Goal: Task Accomplishment & Management: Manage account settings

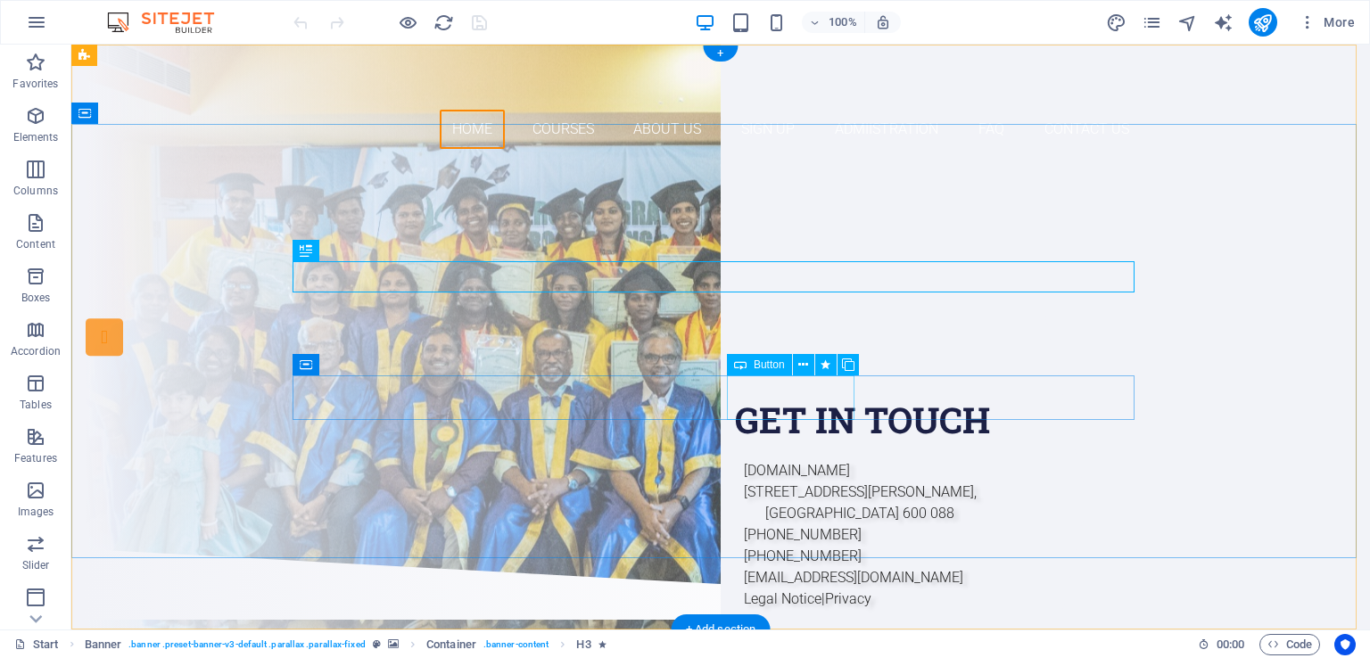
click at [806, 418] on div "Sign up now" at bounding box center [721, 440] width 842 height 45
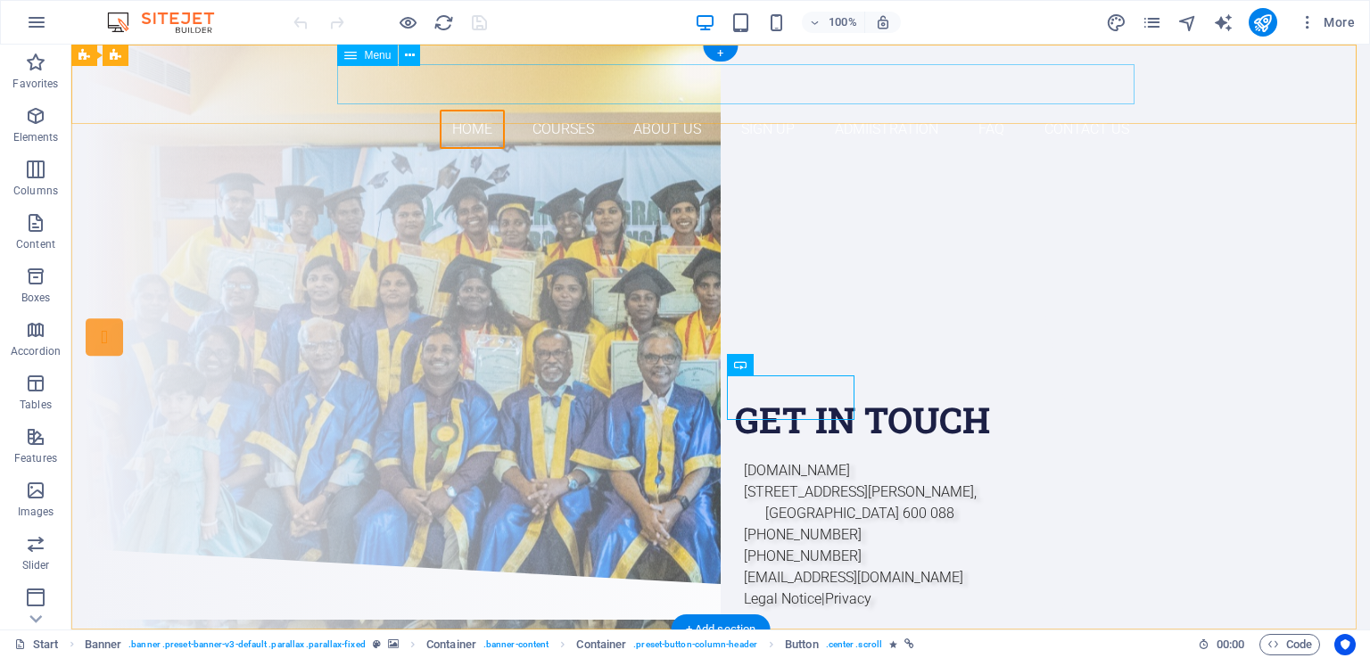
click at [770, 110] on nav "Home Courses About Us Sign up Admiistration FAQ Contact Us" at bounding box center [721, 130] width 842 height 40
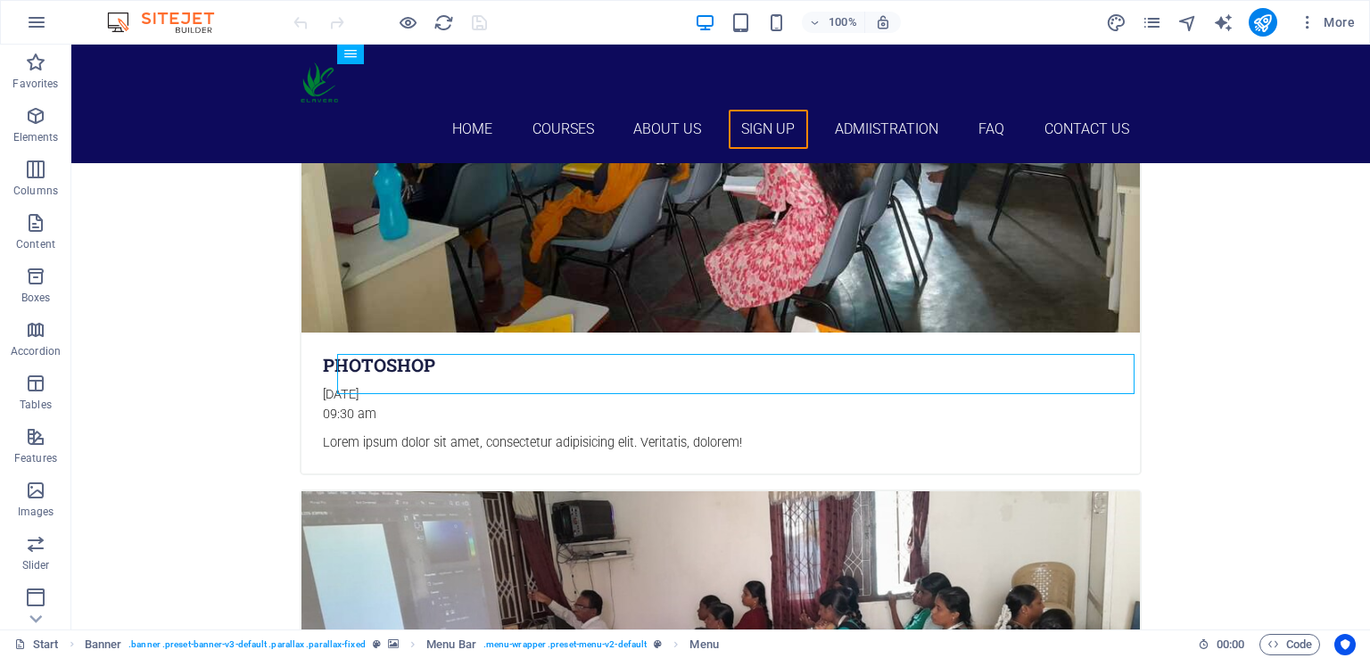
scroll to position [5350, 0]
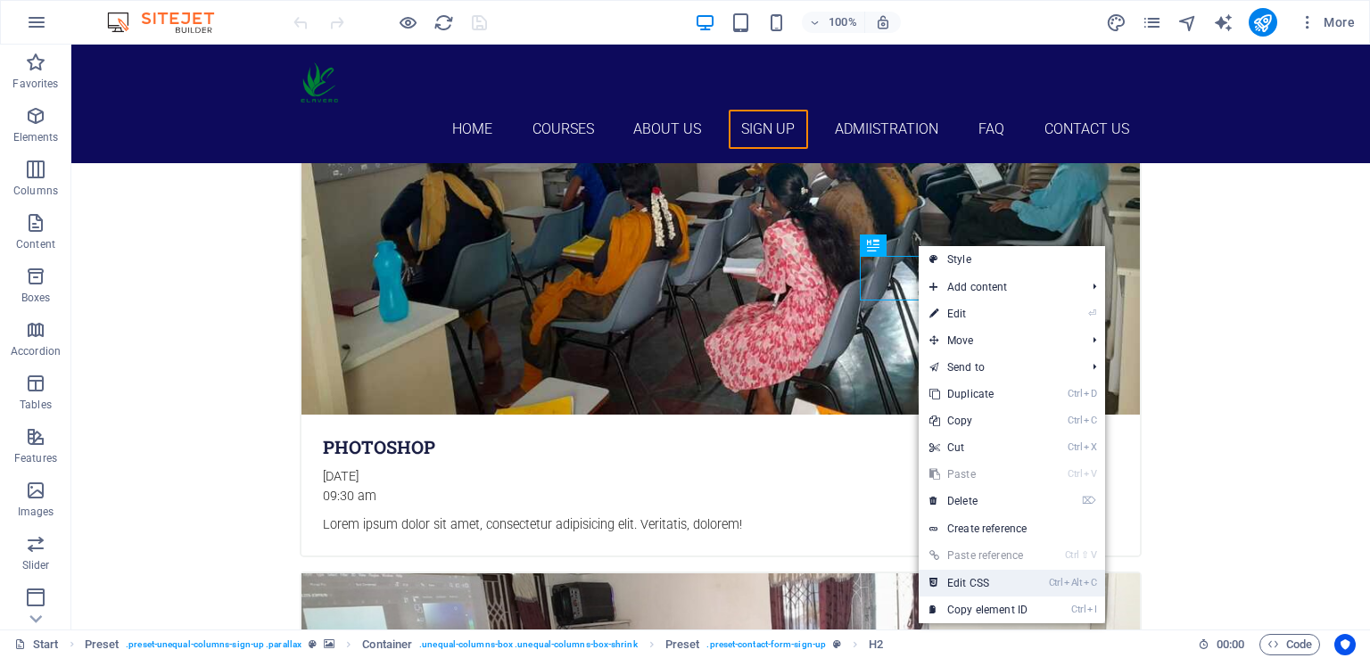
click at [977, 579] on link "Ctrl Alt C Edit CSS" at bounding box center [977, 583] width 119 height 27
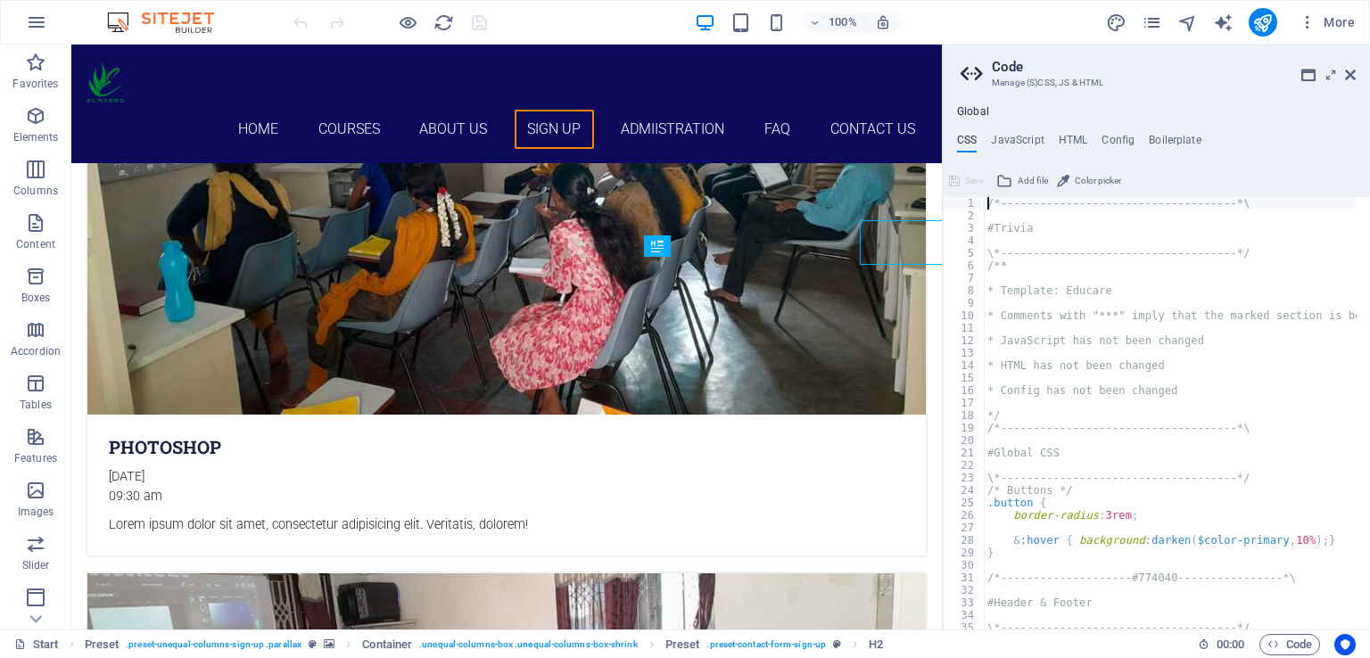
type textarea "> .inner > .ed-headline > h2 { color: $color-secondary; }"
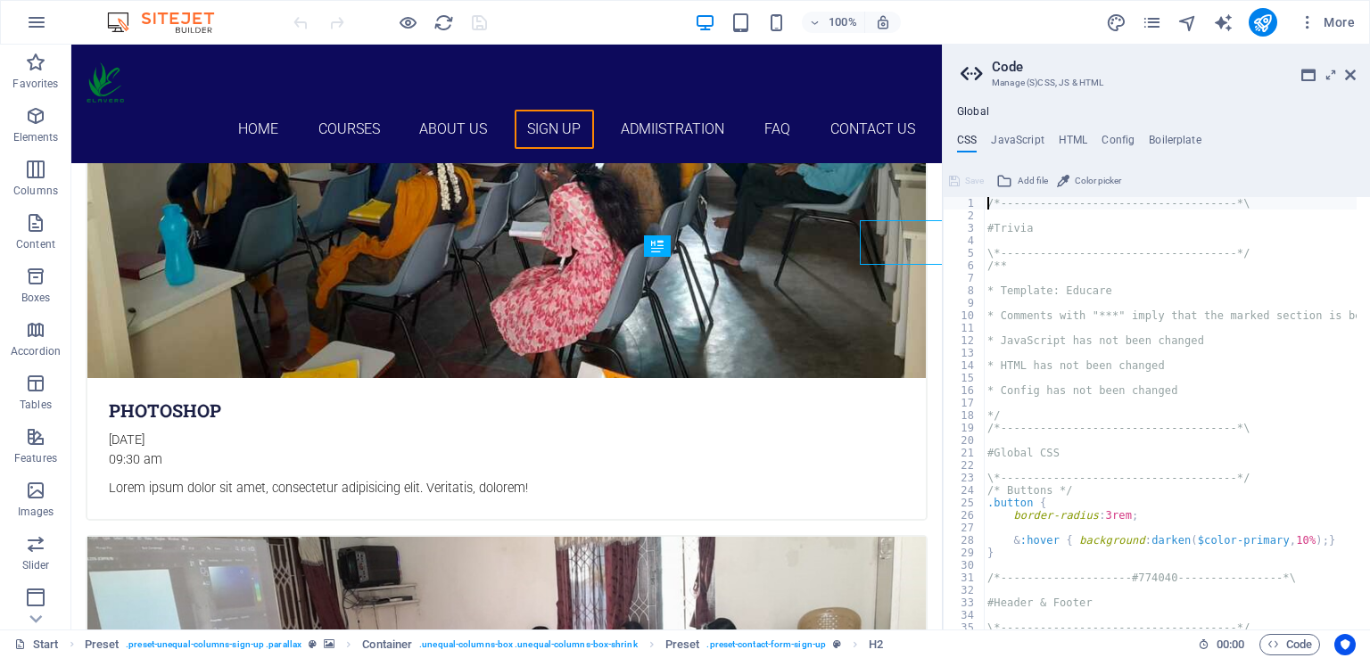
scroll to position [1088, 0]
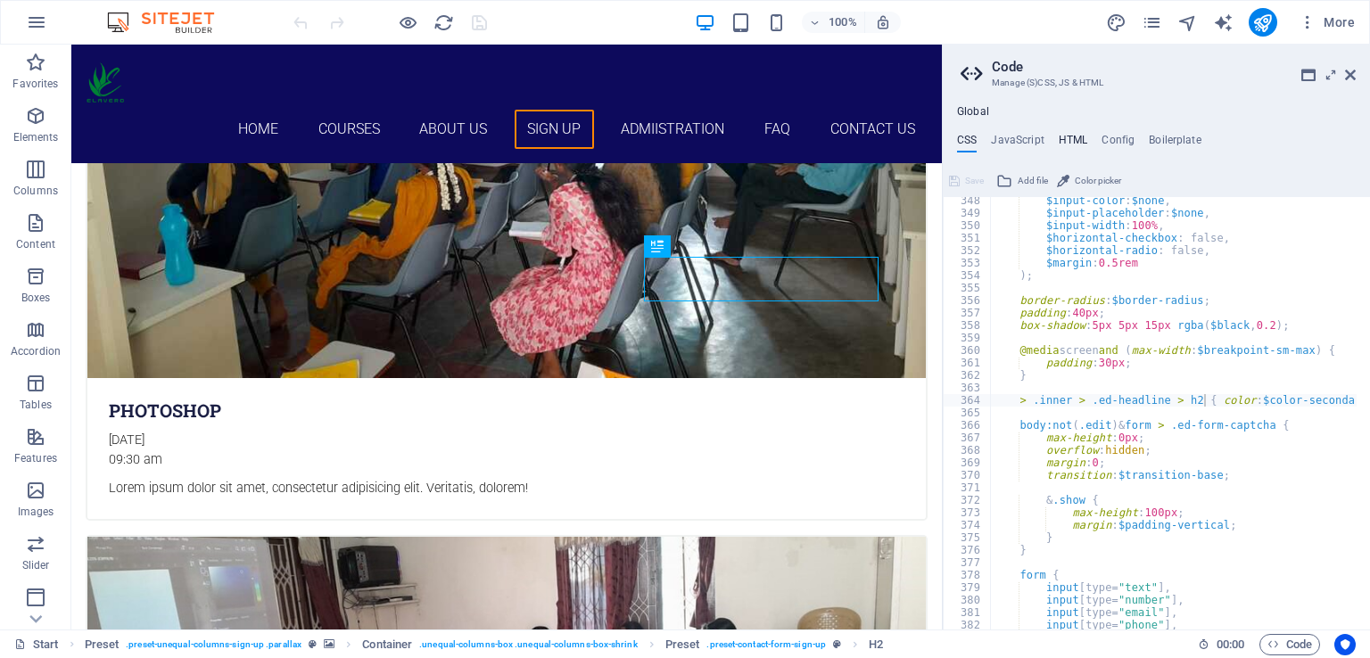
click at [1077, 135] on h4 "HTML" at bounding box center [1073, 144] width 29 height 20
type textarea "<a href="#main-content" class="wv-link-content button">Skip to main content</a>"
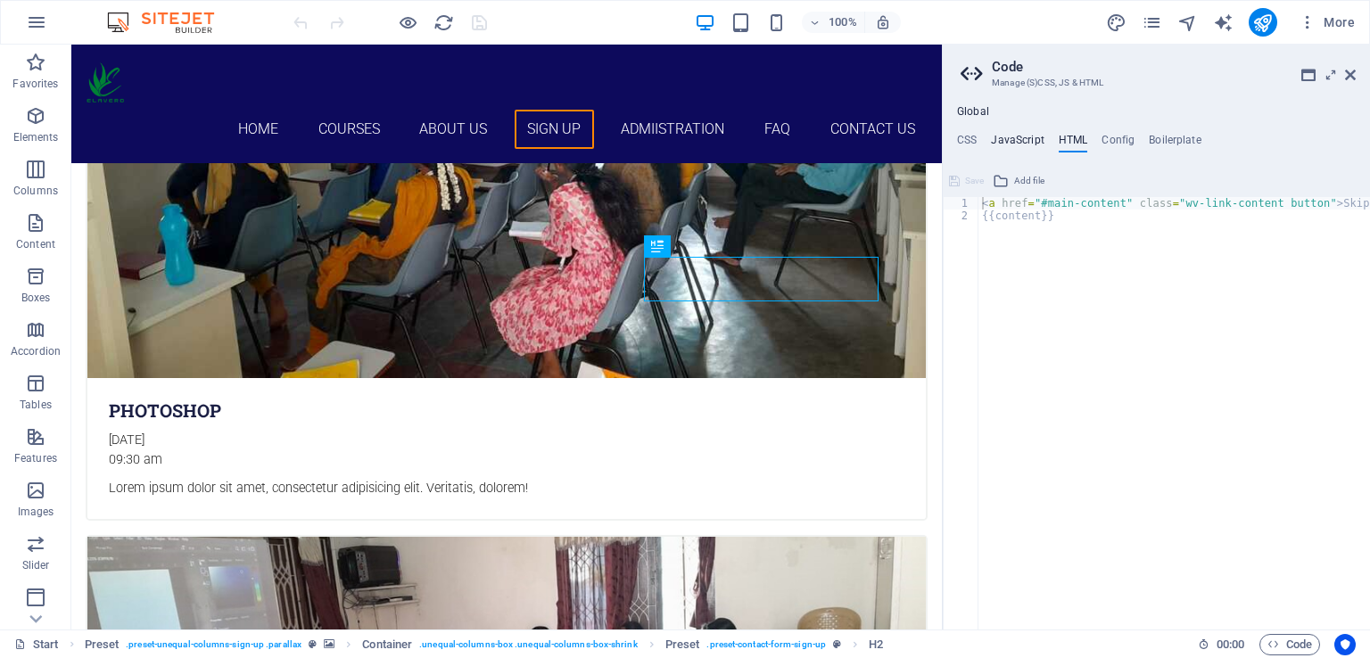
drag, startPoint x: 1077, startPoint y: 135, endPoint x: 1017, endPoint y: 139, distance: 59.9
click at [1017, 139] on ul "CSS JavaScript HTML Config Boilerplate" at bounding box center [1156, 144] width 427 height 20
click at [1017, 139] on h4 "JavaScript" at bounding box center [1017, 144] width 53 height 20
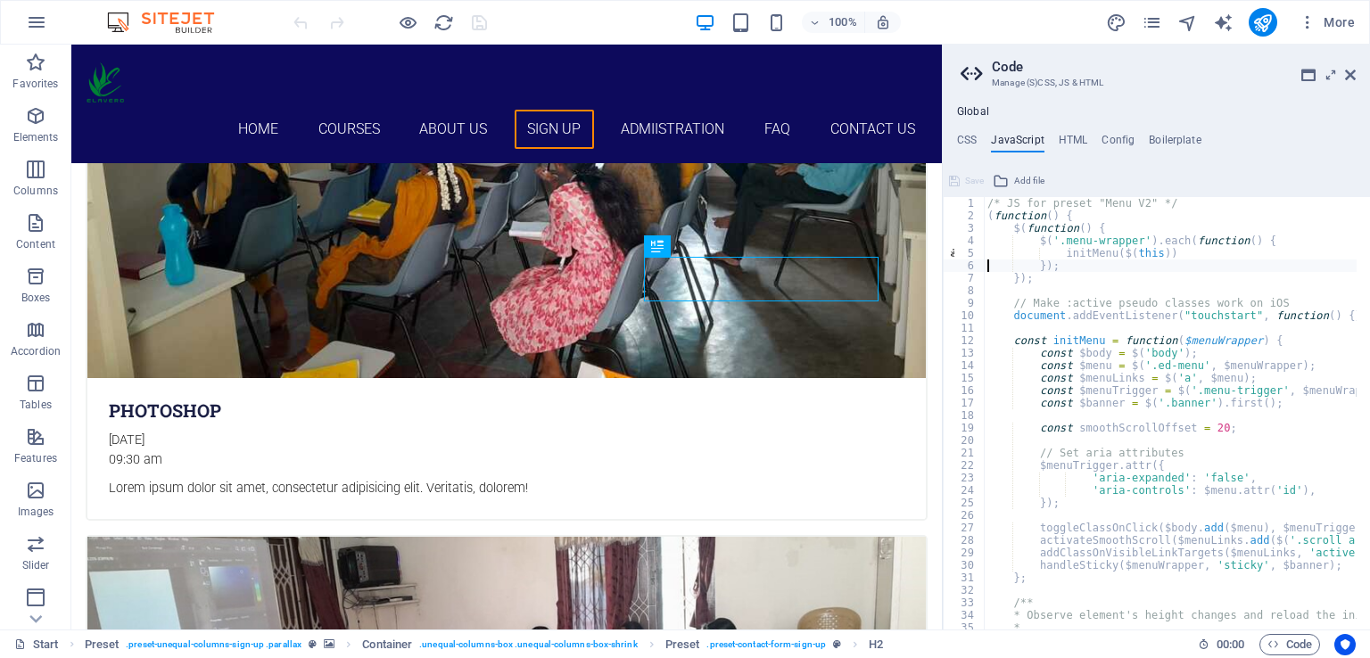
type textarea "});"
type textarea "document.addEventListener("touchstart", function() {}, false);"
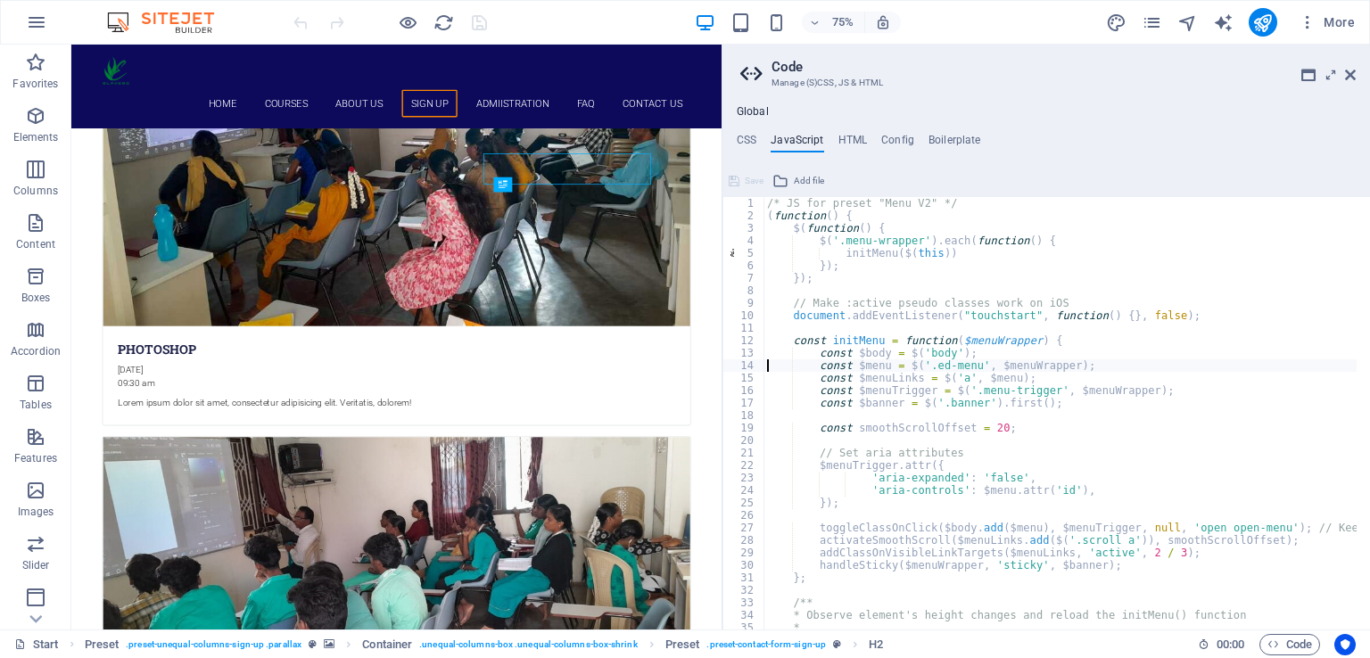
scroll to position [5601, 0]
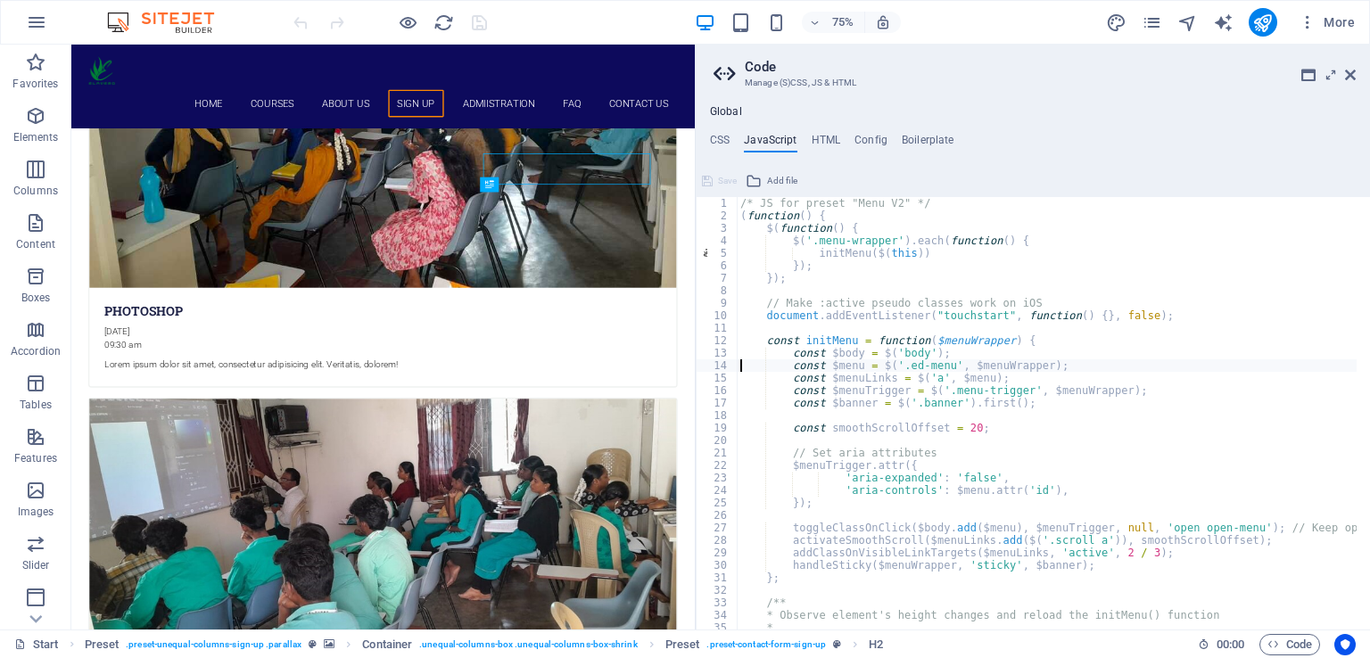
drag, startPoint x: 943, startPoint y: 408, endPoint x: 692, endPoint y: 400, distance: 251.6
click at [692, 400] on div "Start Favorites Elements Columns Content Boxes Accordion Tables Features Images…" at bounding box center [685, 337] width 1370 height 585
type textarea "const $banner = $('.banner').first();"
type textarea "const smoothScrollOffset = 20;"
type textarea "});"
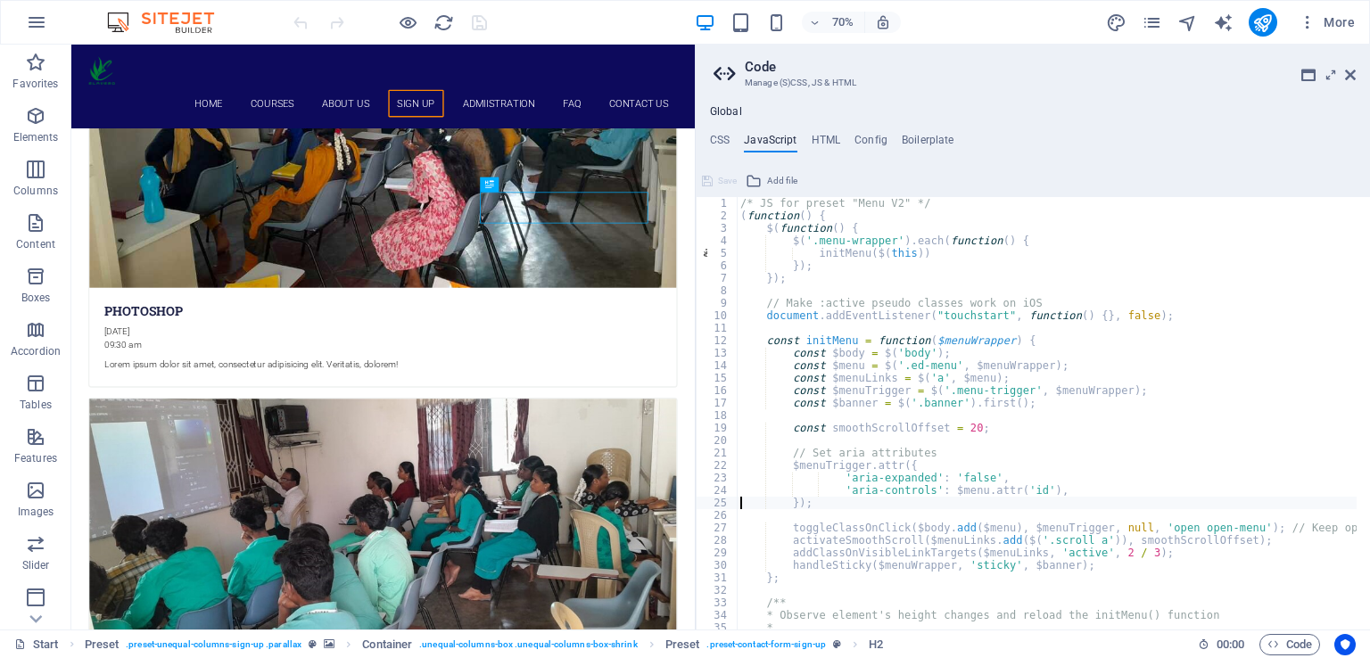
type textarea "};"
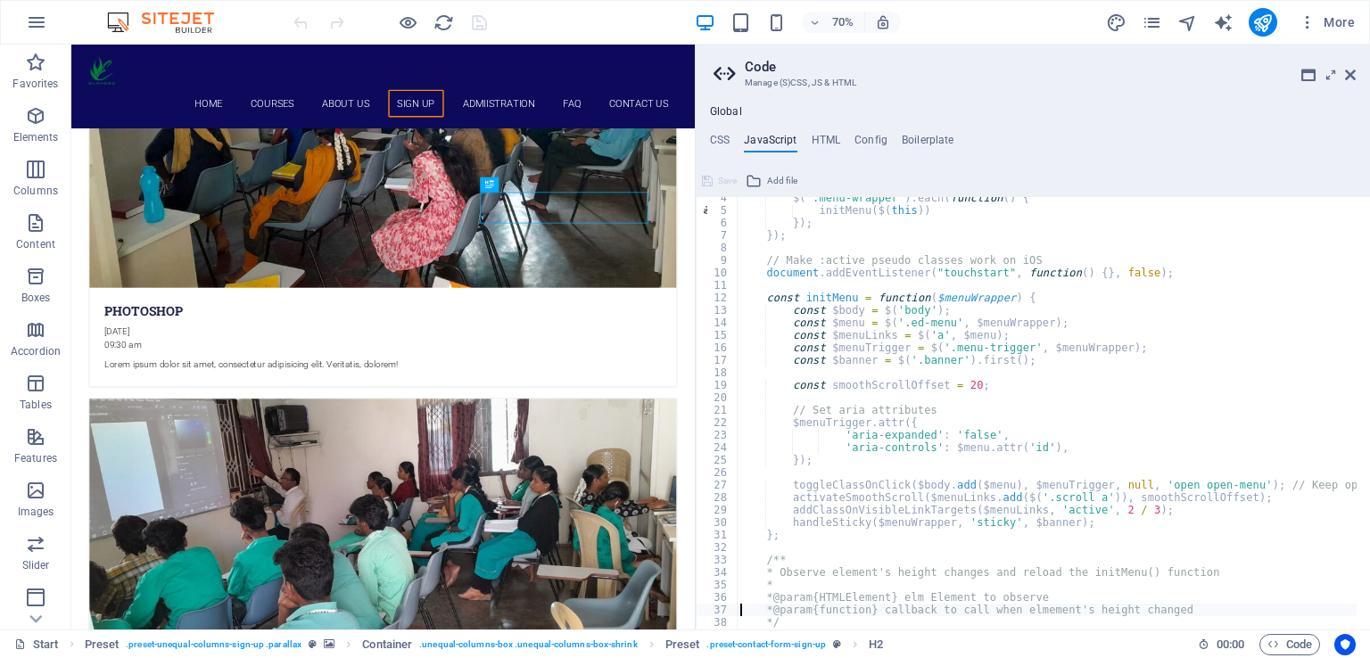
type textarea "if (!('ResizeObserver' in window) || elm == null) return;"
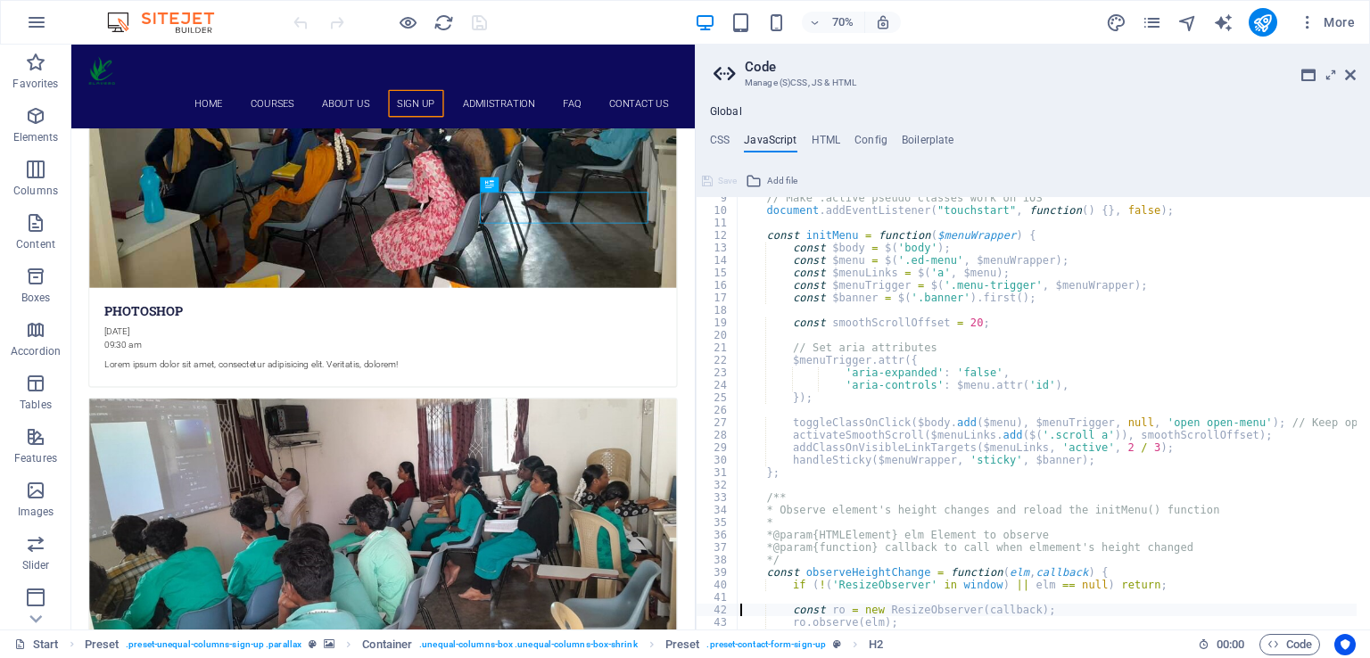
type textarea "}"
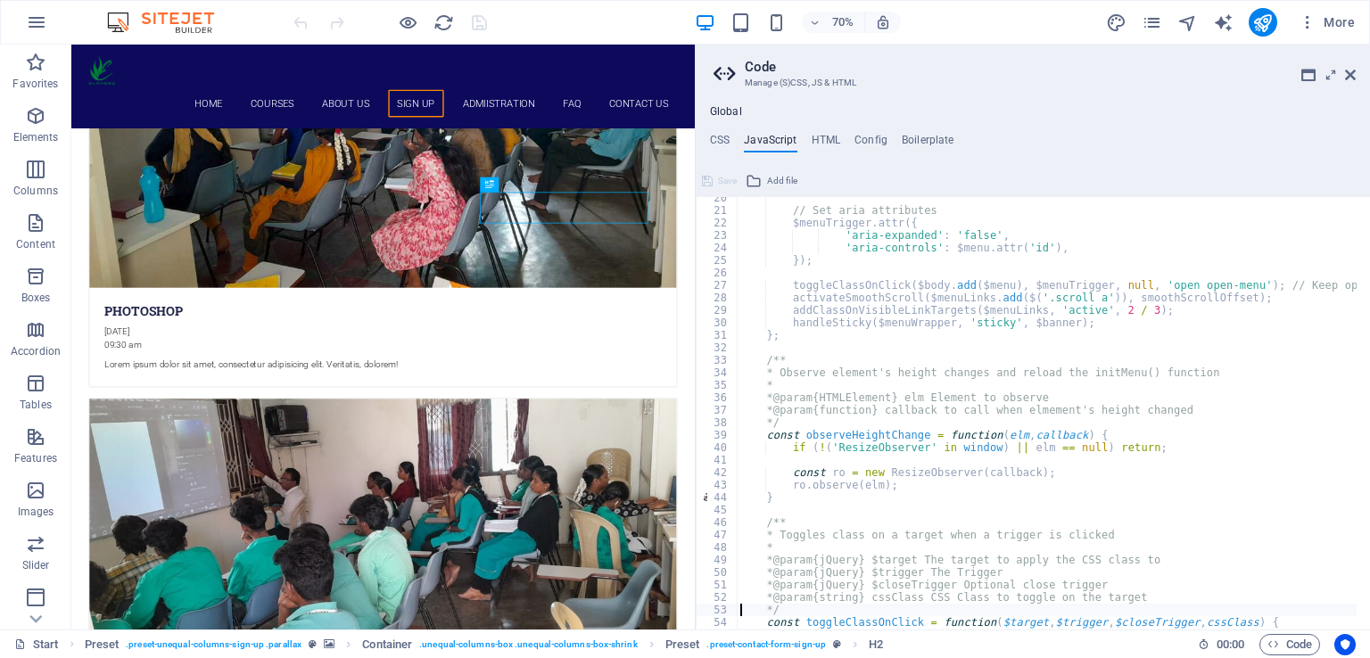
type textarea "const toggleClassOnClick = function($target, $trigger, $closeTrigger, cssClass)…"
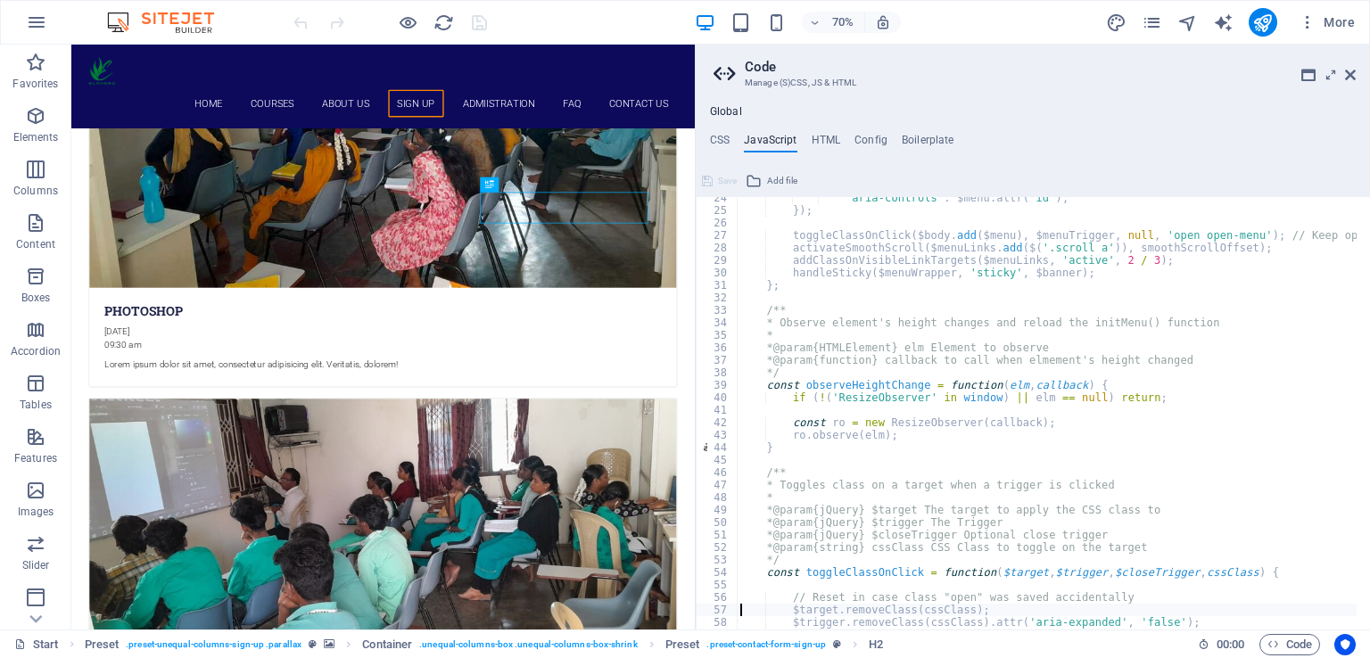
type textarea "$trigger.removeClass(cssClass).attr('aria-expanded', 'false');"
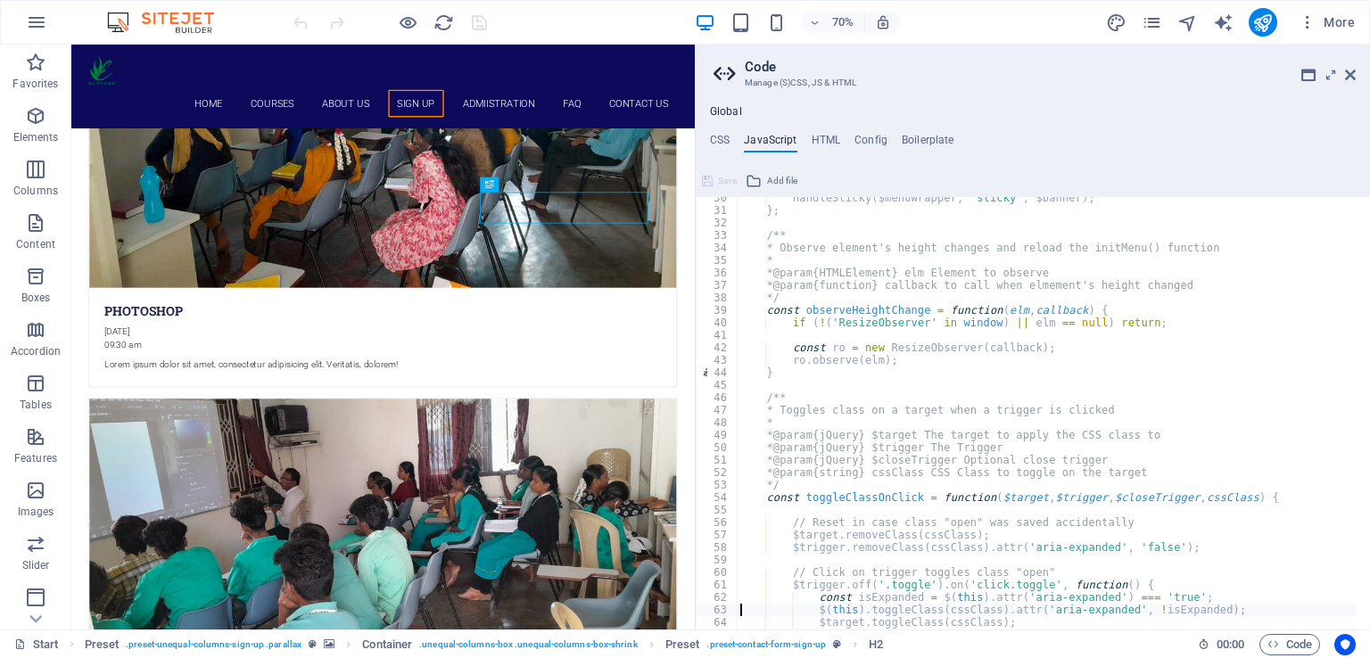
type textarea "});"
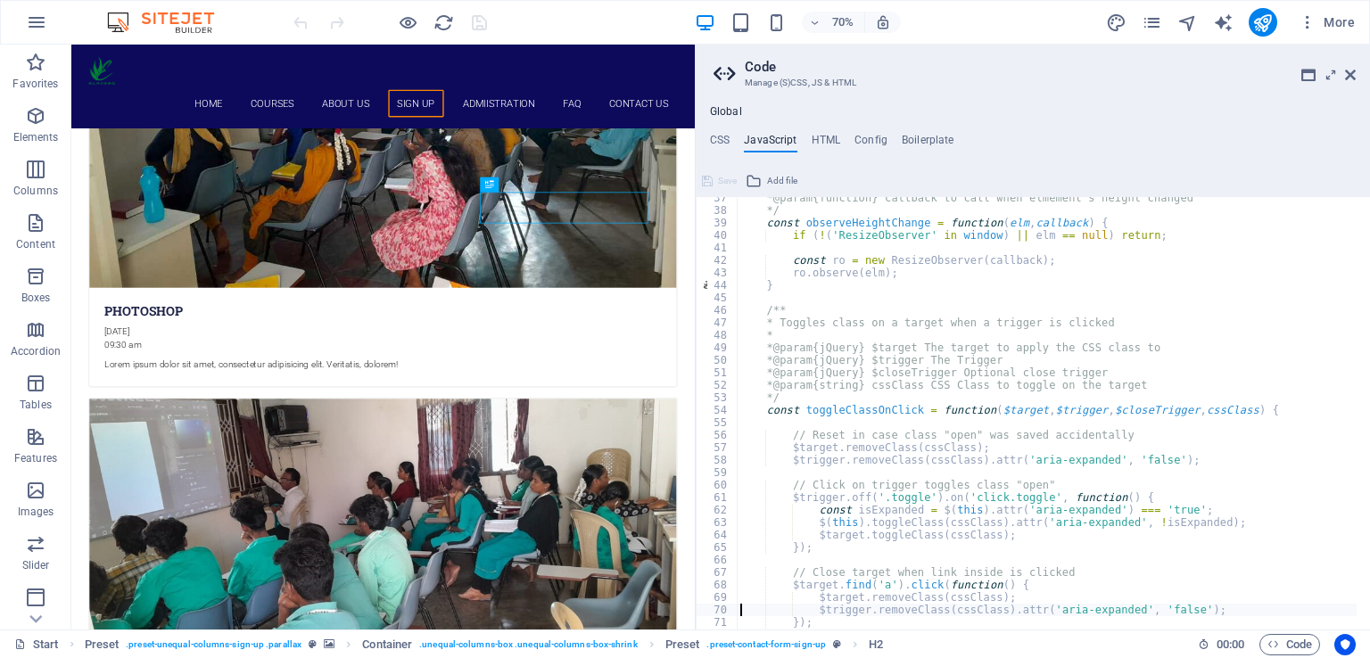
type textarea "});"
type textarea "}"
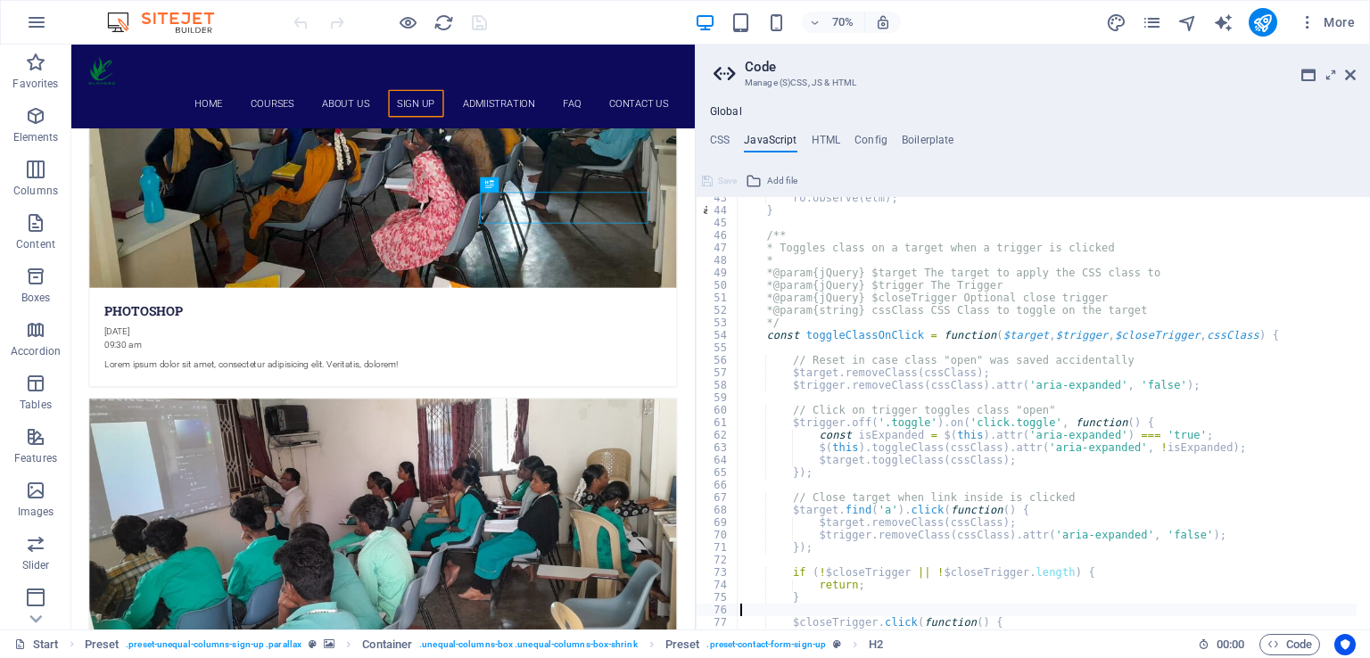
type textarea "};"
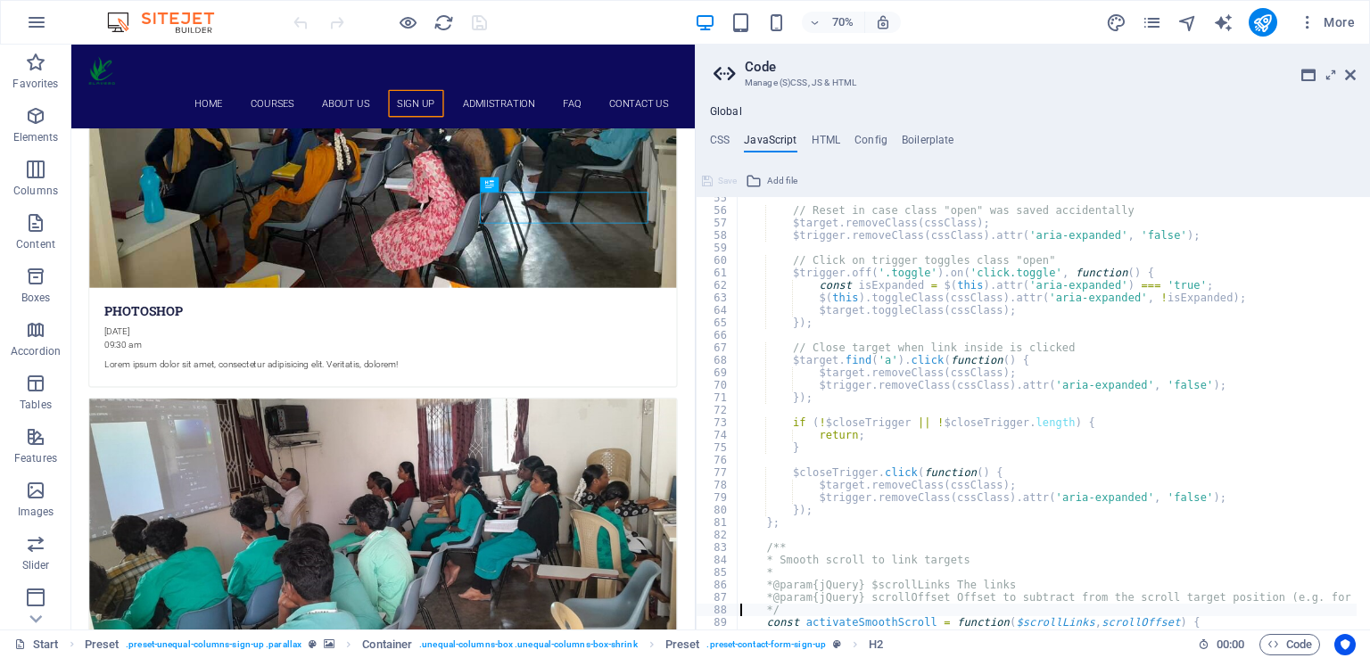
type textarea "}"
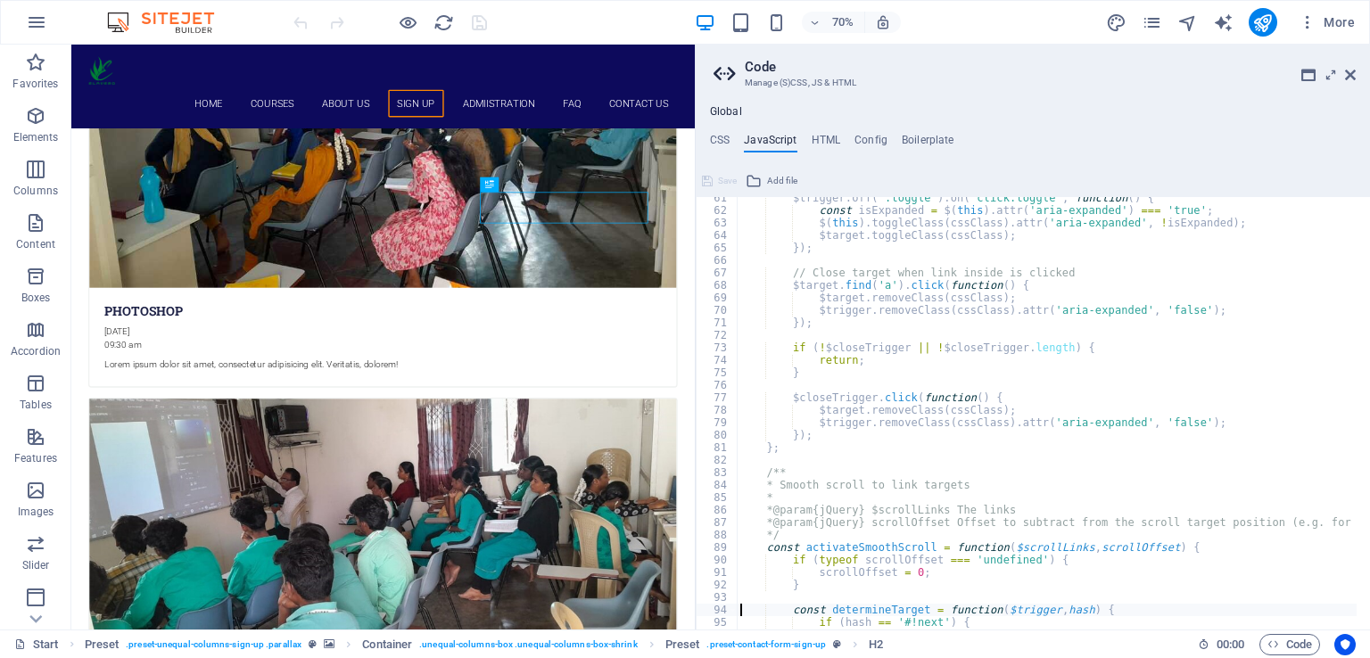
type textarea "}"
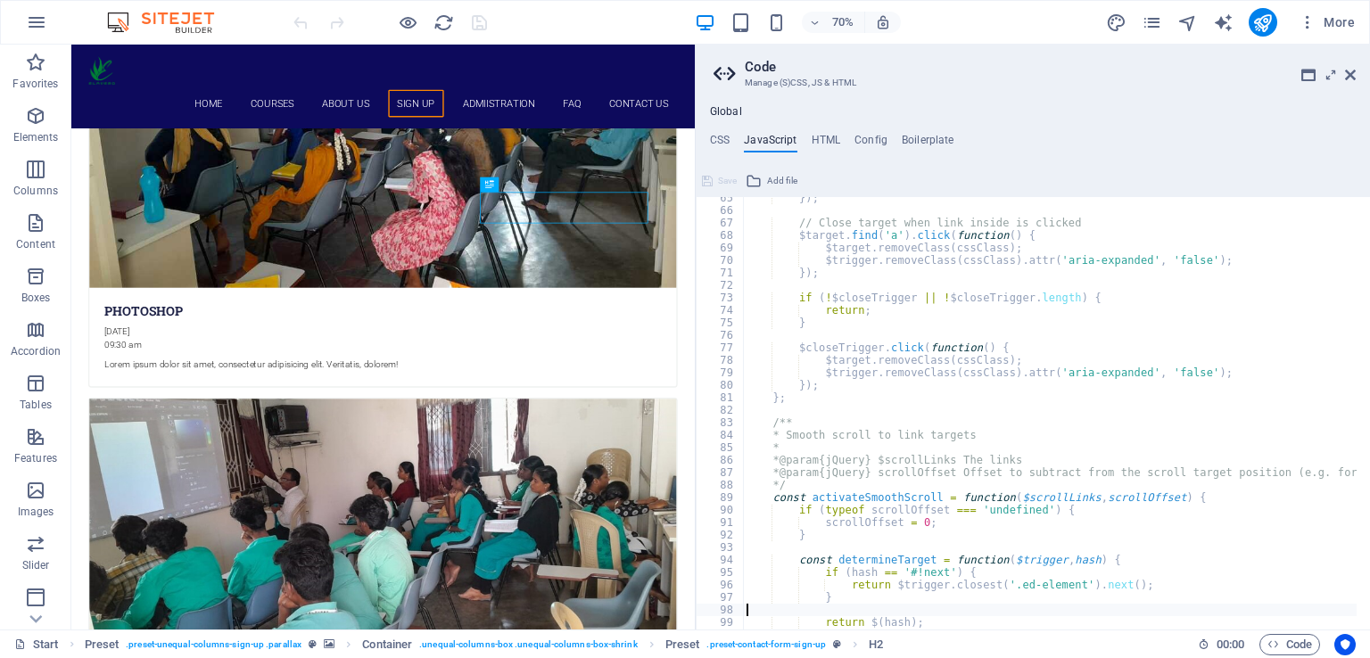
type textarea "}"
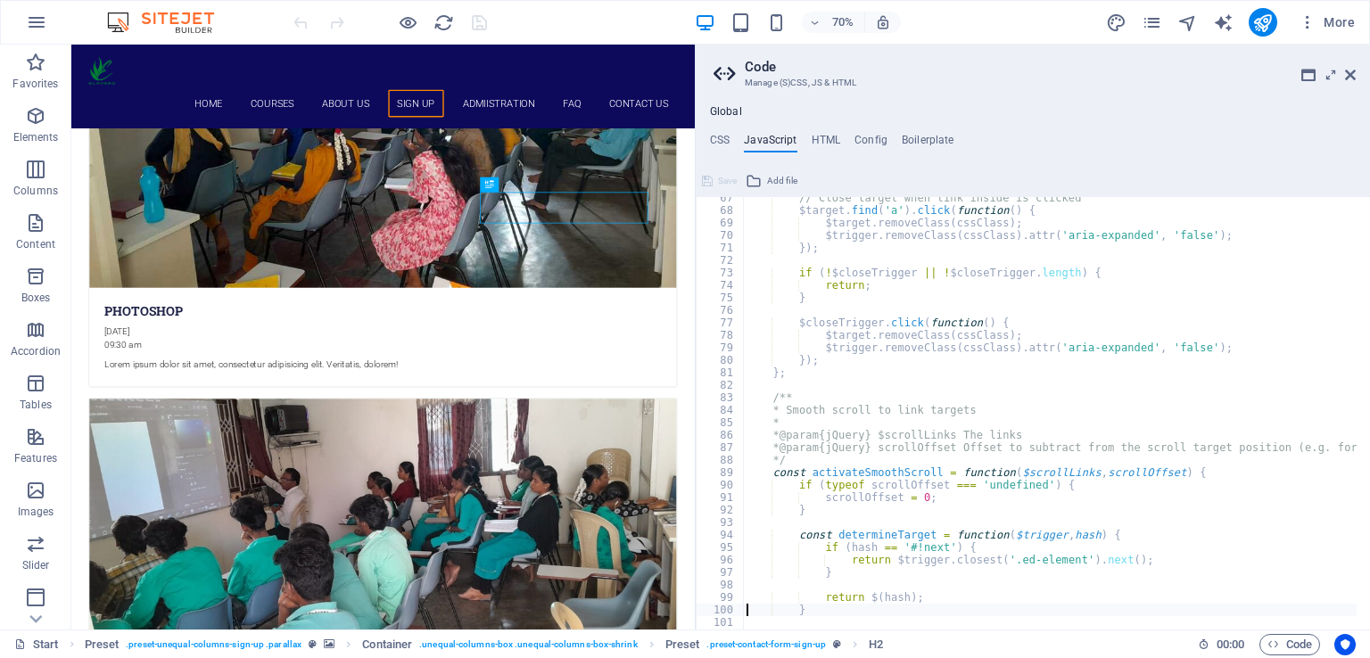
type textarea "e.preventDefault();"
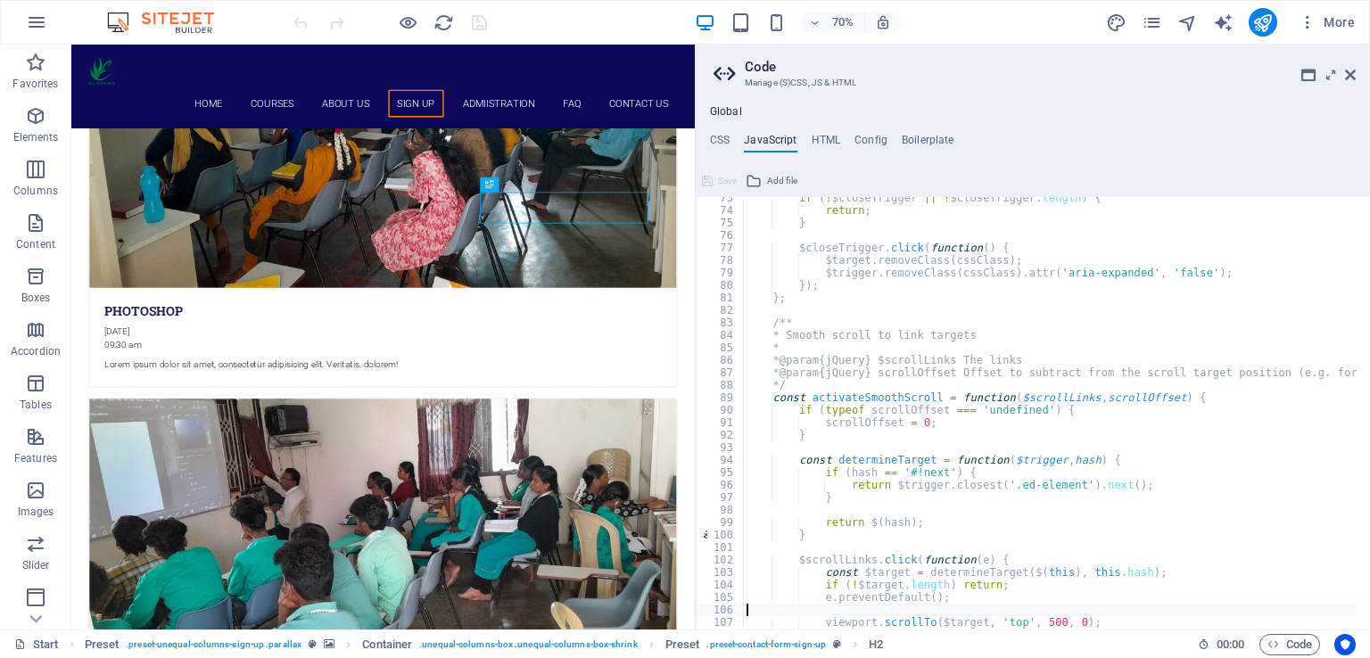
type textarea "viewport.scrollTo($target, 'top', 500, 0);"
type textarea "};"
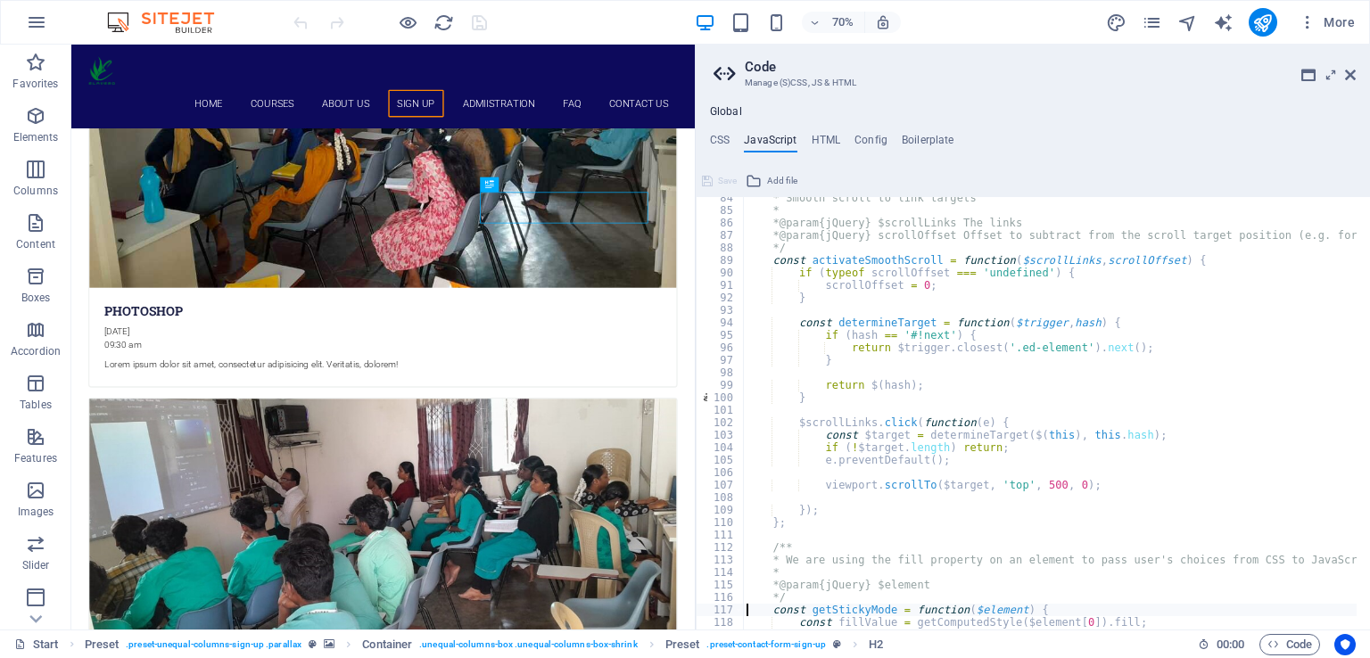
scroll to position [1042, 0]
type textarea "const fillValue = getComputedStyle($element[0]).fill;"
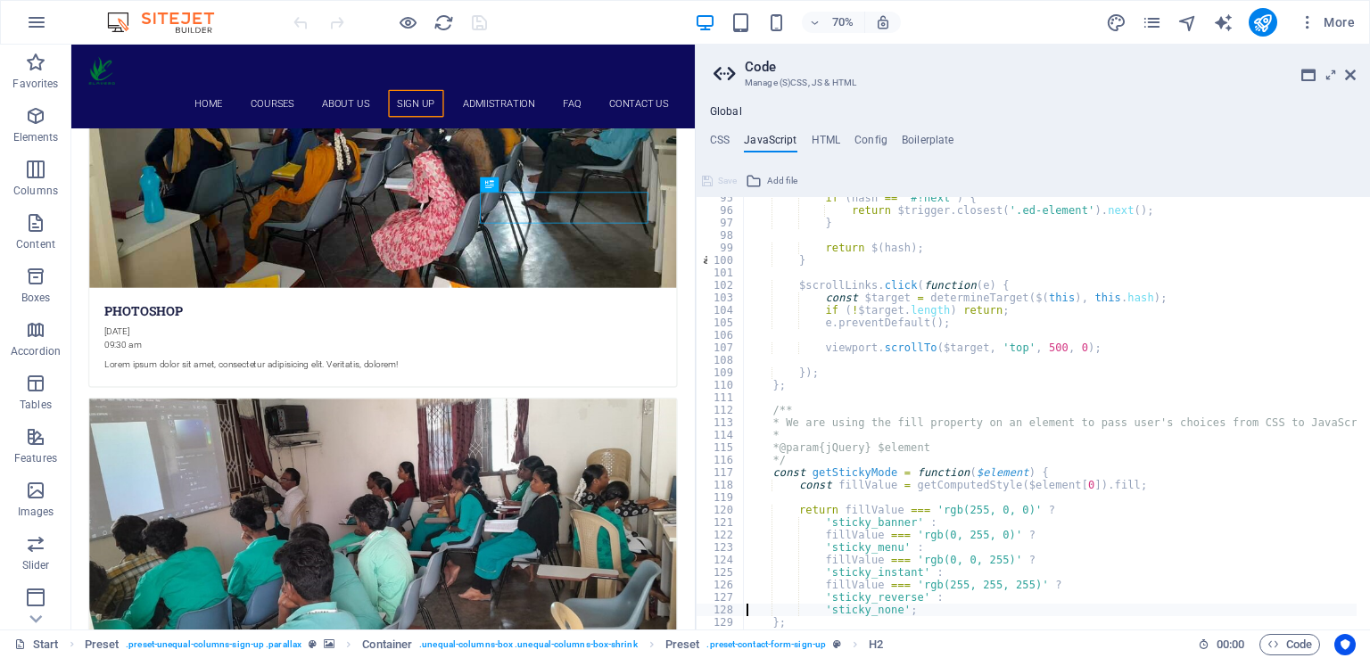
type textarea "};"
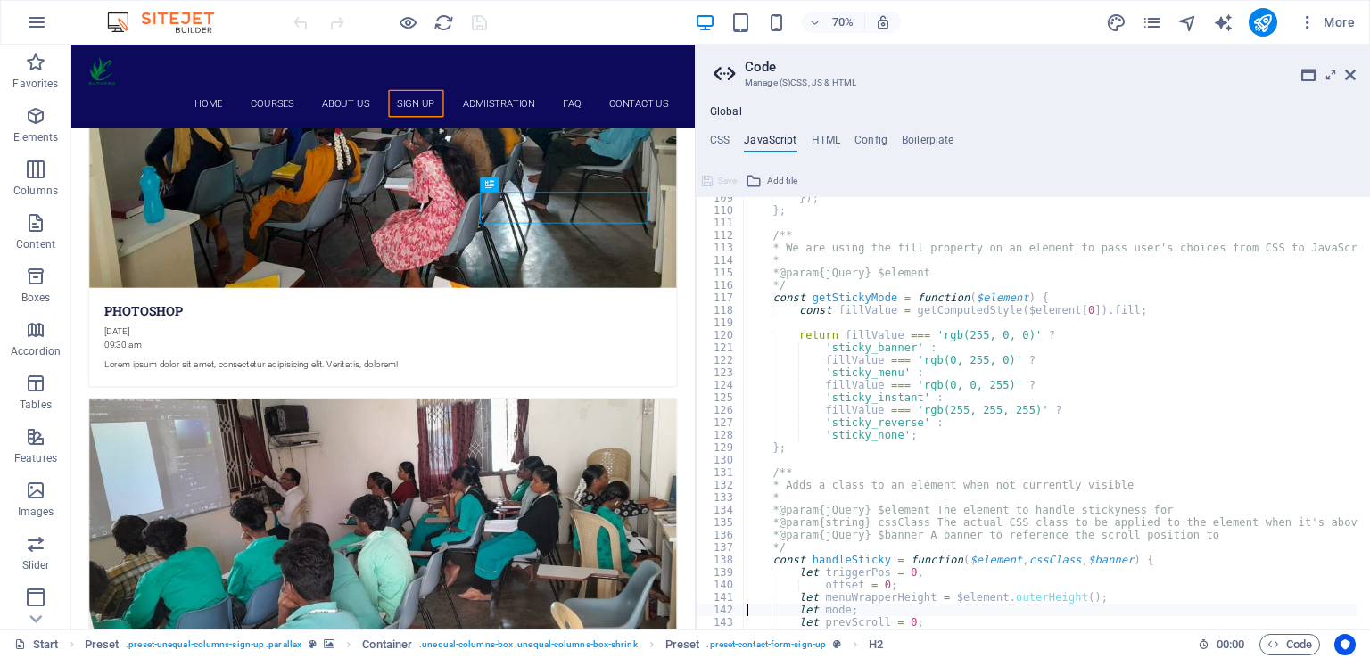
type textarea "$element.removeClass(cssClass);"
type textarea "};"
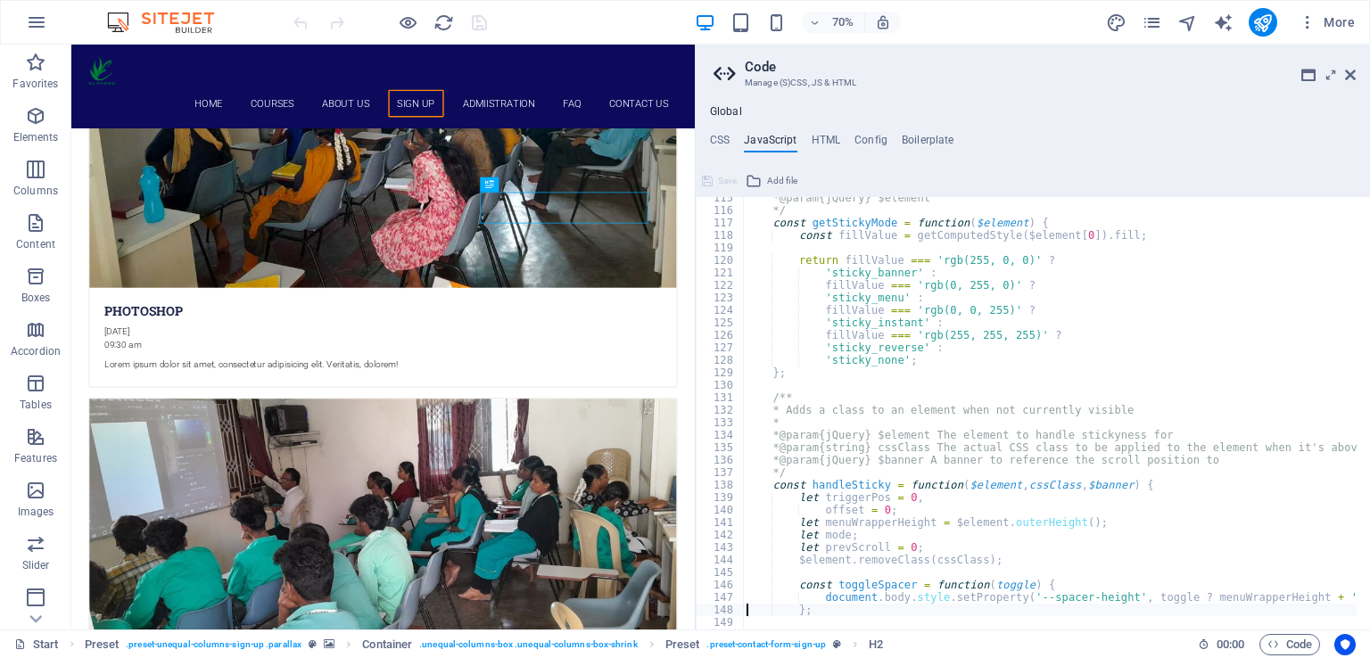
scroll to position [1479, 0]
type textarea "//if (!$element.length || mode === 'sticky_none' || mode === 'sticky_instant') …"
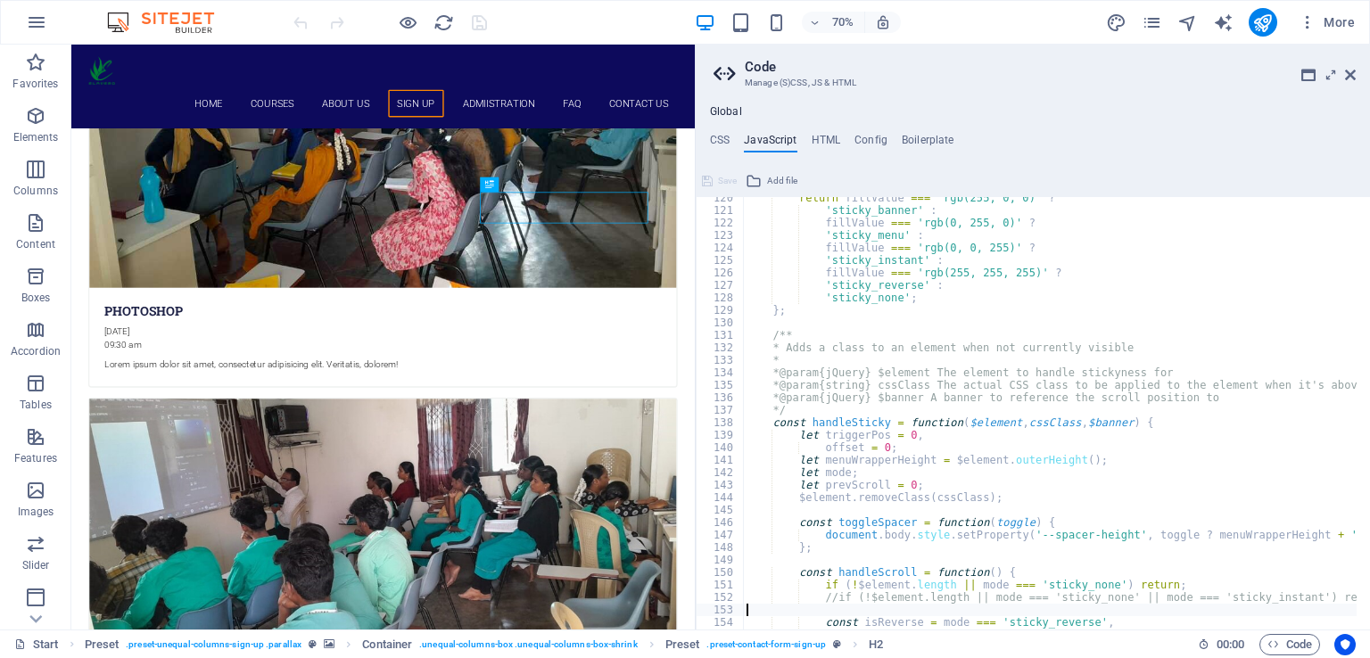
type textarea "curScroll = viewport.getScrollTop();"
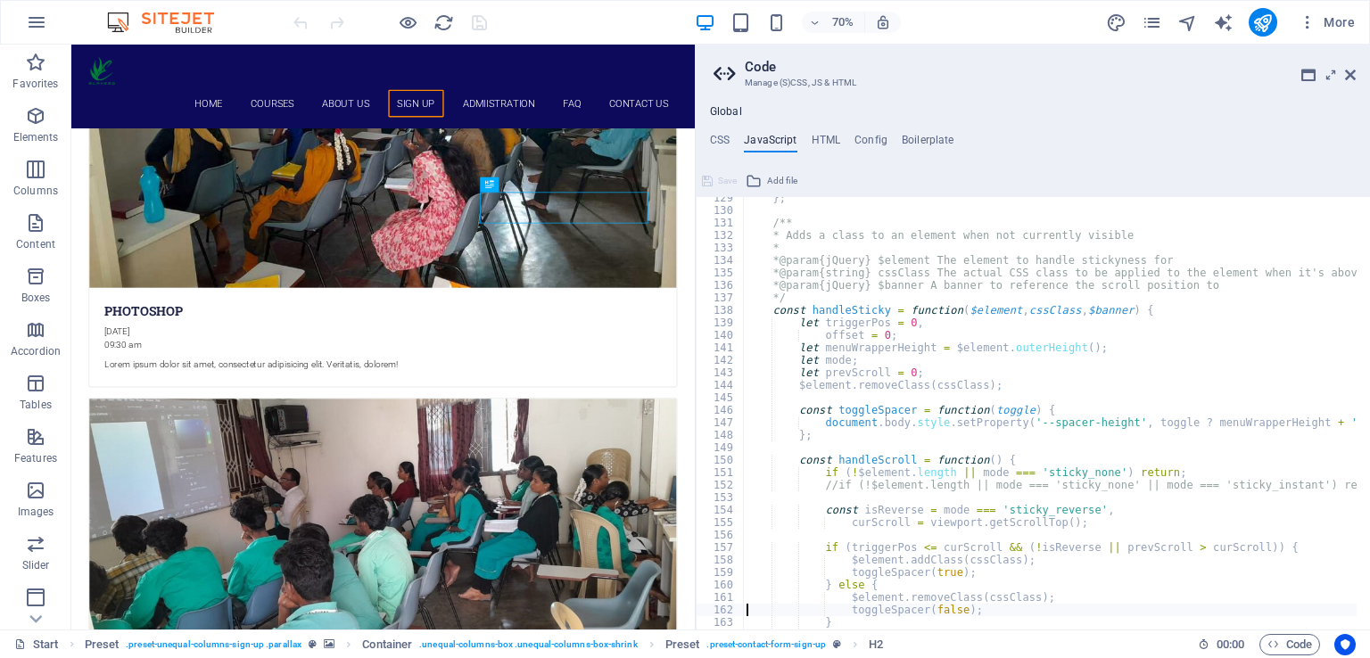
type textarea "}"
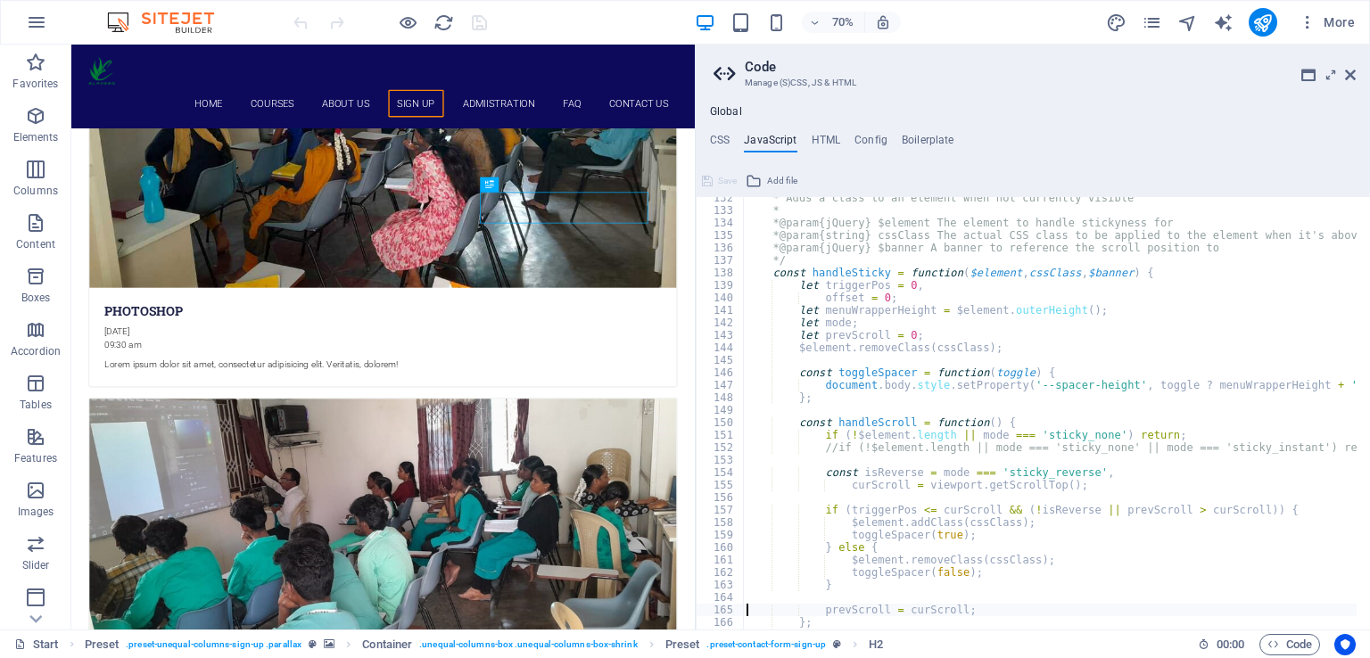
type textarea "};"
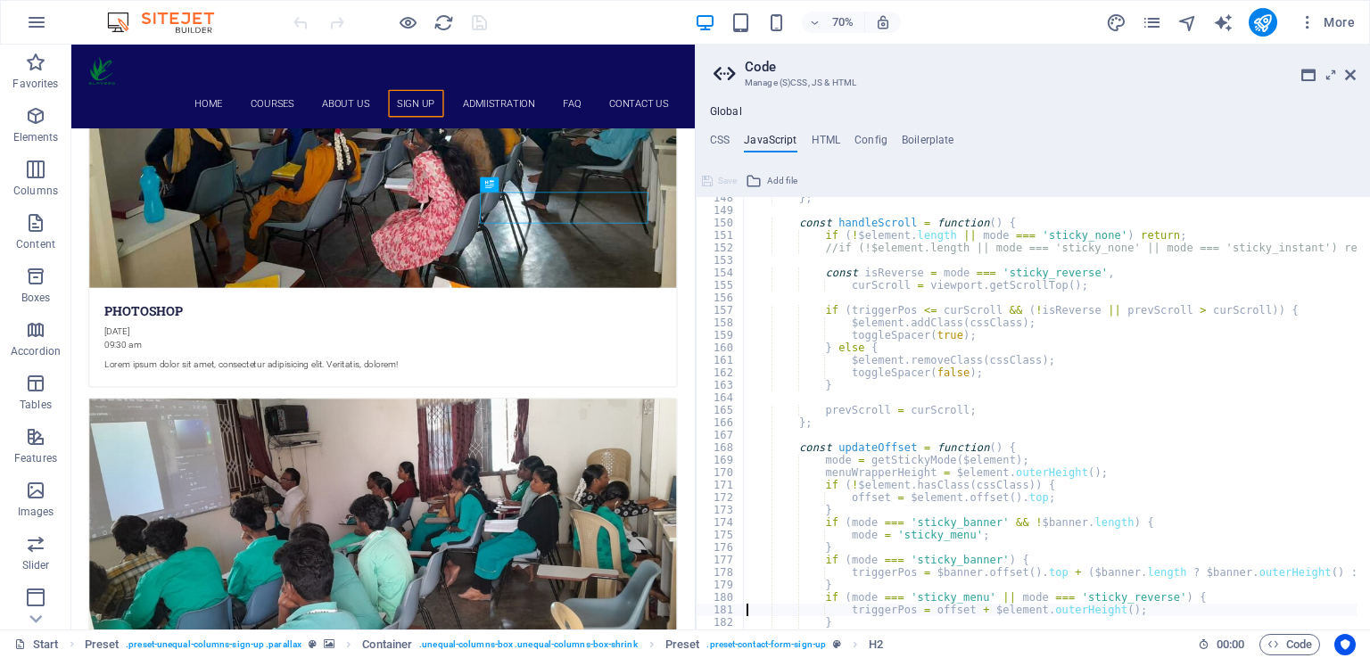
type textarea "}"
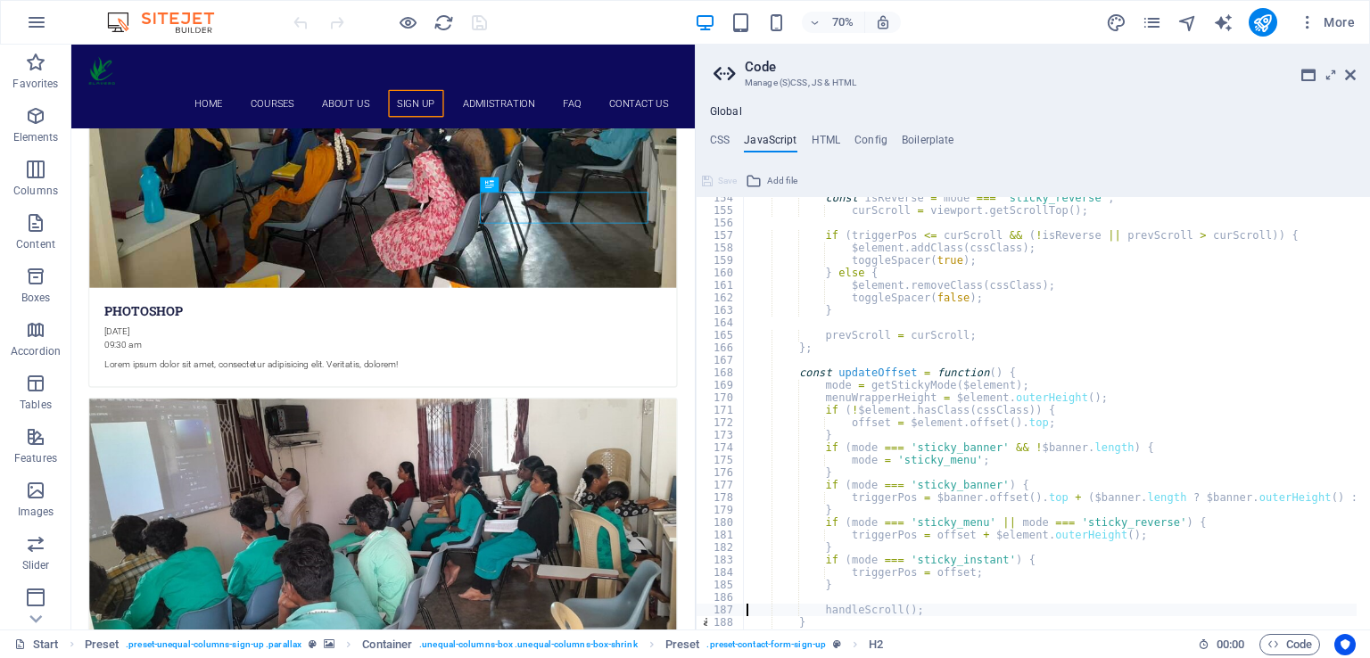
type textarea "}"
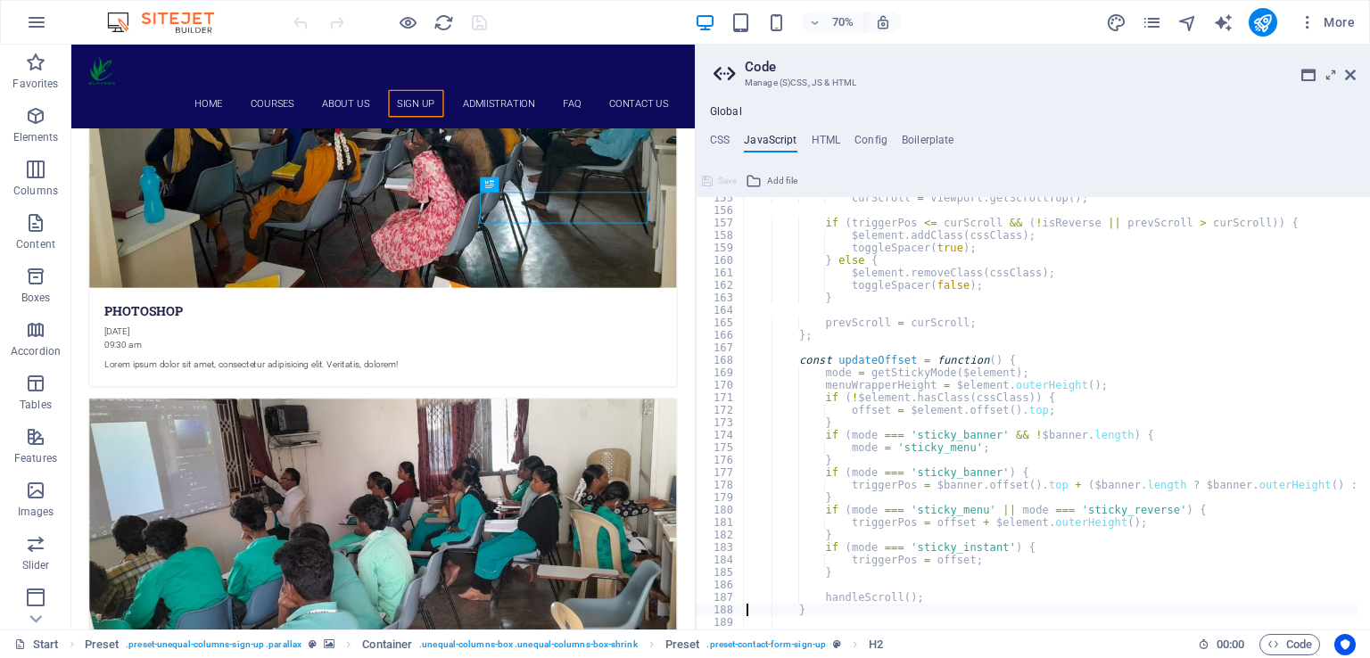
type textarea "updateOffset();"
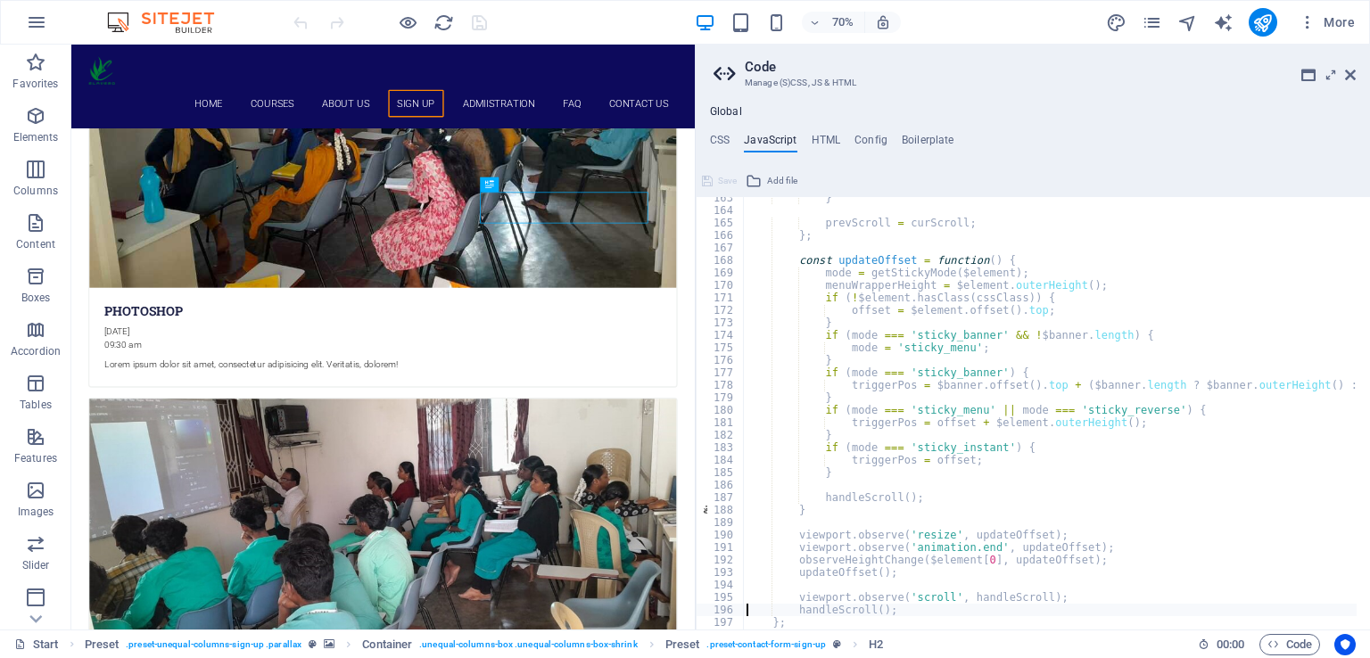
type textarea "};"
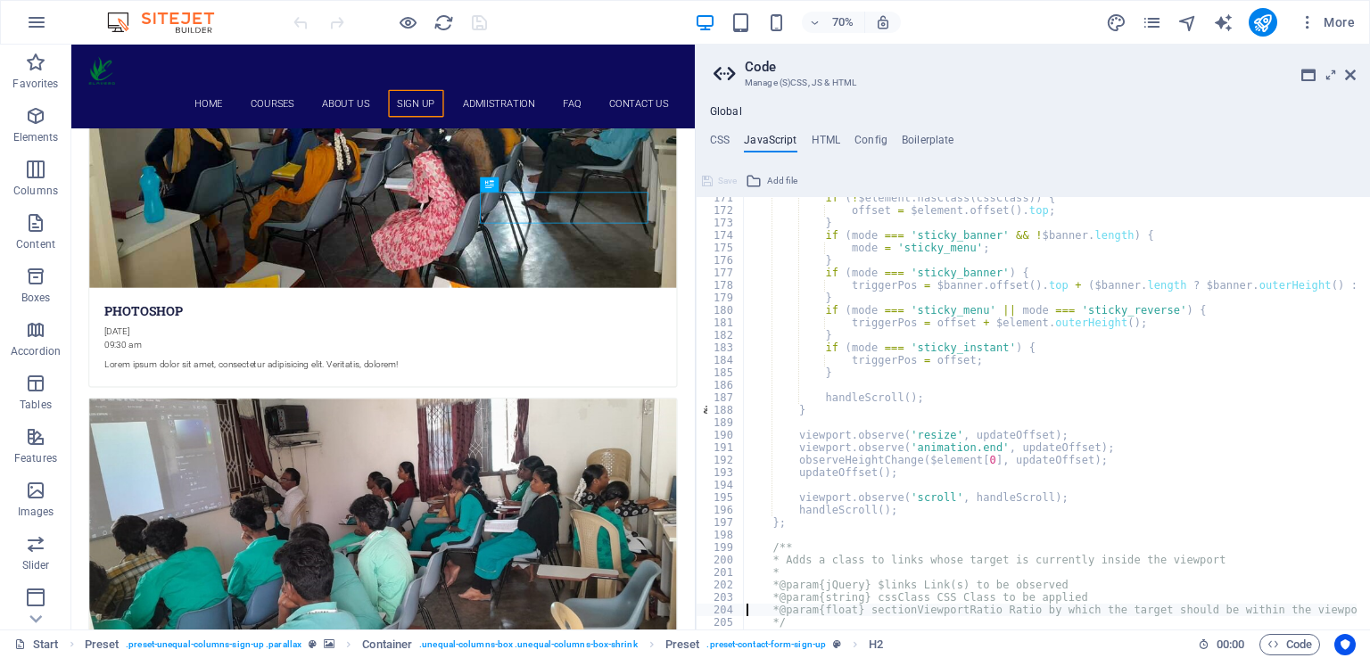
type textarea "}"
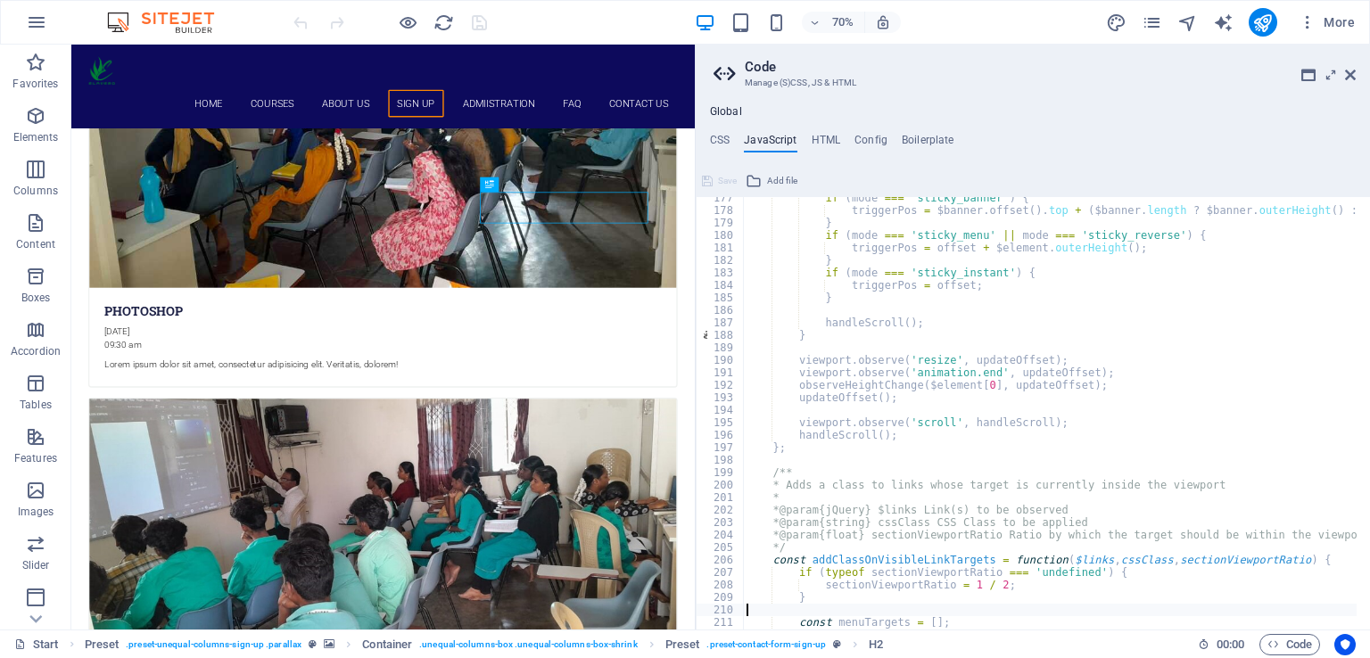
type textarea "const activeLink = $links.filter('.active');"
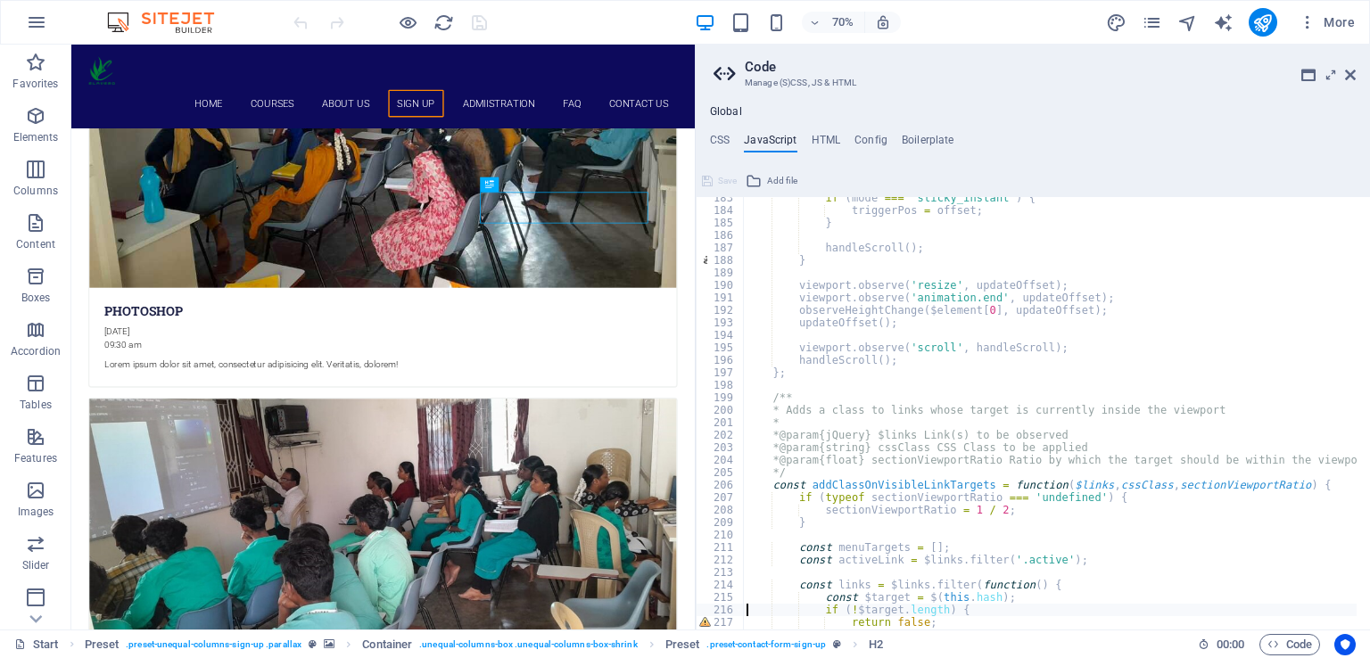
type textarea "}"
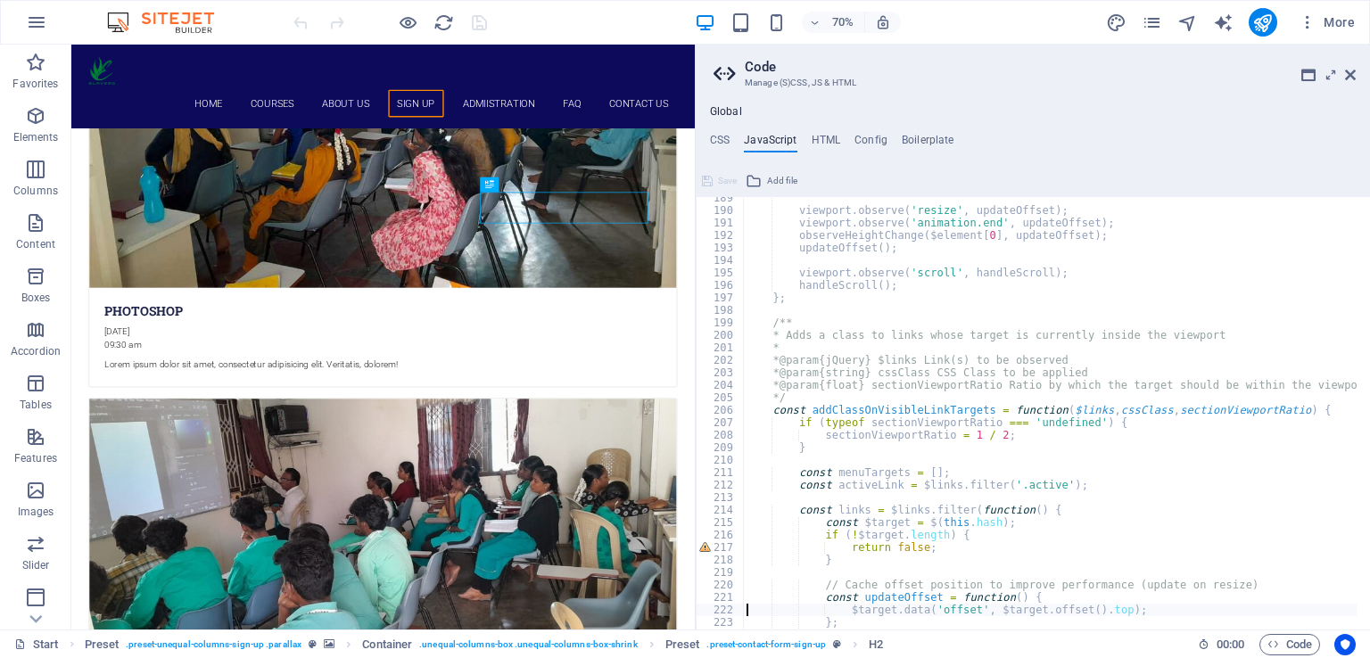
type textarea "};"
type textarea "updateOffset();"
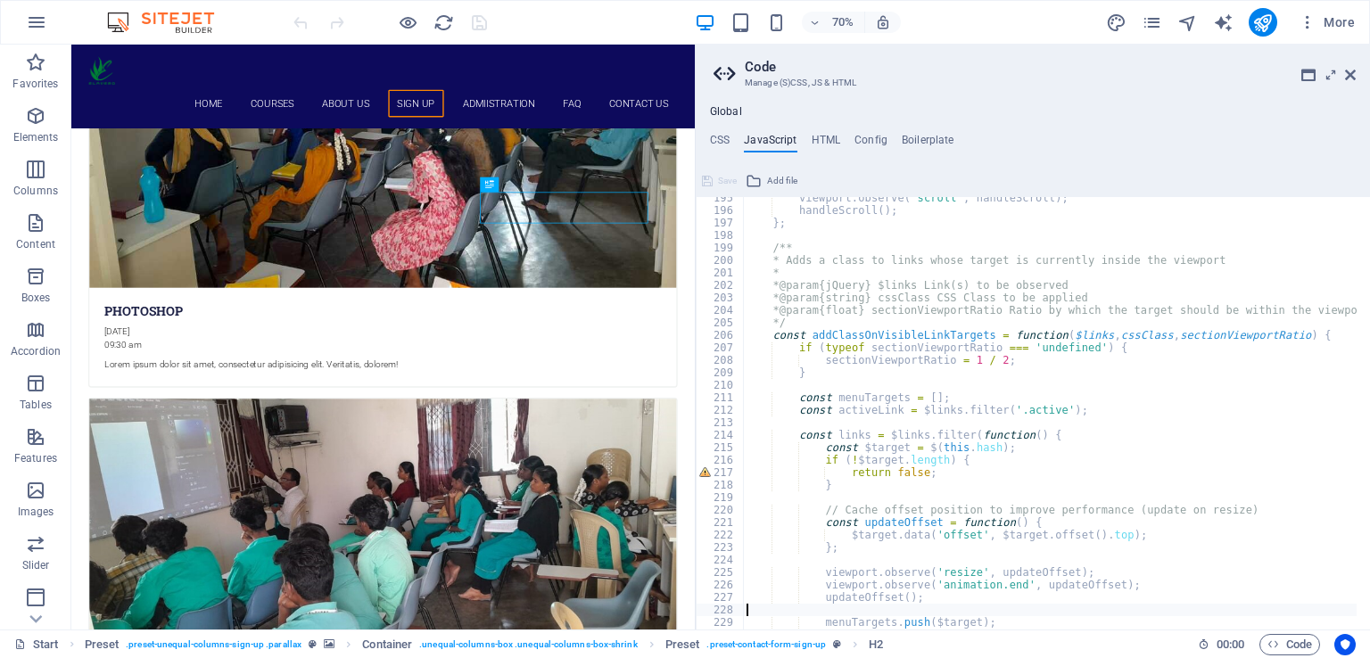
type textarea "});"
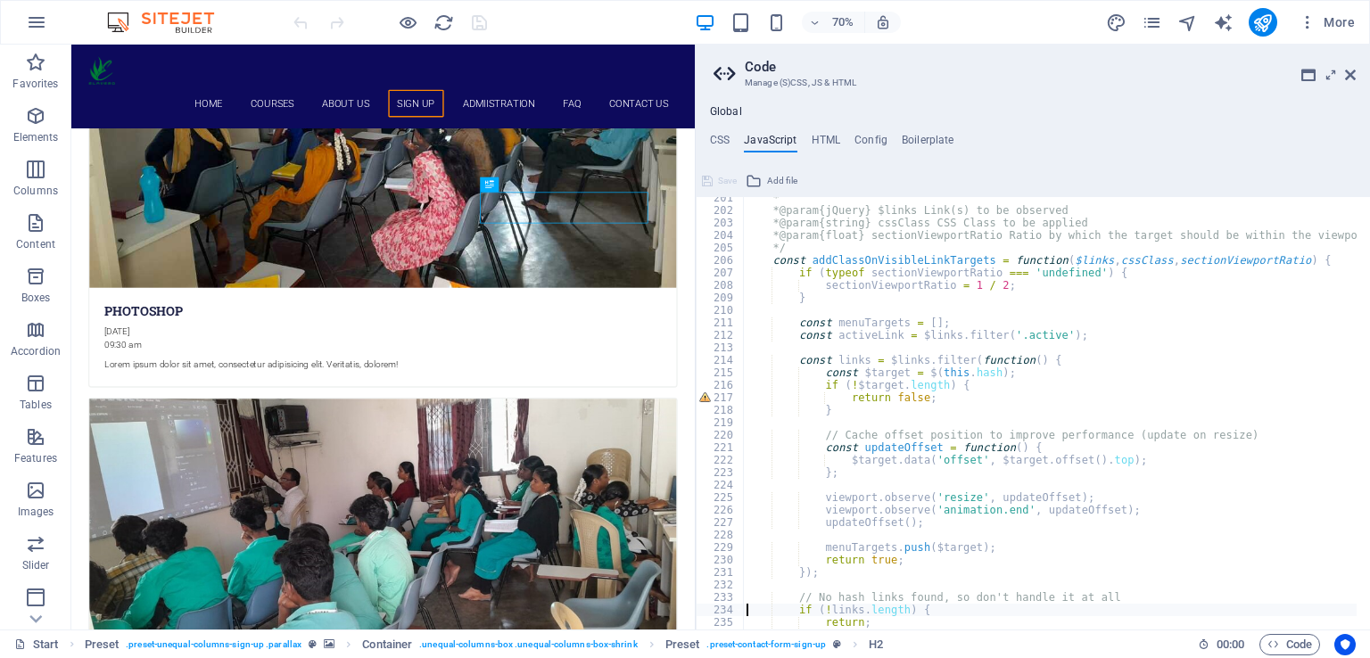
type textarea "}"
type textarea "$links.removeClass('active');"
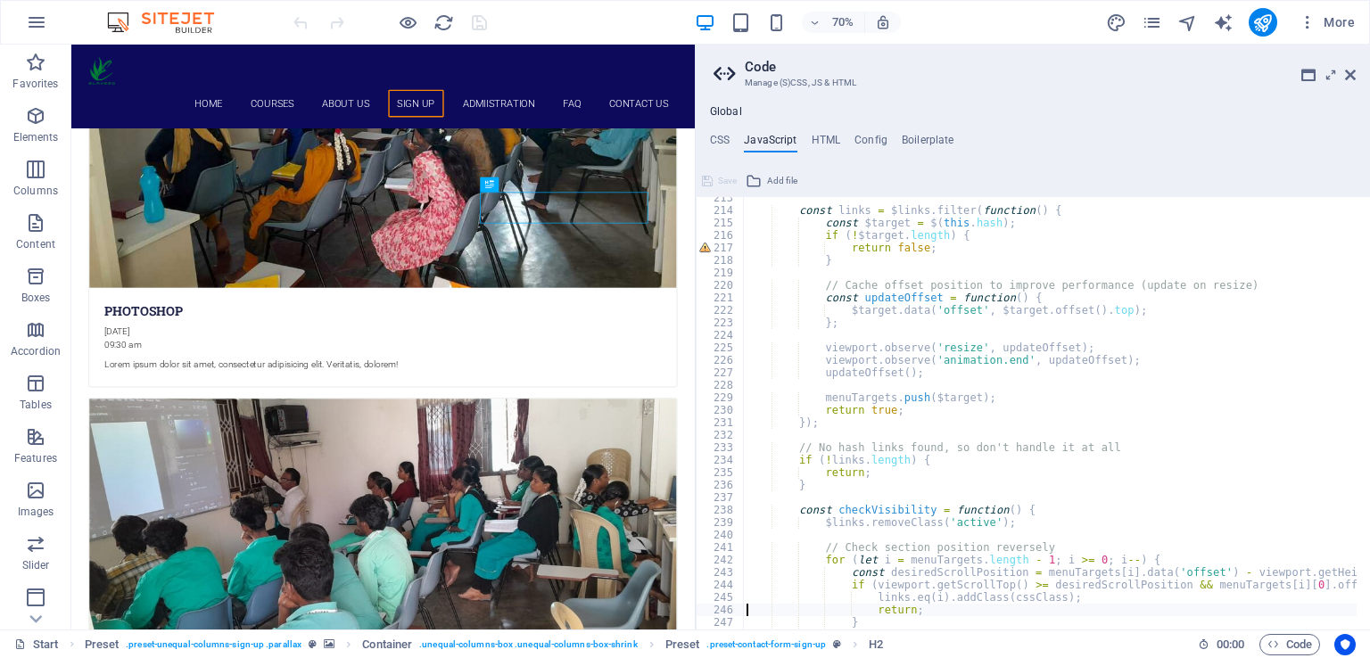
type textarea "}"
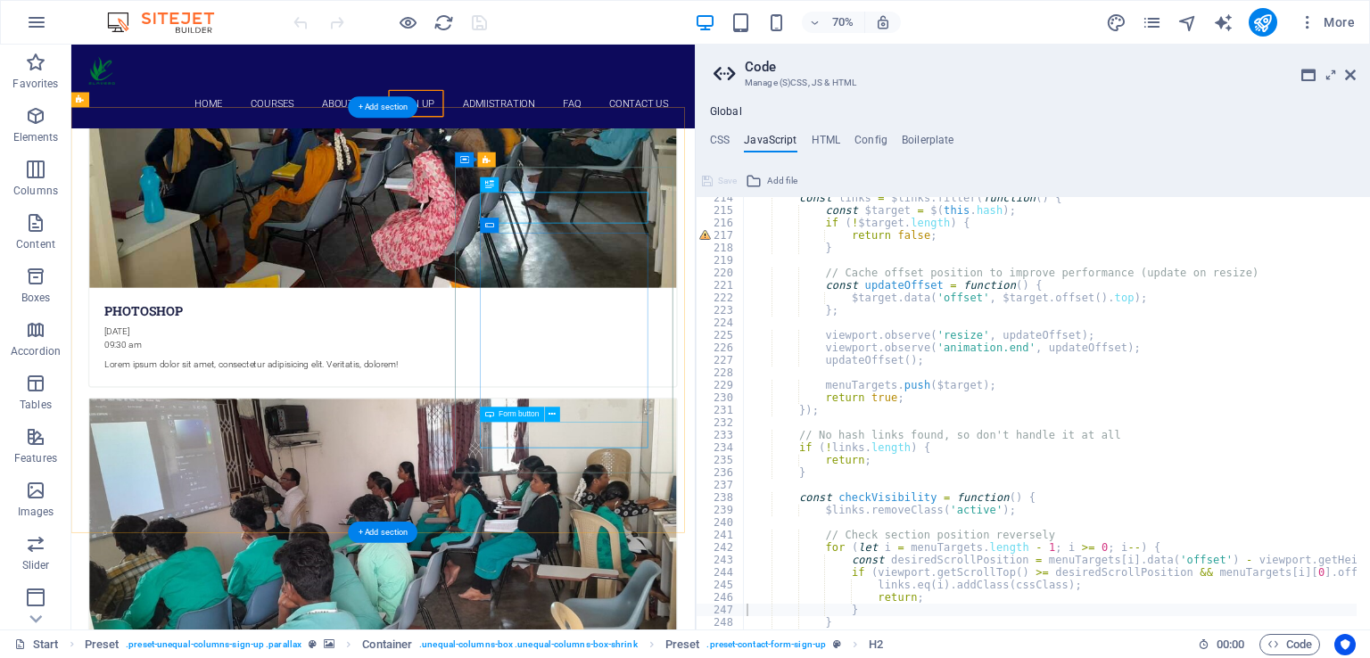
click at [486, 184] on icon at bounding box center [489, 184] width 9 height 15
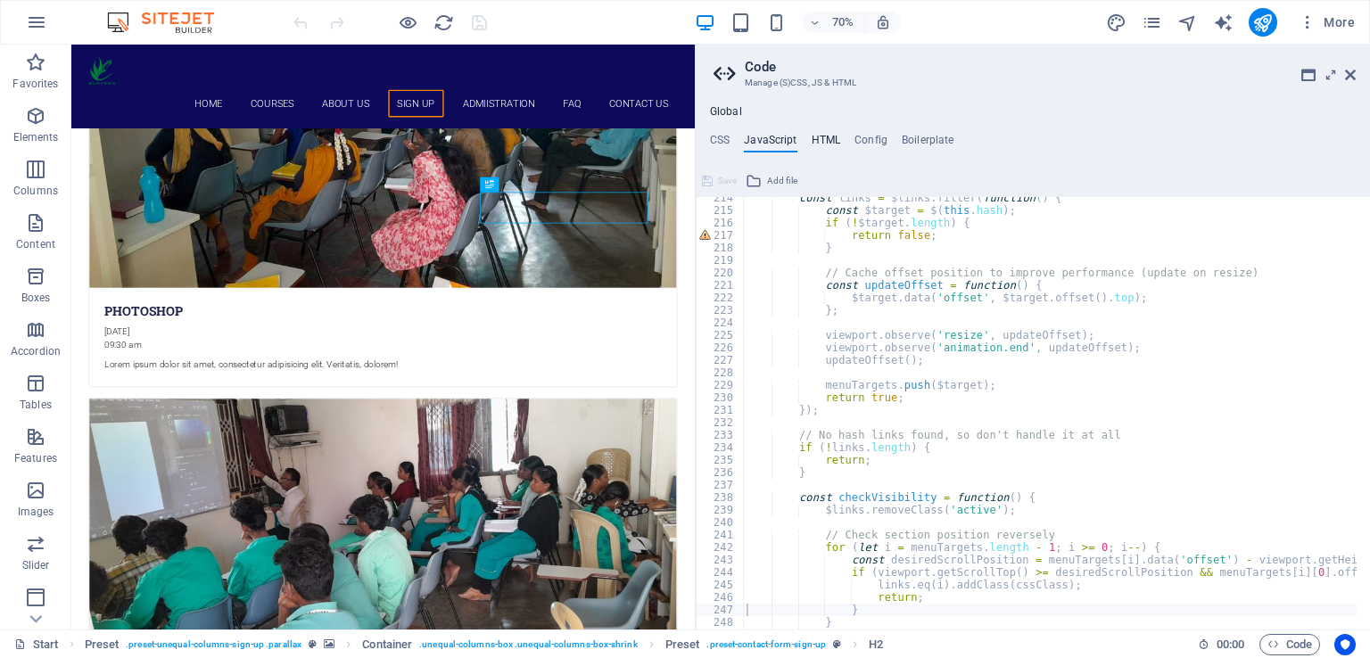
click at [828, 139] on h4 "HTML" at bounding box center [825, 144] width 29 height 20
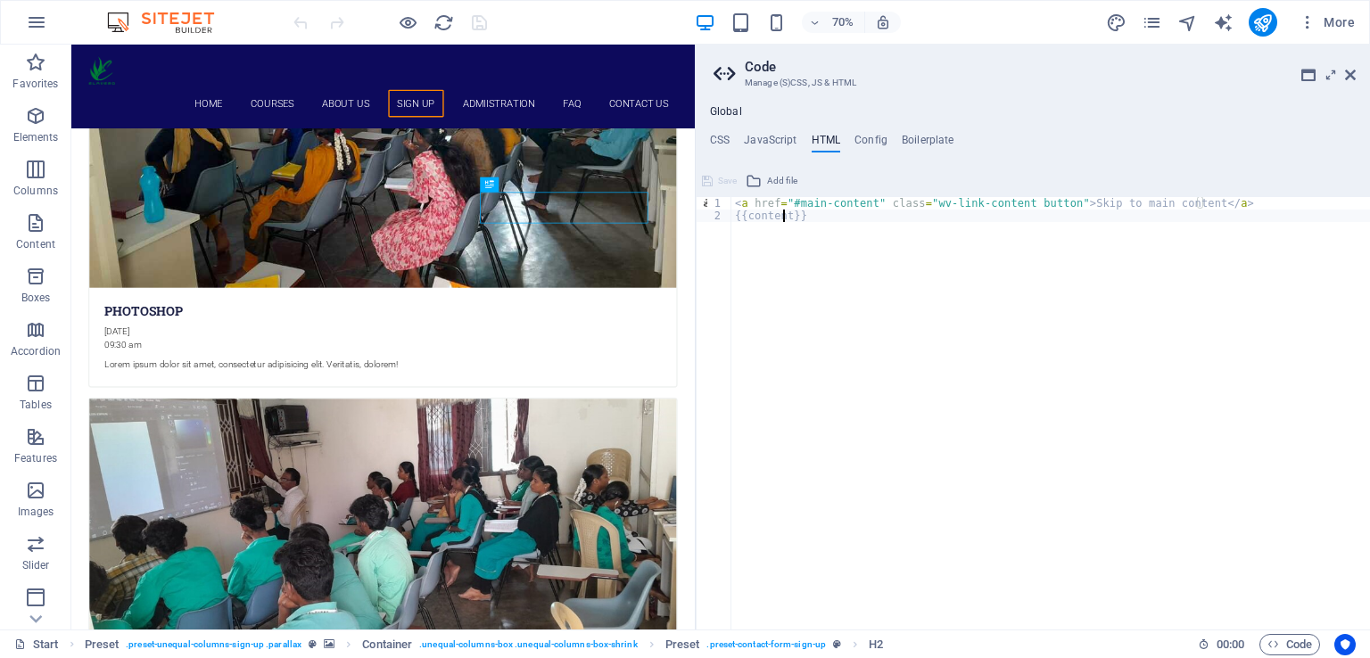
click at [781, 216] on div "< a href = "#main-content" class = "wv-link-content button" > Skip to main cont…" at bounding box center [1050, 419] width 638 height 444
type textarea "{{content}}"
click at [877, 134] on h4 "Config" at bounding box center [870, 144] width 33 height 20
type textarea "$color-background: #ffffff;"
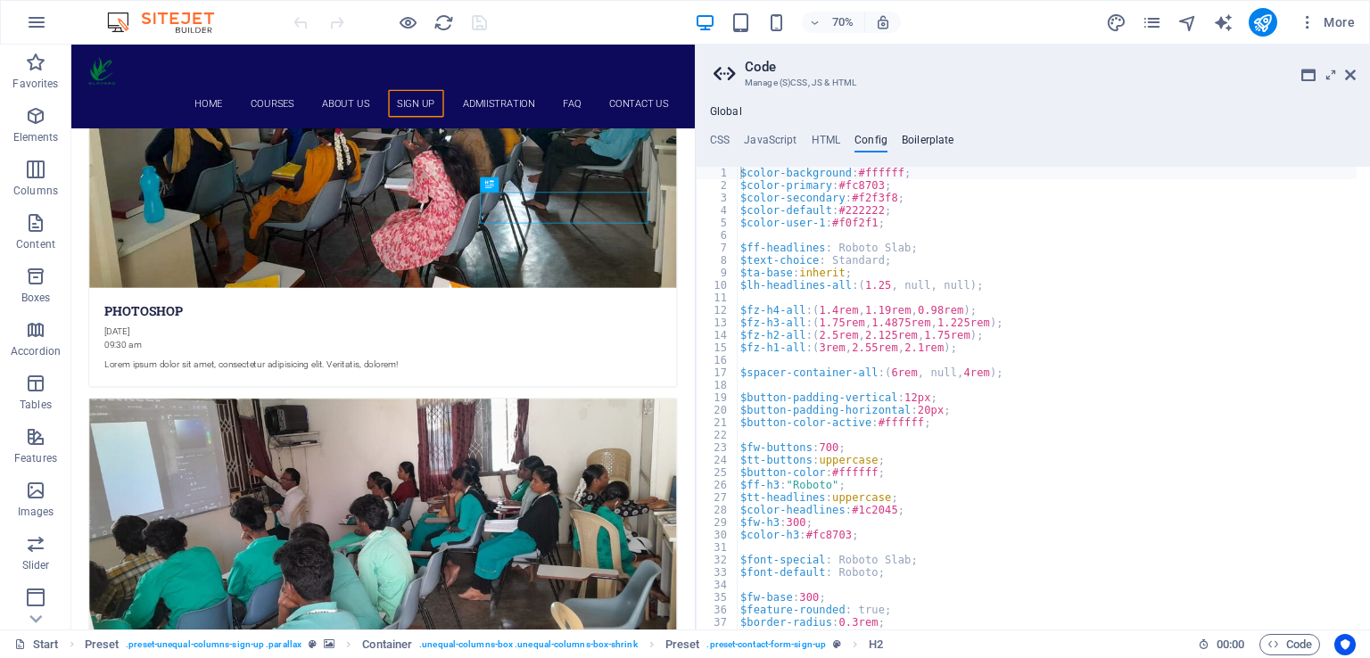
click at [918, 140] on h4 "Boilerplate" at bounding box center [928, 144] width 53 height 20
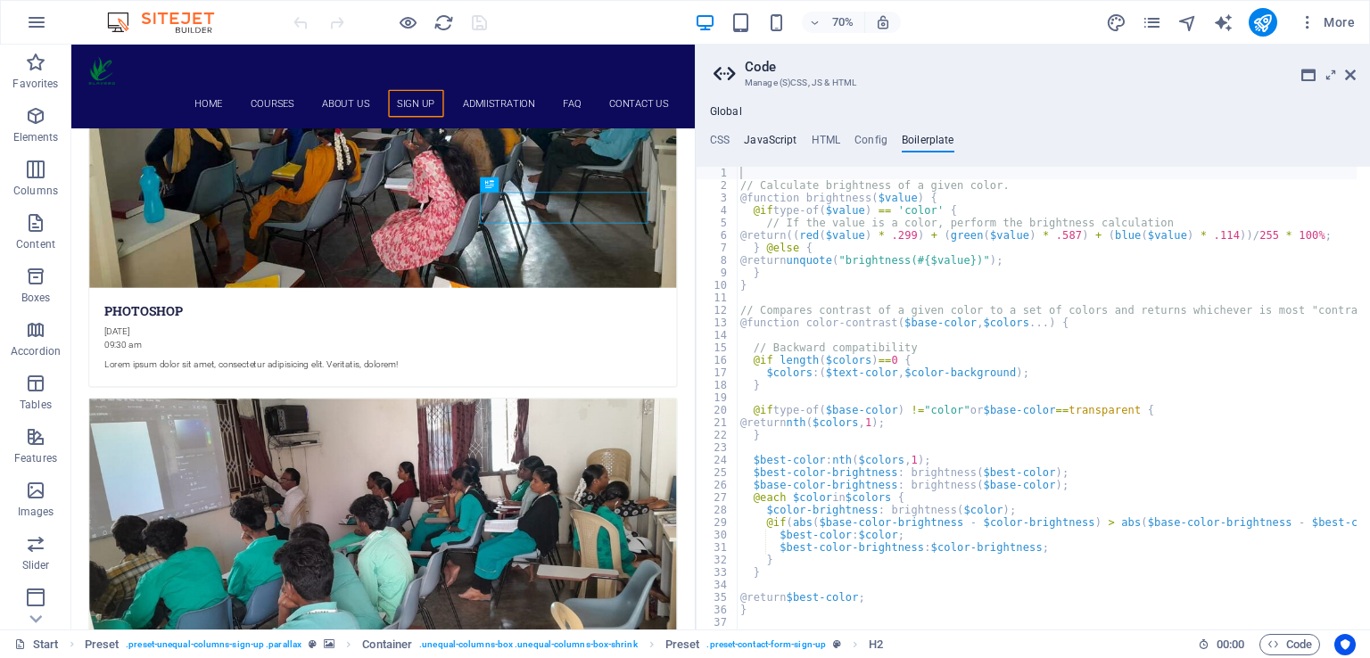
click at [766, 136] on h4 "JavaScript" at bounding box center [770, 144] width 53 height 20
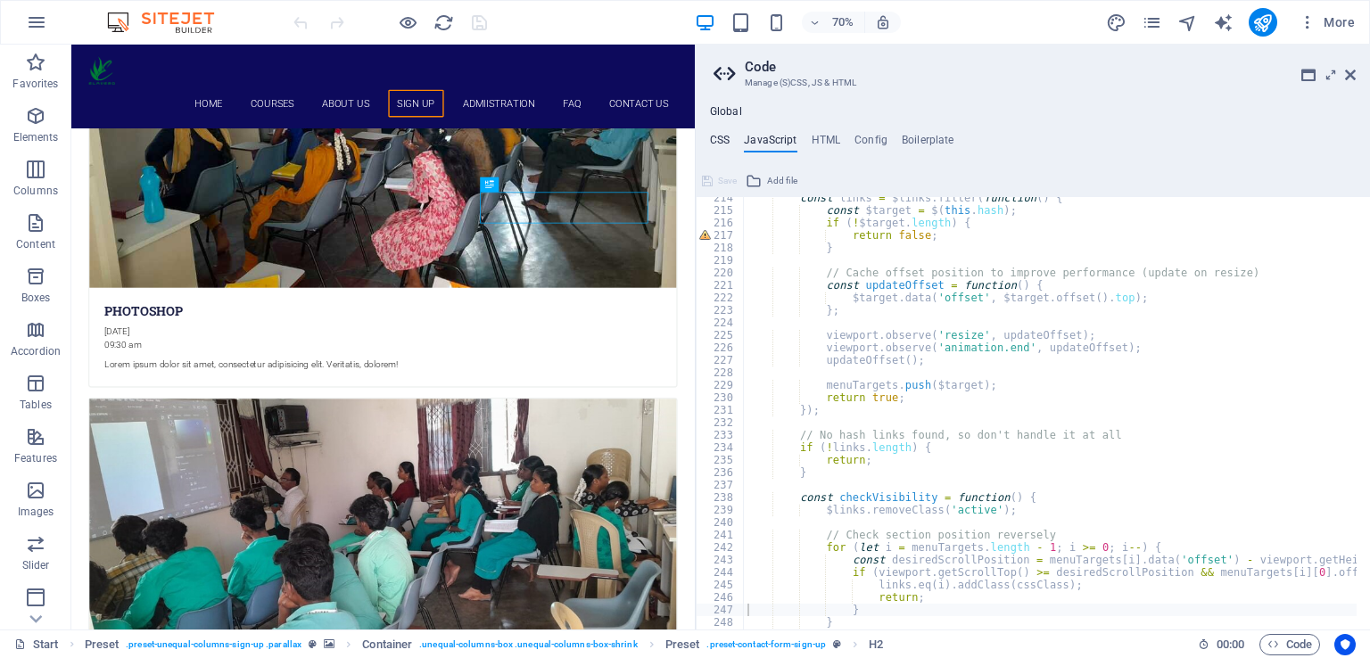
click at [721, 139] on h4 "CSS" at bounding box center [720, 144] width 20 height 20
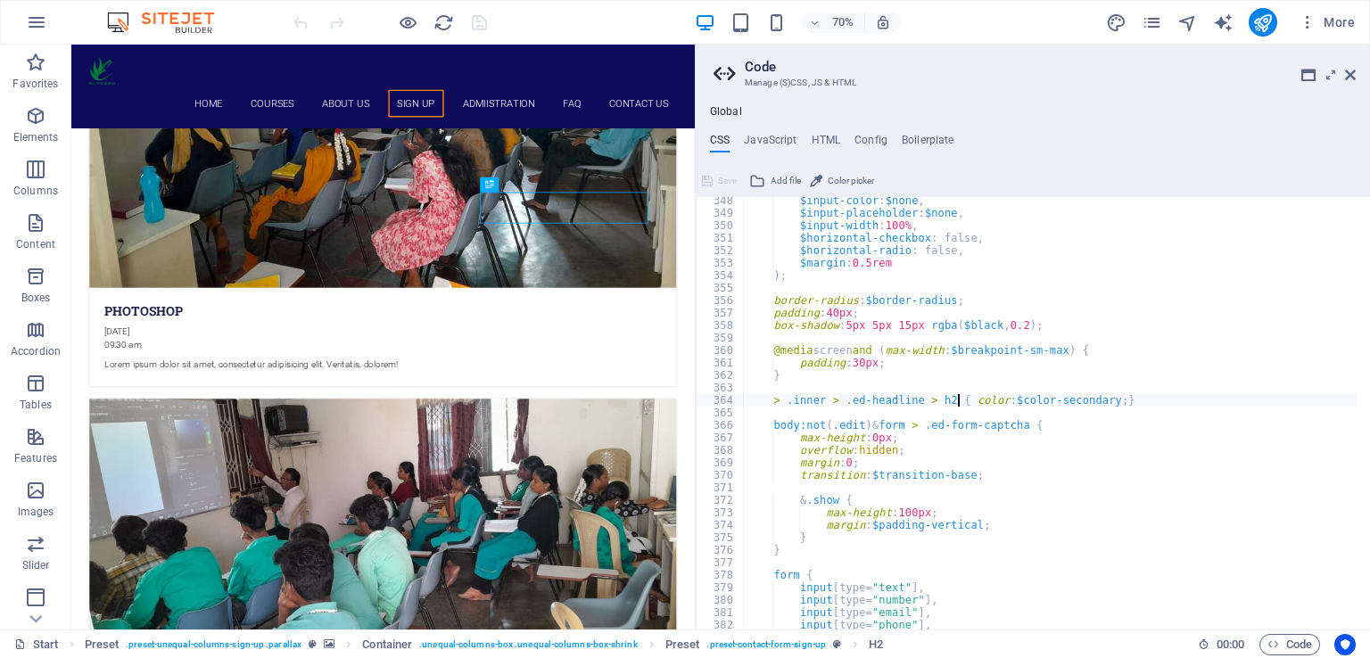
click at [1103, 338] on div "$input-color : $none , $input-placeholder : $none , $input-width : 100% , $hori…" at bounding box center [1050, 416] width 613 height 444
click at [1022, 443] on div "$input-color : $none , $input-placeholder : $none , $input-width : 100% , $hori…" at bounding box center [1050, 416] width 613 height 444
type textarea "transition: $transition-base;"
type textarea "}"
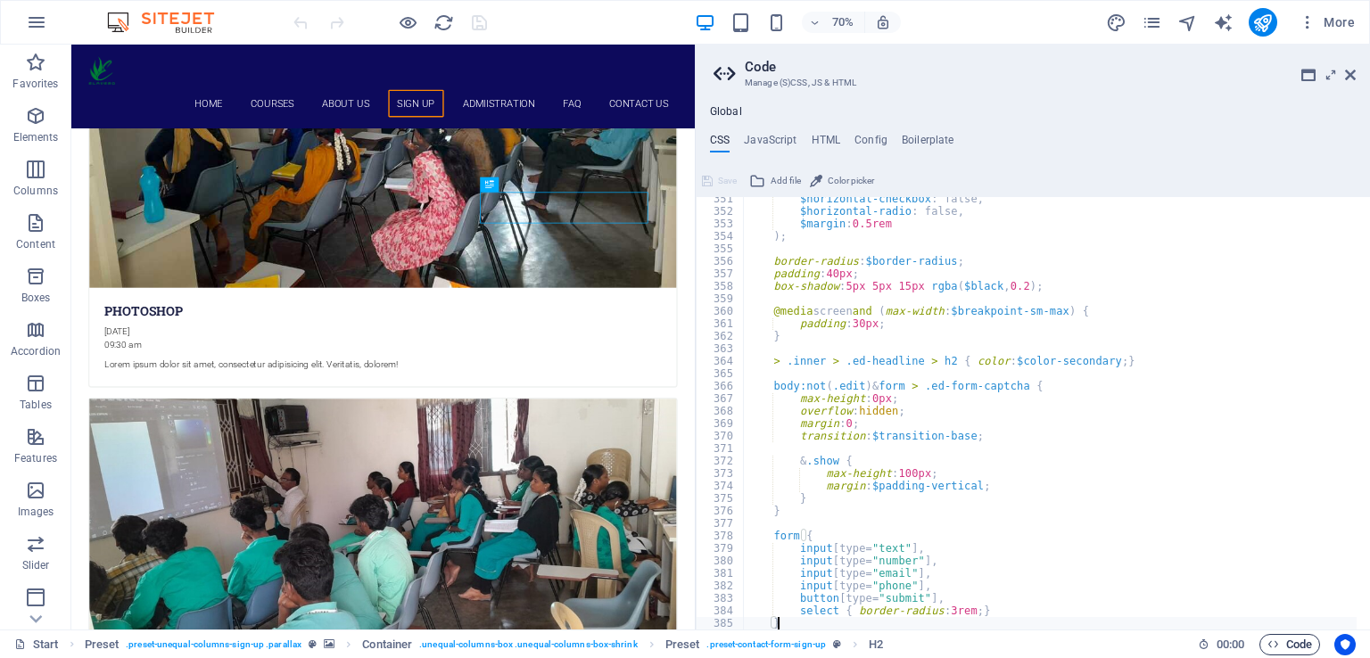
type textarea "}"
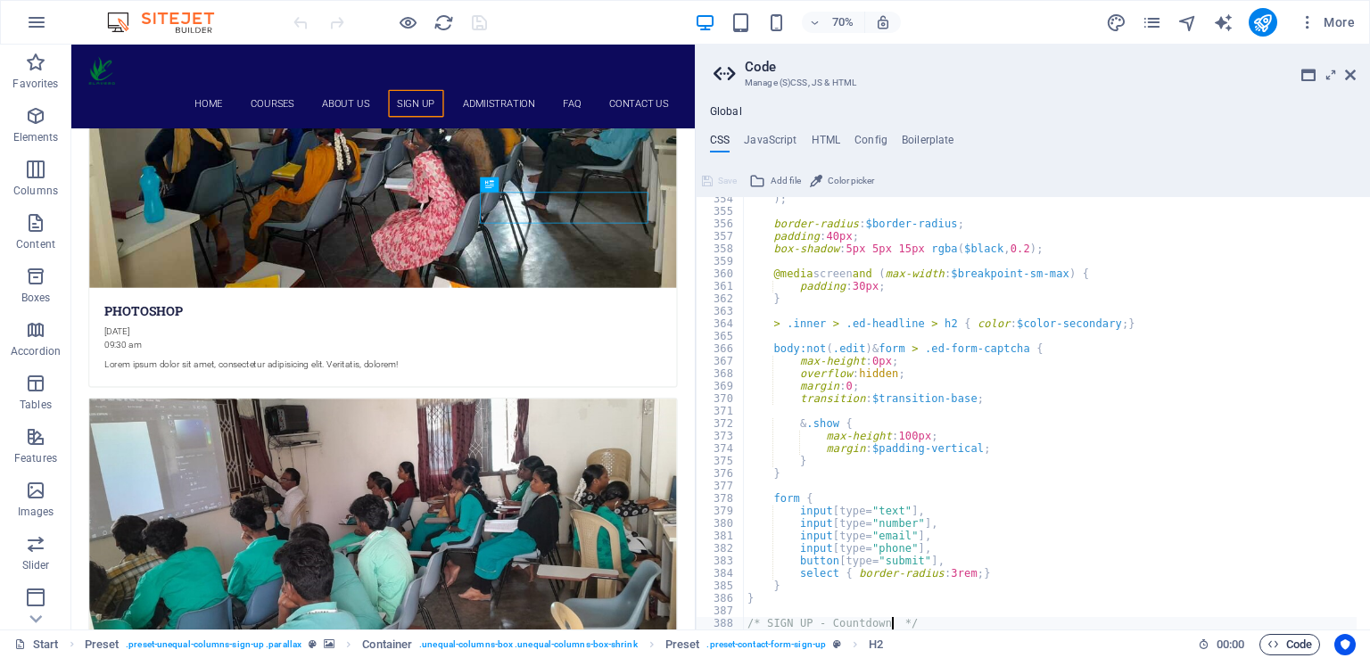
type textarea ".ed-element.preset-countdown-v3-educare {"
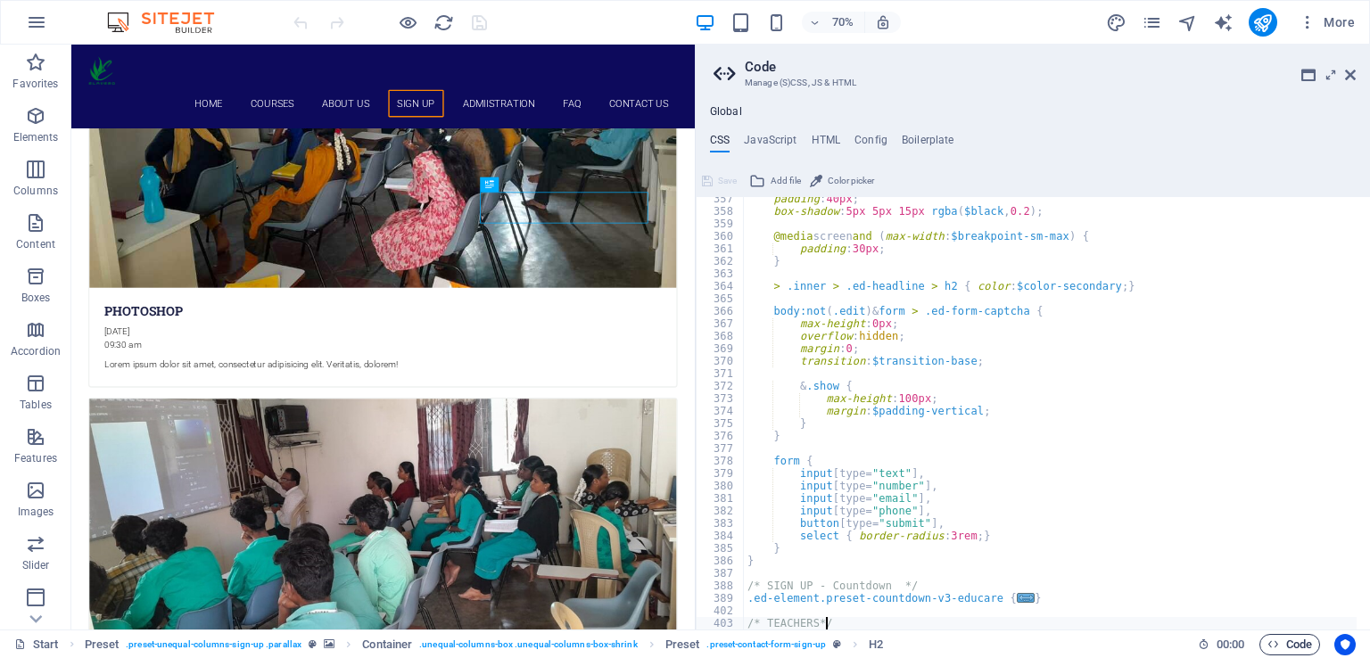
type textarea ".ed-element.preset-content-slider-teacher {"
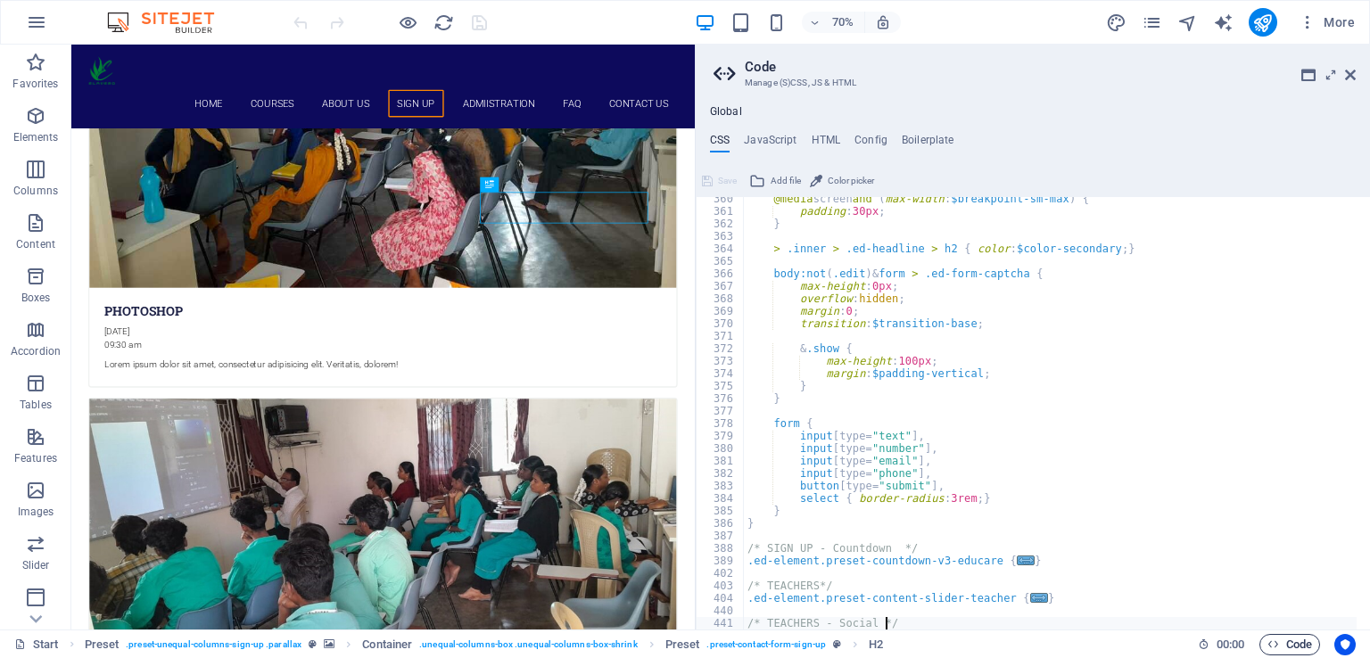
type textarea ".ed-element.preset-social-icons-teacher {"
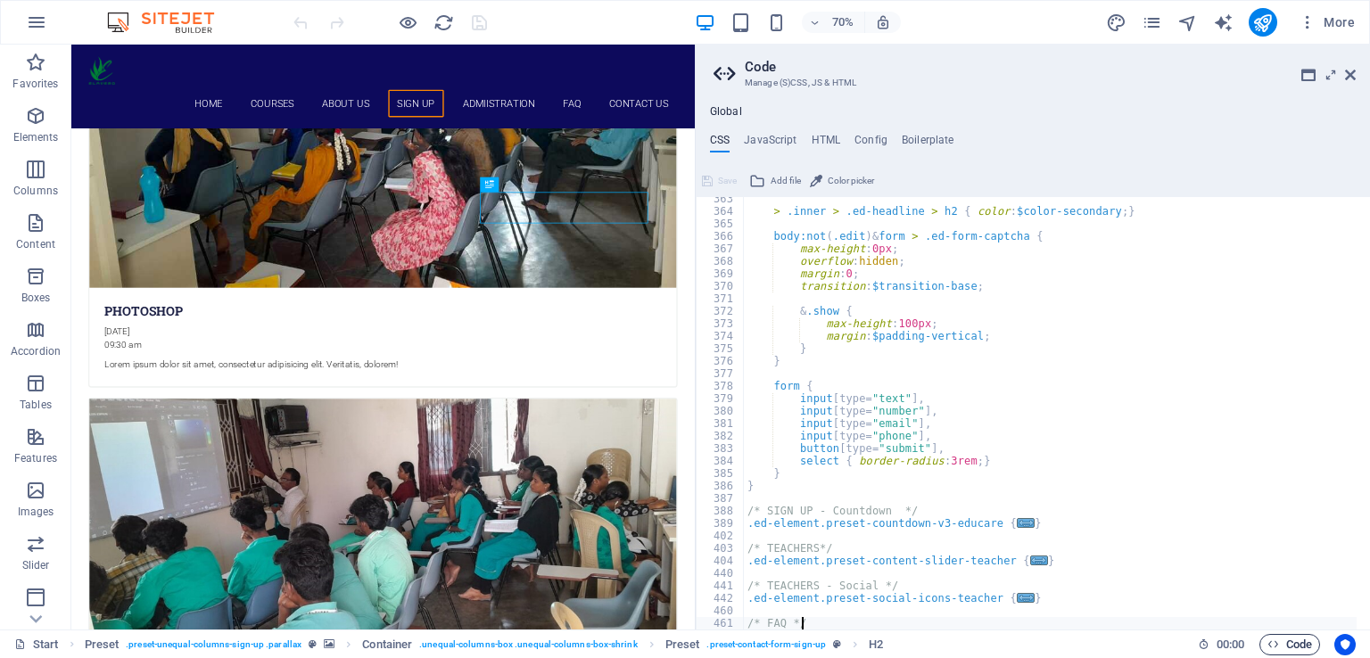
type textarea ".ed-element.preset-accordion-default {"
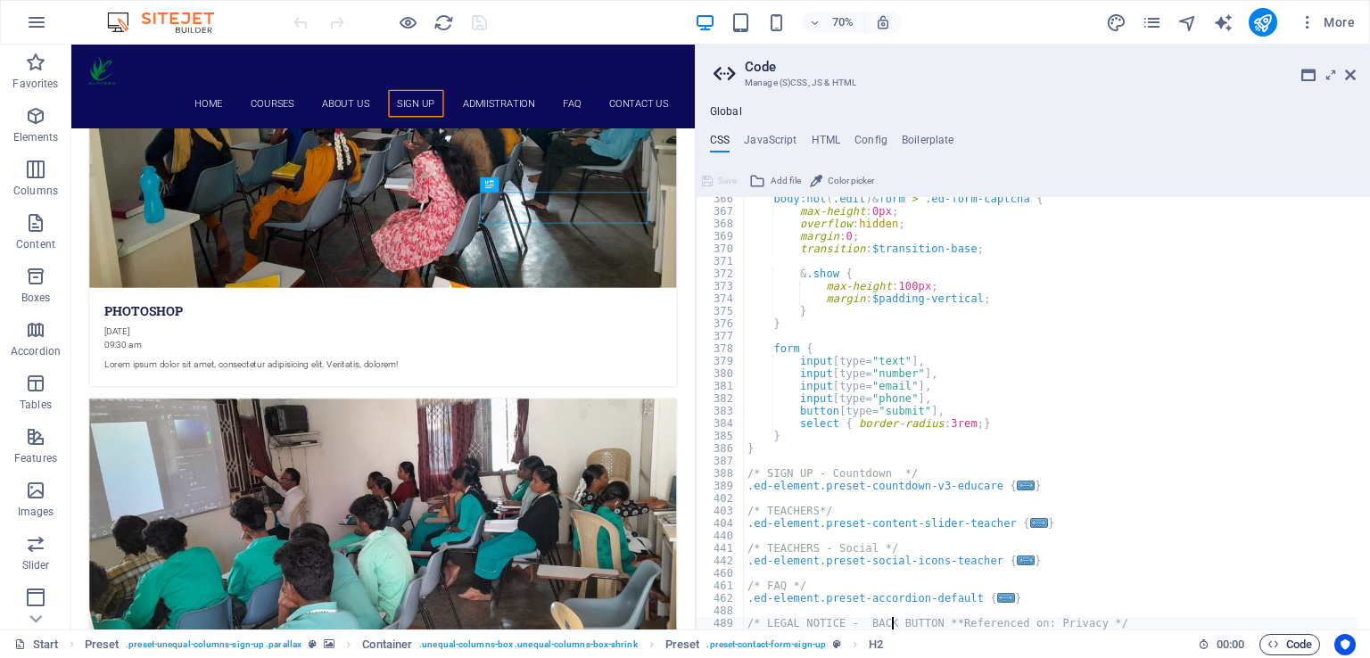
scroll to position [1315, 0]
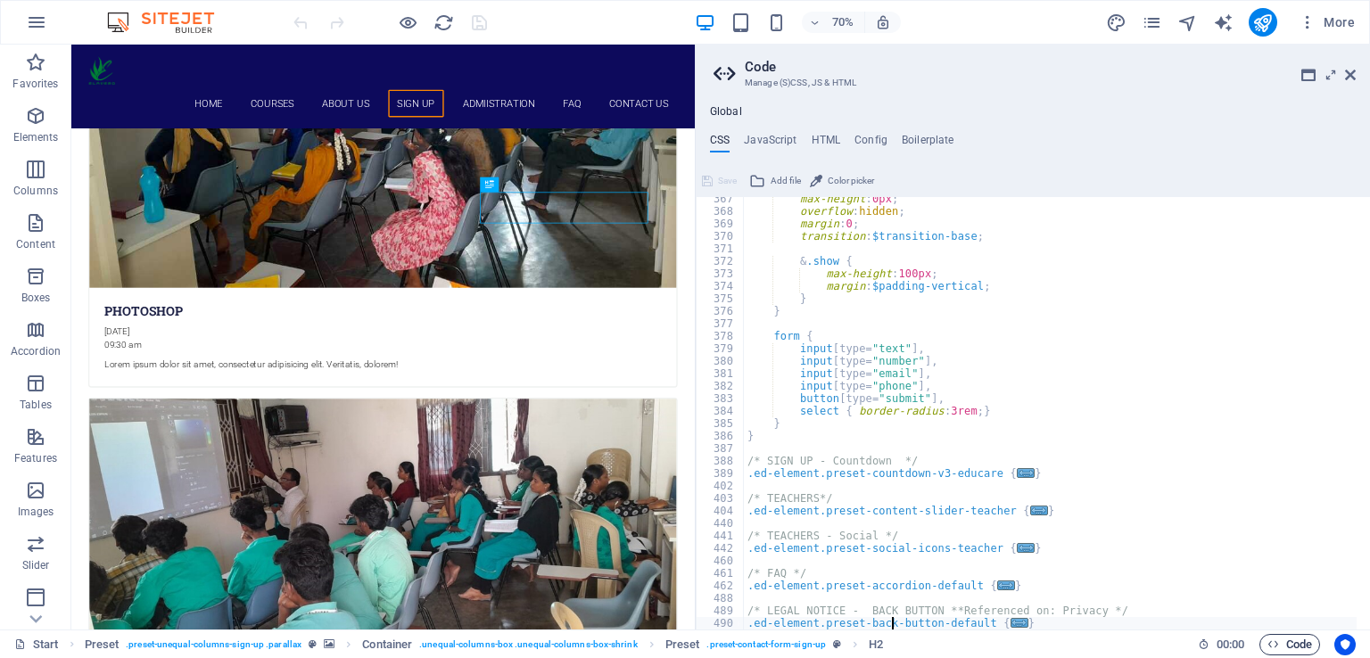
type textarea ".ed-element.preset-text-v2-default {"
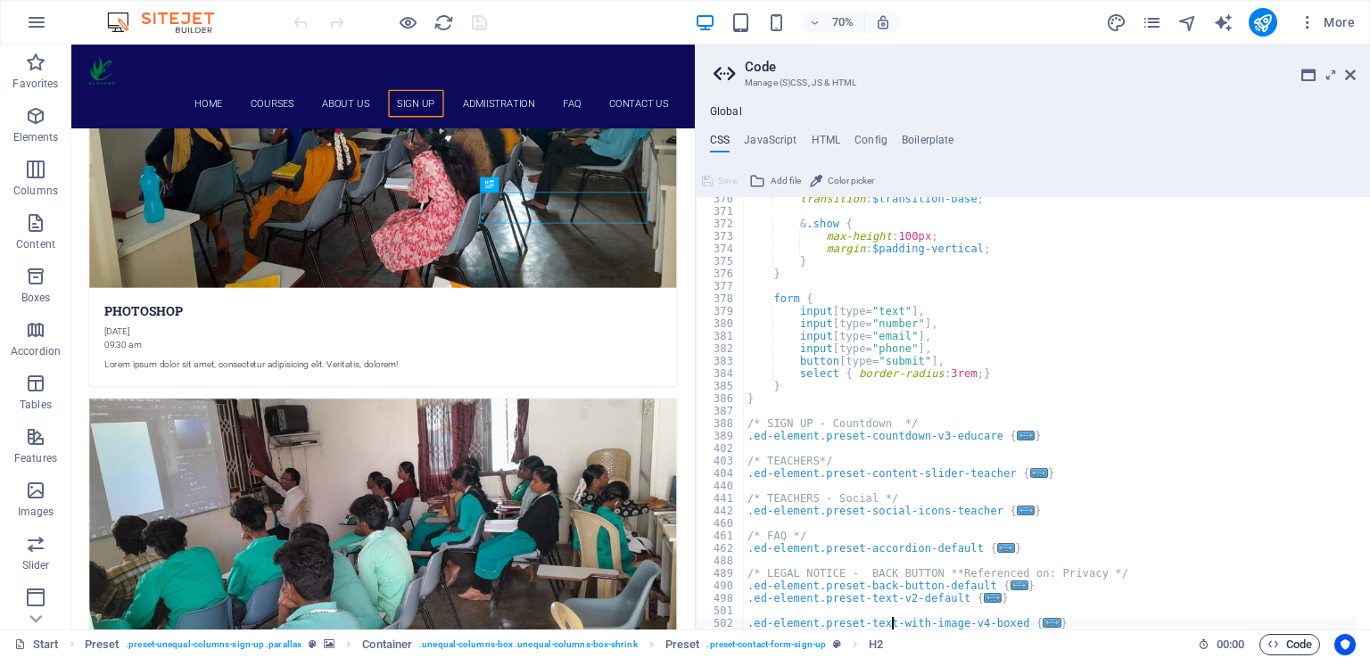
scroll to position [1365, 0]
type textarea "}"
type textarea "/* LEGAL NOTICE - BACK BUTTON **Referenced on: Privacy */"
type textarea "/* FAQ */"
type textarea "/* TEACHERS - Social */"
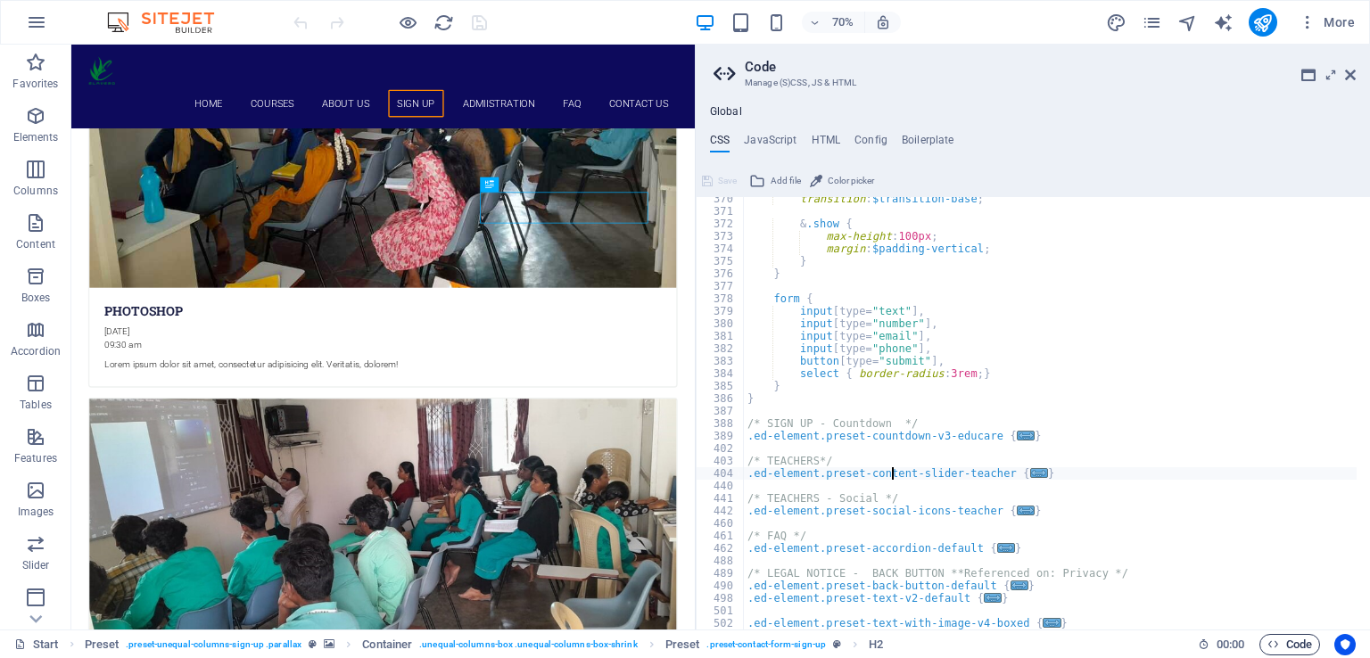
type textarea "/* TEACHERS*/"
type textarea "/* SIGN UP - Countdown */"
click at [895, 348] on div "transition : $transition-base ; & .show { max-height : 100px ; margin : $paddin…" at bounding box center [1050, 421] width 613 height 457
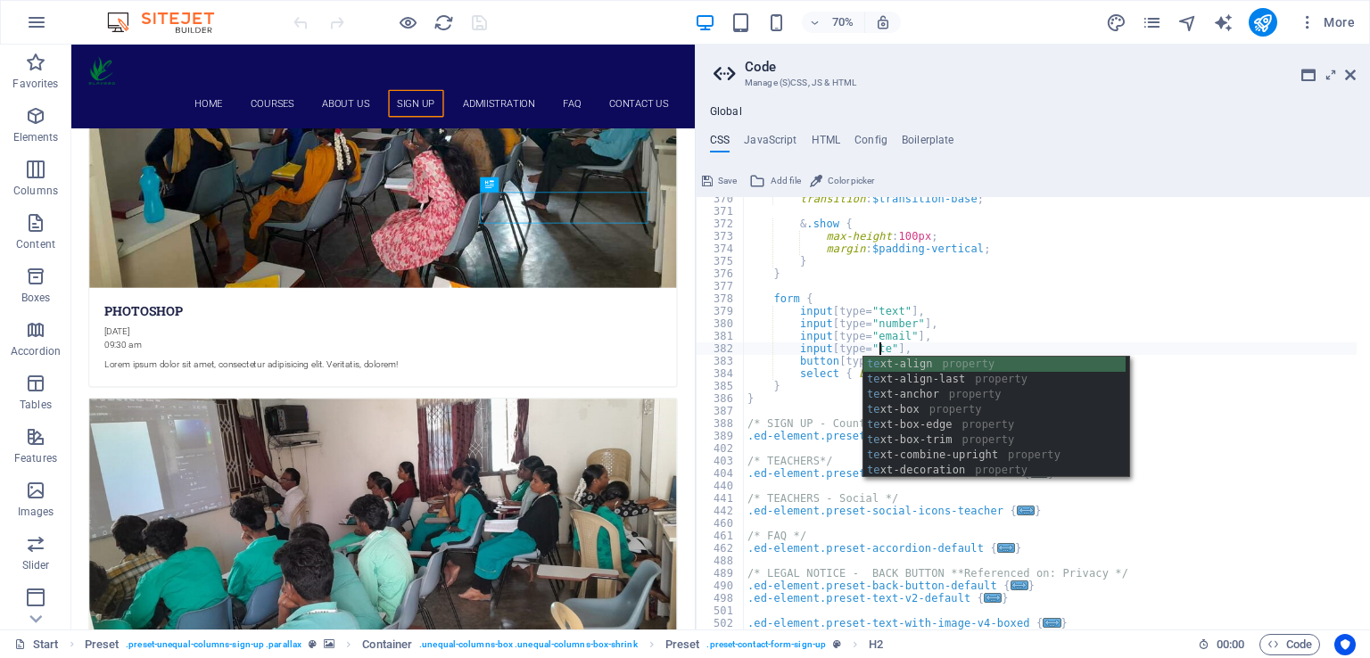
scroll to position [0, 15]
click at [1067, 325] on div "transition : $transition-base ; & .show { max-height : 100px ; margin : $paddin…" at bounding box center [1050, 421] width 613 height 457
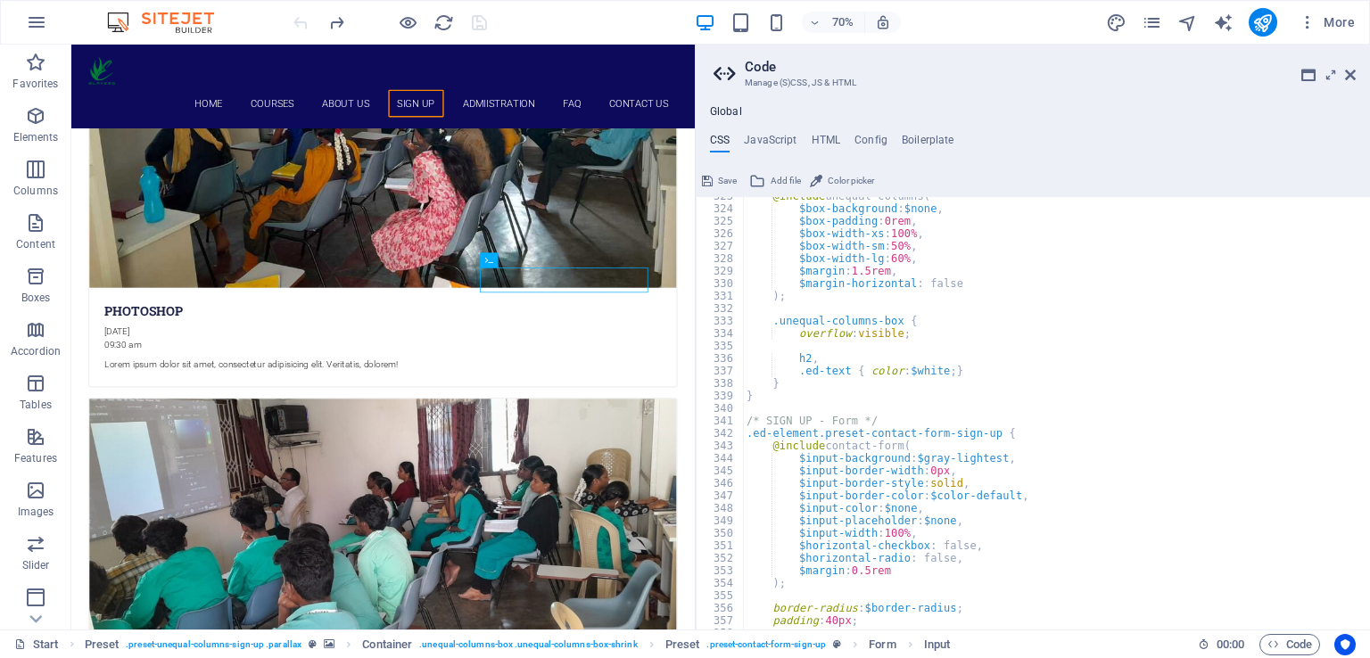
scroll to position [4027, 0]
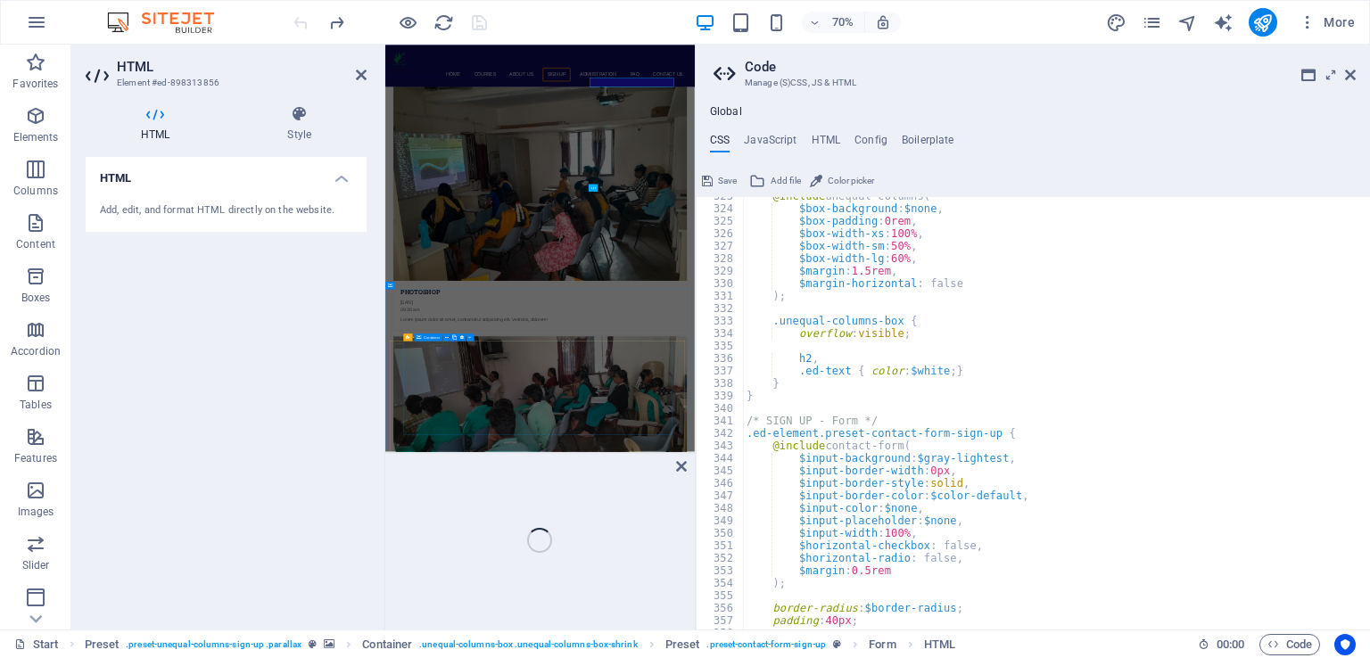
scroll to position [5927, 0]
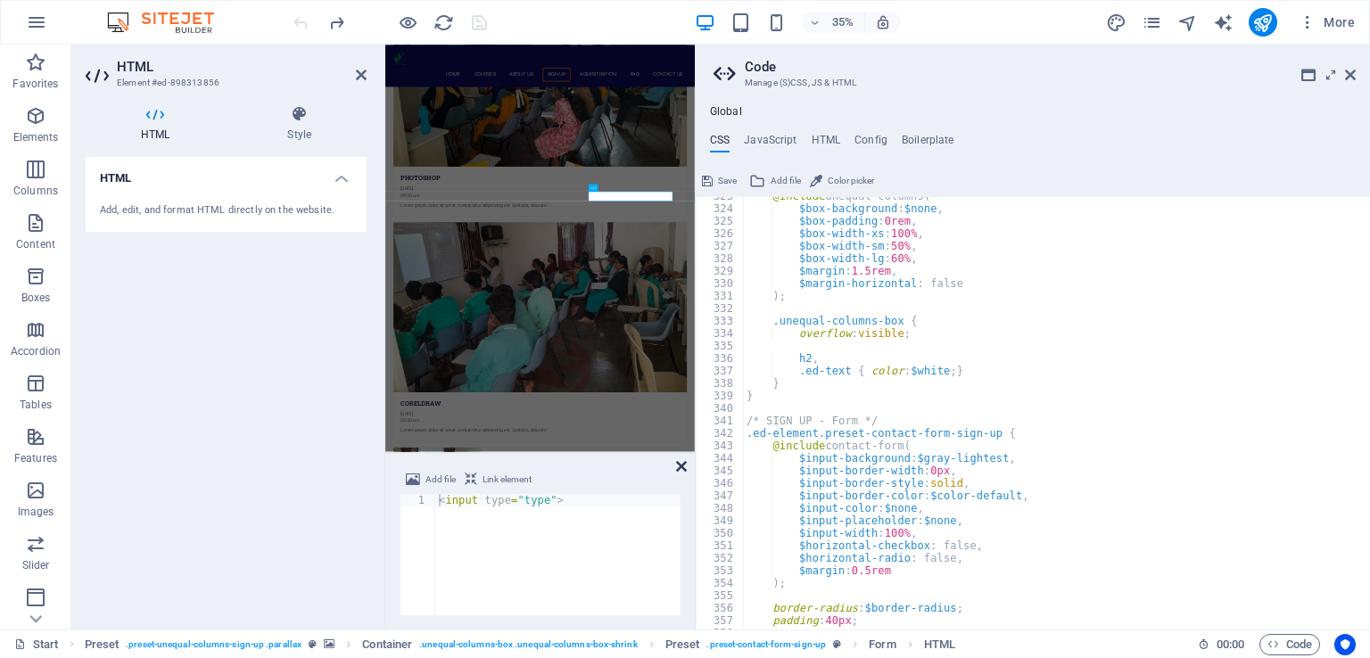
click at [677, 465] on icon at bounding box center [681, 466] width 11 height 14
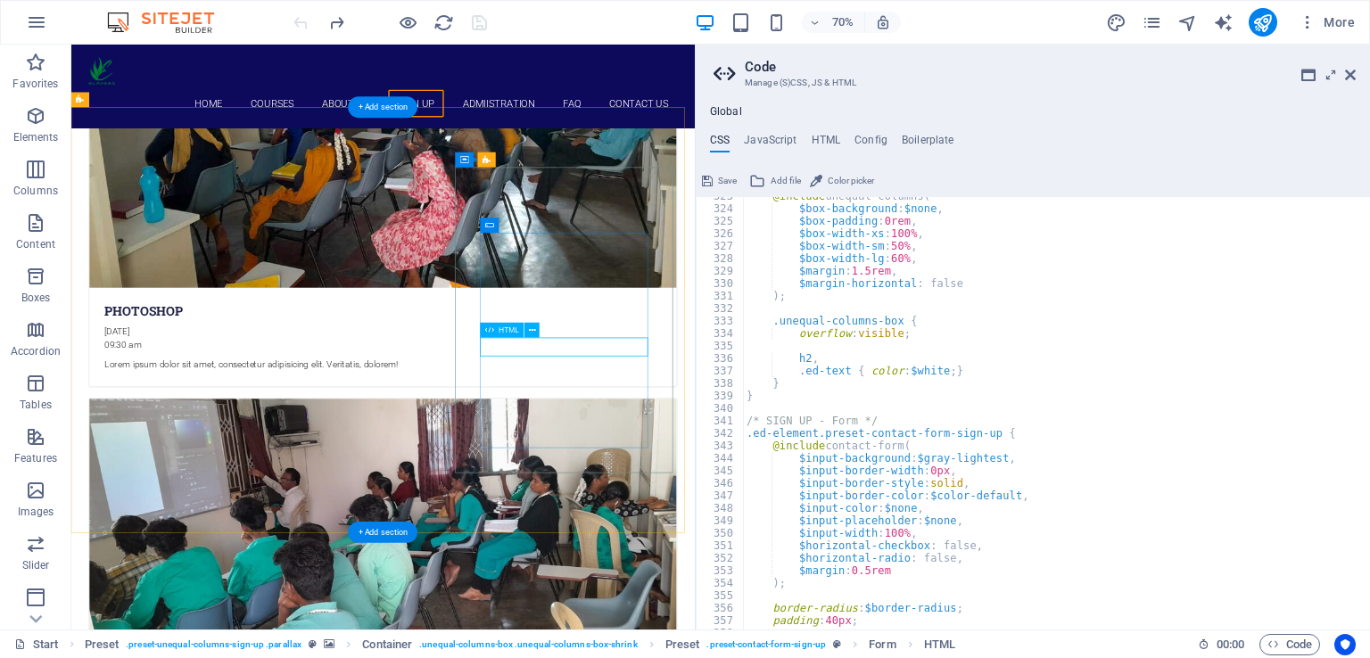
click at [552, 415] on icon at bounding box center [552, 414] width 7 height 13
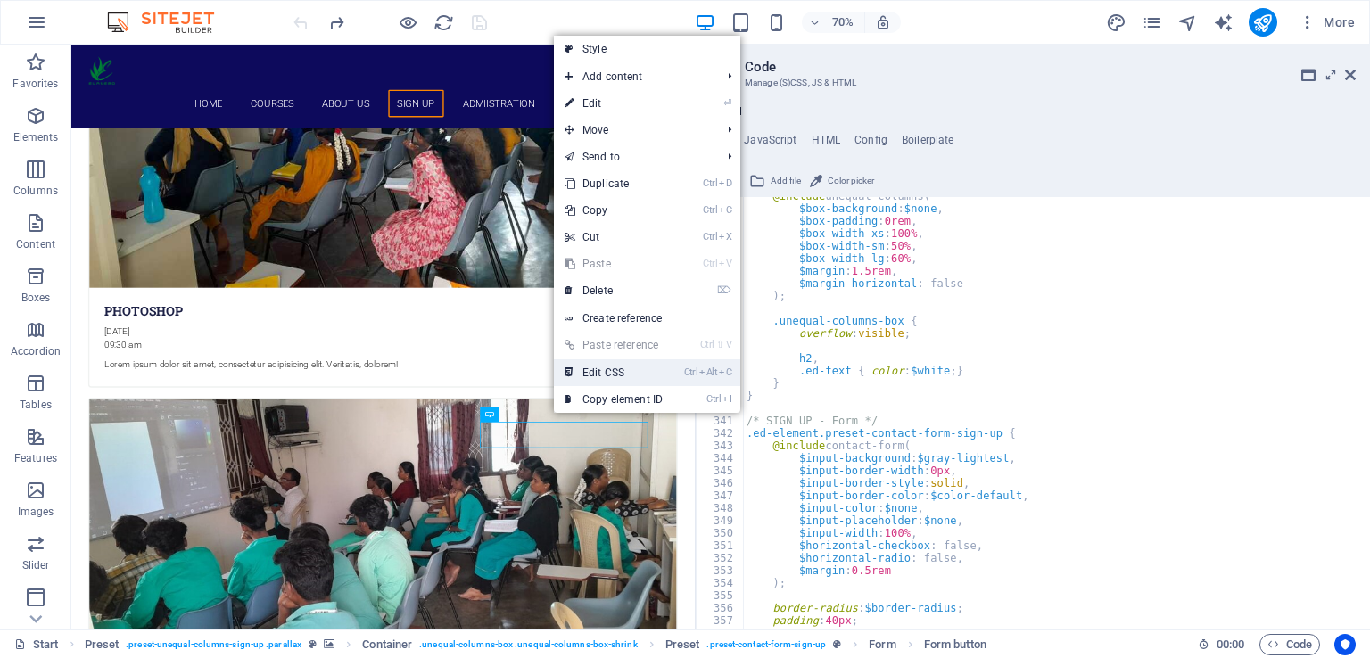
click at [618, 376] on link "Ctrl Alt C Edit CSS" at bounding box center [613, 372] width 119 height 27
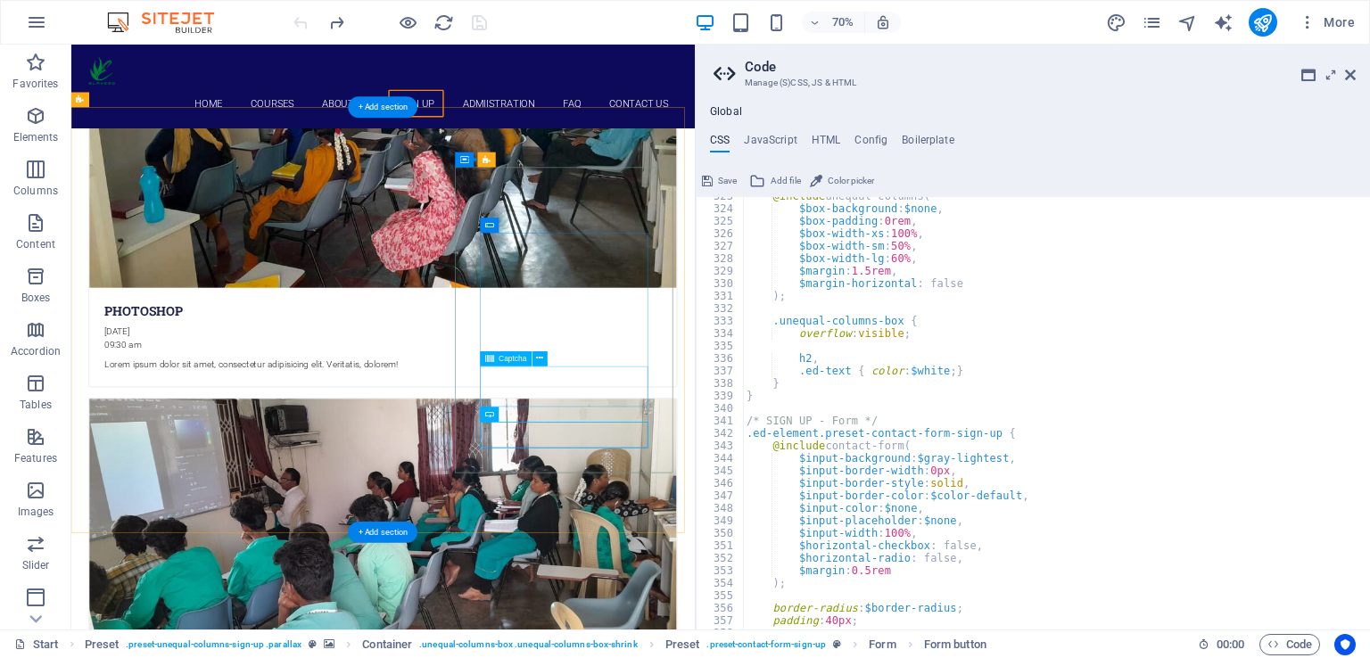
type textarea "select { border-radius: 3rem; }"
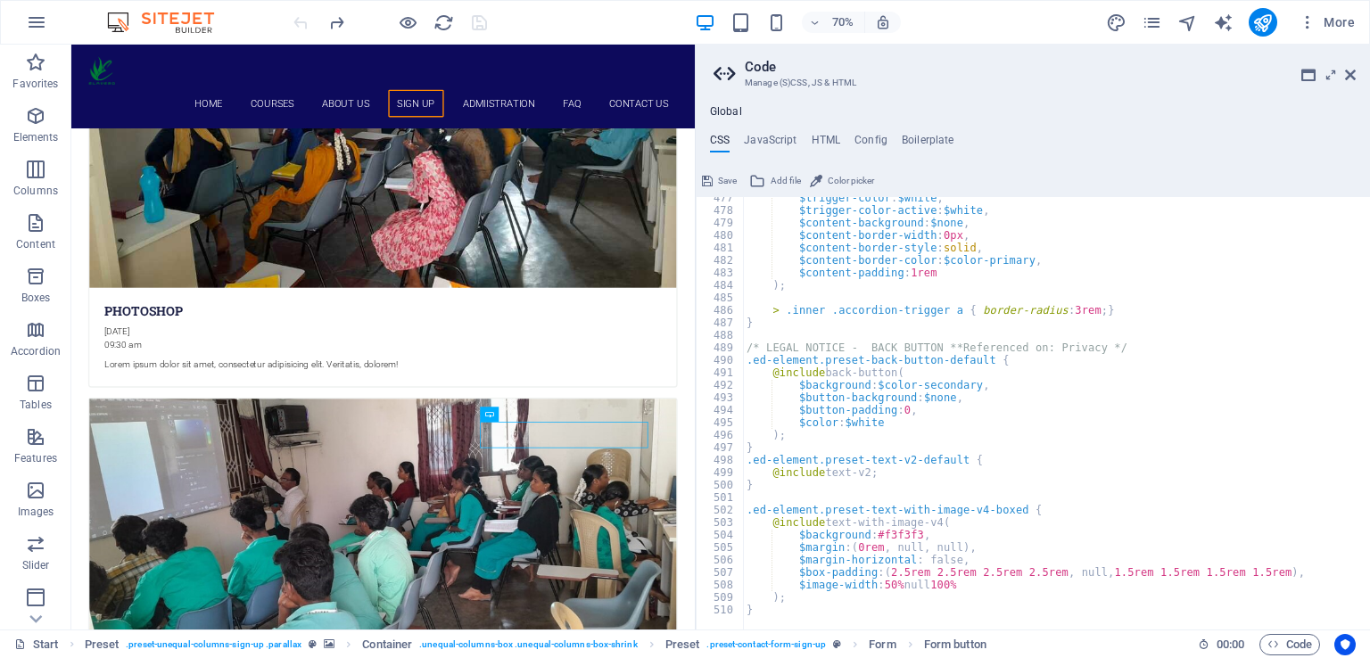
scroll to position [5948, 0]
click at [820, 134] on h4 "HTML" at bounding box center [825, 144] width 29 height 20
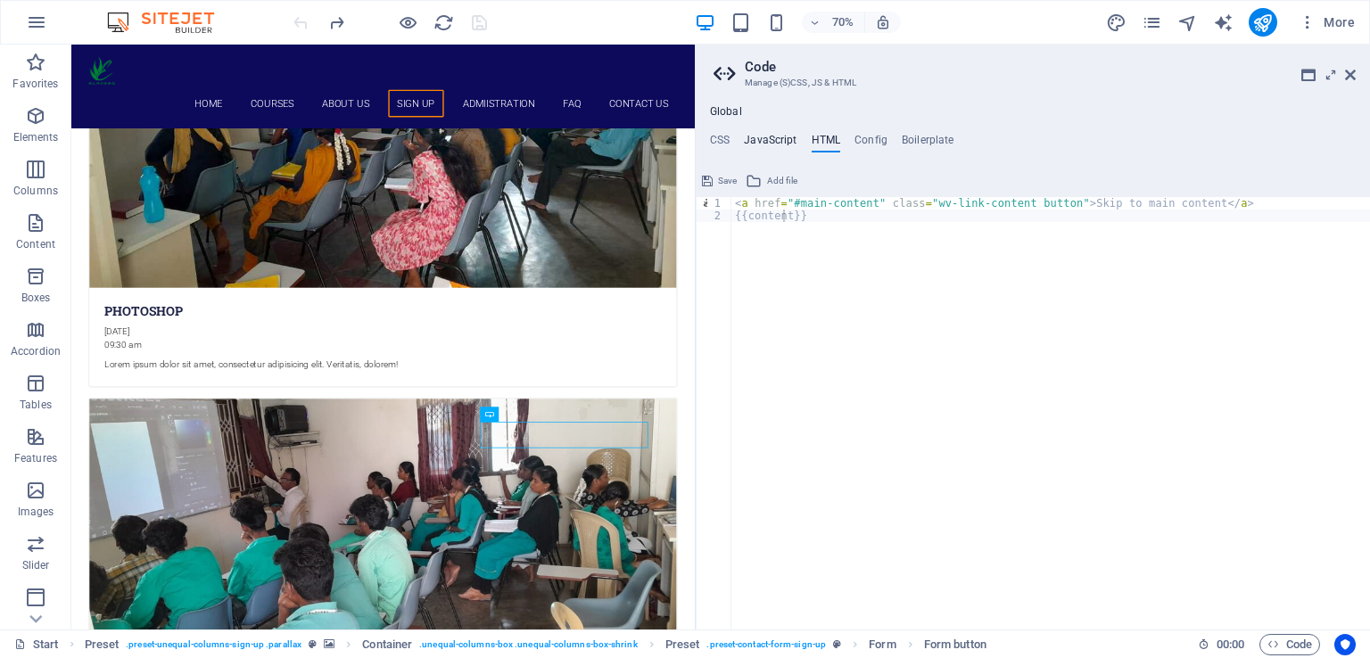
click at [769, 137] on h4 "JavaScript" at bounding box center [770, 144] width 53 height 20
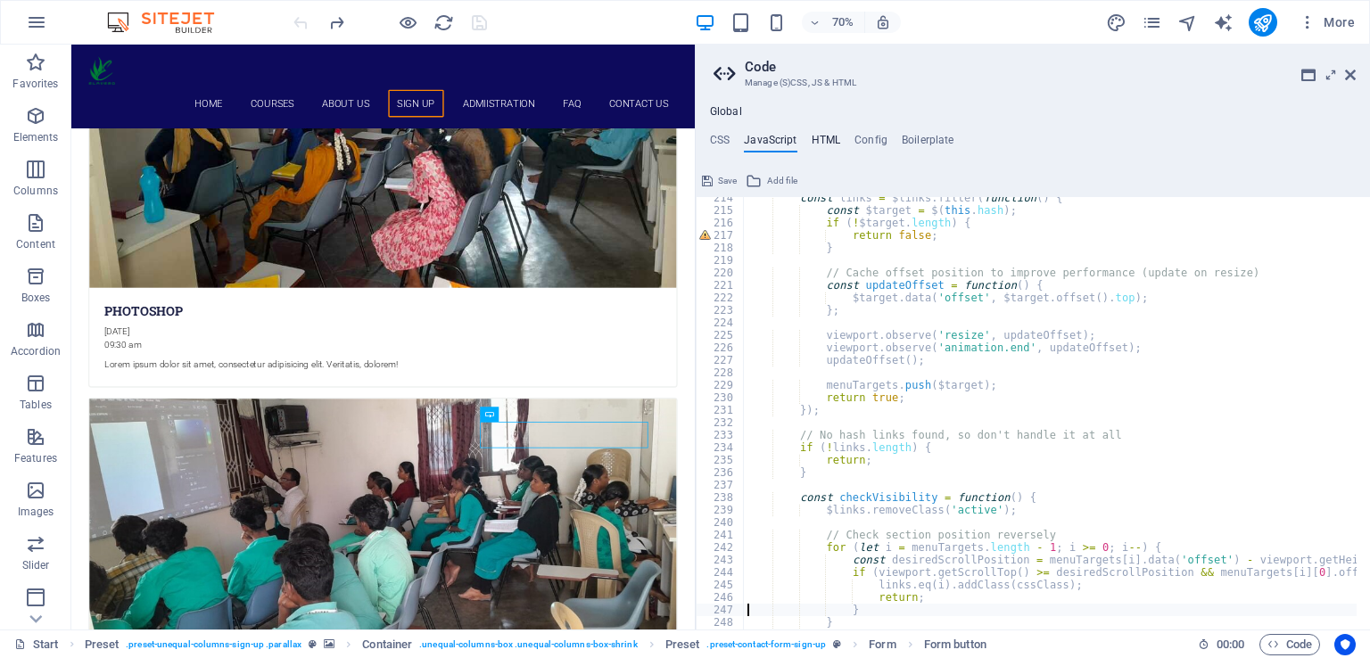
click at [828, 138] on h4 "HTML" at bounding box center [825, 144] width 29 height 20
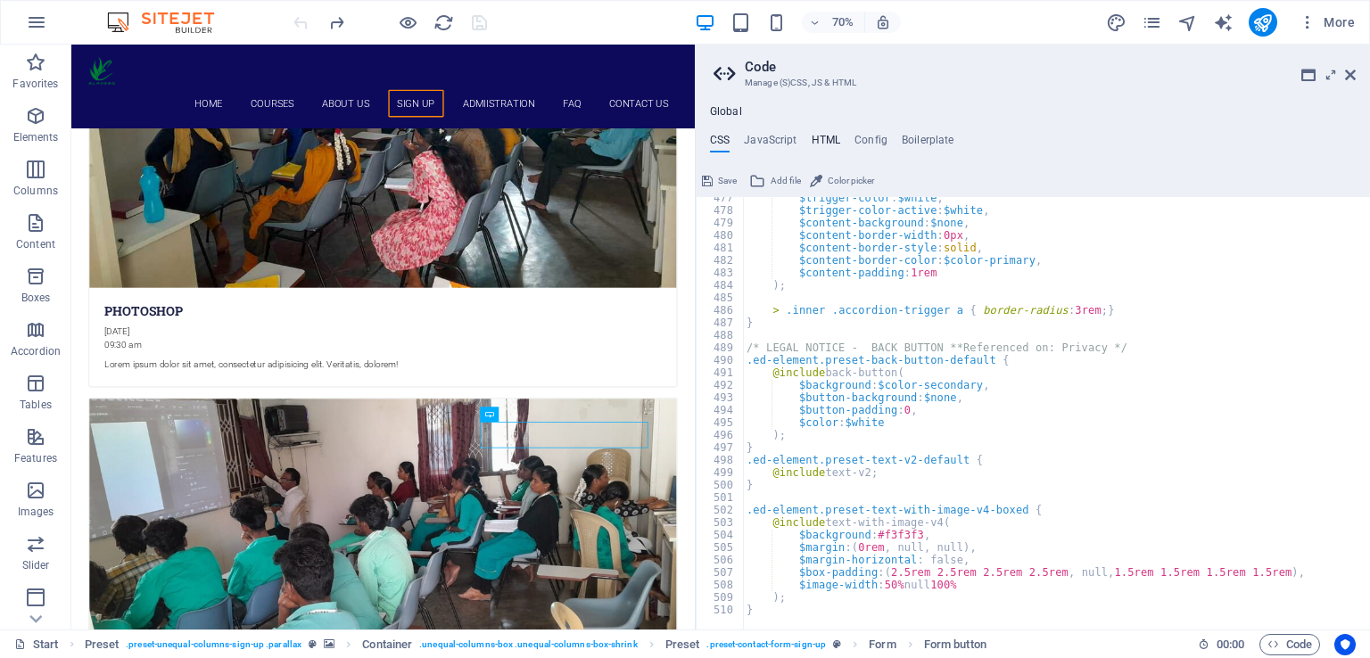
click at [826, 135] on h4 "HTML" at bounding box center [825, 144] width 29 height 20
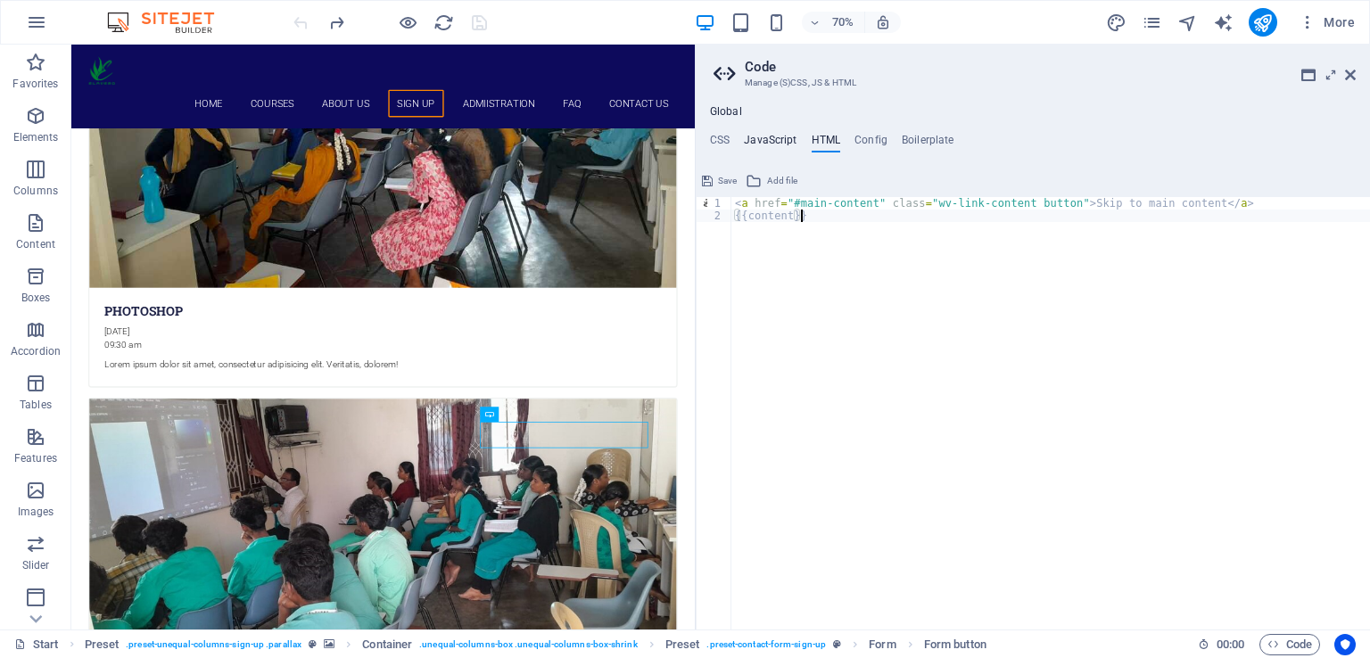
click at [781, 135] on h4 "JavaScript" at bounding box center [770, 144] width 53 height 20
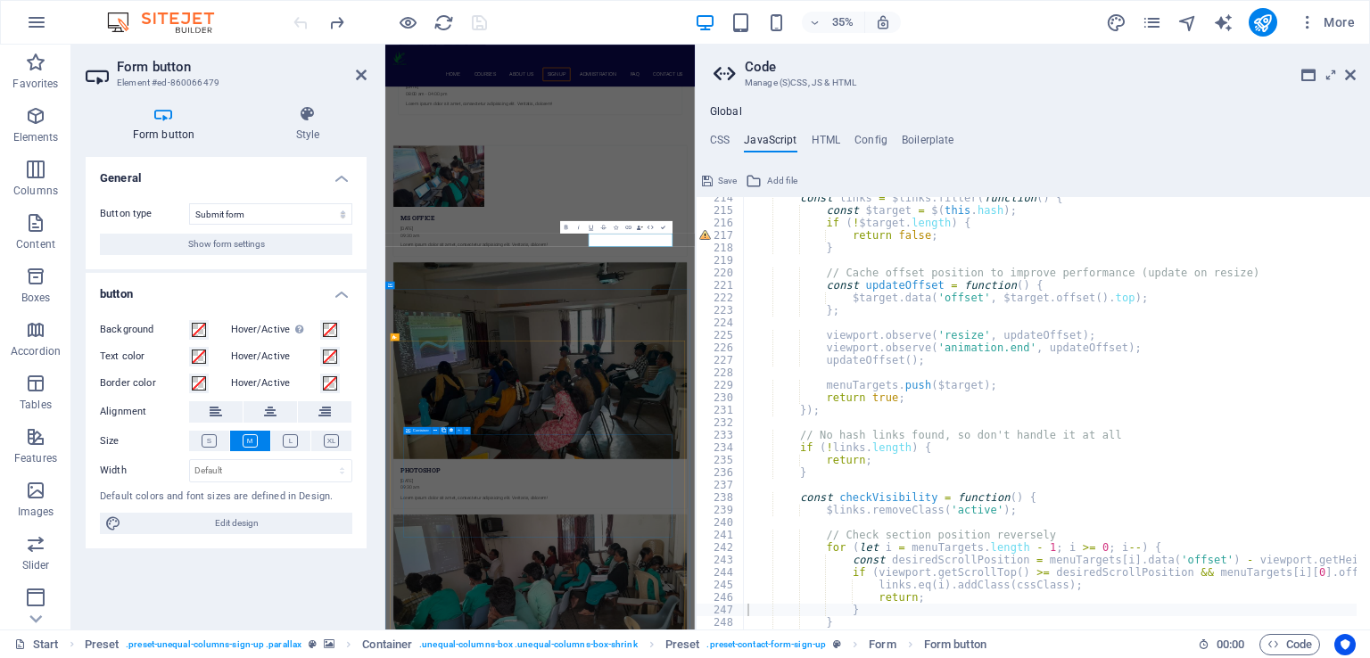
scroll to position [6436, 0]
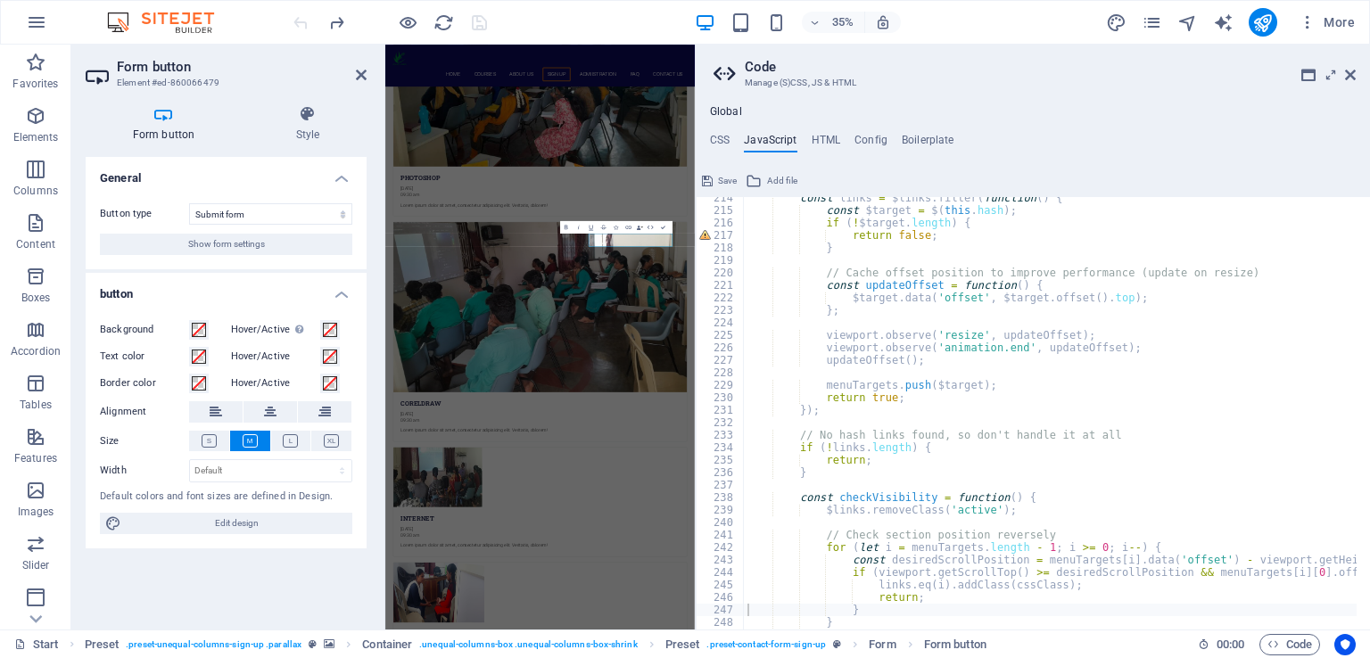
type textarea "});"
click at [1067, 407] on div "const links = $links . filter ( function ( ) { const $target = $ ( this . hash …" at bounding box center [1153, 414] width 819 height 444
click at [1199, 485] on div "const links = $links . filter ( function ( ) { const $target = $ ( this . hash …" at bounding box center [1153, 414] width 819 height 444
type textarea "$links.removeClass('active');"
type textarea "}"
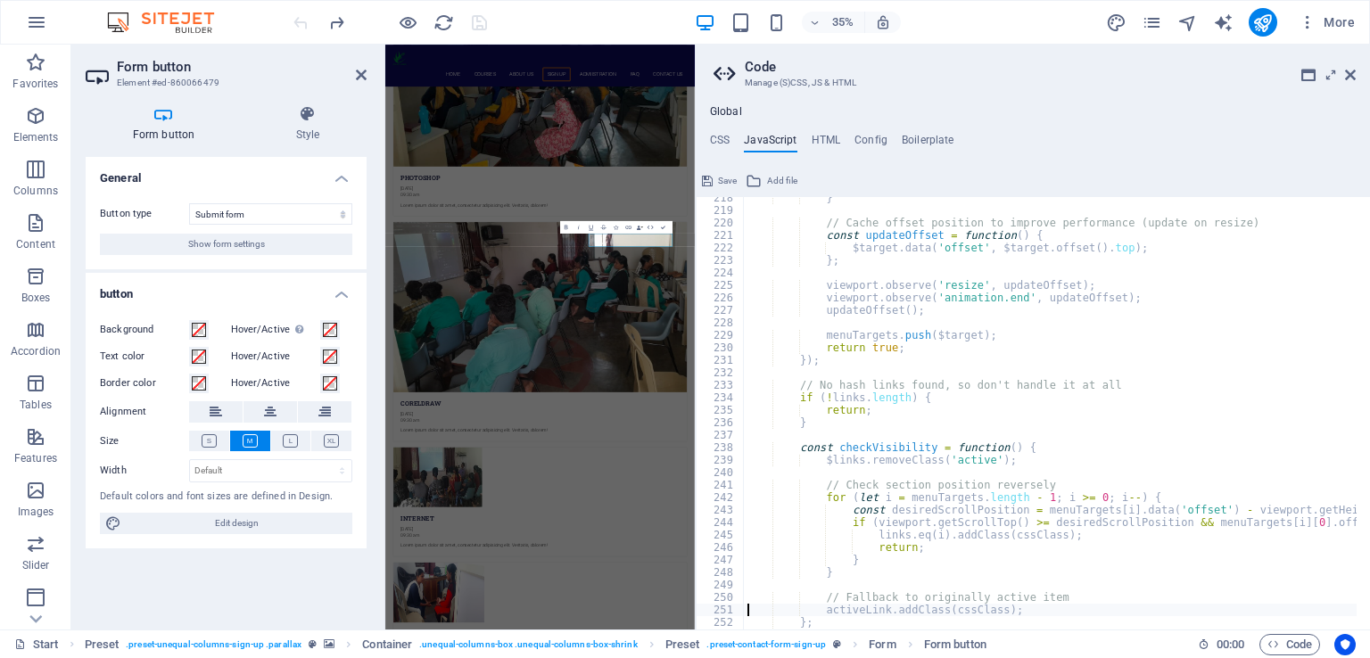
type textarea "};"
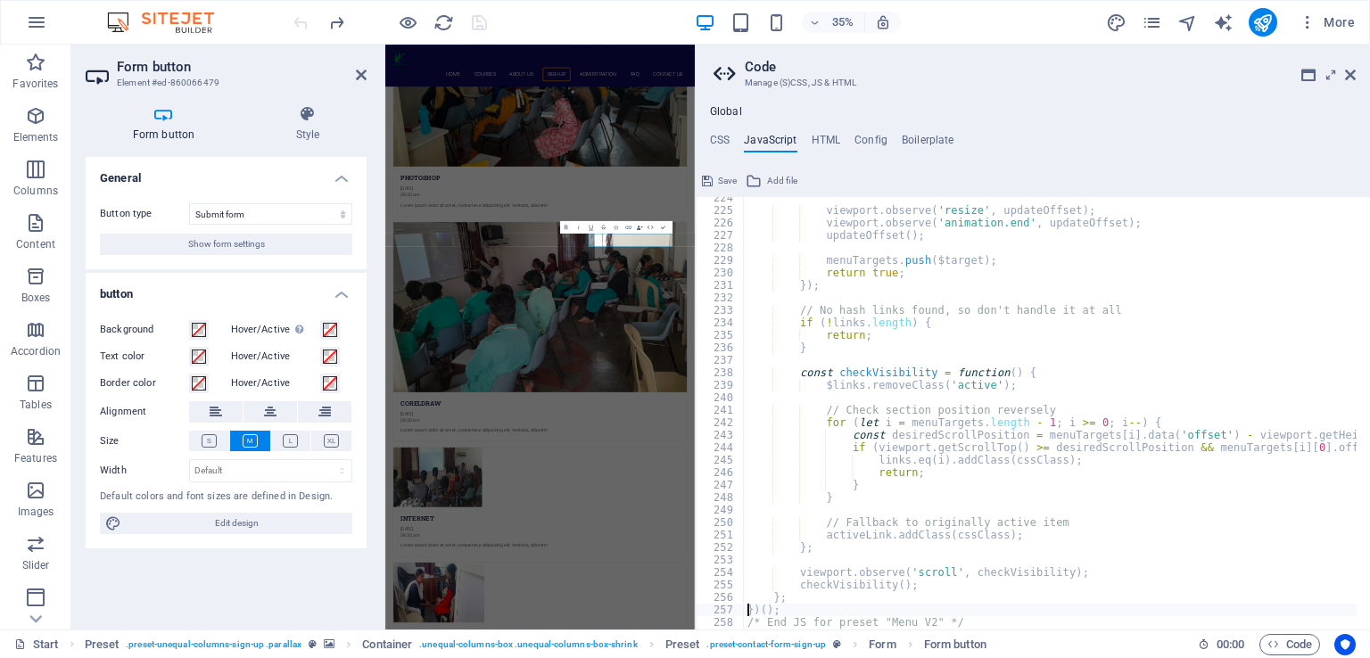
type textarea "/* End JS for preset "Menu V2" */"
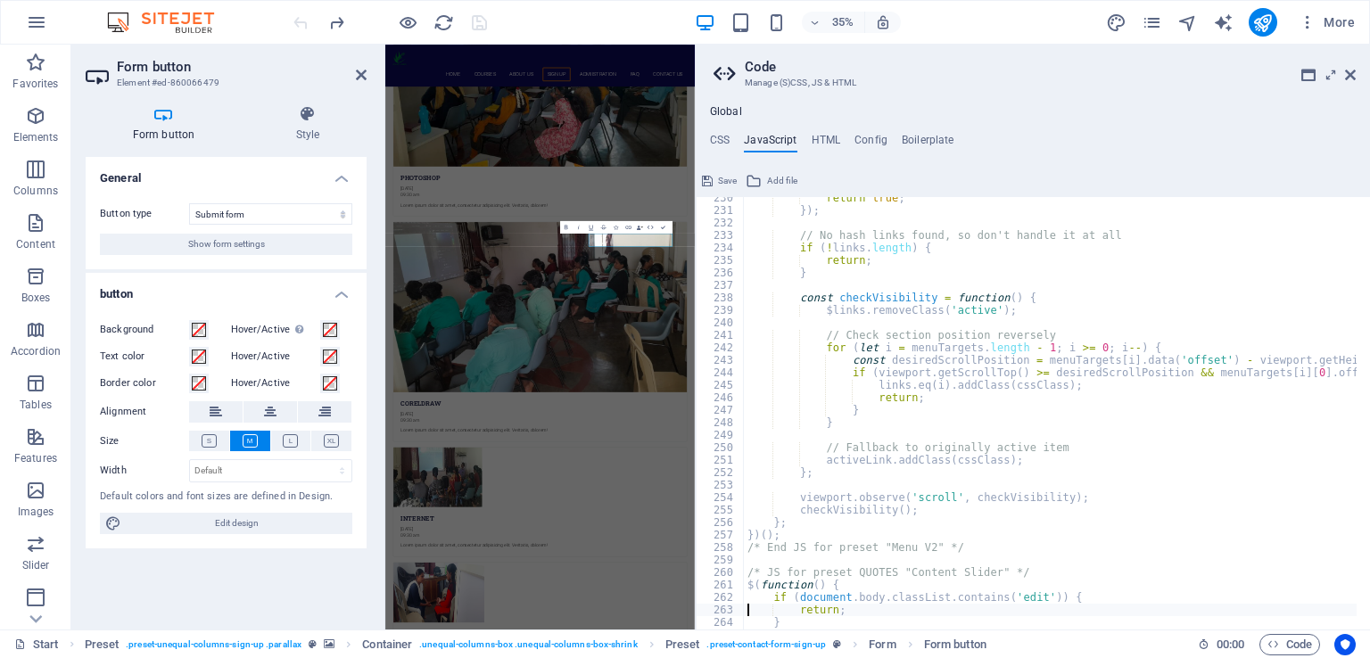
type textarea "}"
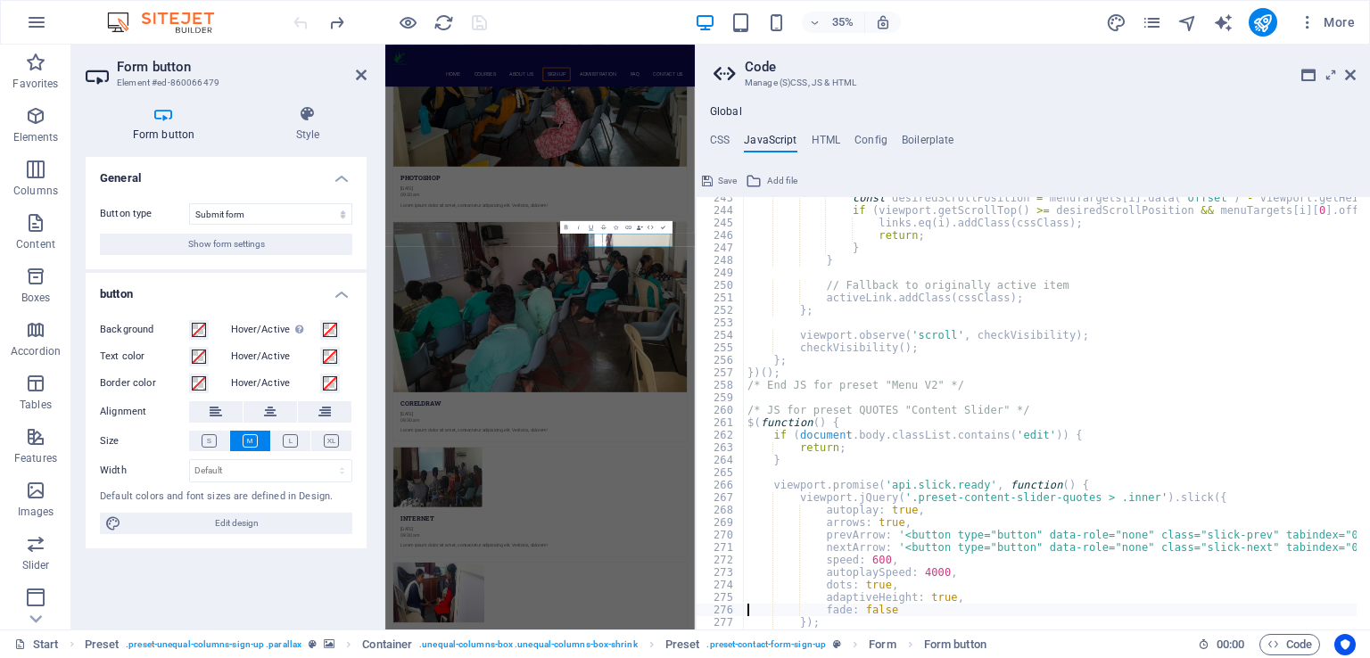
type textarea "});"
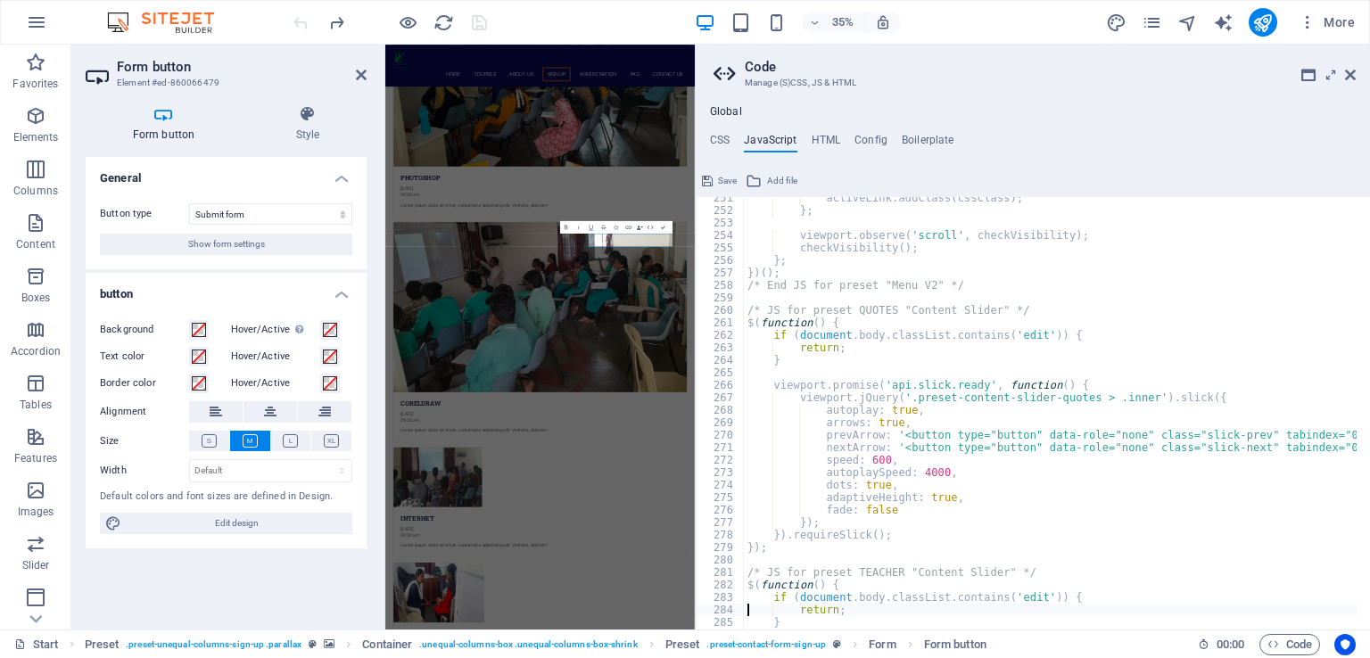
type textarea "}"
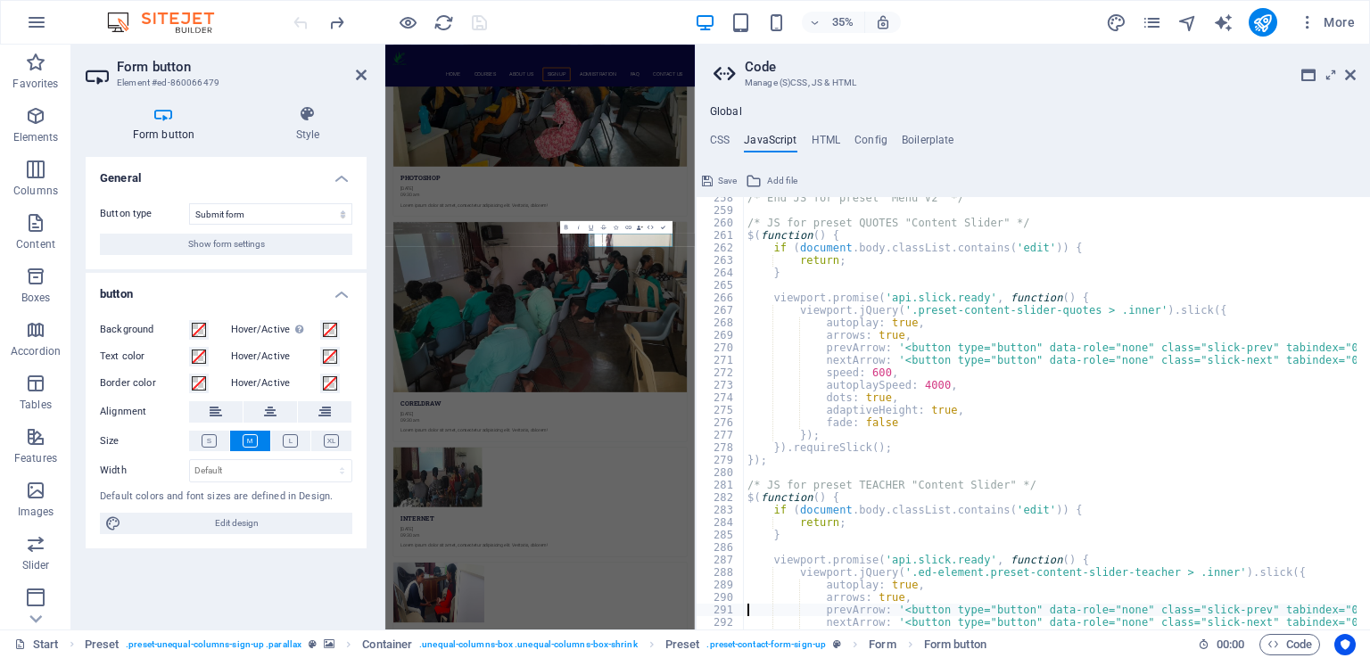
scroll to position [3251, 0]
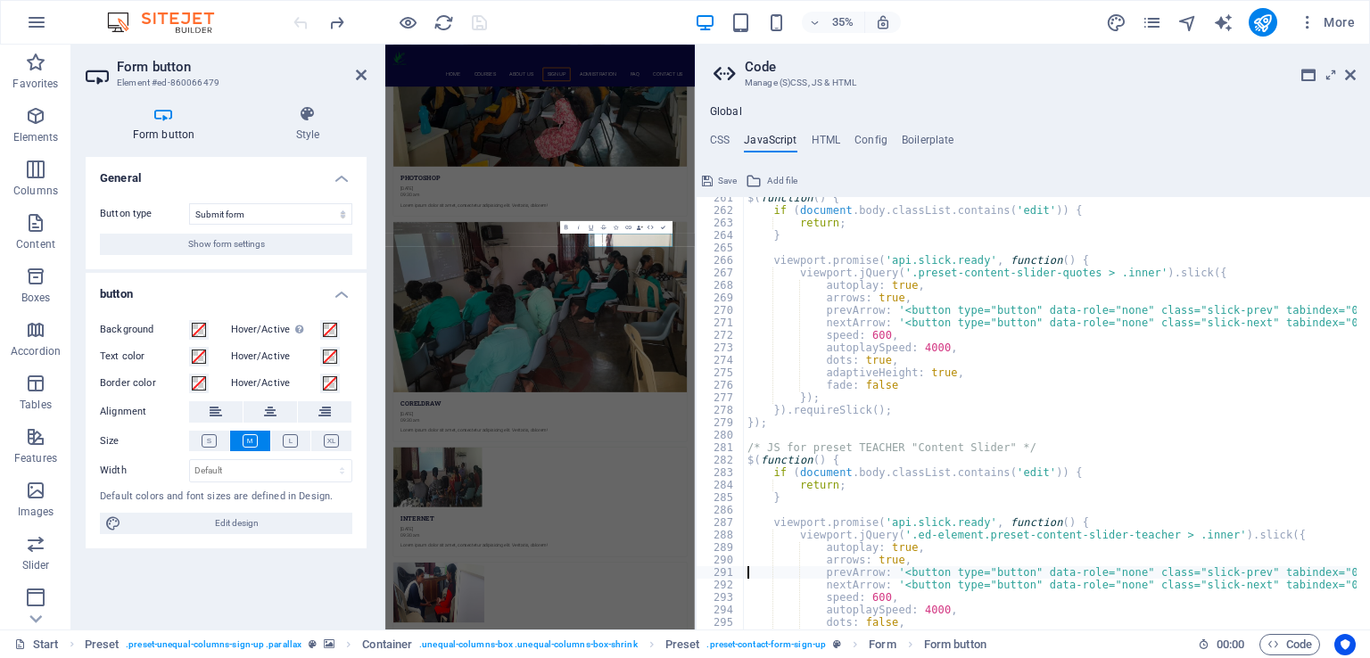
type textarea "viewport.promise('api.slick.ready', function() {"
type textarea "/* JS for preset TEACHER "Content Slider" */"
type textarea "viewport.promise('api.slick.ready', function() {"
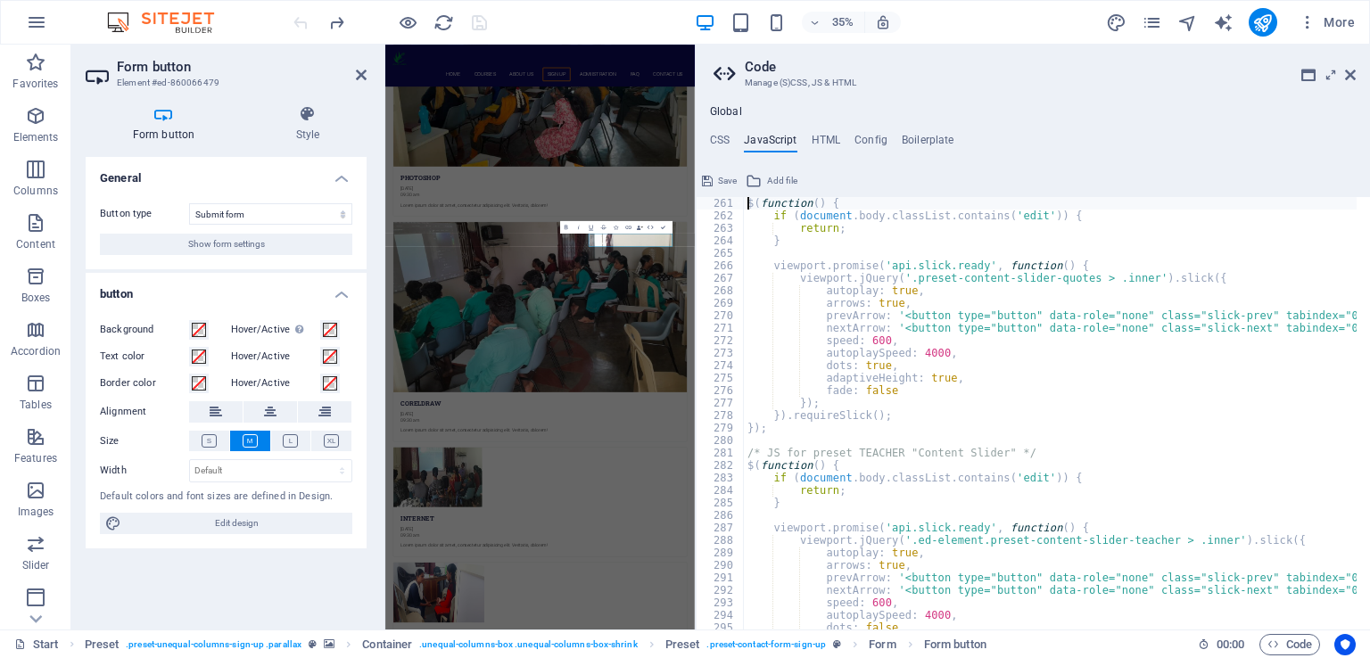
type textarea "/* JS for preset QUOTES "Content Slider" */"
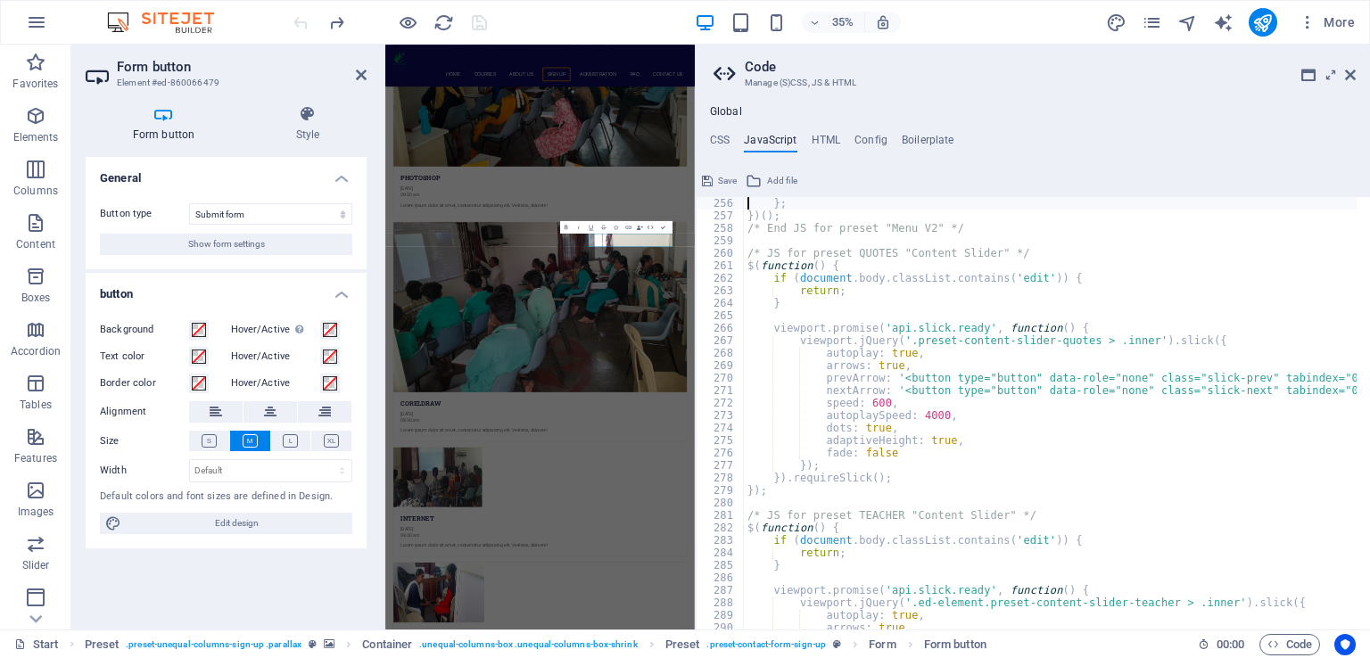
scroll to position [3184, 0]
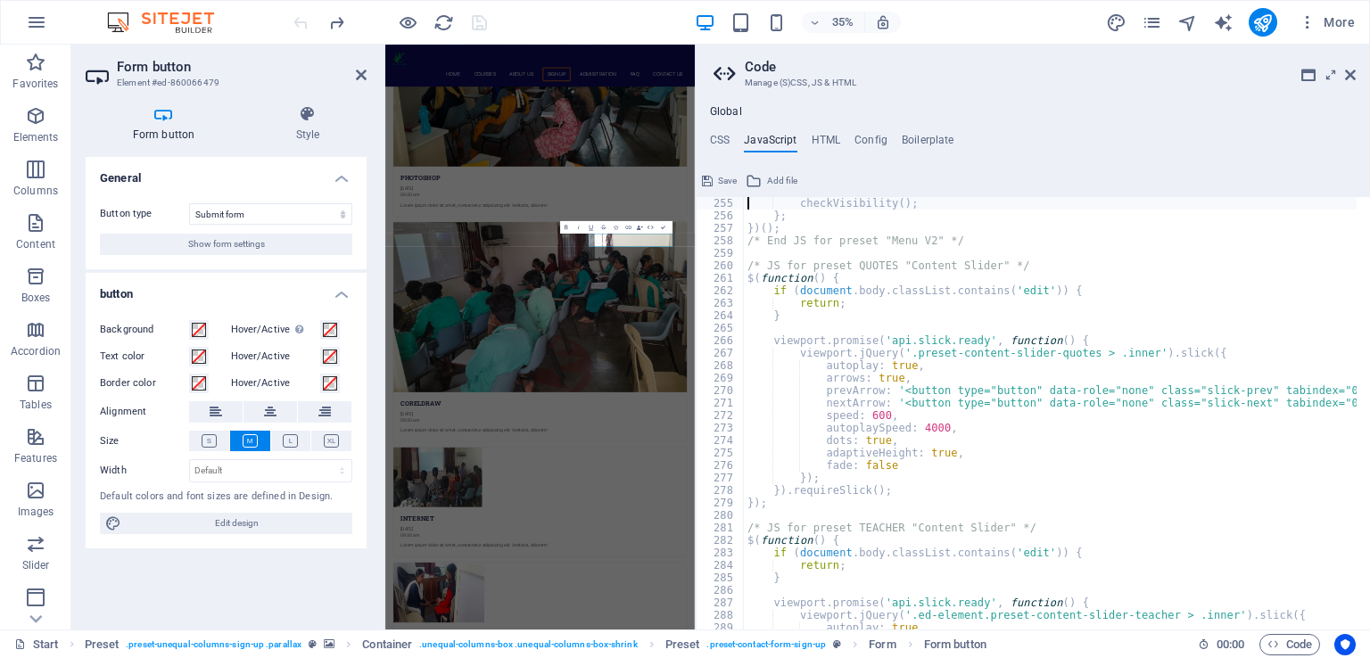
type textarea "viewport.observe('scroll', checkVisibility);"
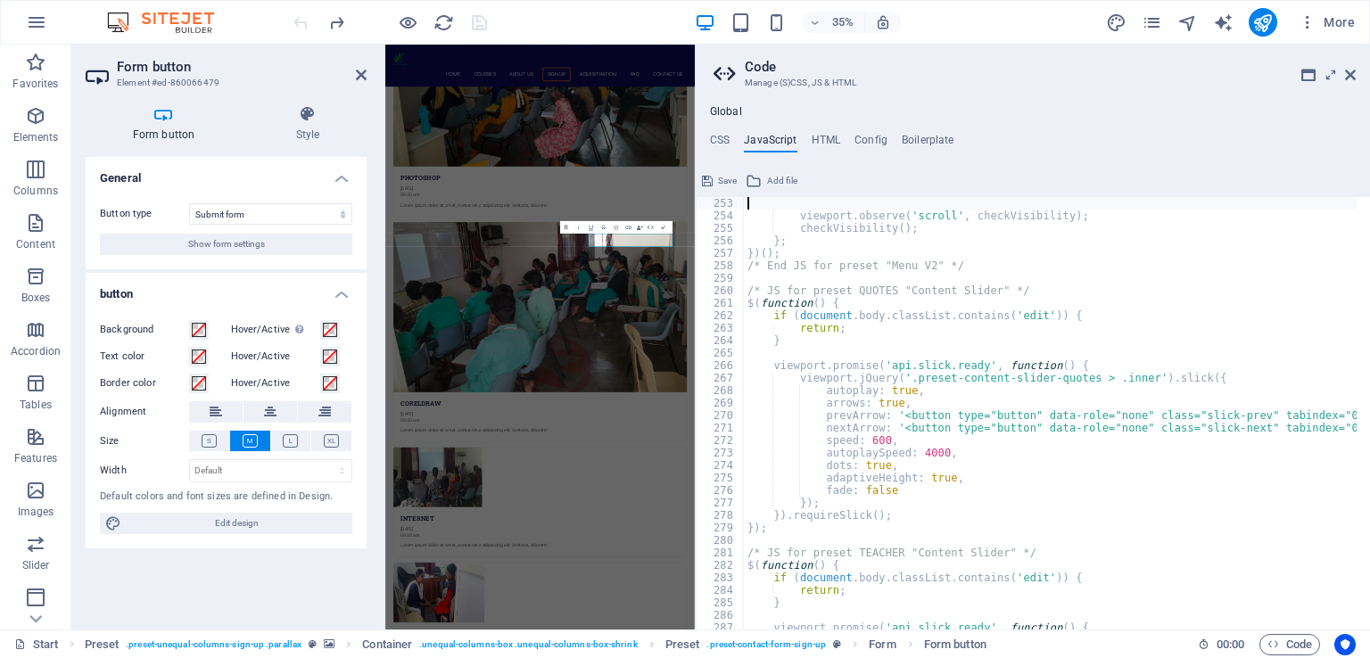
type textarea "// Fallback to originally active item"
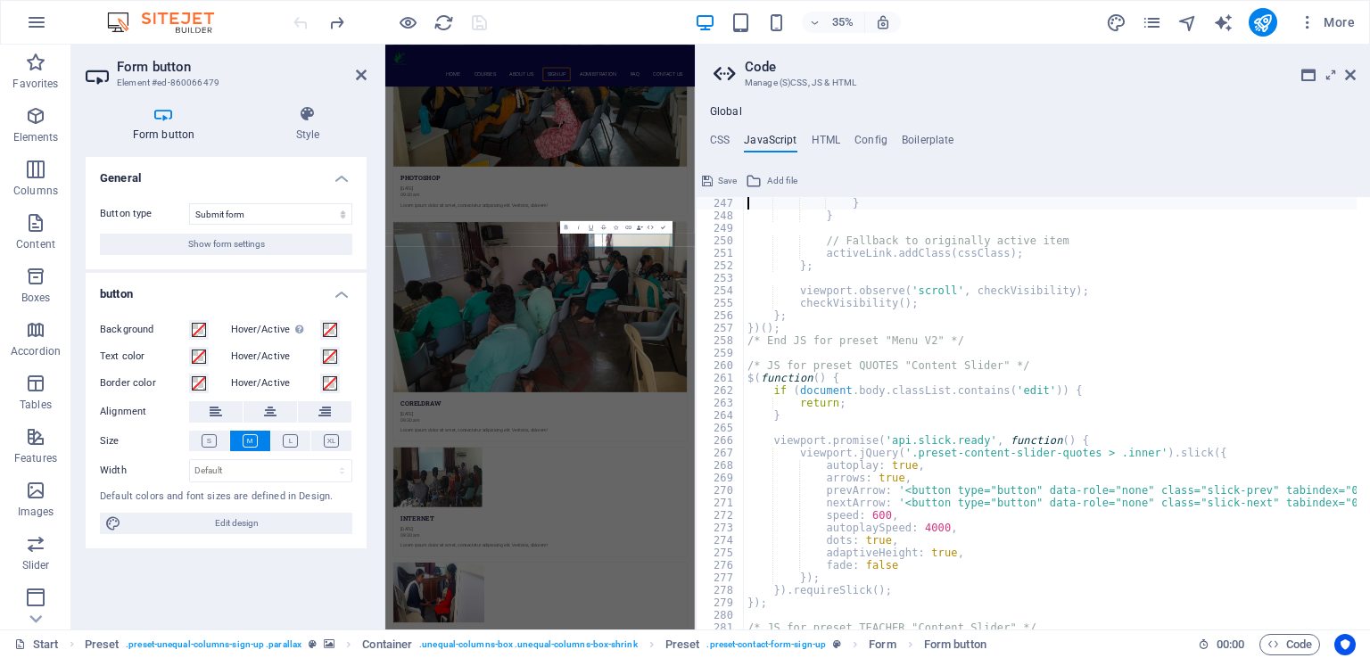
type textarea "// Check section position reversely"
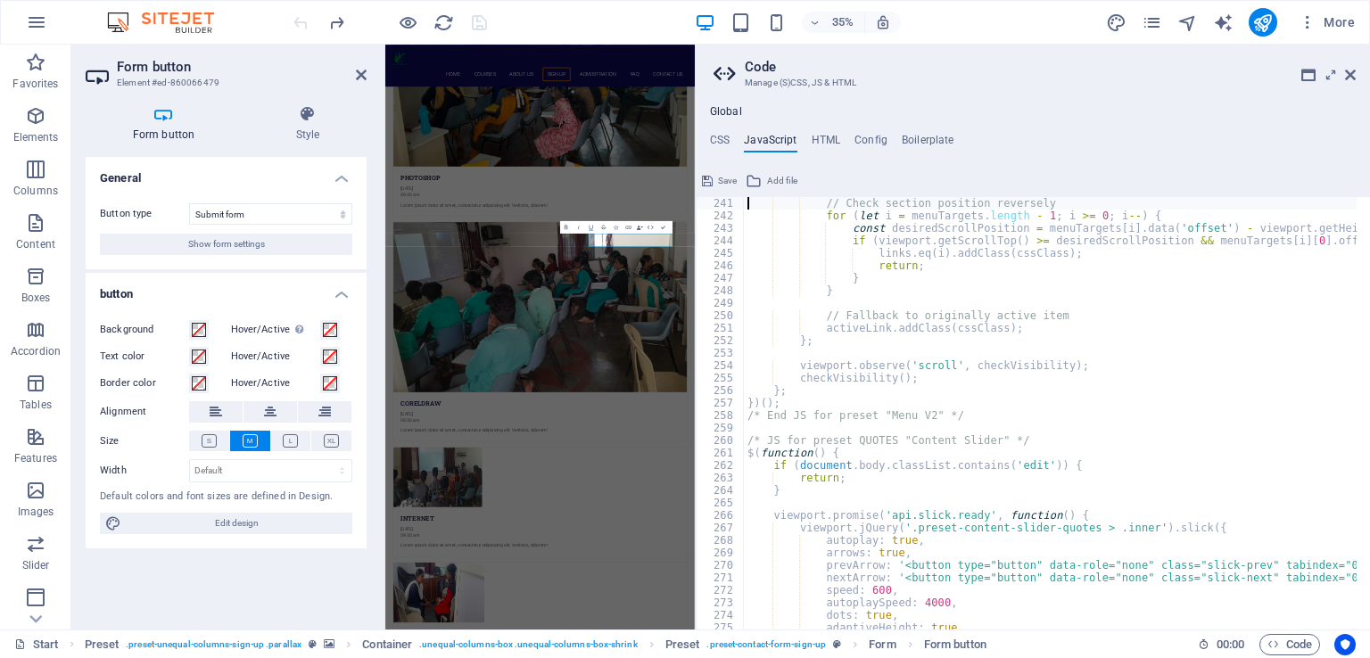
type textarea "const checkVisibility = function() {"
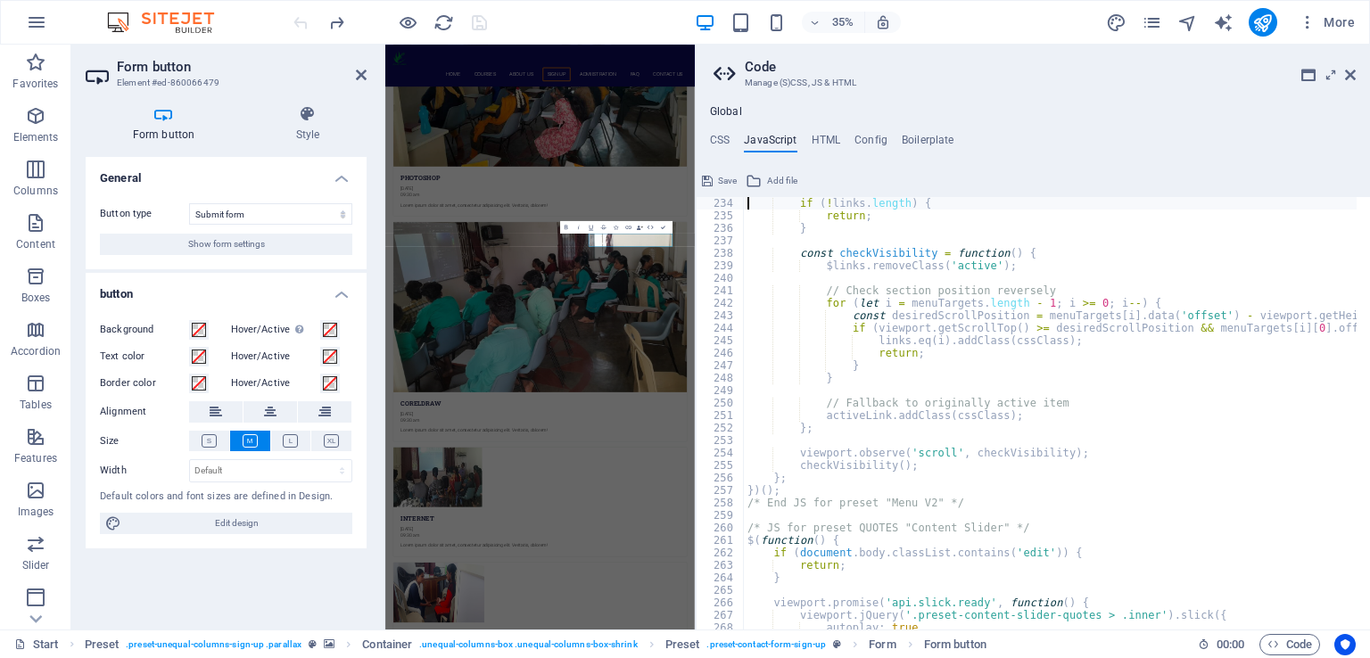
type textarea "// No hash links found, so don't handle it at all"
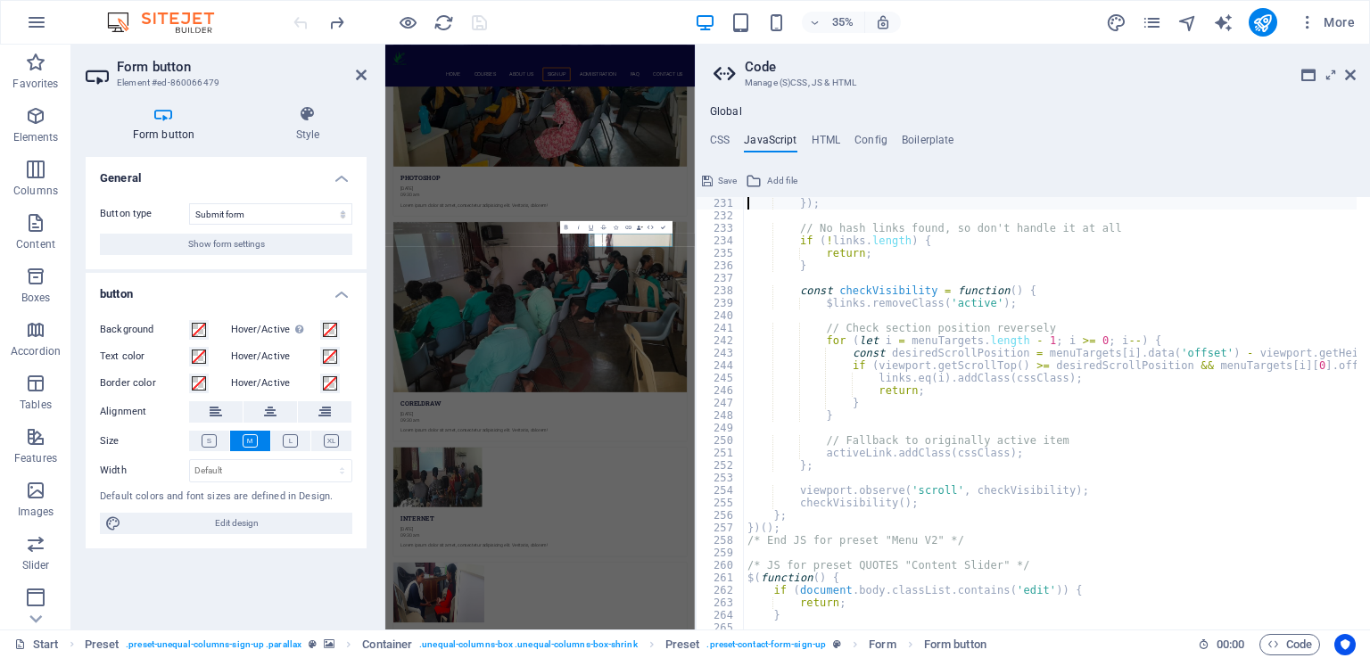
type textarea "menuTargets.push($target);"
type textarea "viewport.observe('resize', updateOffset);"
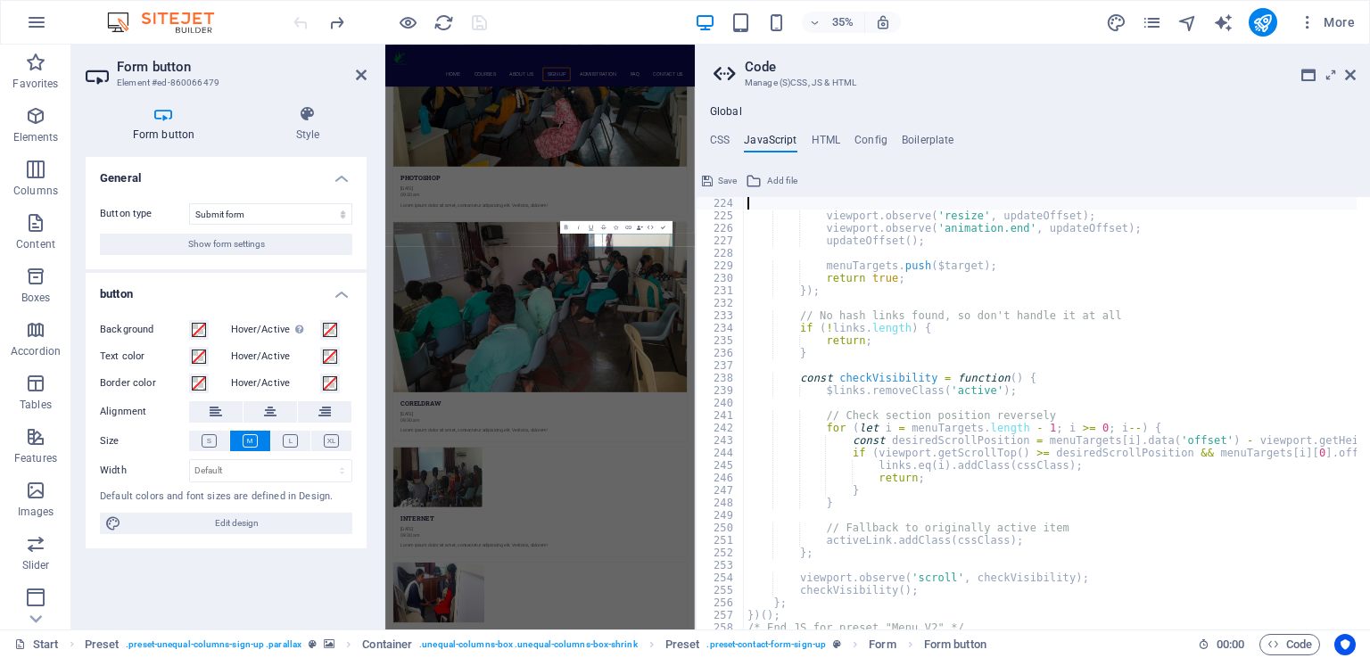
scroll to position [2784, 0]
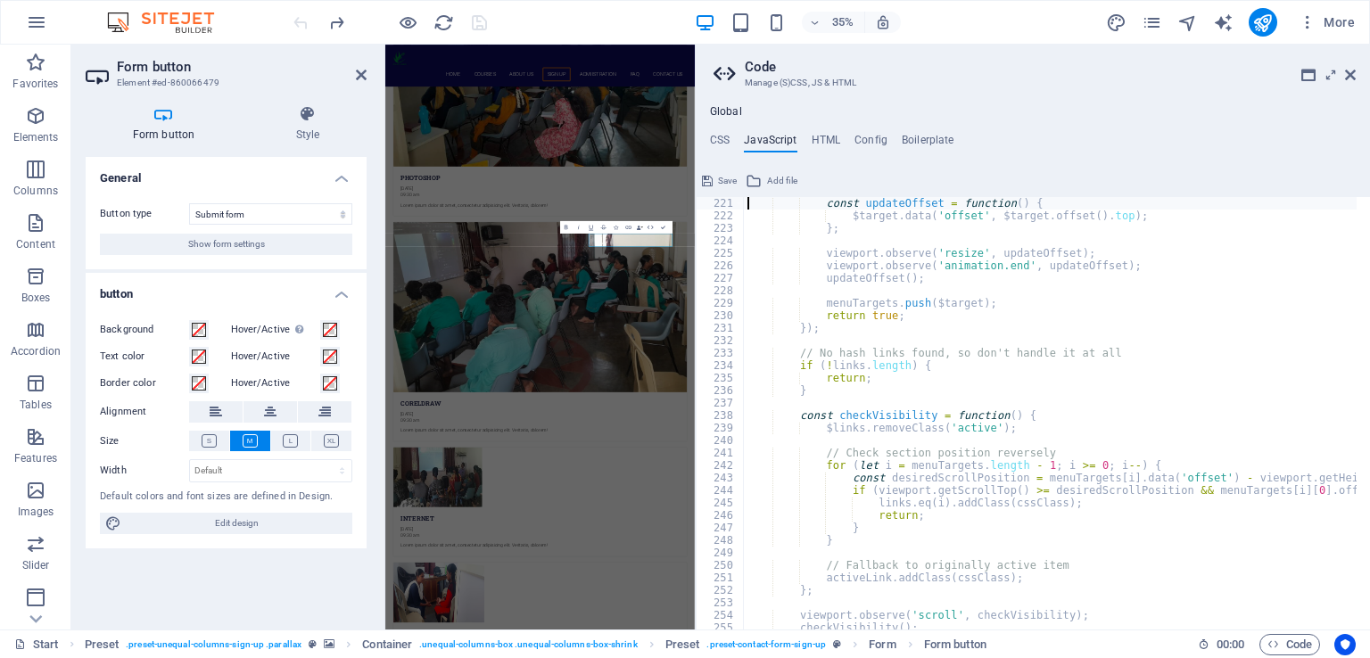
type textarea "// Cache offset position to improve performance (update on resize)"
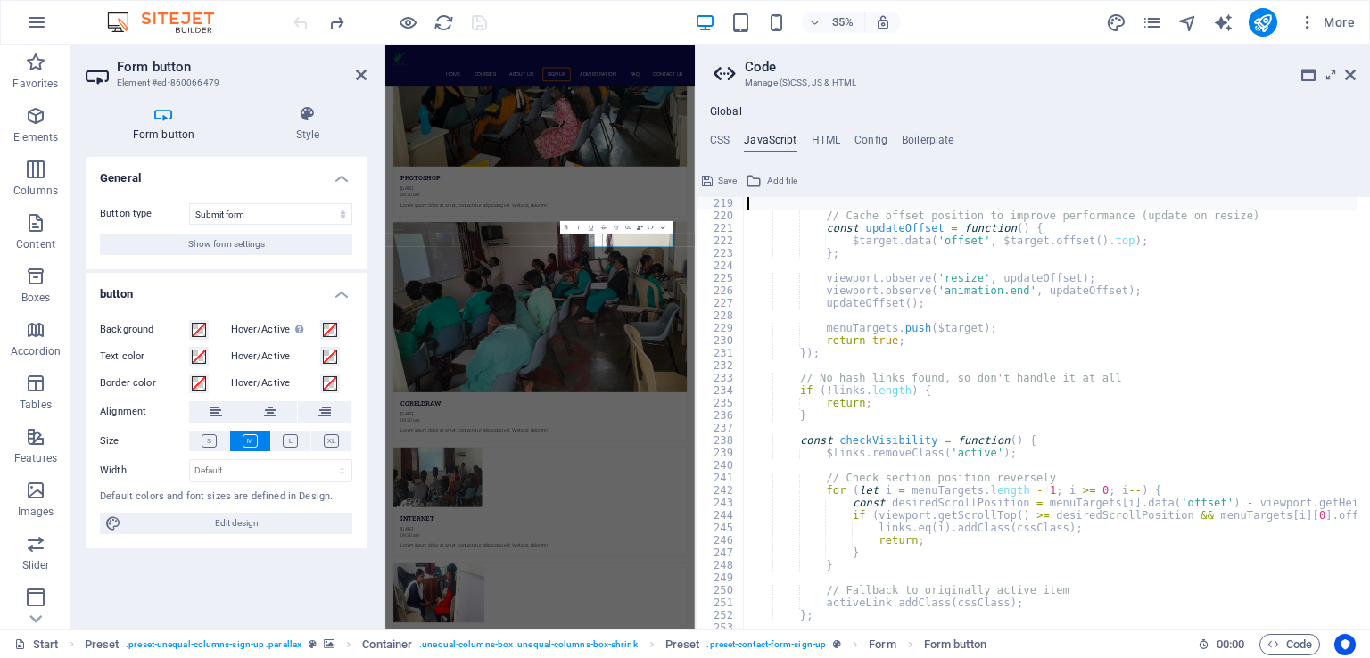
type textarea "}"
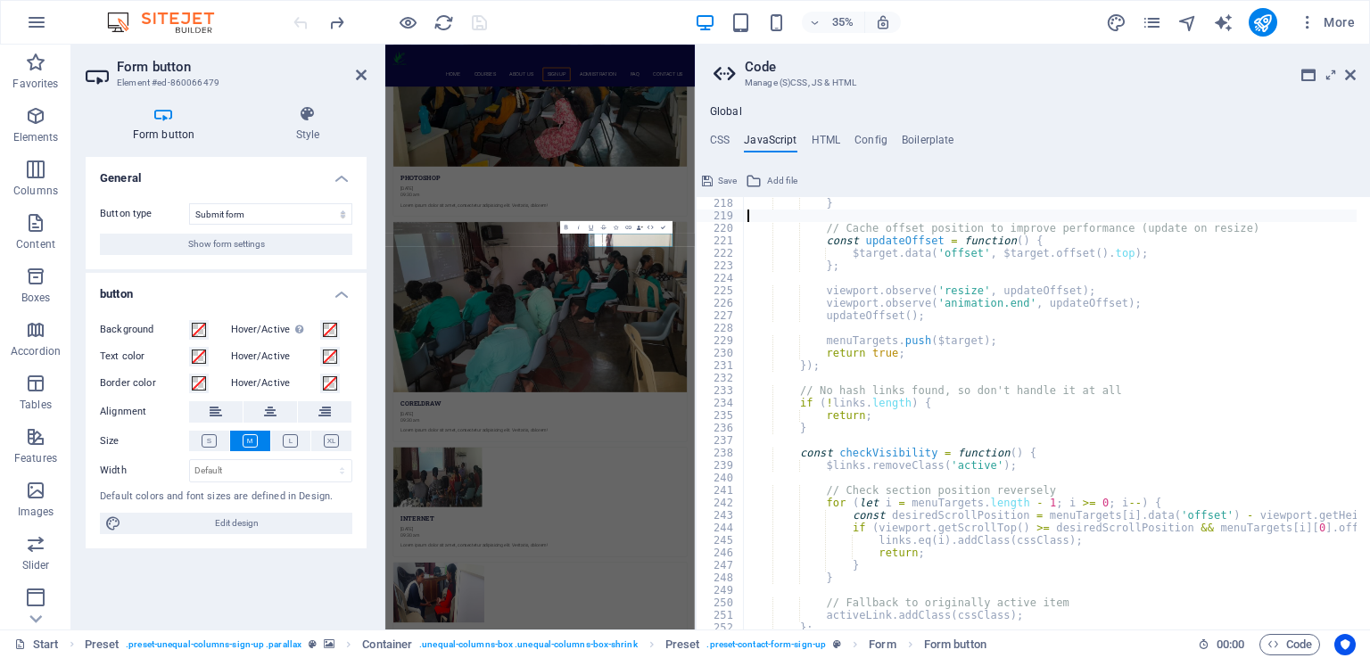
type textarea "};"
type textarea "updateOffset();"
type textarea "});"
type textarea "}"
type textarea "$links.removeClass('active');"
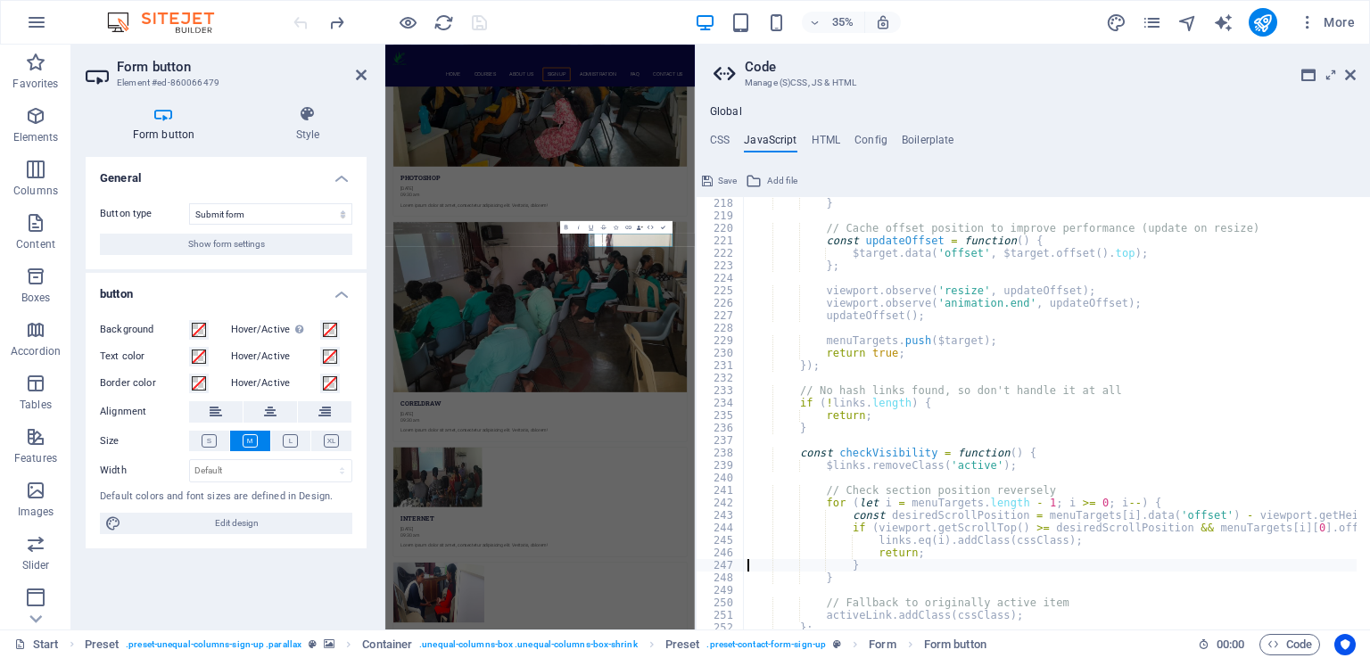
type textarea "}"
type textarea "};"
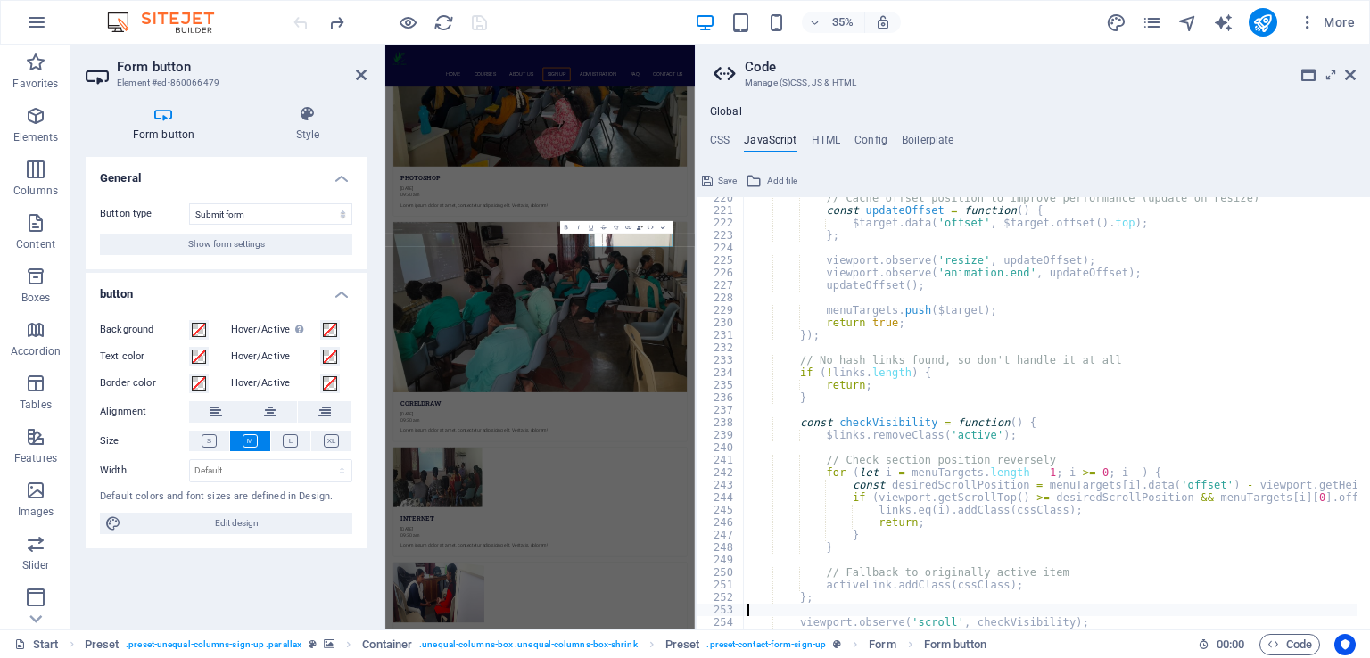
type textarea "/* End JS for preset "Menu V2" */"
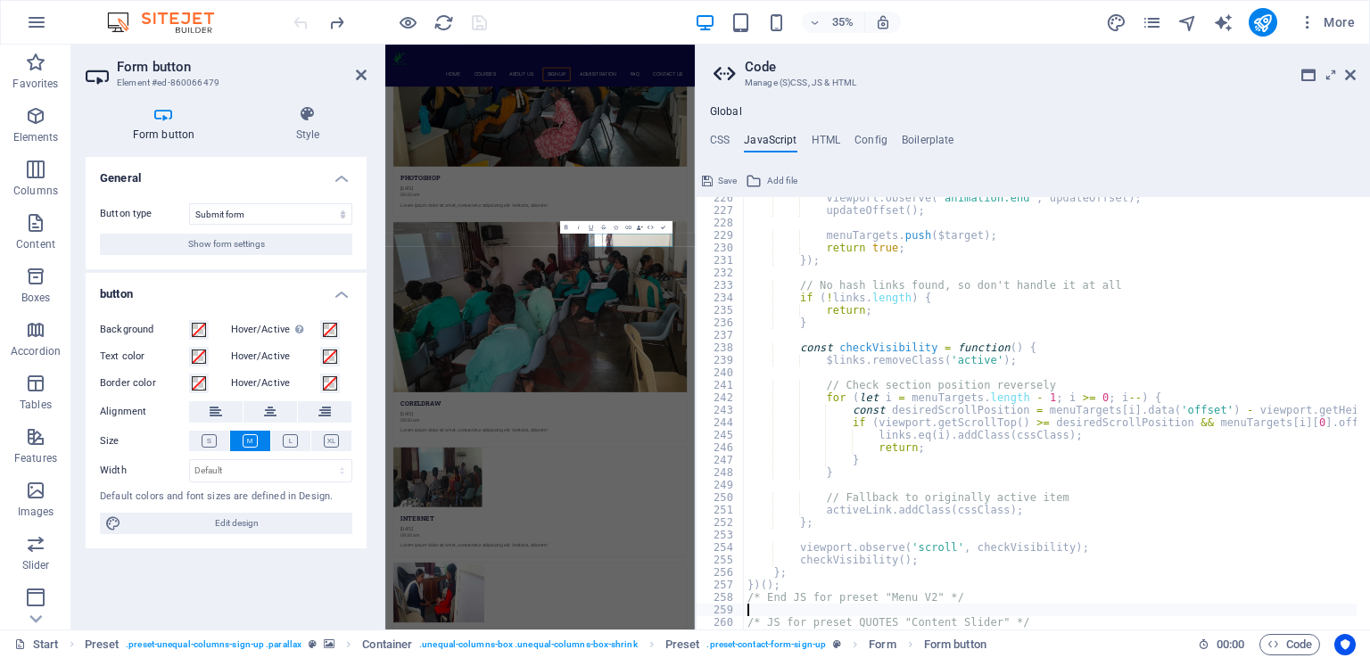
type textarea "}"
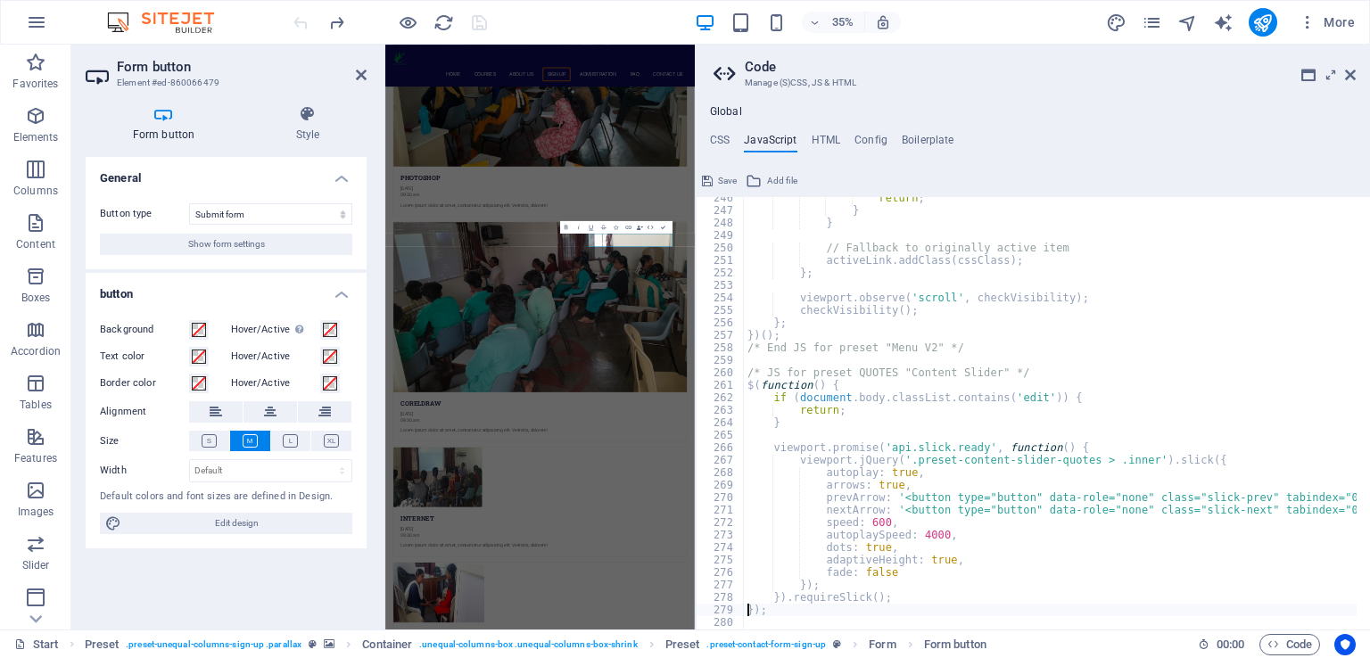
type textarea "});"
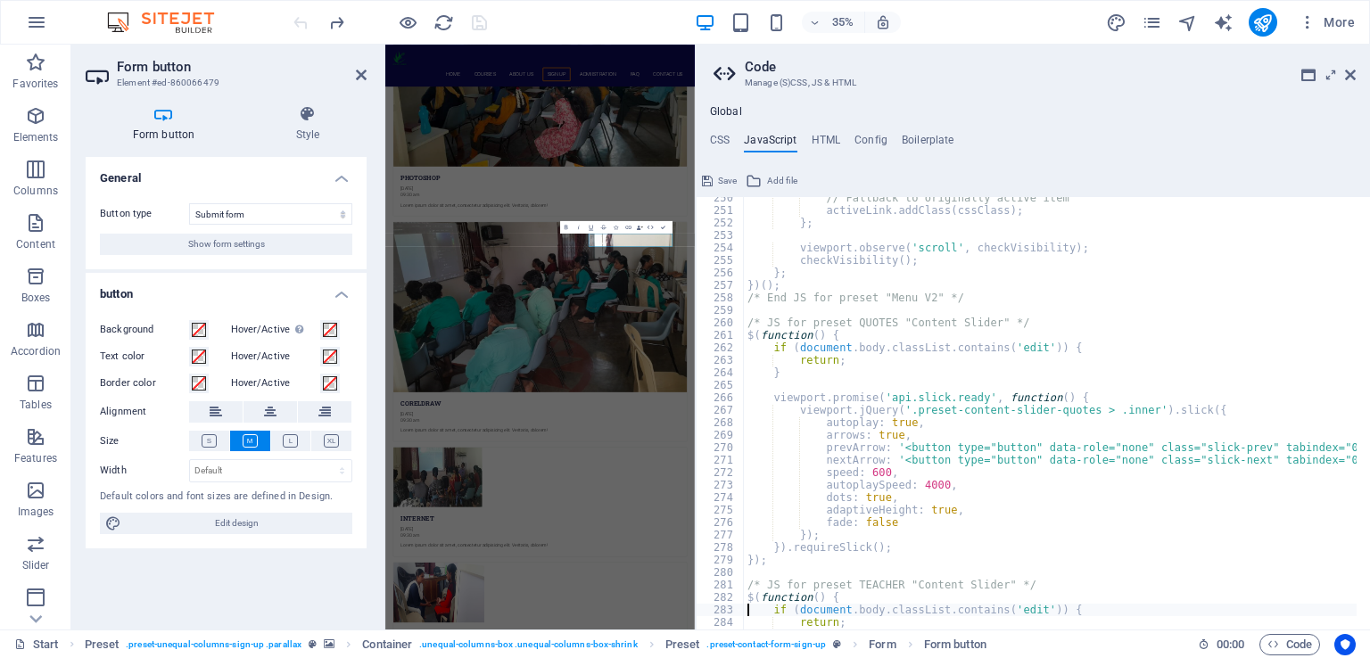
type textarea "}"
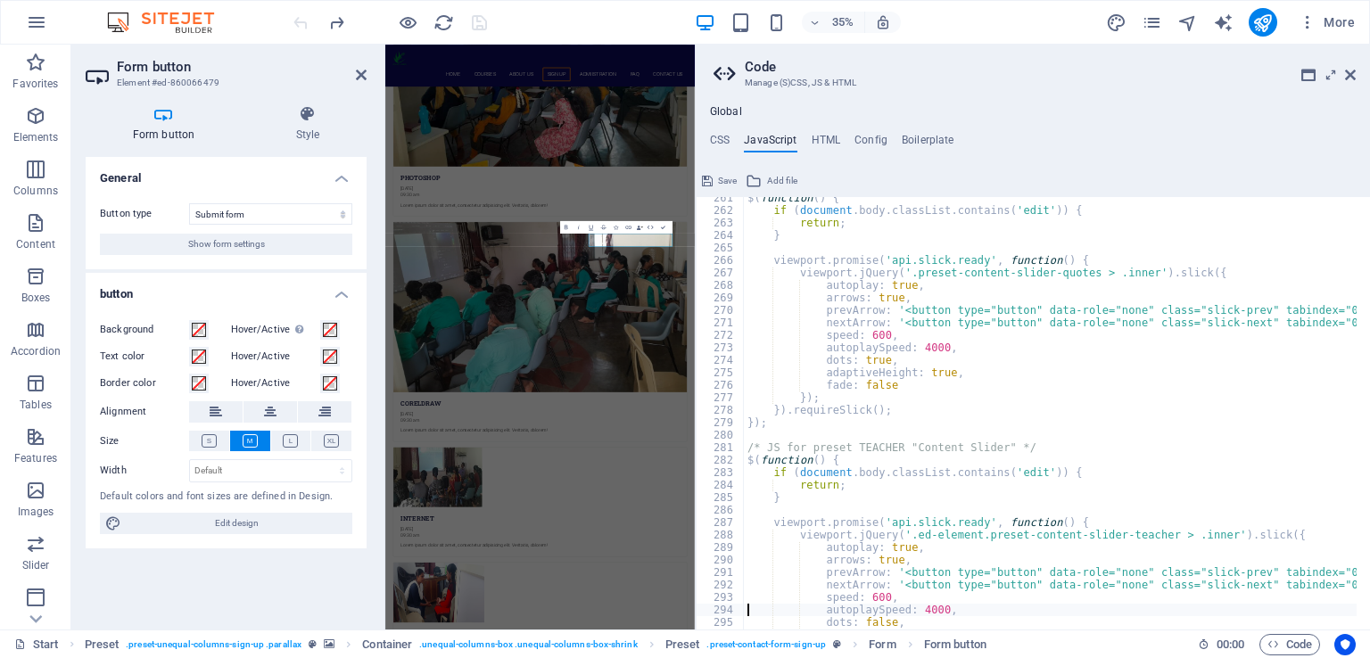
scroll to position [3251, 0]
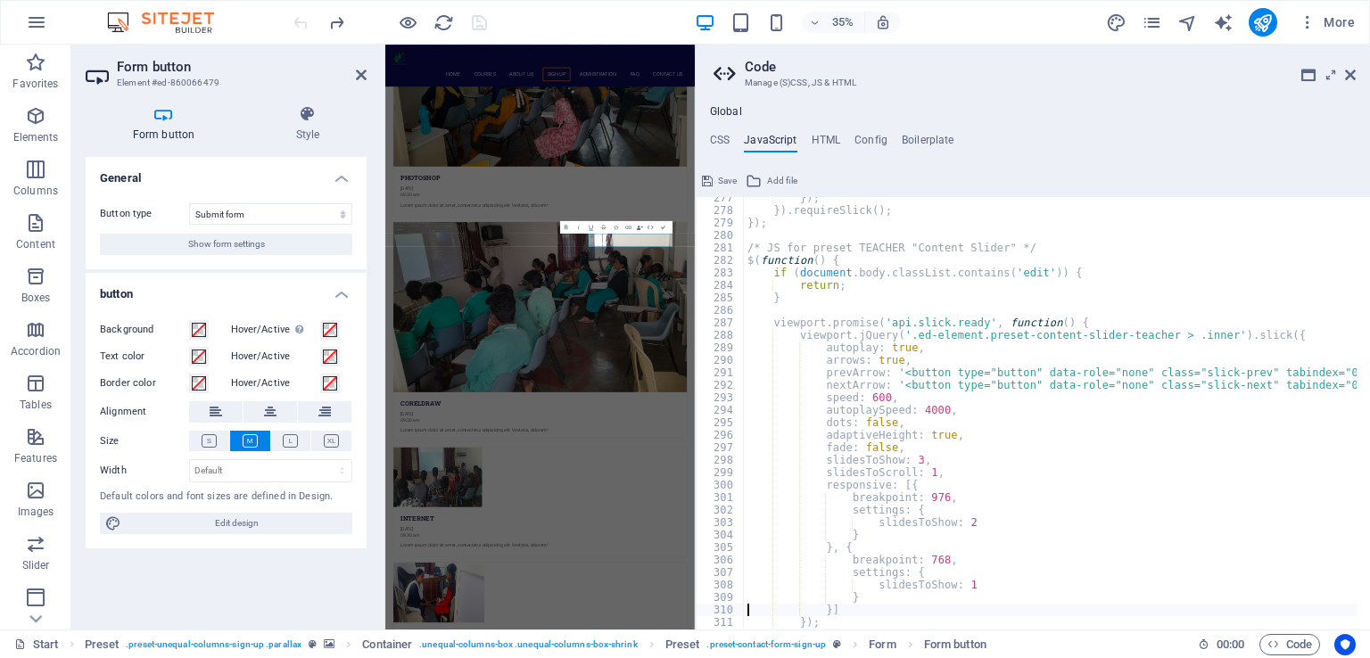
type textarea "});"
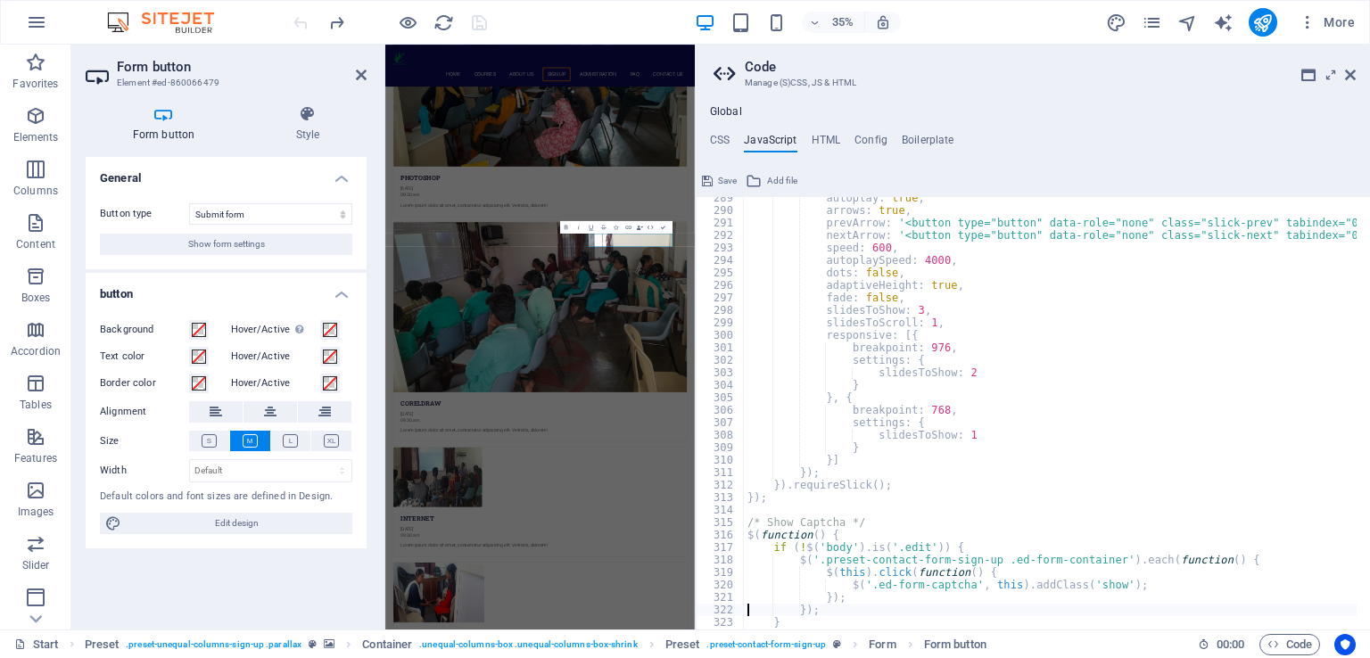
type textarea "});"
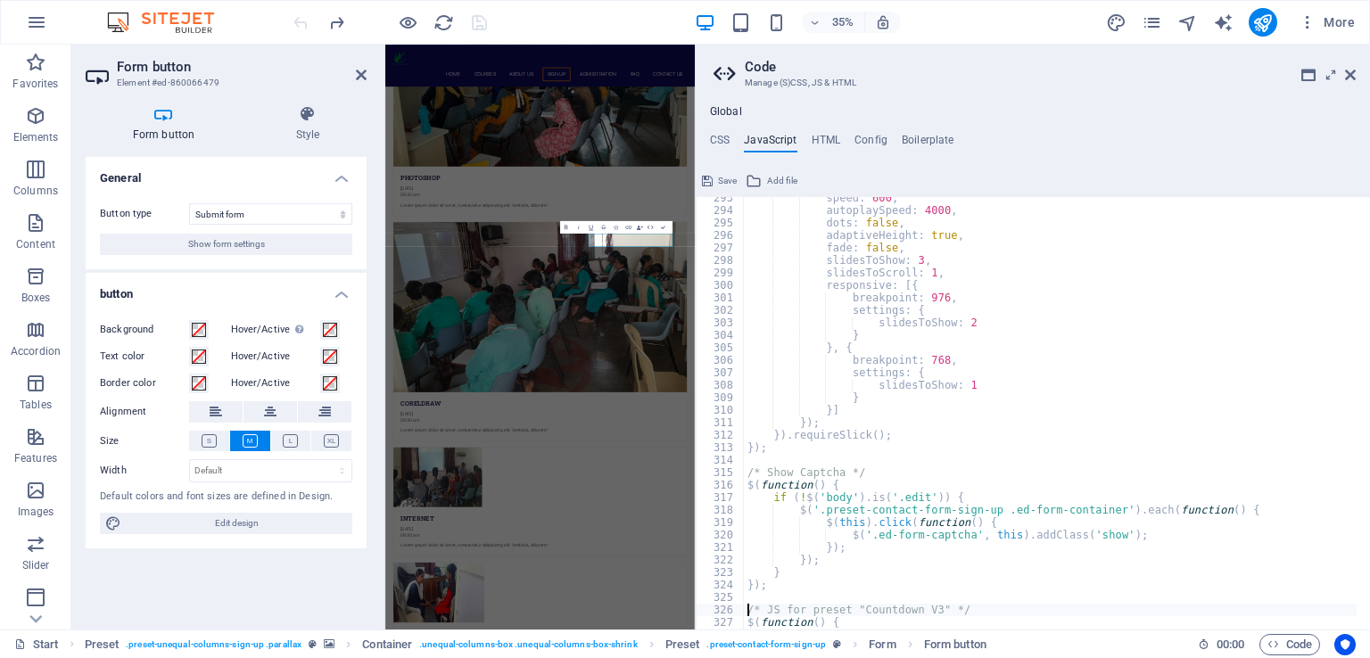
scroll to position [3663, 0]
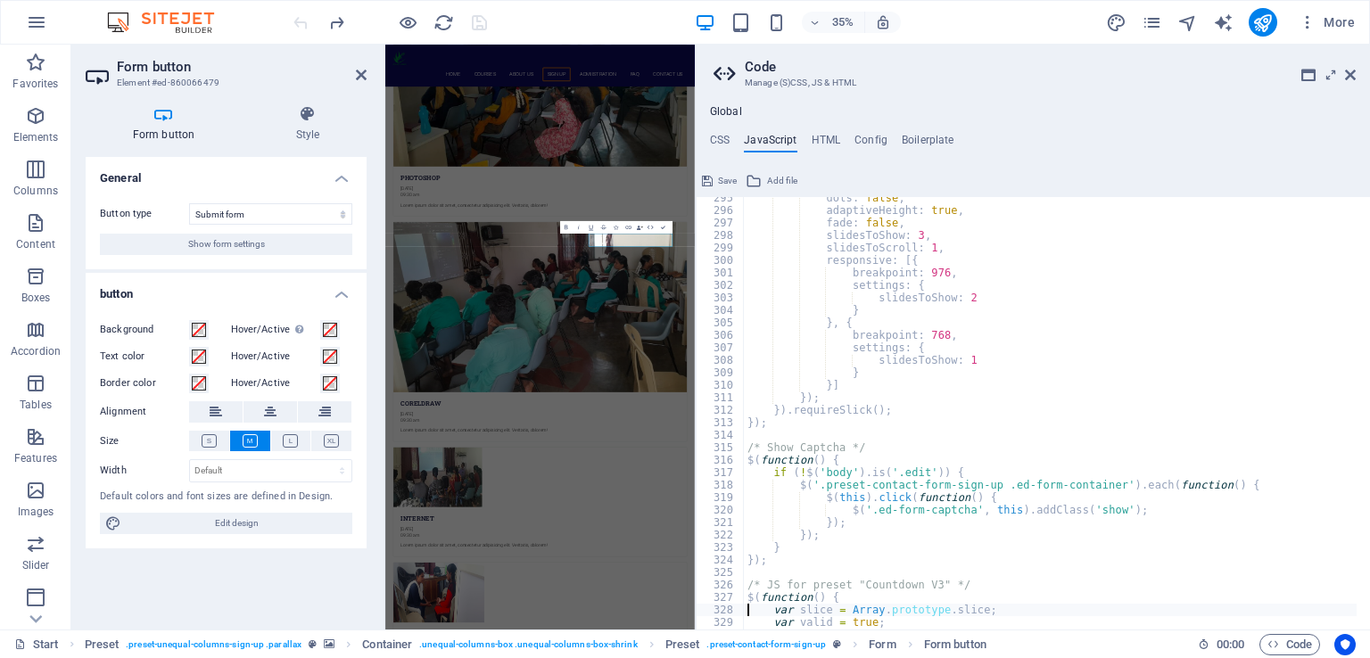
type textarea "var valid = true;"
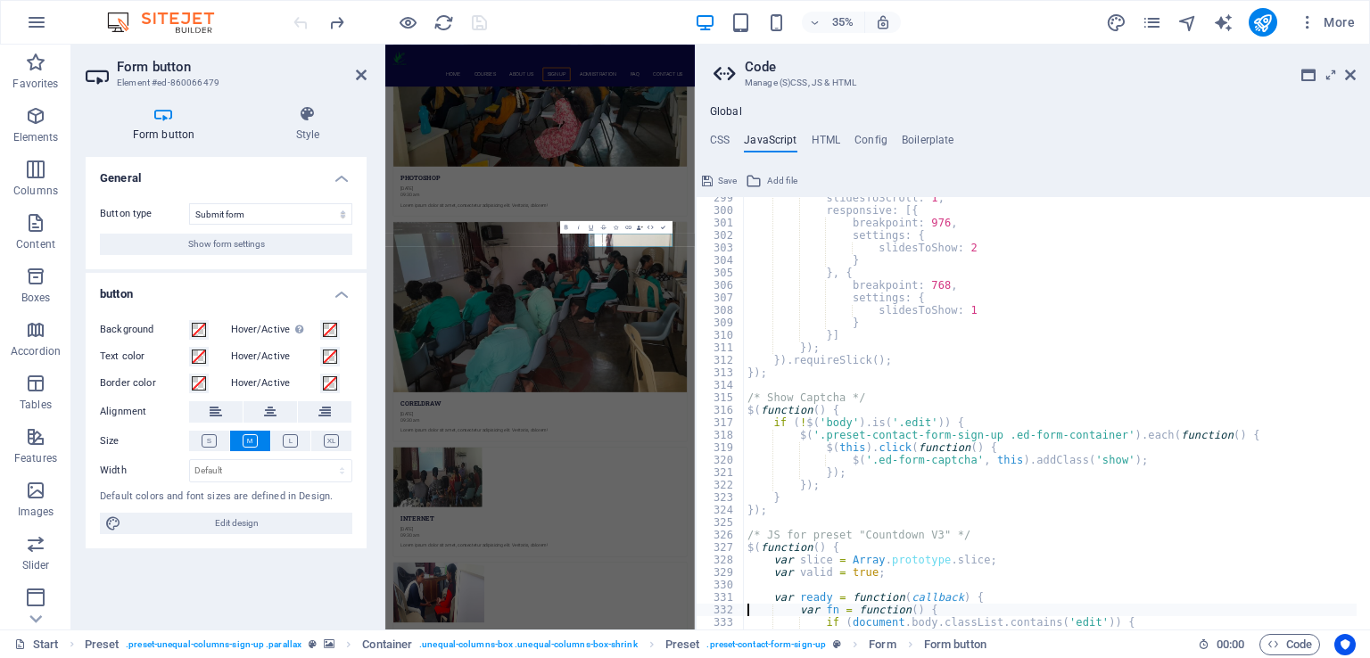
type textarea "};"
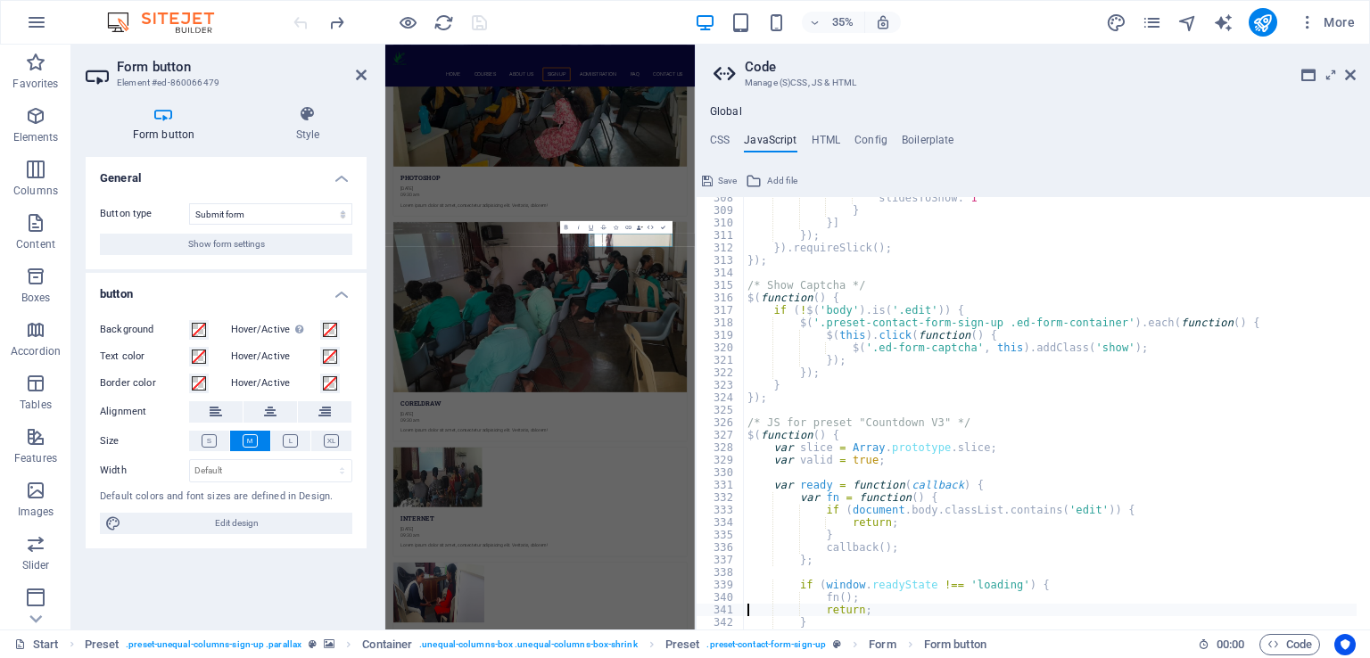
type textarea "}"
type textarea "};"
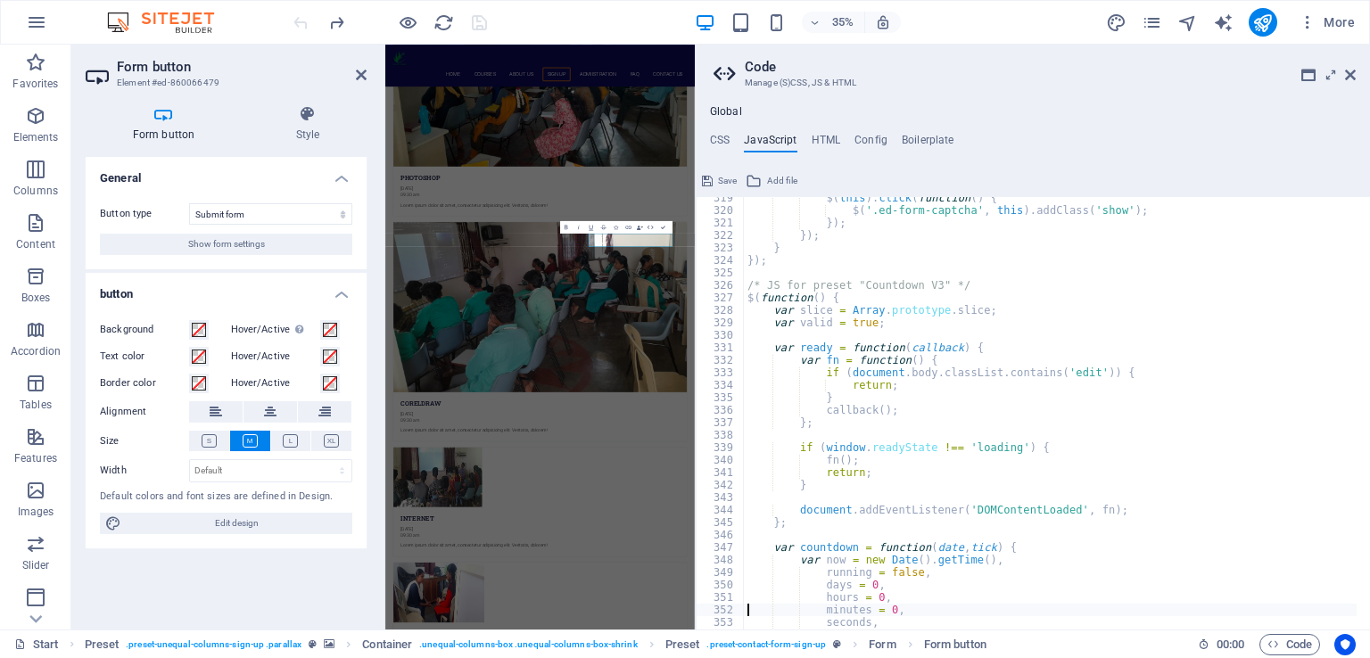
type textarea "interval;"
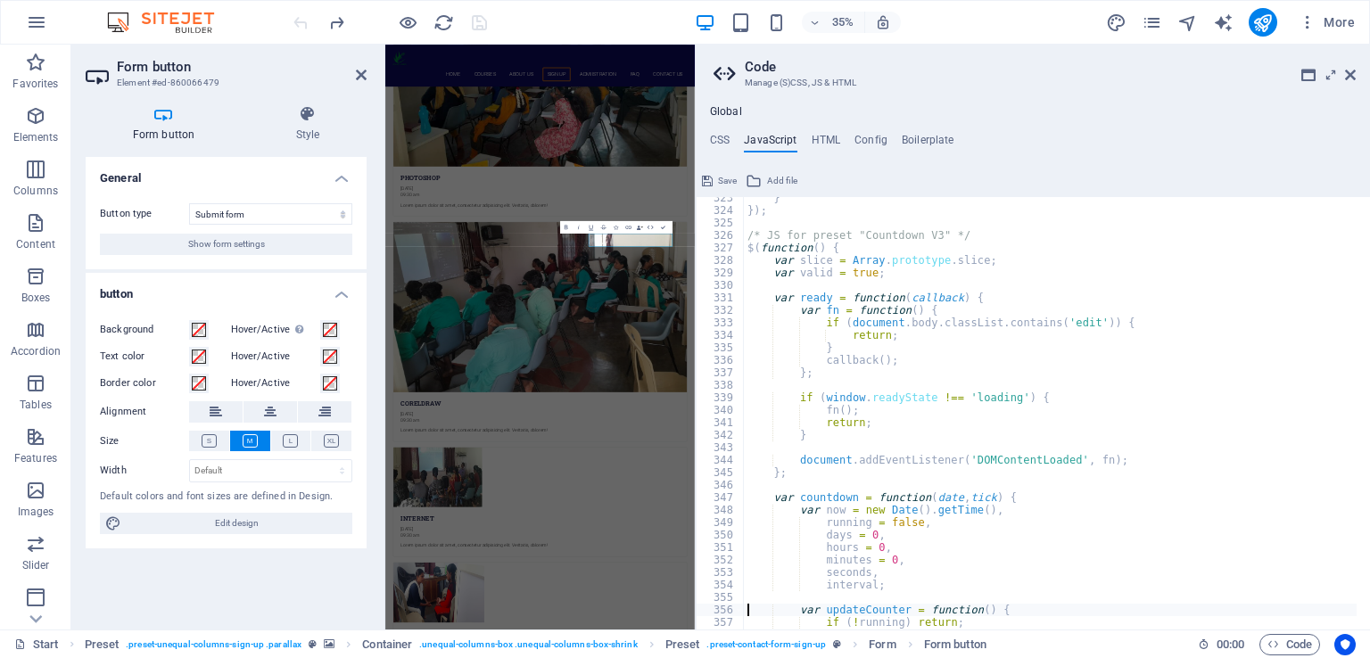
type textarea "if (!running) return;"
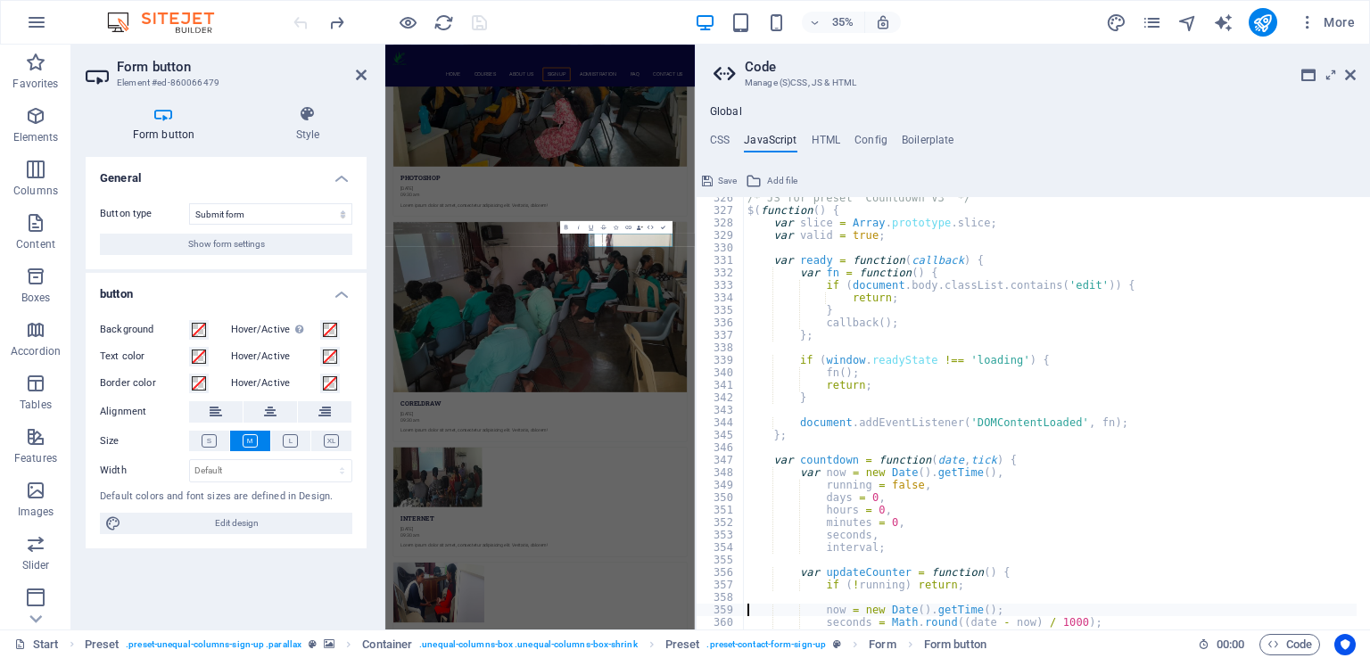
type textarea "seconds = Math.round((date - now) / 1000);"
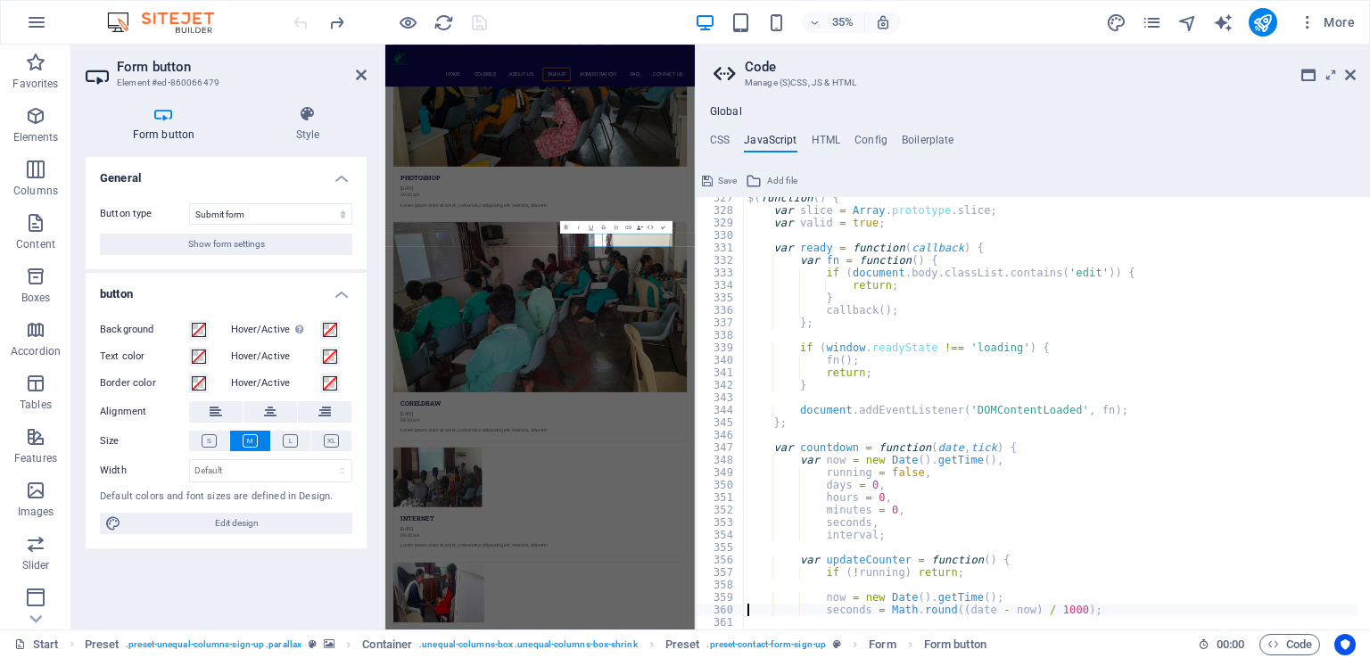
type textarea "}"
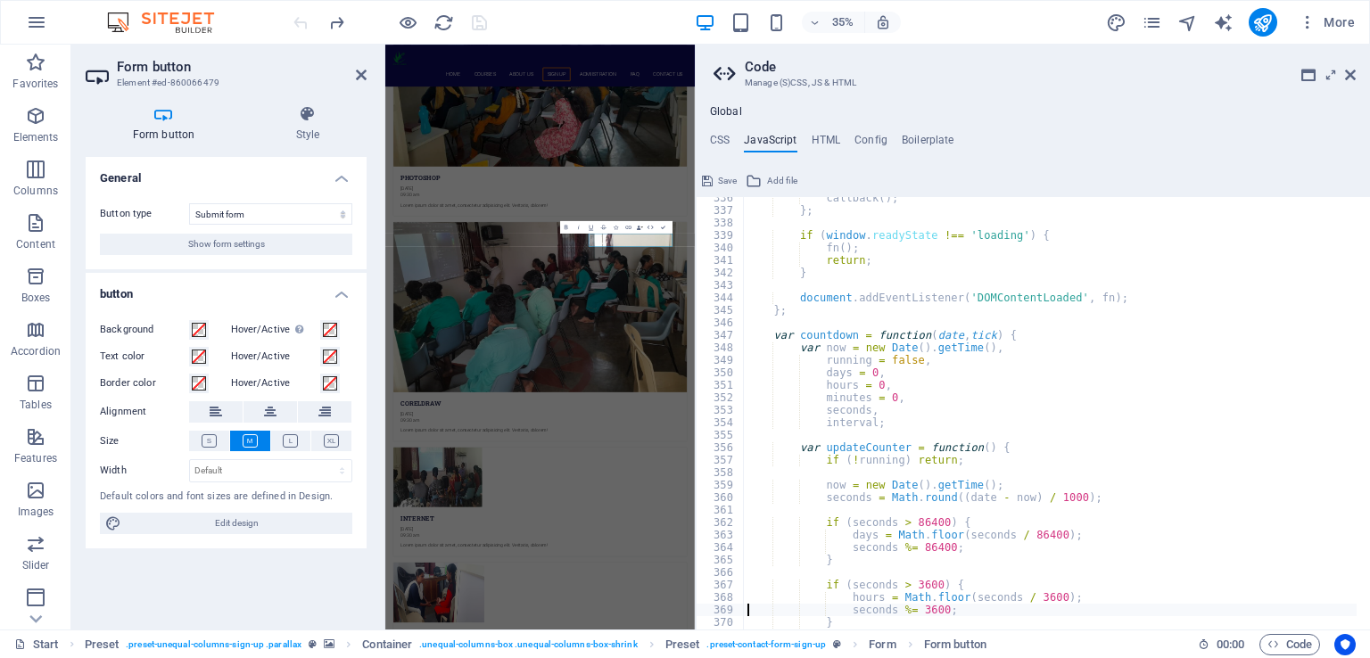
scroll to position [4188, 0]
type textarea "}"
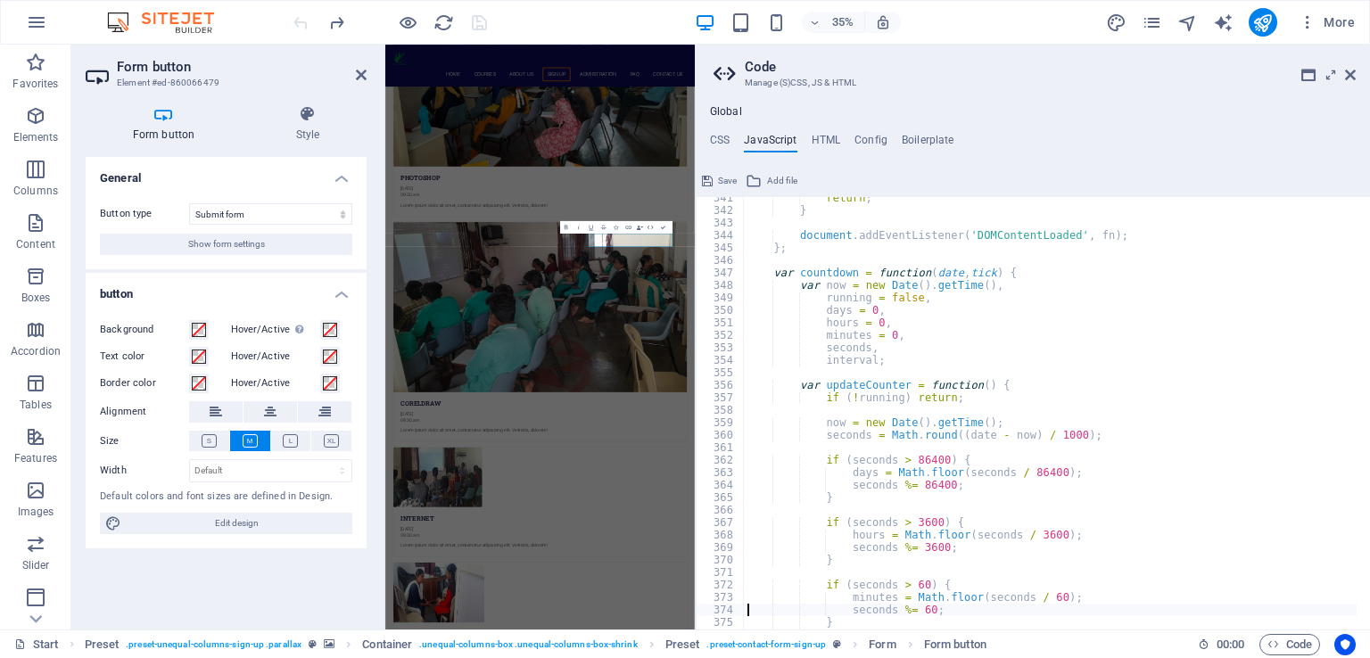
type textarea "}"
type textarea "};"
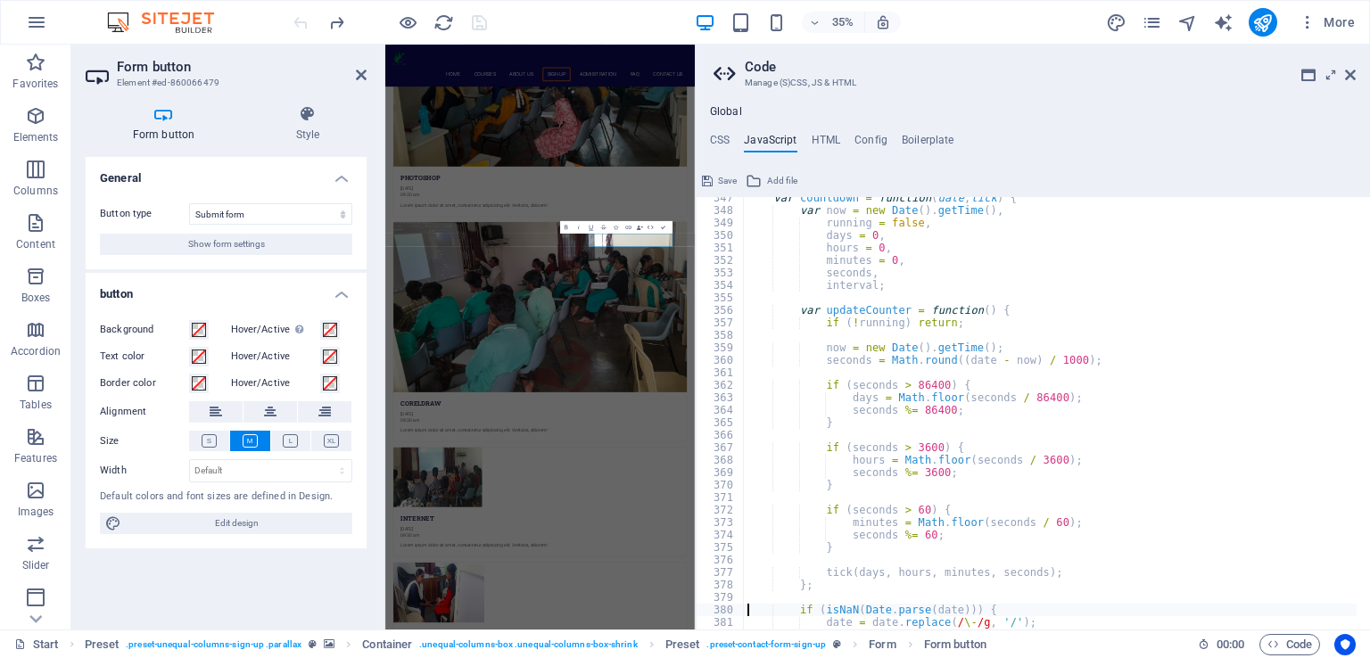
type textarea "}"
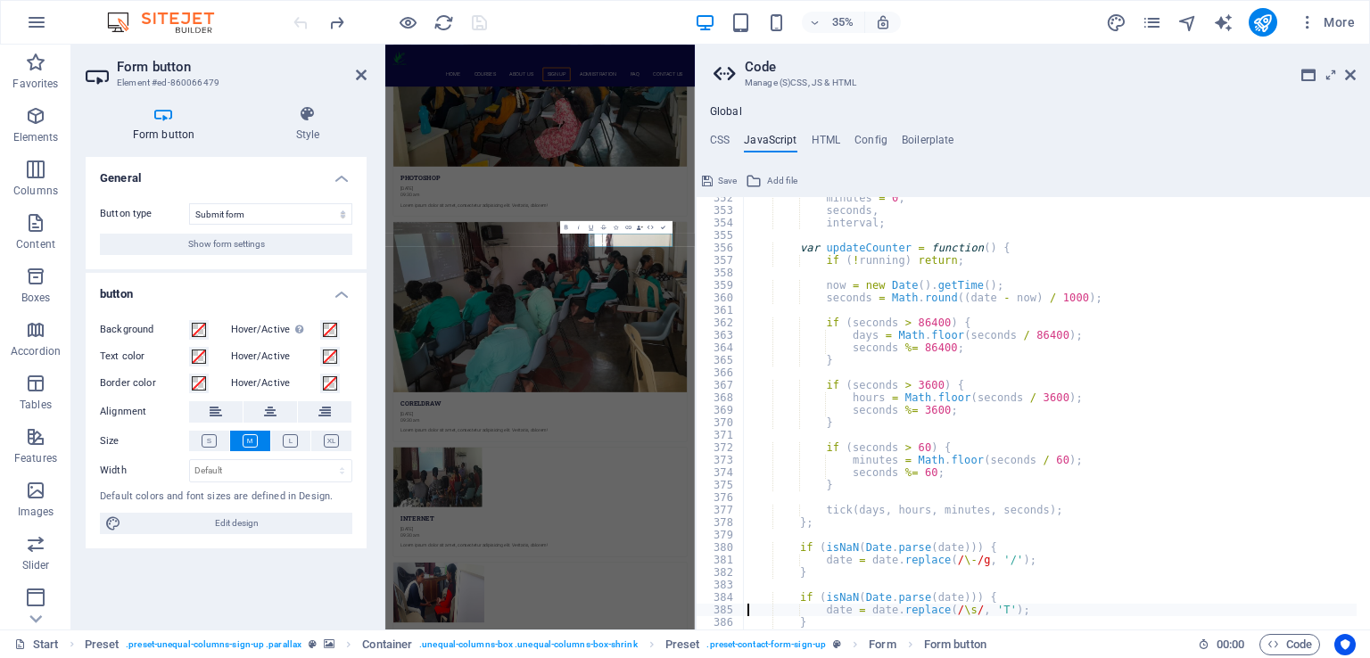
type textarea "}"
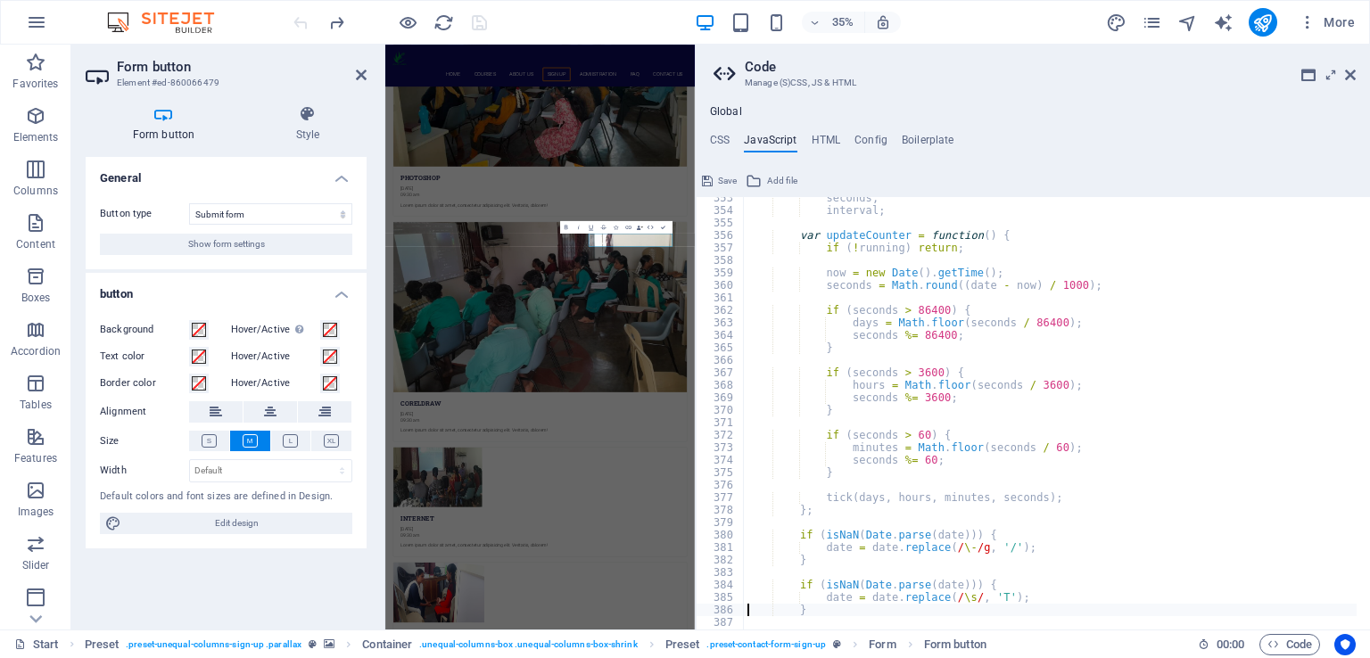
type textarea "date = new Date(date).getTime();"
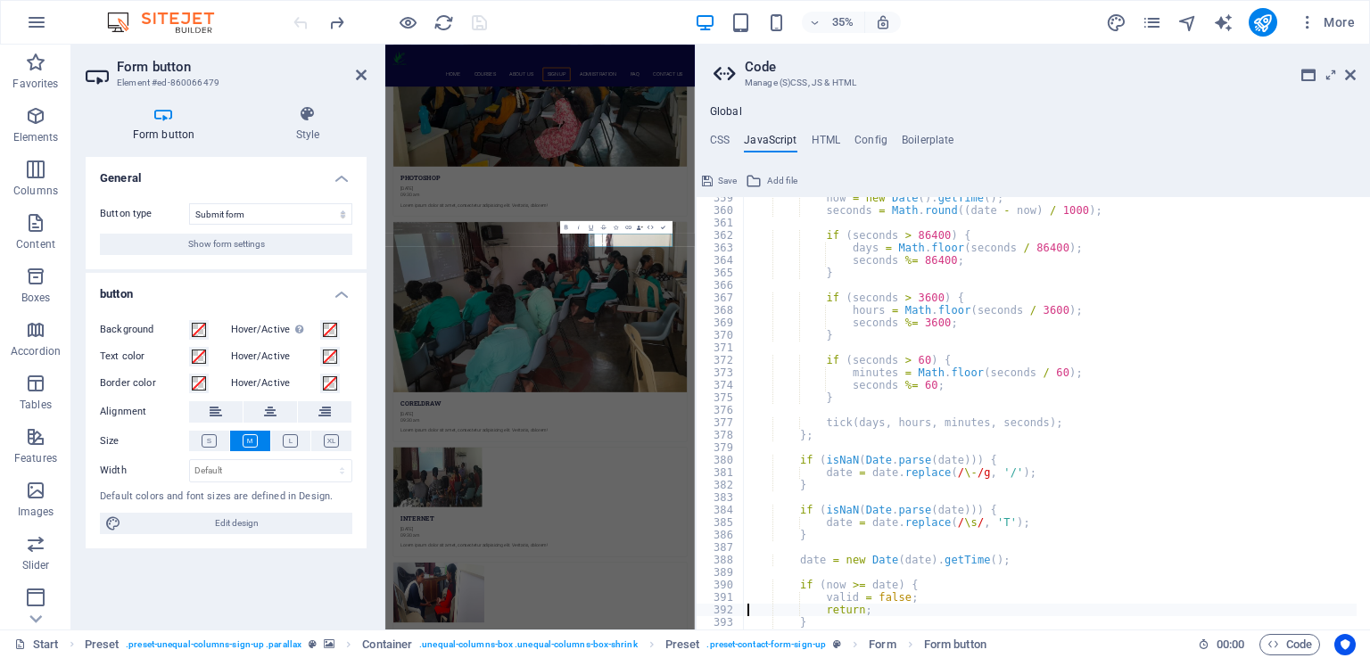
type textarea "}"
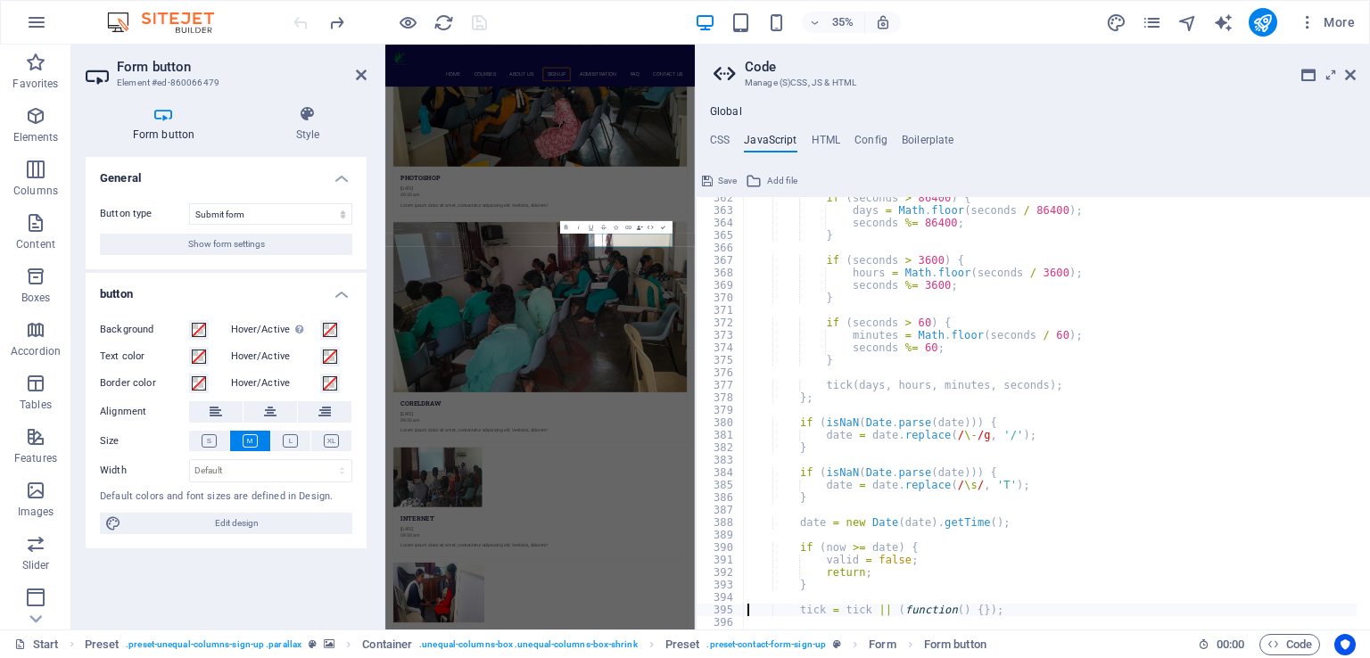
type textarea "tick = tick || (function() {});"
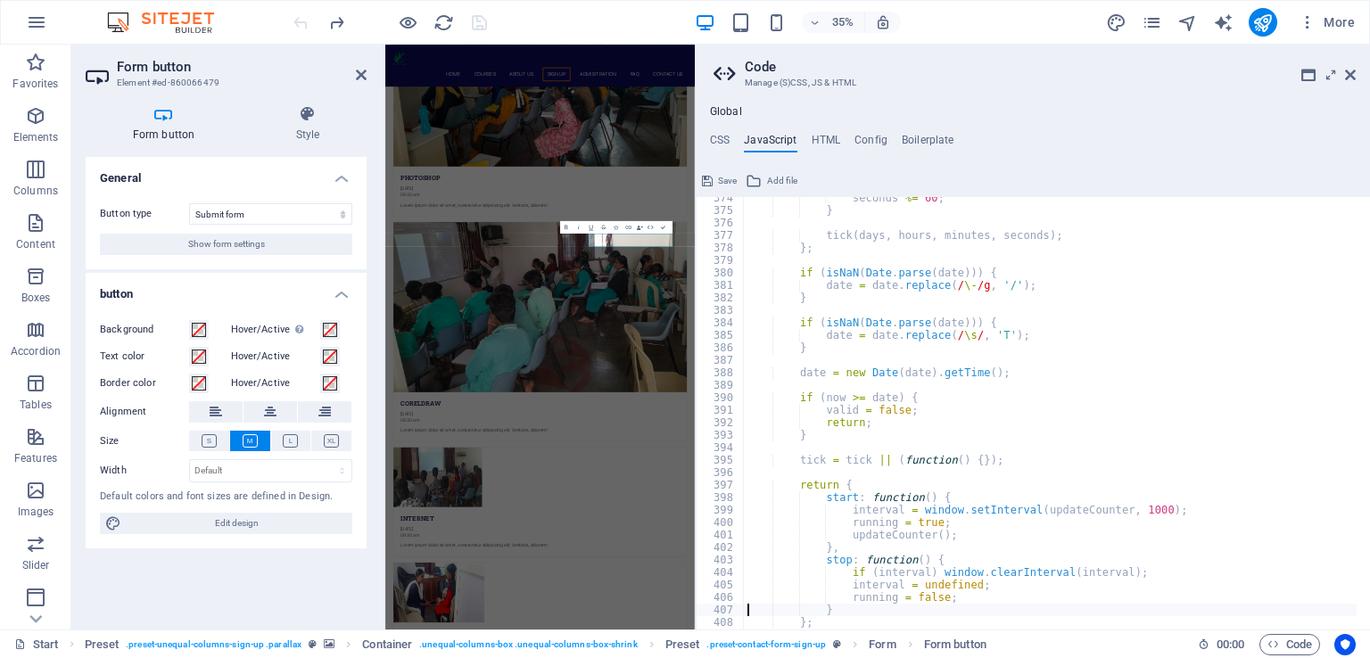
type textarea "};"
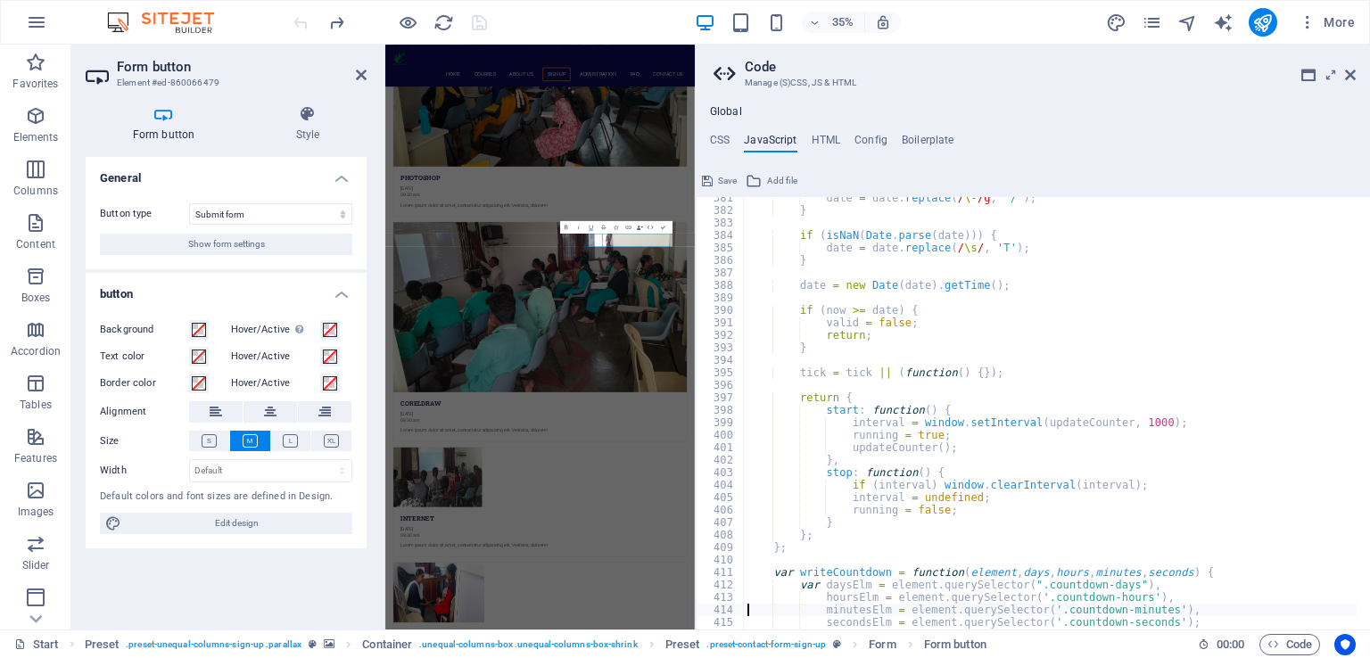
type textarea "secondsElm = element.querySelector('.countdown-seconds');"
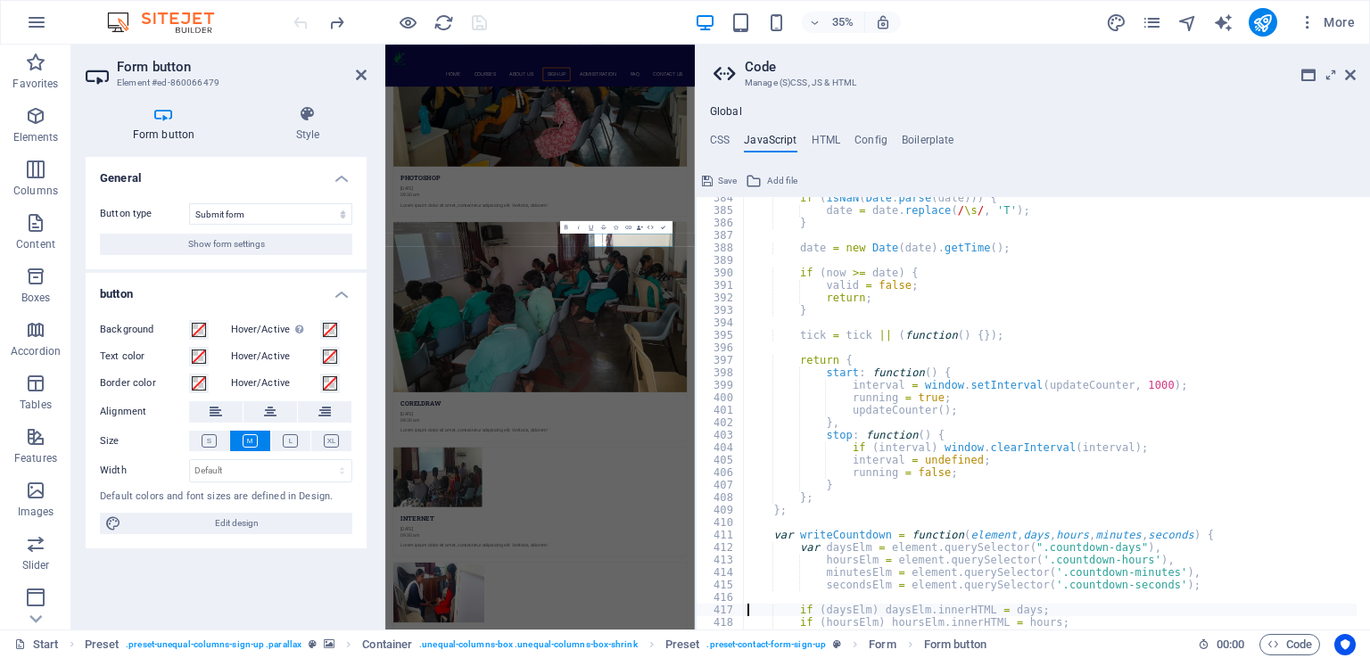
type textarea "};"
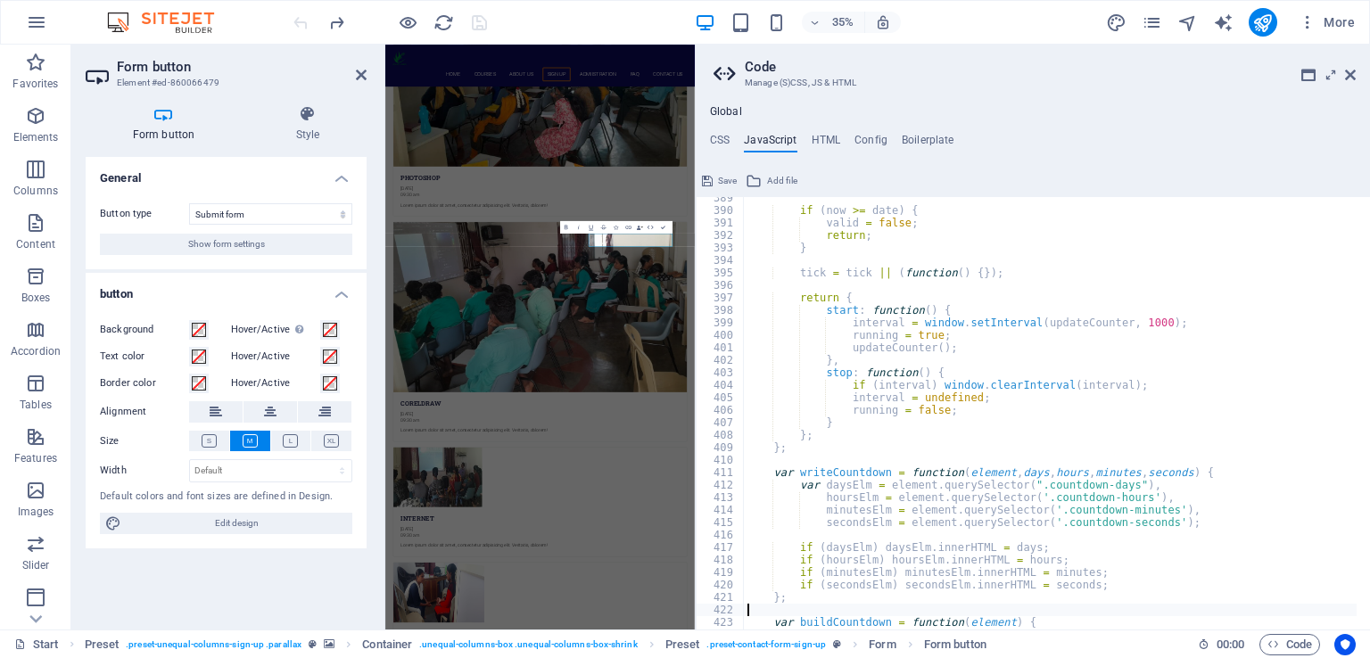
type textarea "var date = dataContent;"
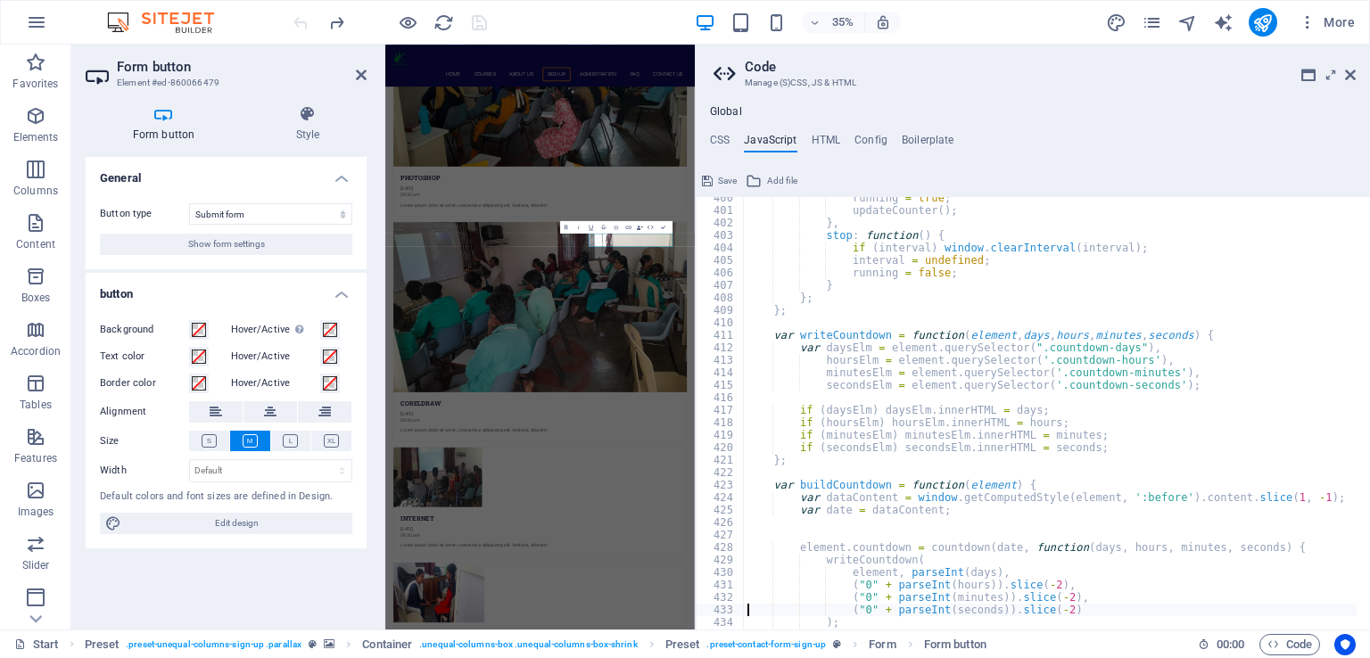
scroll to position [4999, 0]
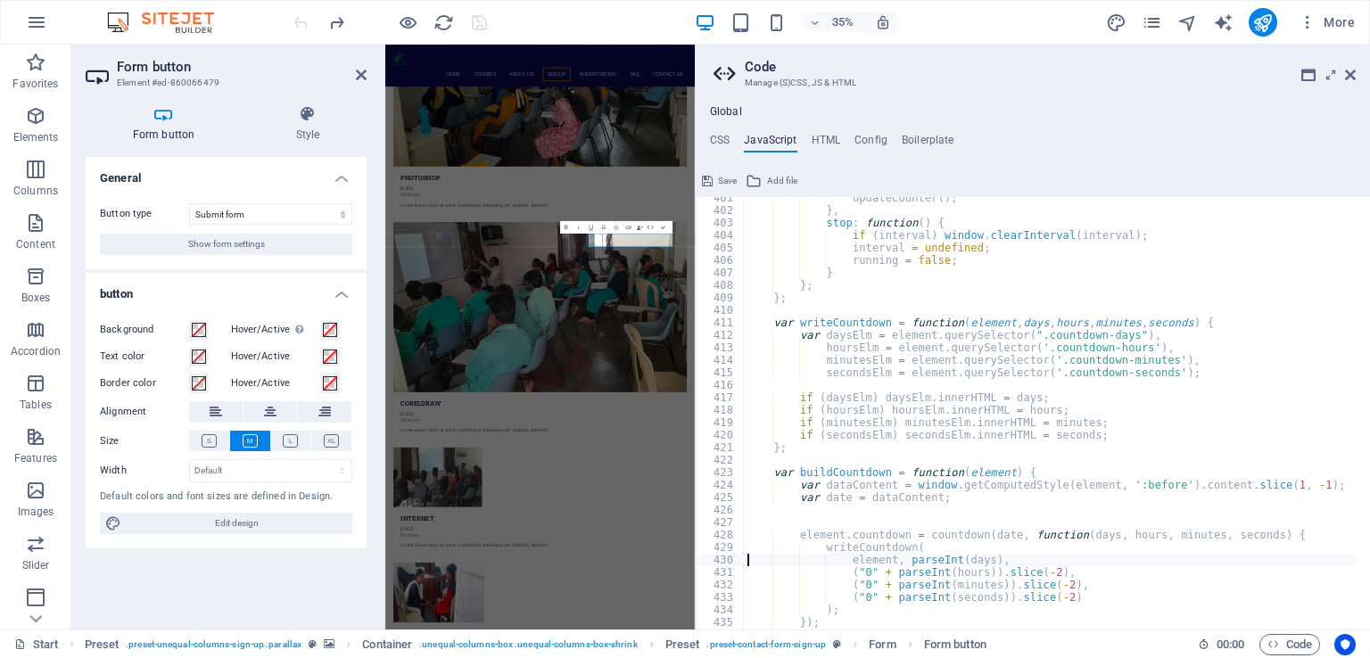
type textarea "element.countdown = countdown(date, function(days, hours, minutes, seconds) {"
type textarea "var buildCountdown = function(element) {"
type textarea "if (daysElm) daysElm.innerHTML = days;"
type textarea "var writeCountdown = function(element, days, hours, minutes, seconds) {"
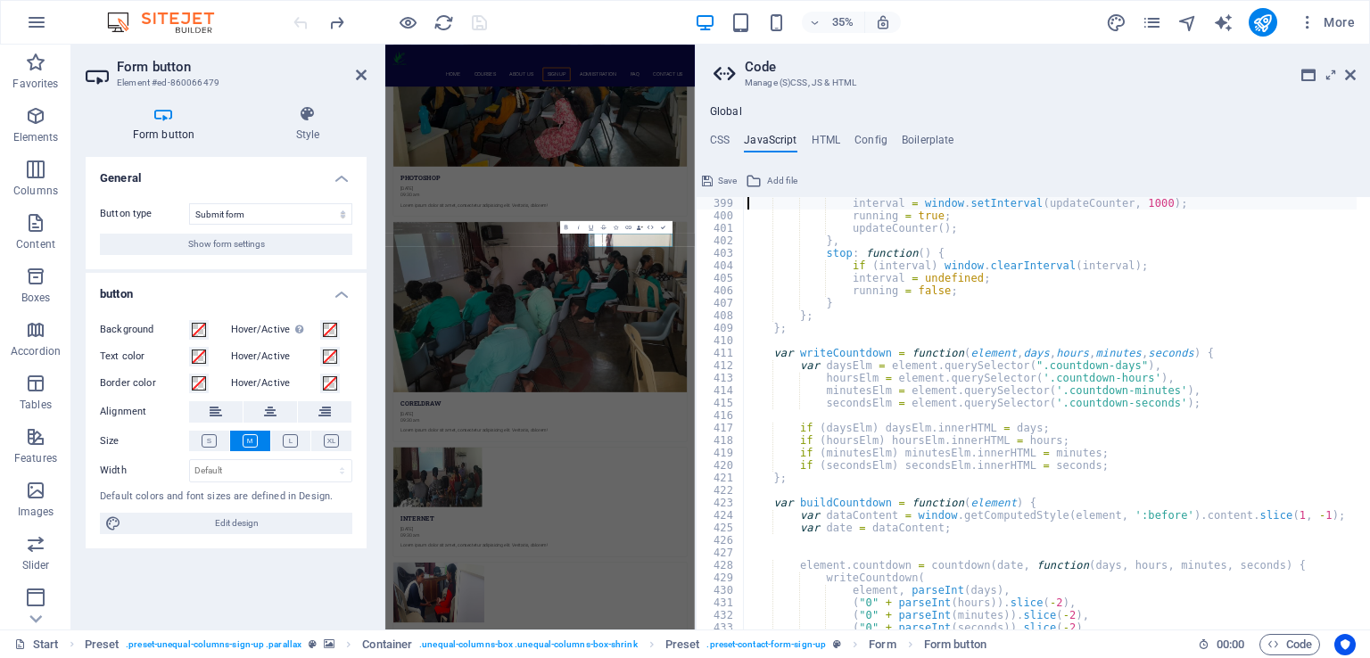
type textarea "return {"
type textarea "tick = tick || (function() {});"
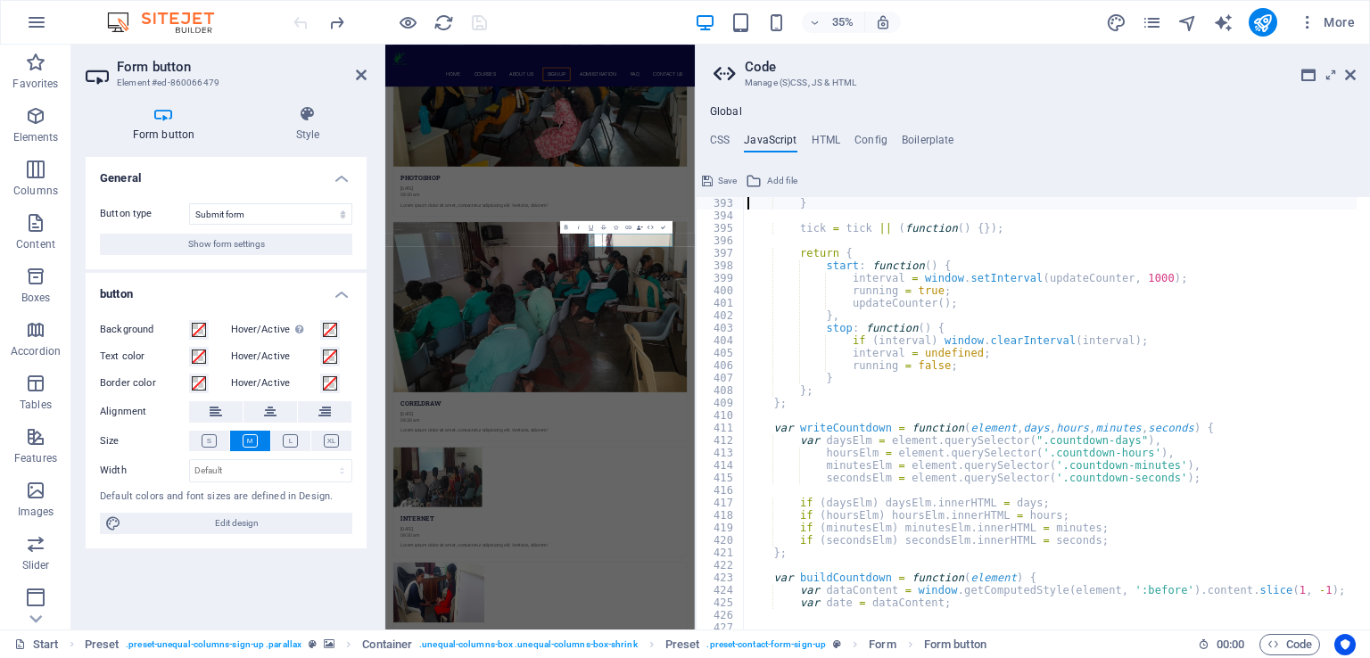
type textarea "if (now >= date) {"
type textarea "date = new Date(date).getTime();"
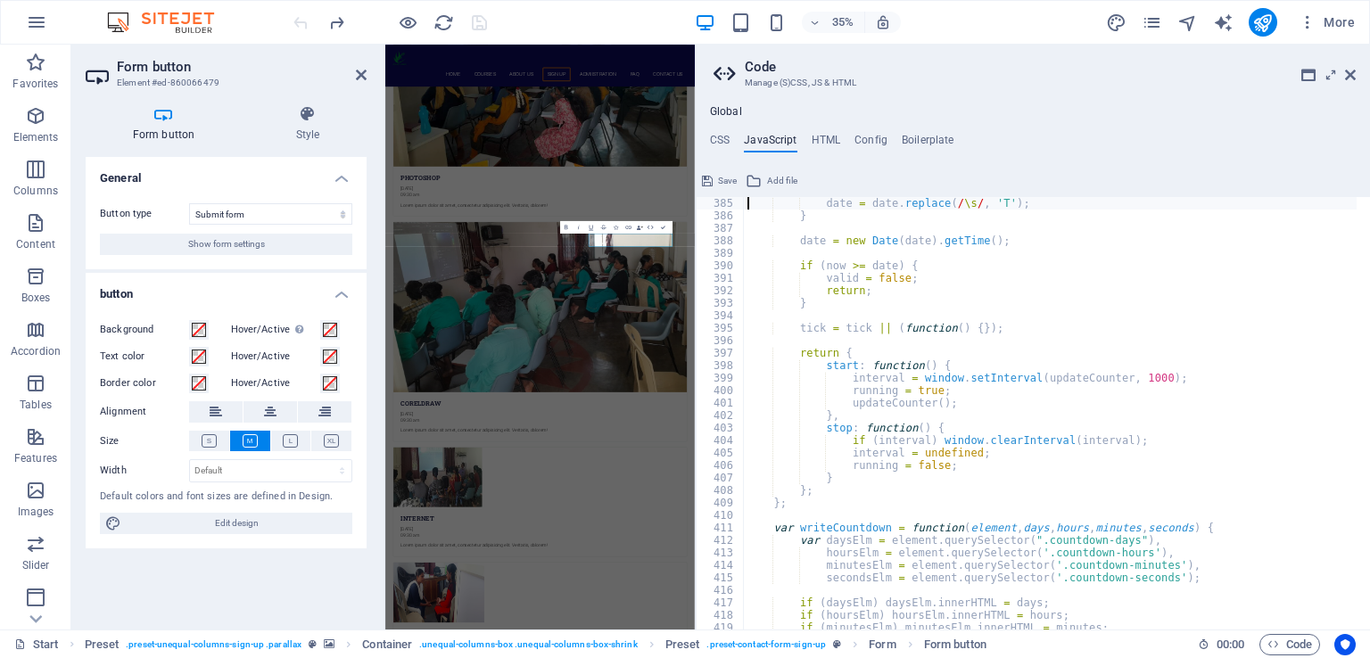
type textarea "if (isNaN(Date.parse(date))) {"
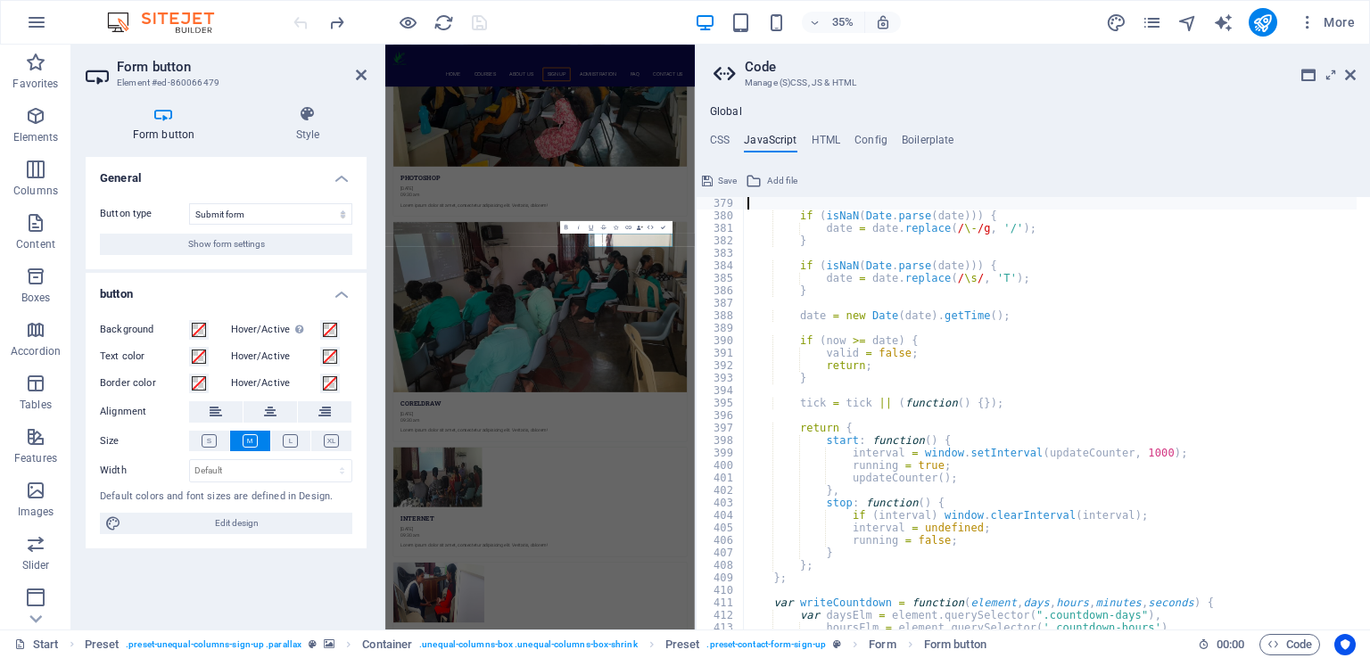
type textarea "tick(days, hours, minutes, seconds);"
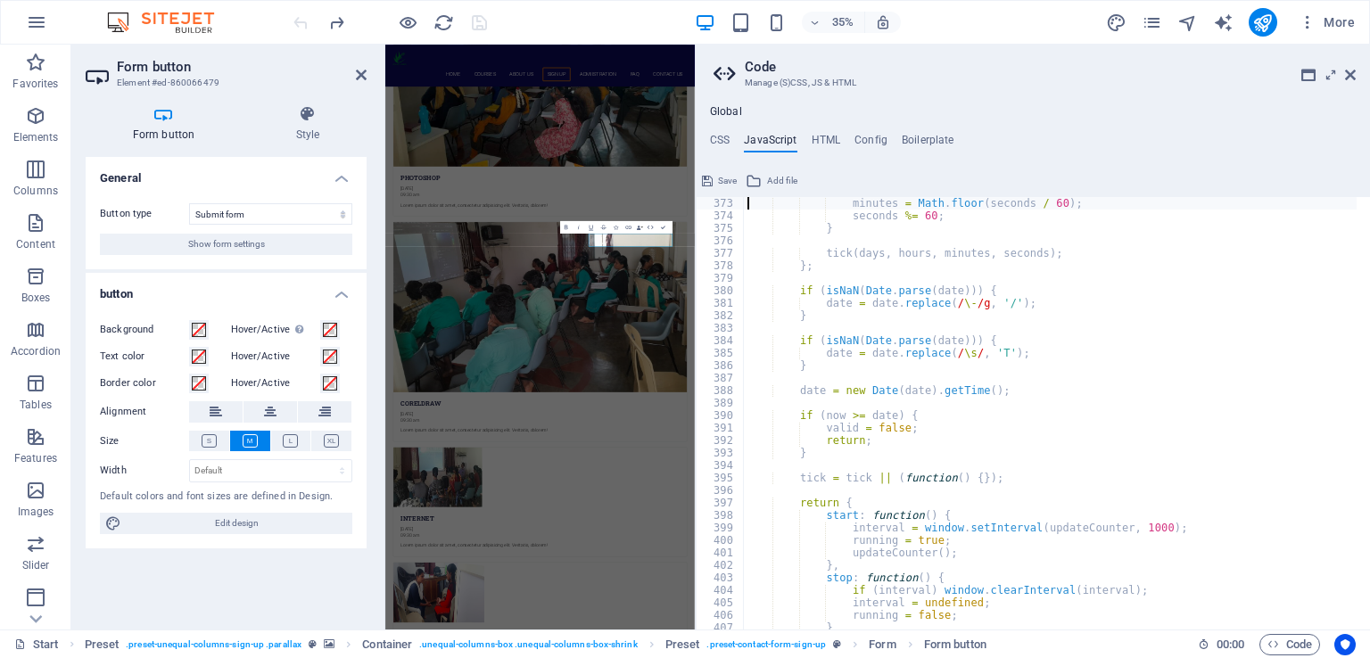
type textarea "if (seconds > 60) {"
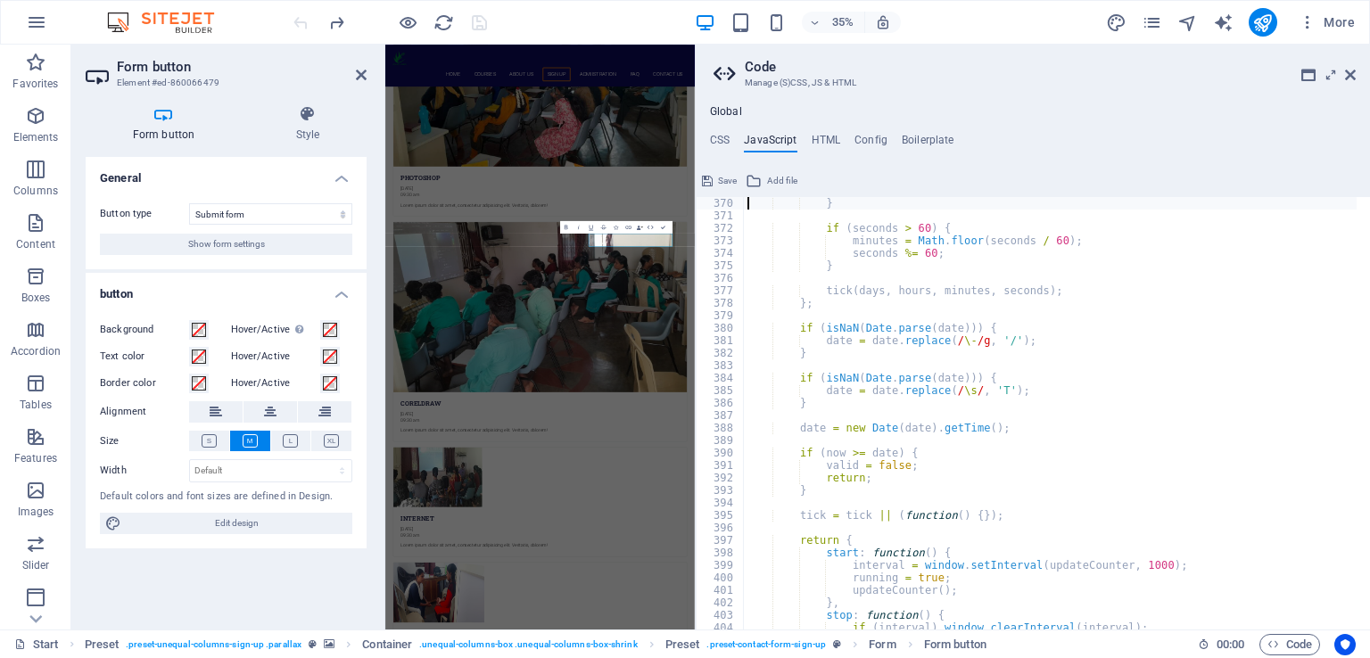
type textarea "if (seconds > 3600) {"
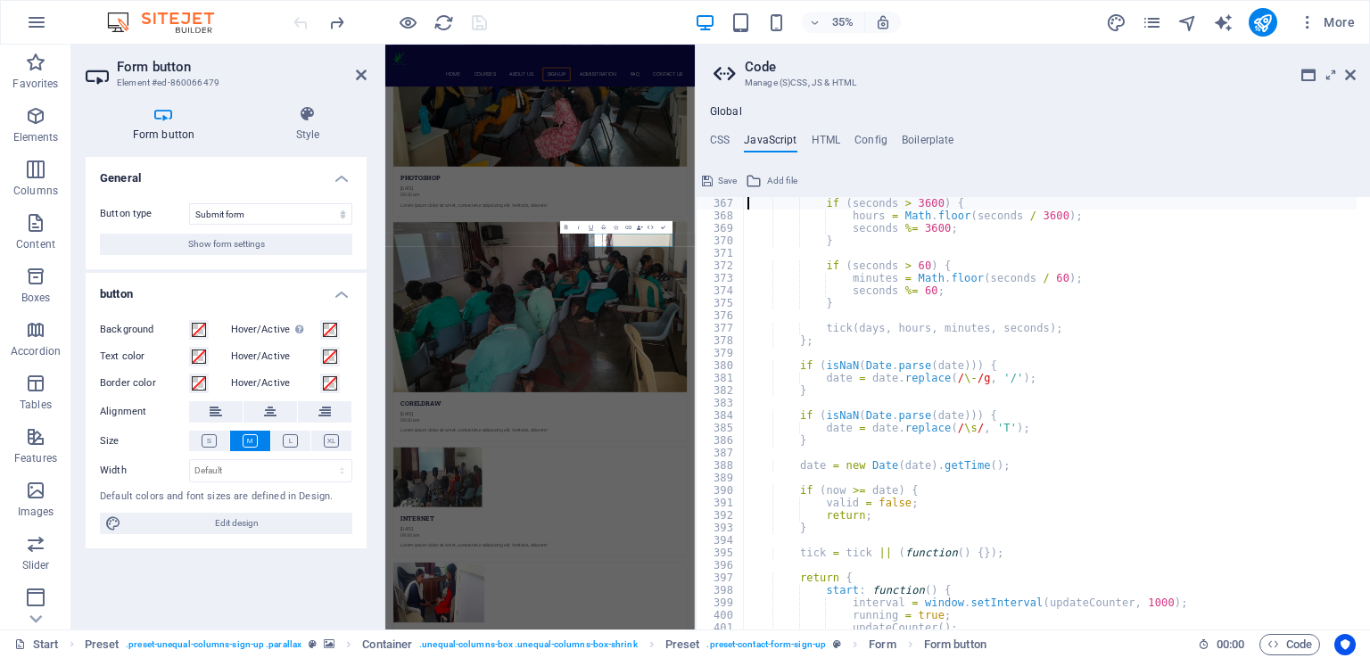
type textarea "if (seconds > 86400) {"
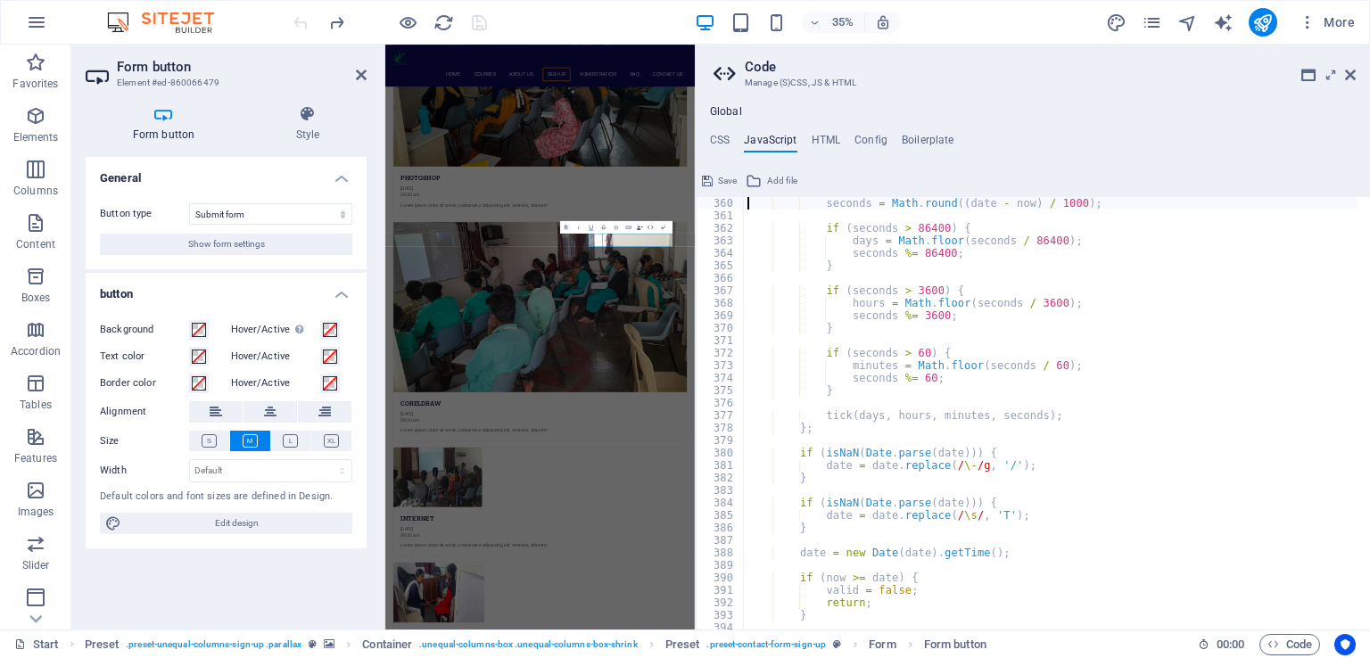
type textarea "now = new Date().getTime();"
type textarea "var updateCounter = function() {"
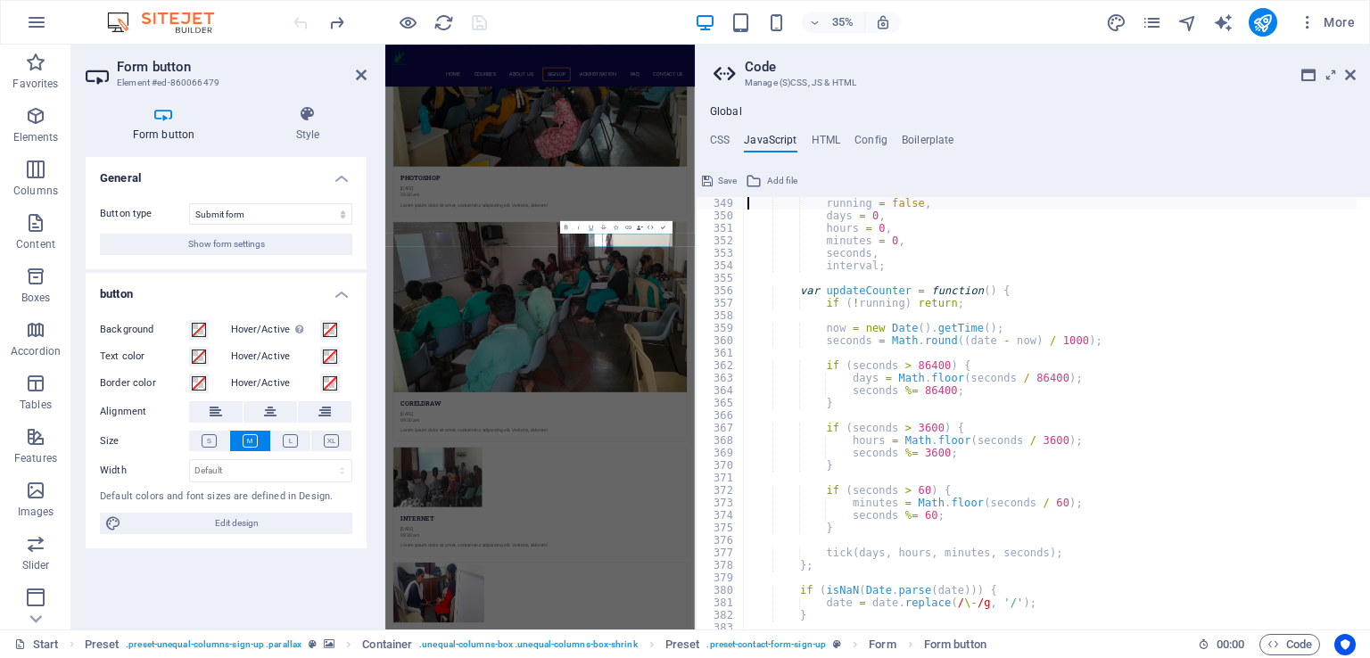
type textarea "var countdown = function(date, tick) {"
type textarea "document.addEventListener('DOMContentLoaded', fn);"
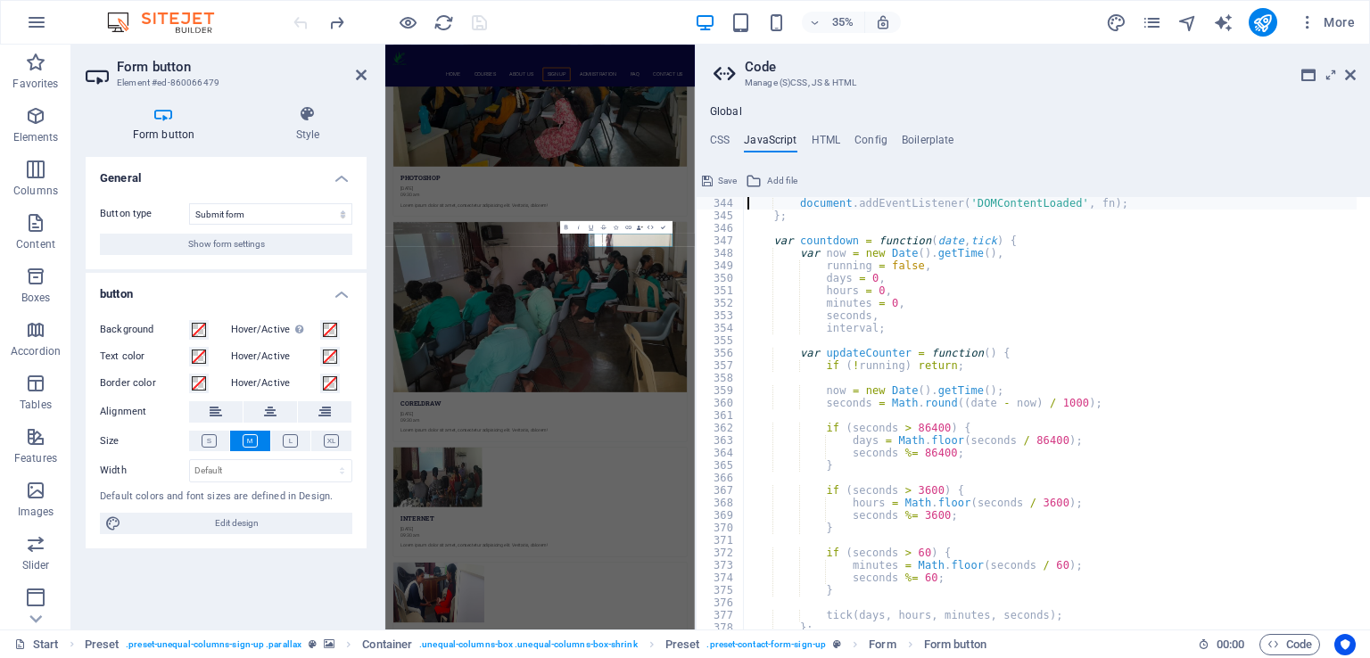
scroll to position [4270, 0]
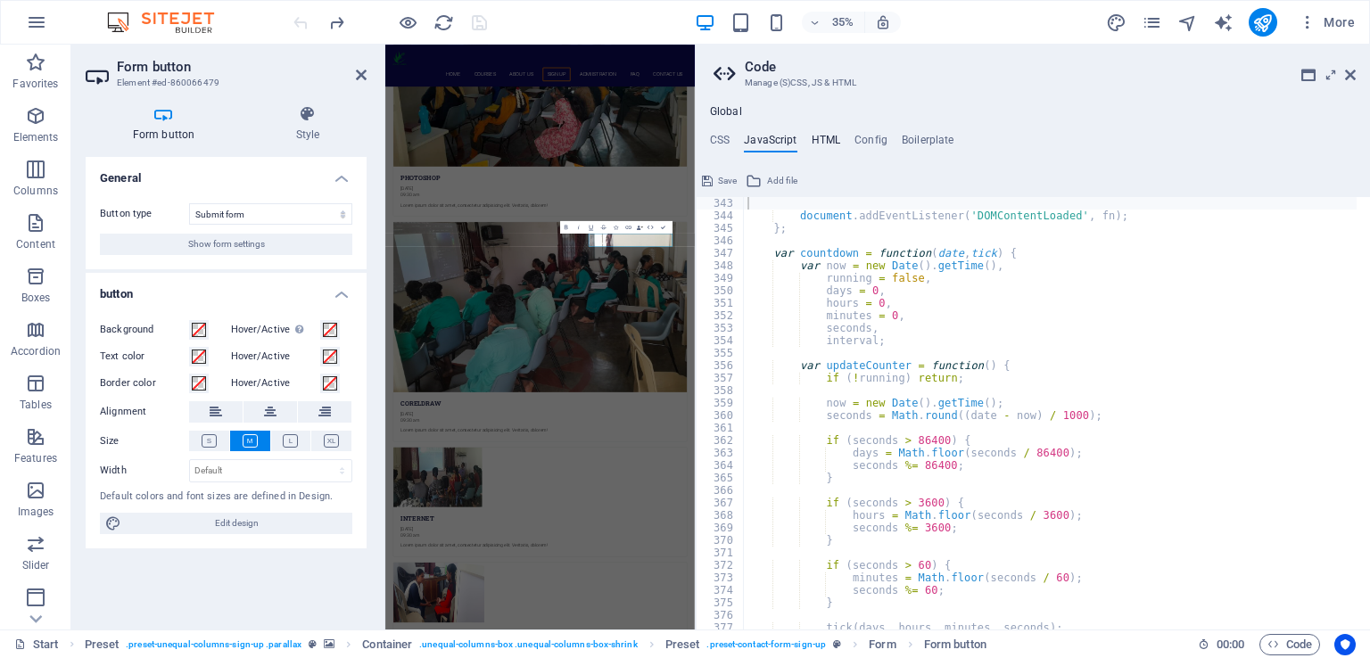
click at [820, 137] on h4 "HTML" at bounding box center [825, 144] width 29 height 20
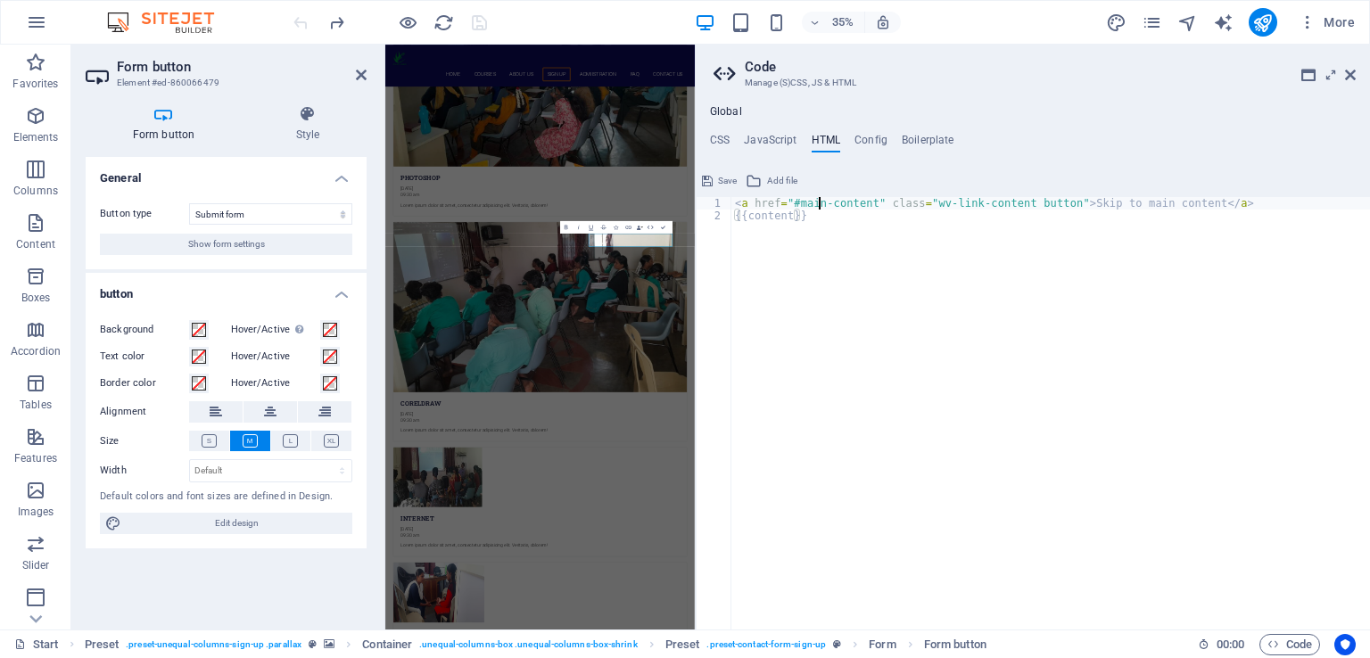
click at [821, 202] on div "< a href = "#main-content" class = "wv-link-content button" > Skip to main cont…" at bounding box center [1050, 419] width 638 height 444
click at [798, 208] on div "< a href = "#main-content" class = "wv-link-content button" > Skip to main cont…" at bounding box center [1050, 419] width 638 height 444
click at [1100, 205] on div "< a href = "#main-content" class = "wv-link-content button" > Skip to main cont…" at bounding box center [1050, 419] width 638 height 444
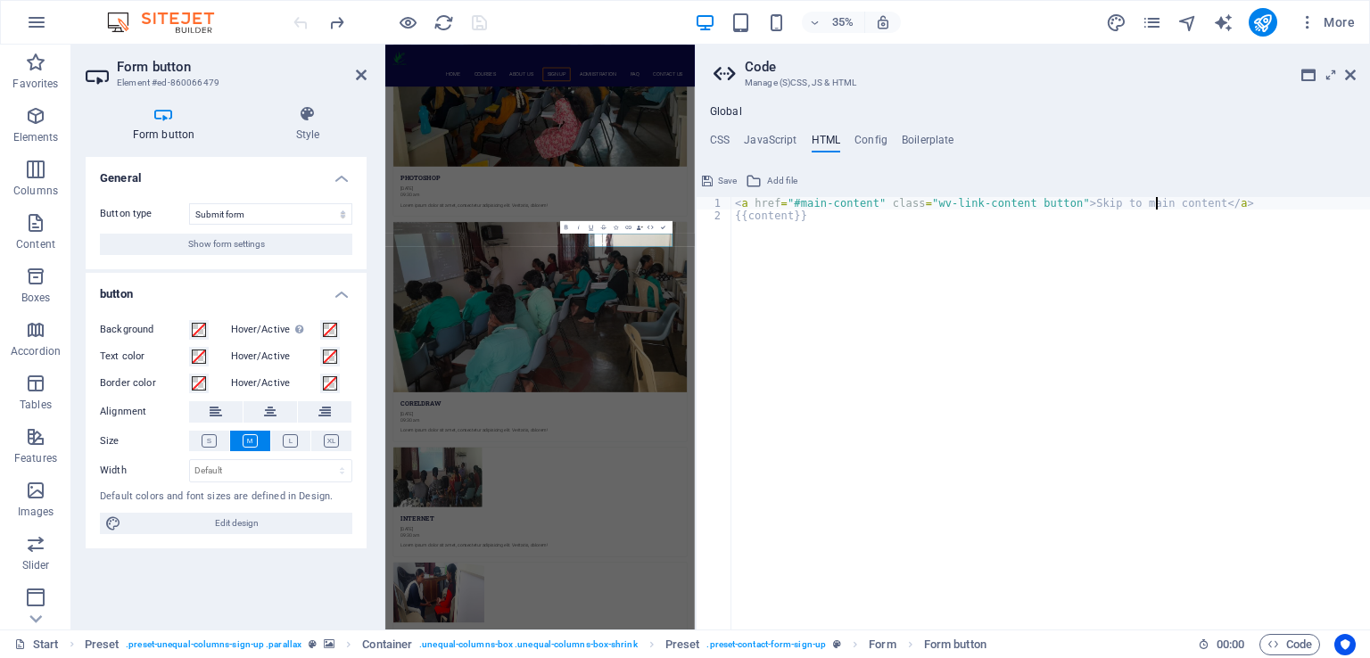
click at [1152, 202] on div "< a href = "#main-content" class = "wv-link-content button" > Skip to main cont…" at bounding box center [1050, 419] width 638 height 444
click at [781, 218] on div "< a href = "#main-content" class = "wv-link-content button" > Skip to main cont…" at bounding box center [1050, 419] width 638 height 444
type textarea "{{content}}"
click at [781, 218] on div "< a href = "#main-content" class = "wv-link-content button" > Skip to main cont…" at bounding box center [1050, 419] width 638 height 444
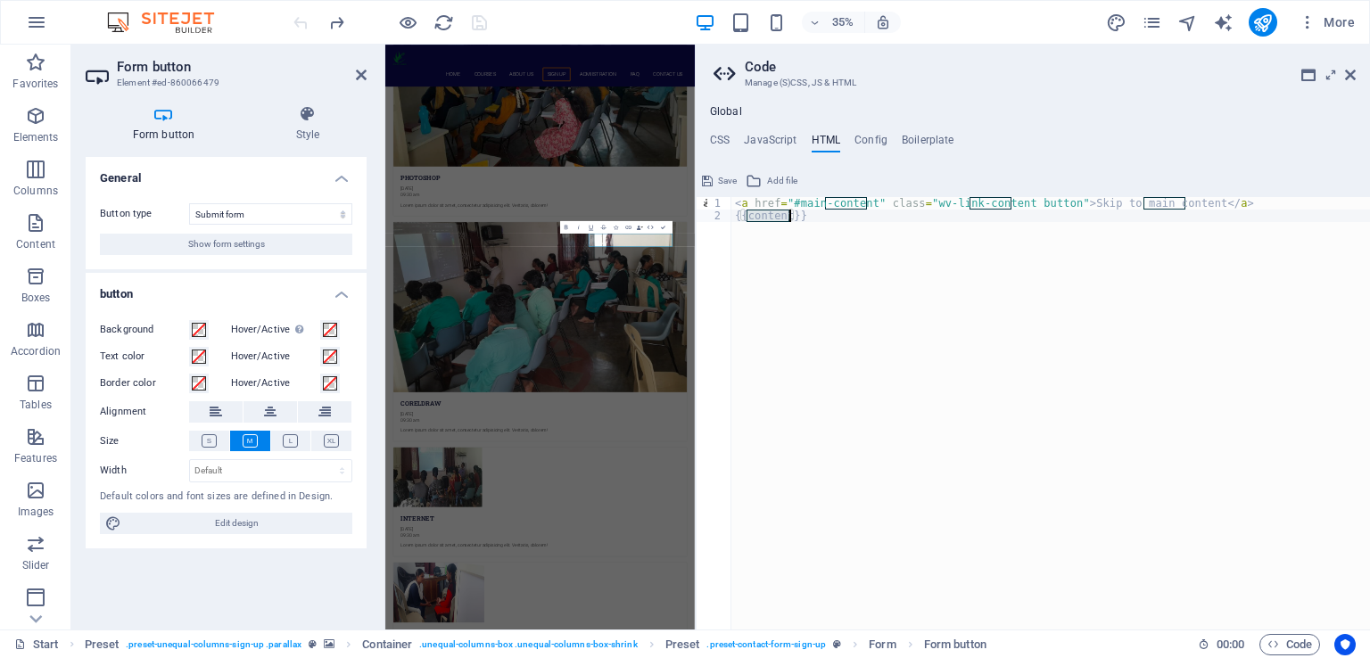
click at [781, 218] on div "< a href = "#main-content" class = "wv-link-content button" > Skip to main cont…" at bounding box center [1050, 413] width 638 height 432
click at [781, 218] on div "< a href = "#main-content" class = "wv-link-content button" > Skip to main cont…" at bounding box center [1050, 419] width 638 height 444
click at [781, 218] on div "< a href = "#main-content" class = "wv-link-content button" > Skip to main cont…" at bounding box center [1050, 413] width 638 height 432
click at [781, 218] on div "< a href = "#main-content" class = "wv-link-content button" > Skip to main cont…" at bounding box center [1050, 419] width 638 height 444
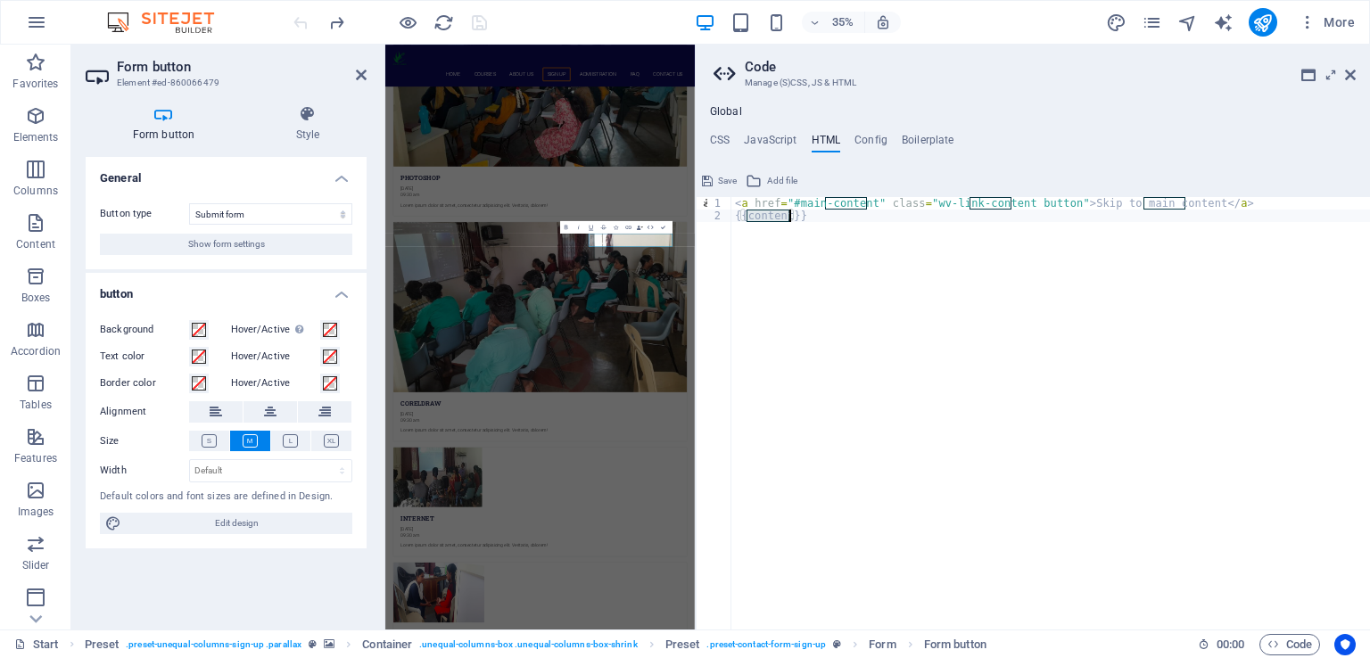
click at [1254, 406] on div "< a href = "#main-content" class = "wv-link-content button" > Skip to main cont…" at bounding box center [1050, 419] width 638 height 444
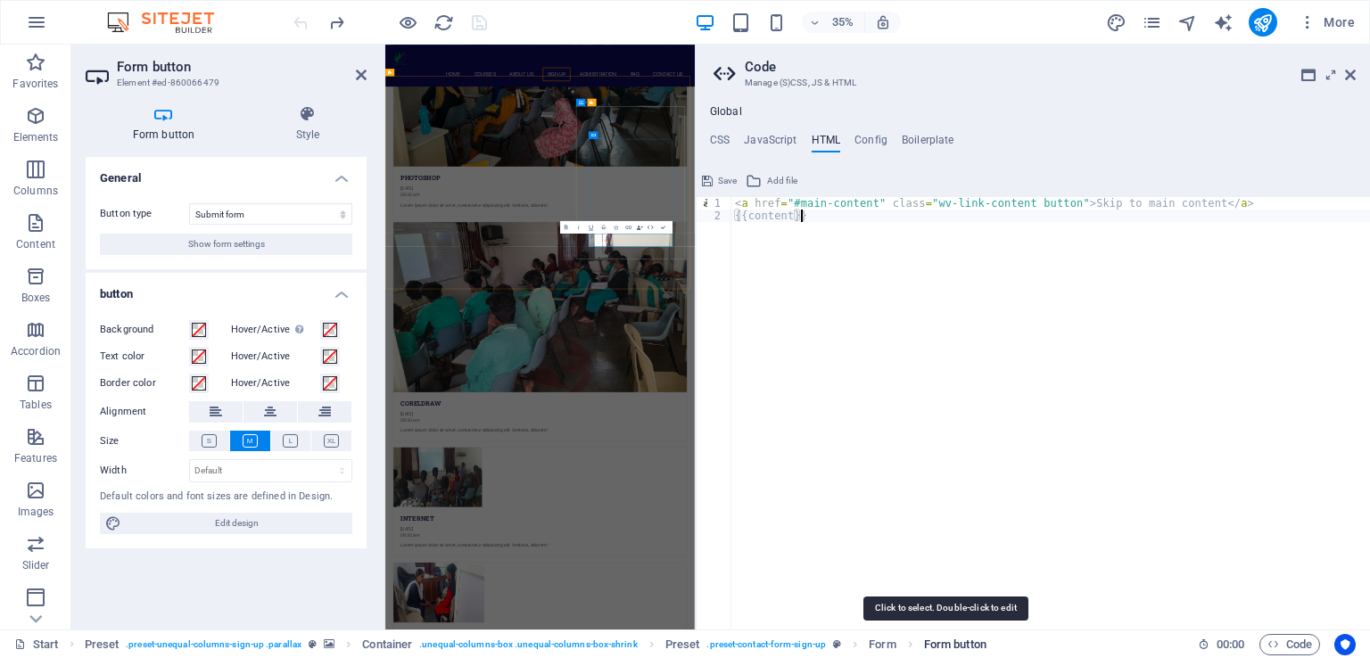
click at [940, 640] on span "Form button" at bounding box center [955, 644] width 62 height 21
click at [877, 645] on span "Form" at bounding box center [882, 644] width 27 height 21
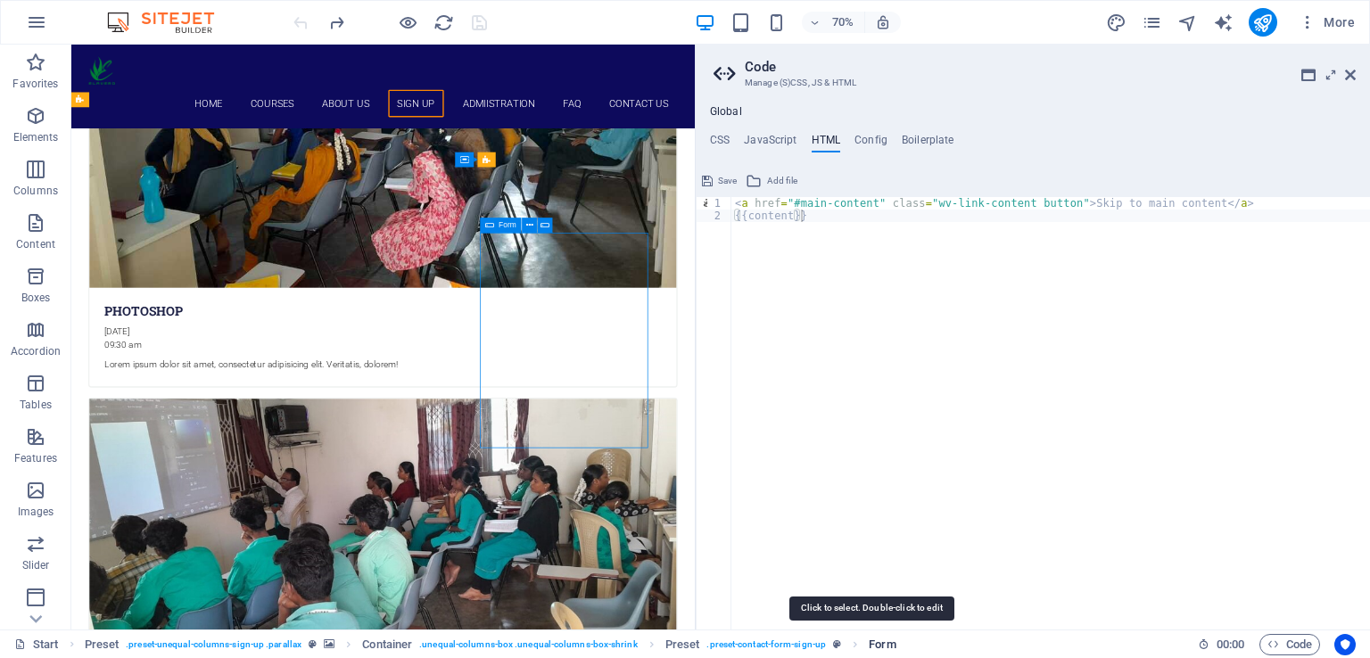
click at [877, 645] on span "Form" at bounding box center [882, 644] width 27 height 21
click at [820, 140] on h4 "HTML" at bounding box center [825, 144] width 29 height 20
click at [864, 136] on h4 "Config" at bounding box center [870, 144] width 33 height 20
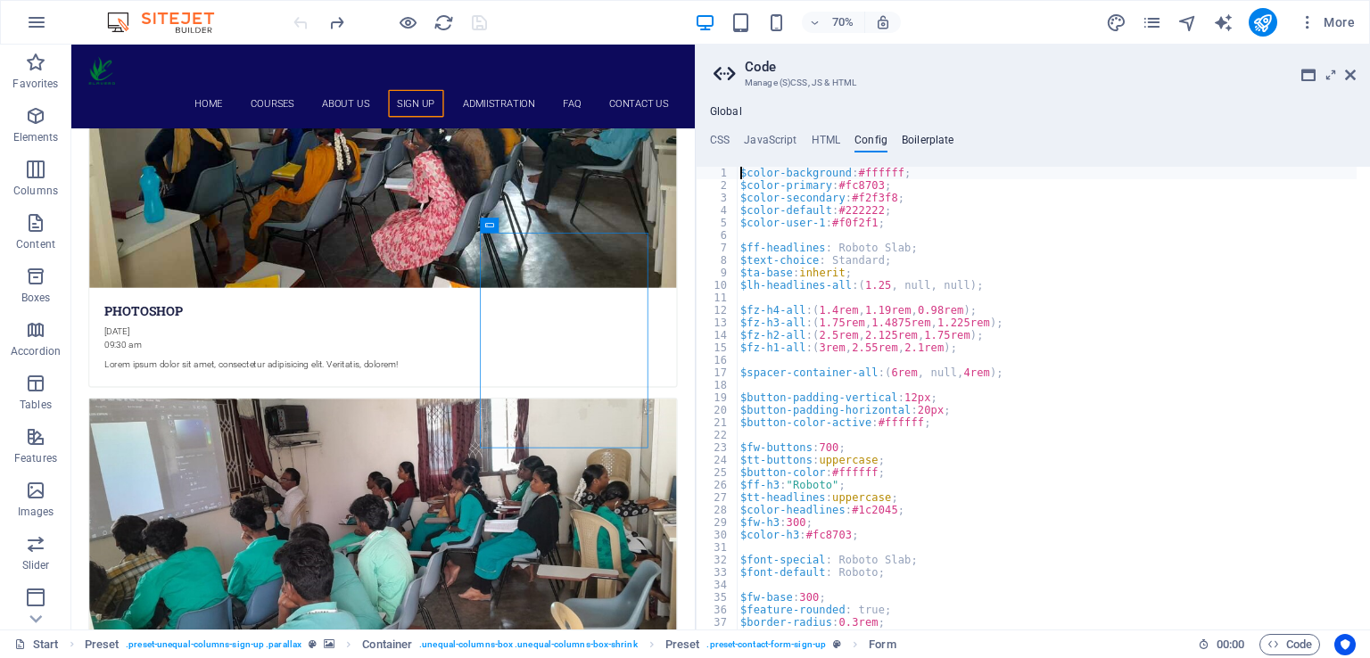
click at [921, 138] on h4 "Boilerplate" at bounding box center [928, 144] width 53 height 20
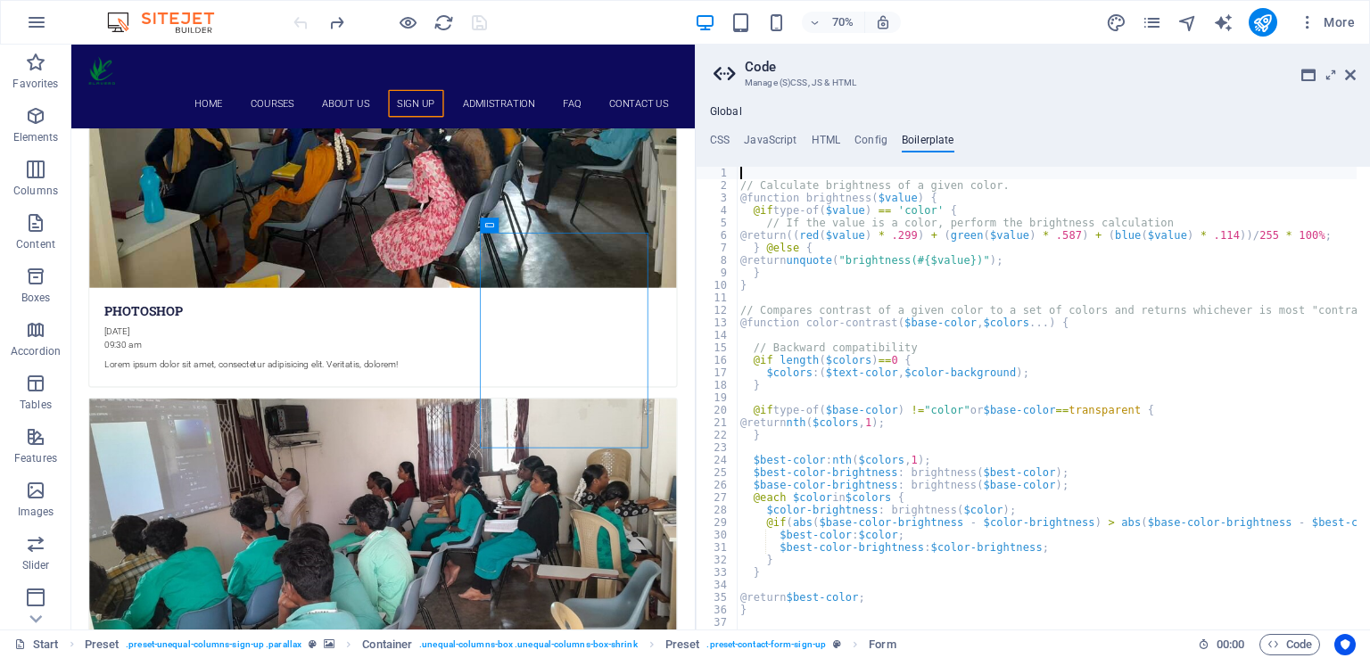
type textarea "}"
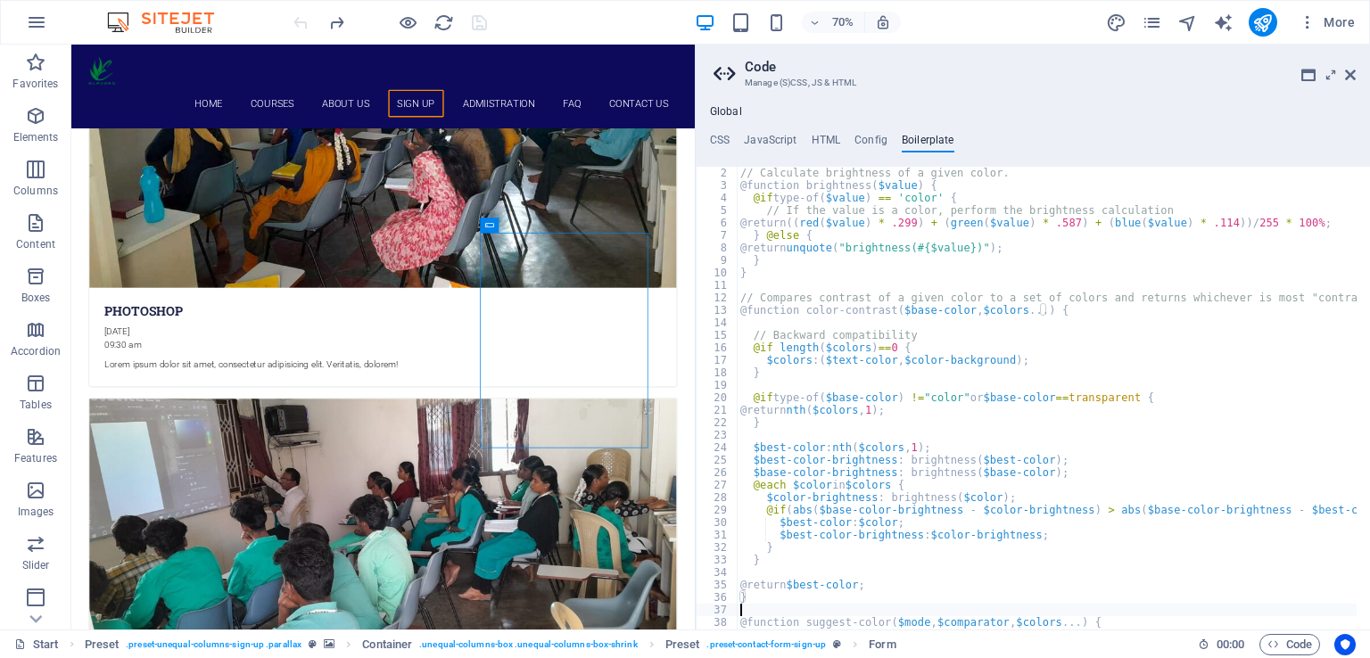
type textarea "@function suggest-color($mode, $comparator, $colors...) {"
type textarea "}"
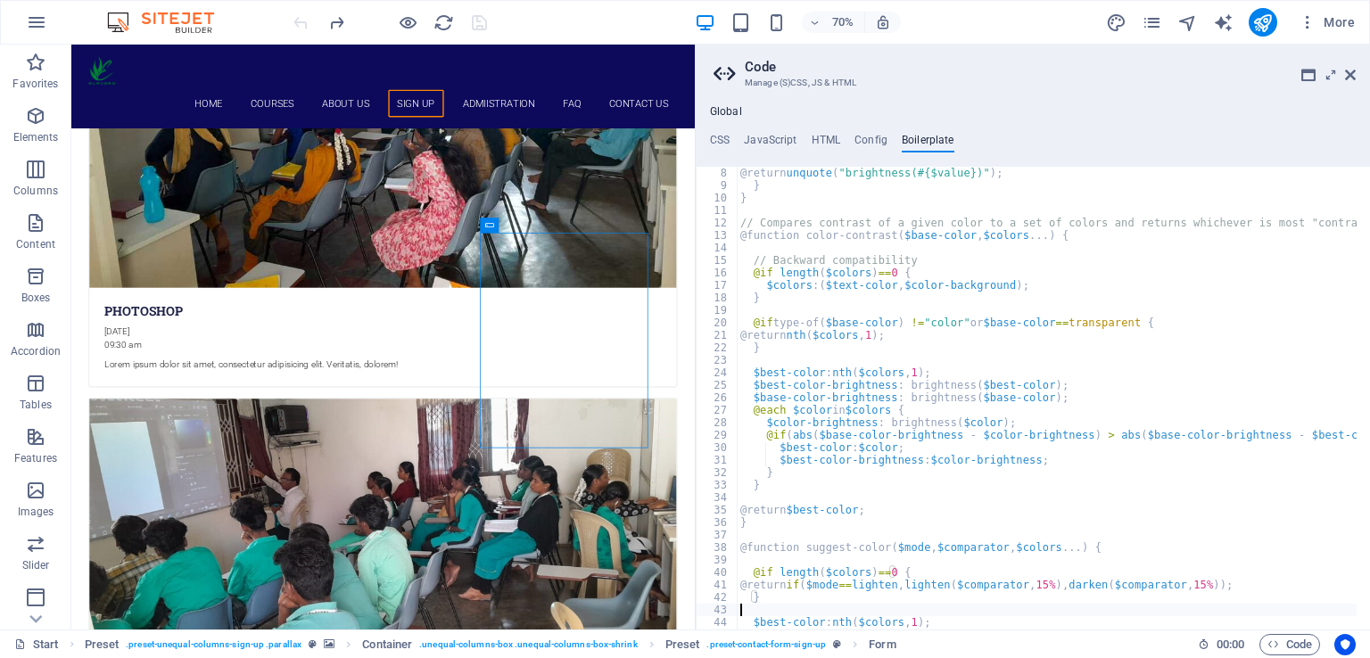
type textarea "$base-color-brightness: brightness($comparator);"
type textarea "$color-brightness: brightness($color);"
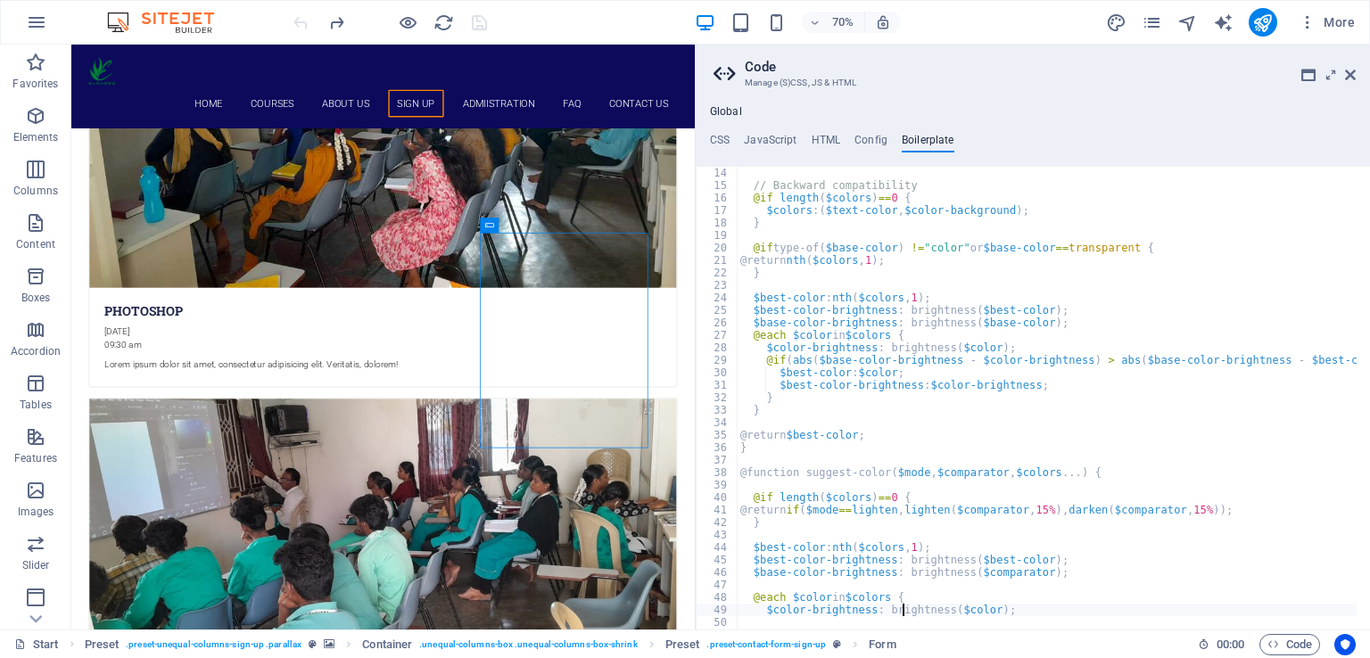
scroll to position [99, 0]
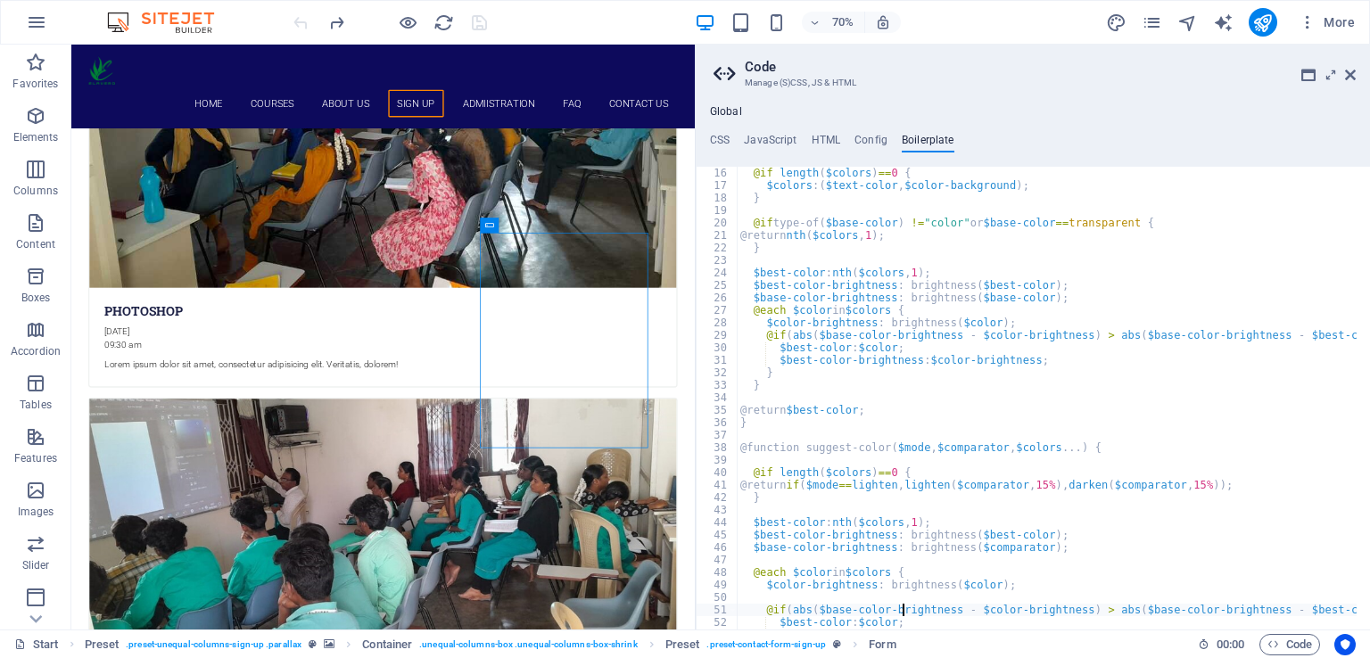
type textarea "}"
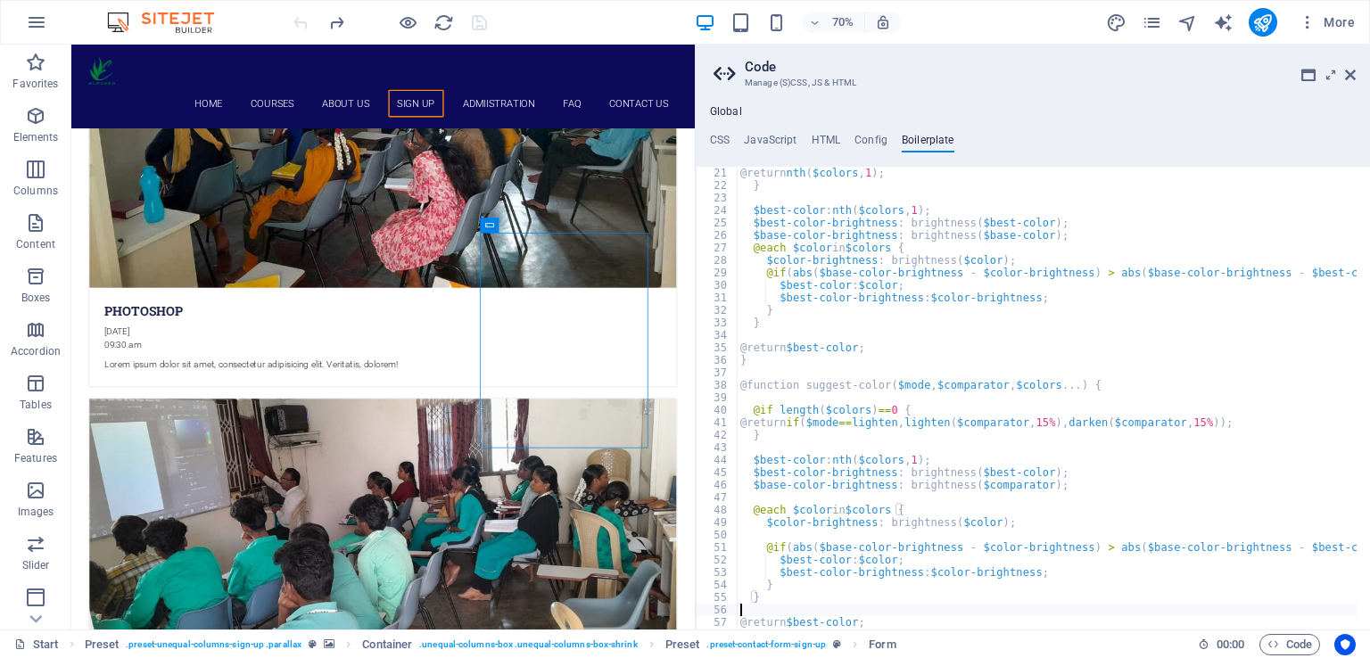
type textarea "}"
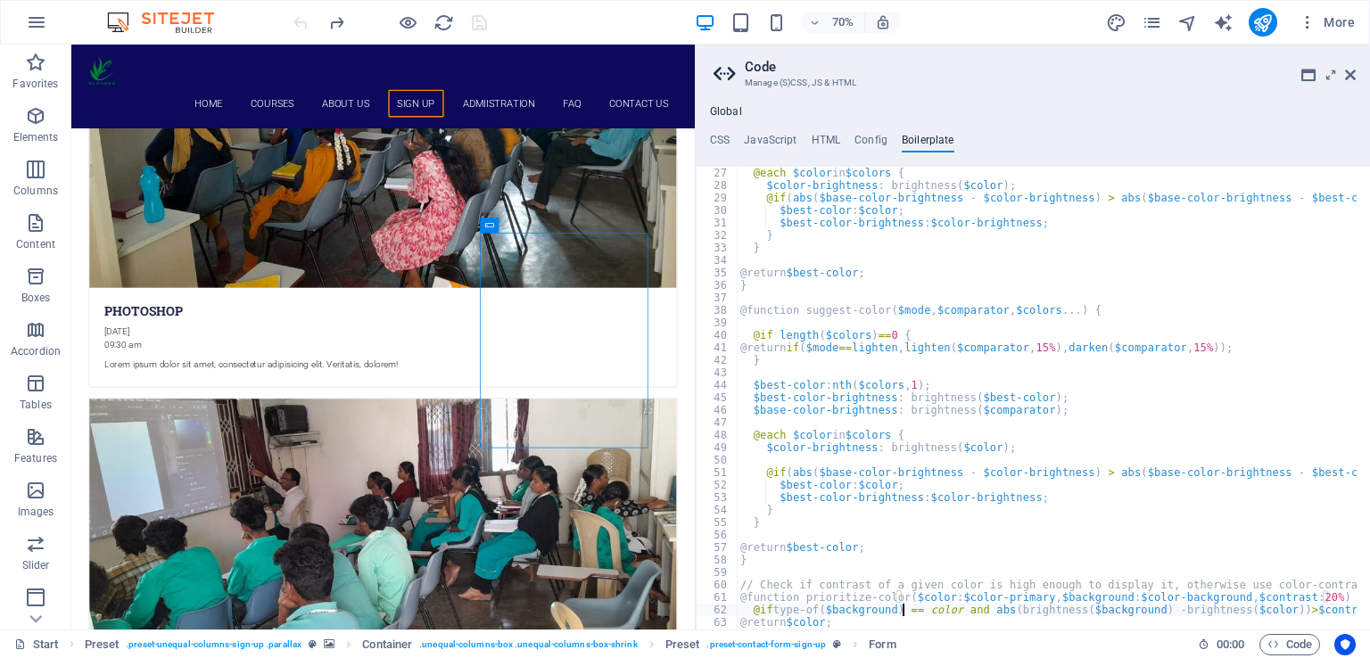
type textarea "}"
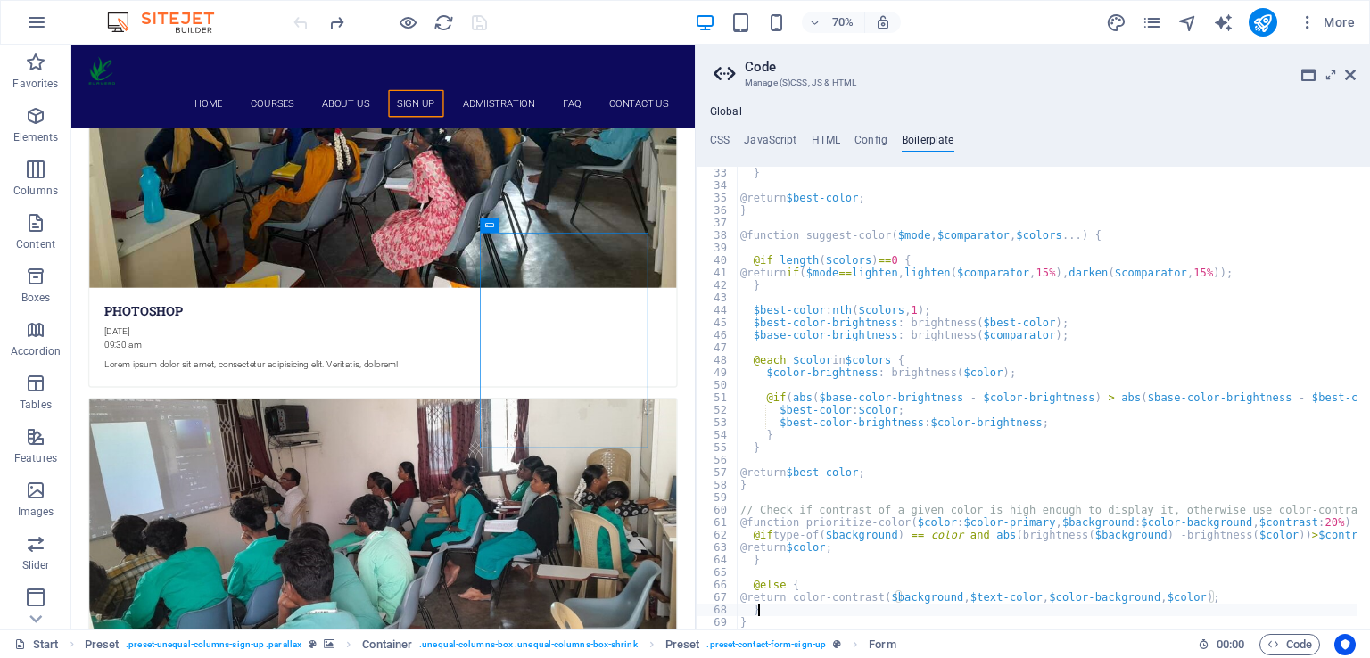
type textarea "}"
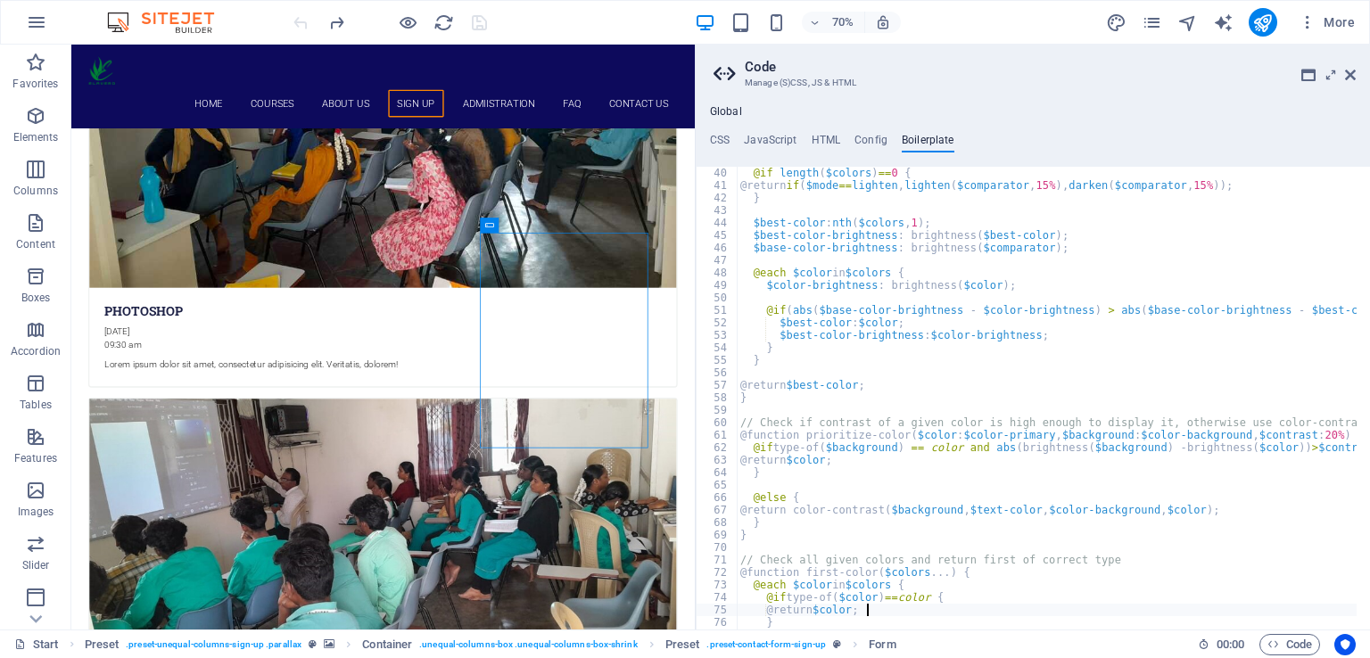
type textarea "}"
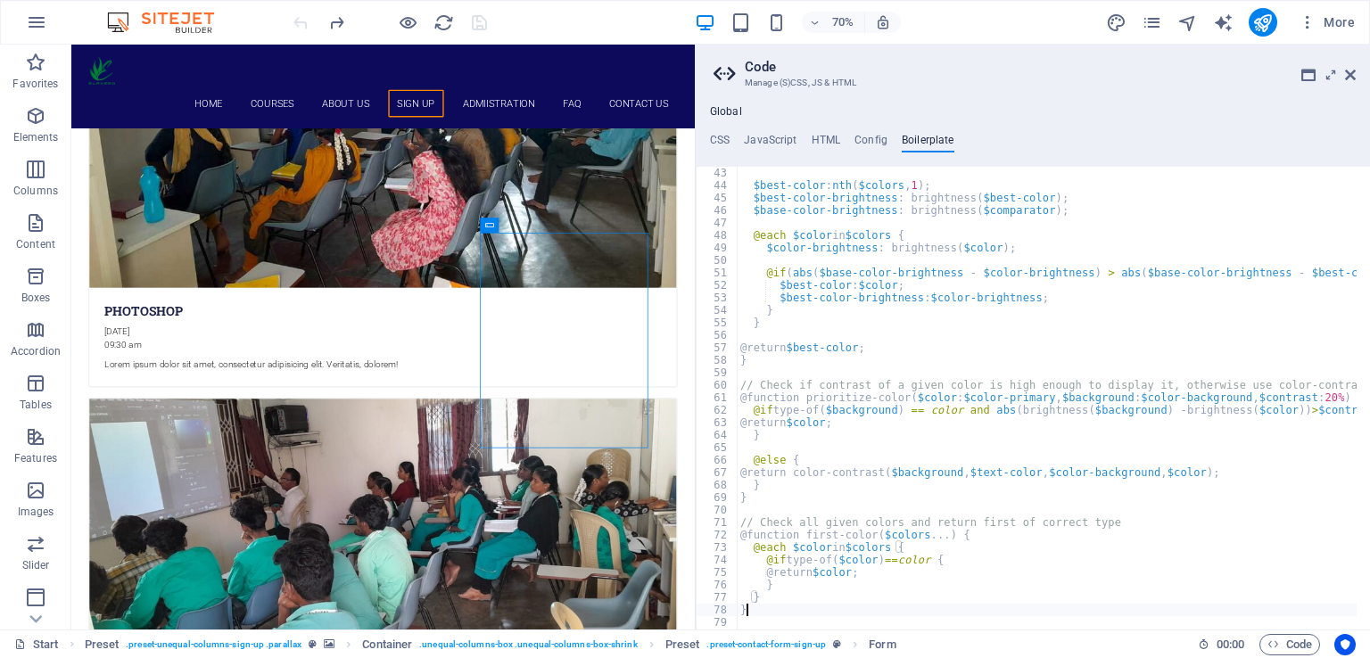
type textarea "}"
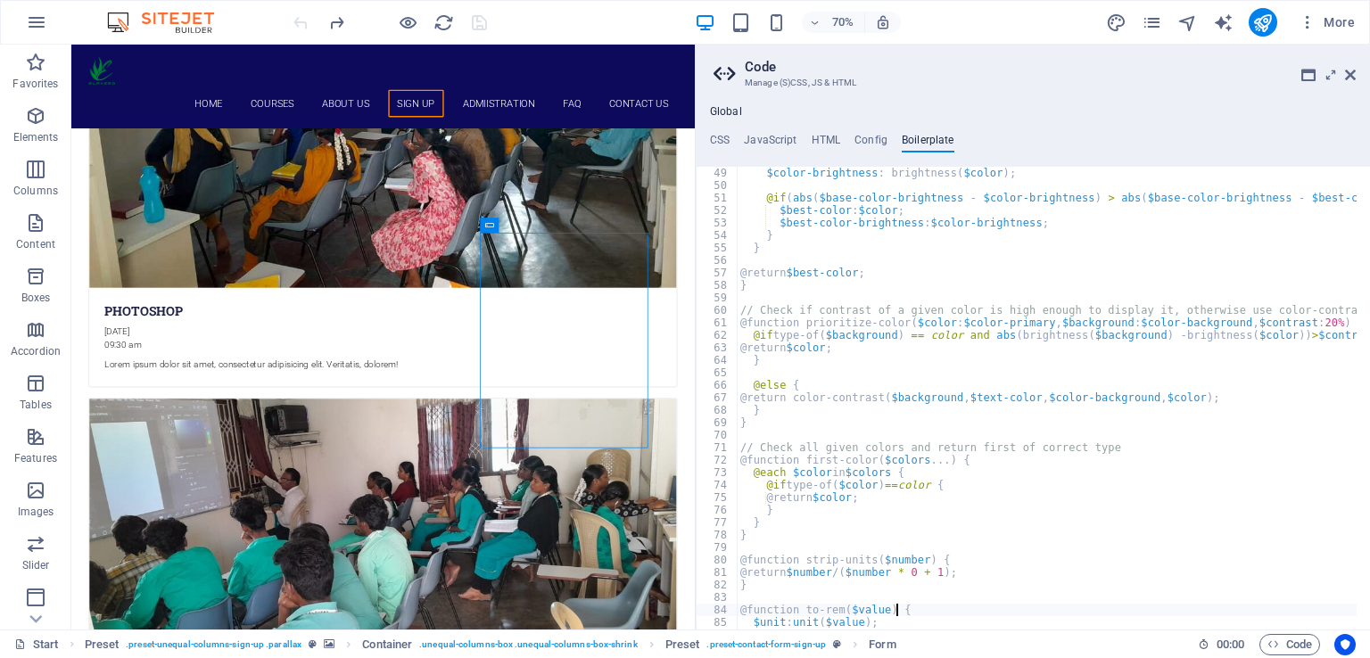
type textarea "$unit: unit($value);"
type textarea "}"
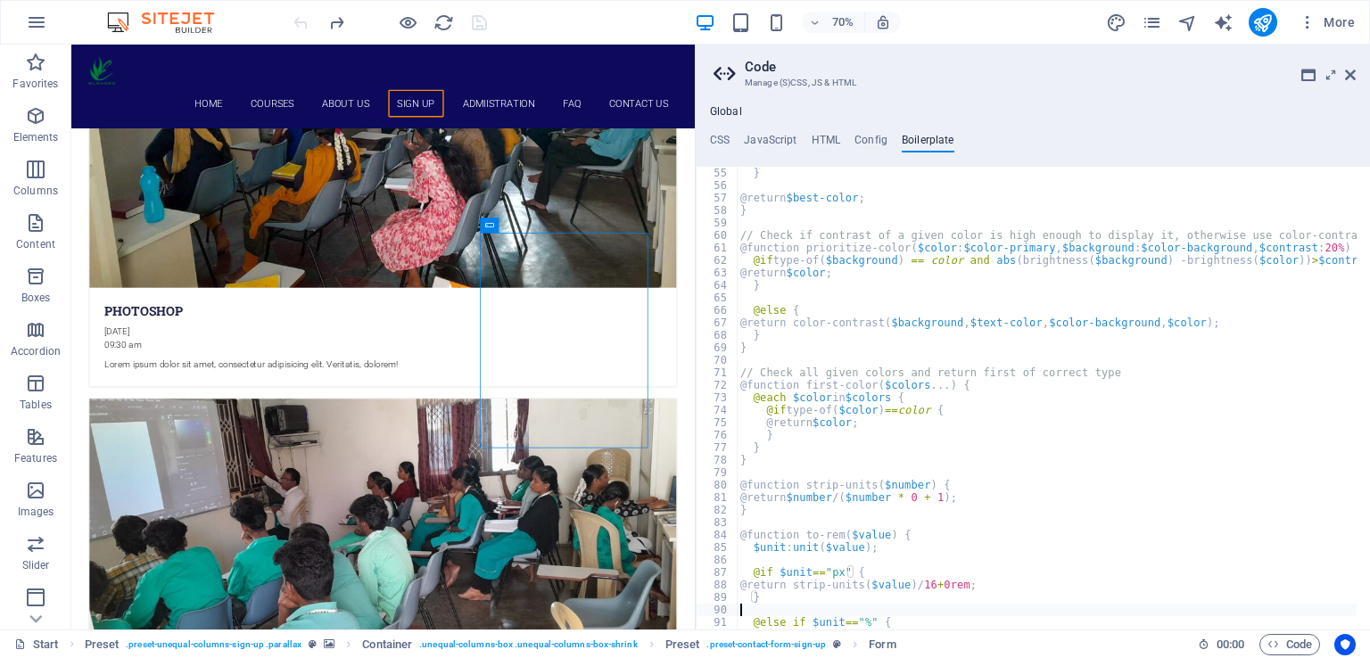
type textarea "}"
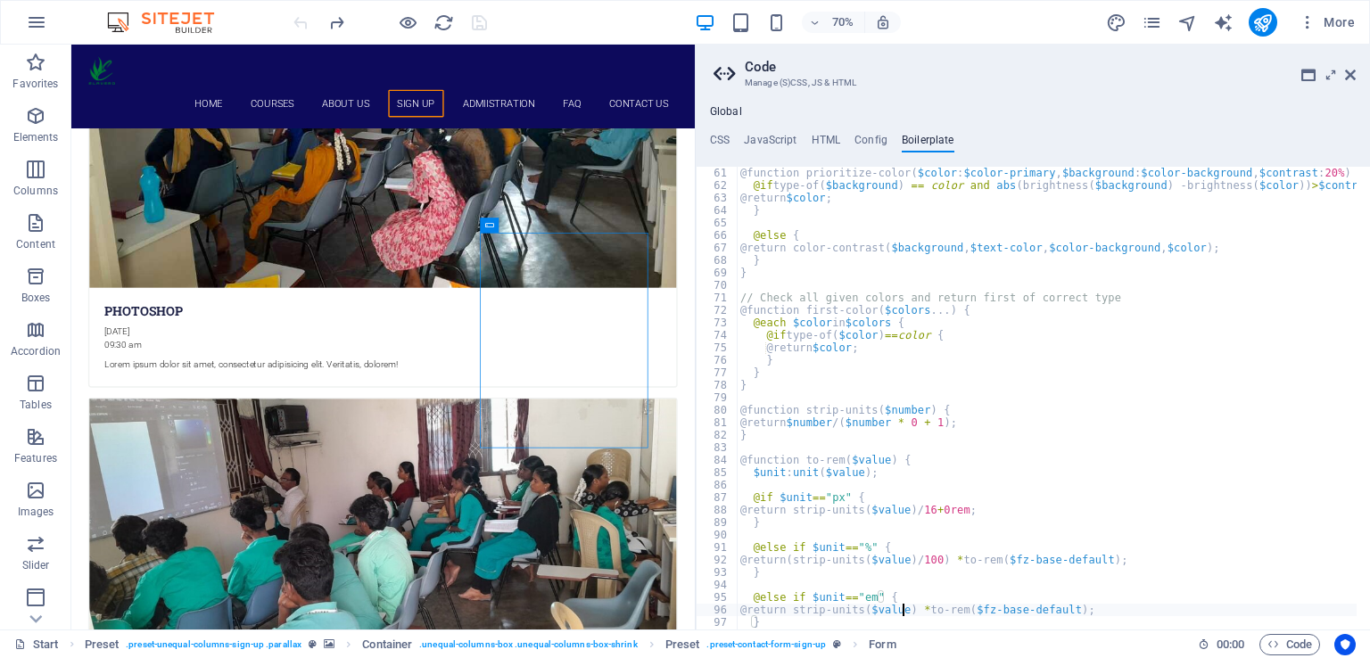
type textarea "}"
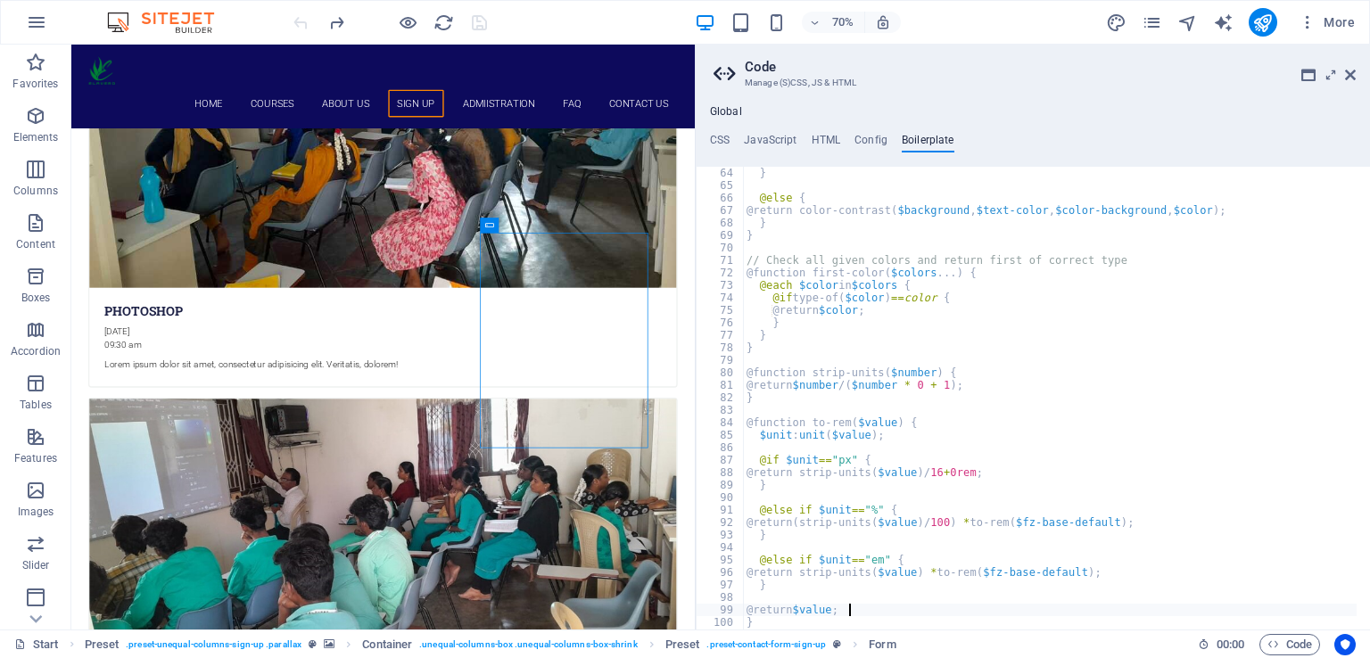
type textarea "}"
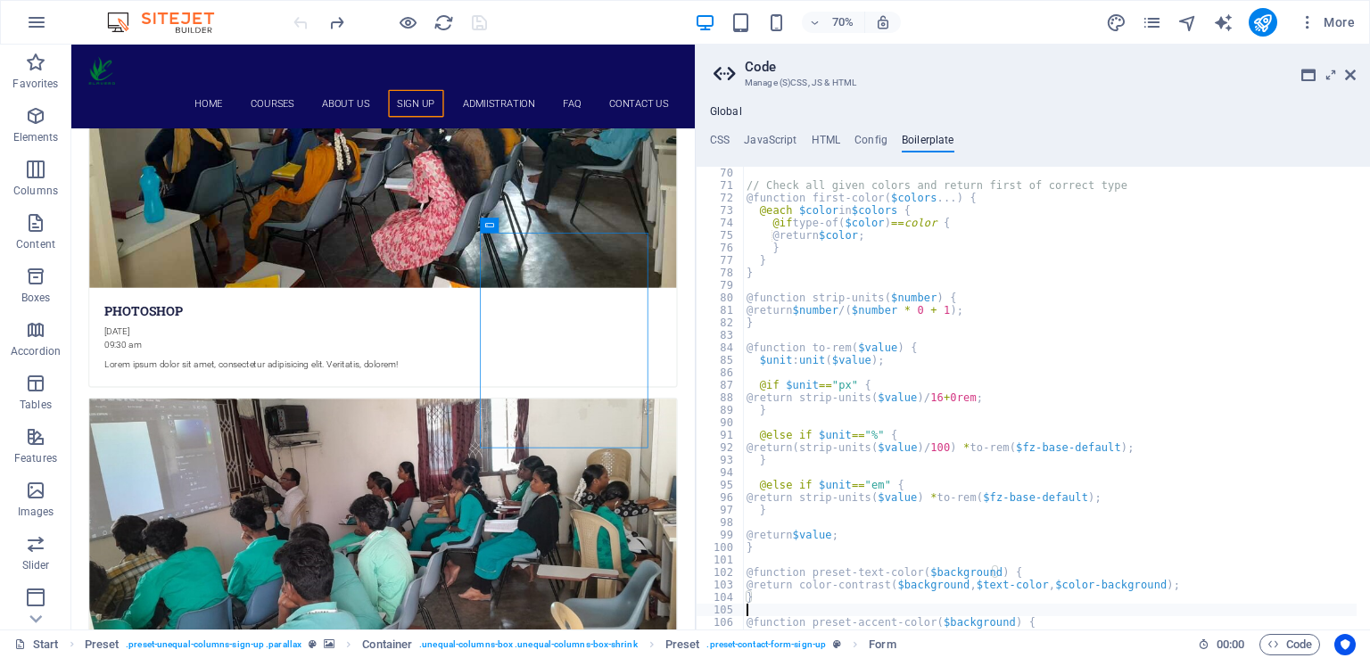
type textarea "}"
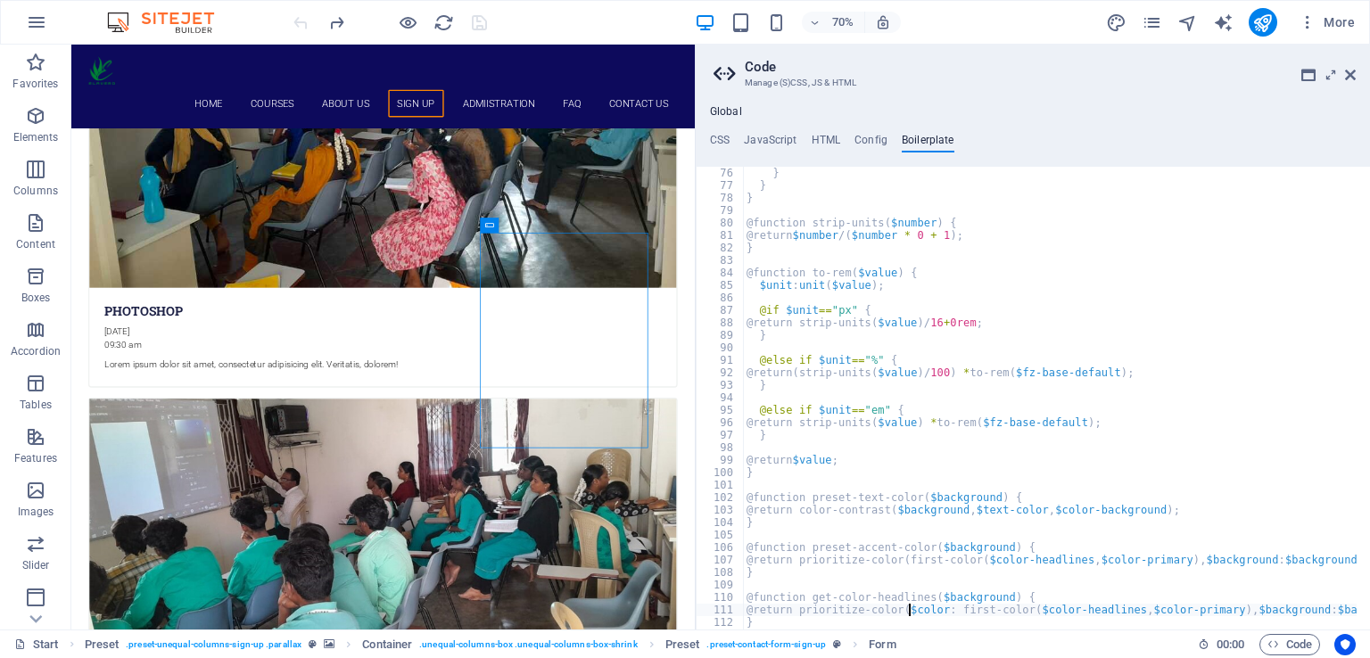
type textarea "}"
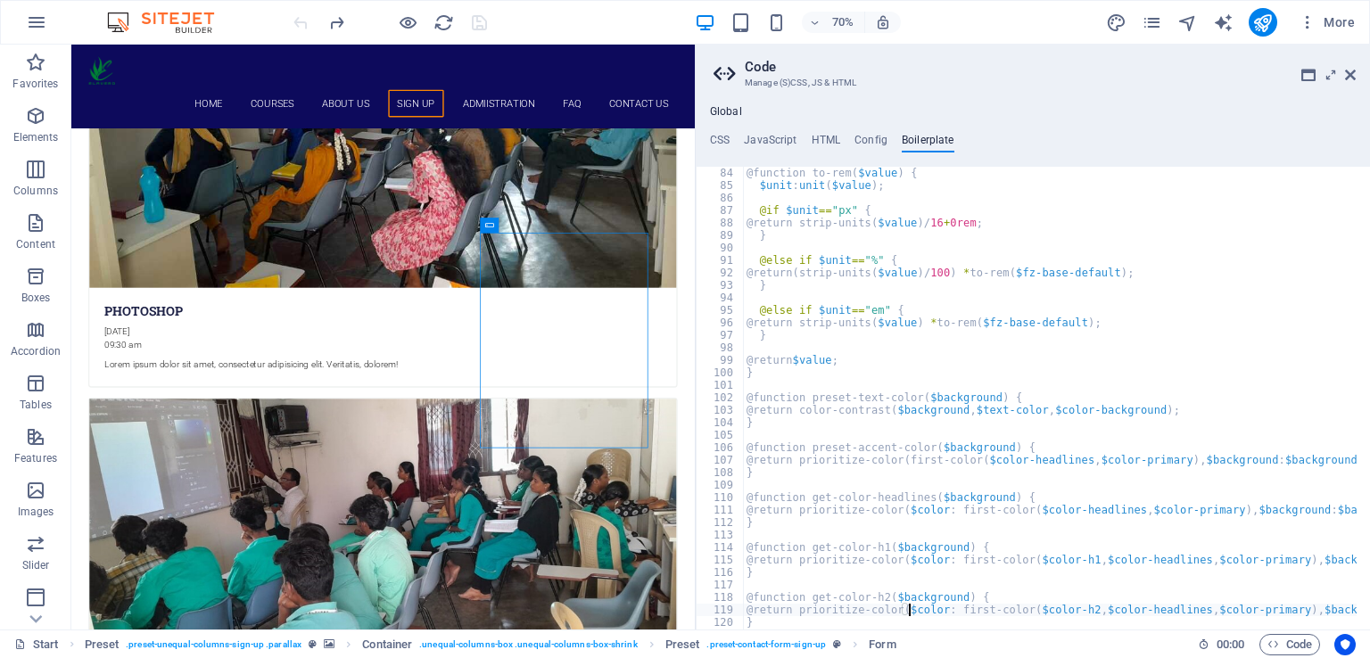
type textarea "}"
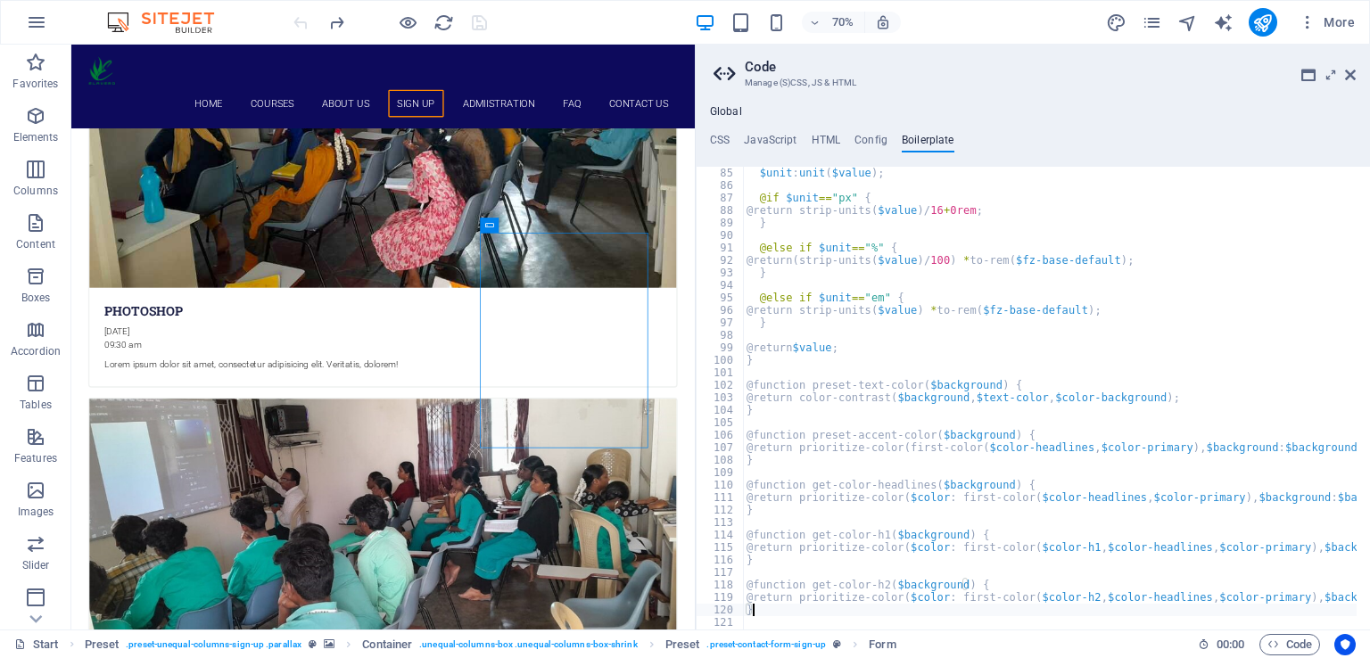
scroll to position [602, 0]
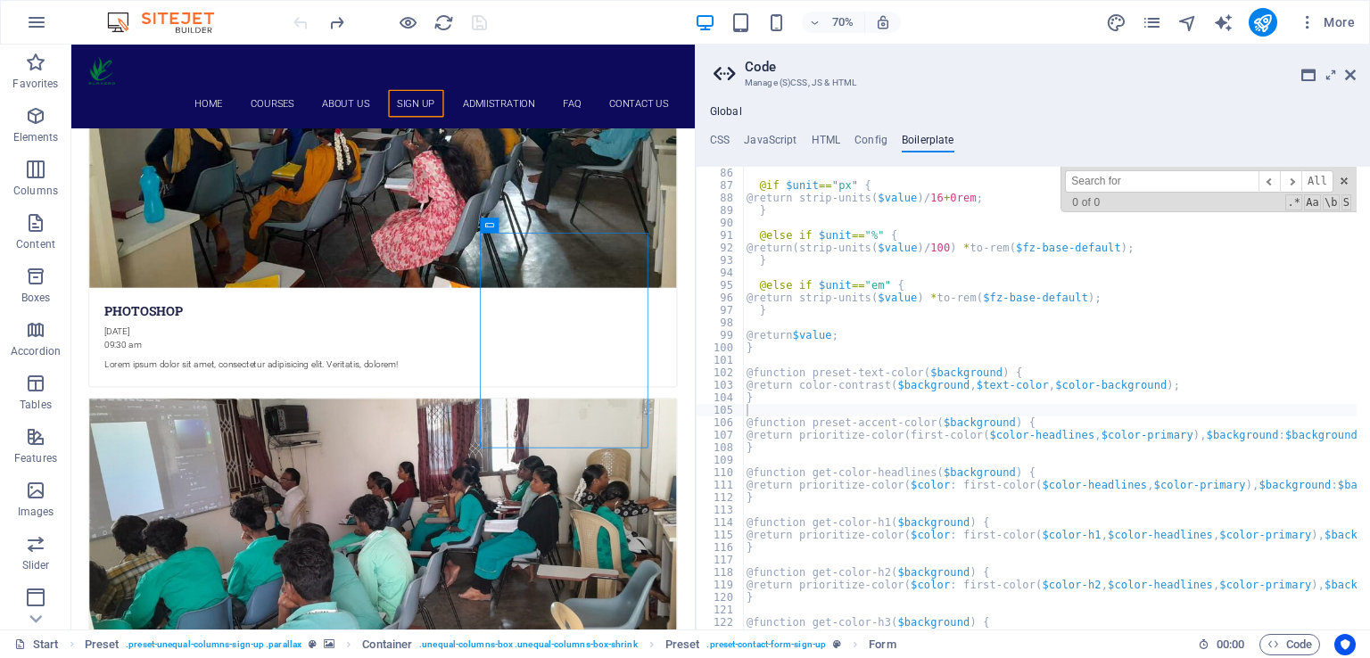
type input "@"
click at [1345, 180] on span at bounding box center [1344, 181] width 12 height 12
type textarea "@return prioritize-color(first-color($color-headlines, $color-primary), $backgr…"
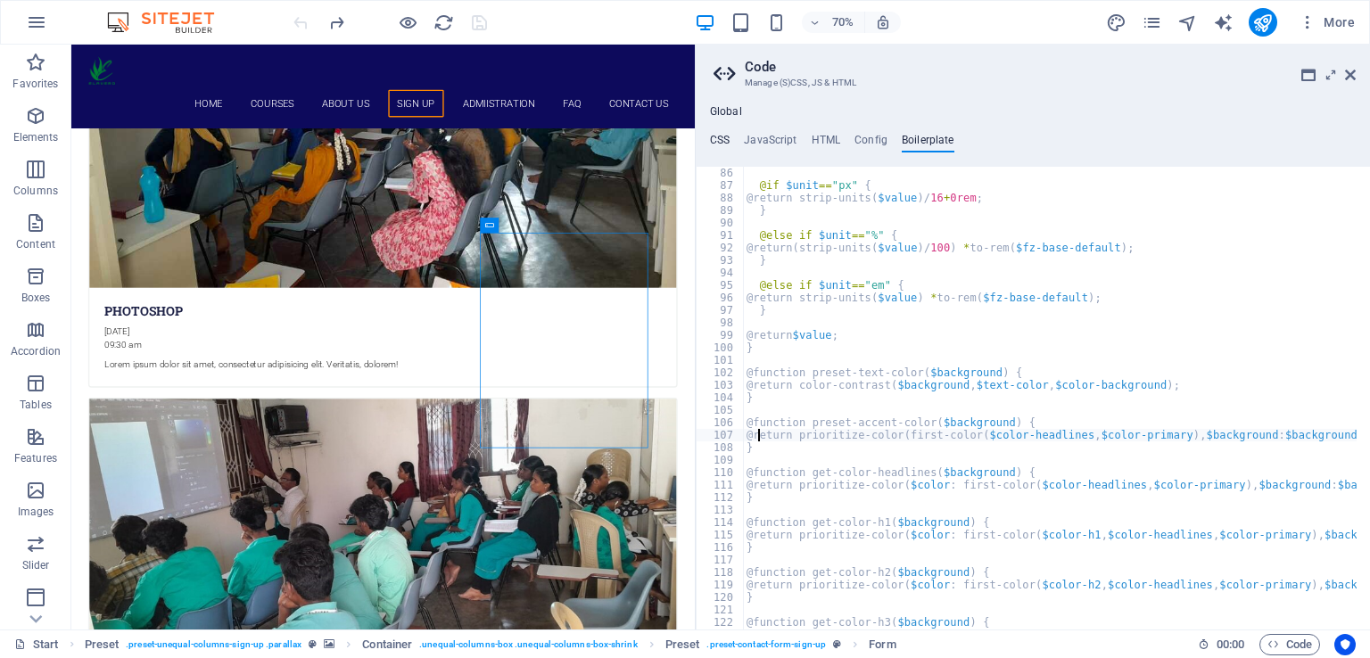
click at [724, 138] on h4 "CSS" at bounding box center [720, 144] width 20 height 20
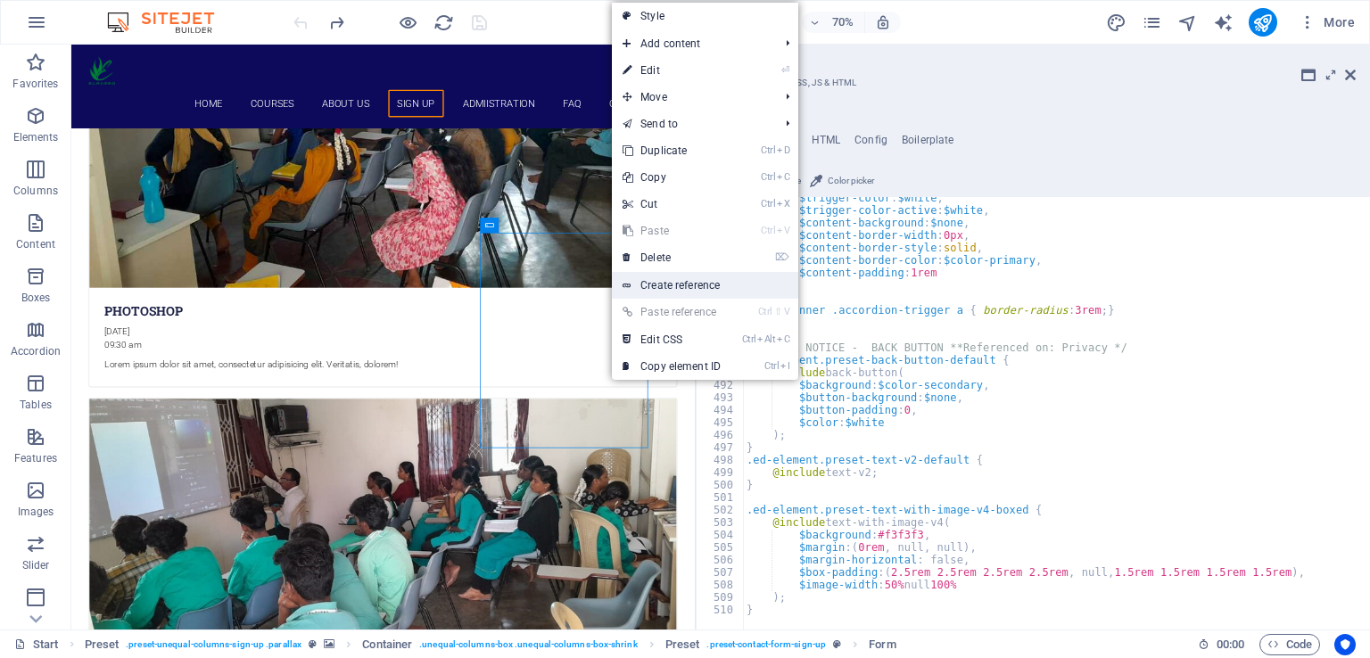
click at [677, 279] on link "Create reference" at bounding box center [705, 285] width 186 height 27
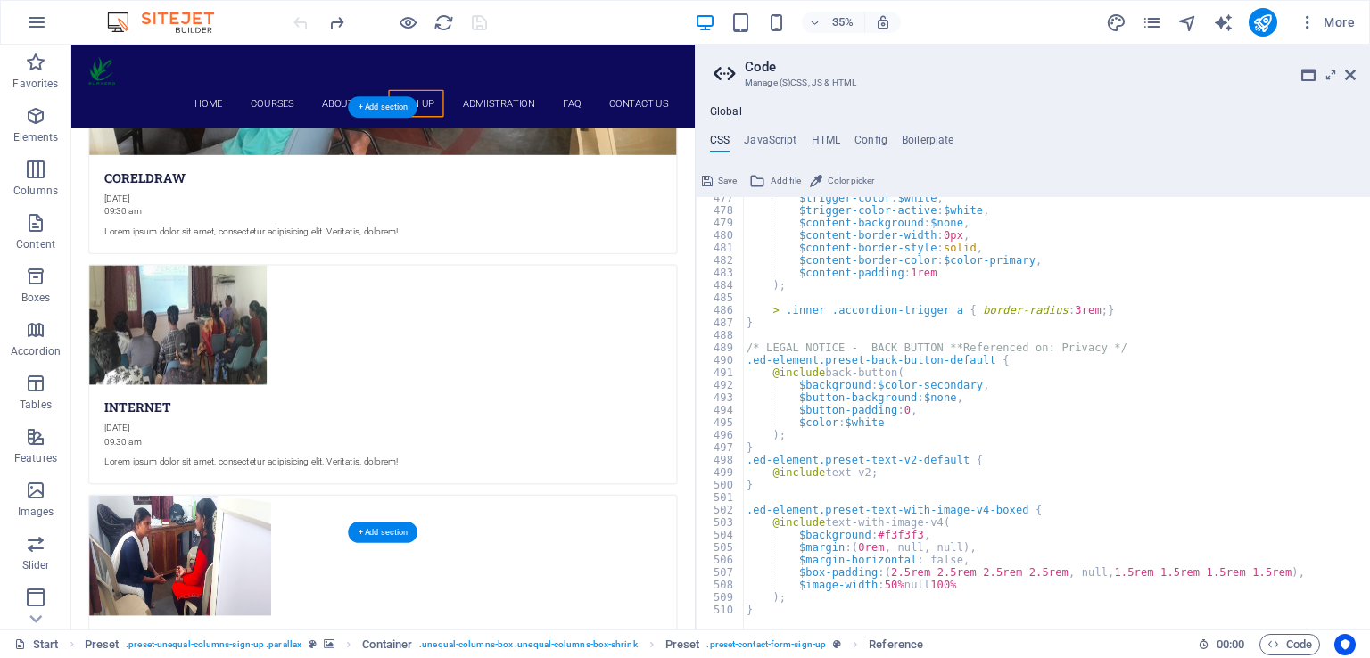
scroll to position [5601, 0]
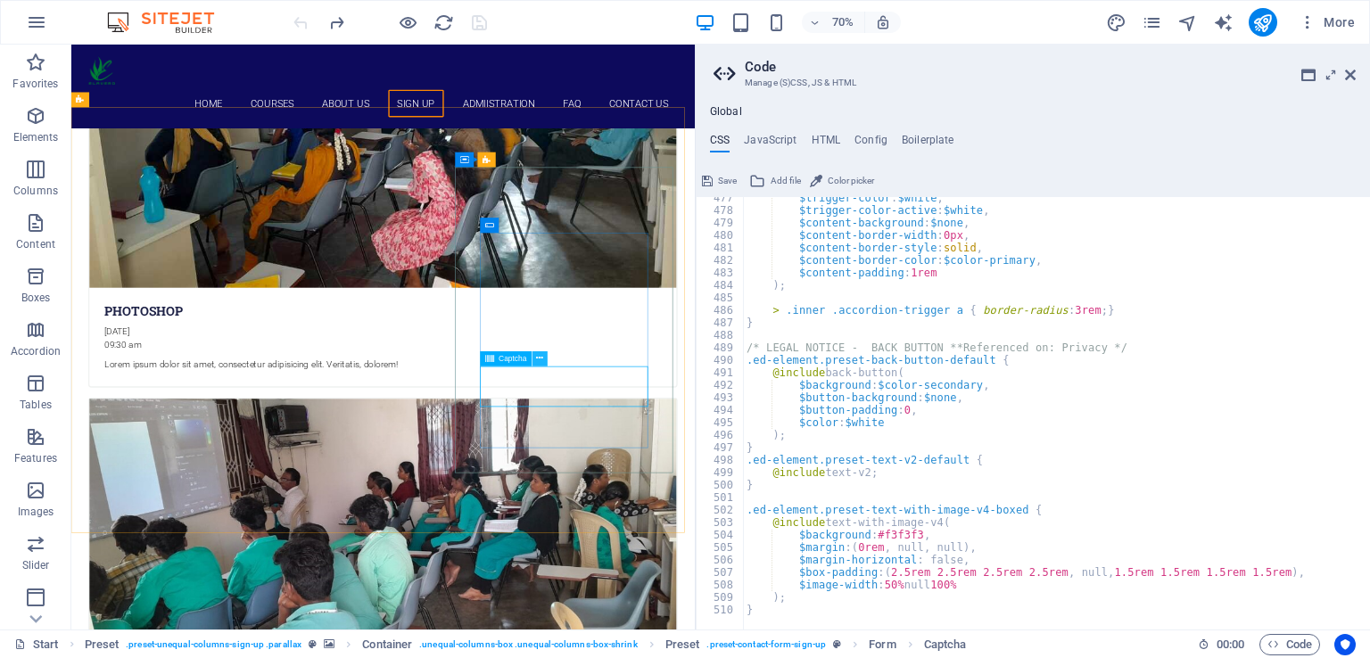
click at [540, 358] on icon at bounding box center [540, 358] width 7 height 13
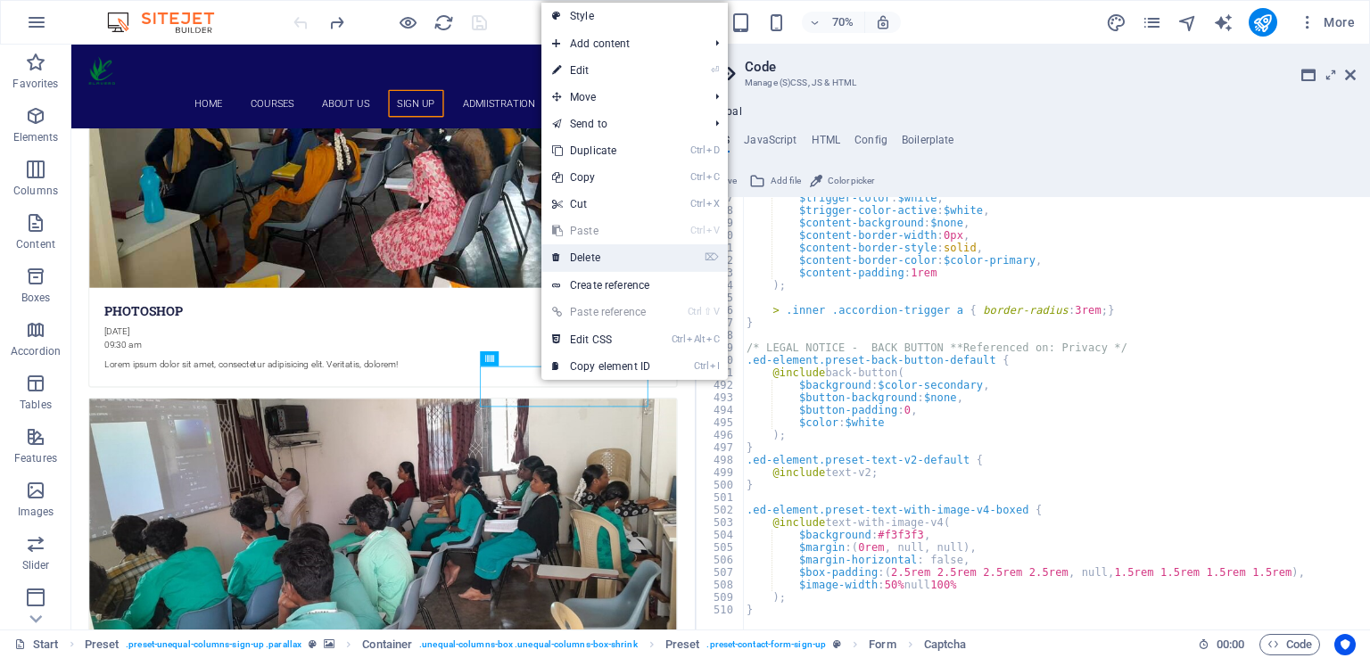
click at [600, 254] on link "⌦ Delete" at bounding box center [600, 257] width 119 height 27
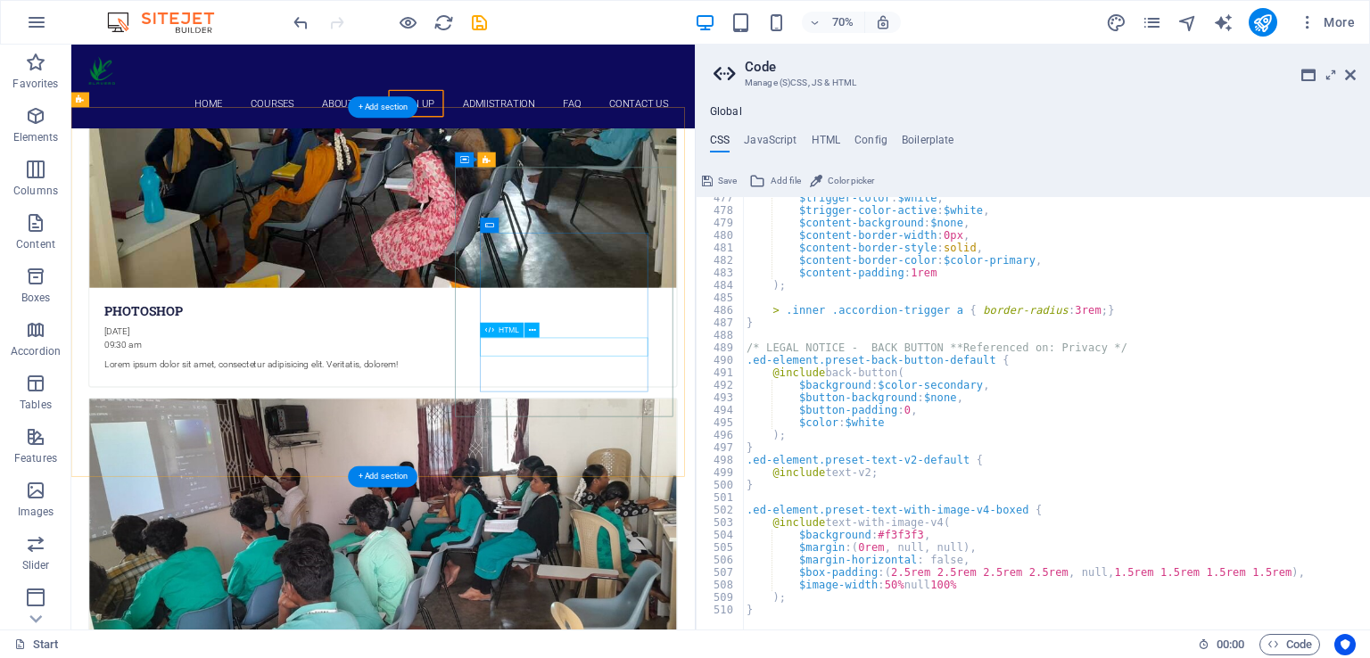
drag, startPoint x: 867, startPoint y: 485, endPoint x: 833, endPoint y: 484, distance: 33.9
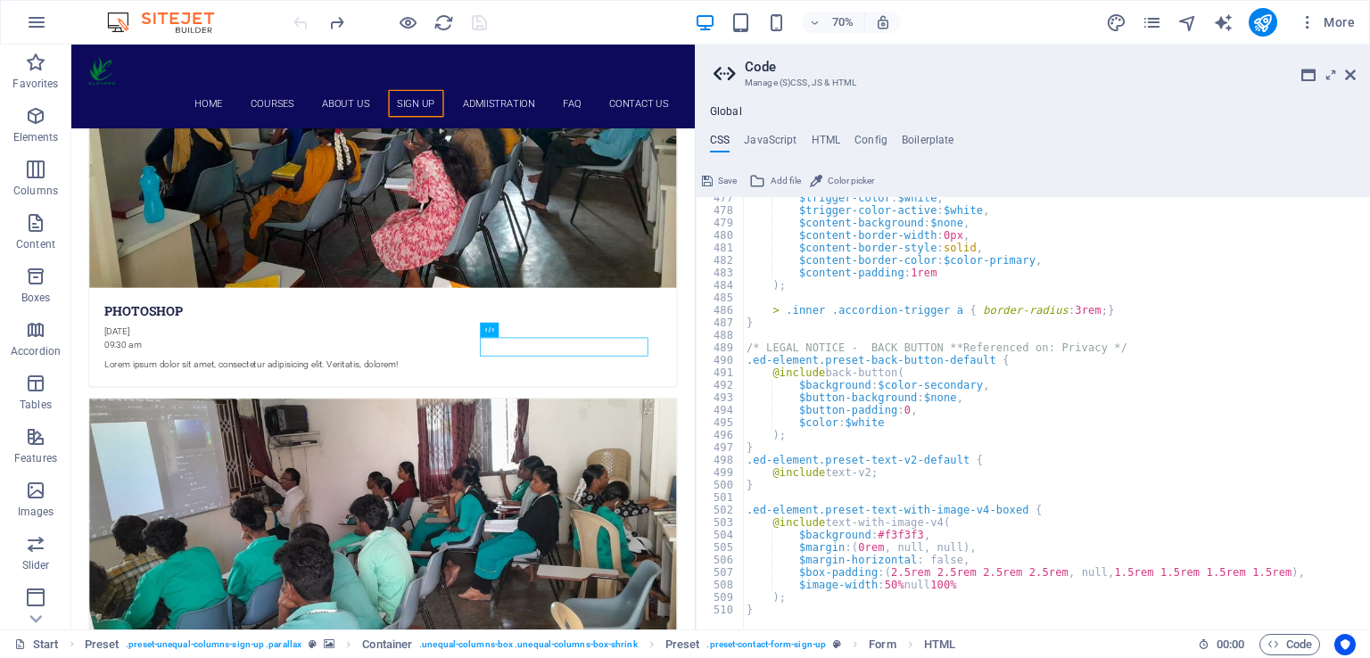
click at [863, 274] on div "$trigger-color : $white , $trigger-color-active : $white , $content-background …" at bounding box center [1071, 414] width 656 height 444
click at [1013, 540] on div "$trigger-color : $white , $trigger-color-active : $white , $content-background …" at bounding box center [1071, 414] width 656 height 444
type textarea ".ed-element.preset-text-with-image-v4-boxed {"
type textarea "/* LEGAL NOTICE - BACK BUTTON **Referenced on: Privacy */"
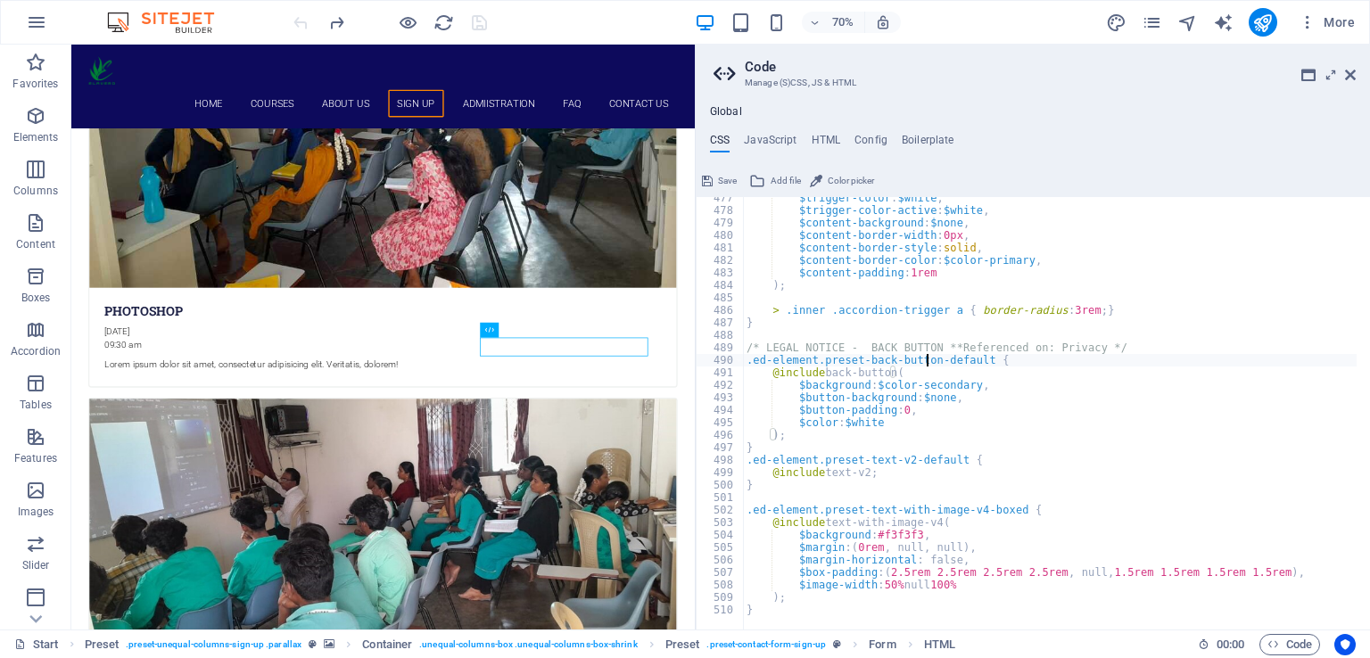
type textarea "> .inner .accordion-trigger a { border-radius: 3rem; }"
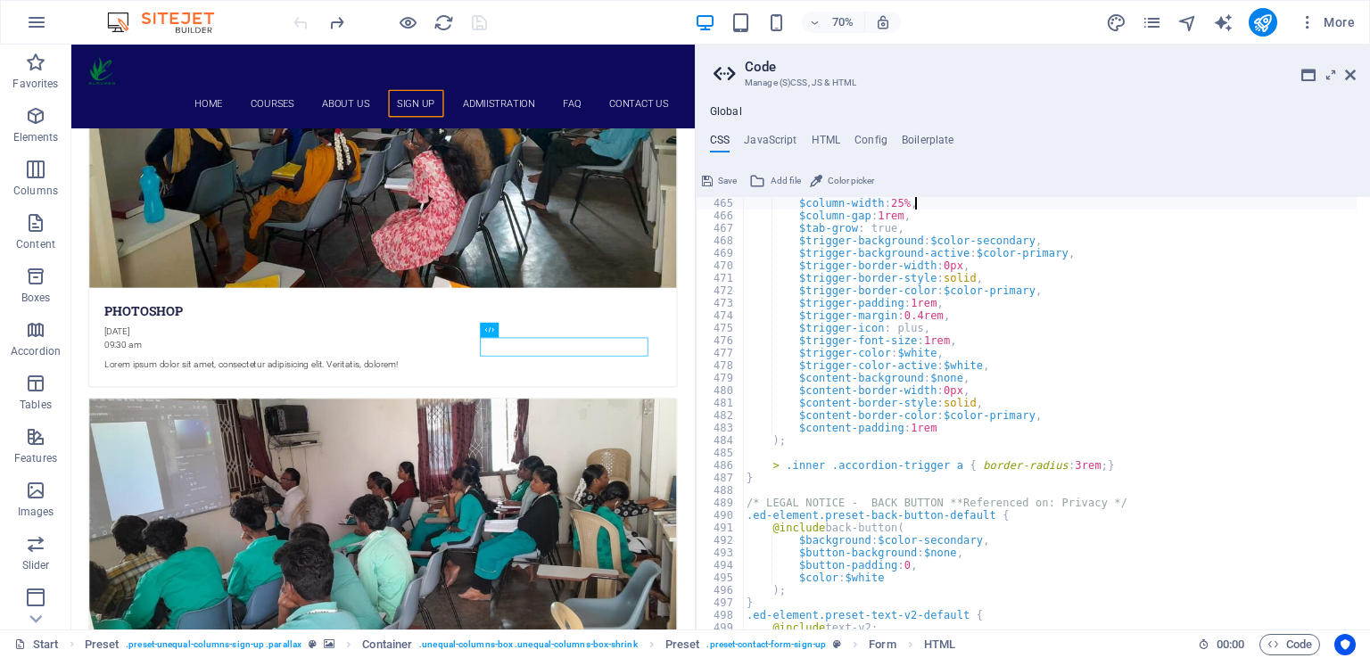
type textarea "/* FAQ */"
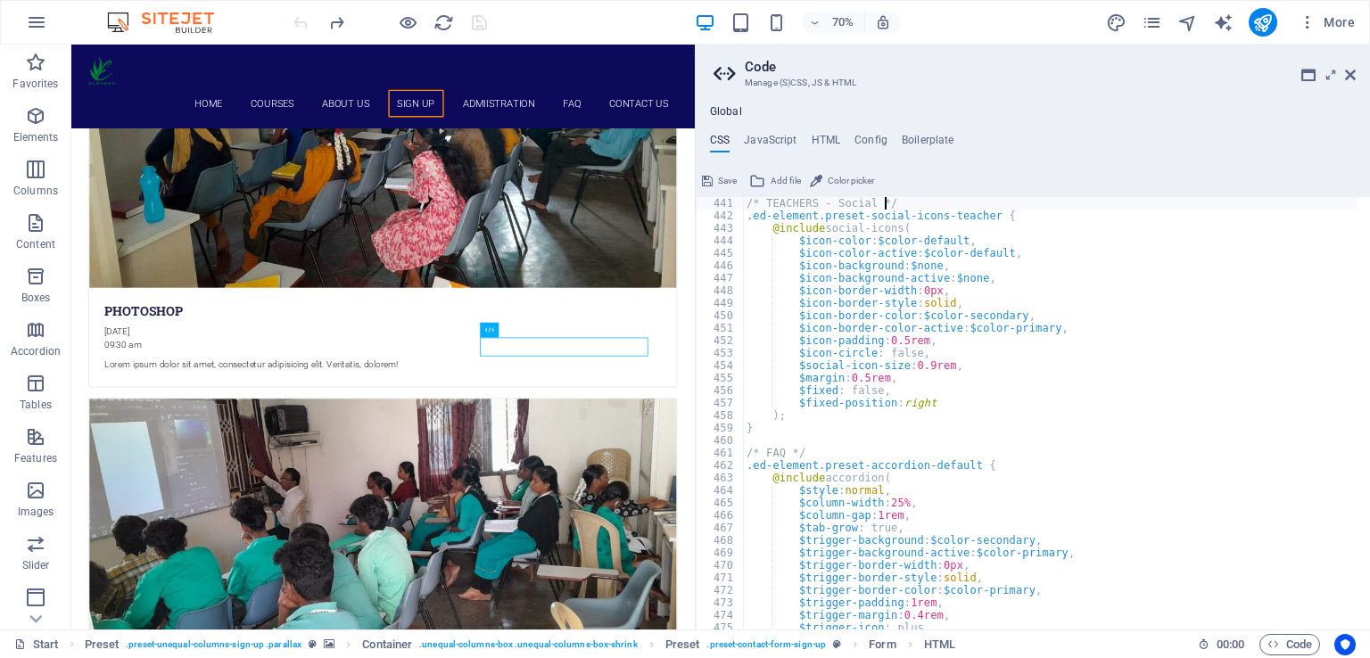
type textarea "/* TEACHERS - Social */"
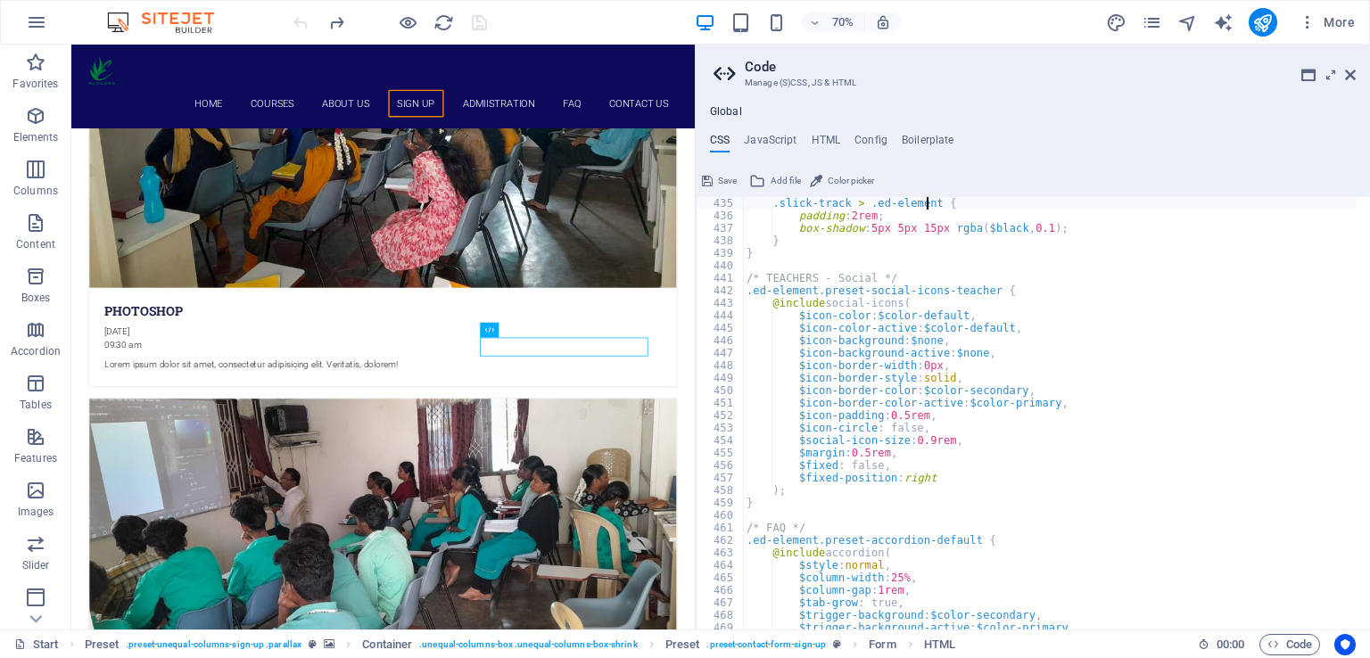
type textarea "> .inner > .ed-element,"
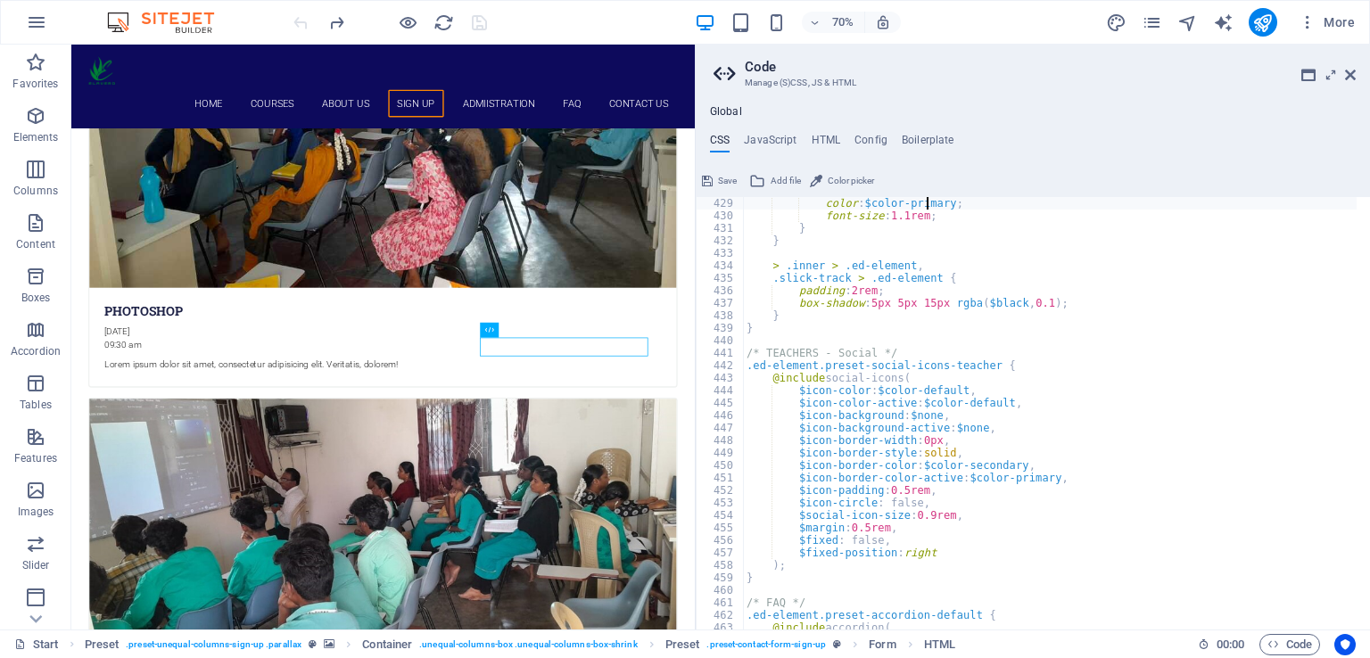
type textarea "text-transform: uppercase;"
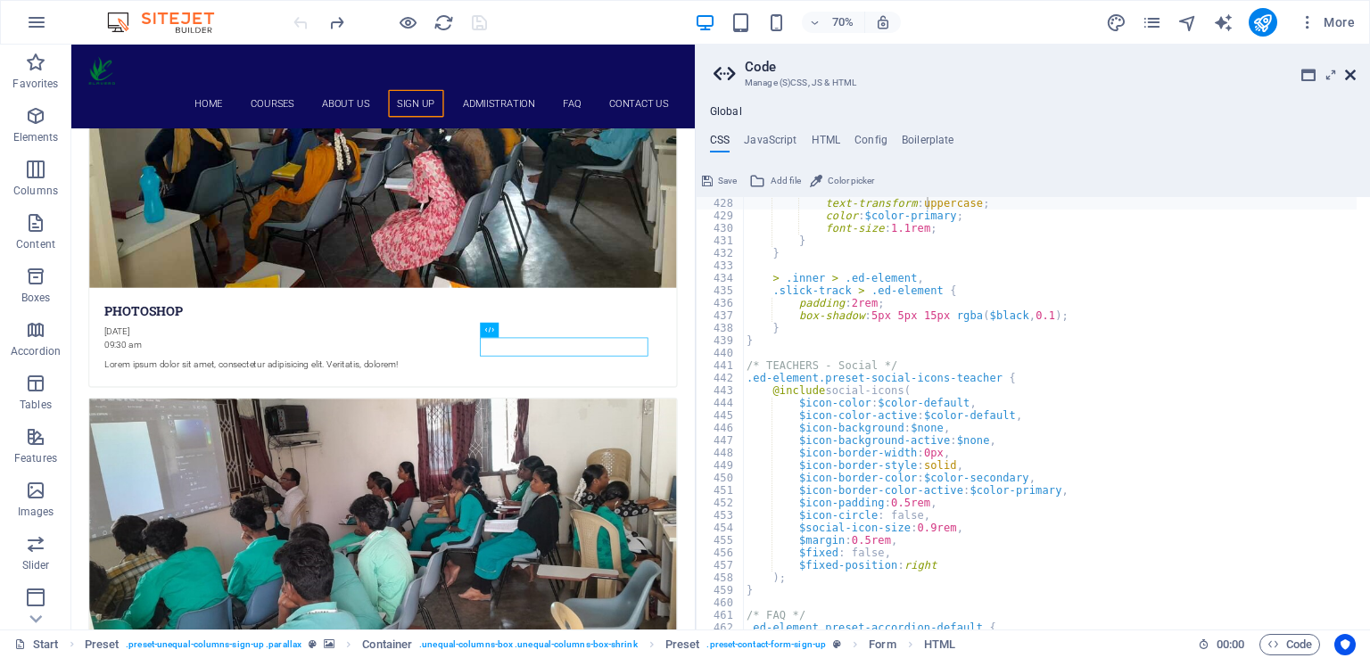
click at [1351, 79] on icon at bounding box center [1350, 75] width 11 height 14
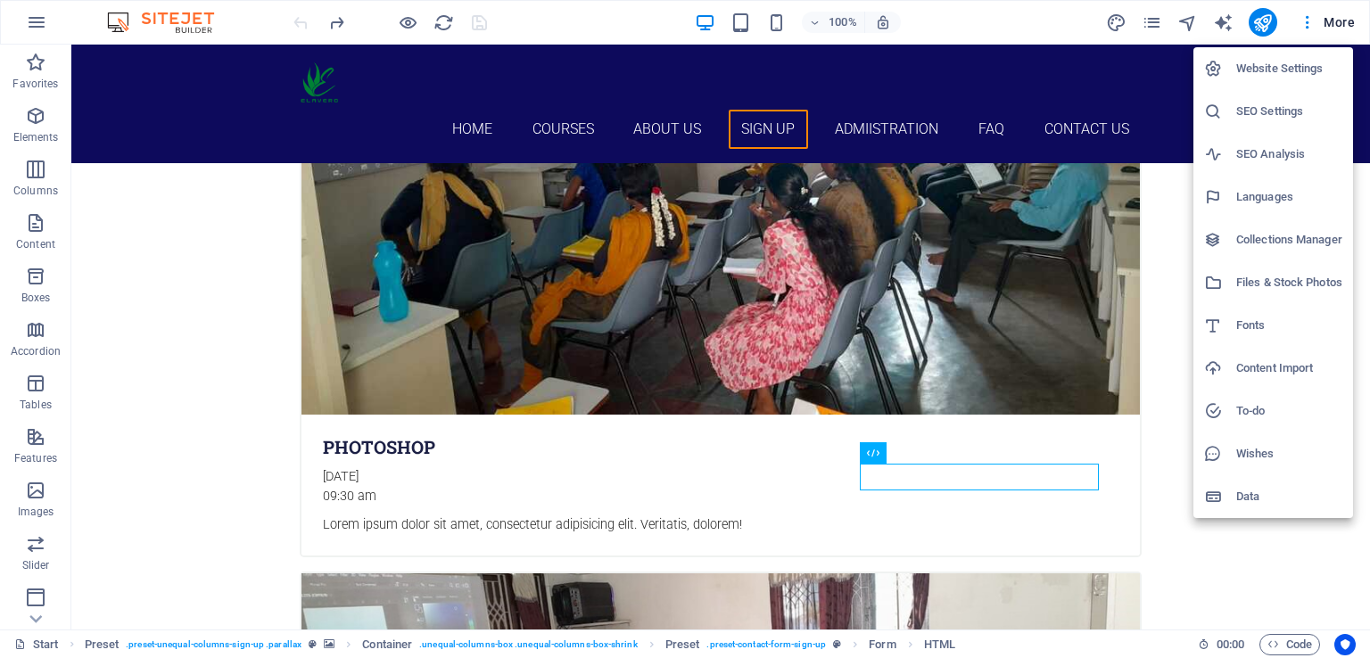
click at [1289, 75] on h6 "Website Settings" at bounding box center [1289, 68] width 106 height 21
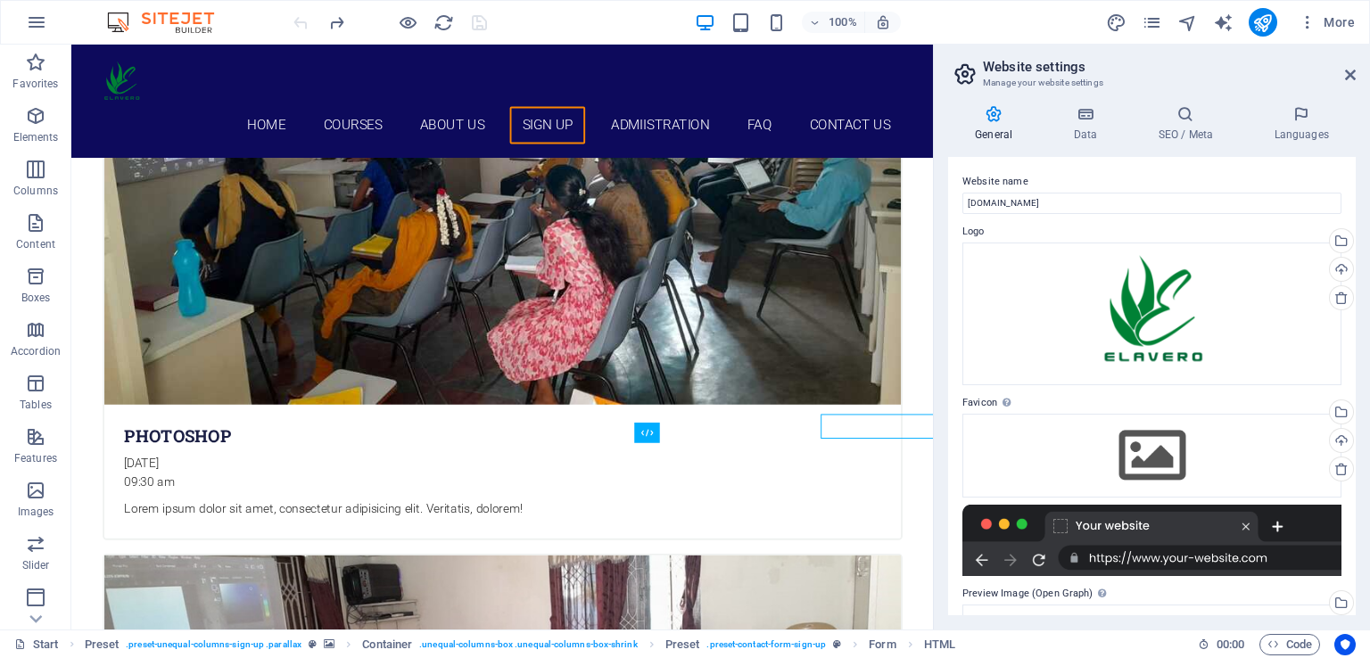
scroll to position [5382, 0]
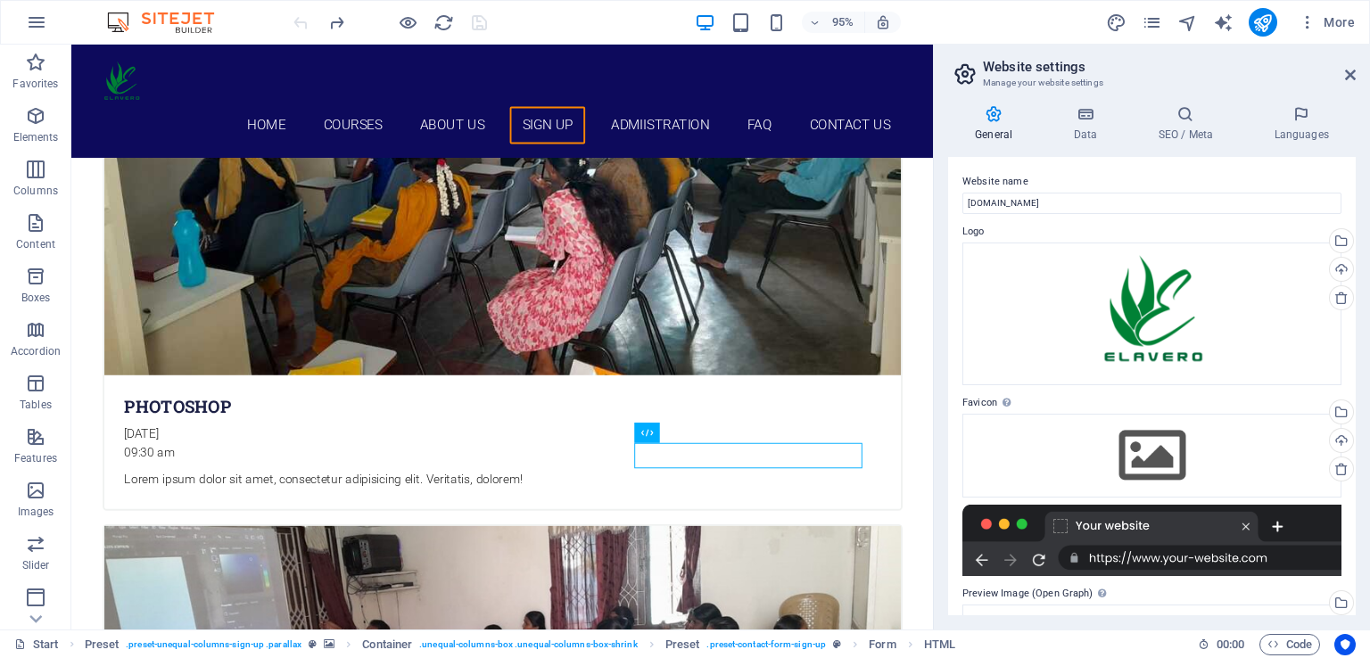
drag, startPoint x: 1350, startPoint y: 313, endPoint x: 1354, endPoint y: 342, distance: 28.8
click at [1354, 342] on div "Website name [DOMAIN_NAME] Logo Drag files here, click to choose files or selec…" at bounding box center [1152, 386] width 408 height 458
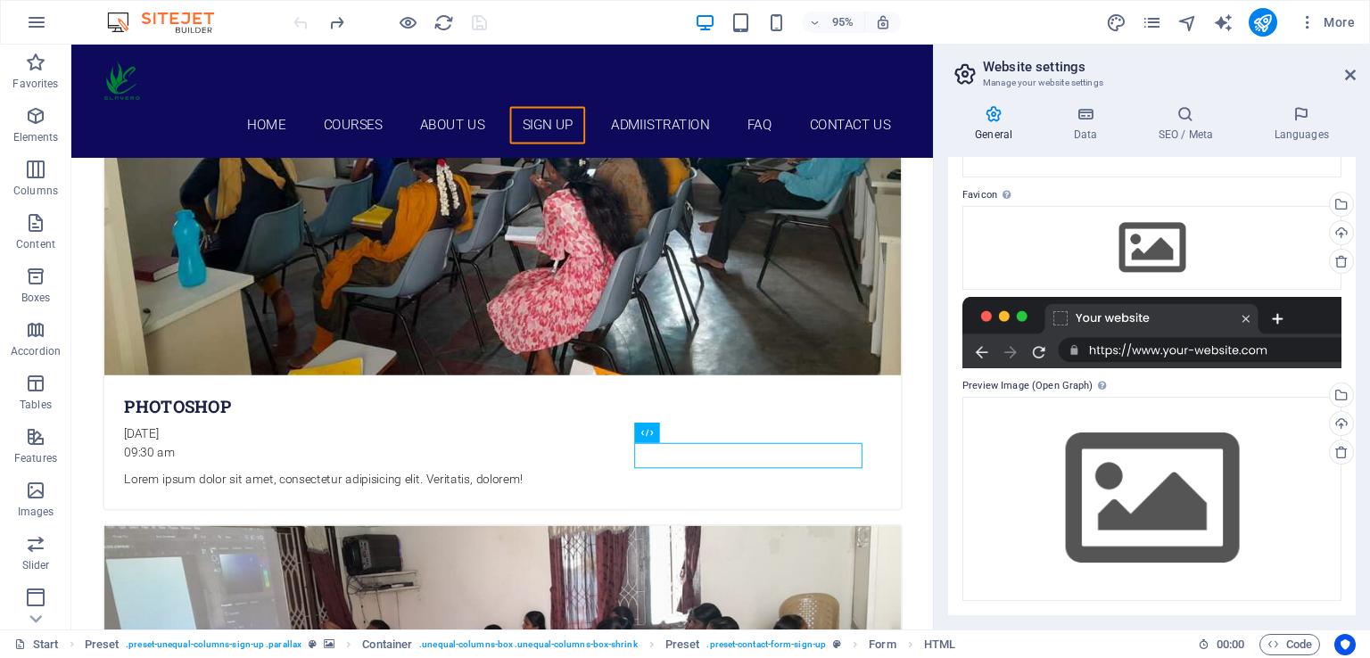
scroll to position [0, 0]
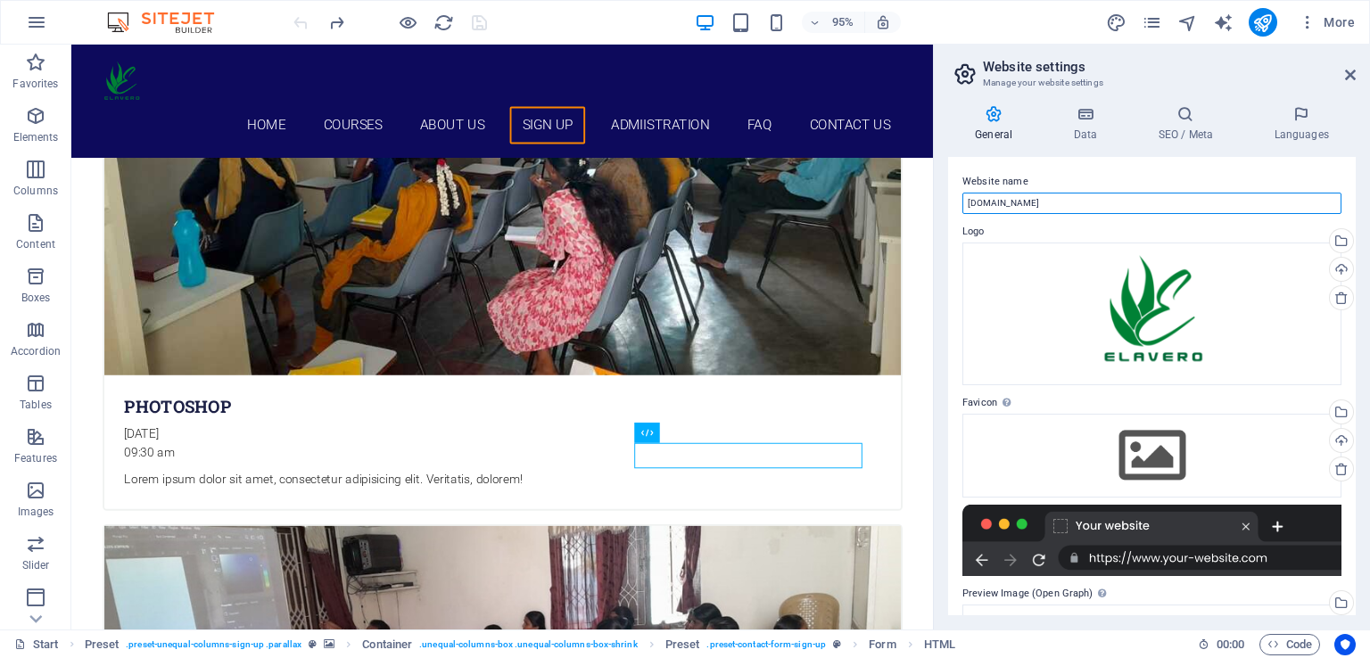
click at [1165, 208] on input "[DOMAIN_NAME]" at bounding box center [1151, 203] width 379 height 21
click at [1087, 126] on h4 "Data" at bounding box center [1088, 123] width 85 height 37
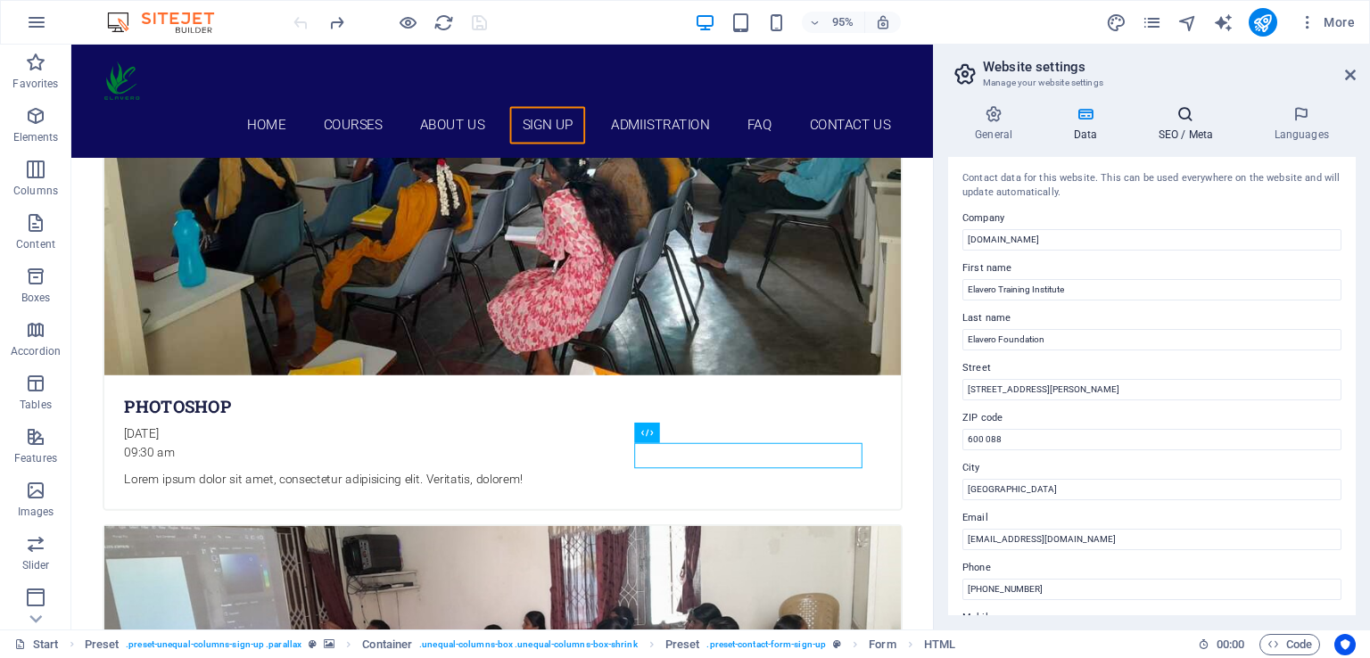
click at [1194, 123] on h4 "SEO / Meta" at bounding box center [1189, 123] width 116 height 37
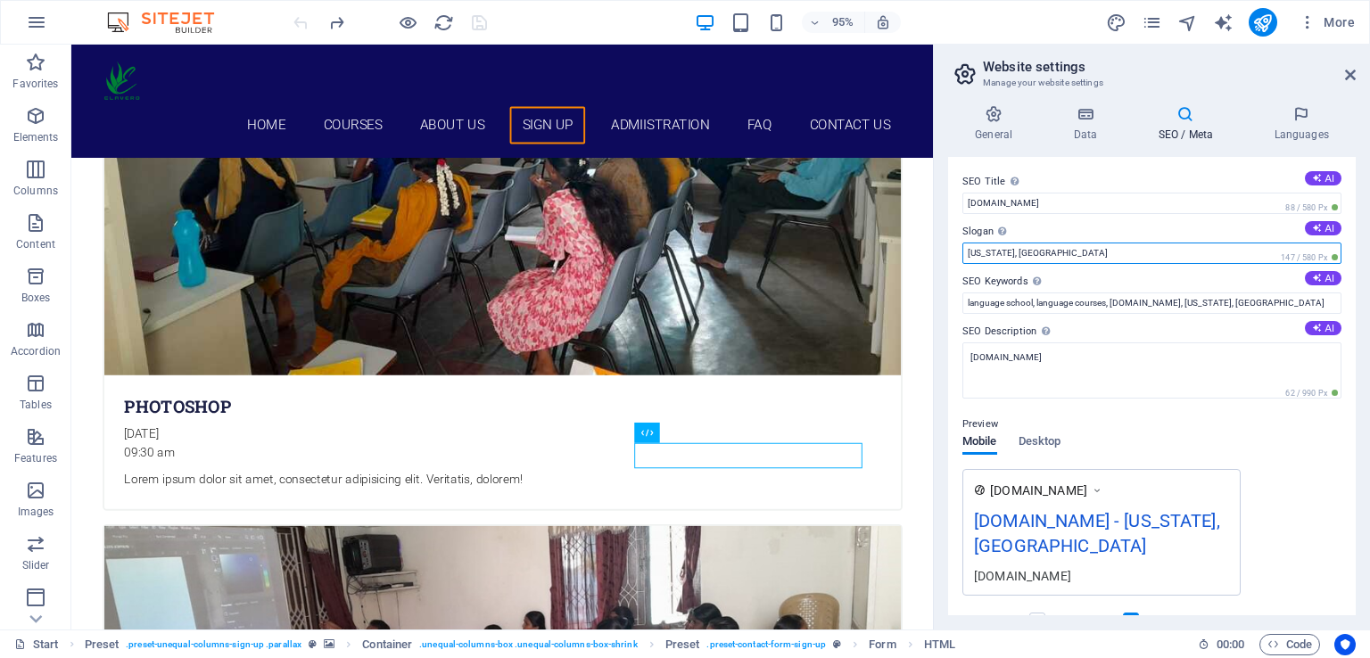
click at [1077, 255] on input "[US_STATE], [GEOGRAPHIC_DATA]" at bounding box center [1151, 253] width 379 height 21
type input "W"
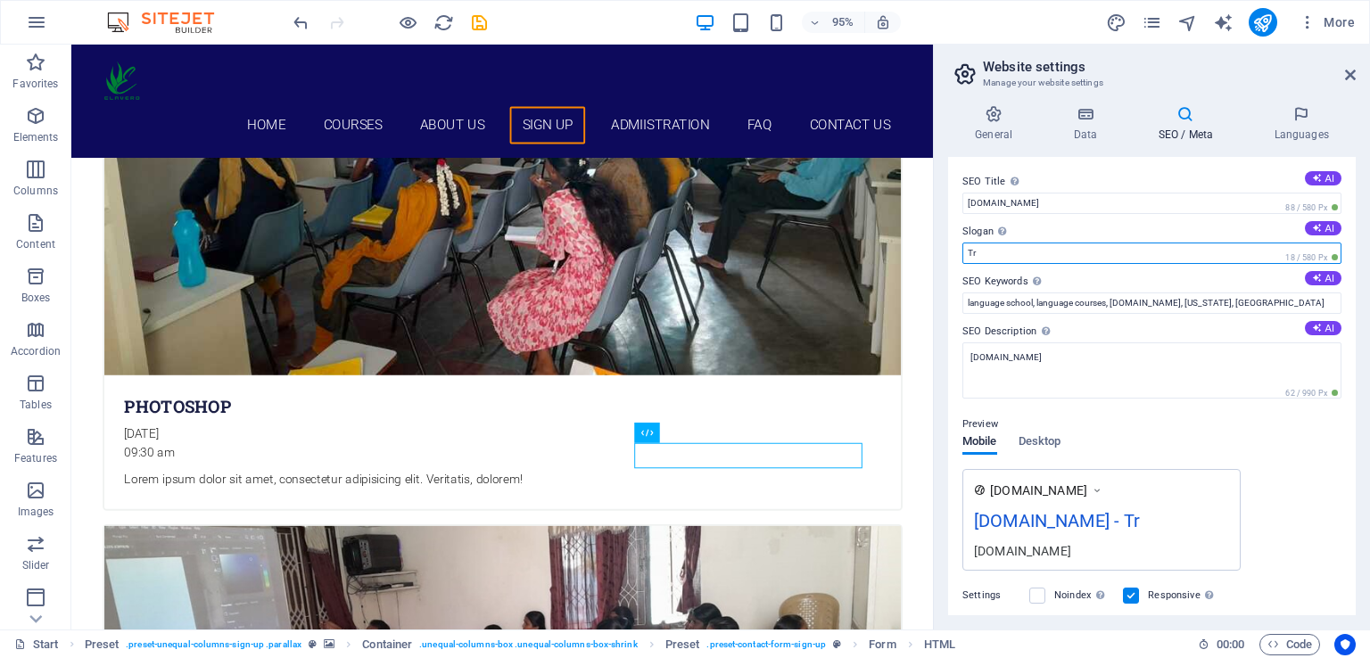
type input "T"
type input "E"
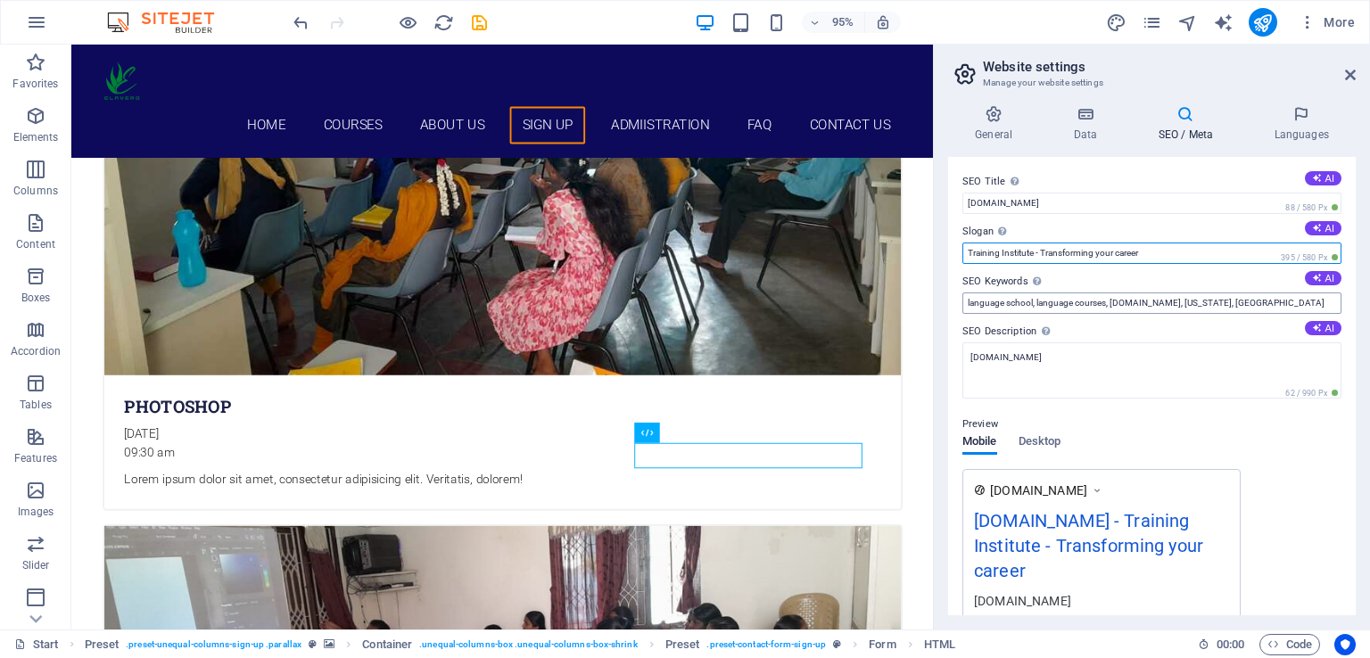
type input "Training Institute - Transforming your career"
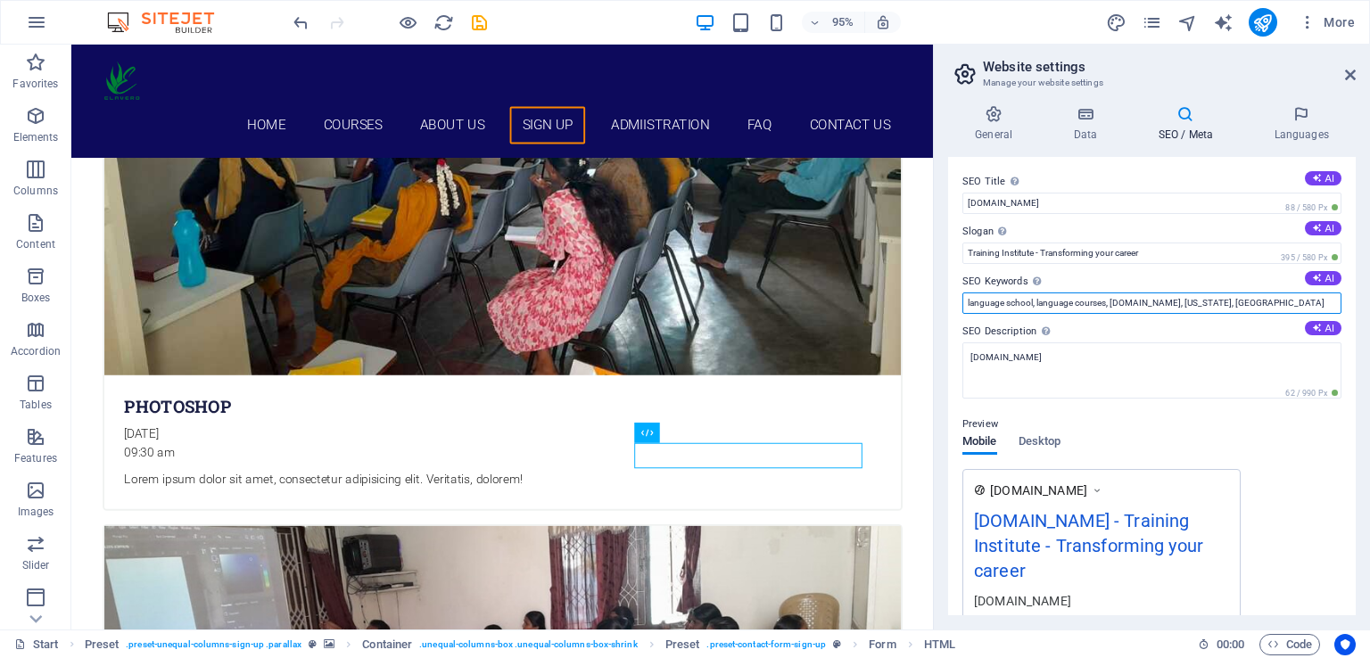
click at [1253, 309] on input "language school, language courses, [DOMAIN_NAME], [US_STATE], [GEOGRAPHIC_DATA]" at bounding box center [1151, 302] width 379 height 21
click at [977, 301] on input "IT Job oeriented courses short term courses" at bounding box center [1151, 302] width 379 height 21
type input "IT, computer, job oriented, training, courses, short term courses, free course,…"
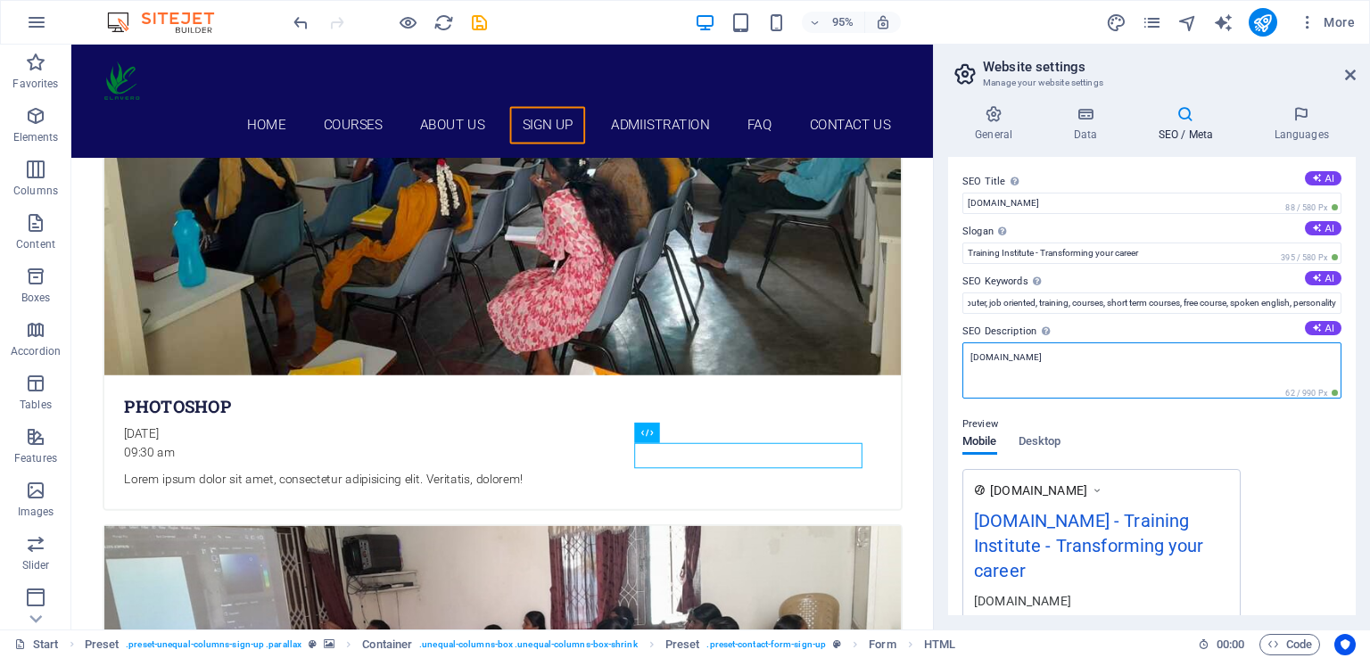
scroll to position [0, 0]
click at [1171, 358] on textarea "[DOMAIN_NAME]" at bounding box center [1151, 370] width 379 height 56
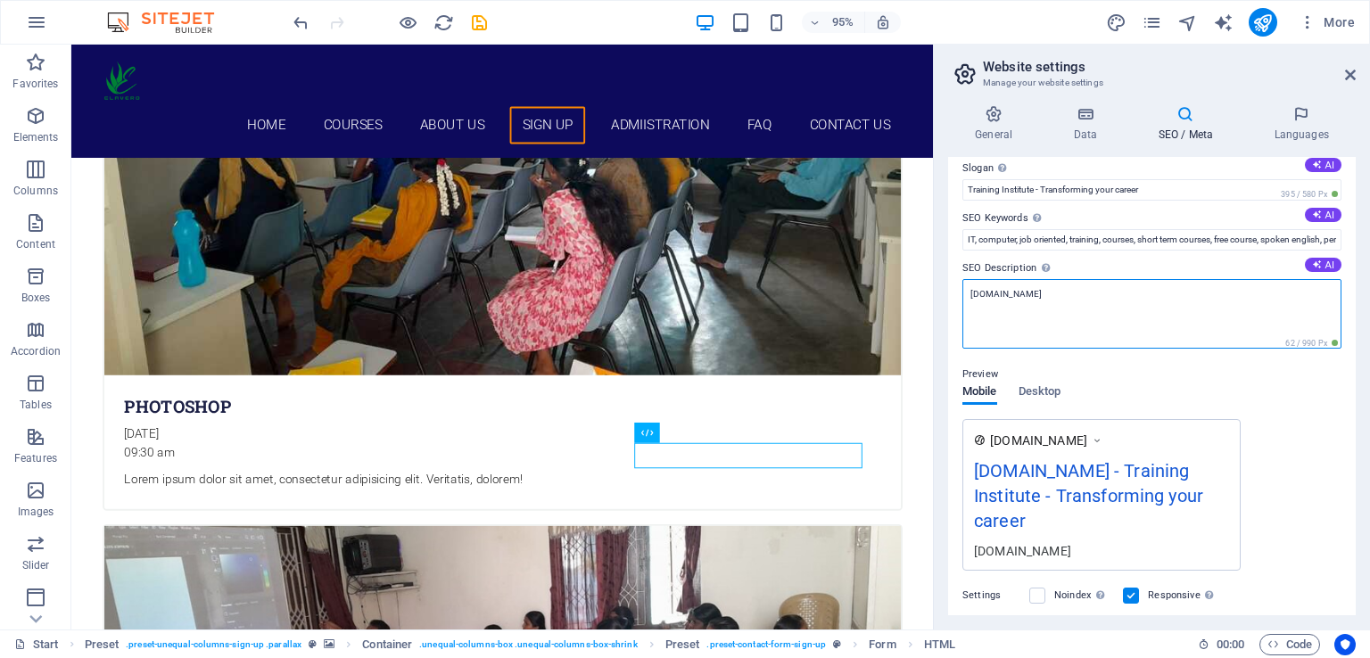
scroll to position [67, 0]
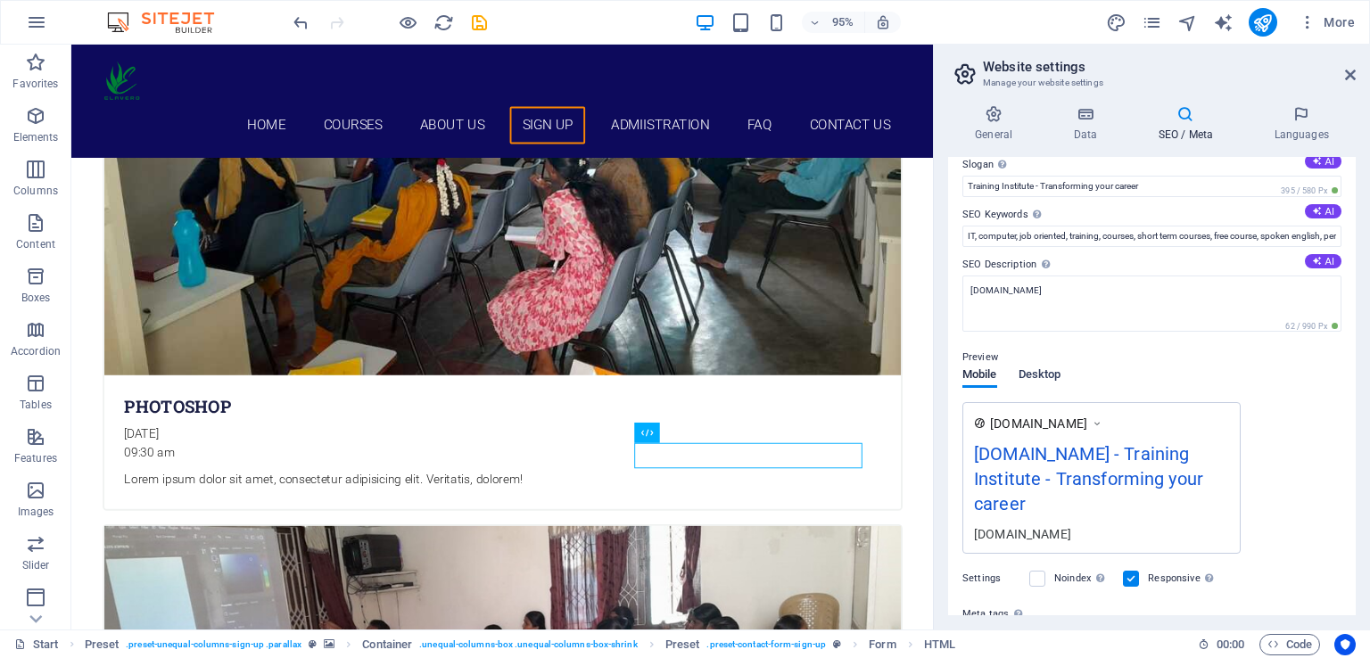
click at [1034, 391] on div "Mobile Desktop" at bounding box center [1011, 385] width 98 height 34
click at [1034, 377] on span "Desktop" at bounding box center [1039, 376] width 43 height 25
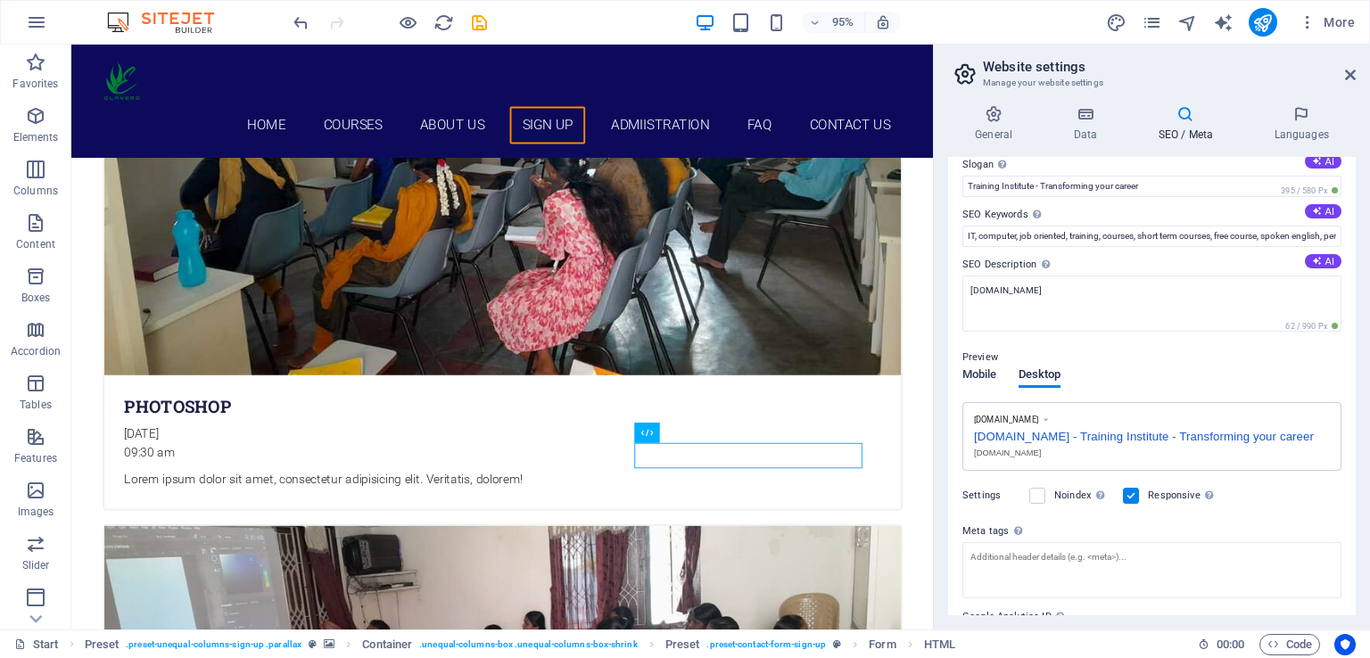
click at [984, 375] on span "Mobile" at bounding box center [979, 376] width 35 height 25
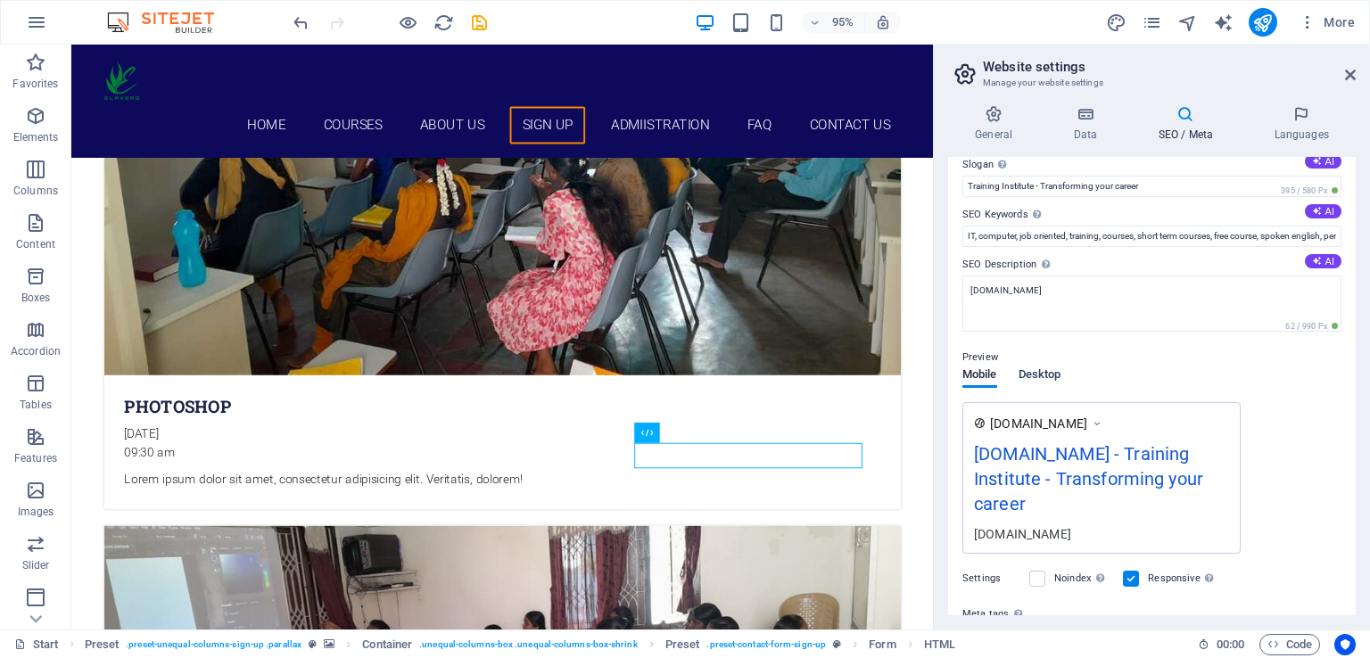
click at [1052, 374] on span "Desktop" at bounding box center [1039, 376] width 43 height 25
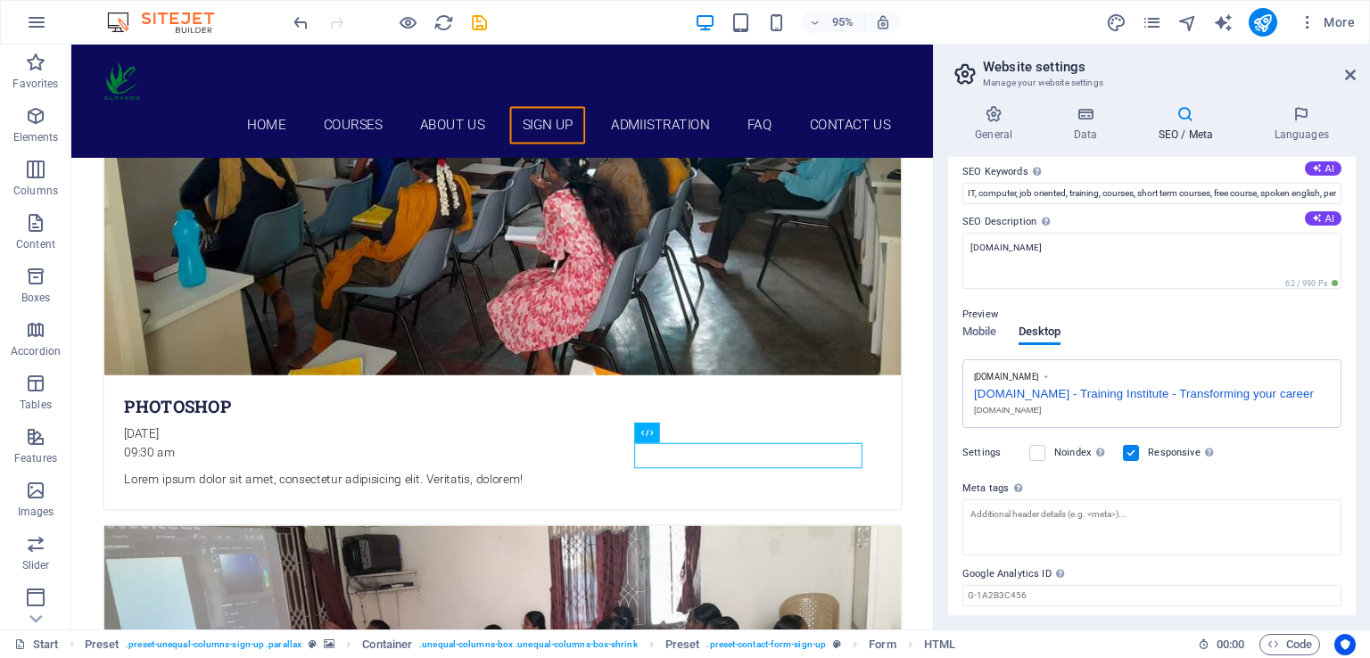
scroll to position [164, 0]
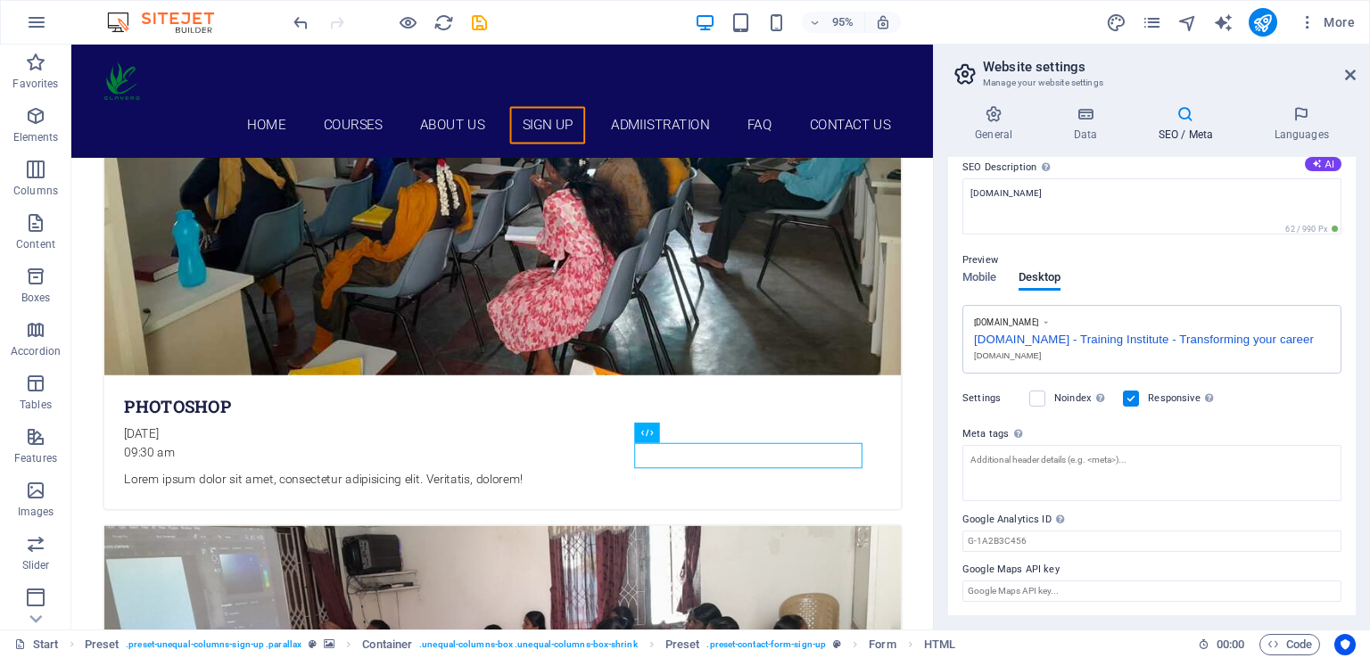
drag, startPoint x: 1357, startPoint y: 490, endPoint x: 1338, endPoint y: 194, distance: 295.8
click at [1338, 194] on div "General Data SEO / Meta Languages Website name [DOMAIN_NAME] Logo Drag files he…" at bounding box center [1152, 360] width 436 height 539
click at [1188, 119] on icon at bounding box center [1185, 114] width 109 height 18
click at [1289, 126] on h4 "Languages" at bounding box center [1301, 123] width 109 height 37
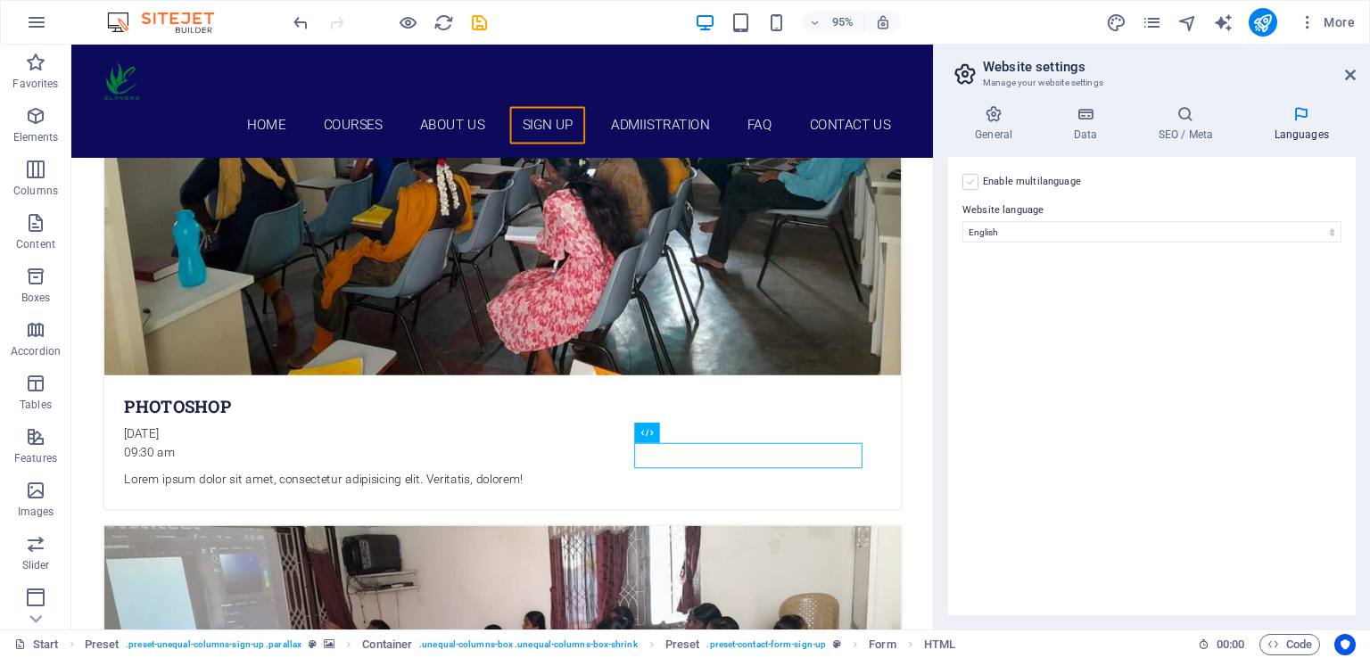
click at [974, 179] on label at bounding box center [970, 182] width 16 height 16
click at [0, 0] on input "Enable multilanguage To disable multilanguage delete all languages until only o…" at bounding box center [0, 0] width 0 height 0
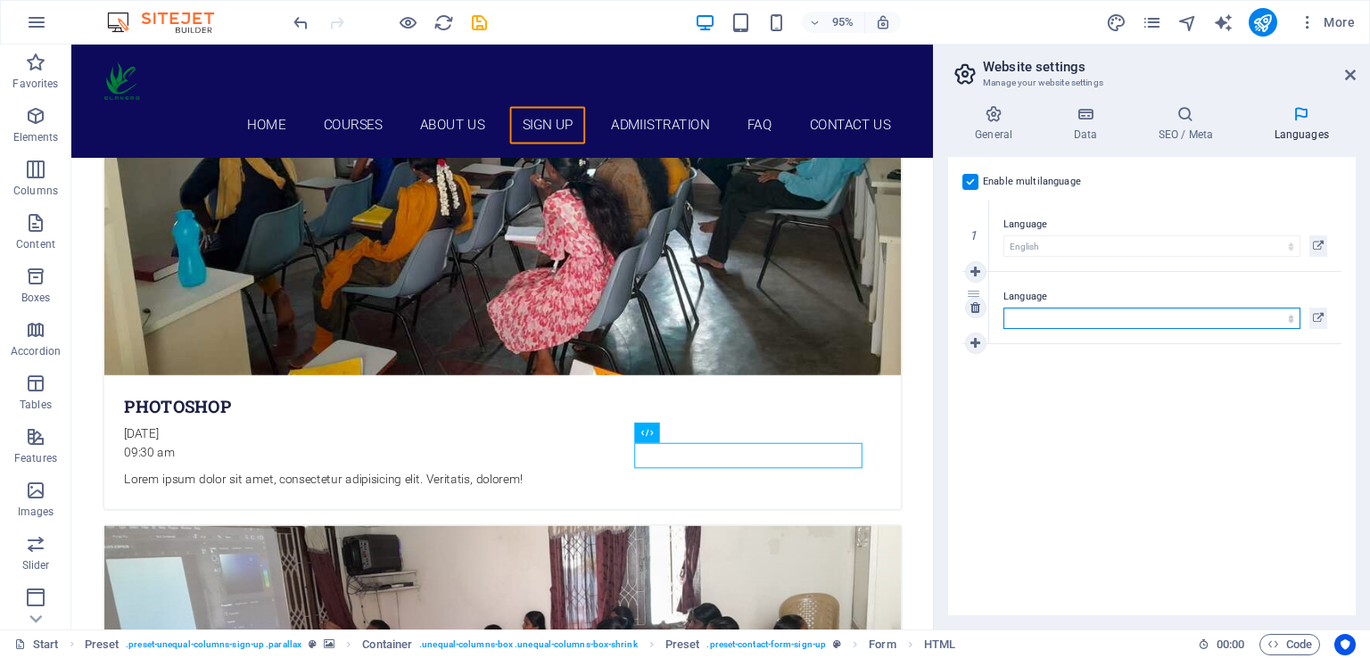
click at [1291, 319] on select "Abkhazian Afar Afrikaans Akan Albanian Amharic Arabic Aragonese Armenian Assame…" at bounding box center [1151, 318] width 297 height 21
select select "156"
click at [1003, 308] on select "Abkhazian Afar Afrikaans Akan Albanian Amharic Arabic Aragonese Armenian Assame…" at bounding box center [1151, 318] width 297 height 21
click at [1319, 317] on icon at bounding box center [1318, 318] width 11 height 21
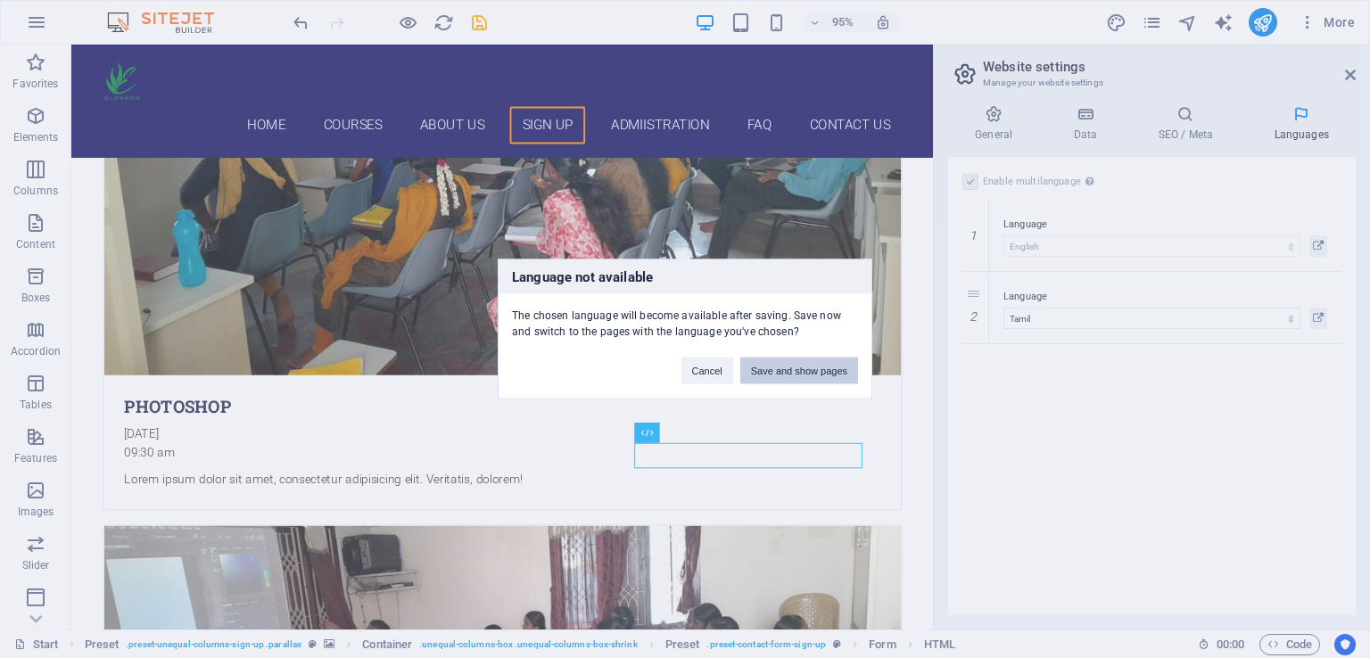
click at [820, 368] on button "Save and show pages" at bounding box center [799, 371] width 118 height 27
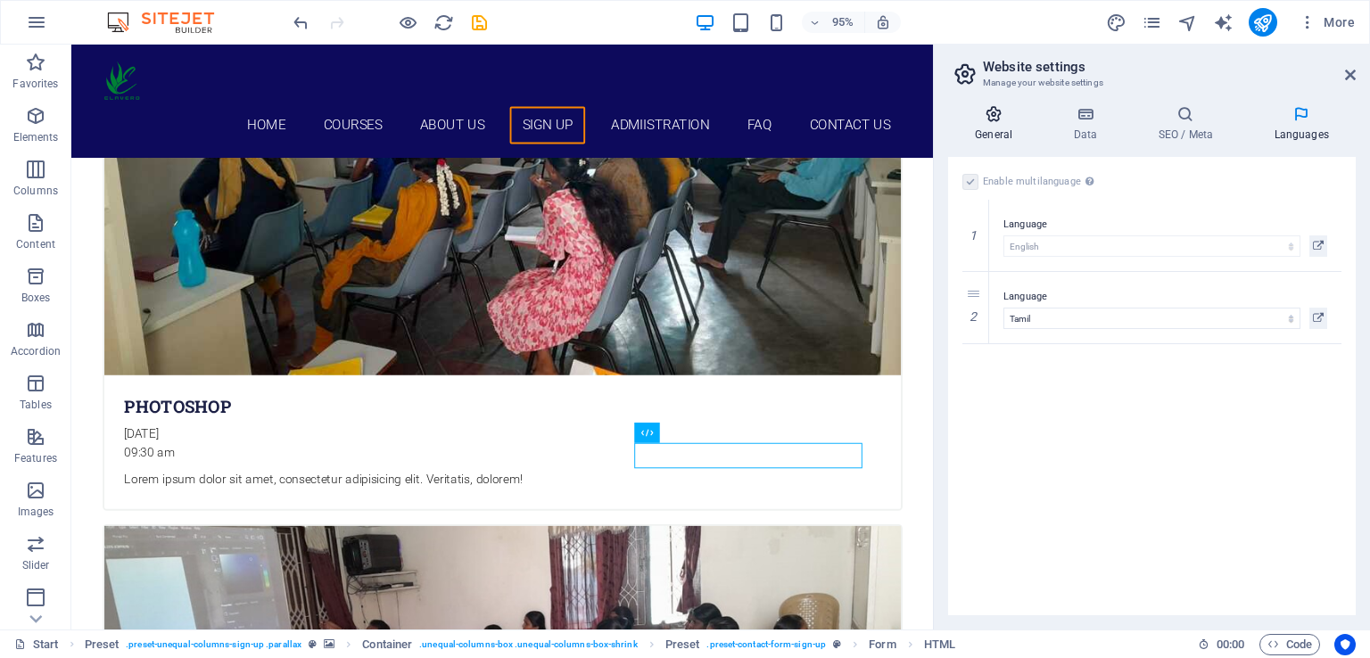
click at [1000, 119] on icon at bounding box center [993, 114] width 91 height 18
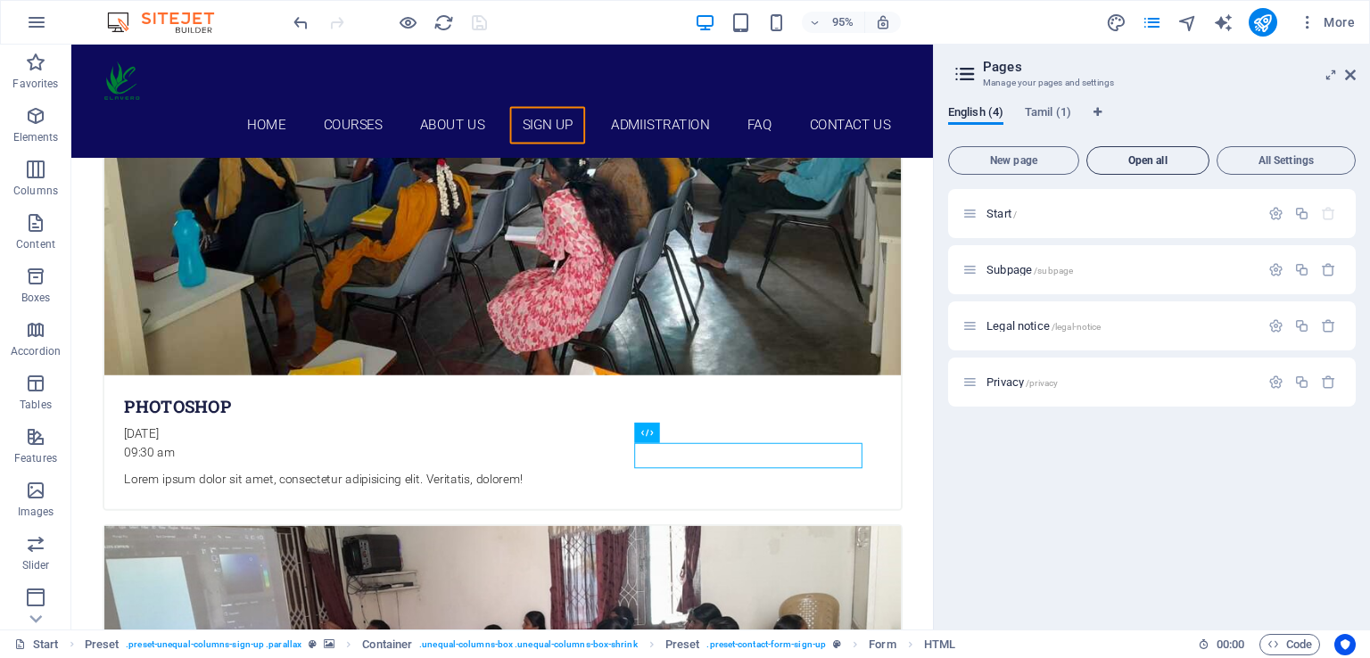
click at [1149, 167] on button "Open all" at bounding box center [1147, 160] width 123 height 29
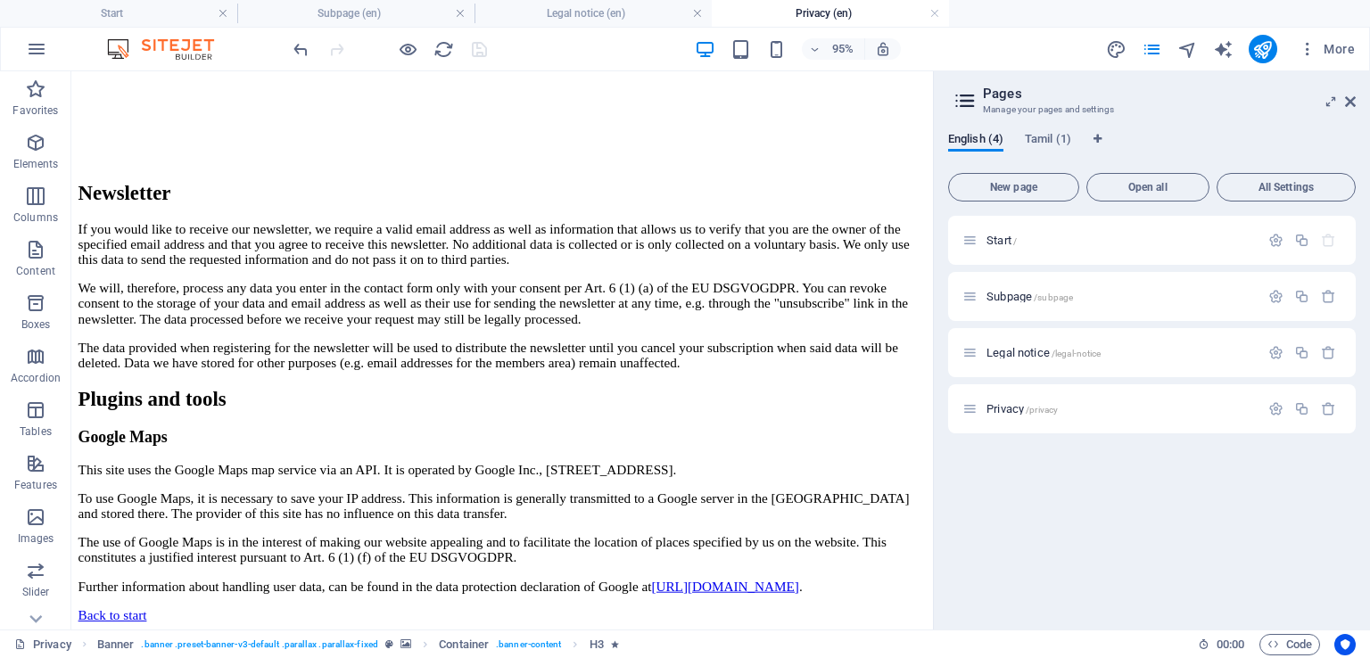
scroll to position [4655, 0]
click at [1263, 187] on span "All Settings" at bounding box center [1285, 187] width 123 height 11
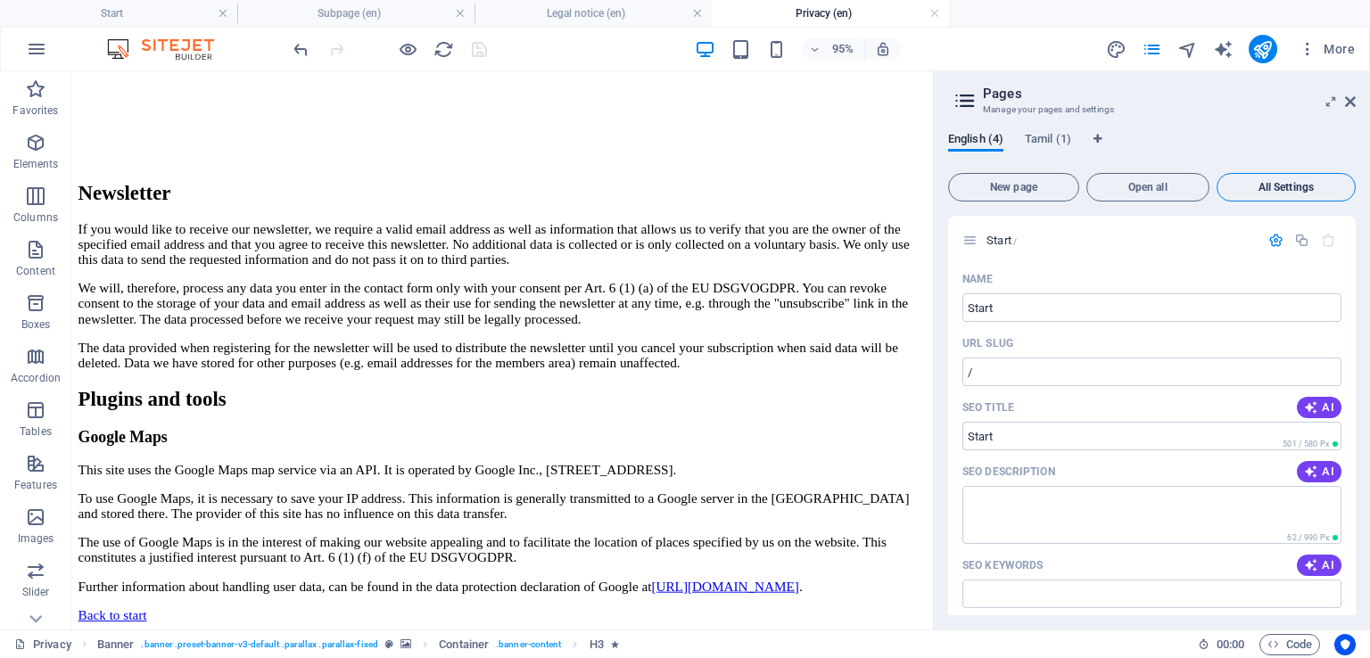
scroll to position [2079, 0]
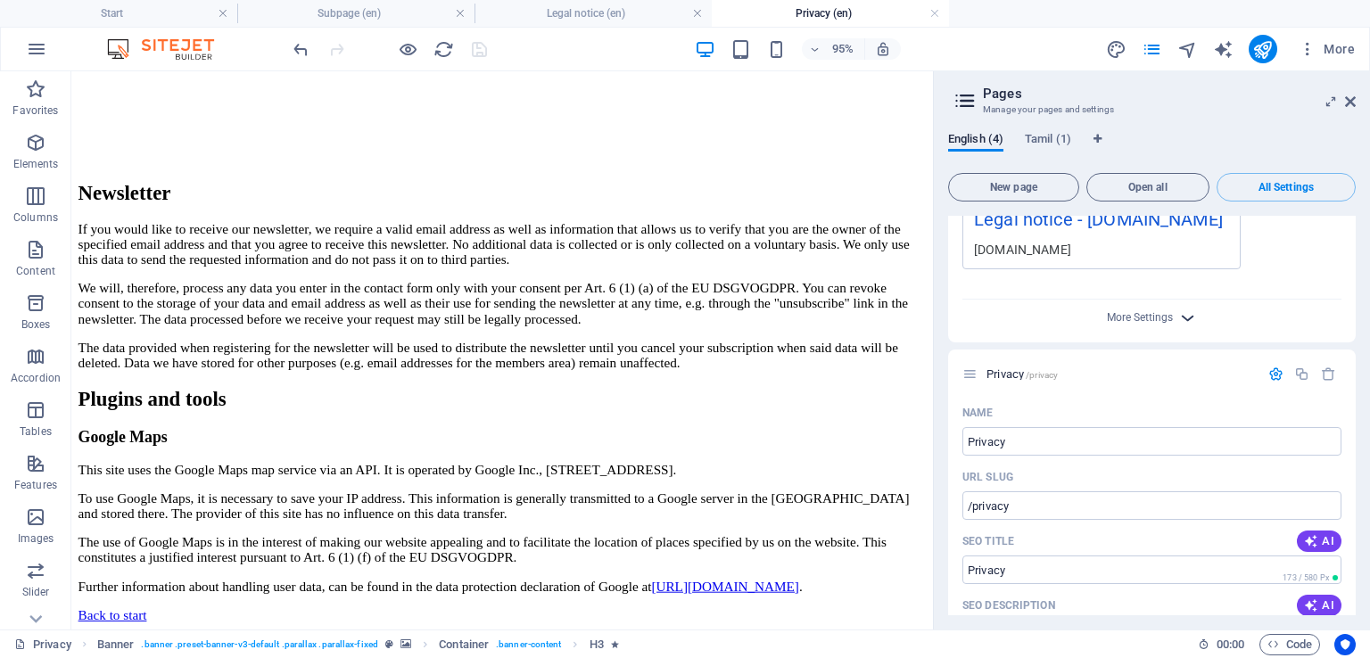
click at [1189, 308] on icon "button" at bounding box center [1187, 318] width 21 height 21
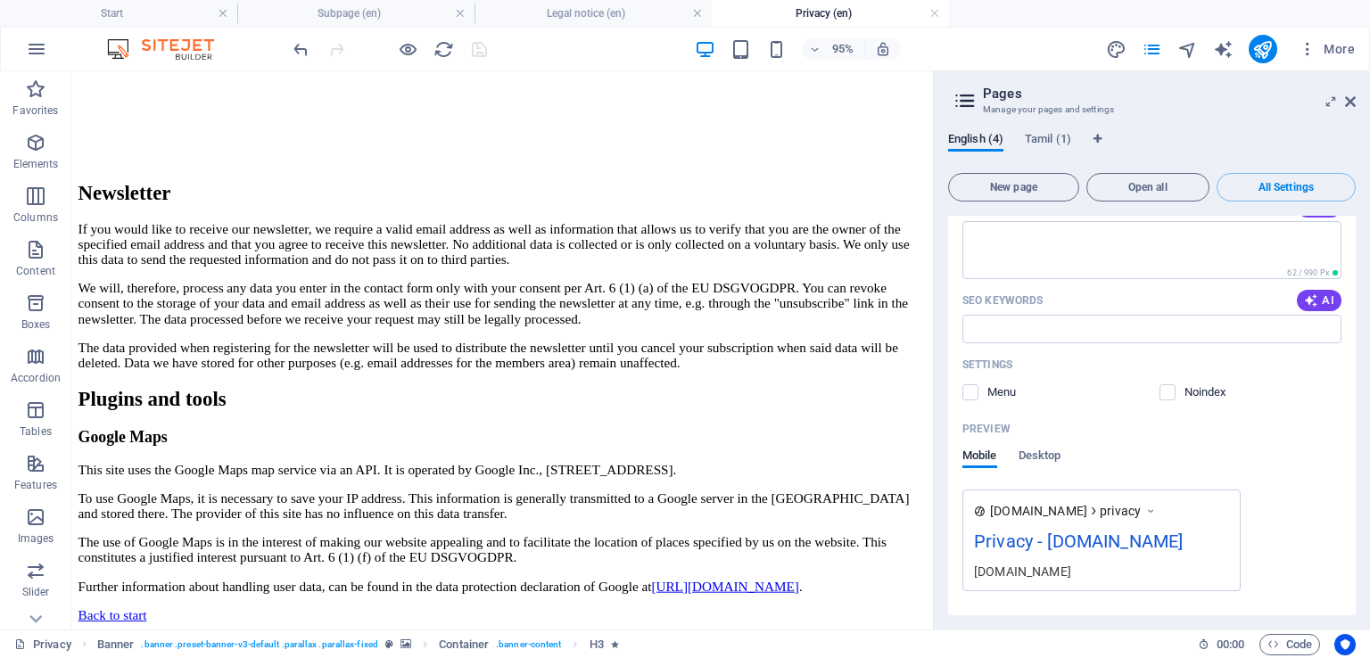
scroll to position [2763, 0]
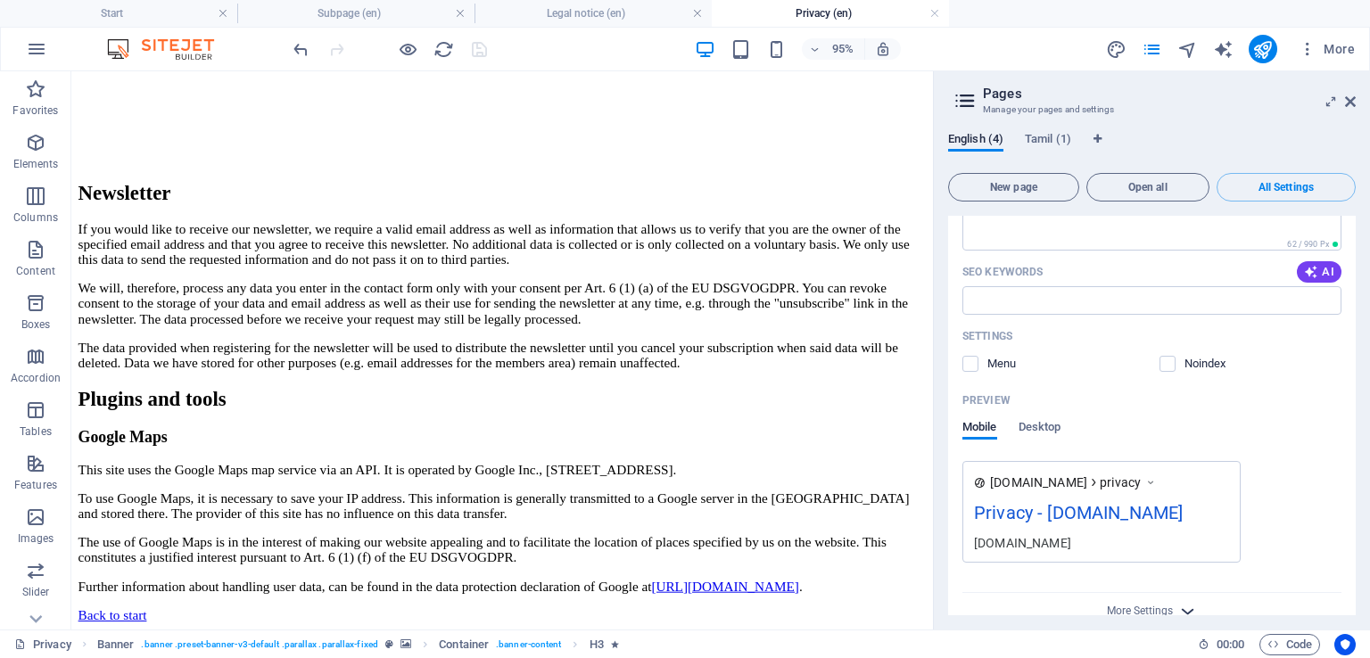
click at [1186, 601] on icon "button" at bounding box center [1187, 611] width 21 height 21
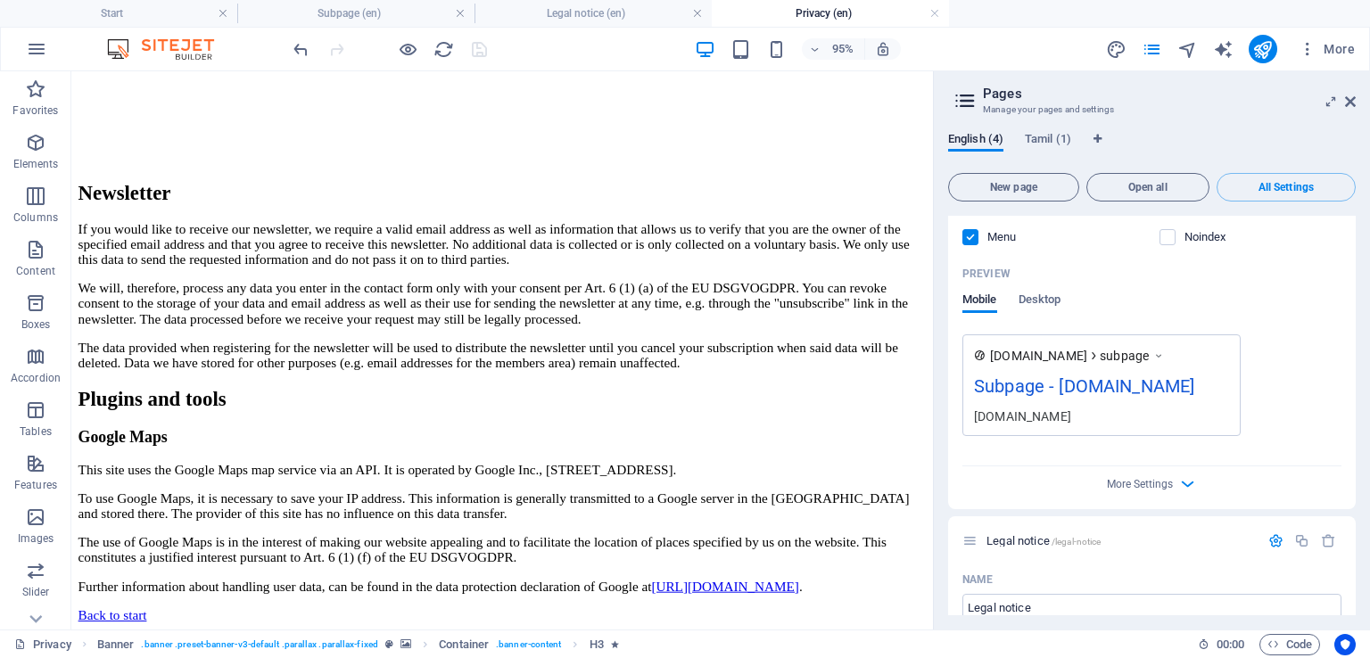
scroll to position [0, 0]
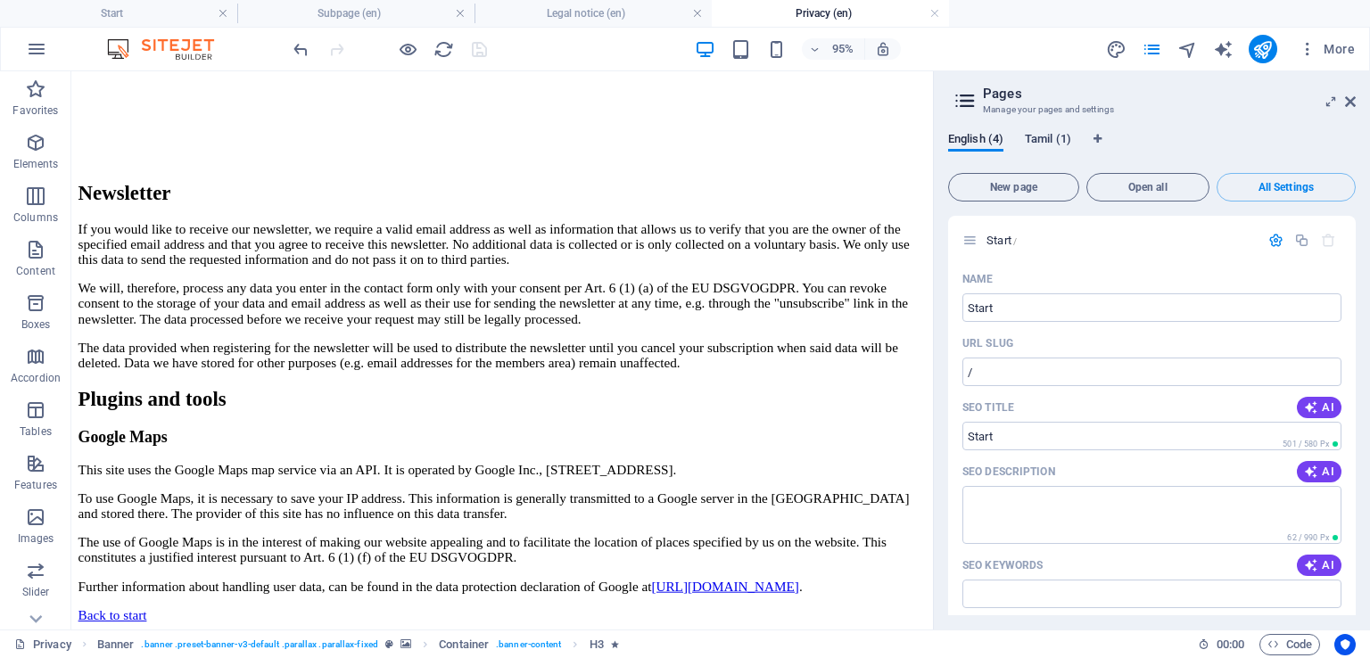
click at [1052, 139] on span "Tamil (1)" at bounding box center [1048, 140] width 46 height 25
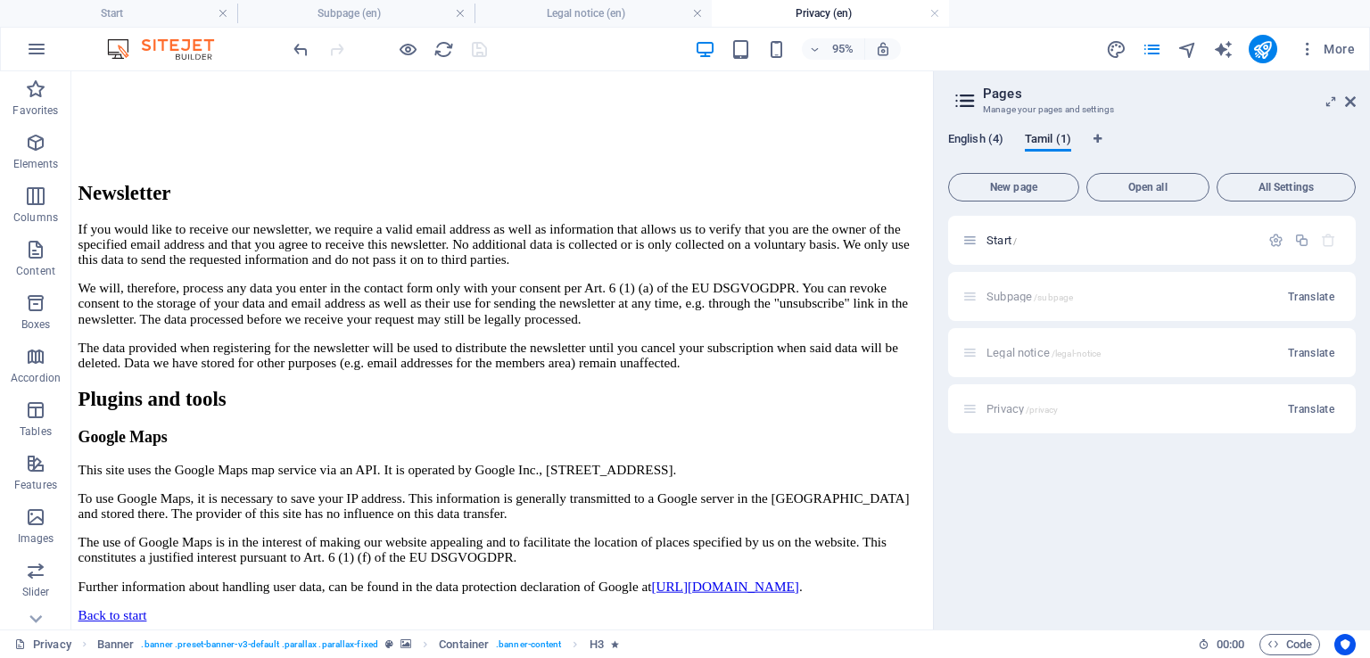
click at [975, 143] on span "English (4)" at bounding box center [975, 140] width 55 height 25
click at [1052, 136] on span "Tamil (1)" at bounding box center [1048, 140] width 46 height 25
click at [984, 144] on span "English (4)" at bounding box center [975, 140] width 55 height 25
click at [1281, 241] on icon "button" at bounding box center [1275, 240] width 15 height 15
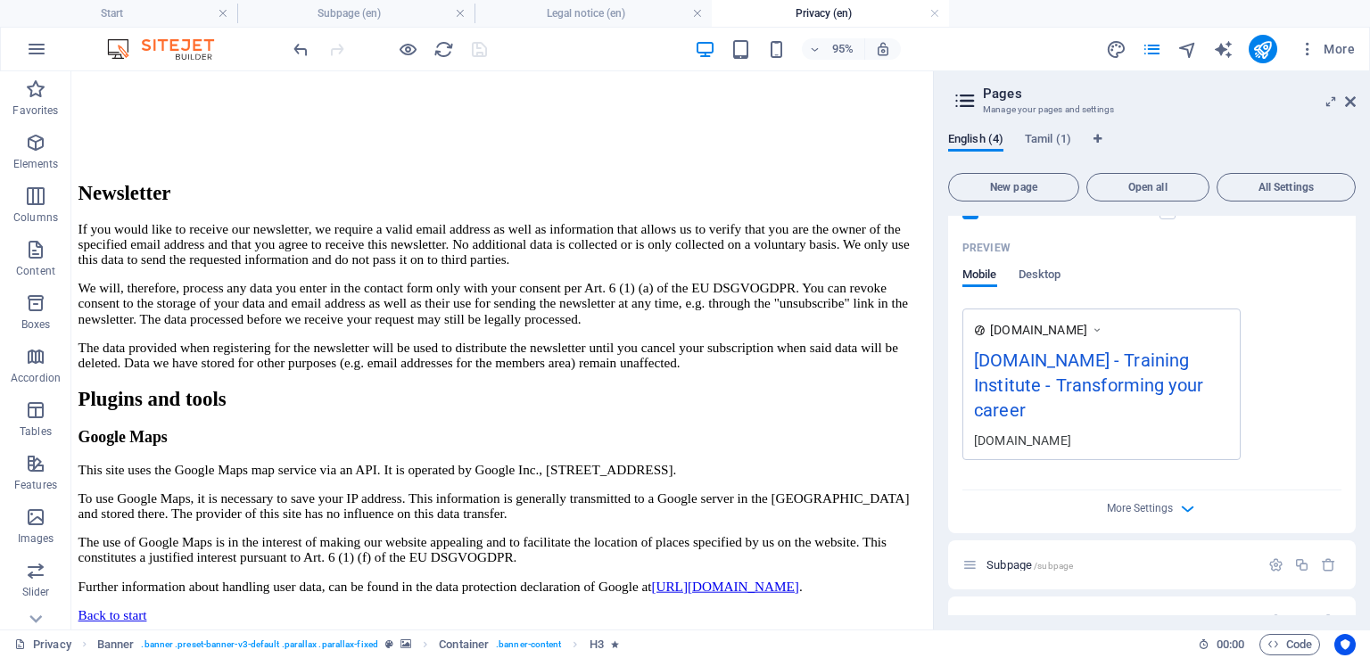
scroll to position [514, 0]
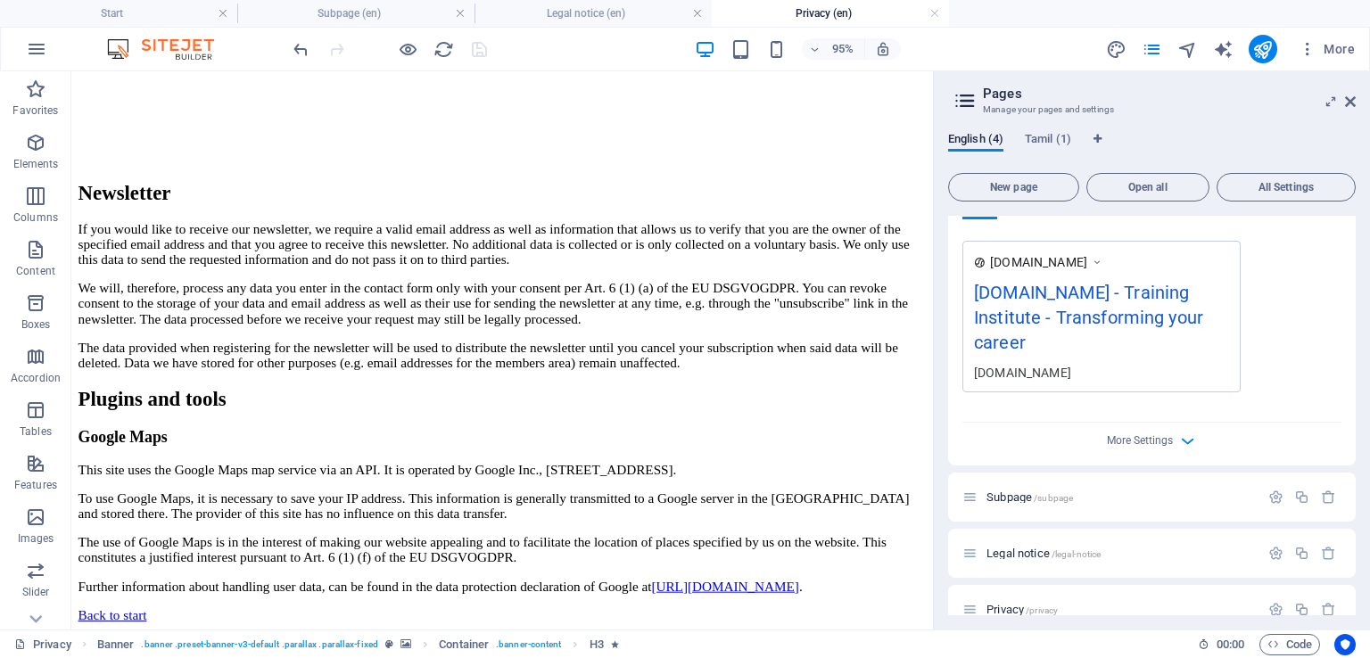
click at [967, 96] on icon at bounding box center [964, 100] width 27 height 25
click at [1050, 137] on span "Tamil (1)" at bounding box center [1048, 140] width 46 height 25
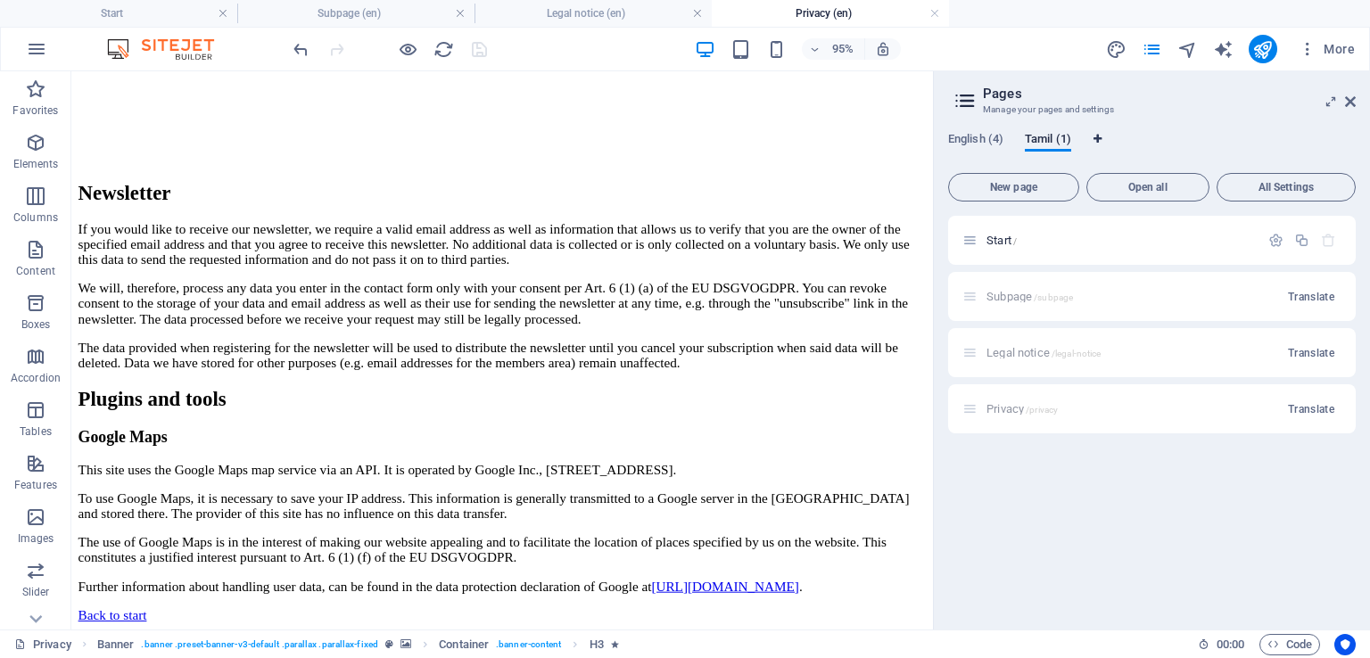
click at [1101, 137] on icon "Language Tabs" at bounding box center [1097, 139] width 8 height 11
select select "41"
select select "156"
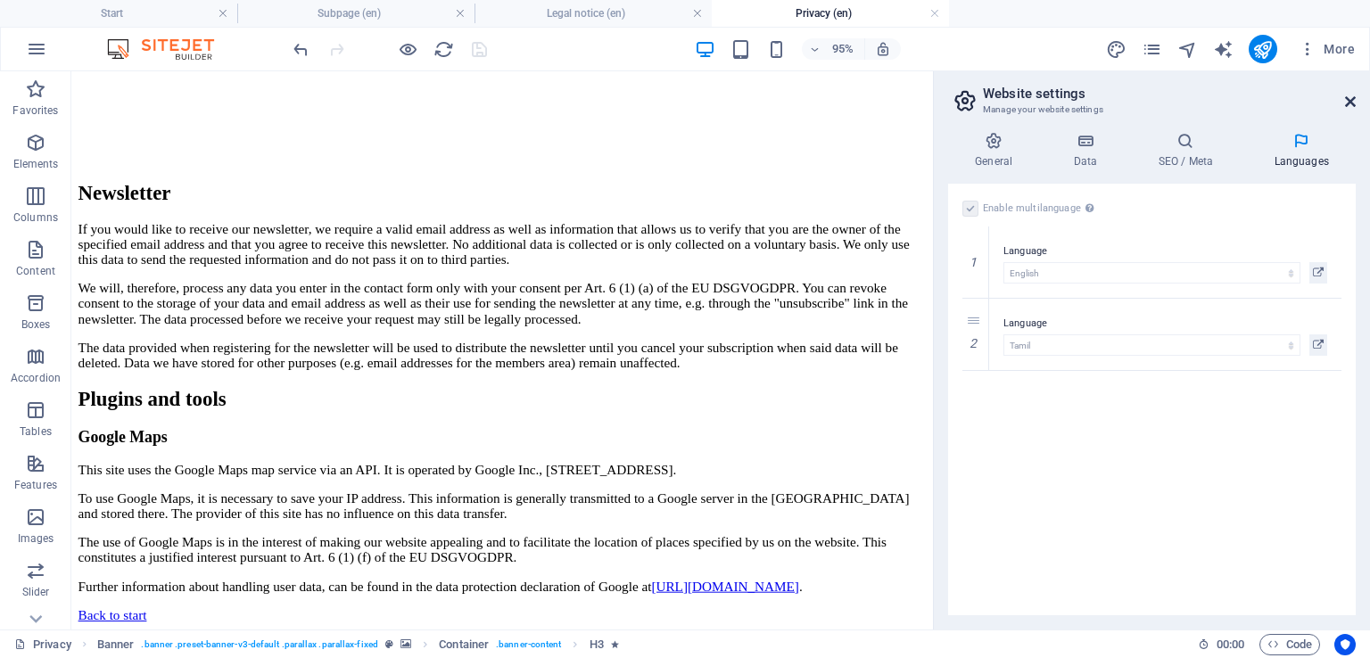
click at [1347, 99] on icon at bounding box center [1350, 102] width 11 height 14
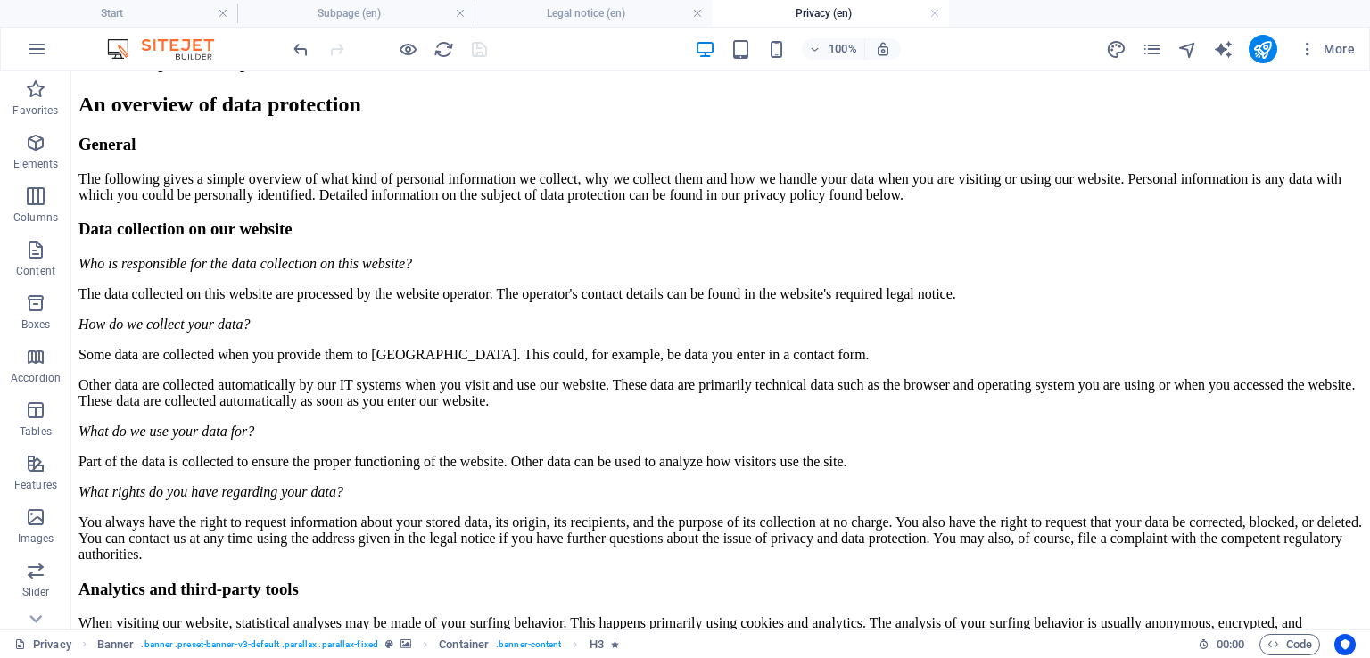
scroll to position [0, 0]
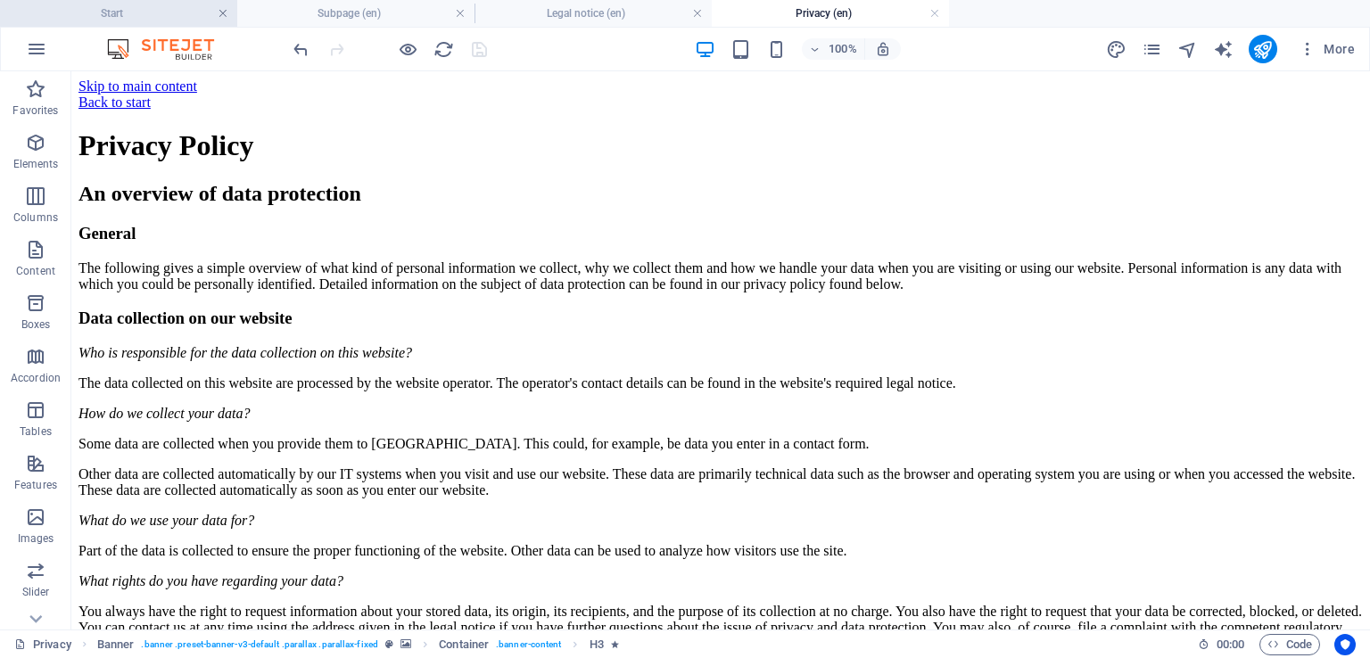
click at [225, 15] on link at bounding box center [223, 13] width 11 height 17
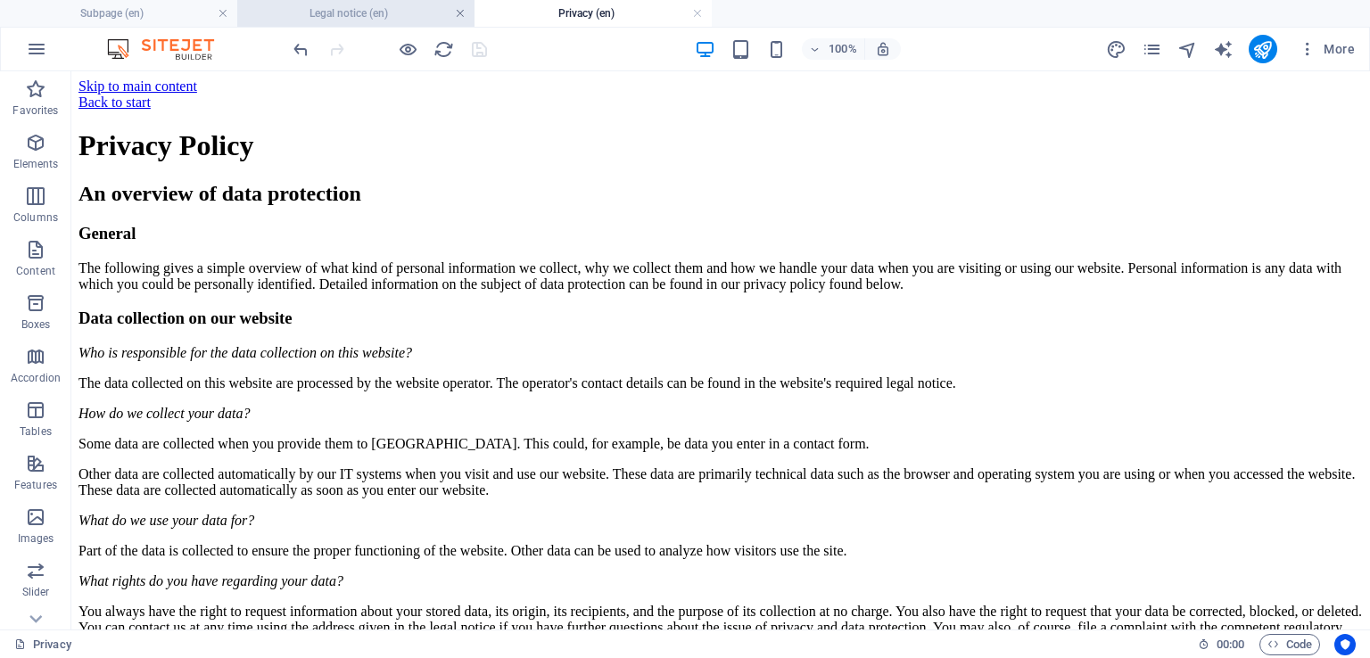
click at [458, 18] on link at bounding box center [460, 13] width 11 height 17
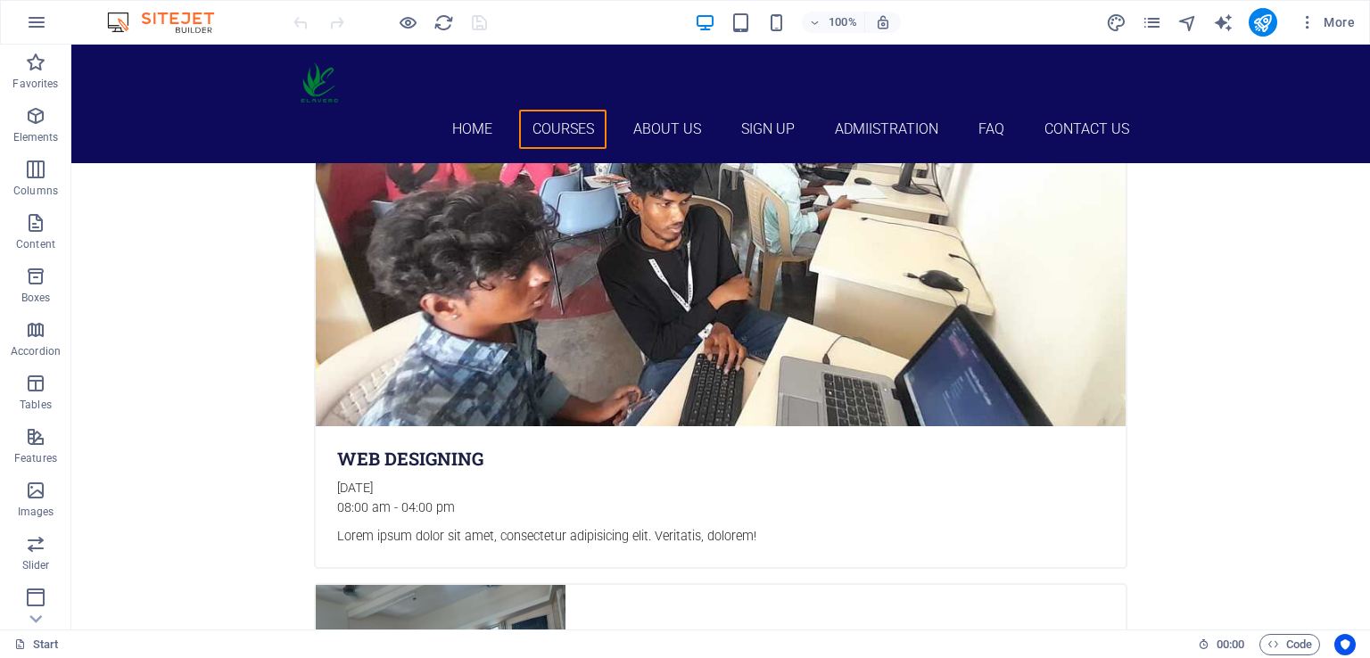
scroll to position [3900, 0]
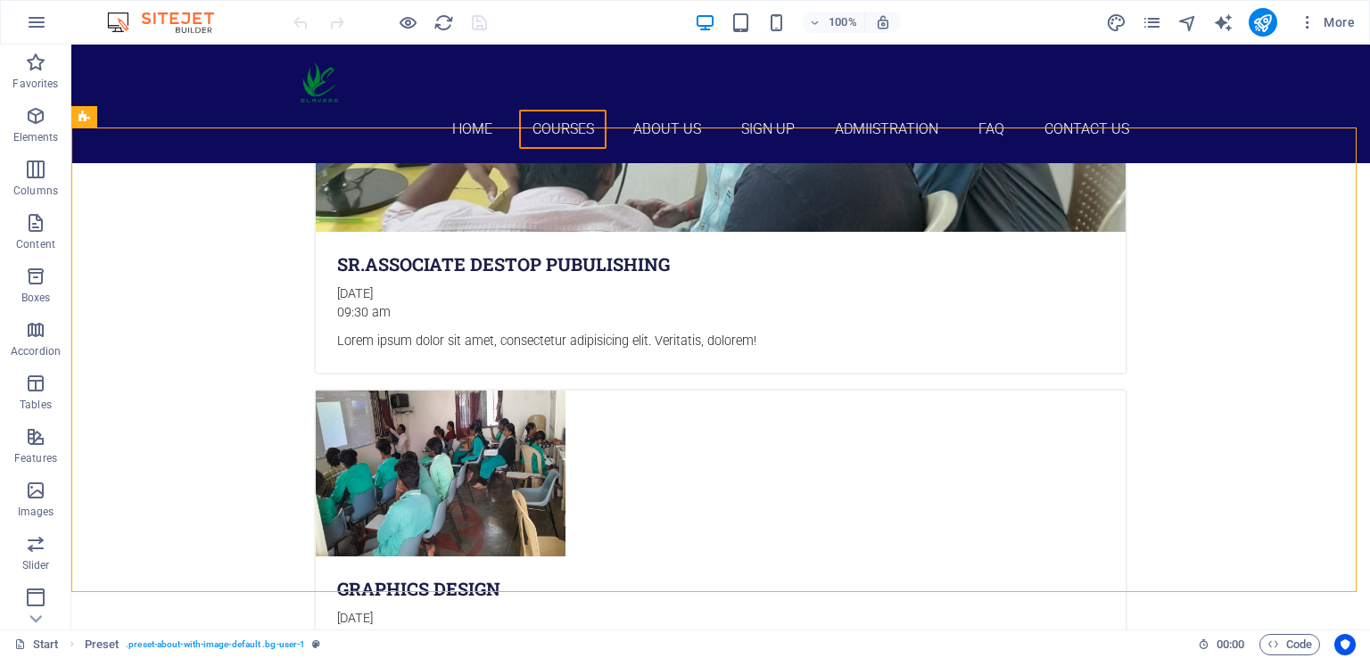
drag, startPoint x: 1352, startPoint y: 267, endPoint x: 1303, endPoint y: 99, distance: 174.7
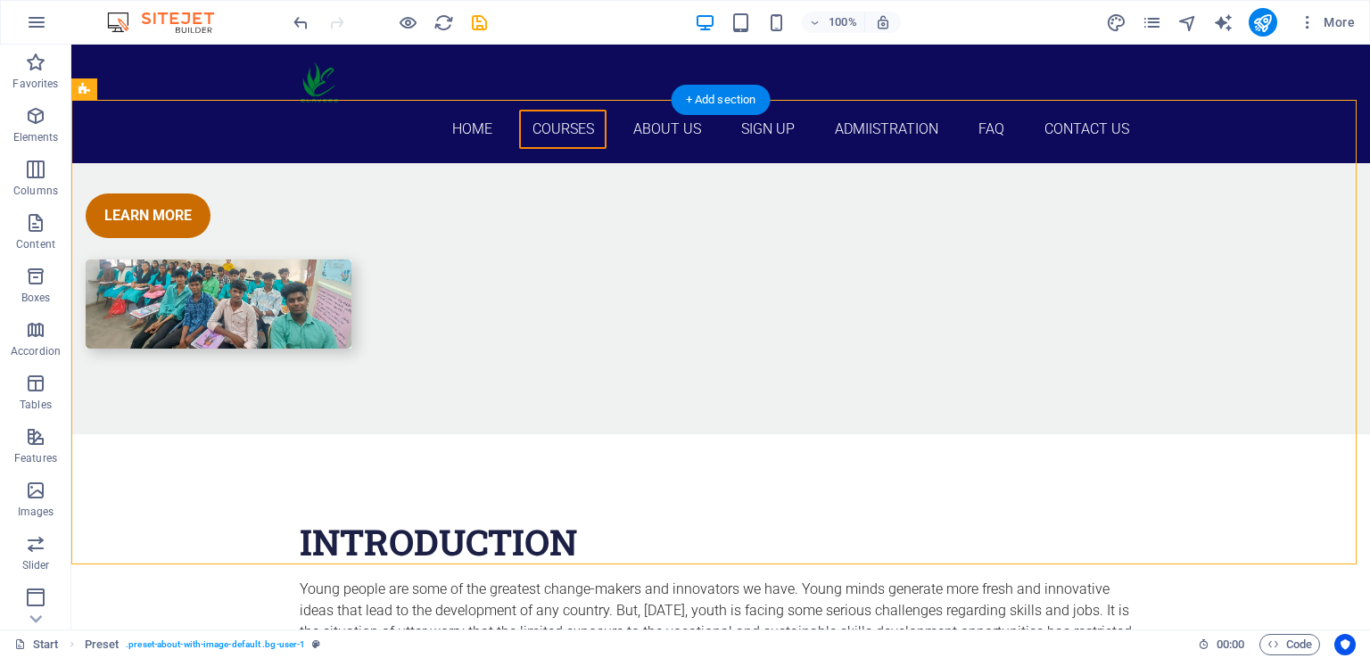
scroll to position [524, 0]
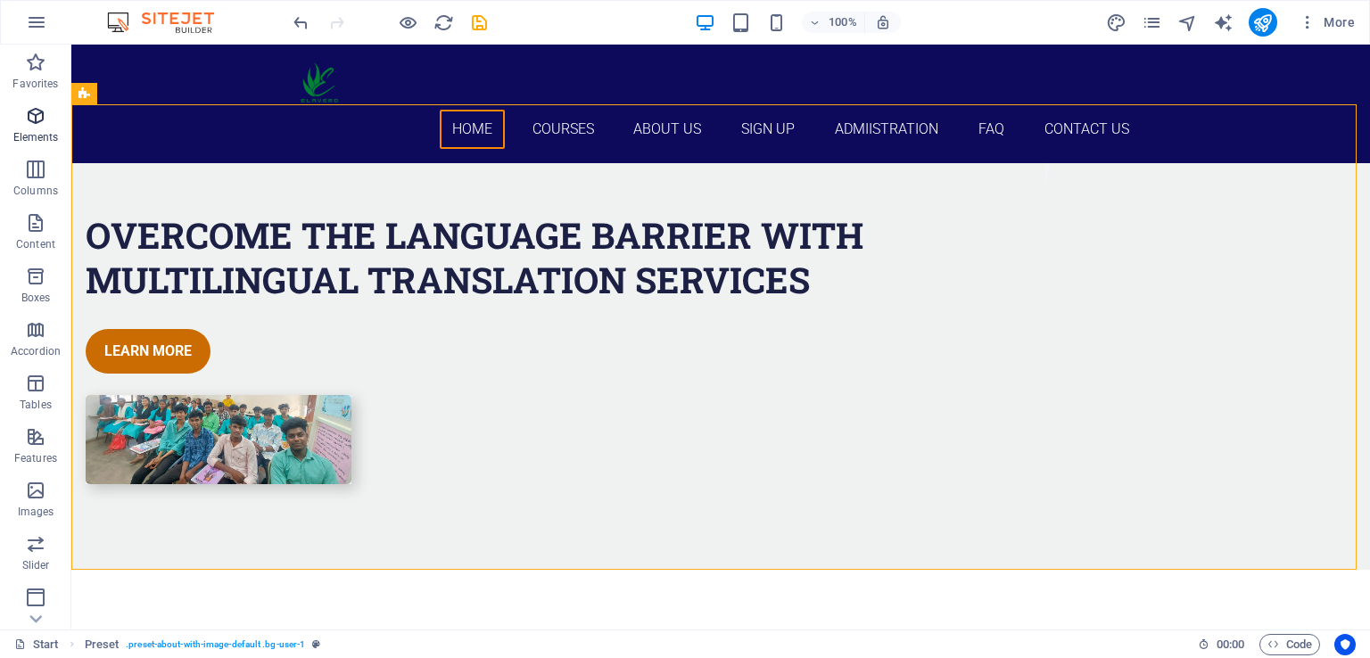
click at [38, 128] on span "Elements" at bounding box center [35, 126] width 71 height 43
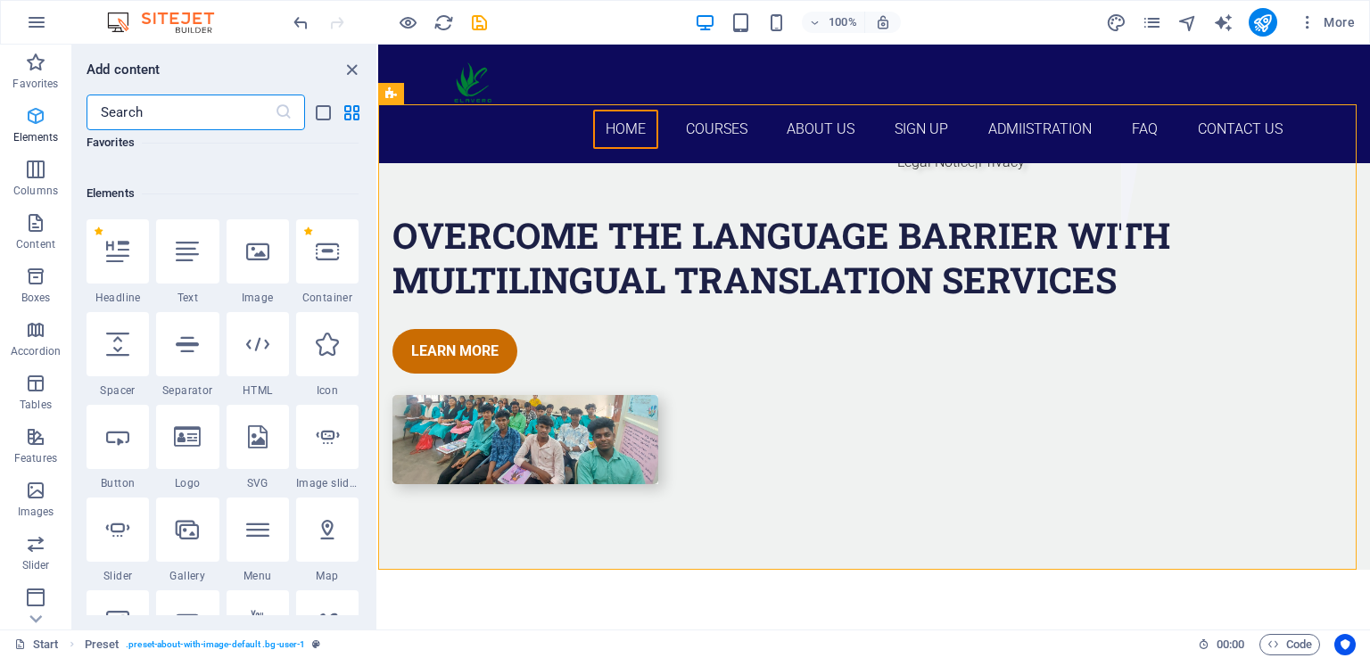
scroll to position [189, 0]
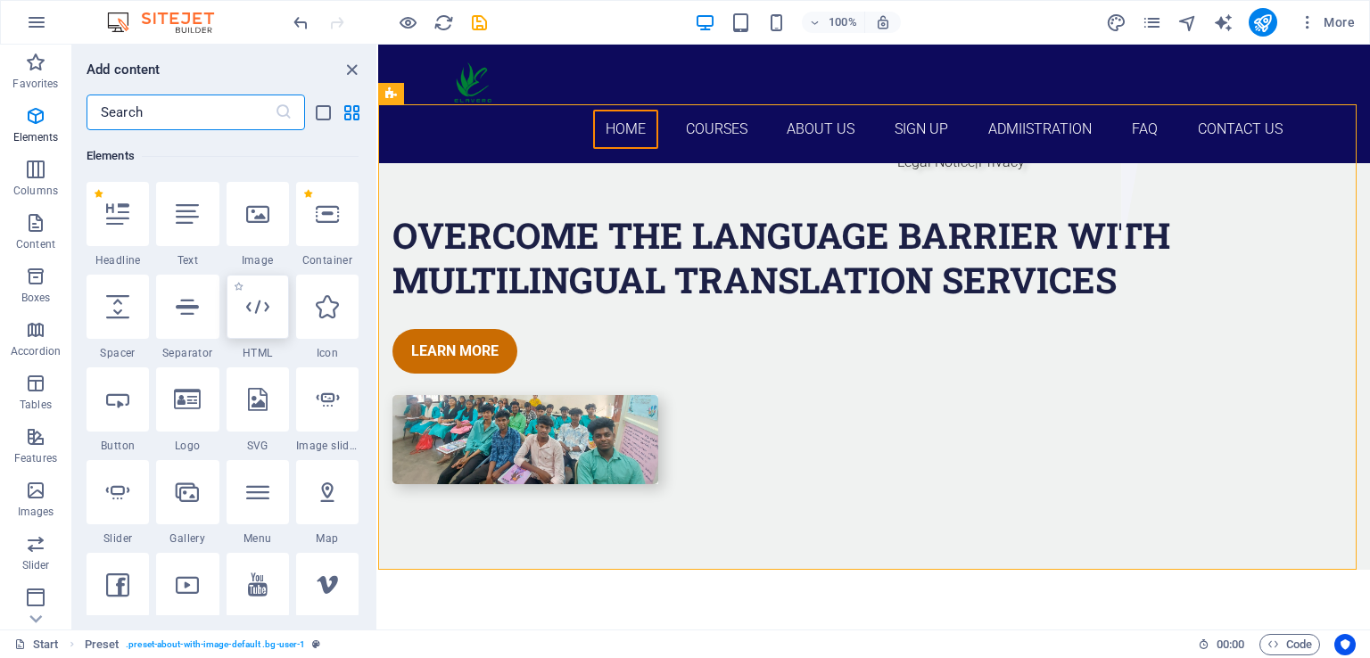
click at [262, 321] on div at bounding box center [258, 307] width 62 height 64
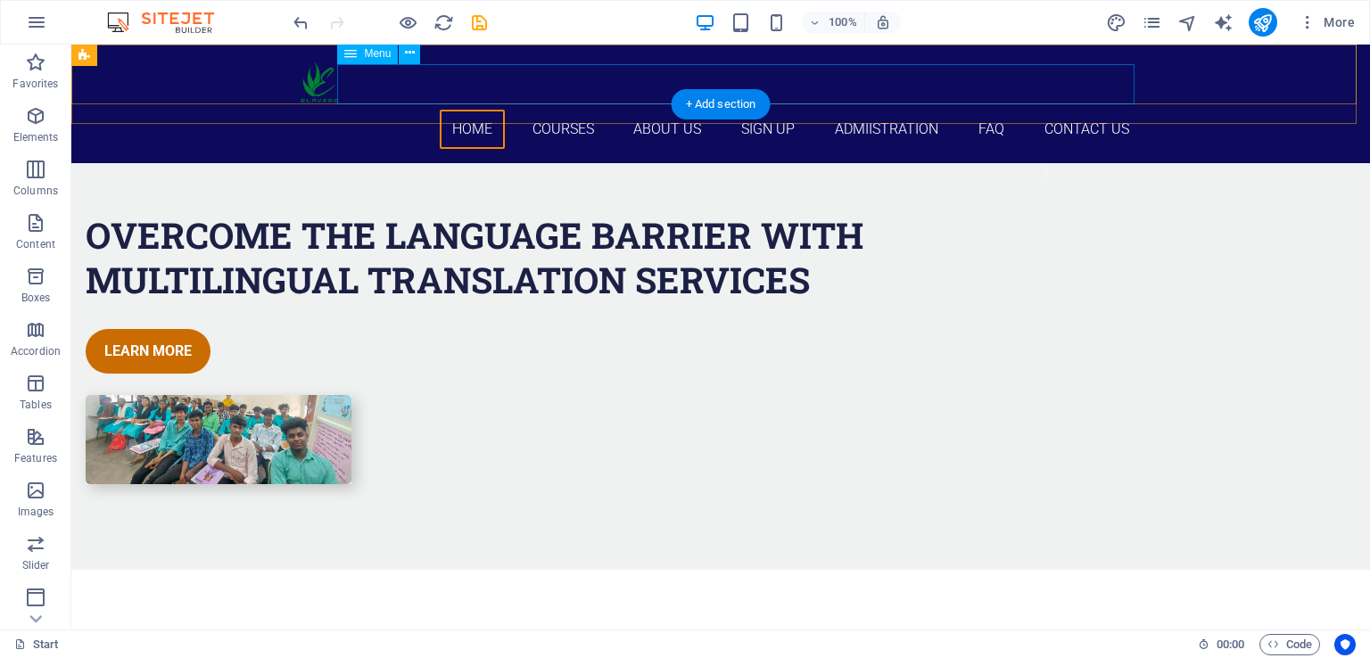
click at [770, 110] on nav "Home Courses About Us Sign up Admiistration FAQ Contact Us" at bounding box center [721, 130] width 842 height 40
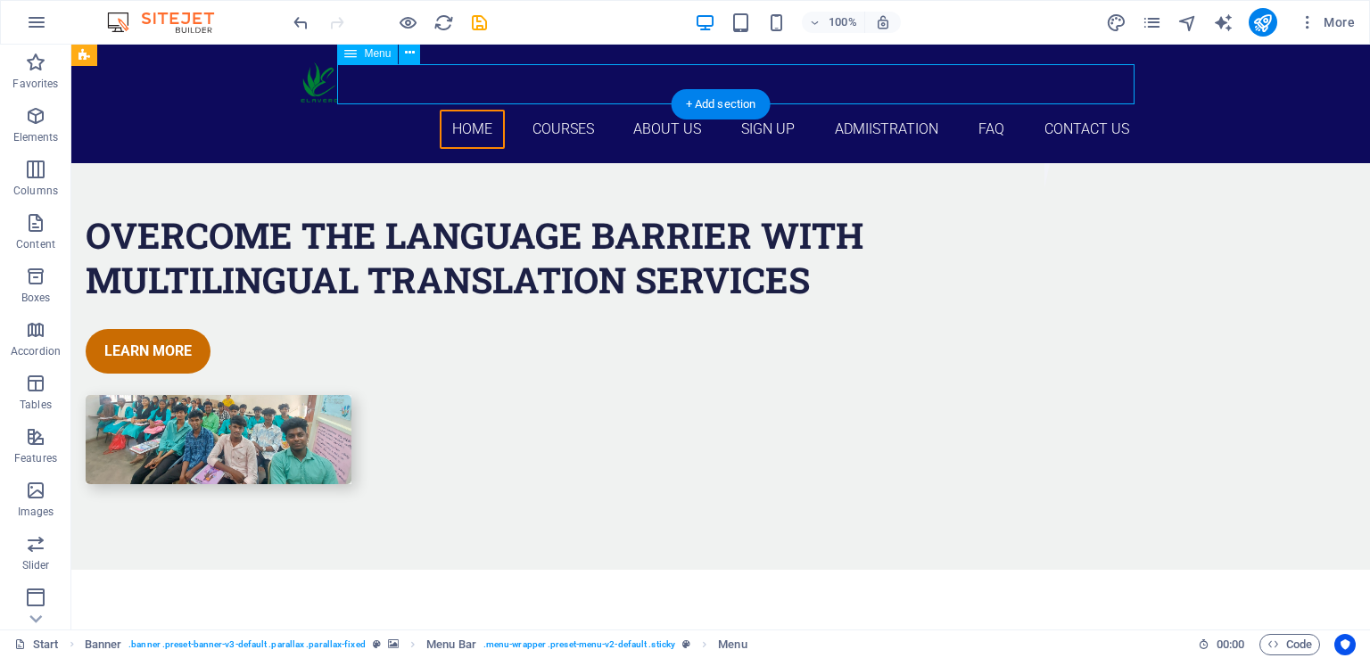
click at [770, 110] on nav "Home Courses About Us Sign up Admiistration FAQ Contact Us" at bounding box center [721, 130] width 842 height 40
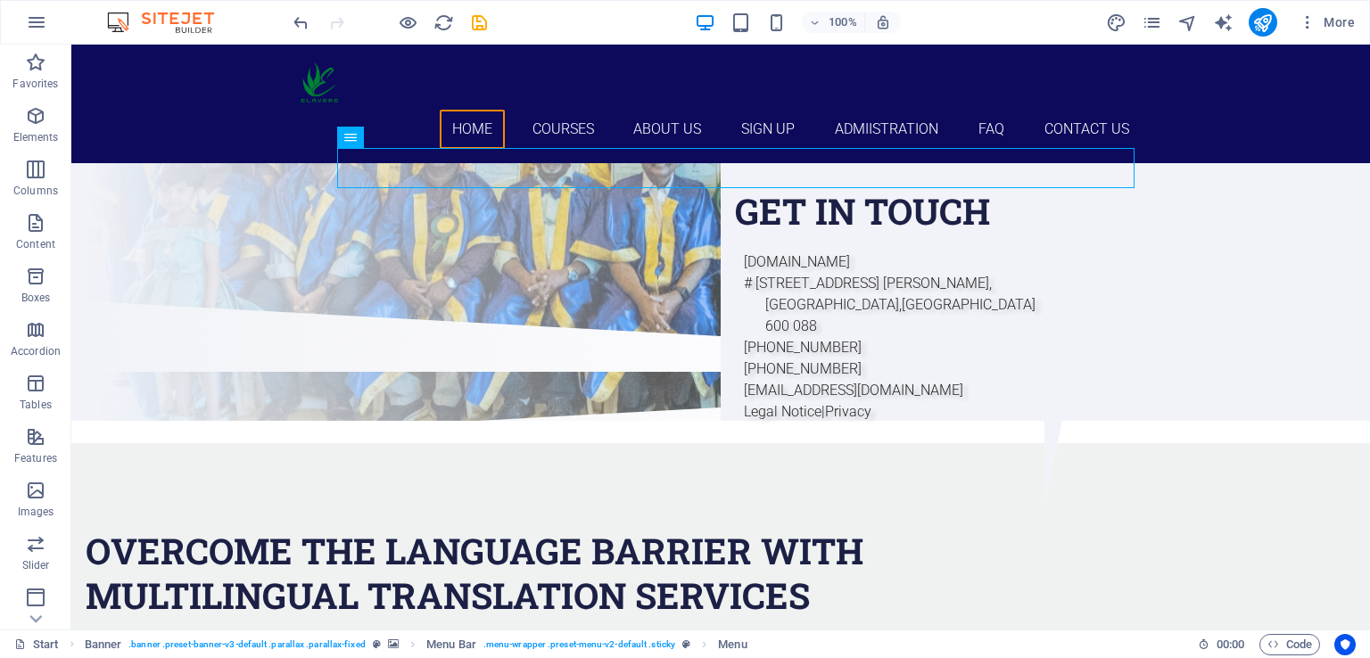
scroll to position [0, 0]
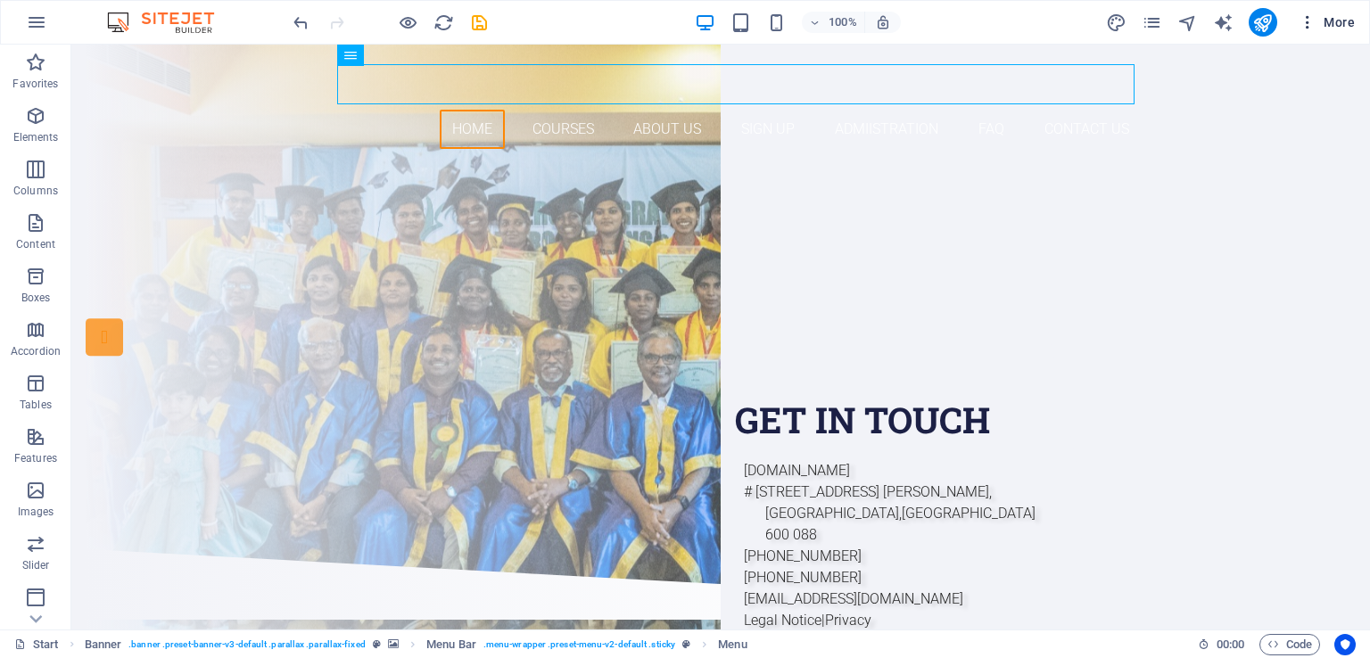
click at [0, 0] on span "More" at bounding box center [0, 0] width 0 height 0
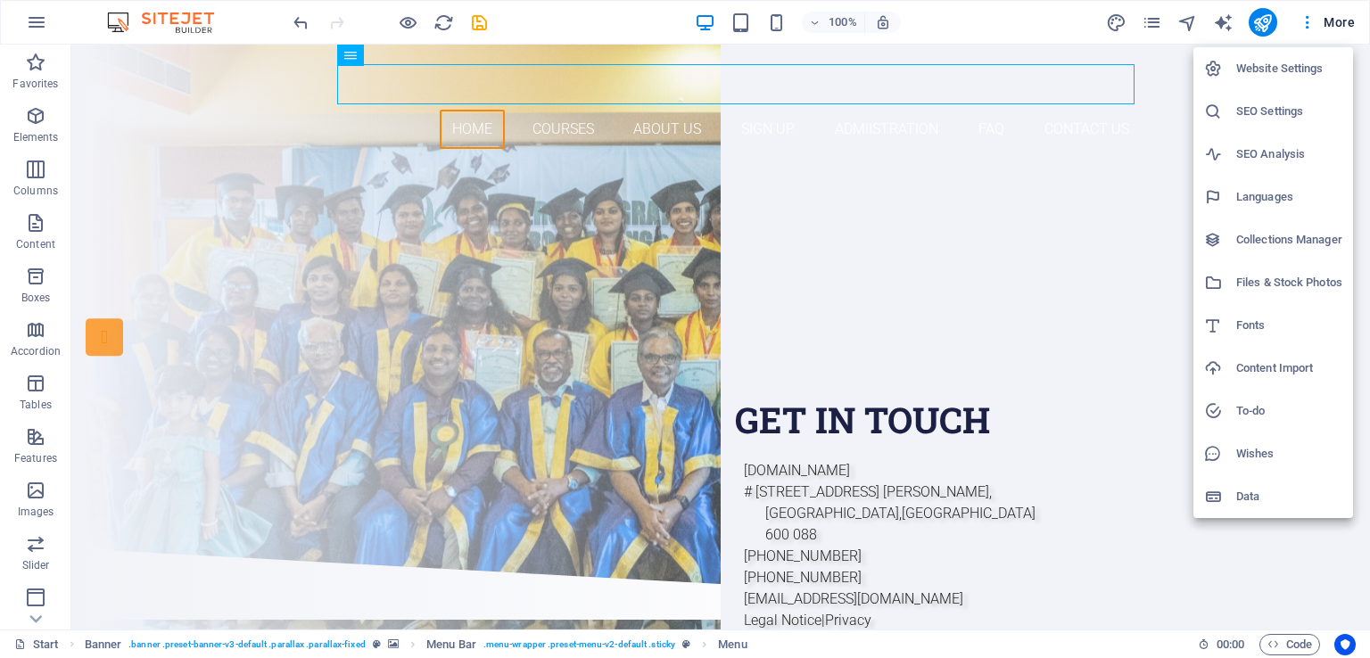
click at [1244, 497] on h6 "Data" at bounding box center [1289, 496] width 106 height 21
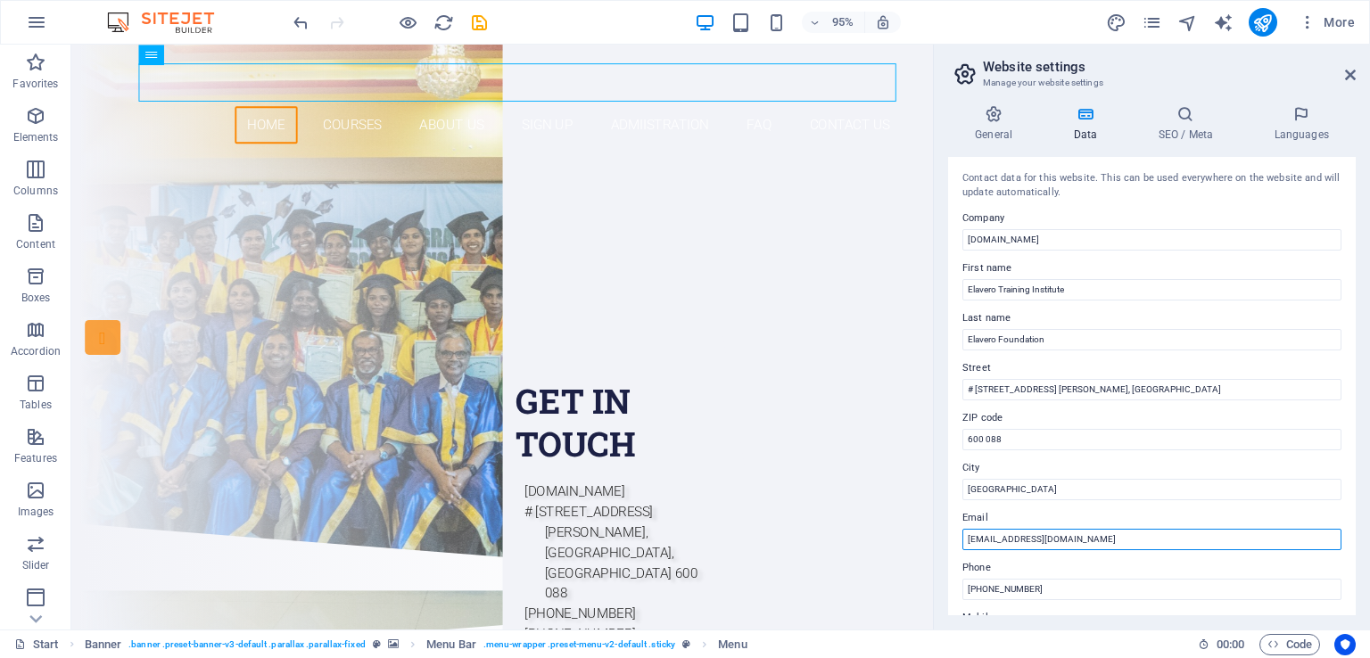
click at [1072, 532] on input "[EMAIL_ADDRESS][DOMAIN_NAME]" at bounding box center [1151, 539] width 379 height 21
click at [1077, 126] on h4 "Data" at bounding box center [1088, 123] width 85 height 37
click at [995, 123] on h4 "General" at bounding box center [997, 123] width 98 height 37
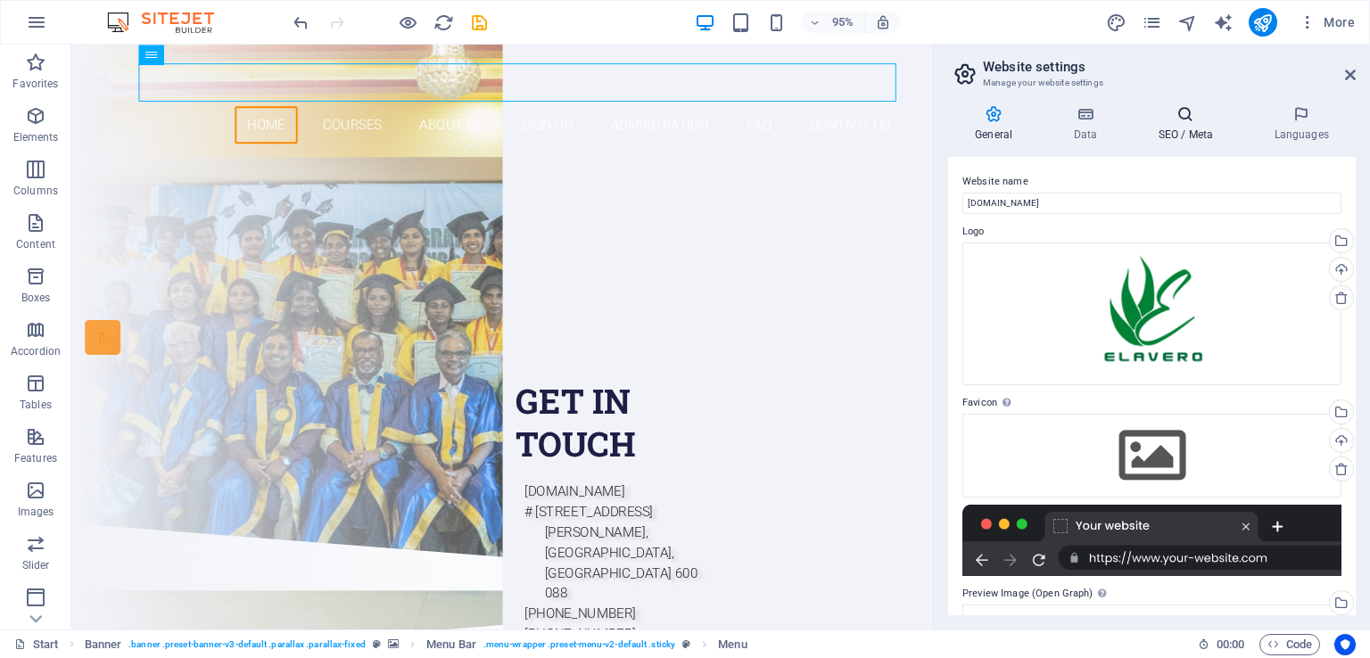
click at [1177, 119] on icon at bounding box center [1185, 114] width 109 height 18
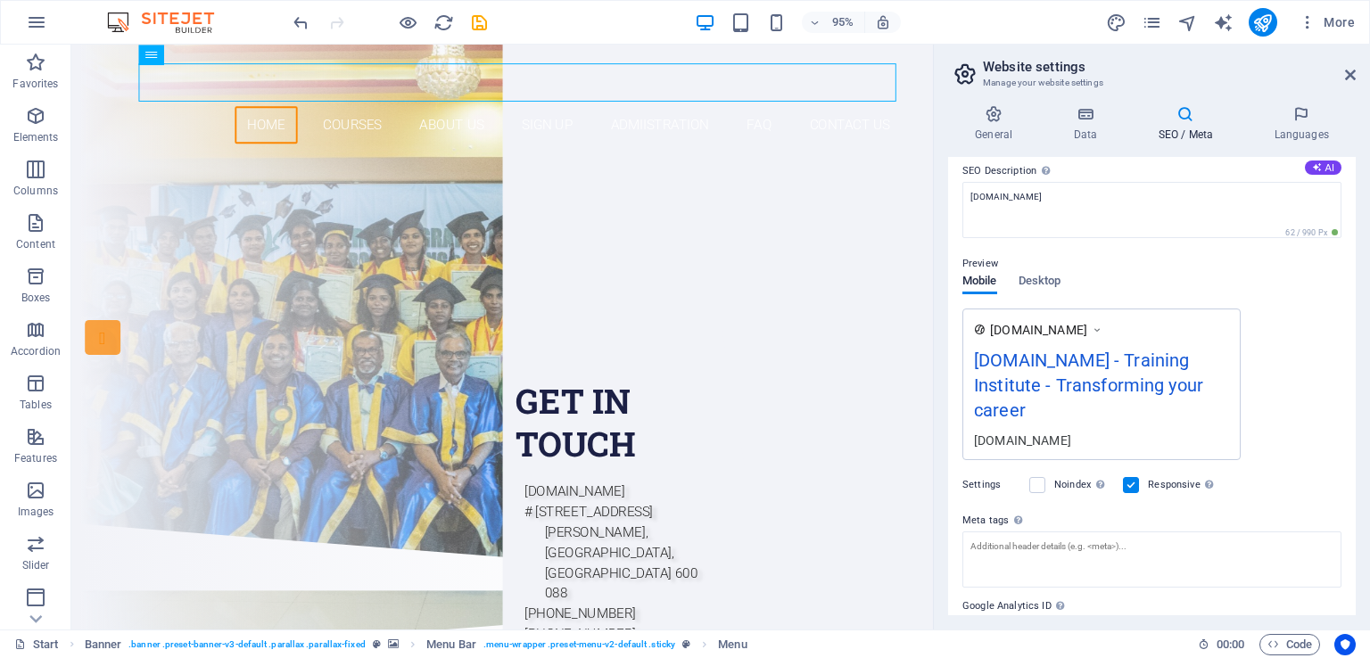
scroll to position [154, 0]
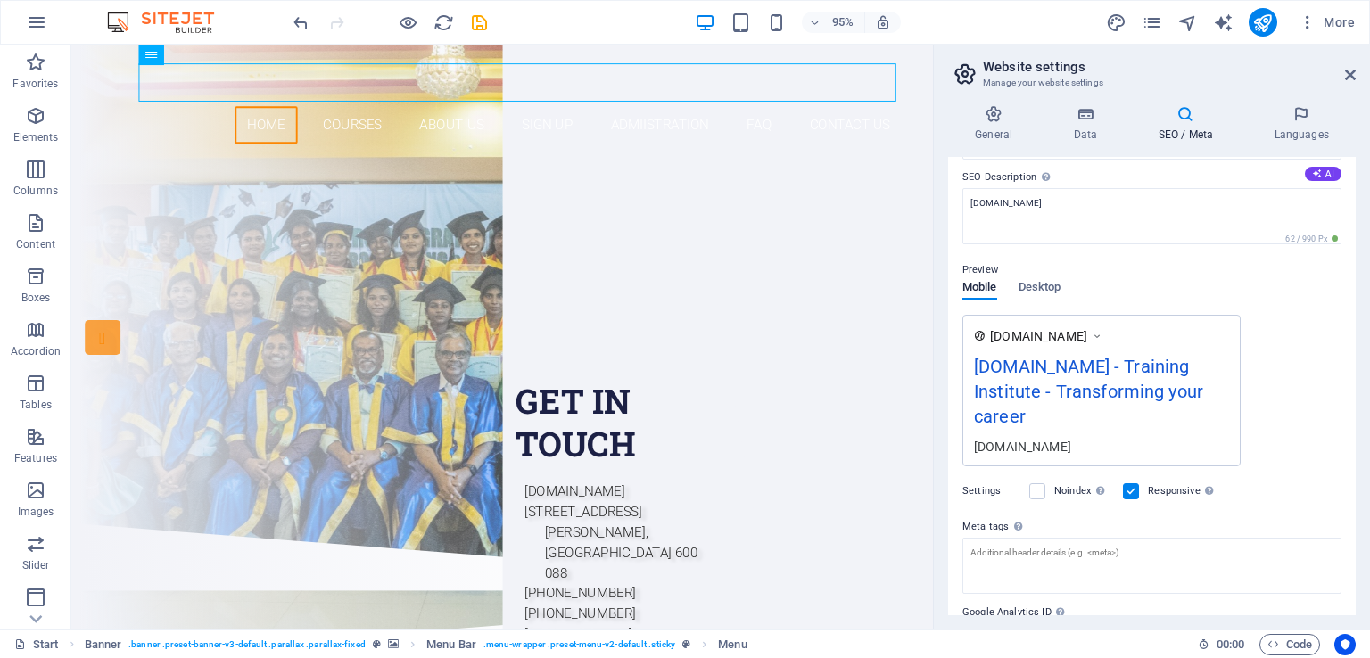
drag, startPoint x: 1349, startPoint y: 411, endPoint x: 1350, endPoint y: 397, distance: 14.3
click at [1350, 397] on div "SEO Title The title of your website - make it something that stands out in sear…" at bounding box center [1152, 386] width 408 height 458
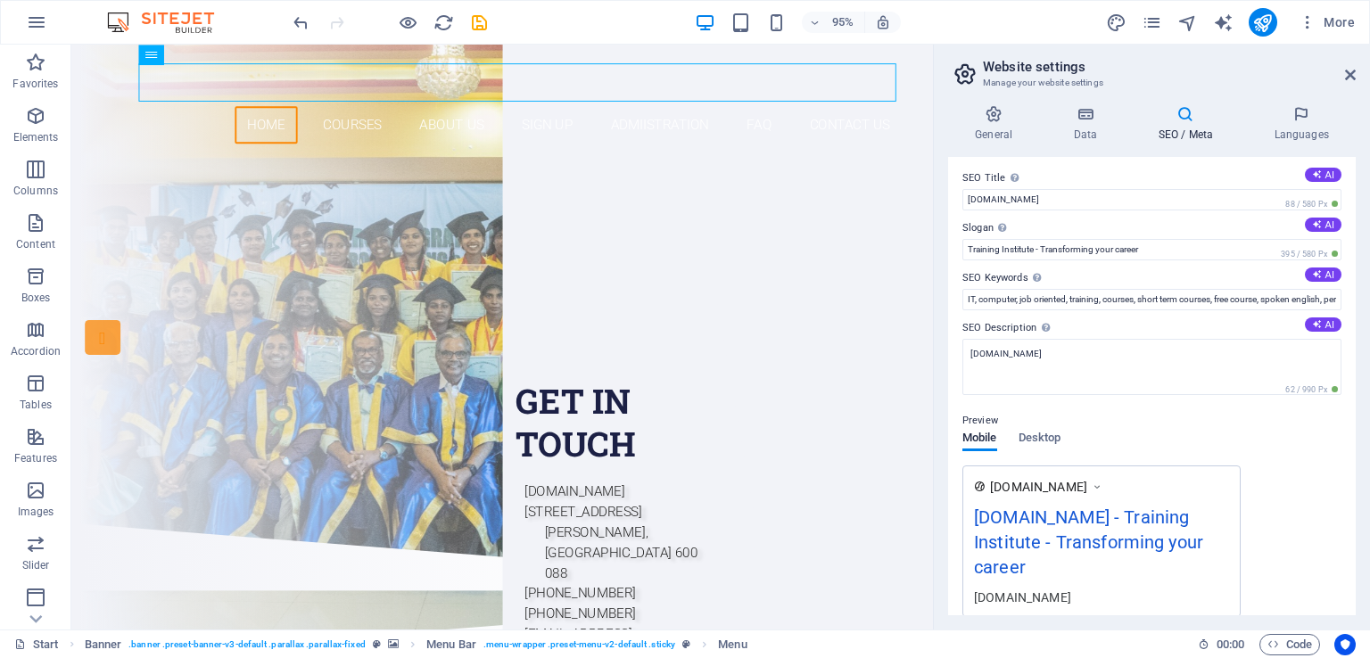
scroll to position [0, 0]
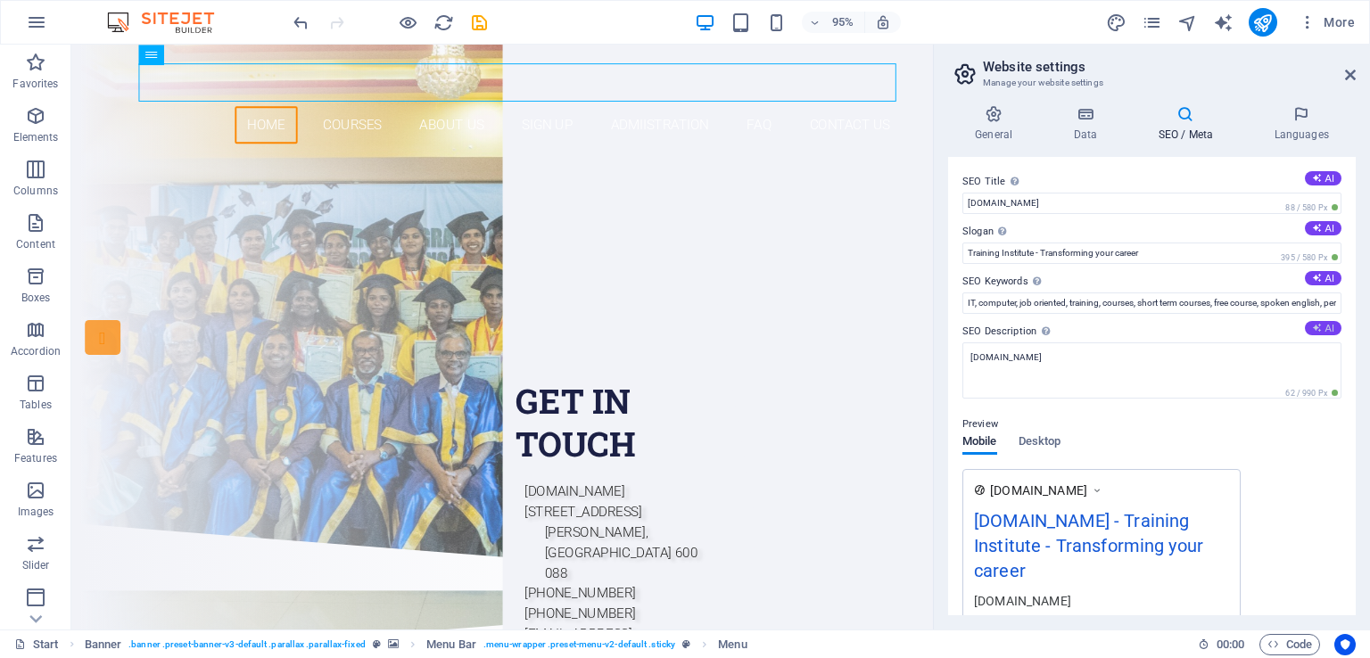
click at [1324, 325] on button "AI" at bounding box center [1323, 328] width 37 height 14
type textarea "Join Elavero Training Institute, approved by NSDC, for skill-based vocational t…"
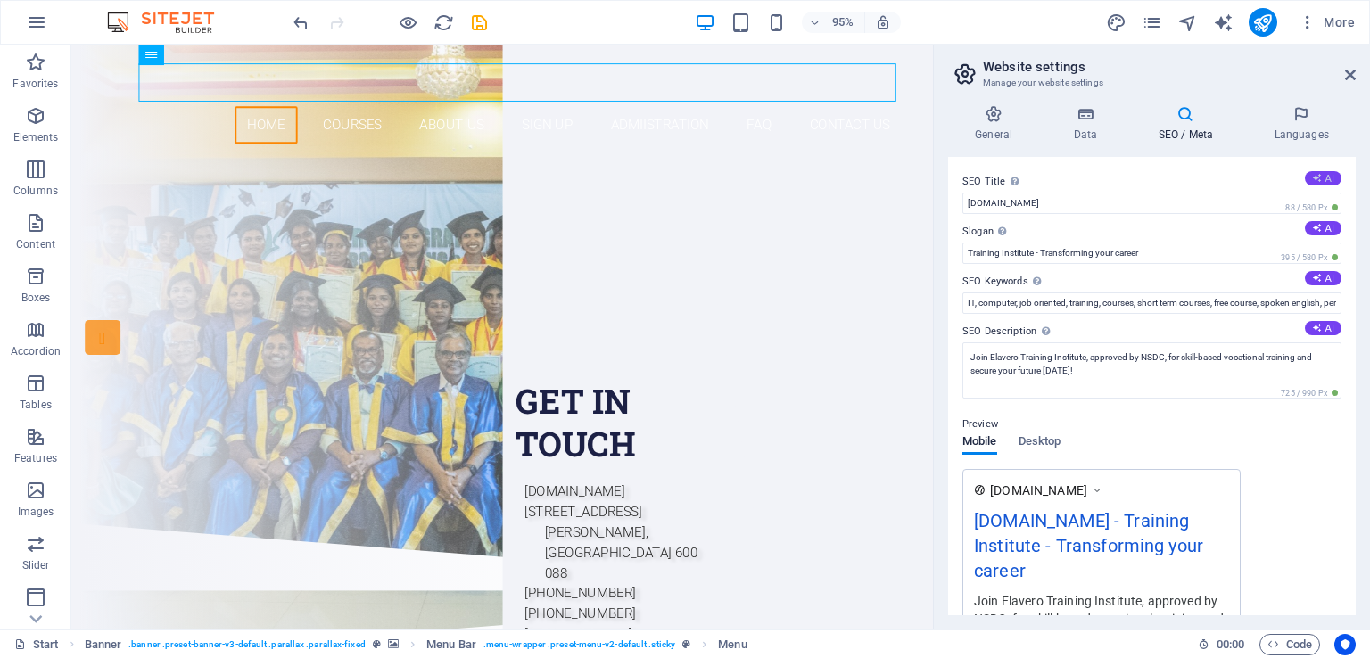
click at [1323, 176] on button "AI" at bounding box center [1323, 178] width 37 height 14
type input "Elavero: Empower Your Future"
click at [1313, 128] on h4 "Languages" at bounding box center [1301, 123] width 109 height 37
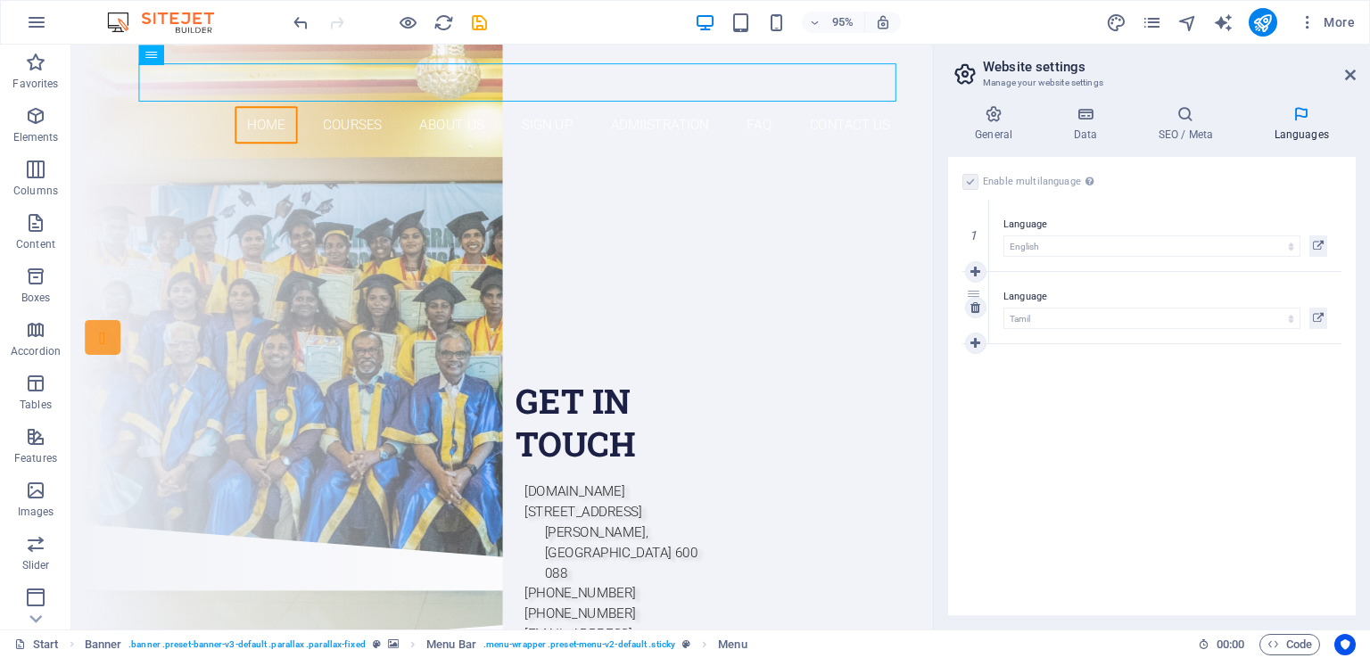
click at [974, 292] on div "2" at bounding box center [975, 307] width 27 height 71
drag, startPoint x: 972, startPoint y: 289, endPoint x: 972, endPoint y: 274, distance: 15.2
select select "156"
click at [1092, 388] on div "Enable multilanguage To disable multilanguage delete all languages until only o…" at bounding box center [1152, 386] width 408 height 458
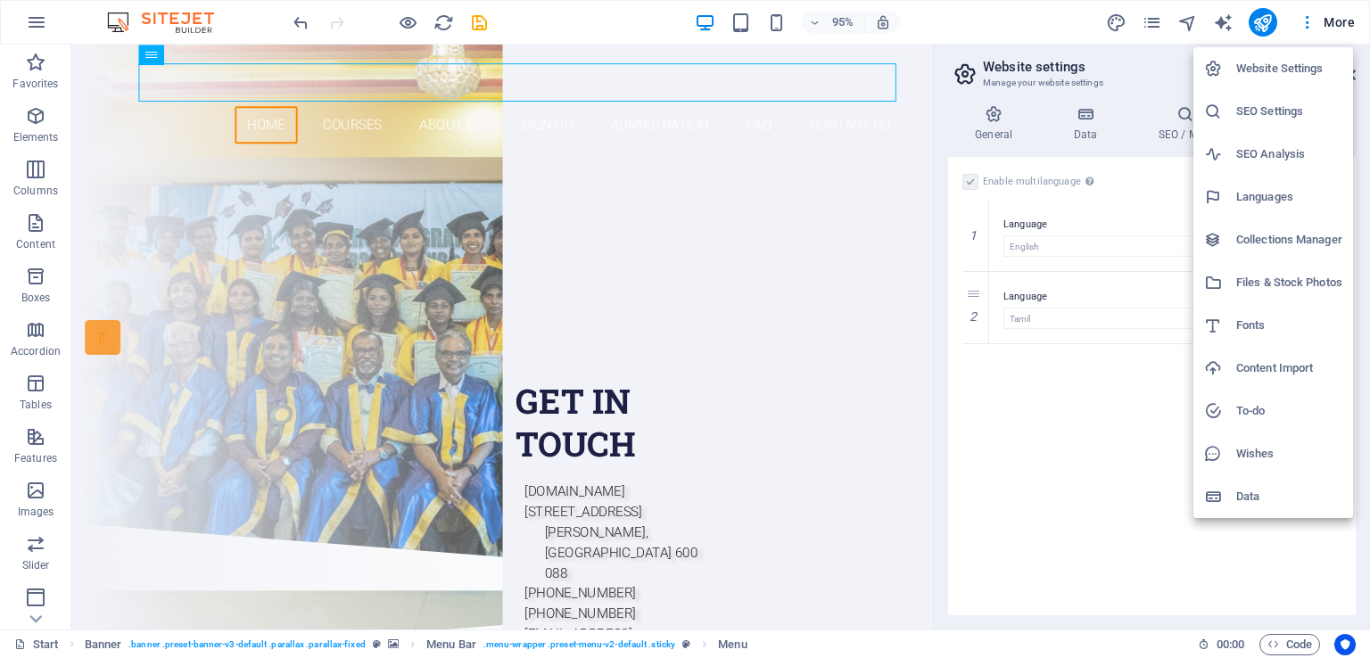
click at [1288, 73] on h6 "Website Settings" at bounding box center [1289, 68] width 106 height 21
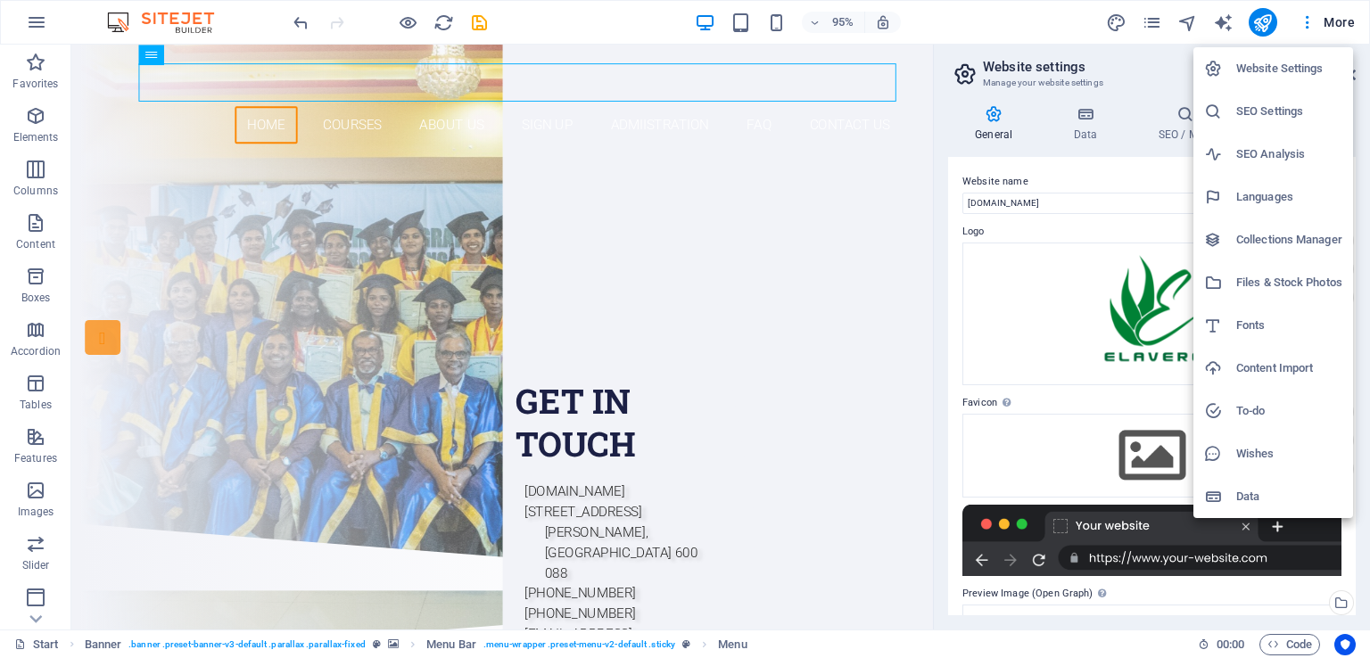
click at [1277, 108] on h6 "SEO Settings" at bounding box center [1289, 111] width 106 height 21
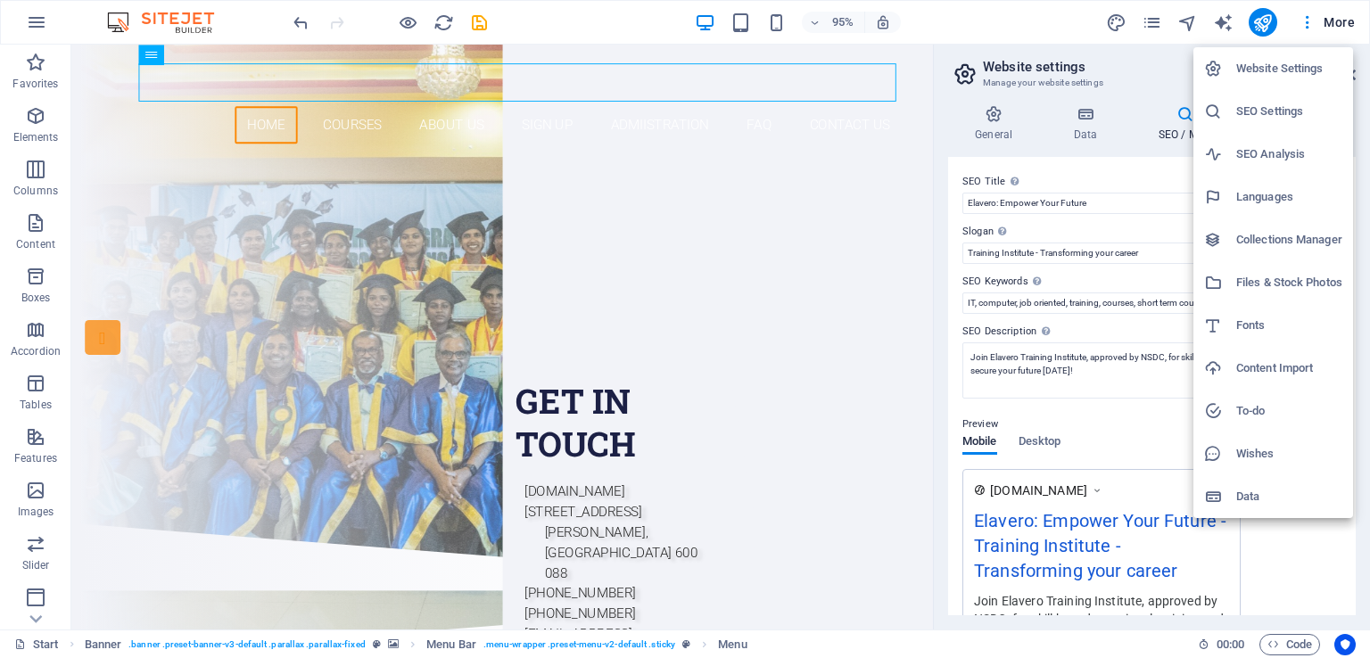
click at [1279, 241] on h6 "Collections Manager" at bounding box center [1289, 239] width 106 height 21
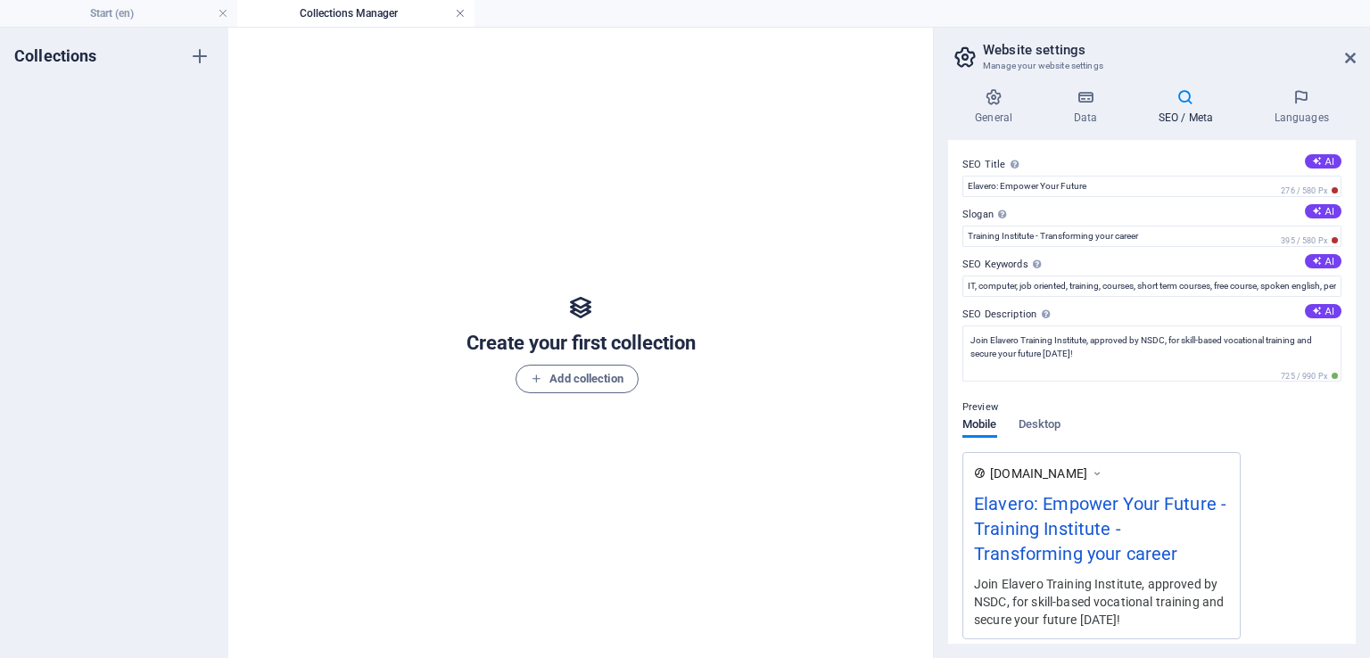
click at [459, 10] on link at bounding box center [460, 13] width 11 height 17
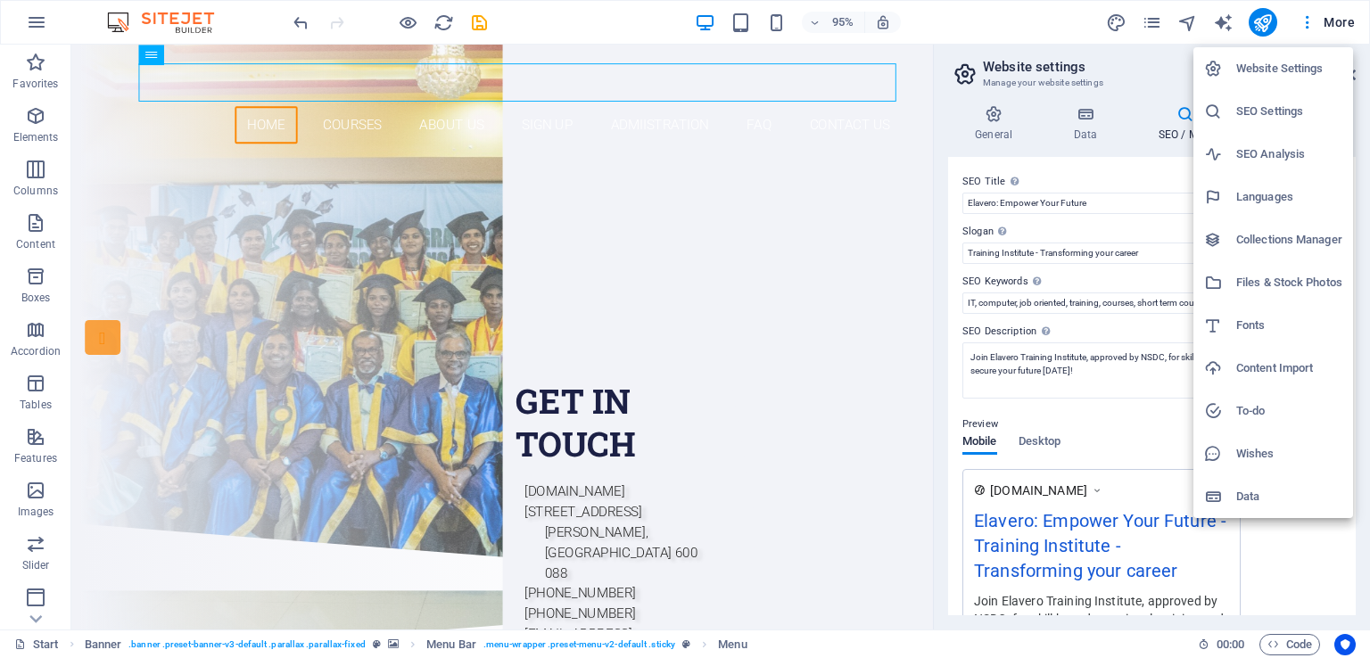
click at [1152, 21] on div at bounding box center [685, 329] width 1370 height 658
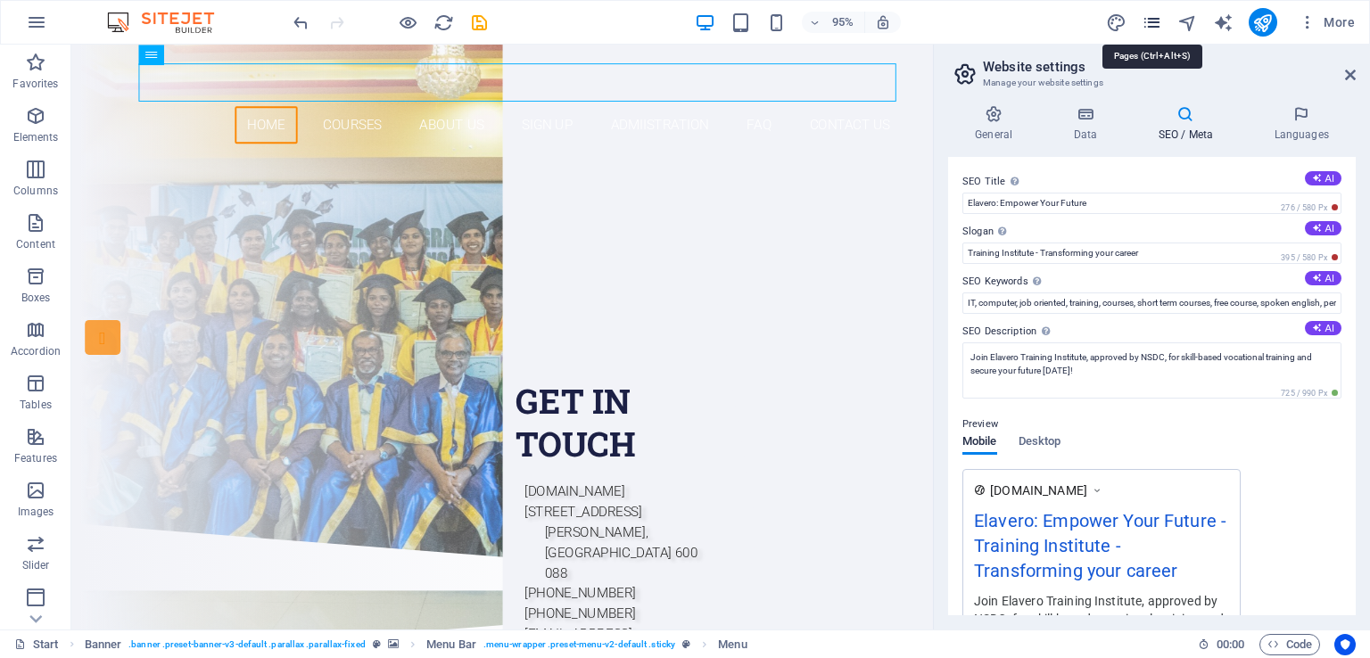
click at [1156, 22] on icon "pages" at bounding box center [1151, 22] width 21 height 21
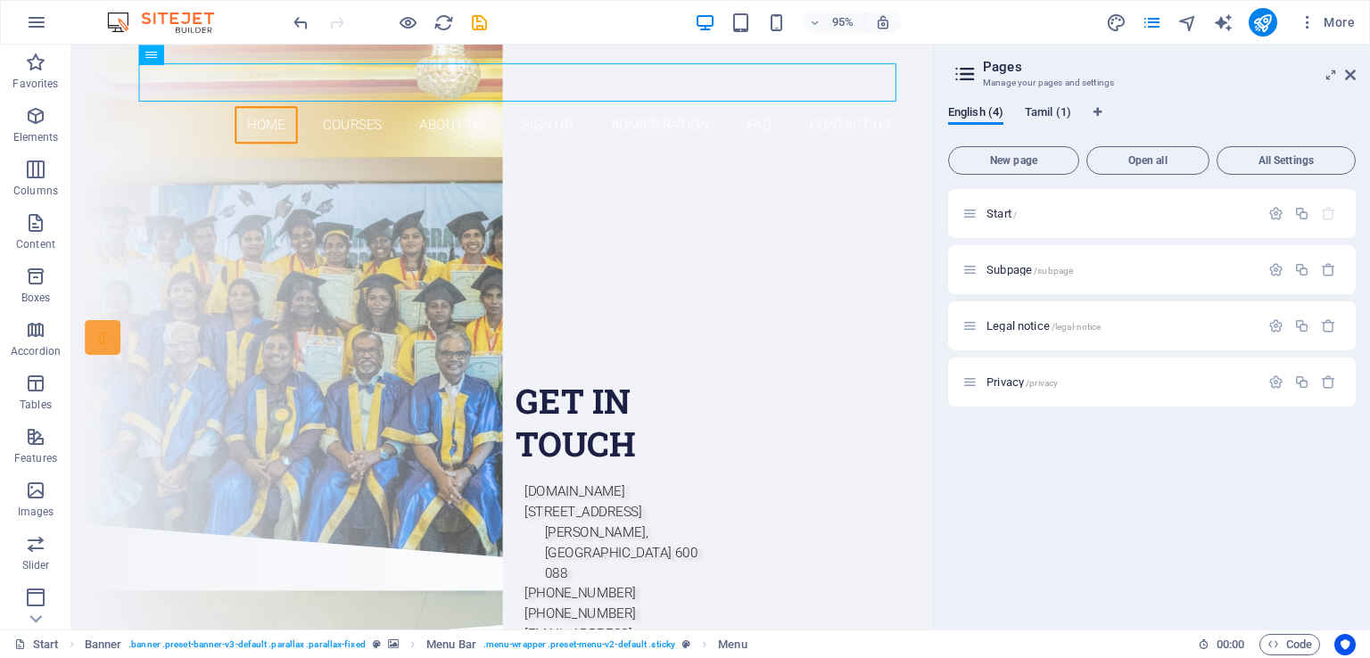
click at [1048, 111] on span "Tamil (1)" at bounding box center [1048, 114] width 46 height 25
drag, startPoint x: 1306, startPoint y: 214, endPoint x: 1327, endPoint y: 215, distance: 21.4
click at [1327, 215] on div at bounding box center [1302, 213] width 78 height 15
click at [1313, 270] on span "Translate" at bounding box center [1311, 270] width 46 height 14
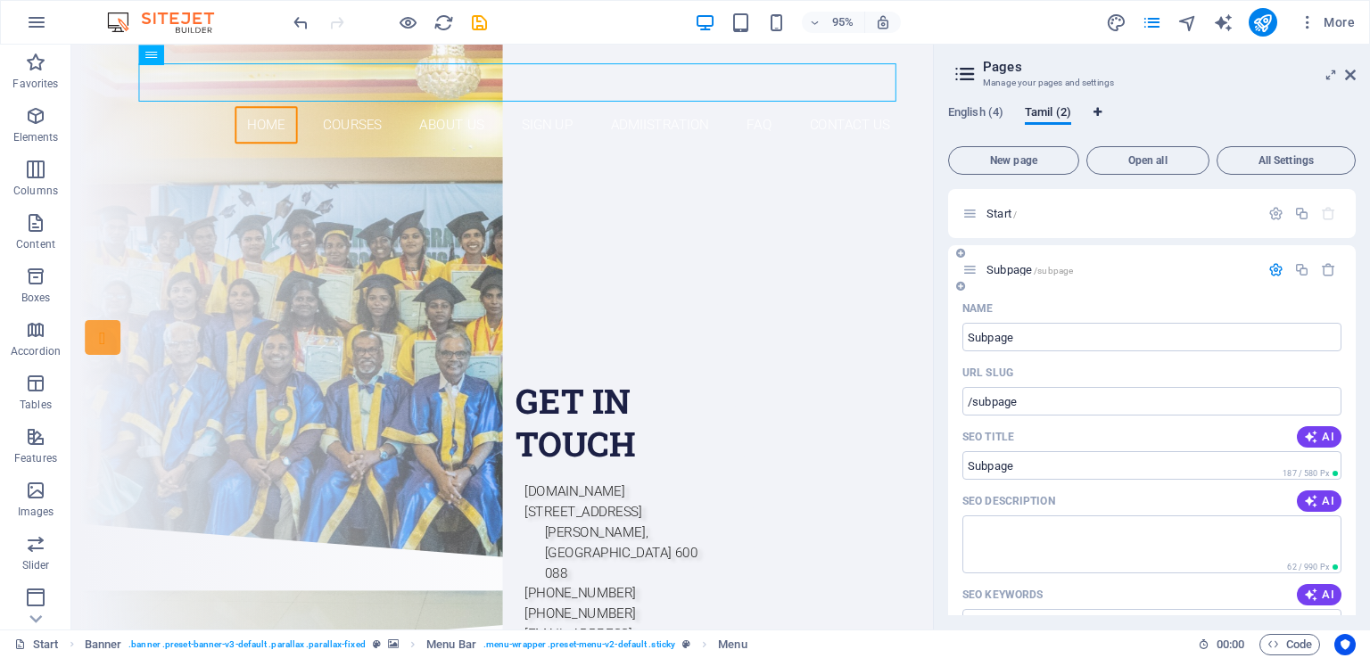
click at [1096, 108] on icon "Language Tabs" at bounding box center [1097, 112] width 8 height 11
select select "41"
select select "156"
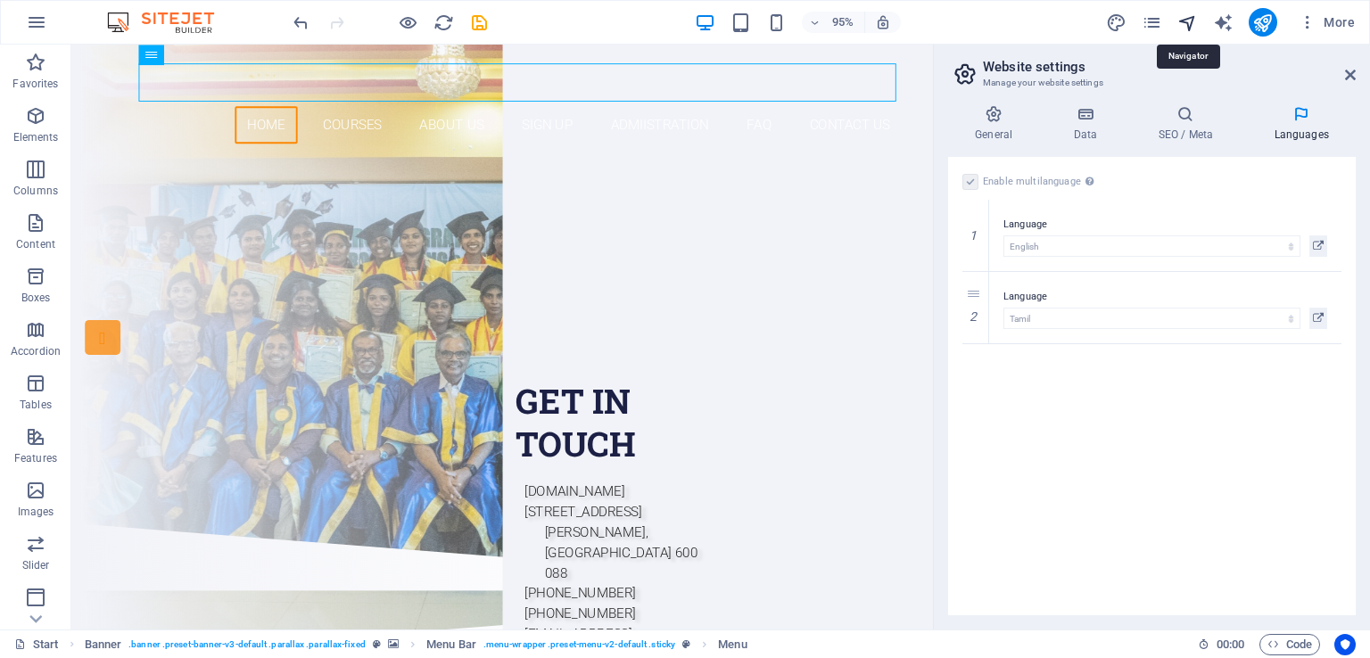
click at [1184, 24] on icon "navigator" at bounding box center [1187, 22] width 21 height 21
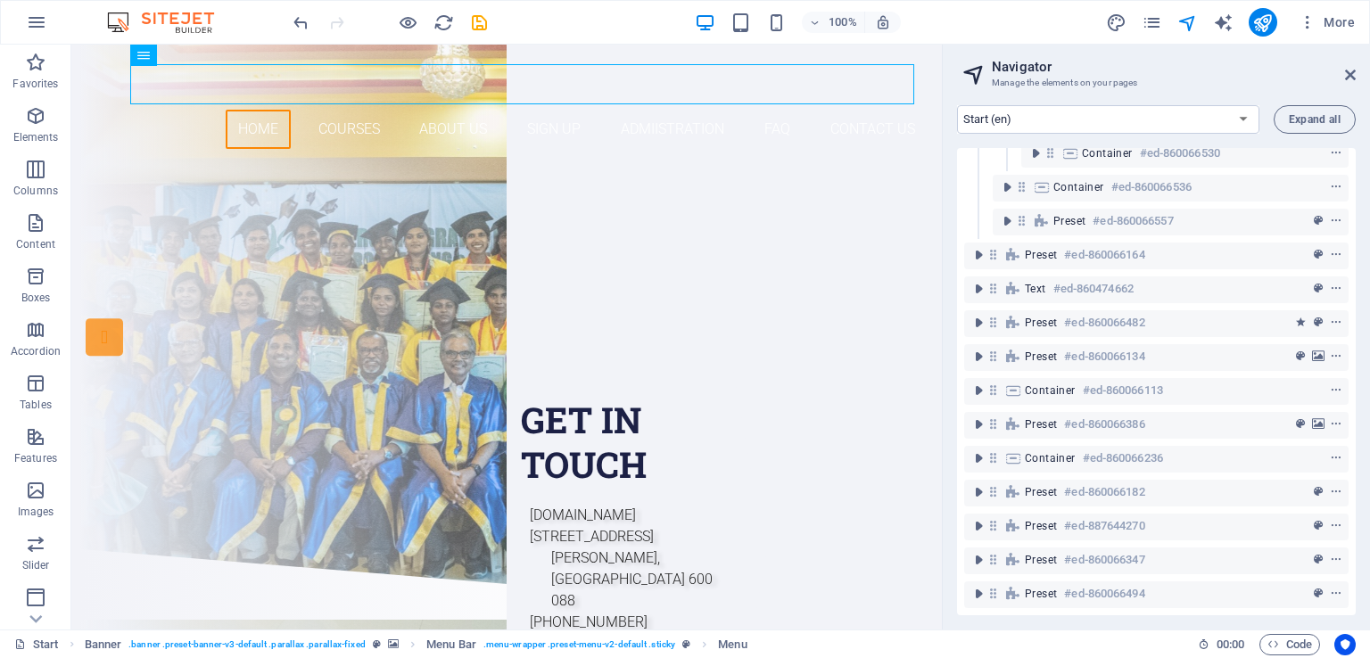
scroll to position [163, 0]
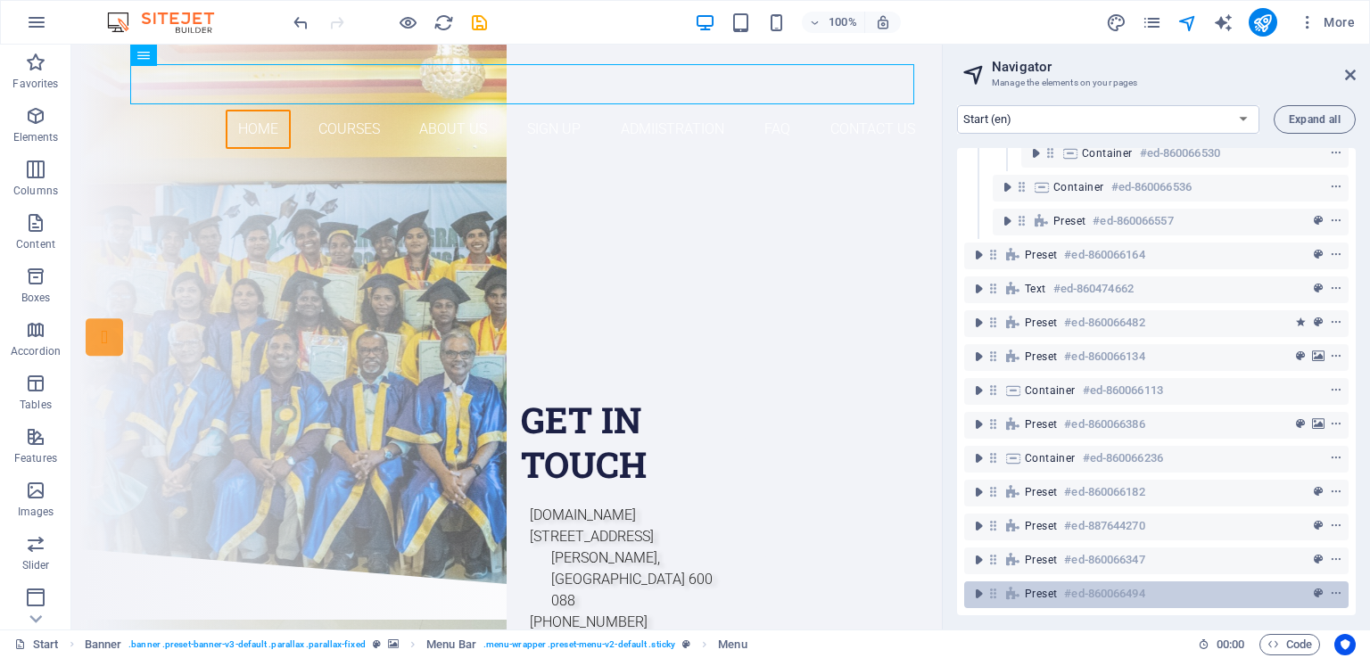
click at [1034, 587] on span "Preset" at bounding box center [1041, 594] width 32 height 14
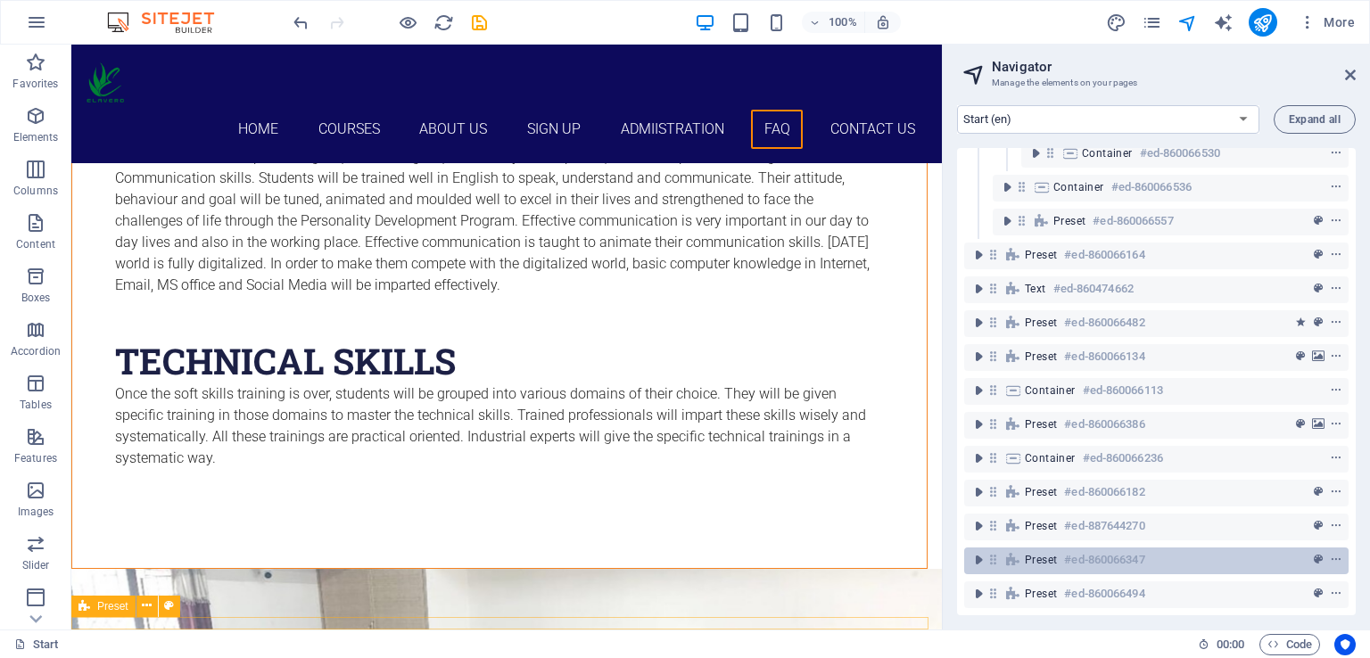
click at [1052, 553] on span "Preset" at bounding box center [1041, 560] width 32 height 14
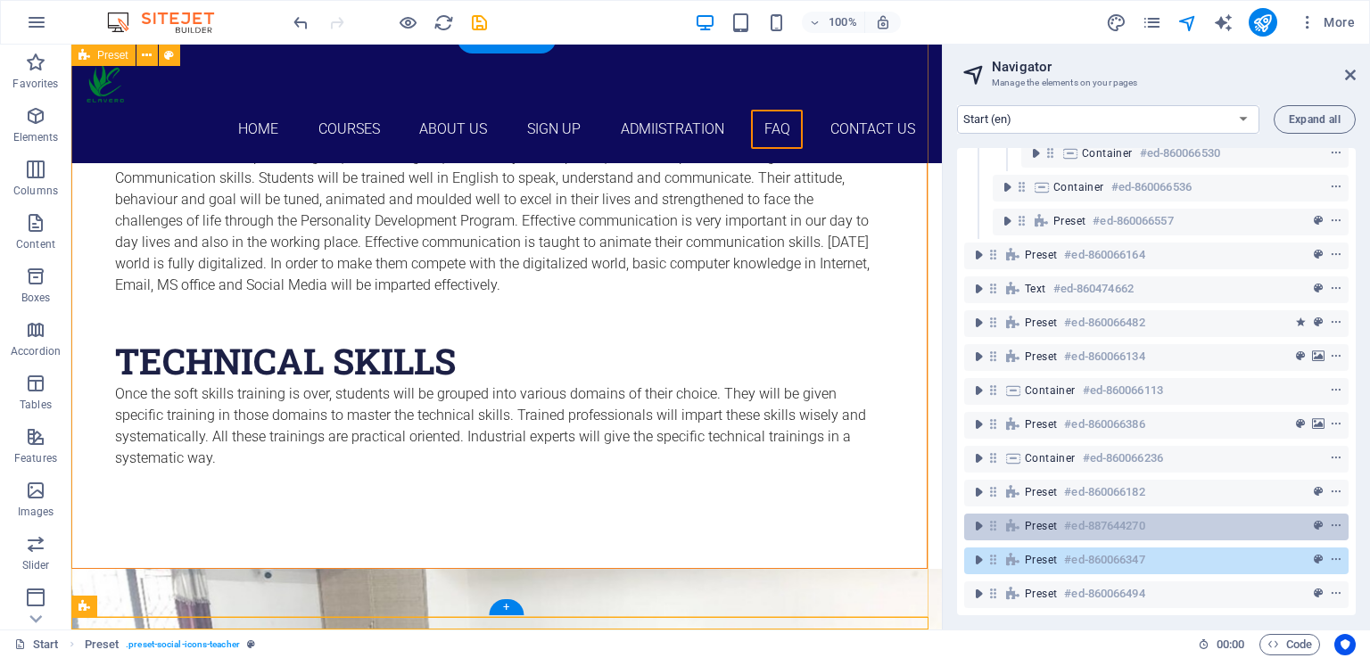
click at [1045, 519] on span "Preset" at bounding box center [1041, 526] width 32 height 14
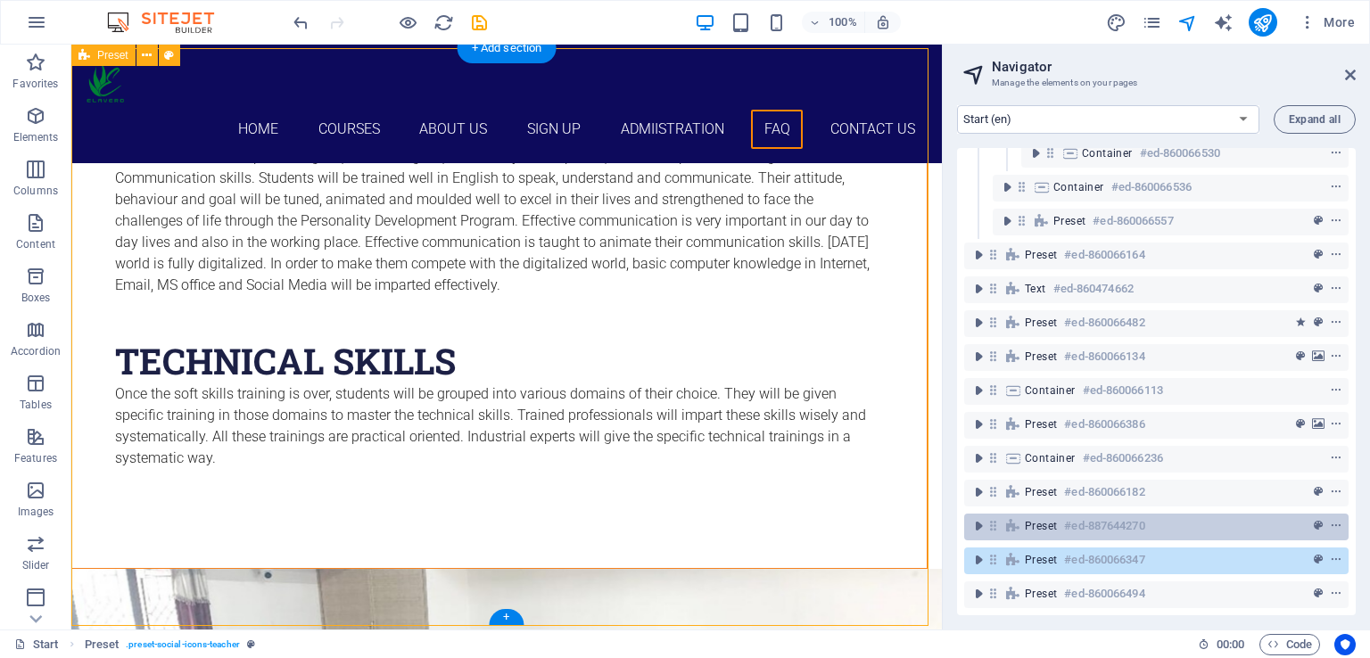
scroll to position [8431, 0]
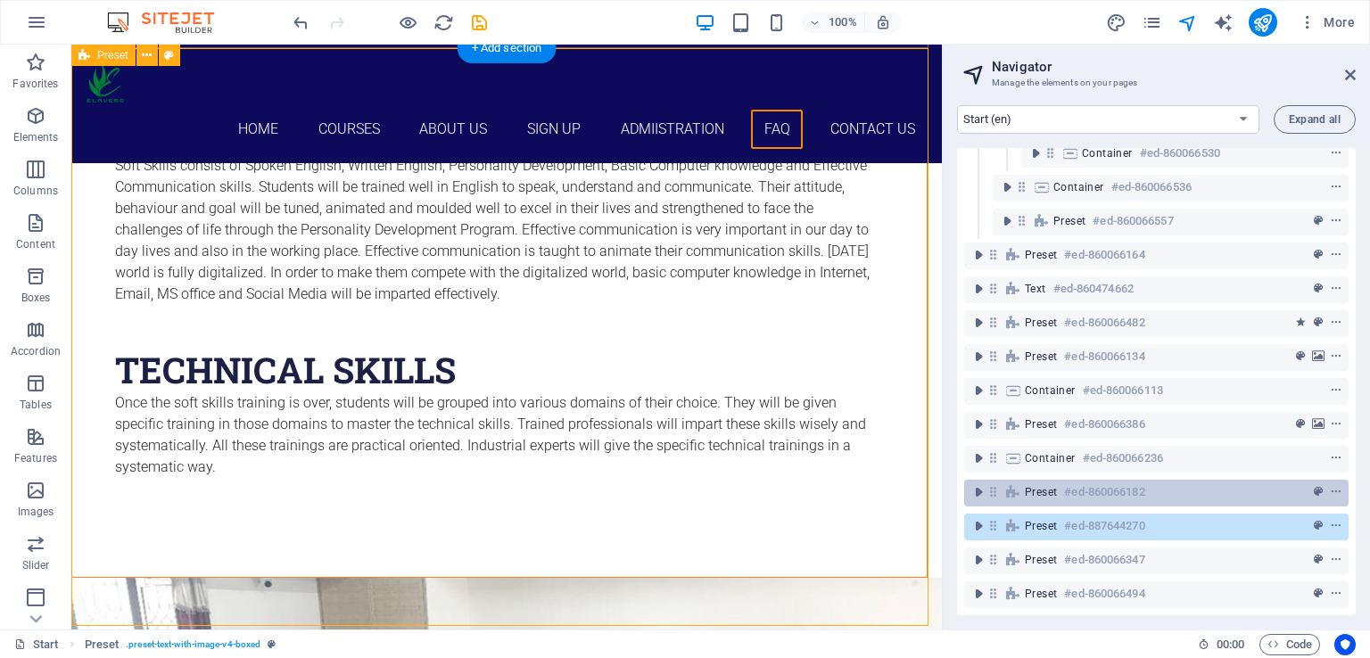
click at [1046, 485] on span "Preset" at bounding box center [1041, 492] width 32 height 14
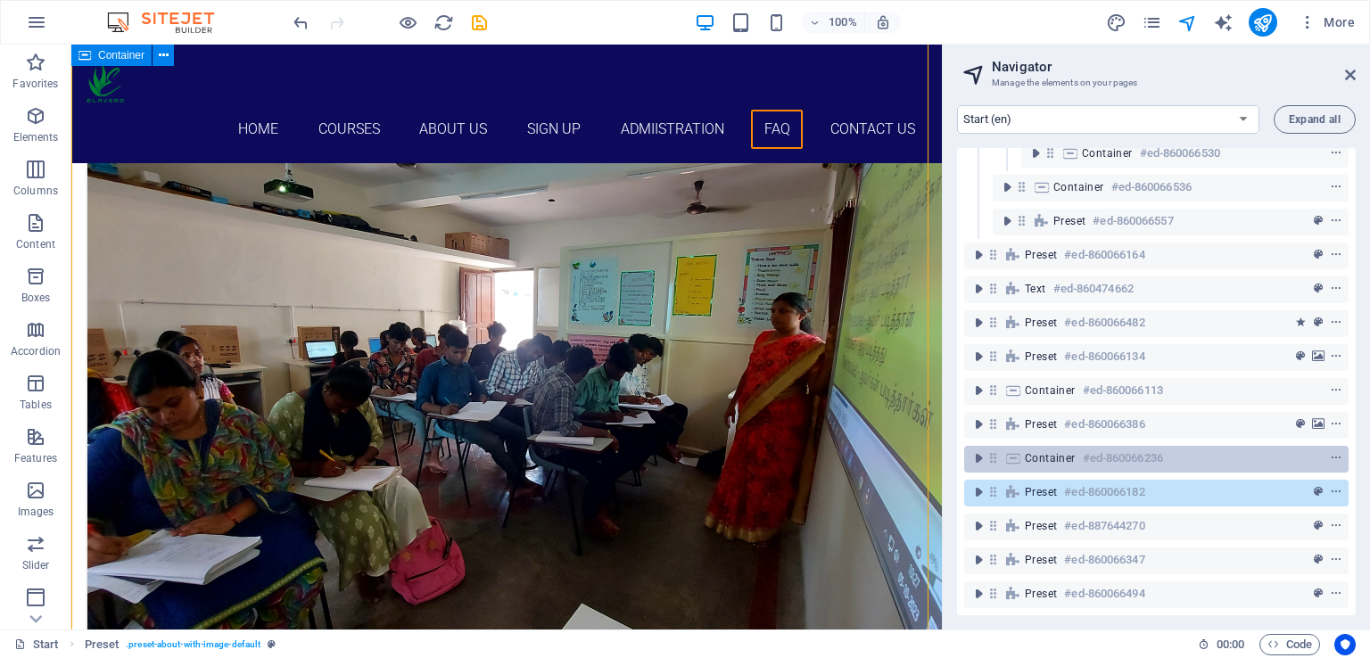
click at [1044, 451] on span "Container" at bounding box center [1050, 458] width 51 height 14
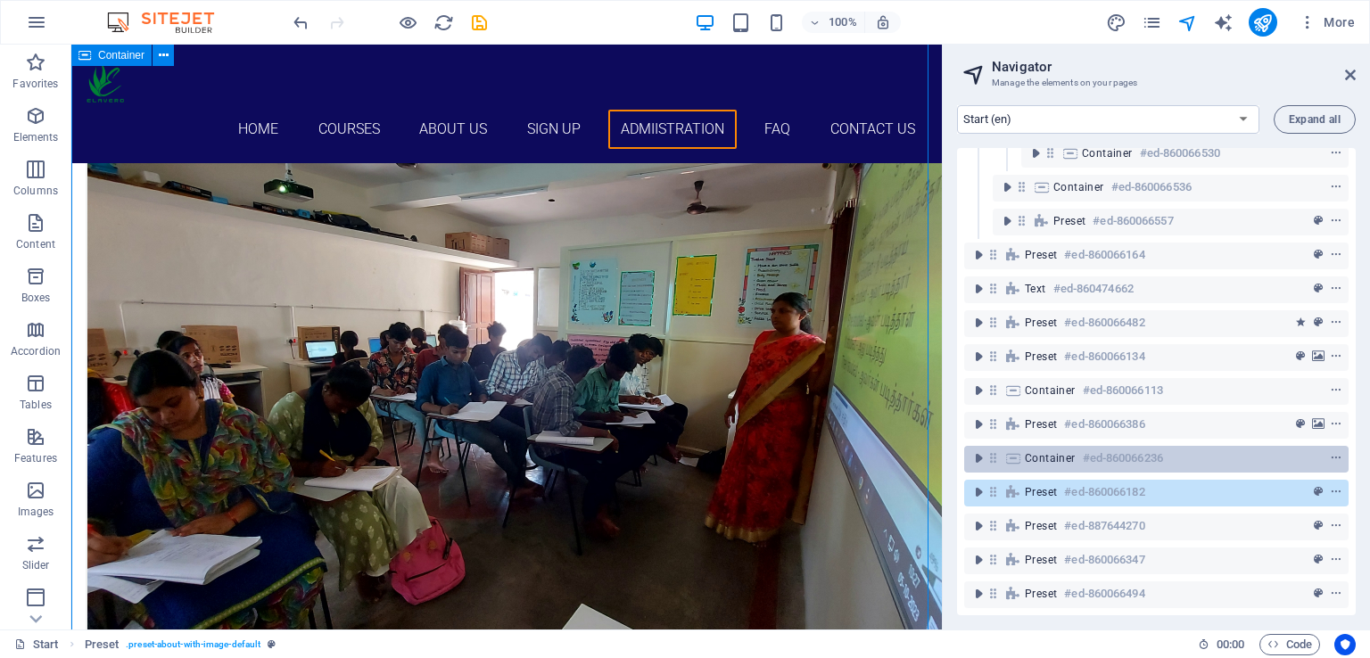
scroll to position [6458, 0]
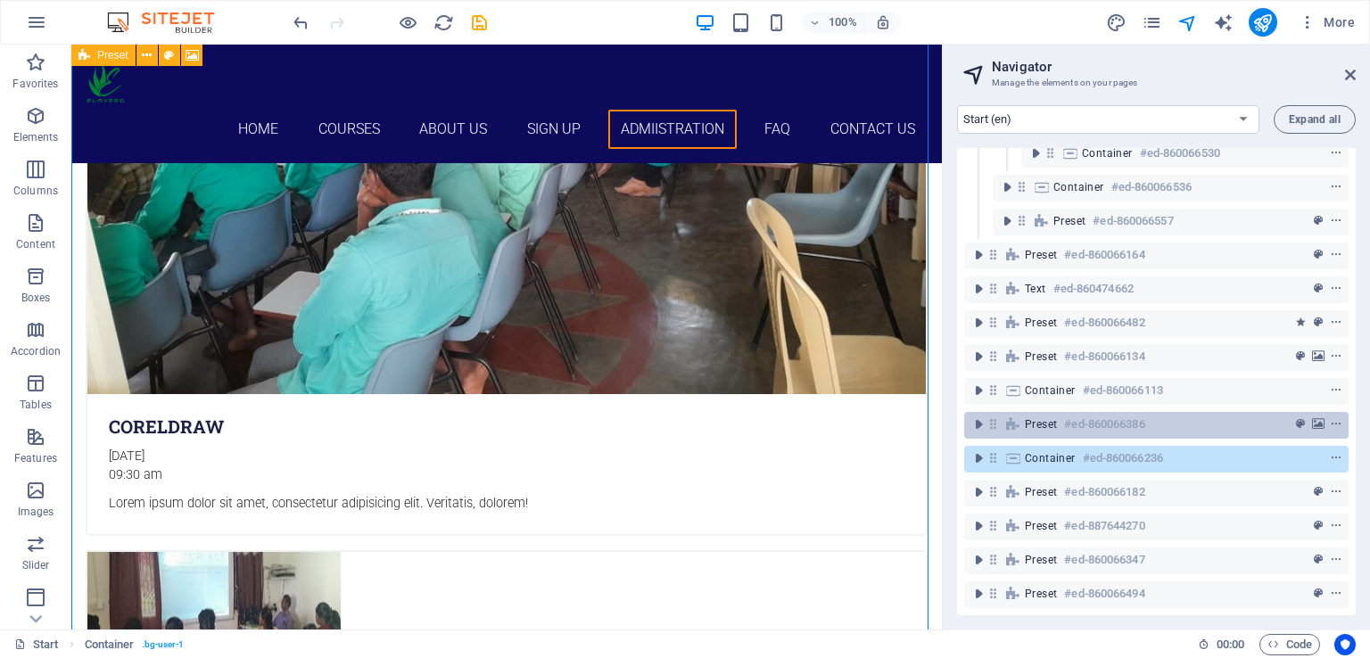
click at [1039, 417] on span "Preset" at bounding box center [1041, 424] width 32 height 14
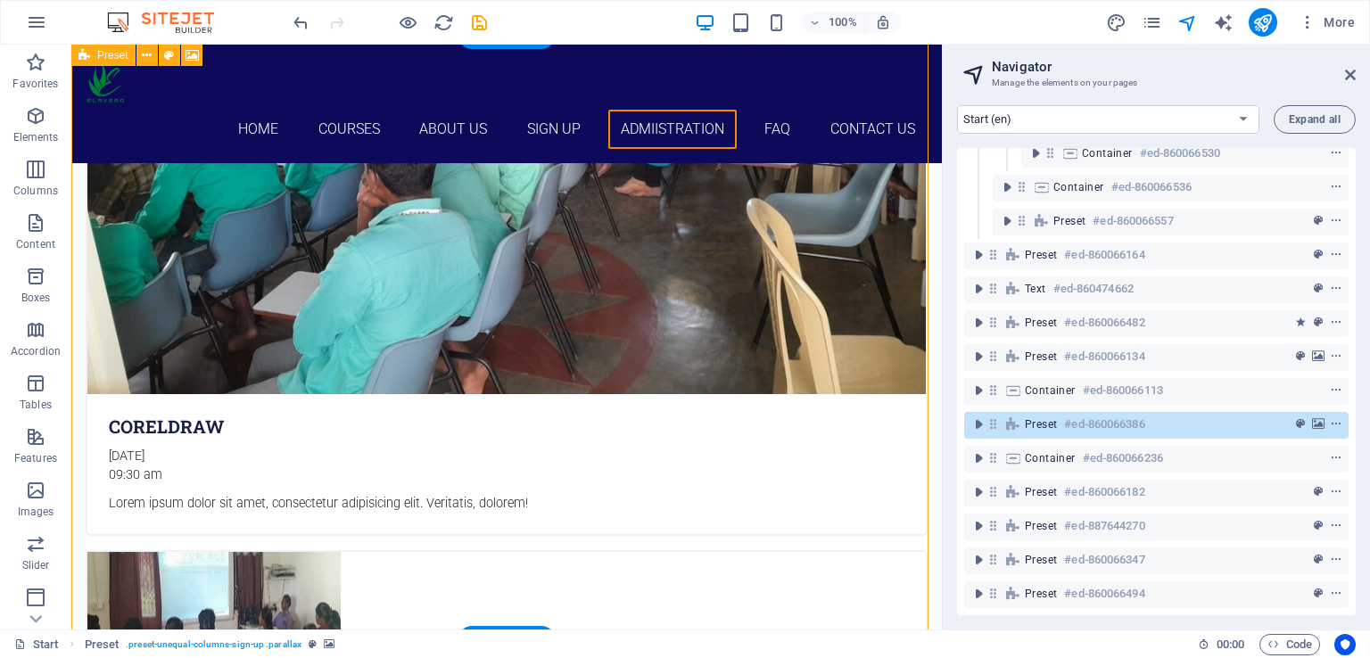
scroll to position [5490, 0]
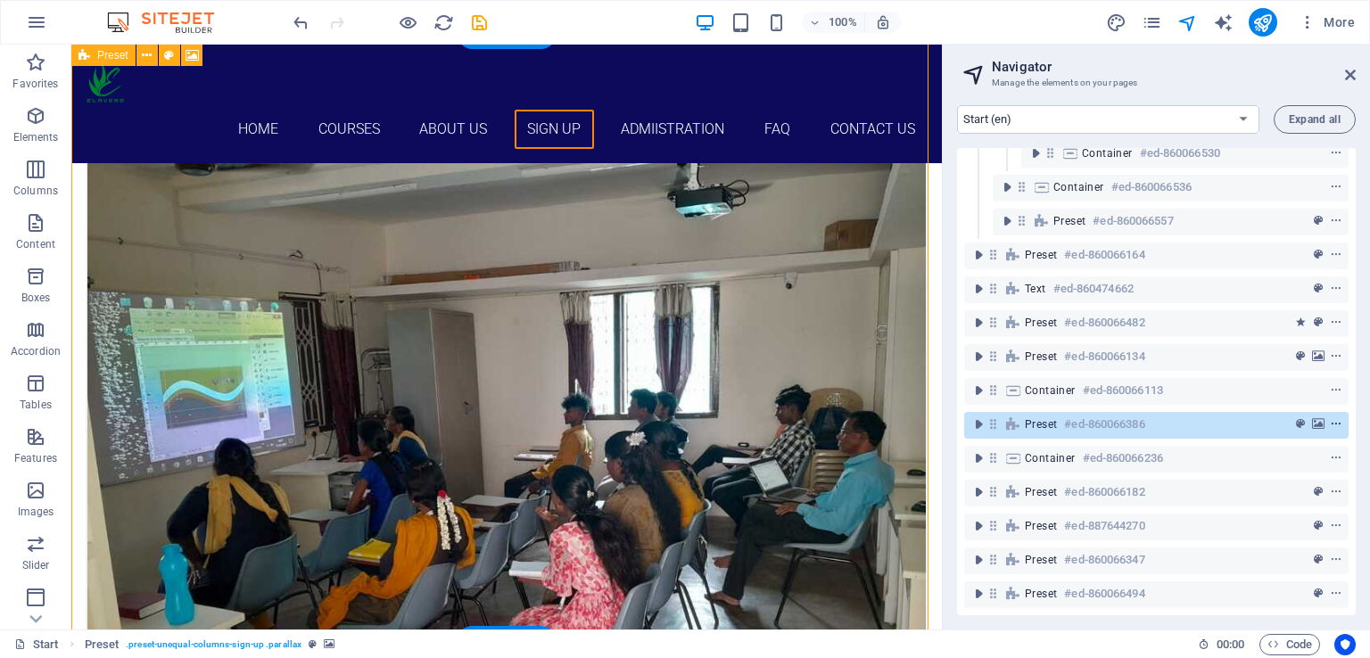
click at [1330, 418] on icon "context-menu" at bounding box center [1336, 424] width 12 height 12
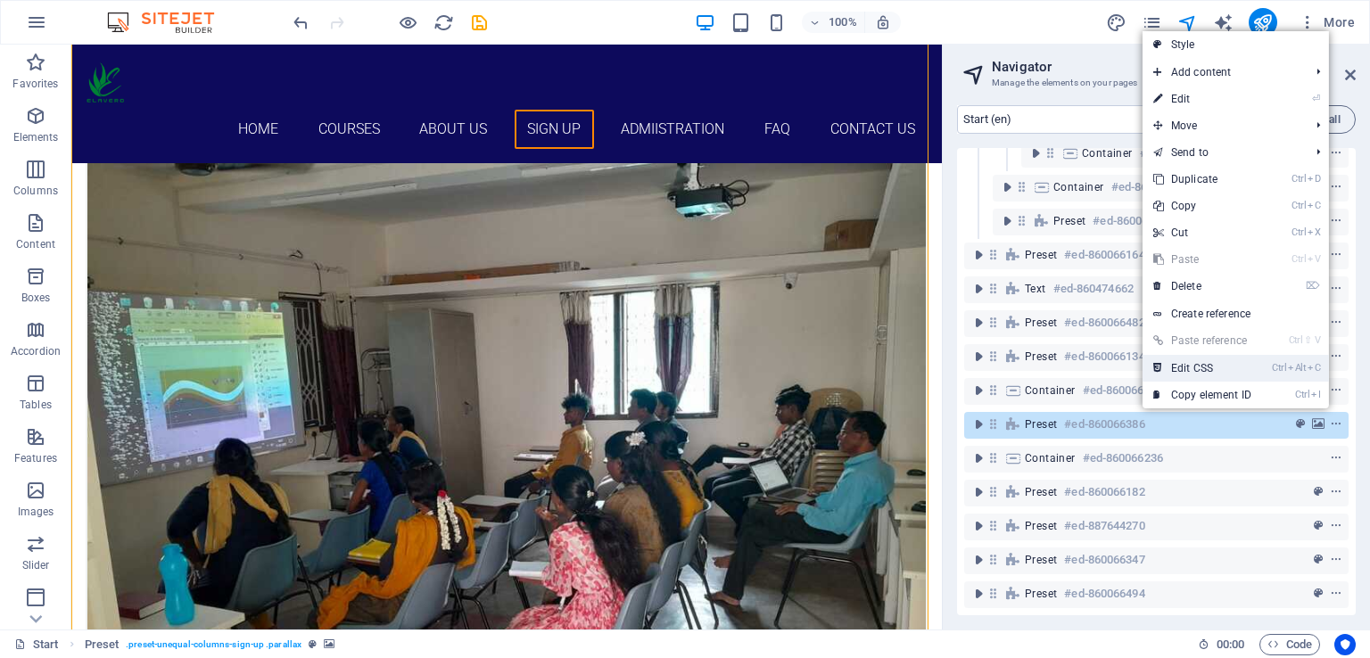
click at [1259, 366] on link "Ctrl Alt C Edit CSS" at bounding box center [1201, 368] width 119 height 27
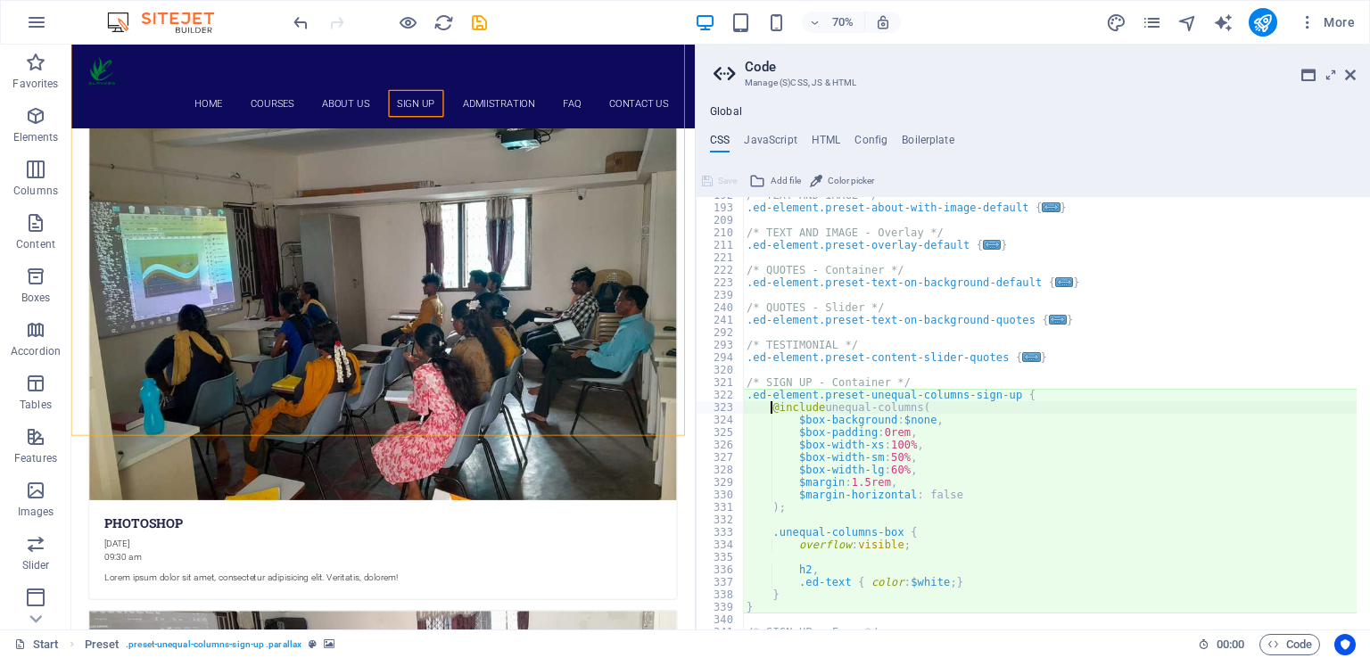
scroll to position [782, 0]
type textarea ");"
type textarea "overflow: visible;"
type textarea "}"
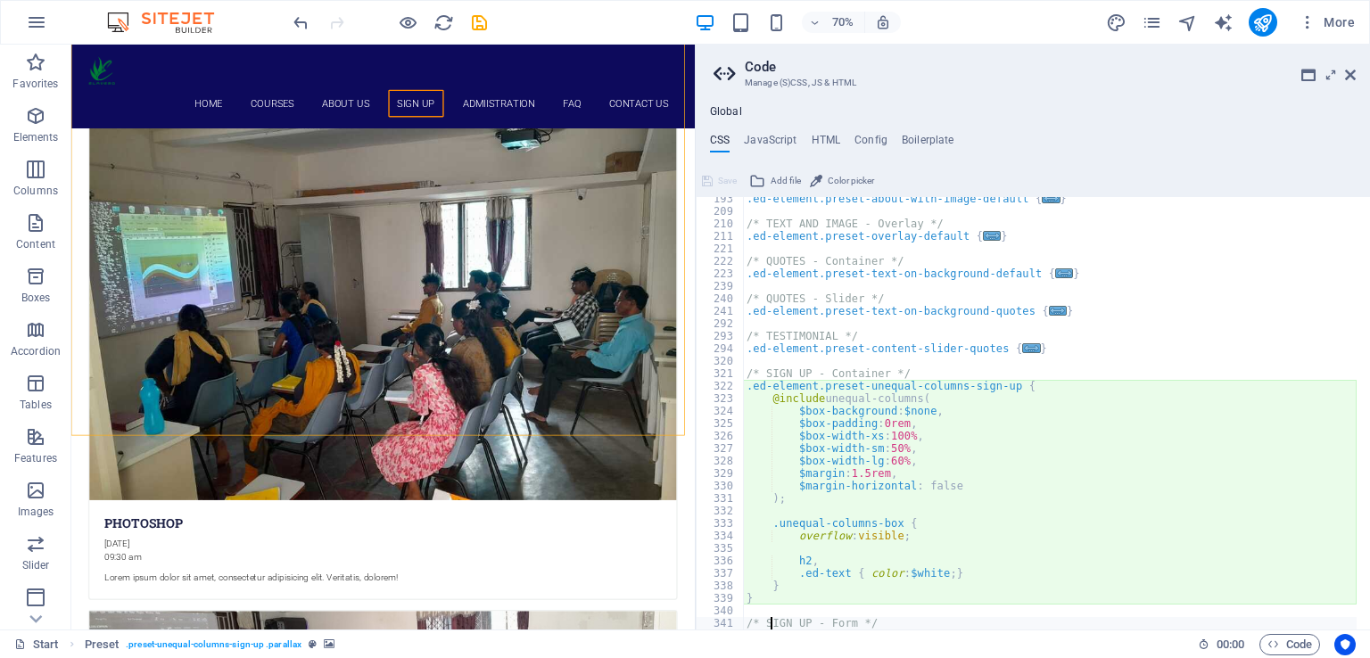
type textarea ".ed-element.preset-contact-form-sign-up {"
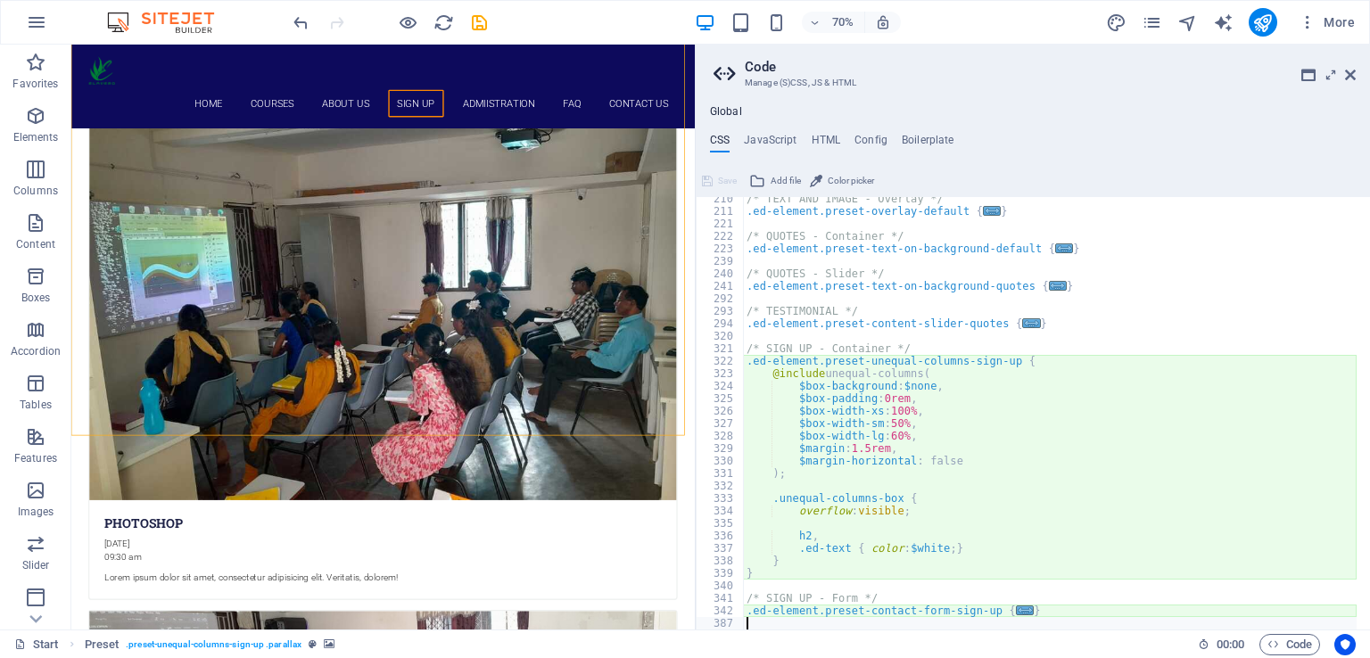
scroll to position [828, 0]
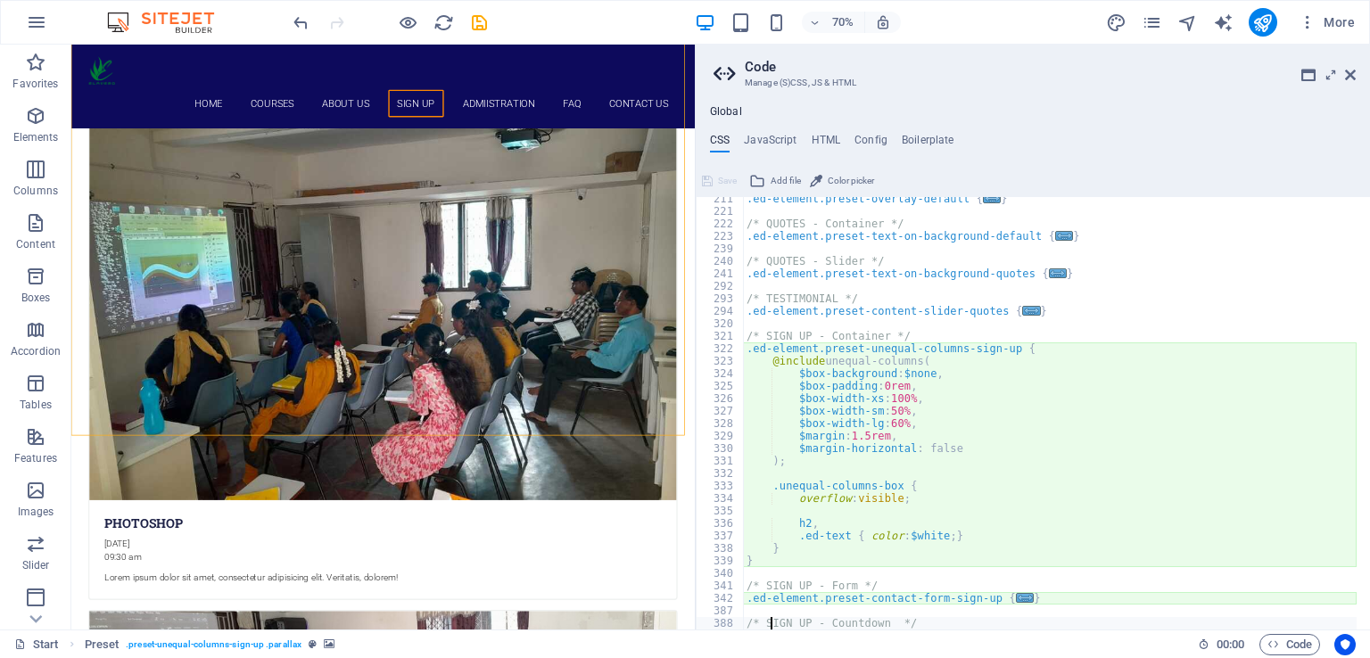
type textarea ".ed-element.preset-countdown-v3-educare {"
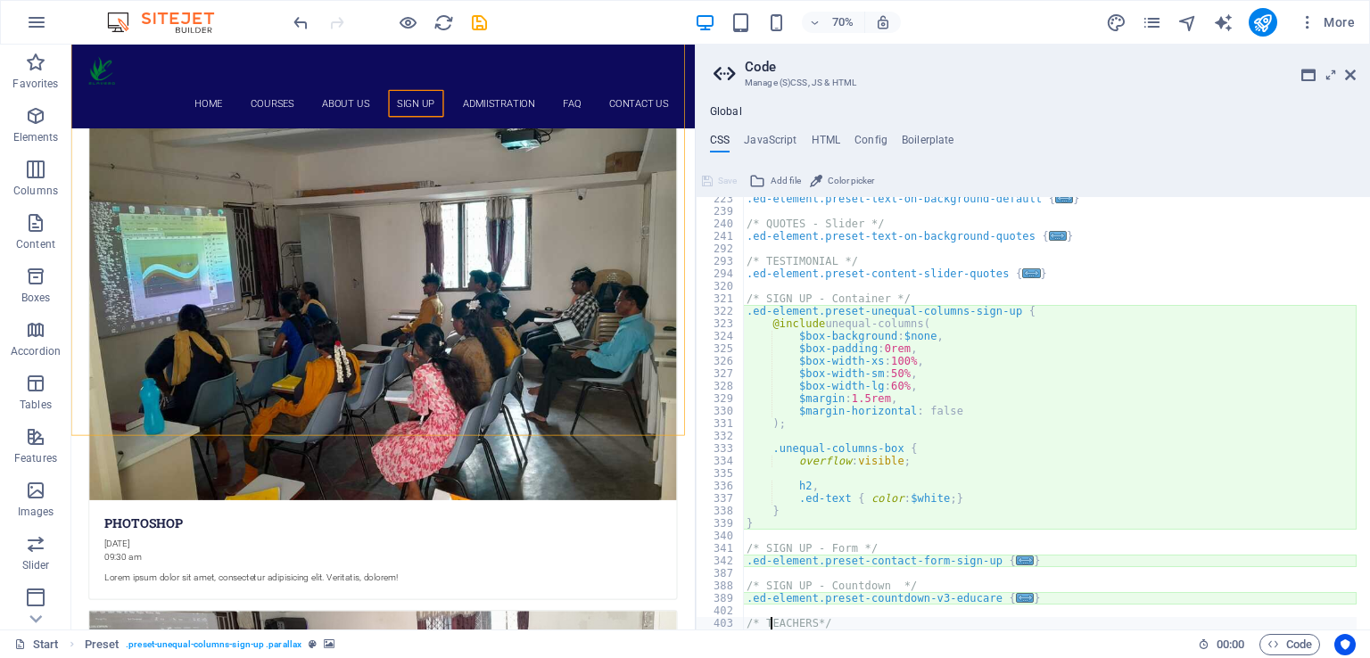
type textarea ".ed-element.preset-content-slider-teacher {"
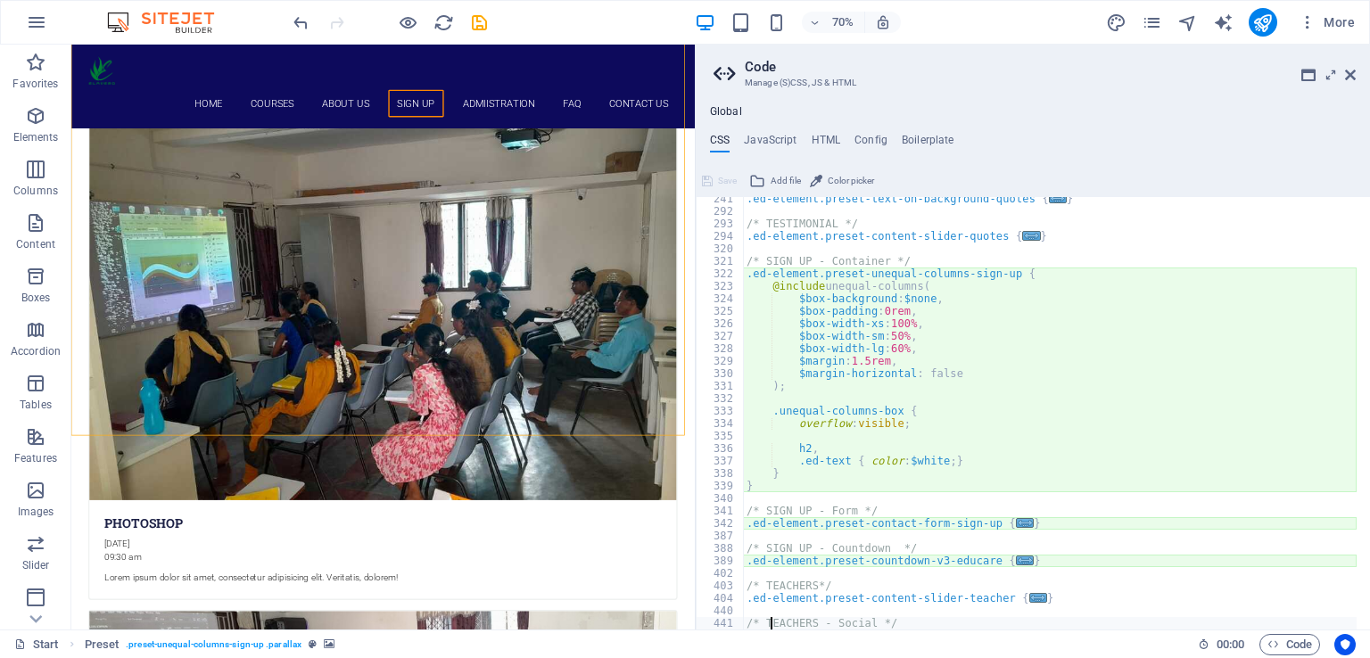
scroll to position [902, 0]
type textarea ".ed-element.preset-social-icons-teacher {"
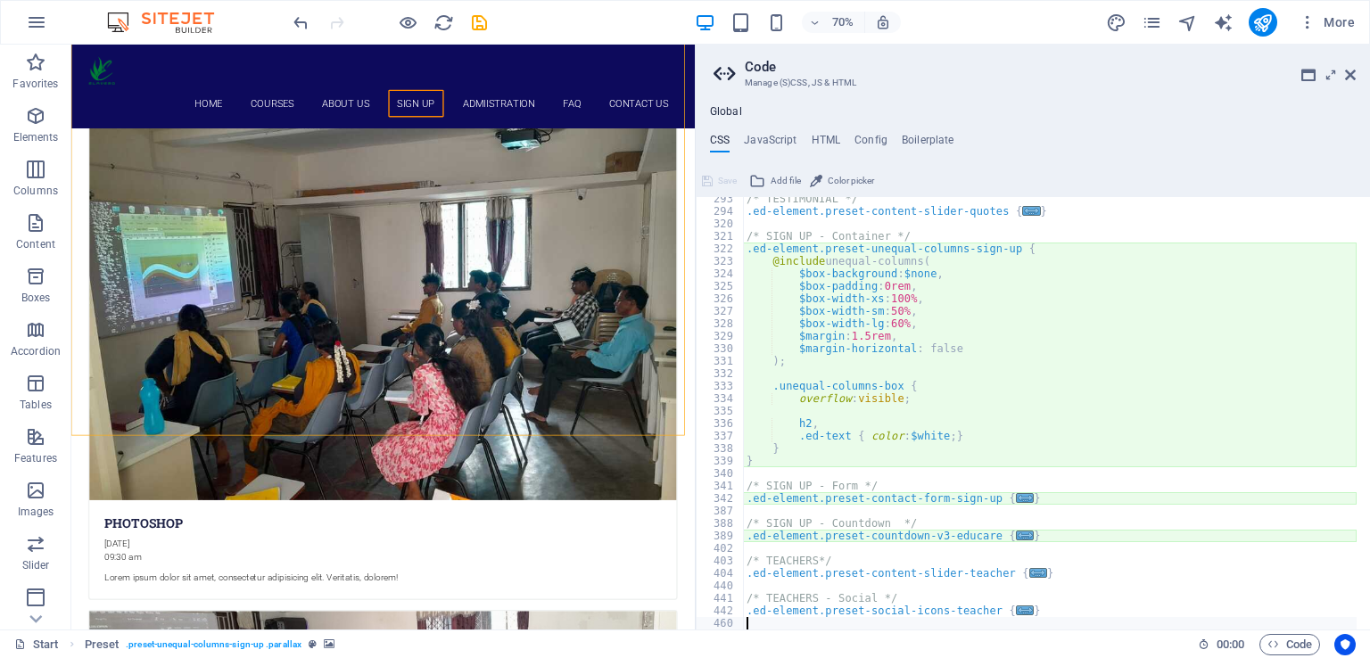
scroll to position [941, 0]
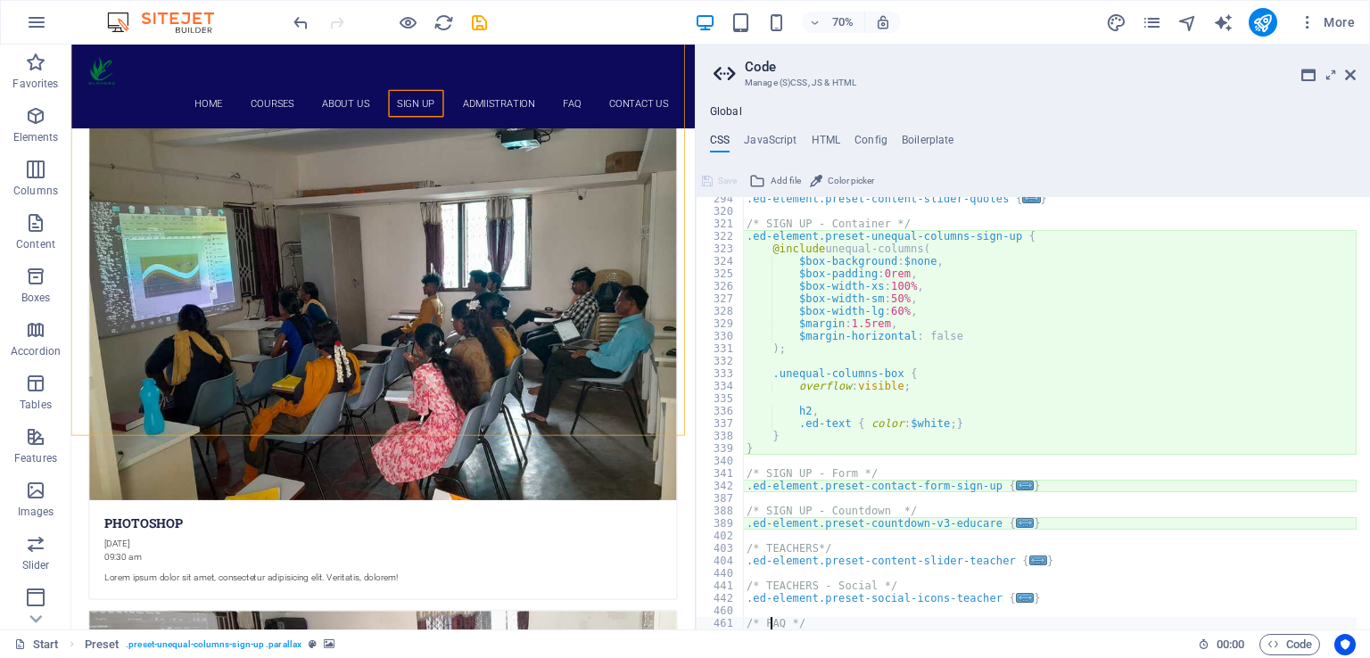
type textarea ".ed-element.preset-accordion-default {"
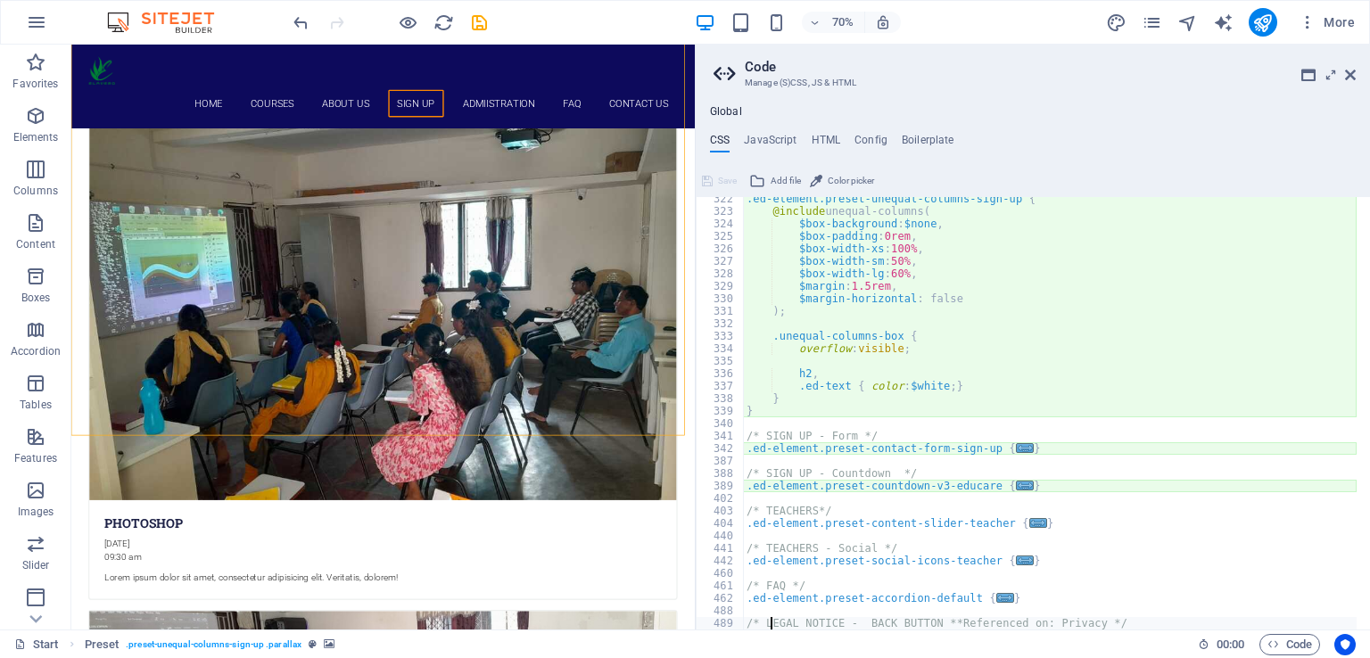
scroll to position [977, 0]
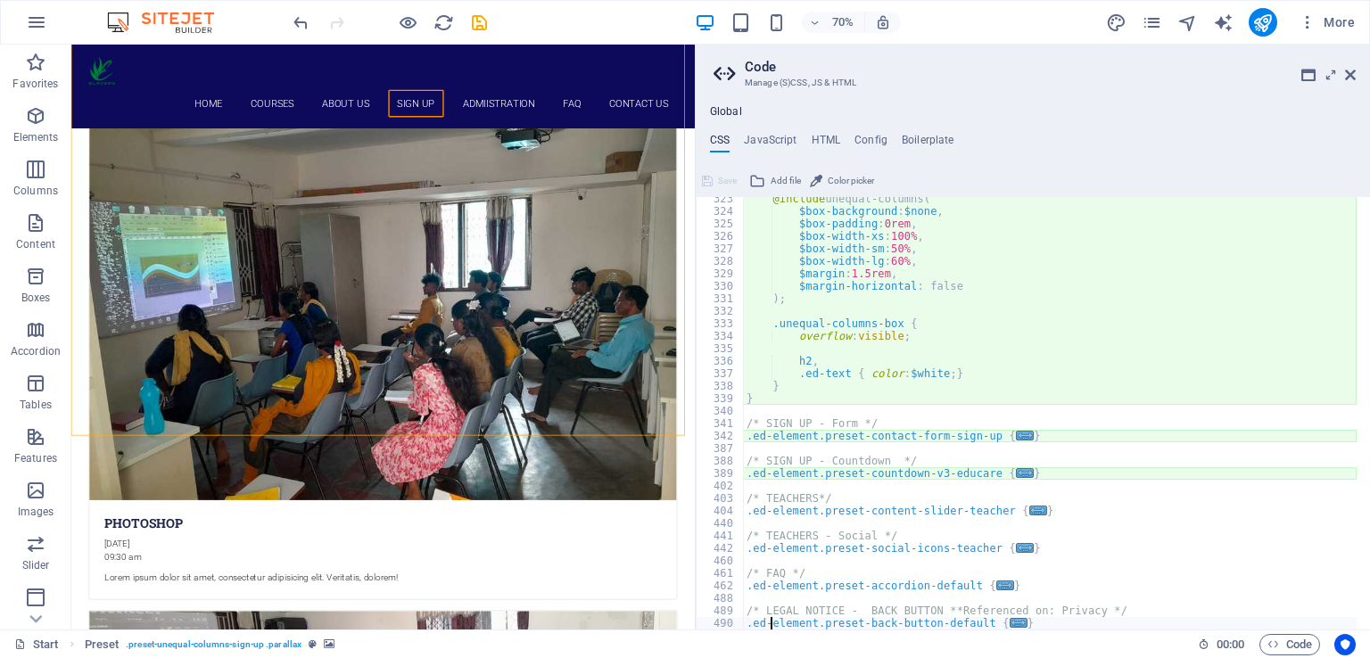
type textarea ".ed-element.preset-text-v2-default {"
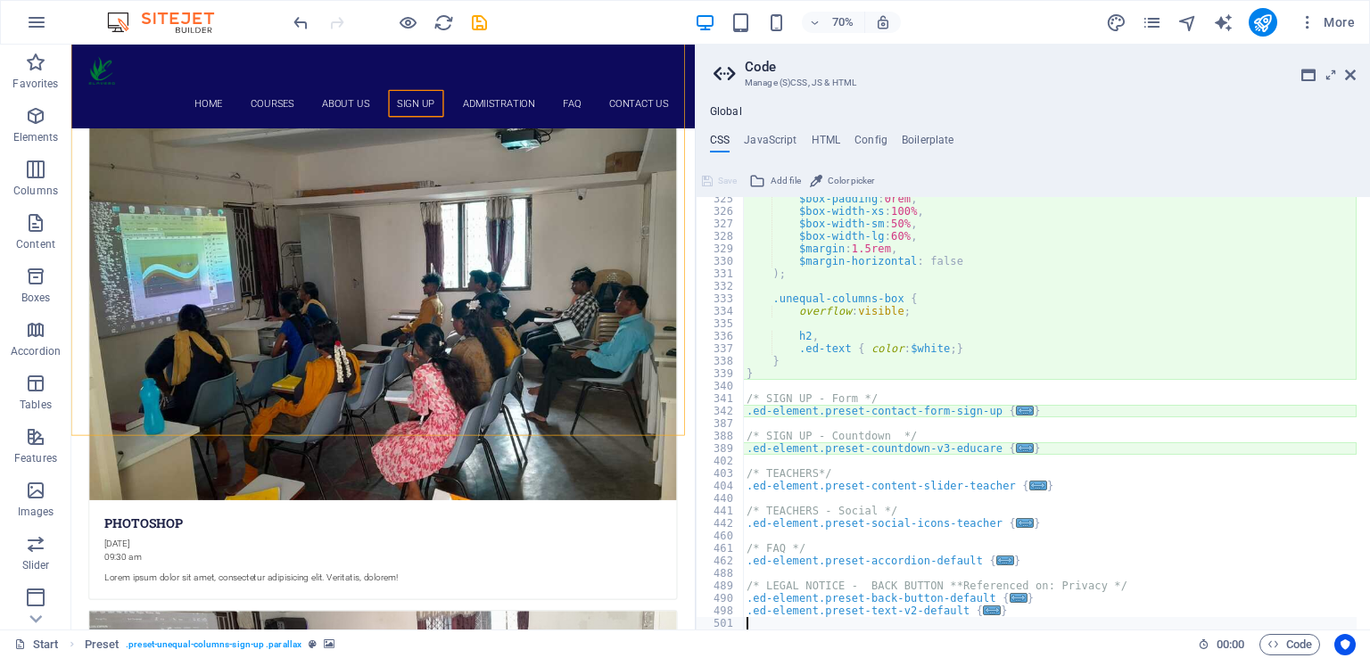
scroll to position [1016, 0]
type textarea "/* LEGAL NOTICE - BACK BUTTON **Referenced on: Privacy */"
type textarea "/* FAQ */"
type textarea "/* TEACHERS - Social */"
type textarea "/* TEACHERS*/"
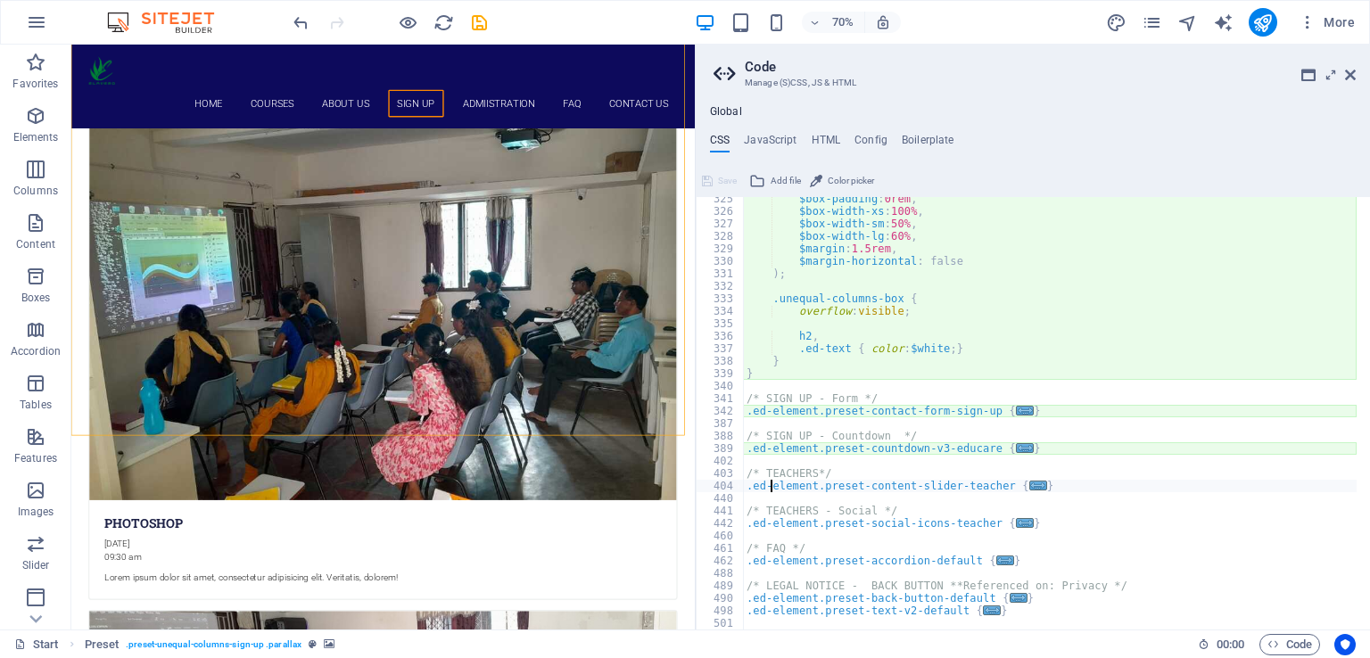
type textarea "/* SIGN UP - Countdown */"
type textarea ".ed-element.preset-contact-form-sign-up {"
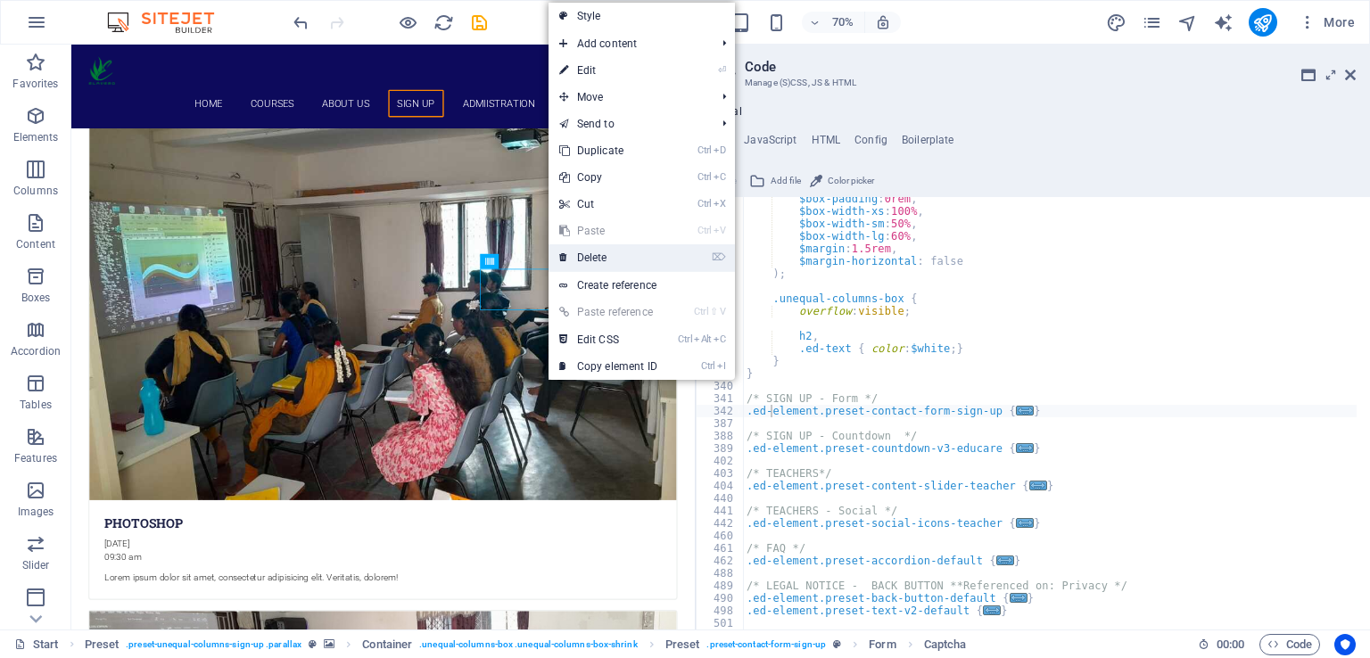
click at [595, 255] on link "⌦ Delete" at bounding box center [607, 257] width 119 height 27
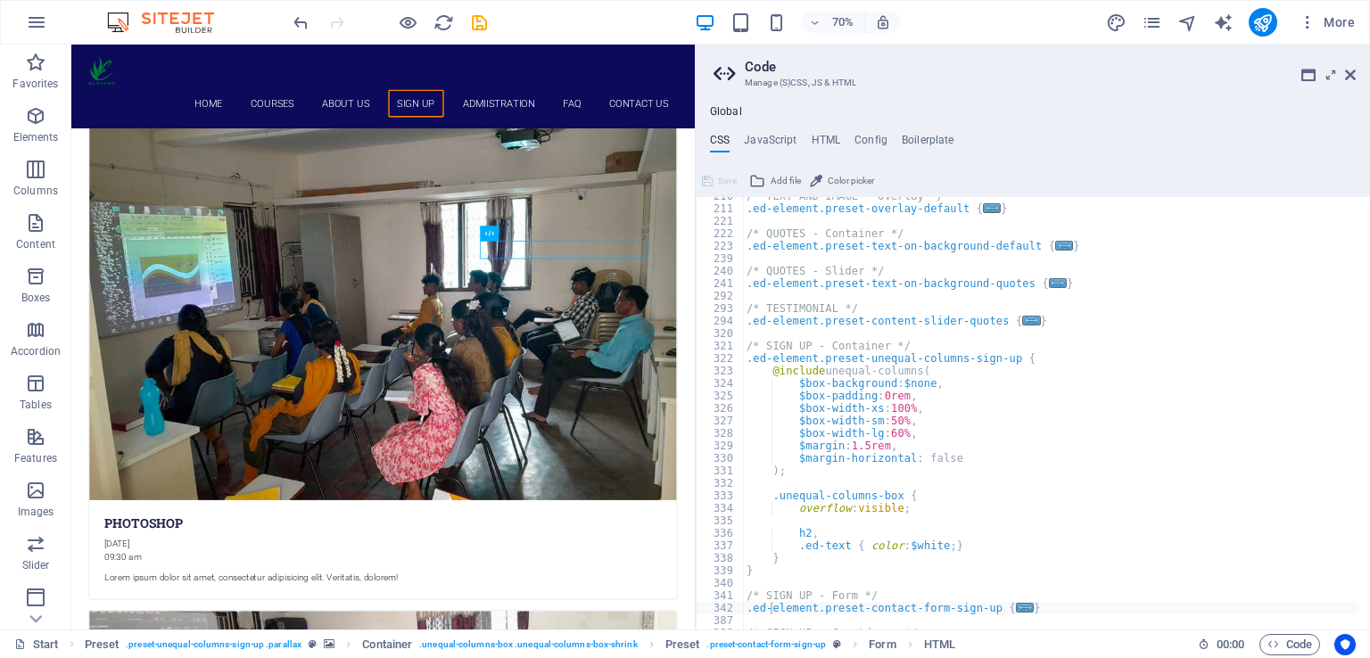
scroll to position [819, 0]
click at [769, 138] on h4 "JavaScript" at bounding box center [770, 144] width 53 height 20
type textarea "/* JS for preset "Menu V2" */"
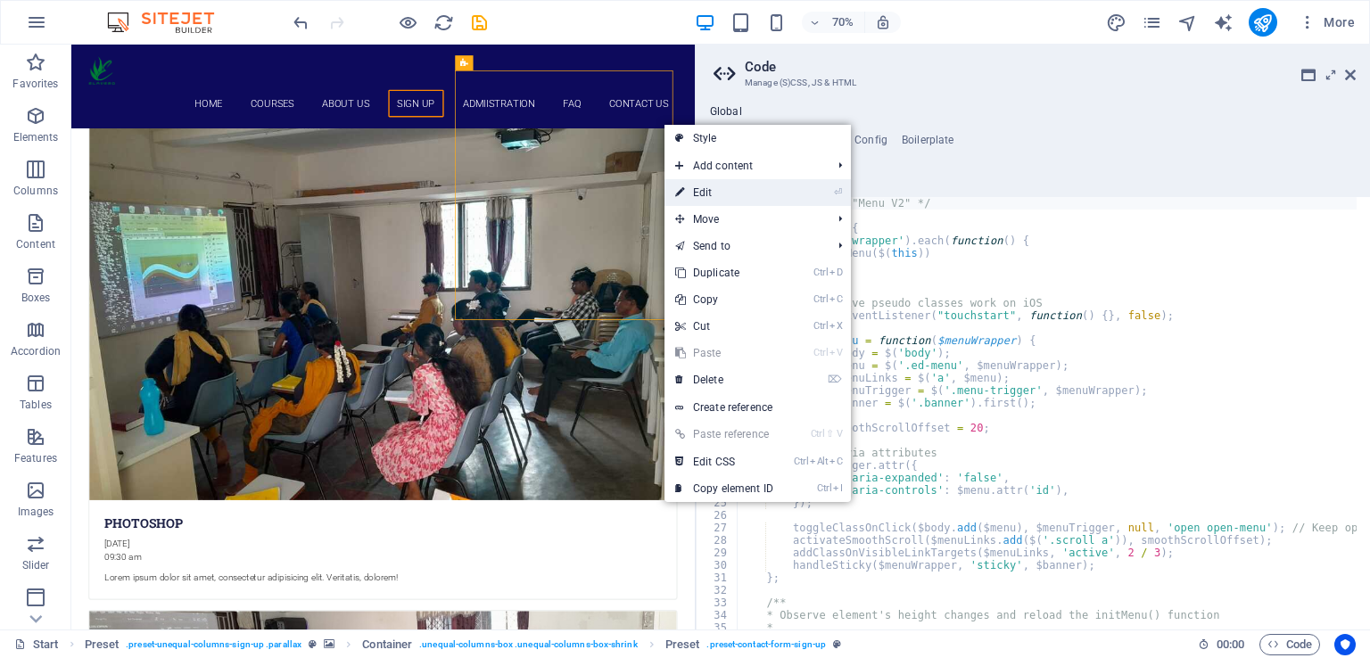
click at [717, 194] on link "⏎ Edit" at bounding box center [723, 192] width 119 height 27
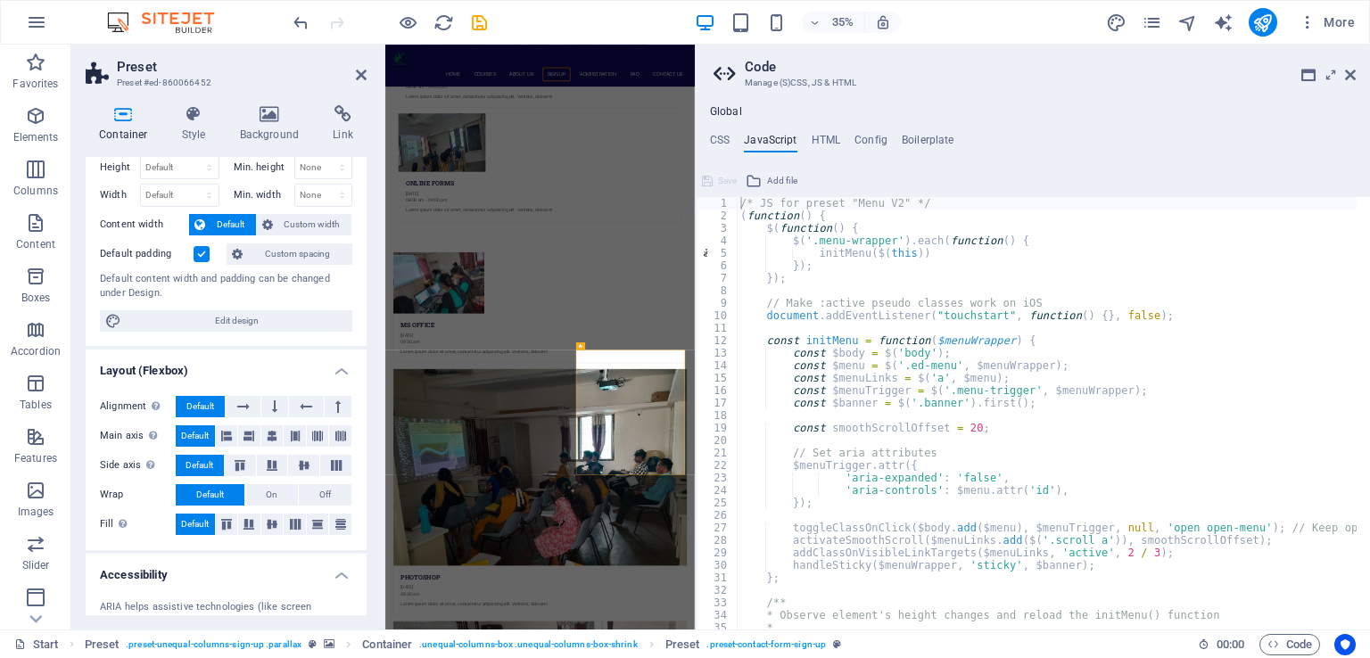
scroll to position [0, 0]
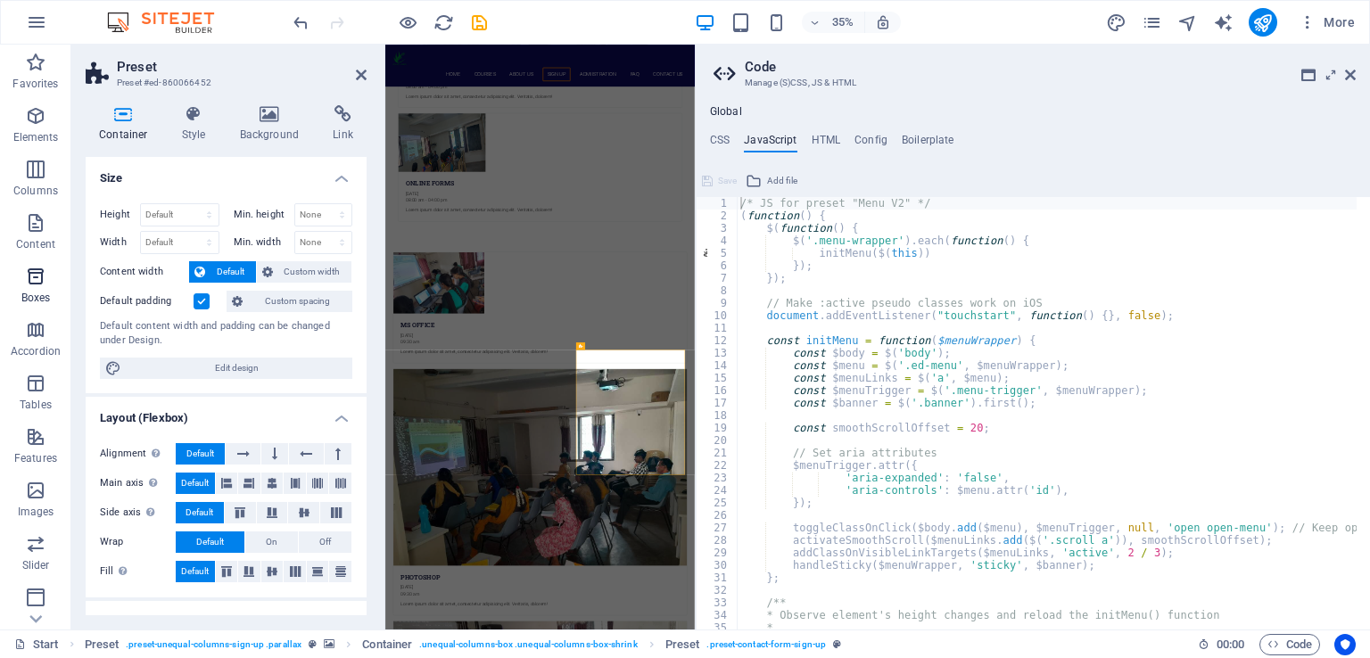
click at [37, 287] on span "Boxes" at bounding box center [35, 287] width 71 height 43
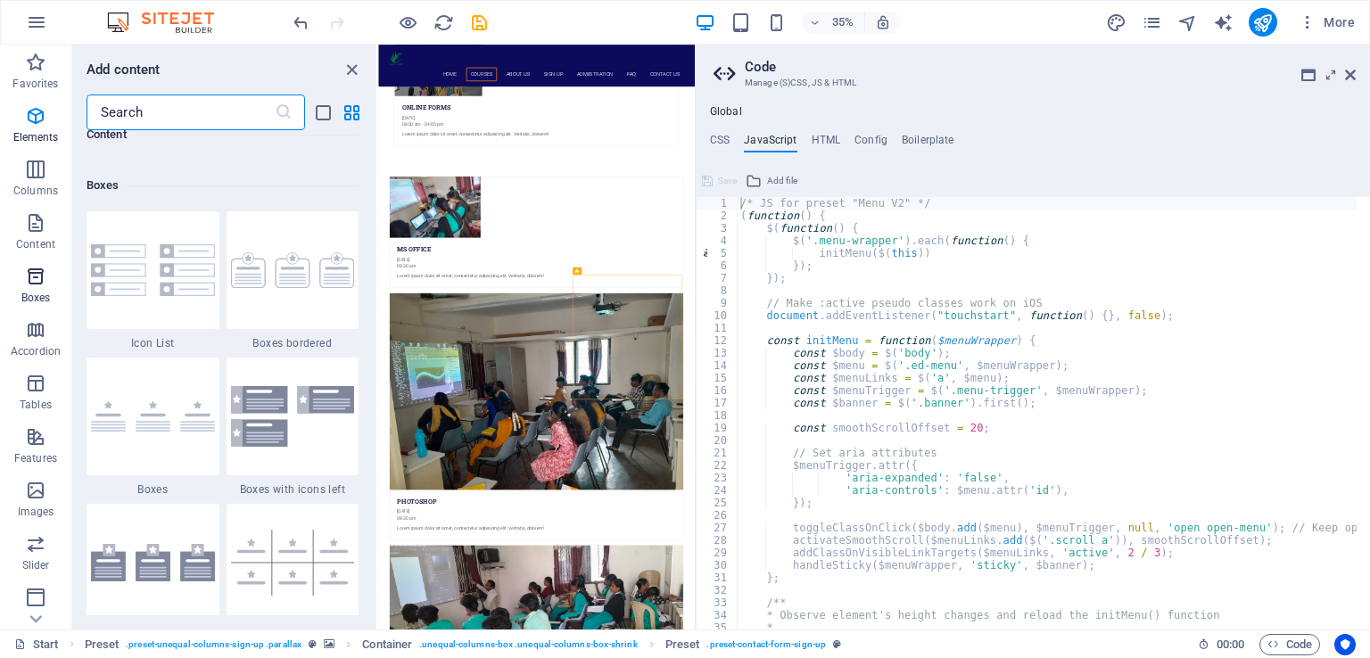
scroll to position [4919, 0]
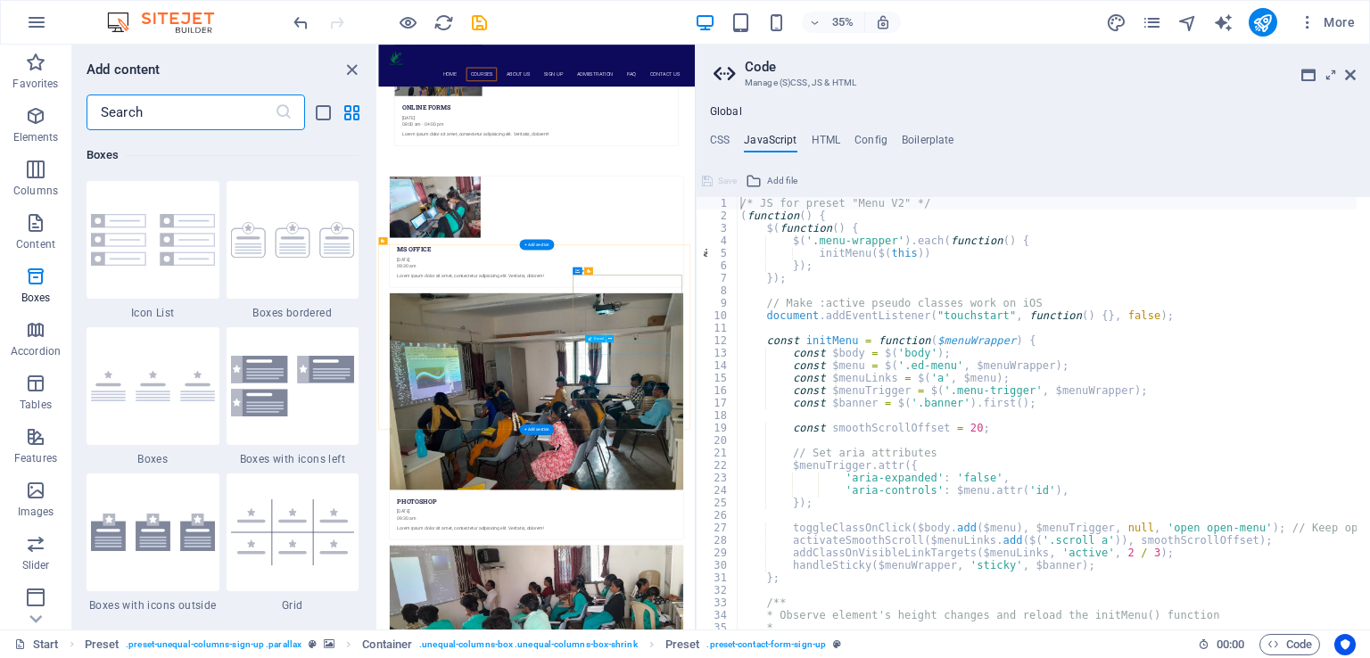
click at [350, 68] on icon "close panel" at bounding box center [352, 70] width 21 height 21
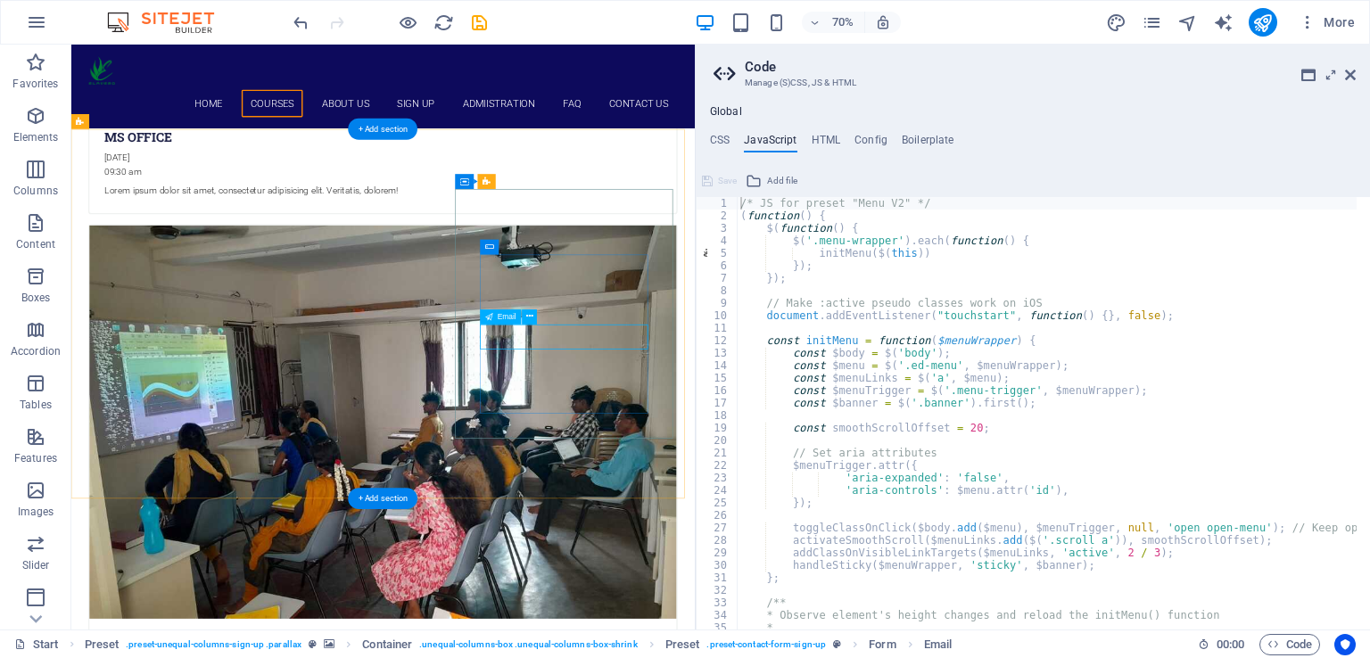
click at [510, 353] on span "HTML" at bounding box center [508, 352] width 21 height 7
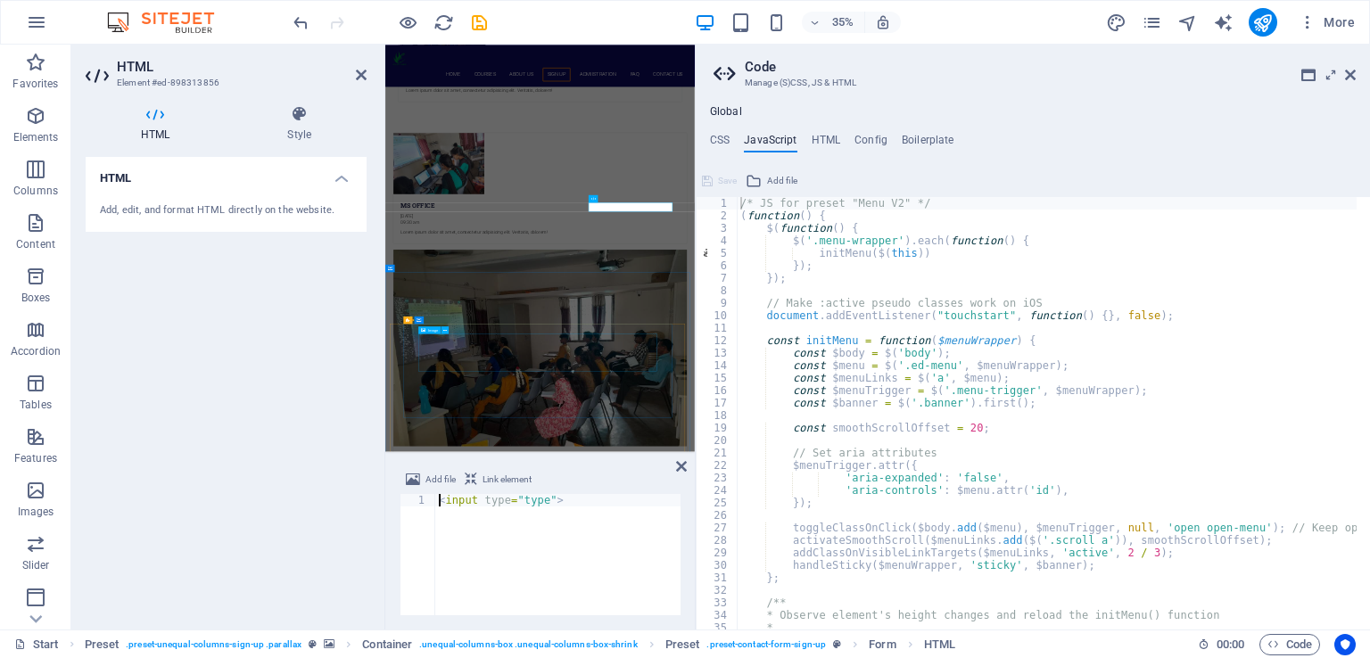
scroll to position [5896, 0]
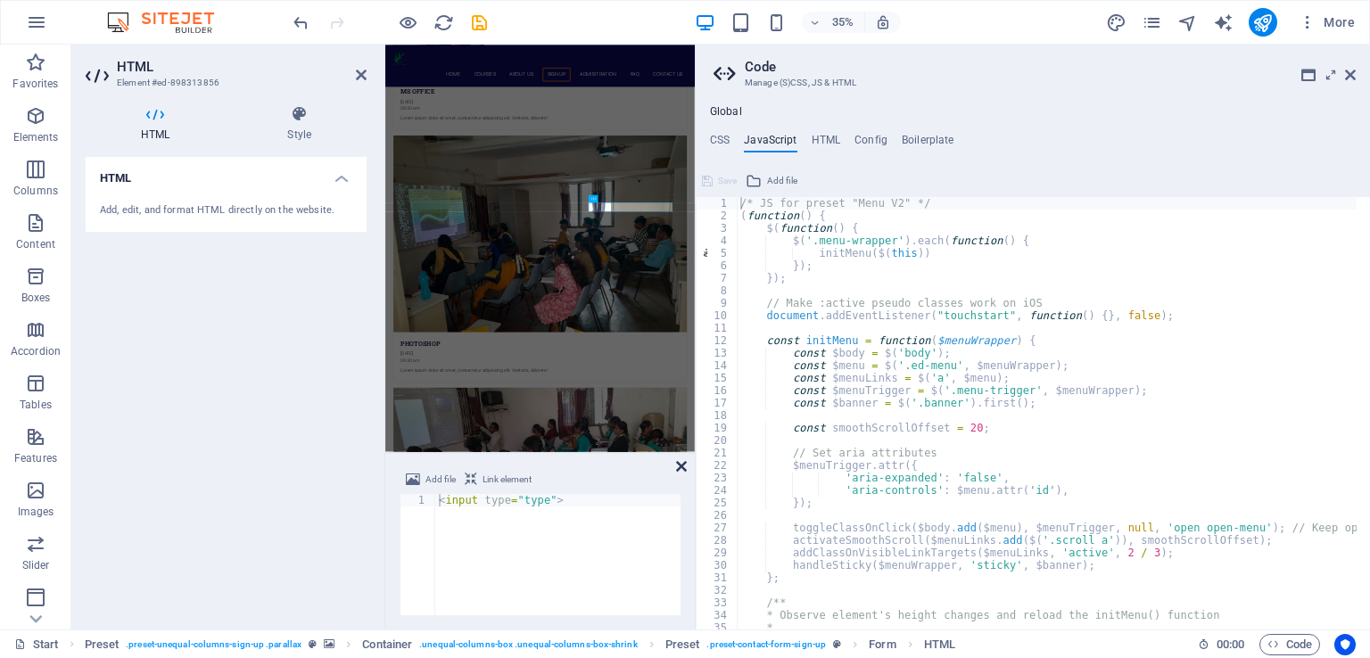
click at [681, 465] on icon at bounding box center [681, 466] width 11 height 14
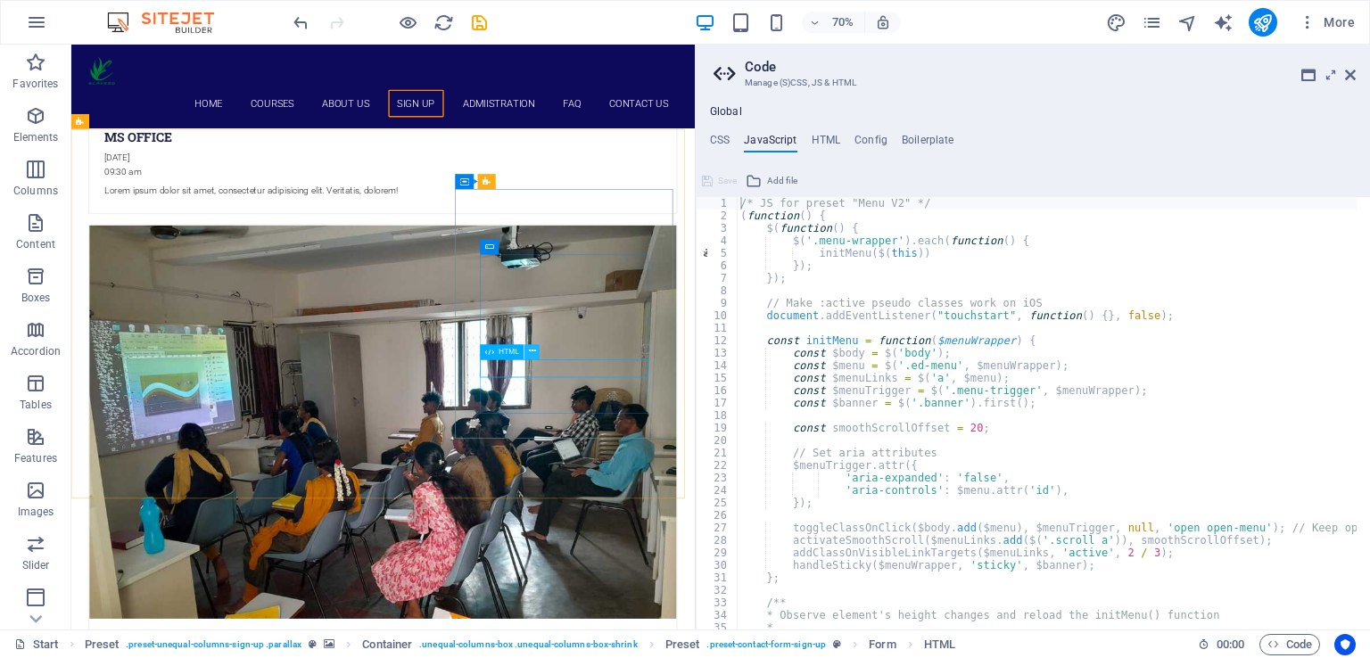
click at [531, 354] on icon at bounding box center [532, 352] width 7 height 13
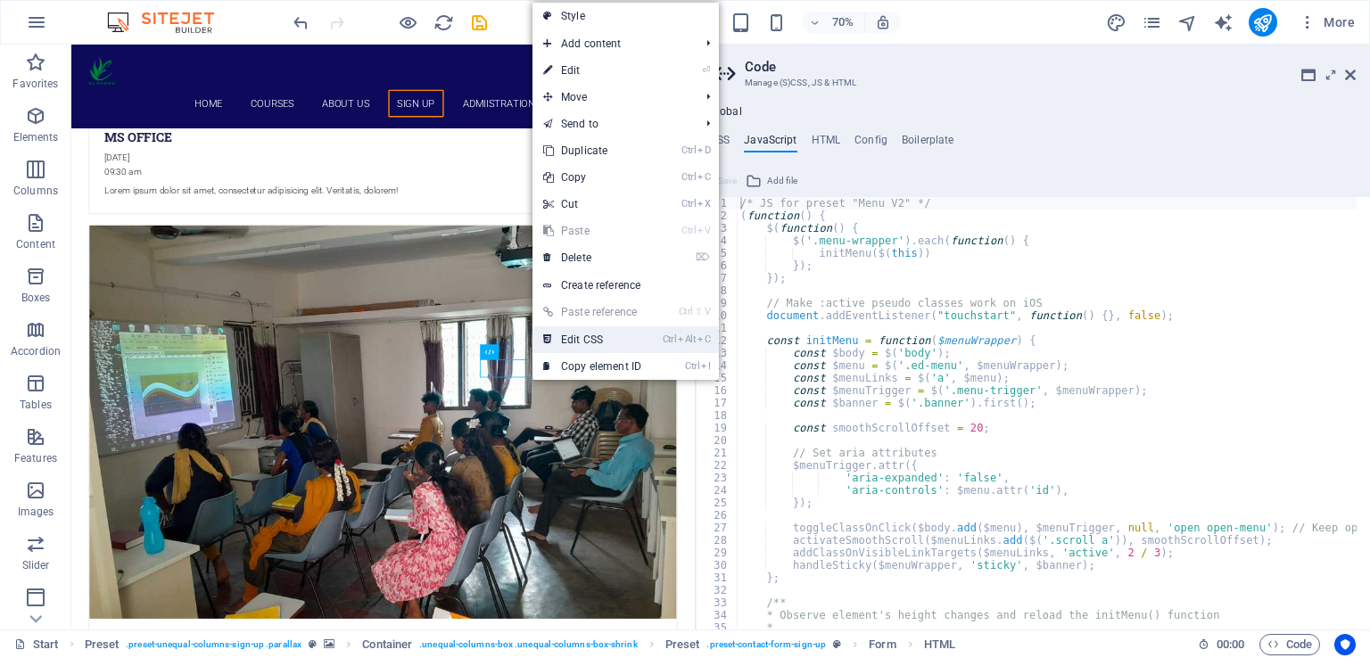
click at [588, 335] on link "Ctrl Alt C Edit CSS" at bounding box center [591, 339] width 119 height 27
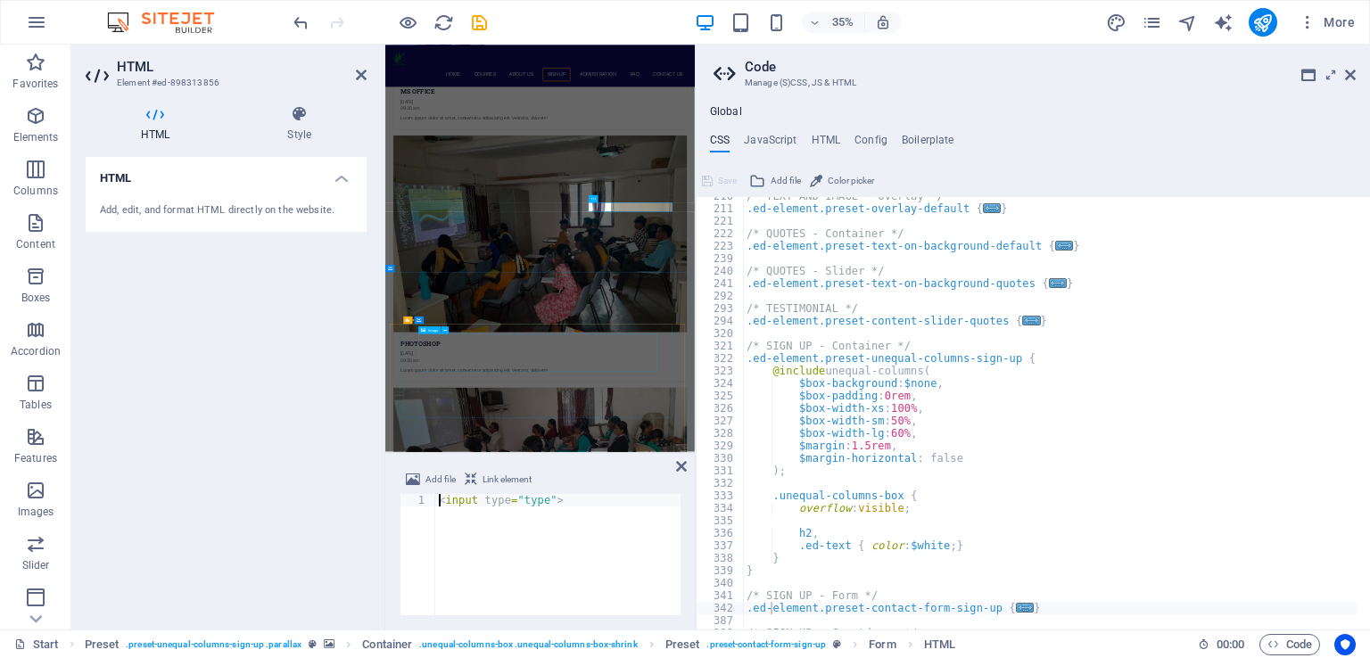
scroll to position [5320, 0]
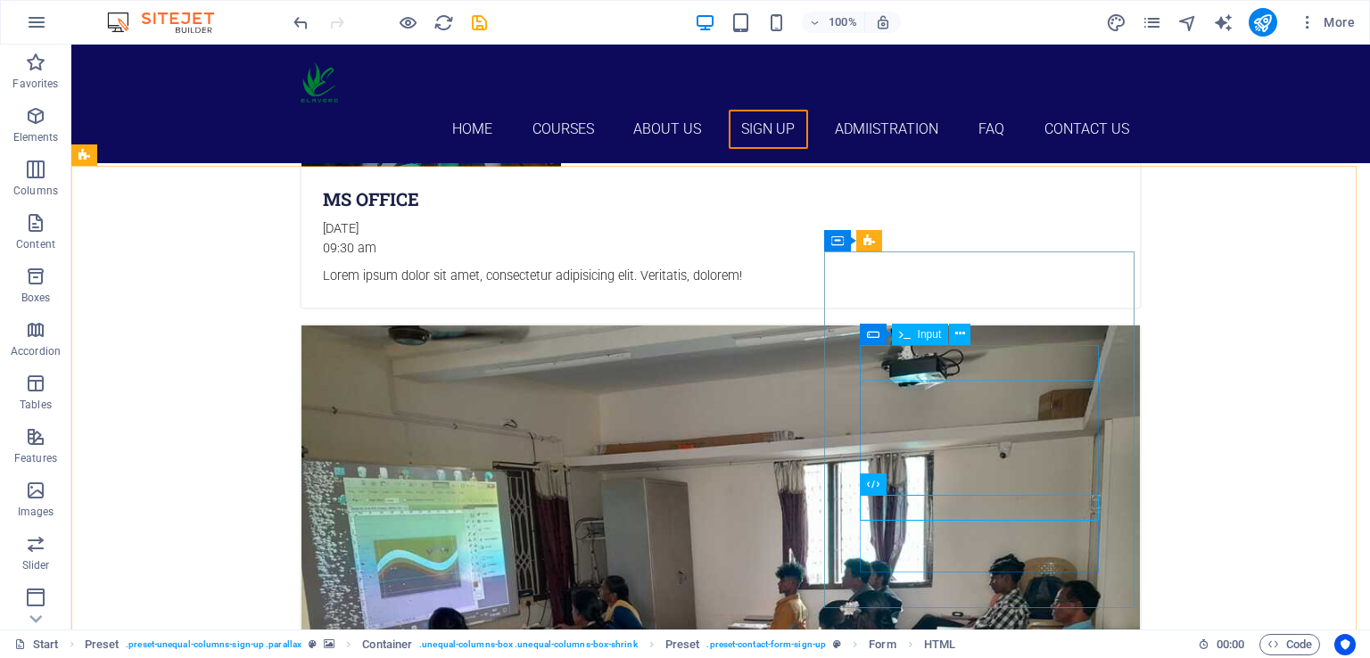
click at [979, 324] on div "Form Input" at bounding box center [921, 335] width 123 height 22
click at [32, 614] on icon at bounding box center [35, 618] width 25 height 25
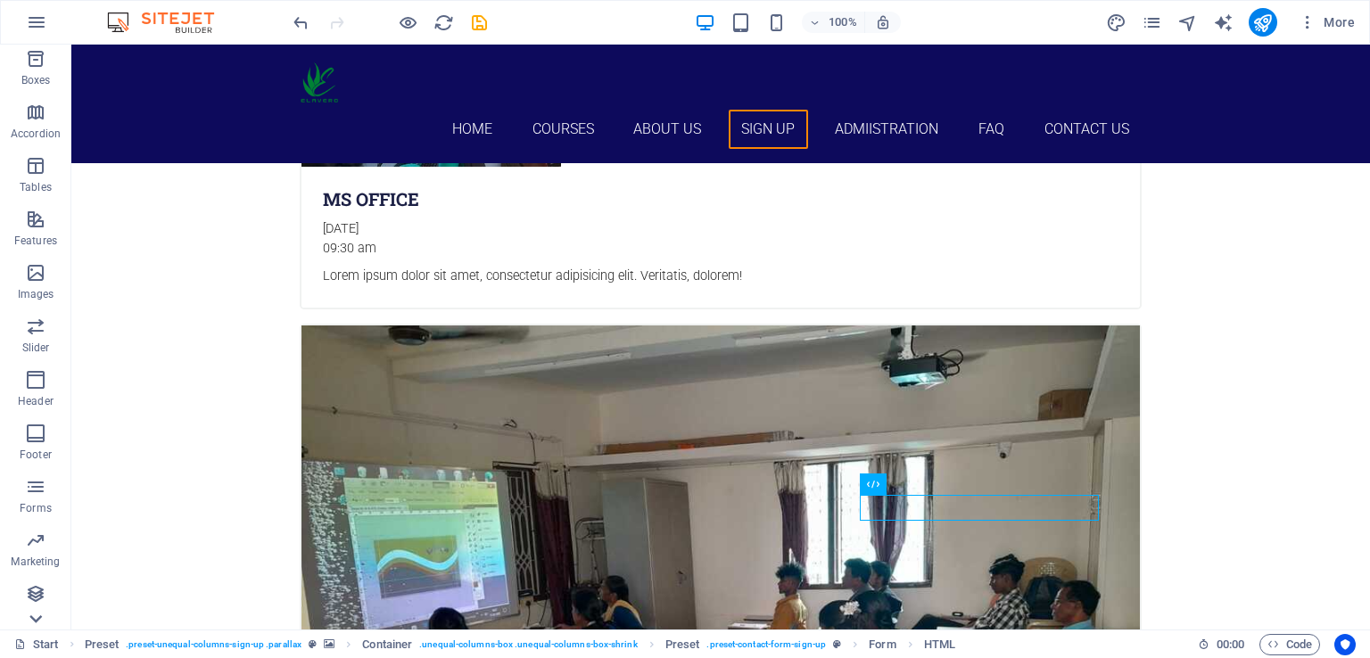
scroll to position [218, 0]
click at [38, 488] on icon "button" at bounding box center [35, 486] width 21 height 21
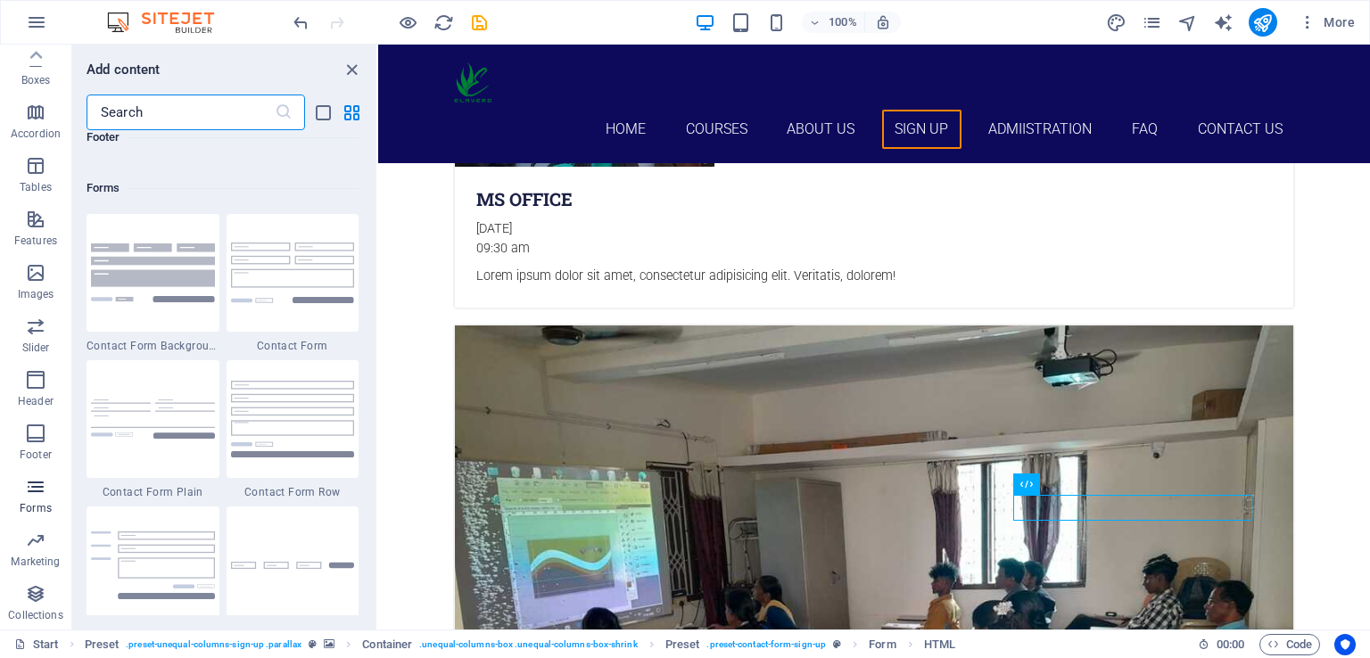
scroll to position [13019, 0]
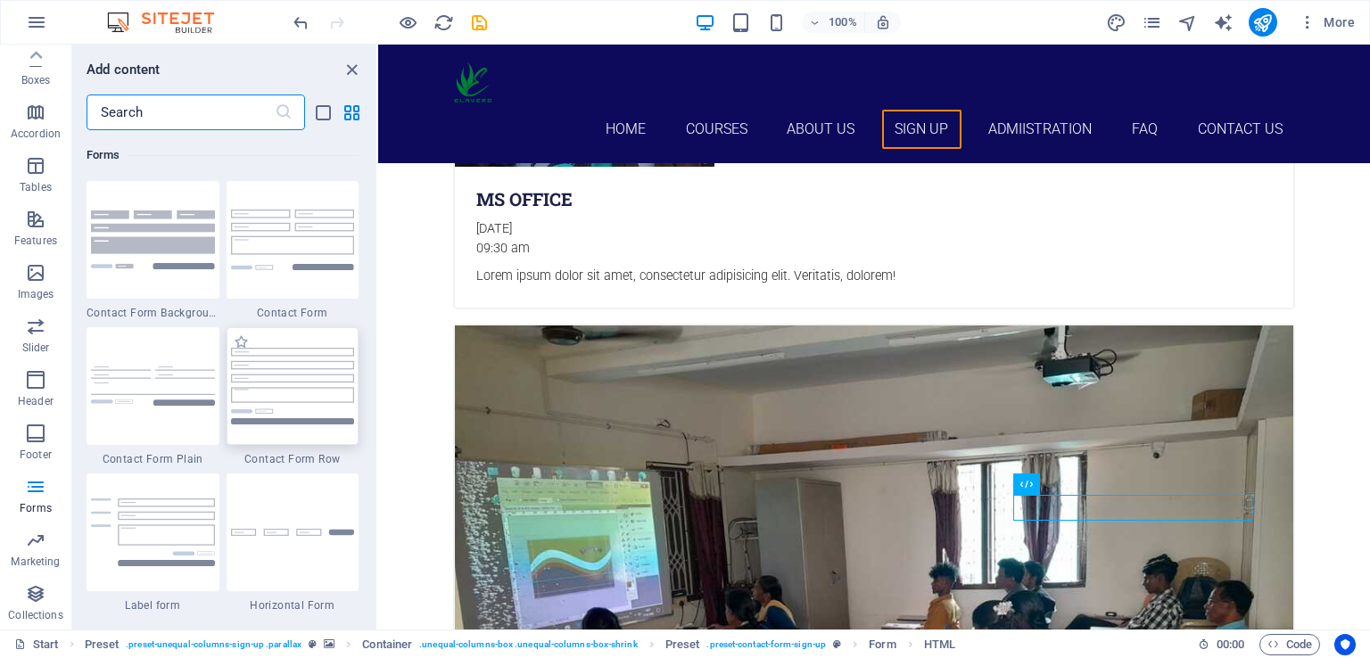
click at [301, 396] on img at bounding box center [293, 386] width 124 height 76
click at [378, 396] on div "H3 Banner Container Menu Bar Preset Menu H2 Container Container HTML Banner Log…" at bounding box center [874, 337] width 992 height 585
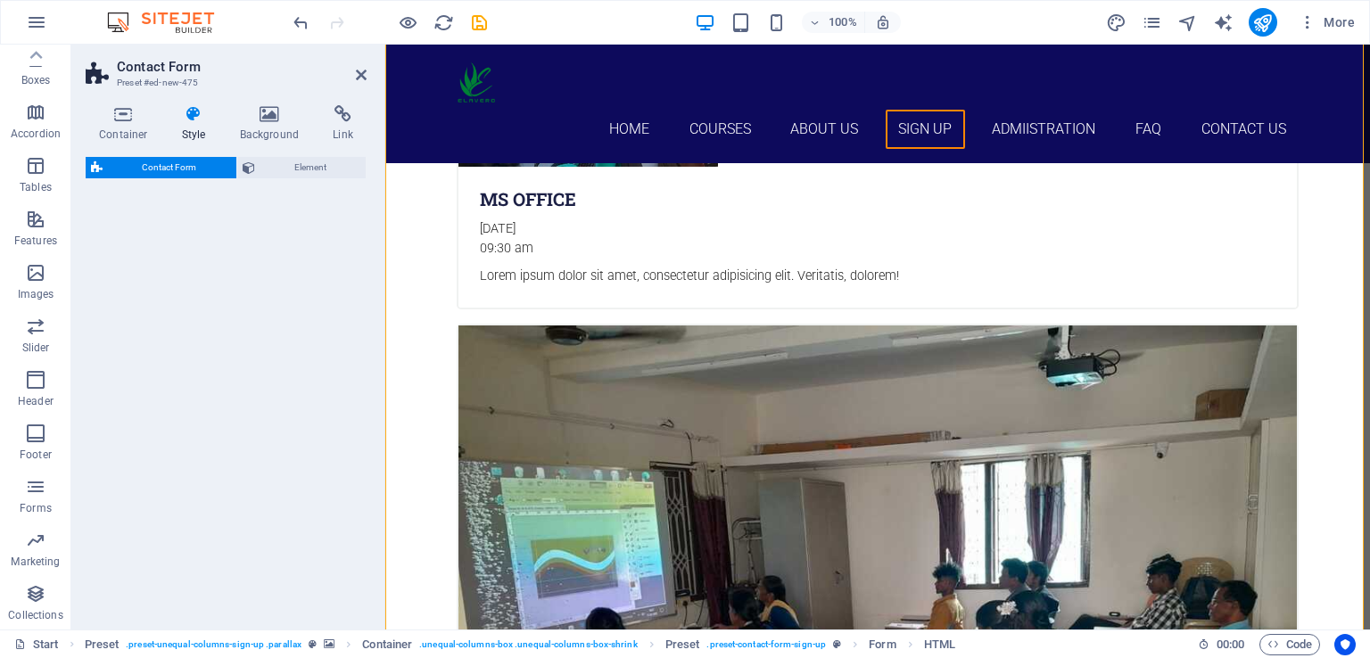
scroll to position [5975, 0]
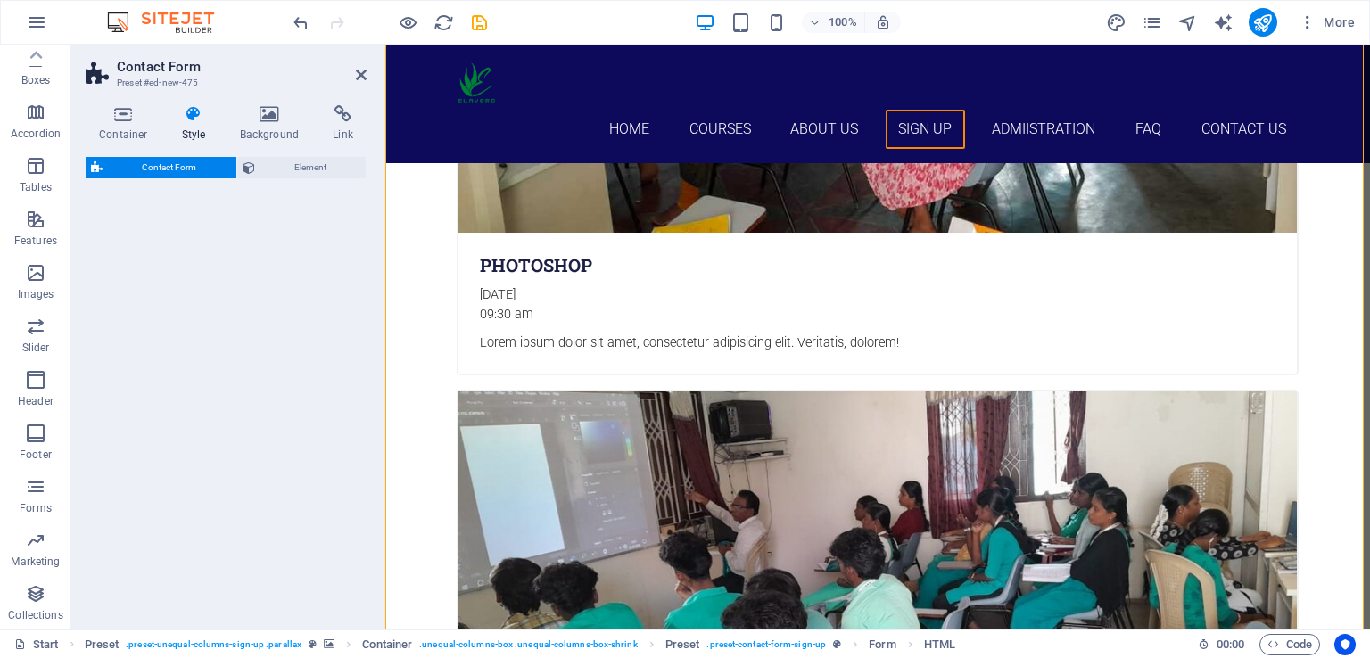
select select "rem"
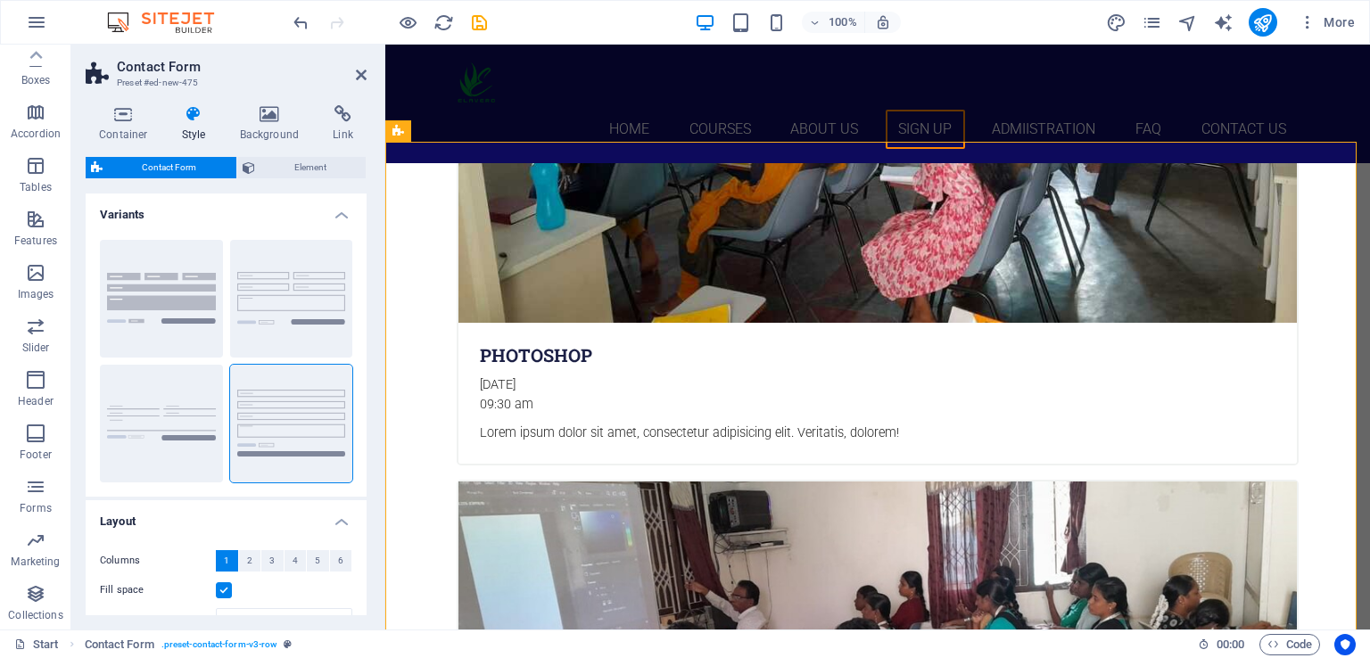
scroll to position [5872, 0]
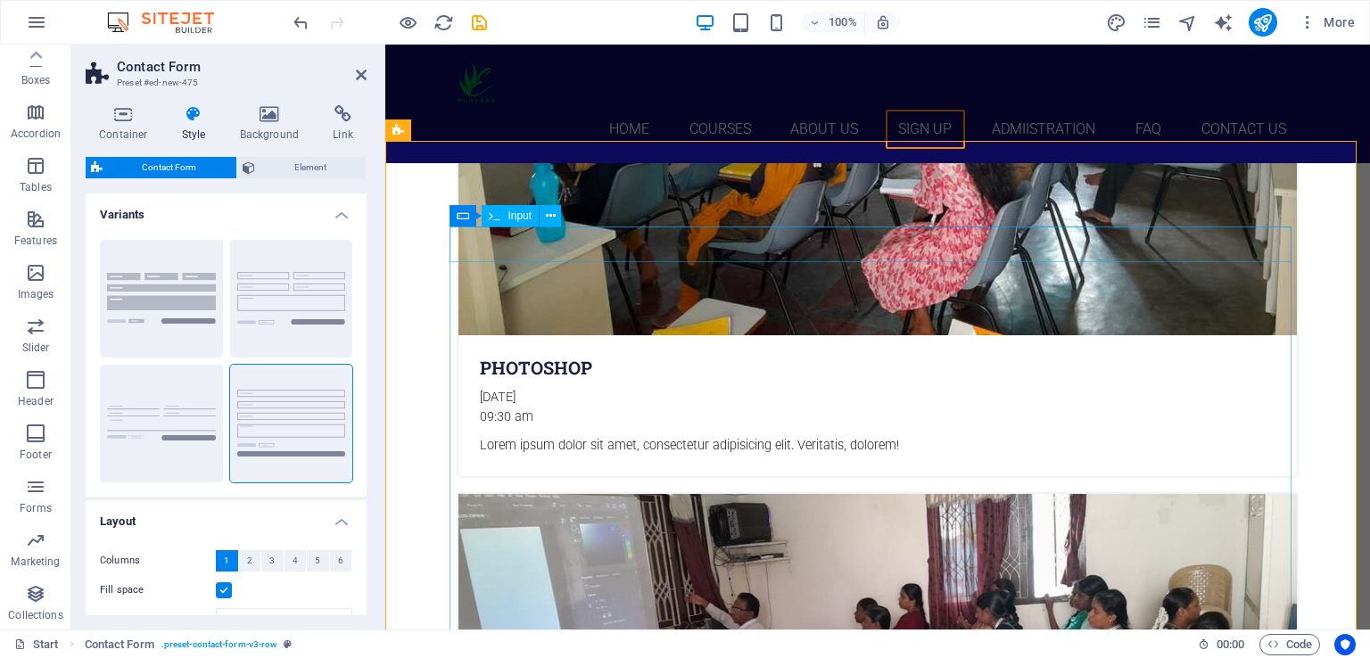
click at [528, 216] on span "Input" at bounding box center [519, 215] width 24 height 11
click at [547, 215] on icon at bounding box center [551, 216] width 10 height 19
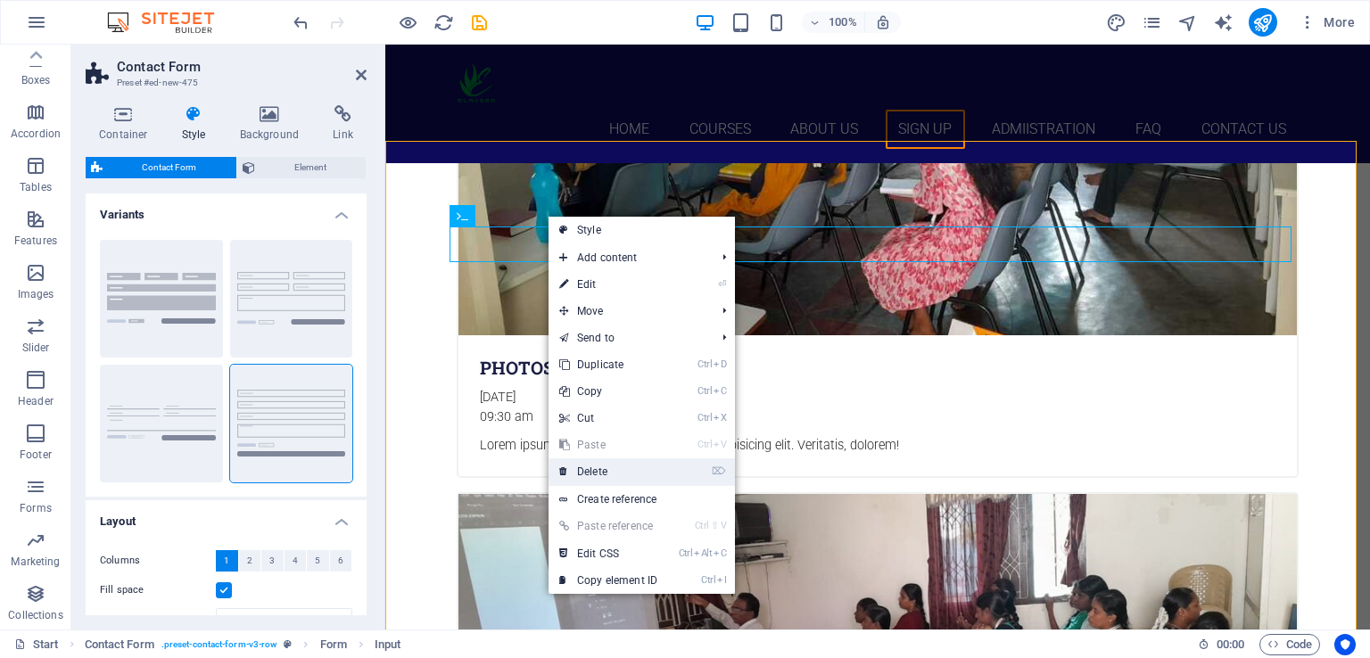
click at [596, 467] on link "⌦ Delete" at bounding box center [607, 471] width 119 height 27
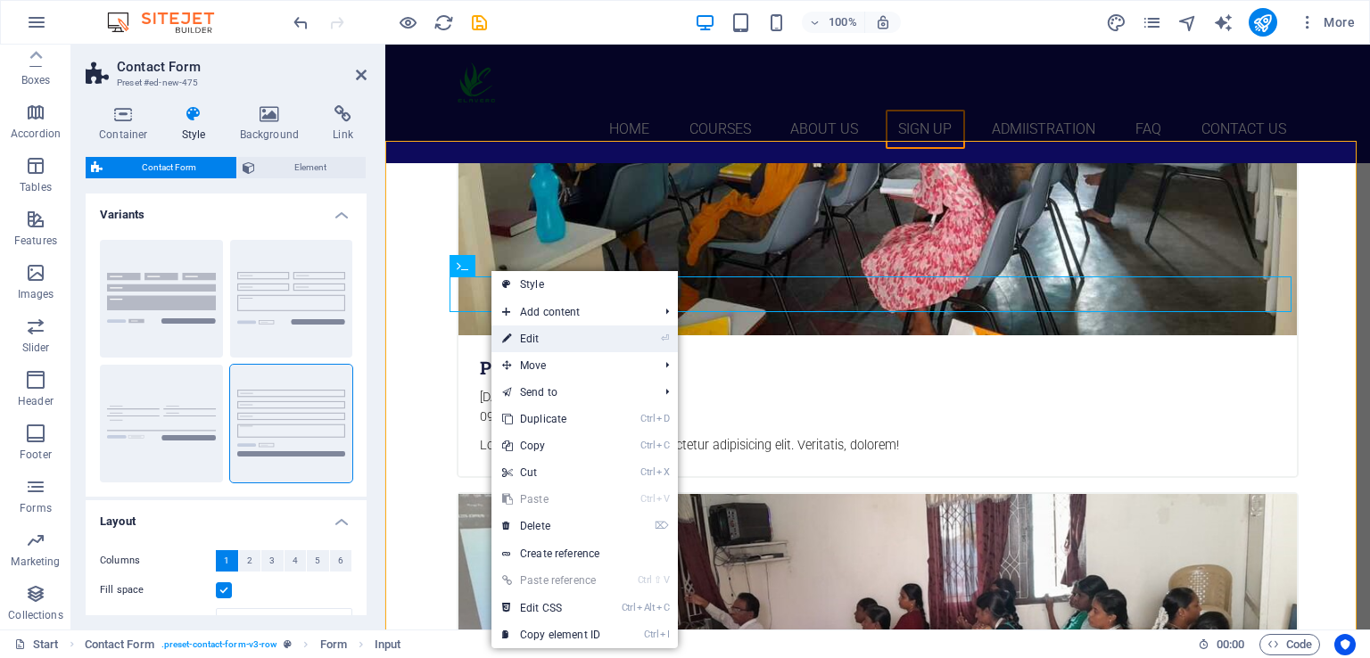
click at [526, 339] on link "⏎ Edit" at bounding box center [550, 338] width 119 height 27
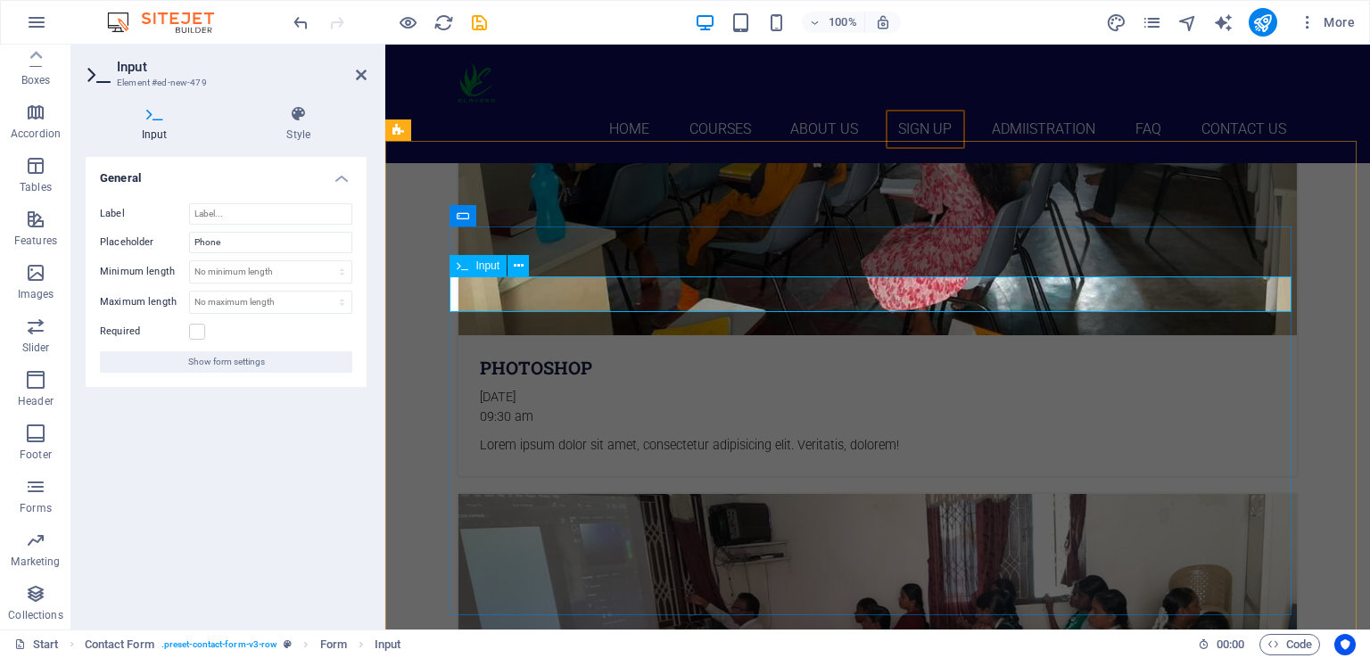
click at [271, 245] on input "Phone" at bounding box center [270, 242] width 163 height 21
type input "P"
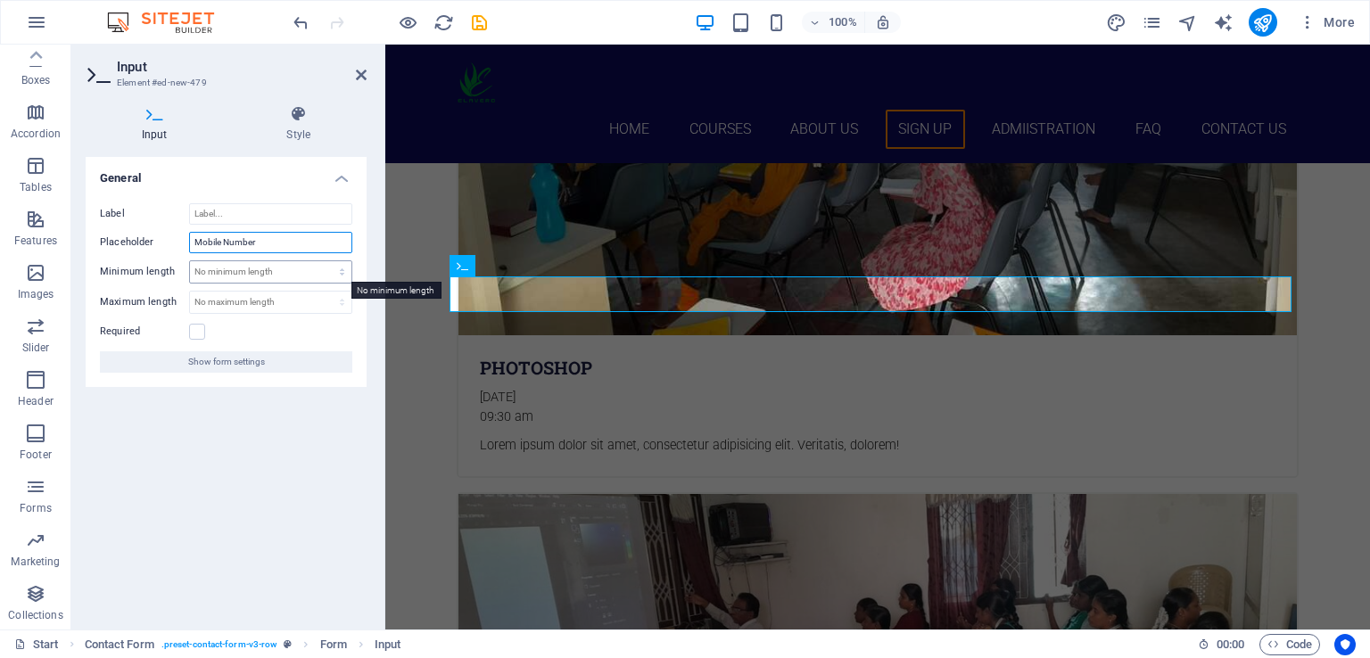
type input "Mobile Number"
click at [339, 272] on select "No minimum length chars" at bounding box center [270, 271] width 161 height 21
click at [301, 270] on select "No minimum length chars" at bounding box center [270, 271] width 161 height 21
click at [252, 268] on select "No minimum length chars" at bounding box center [270, 271] width 161 height 21
select select "characters"
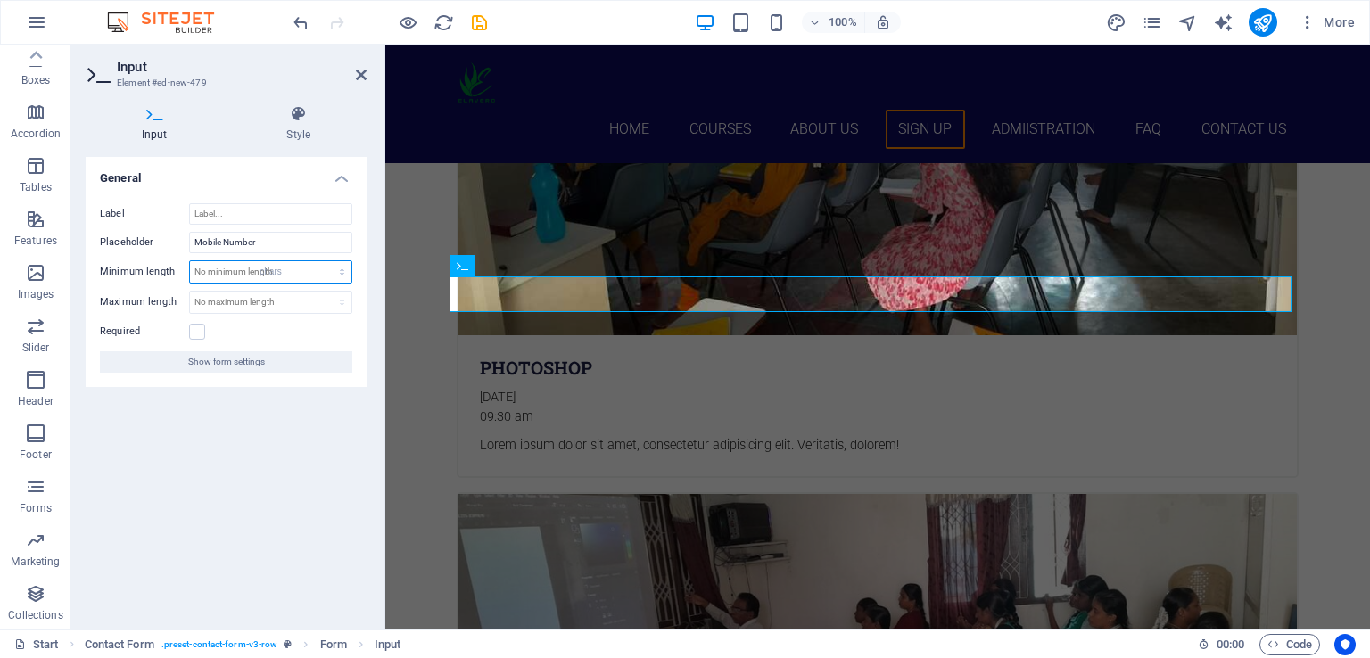
click at [326, 261] on select "No minimum length chars" at bounding box center [270, 271] width 161 height 21
type input "10"
click at [279, 298] on select "No maximum length chars" at bounding box center [270, 302] width 161 height 21
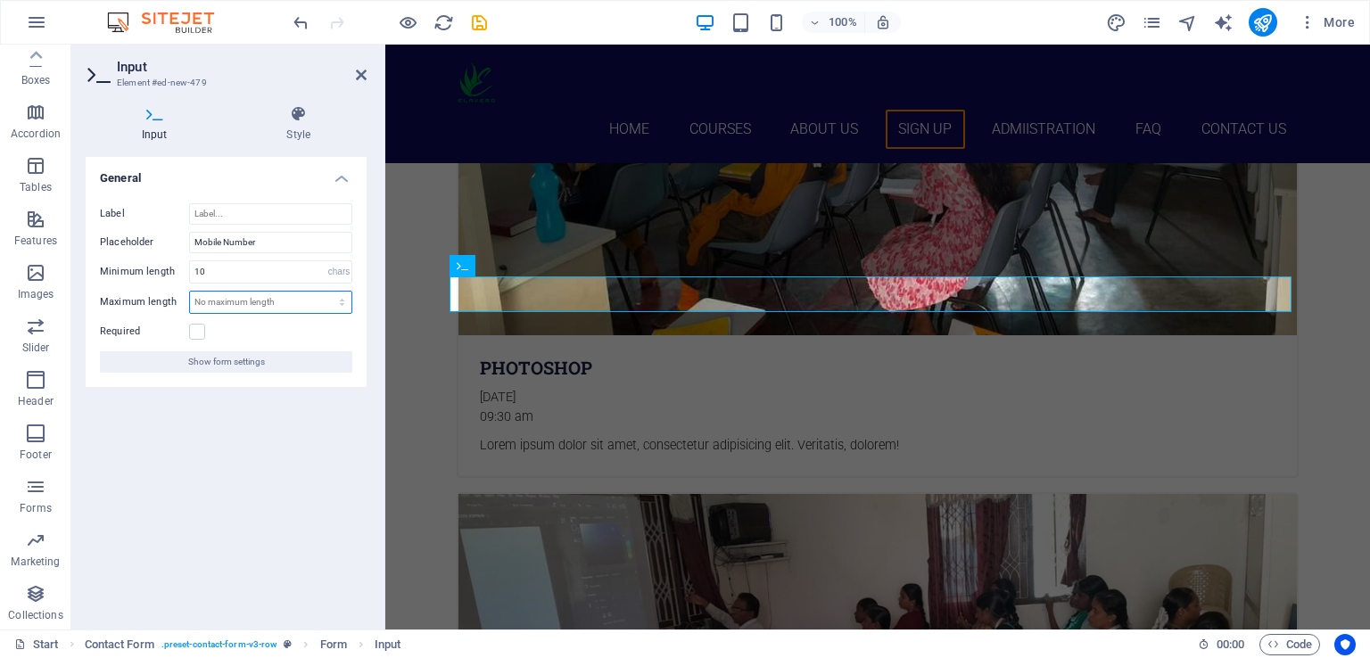
select select "characters"
click at [326, 292] on select "No maximum length chars" at bounding box center [270, 302] width 161 height 21
type input "10"
click at [200, 333] on label at bounding box center [197, 332] width 16 height 16
click at [0, 0] on input "Required" at bounding box center [0, 0] width 0 height 0
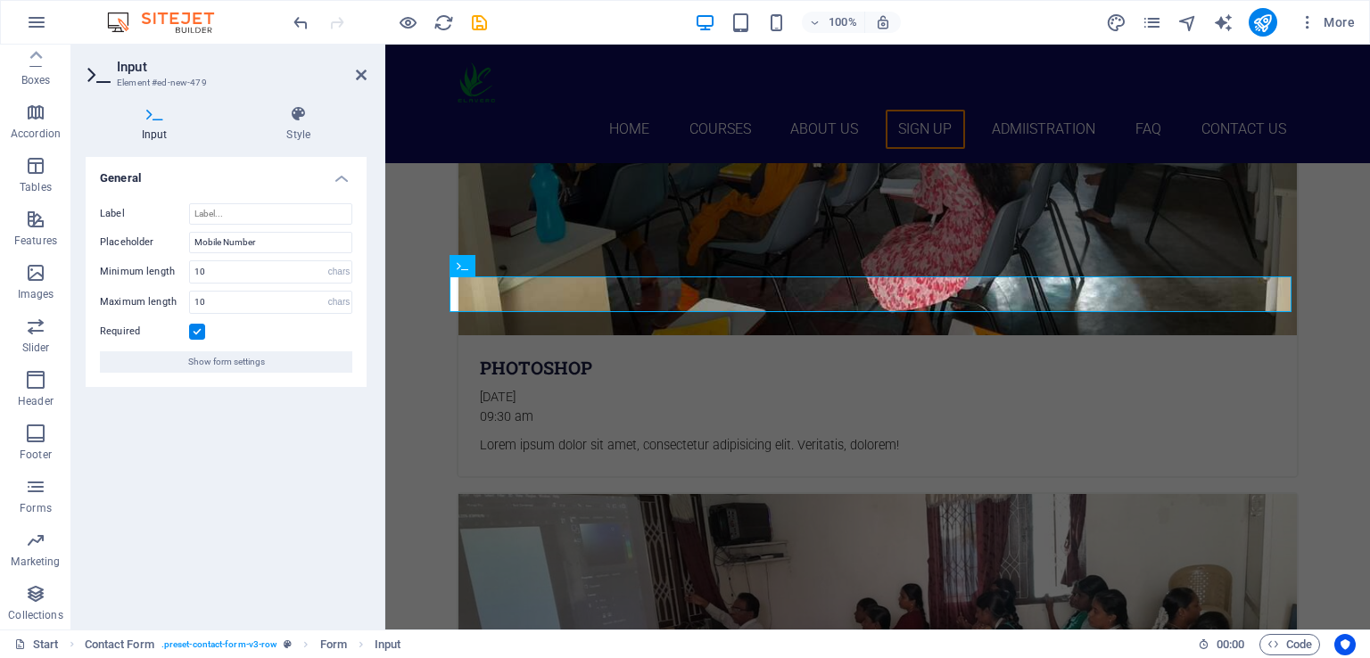
click at [228, 358] on span "Show form settings" at bounding box center [226, 361] width 77 height 21
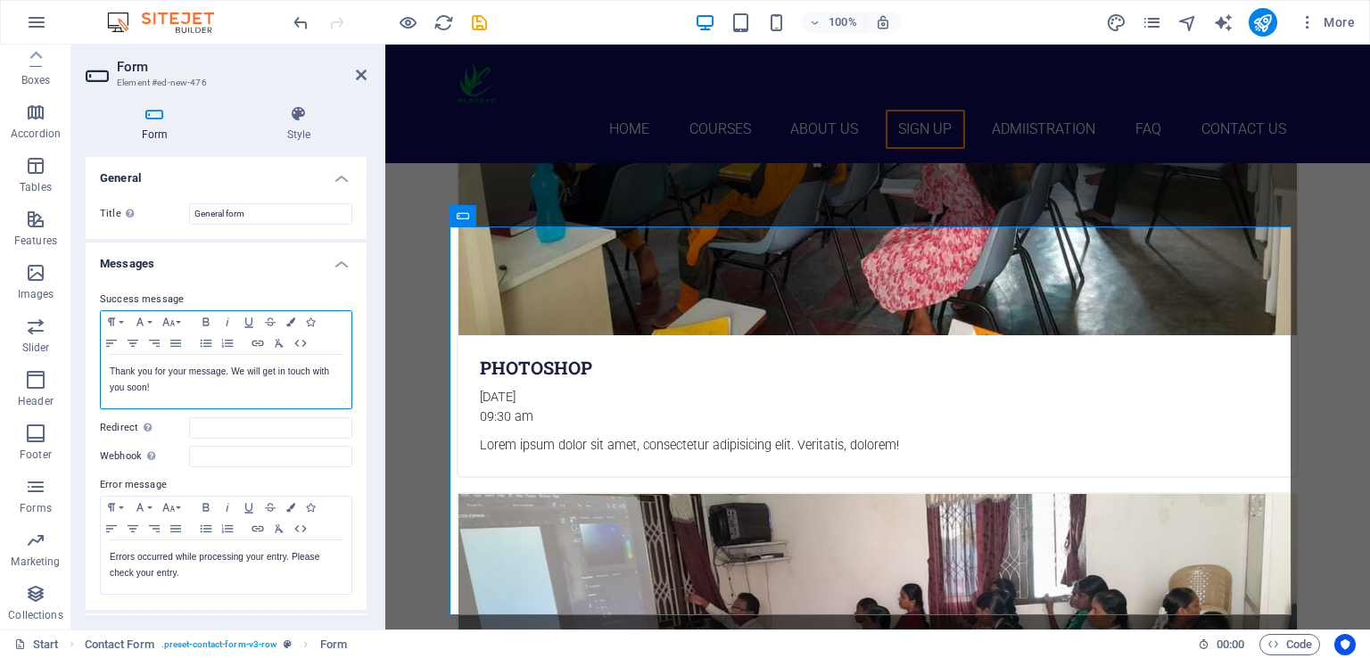
click at [200, 388] on p "Thank you for your message. We will get in touch with you soon!" at bounding box center [226, 380] width 233 height 32
click at [179, 395] on div "Thank you for your message. We will get in touch with you soon!" at bounding box center [226, 382] width 251 height 54
click at [169, 389] on p "Thank you for your message. We will get in touch with you soon!" at bounding box center [226, 380] width 233 height 32
drag, startPoint x: 229, startPoint y: 368, endPoint x: 245, endPoint y: 368, distance: 16.1
click at [245, 368] on p "Thank you for your message. We will get in touch with you soon!" at bounding box center [226, 380] width 233 height 32
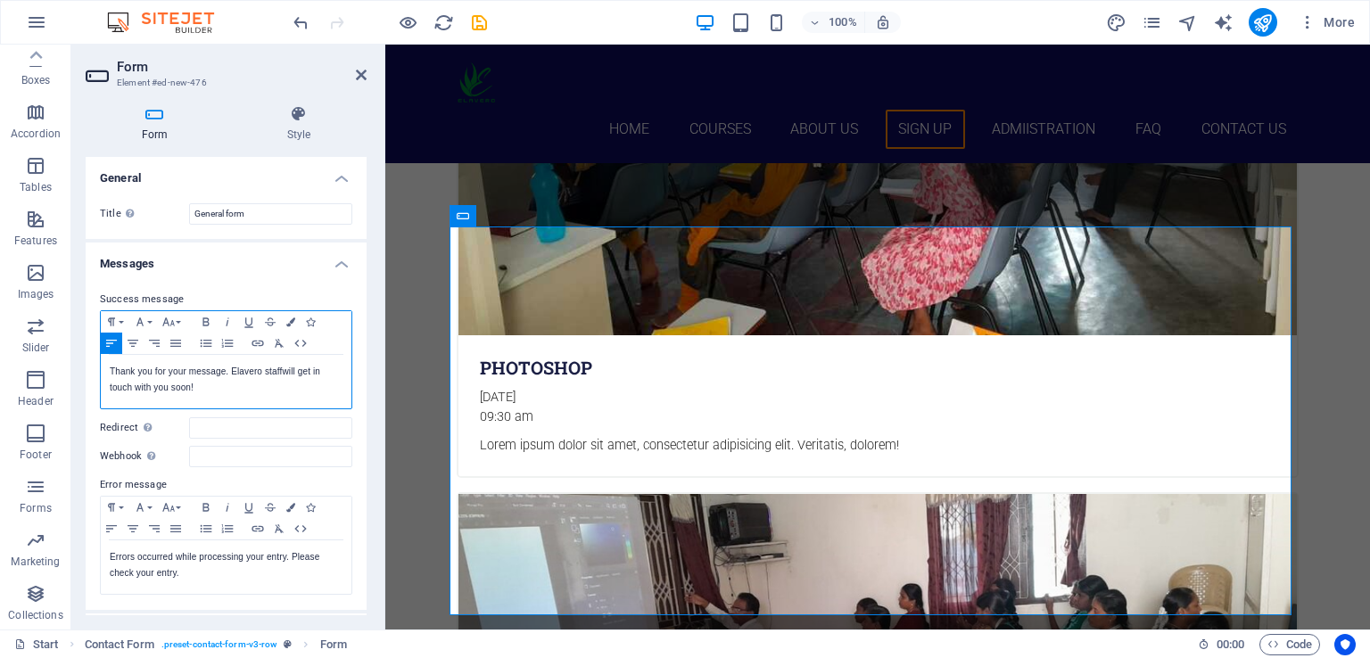
click at [235, 387] on p "Thank you for your message. Elavero staff will get in touch with you soon!" at bounding box center [226, 380] width 233 height 32
click at [200, 385] on p "Thank you for your message. Elavero staff will get in touch with you soon!" at bounding box center [226, 380] width 233 height 32
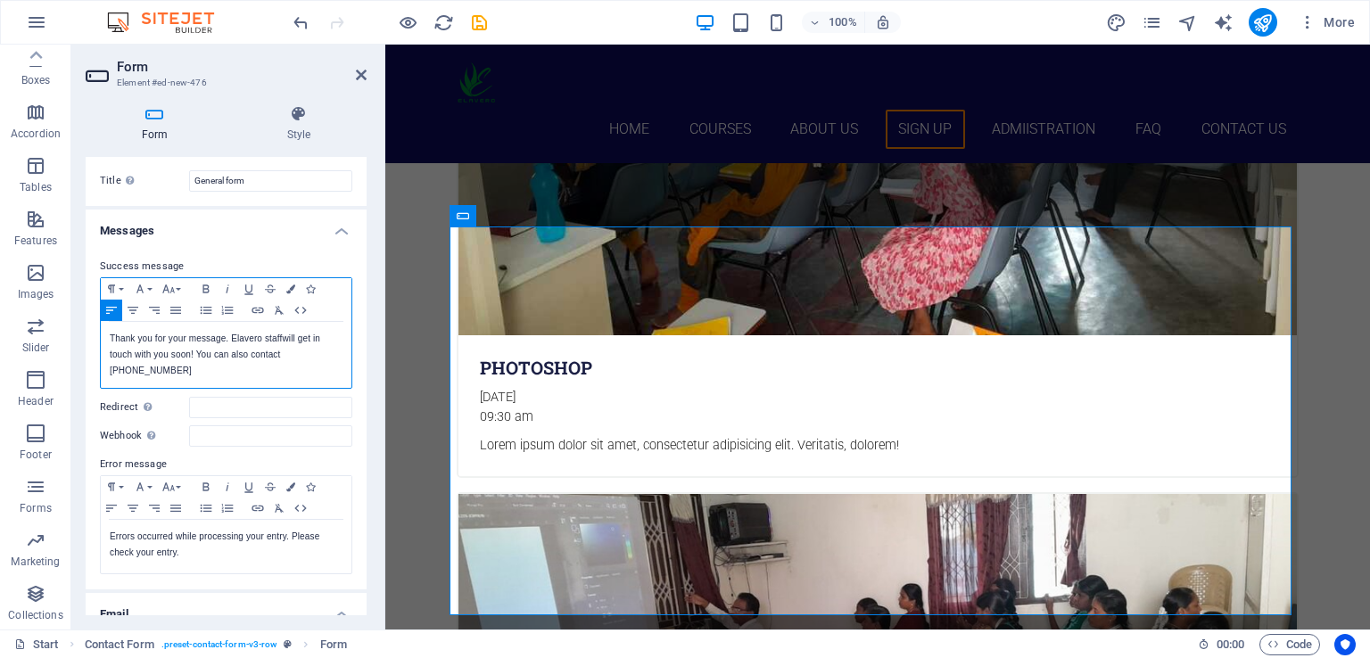
scroll to position [0, 0]
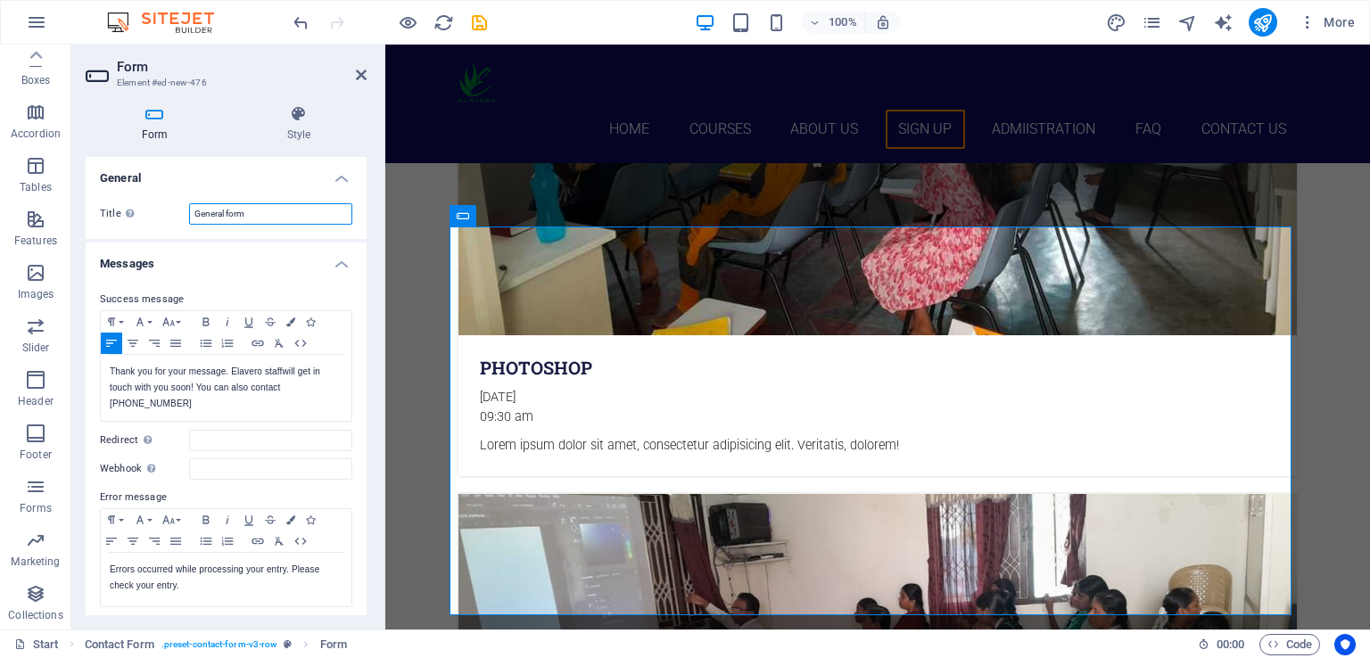
click at [301, 203] on input "General form" at bounding box center [270, 213] width 163 height 21
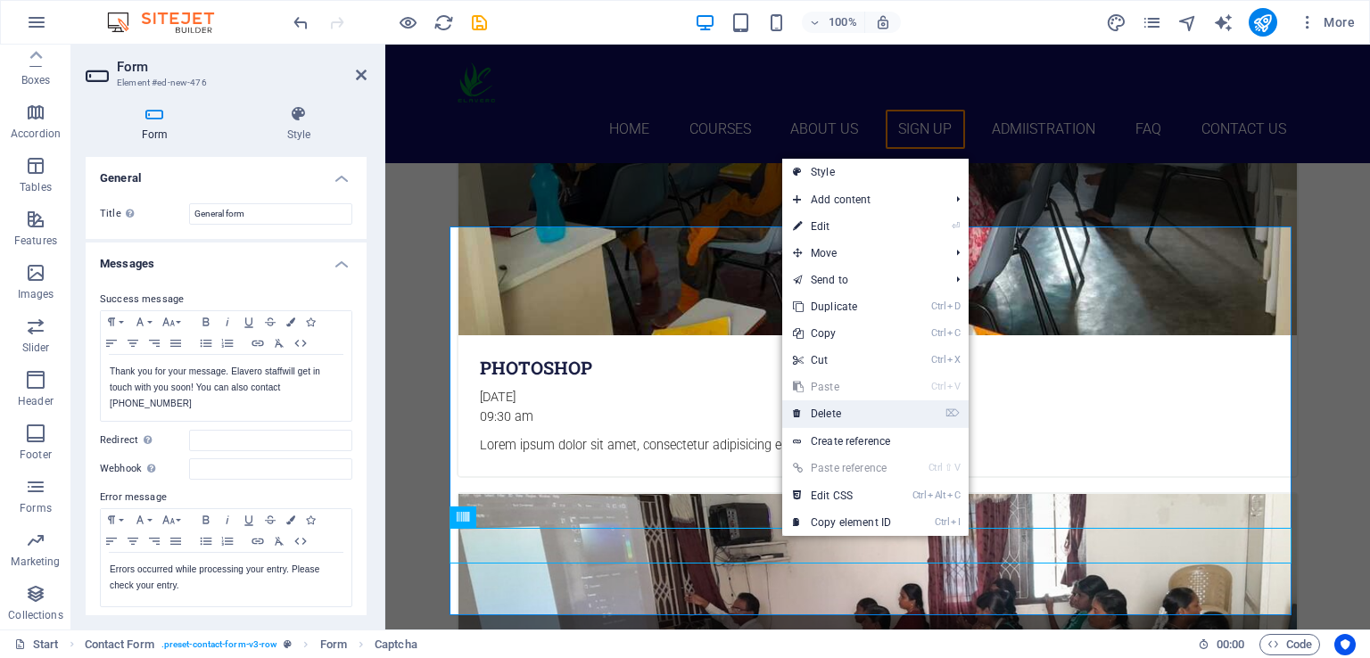
click at [833, 418] on link "⌦ Delete" at bounding box center [841, 413] width 119 height 27
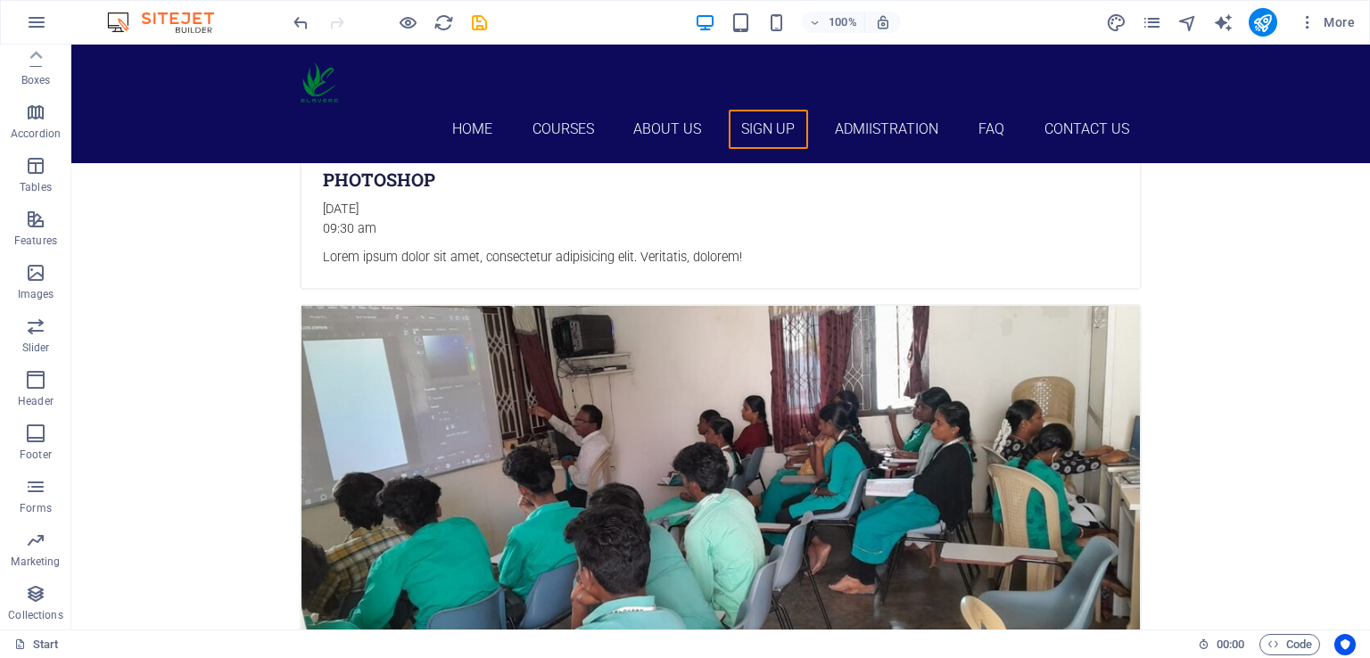
scroll to position [5719, 0]
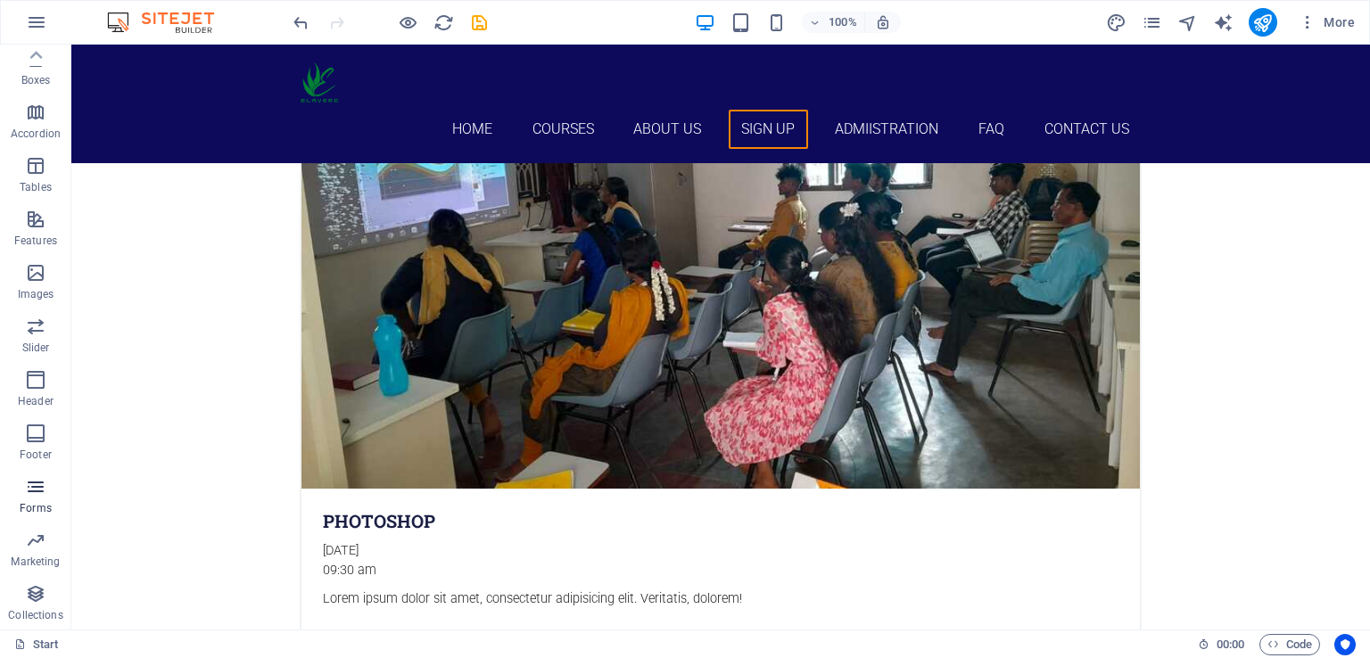
click at [25, 499] on span "Forms" at bounding box center [35, 497] width 71 height 43
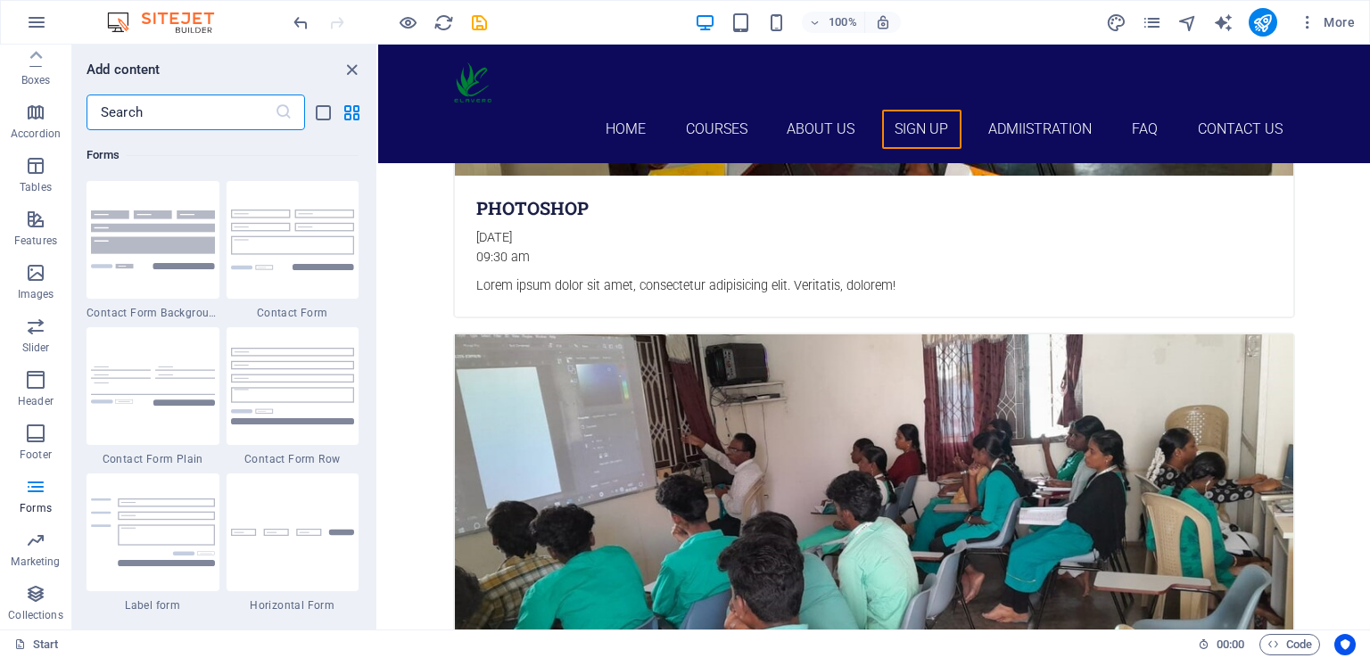
scroll to position [5960, 0]
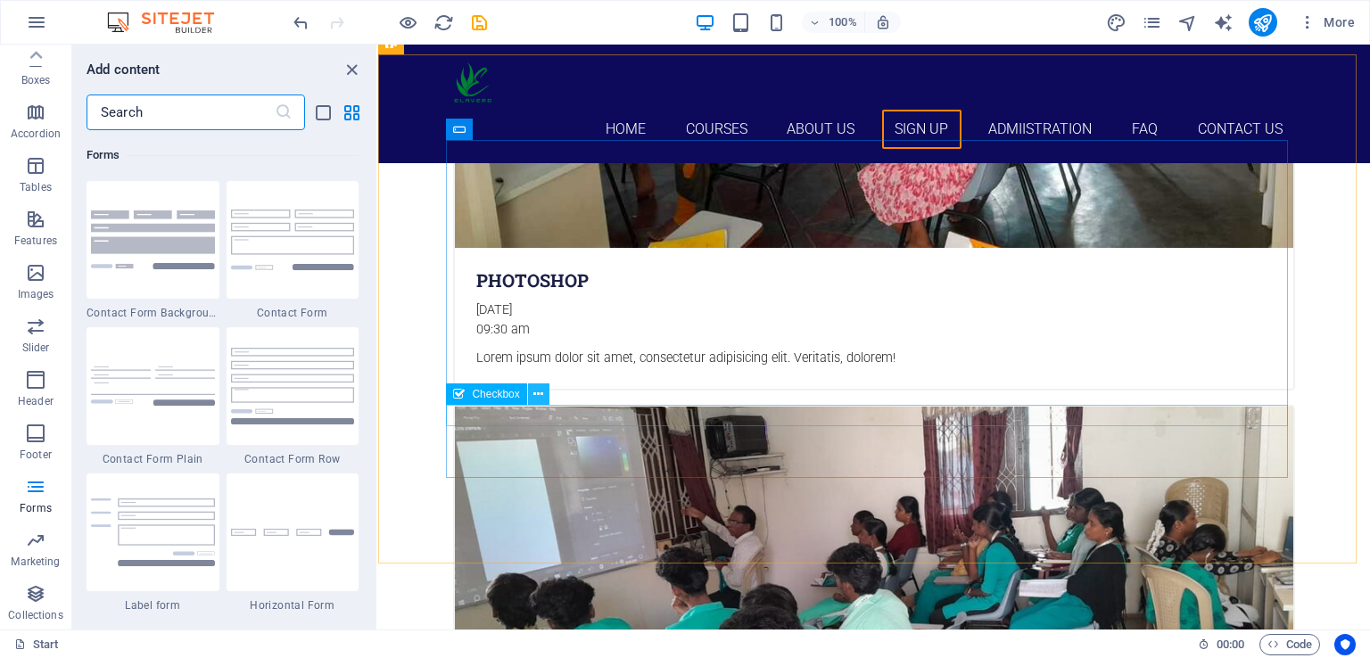
click at [539, 393] on icon at bounding box center [538, 394] width 10 height 19
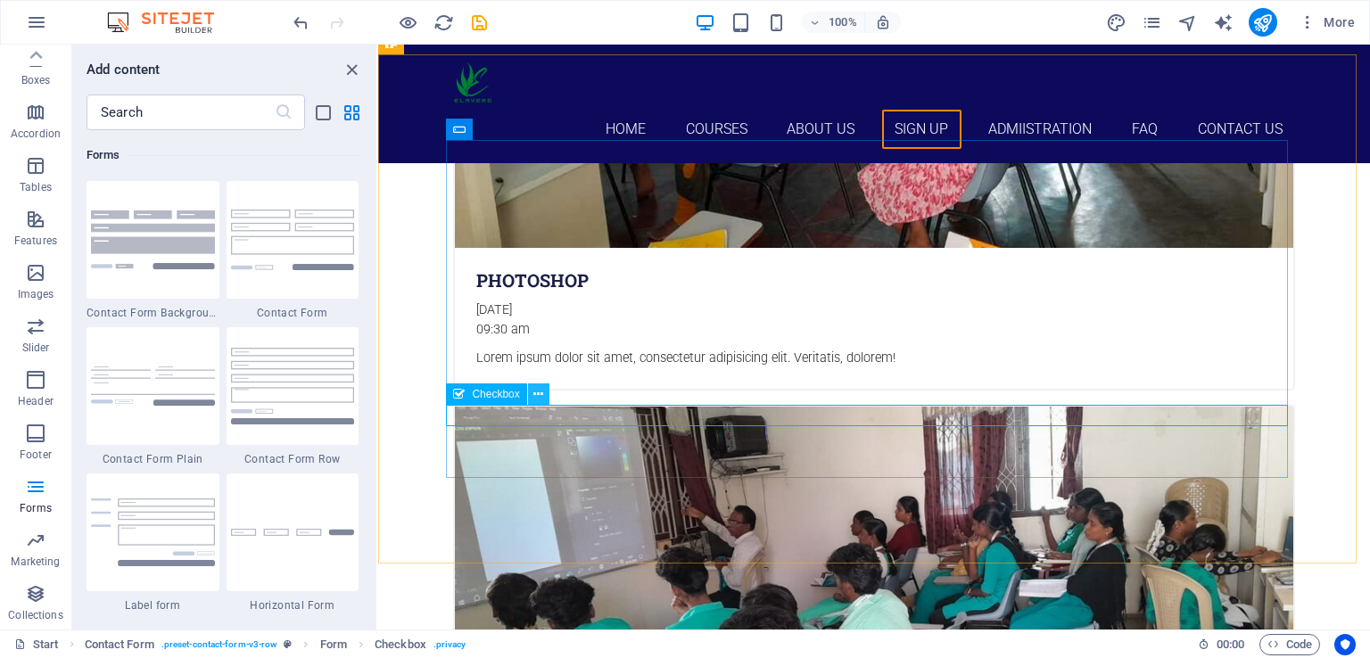
click at [542, 393] on icon at bounding box center [538, 394] width 10 height 19
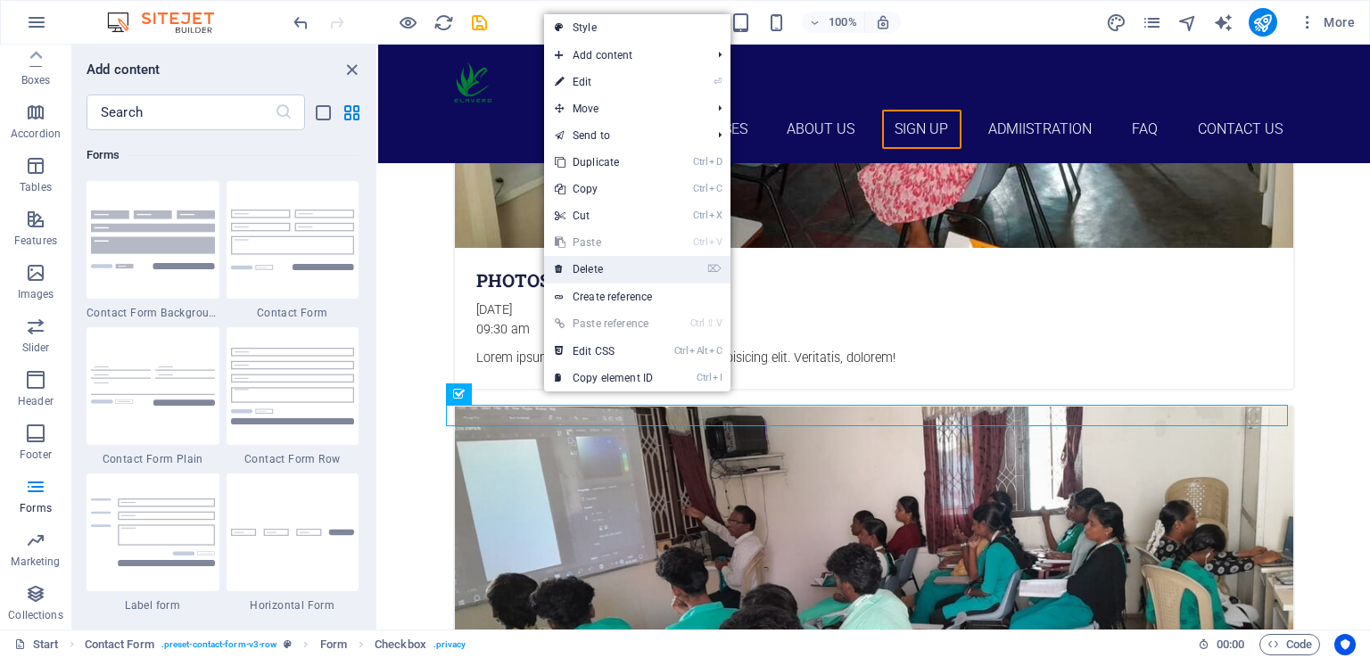
click at [614, 268] on link "⌦ Delete" at bounding box center [603, 269] width 119 height 27
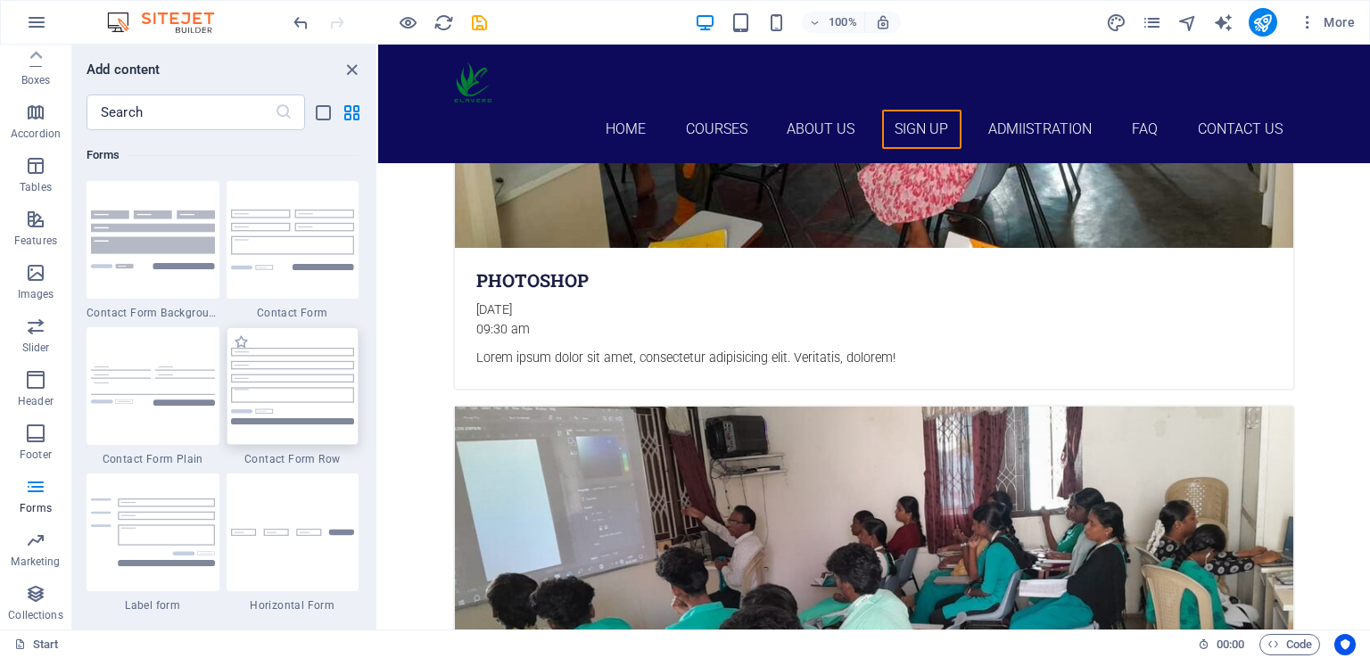
drag, startPoint x: 339, startPoint y: 390, endPoint x: 321, endPoint y: 390, distance: 17.8
click at [321, 390] on img at bounding box center [293, 386] width 124 height 76
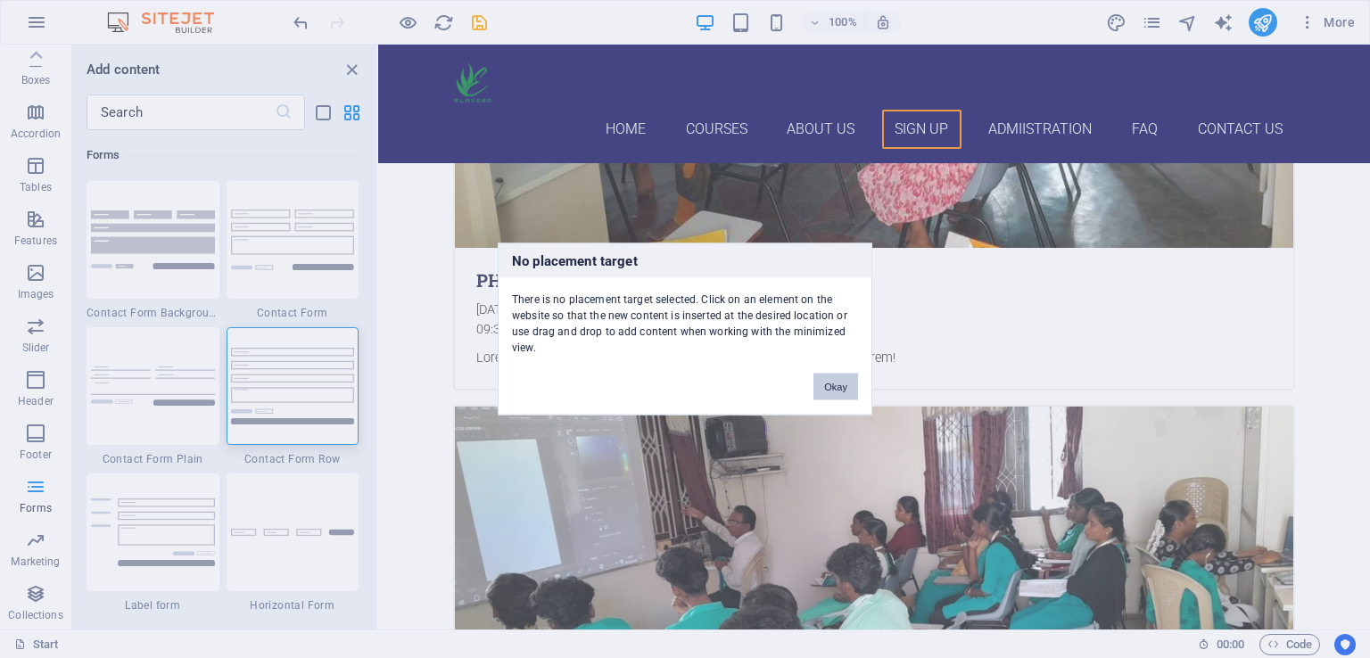
click at [844, 389] on button "Okay" at bounding box center [835, 387] width 45 height 27
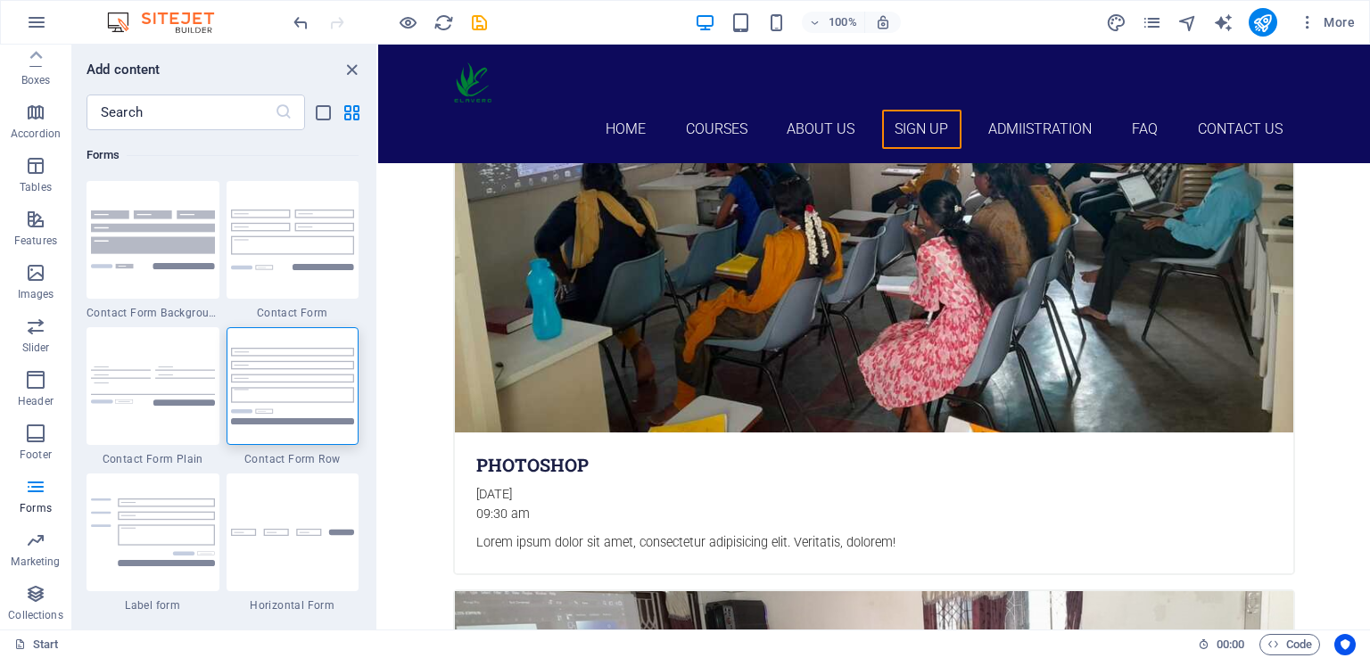
scroll to position [5860, 0]
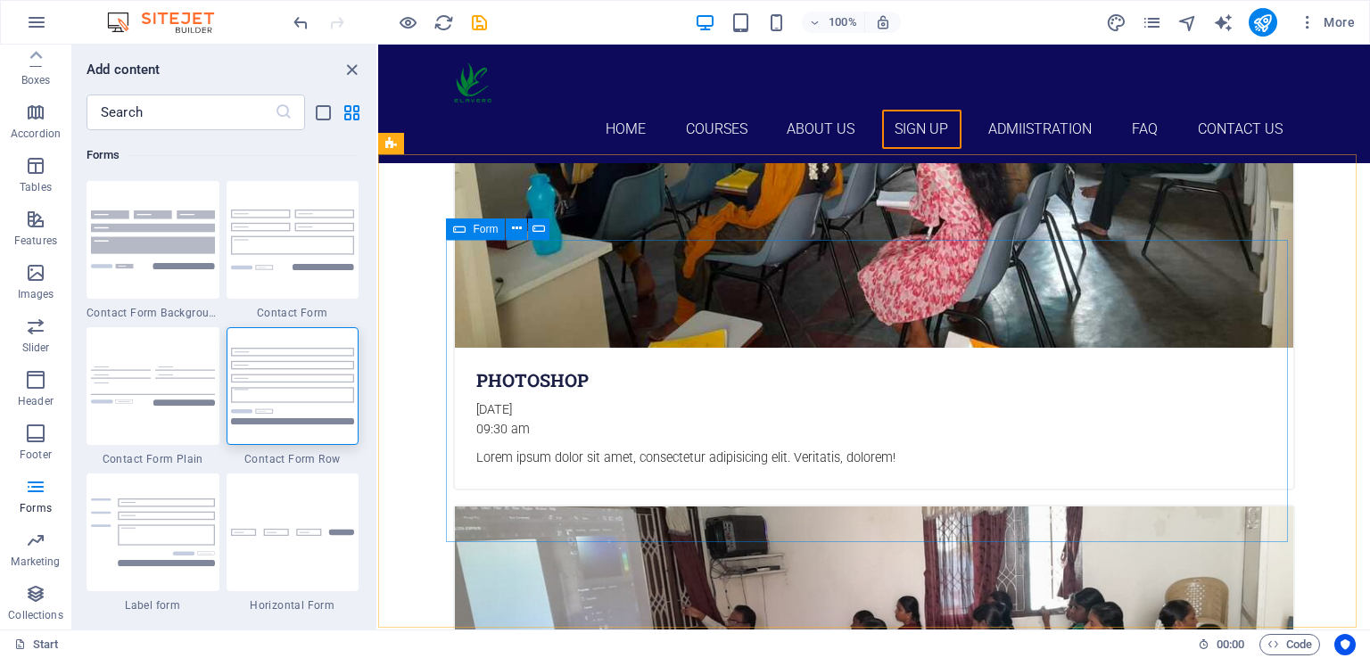
click at [485, 229] on span "Form" at bounding box center [485, 229] width 25 height 11
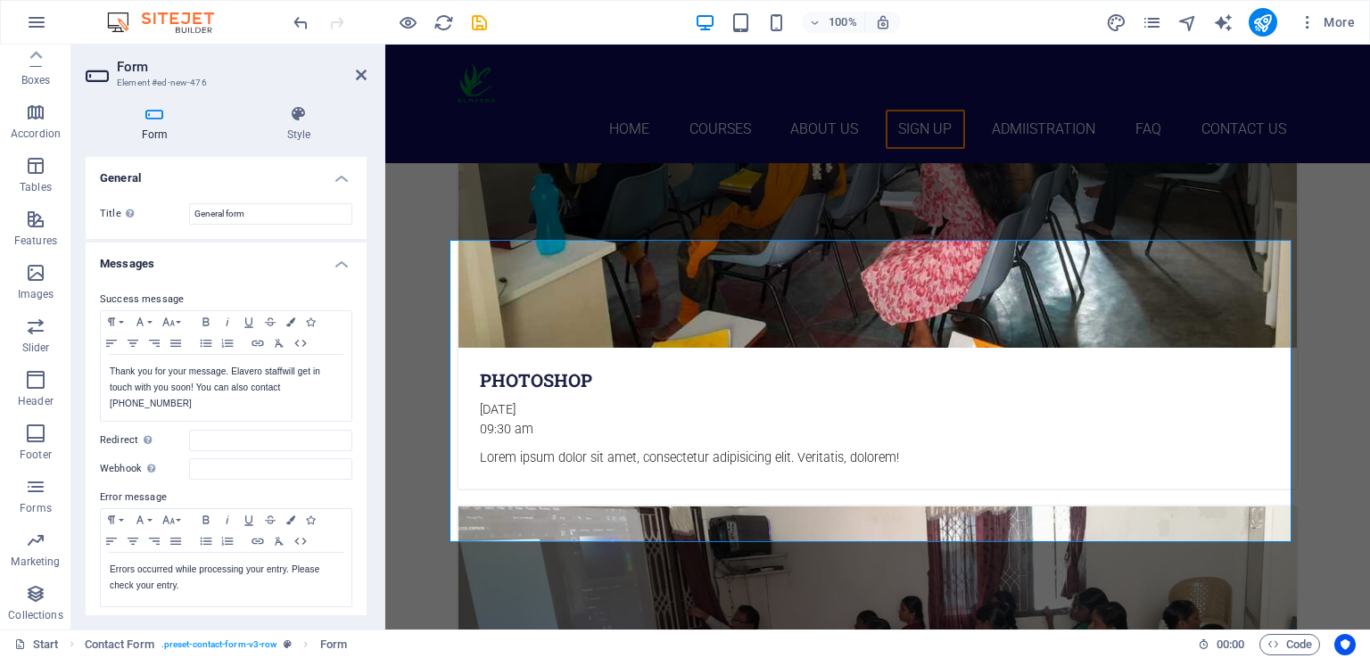
drag, startPoint x: 362, startPoint y: 319, endPoint x: 362, endPoint y: 343, distance: 24.1
click at [362, 343] on div "Success message Paragraph Format Normal Heading 1 Heading 2 Heading 3 Heading 4…" at bounding box center [226, 449] width 281 height 348
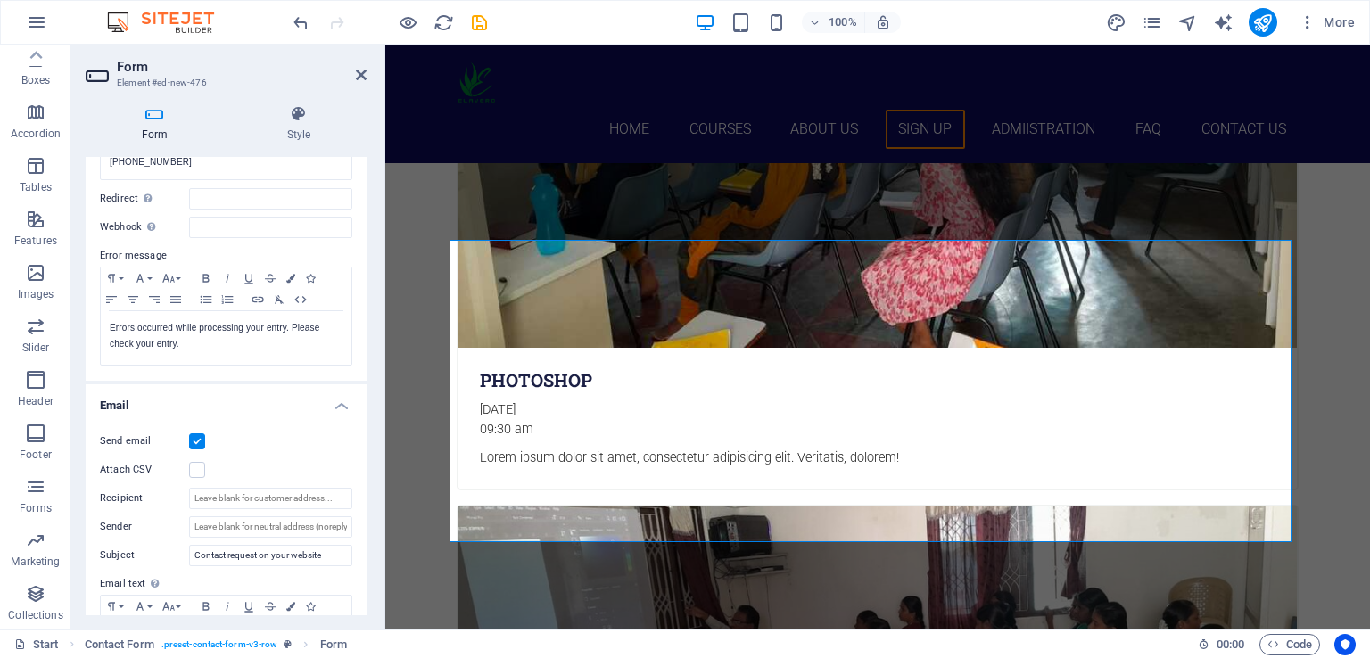
scroll to position [154, 0]
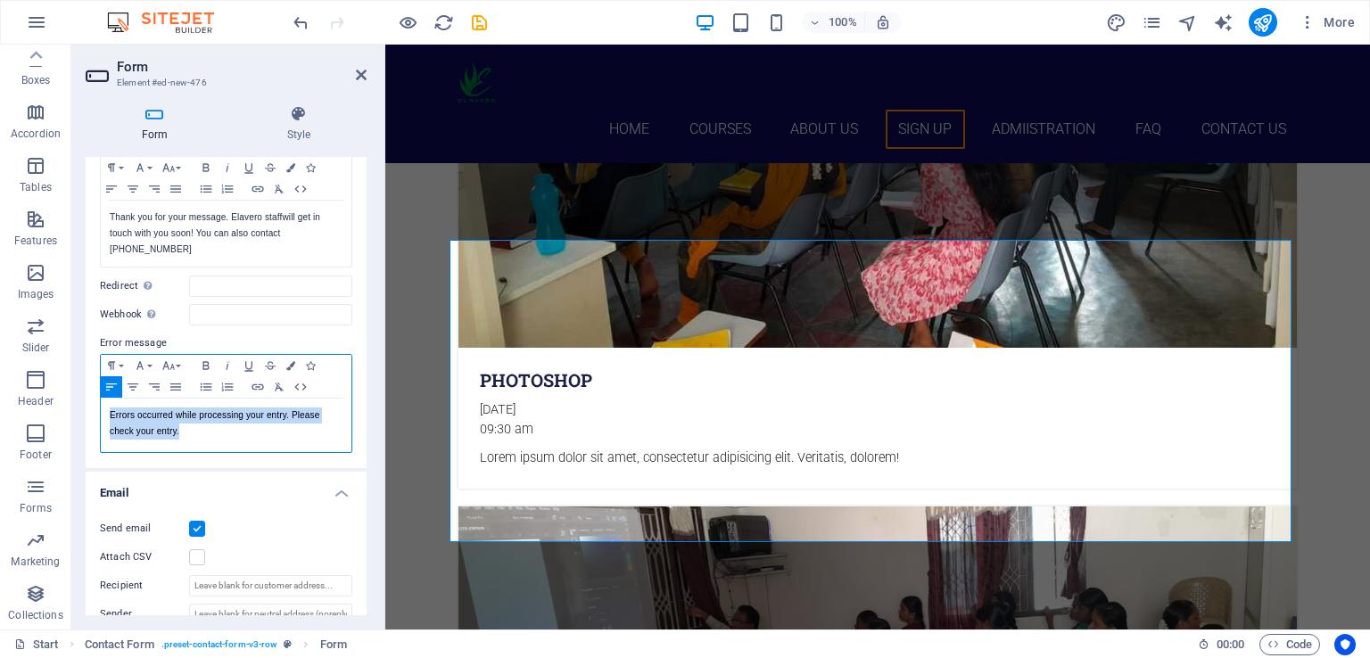
drag, startPoint x: 187, startPoint y: 412, endPoint x: 103, endPoint y: 397, distance: 85.2
click at [103, 399] on div "Errors occurred while processing your entry. Please check your entry." at bounding box center [226, 426] width 251 height 54
click at [228, 425] on p "Errors occurred while processing your entry. Please check your entry." at bounding box center [226, 424] width 233 height 32
click at [284, 408] on p "Errors occurred while processing your entry. Please check your entry." at bounding box center [226, 424] width 233 height 32
drag, startPoint x: 175, startPoint y: 419, endPoint x: 109, endPoint y: 416, distance: 66.1
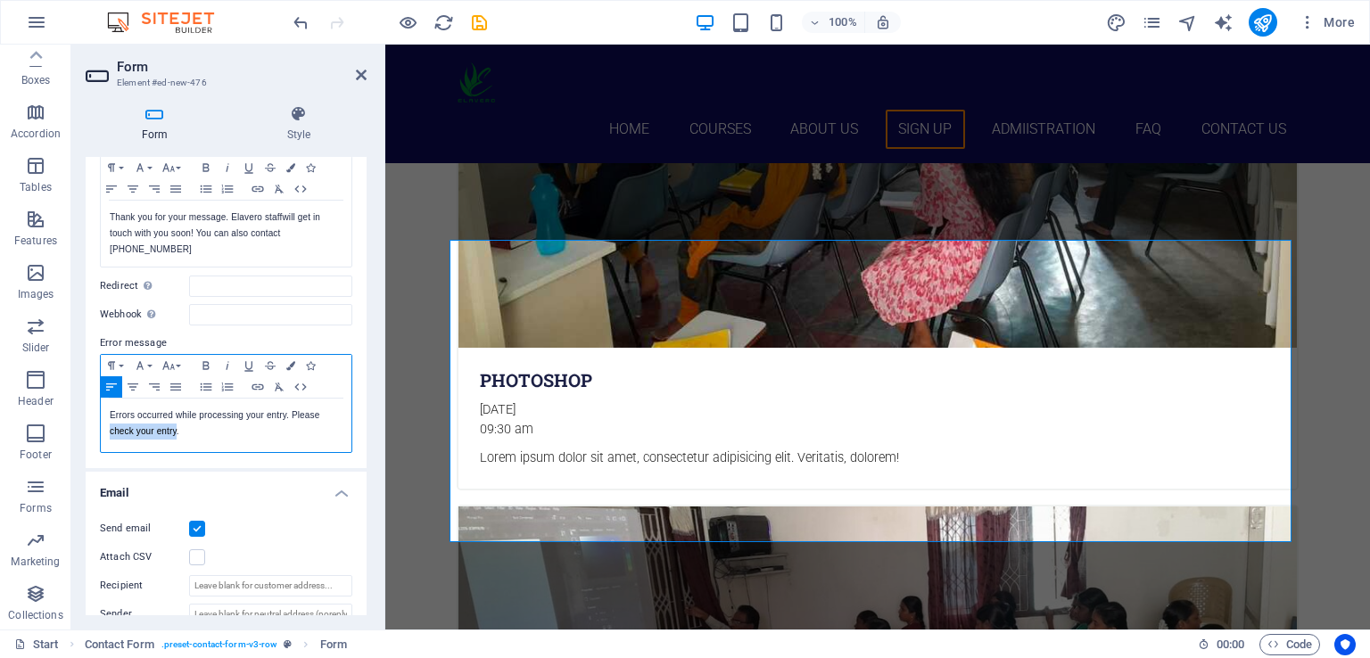
click at [110, 416] on p "Errors occurred while processing your entry. Please check your entry." at bounding box center [226, 424] width 233 height 32
click at [226, 421] on p "Errors occurred while processing your entry. Please enter correct details." at bounding box center [226, 424] width 233 height 32
click at [226, 421] on p "Errors occurred while processing your entry. Please enter correct details. Than…" at bounding box center [226, 424] width 233 height 32
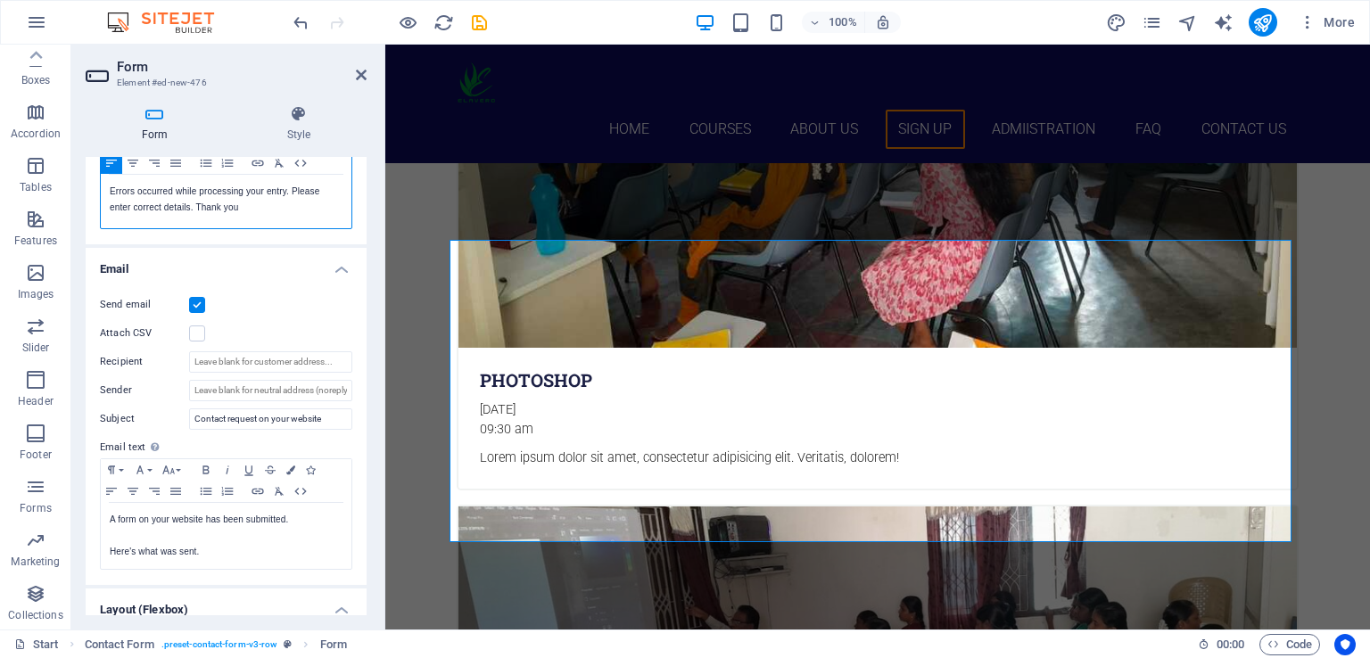
scroll to position [353, 0]
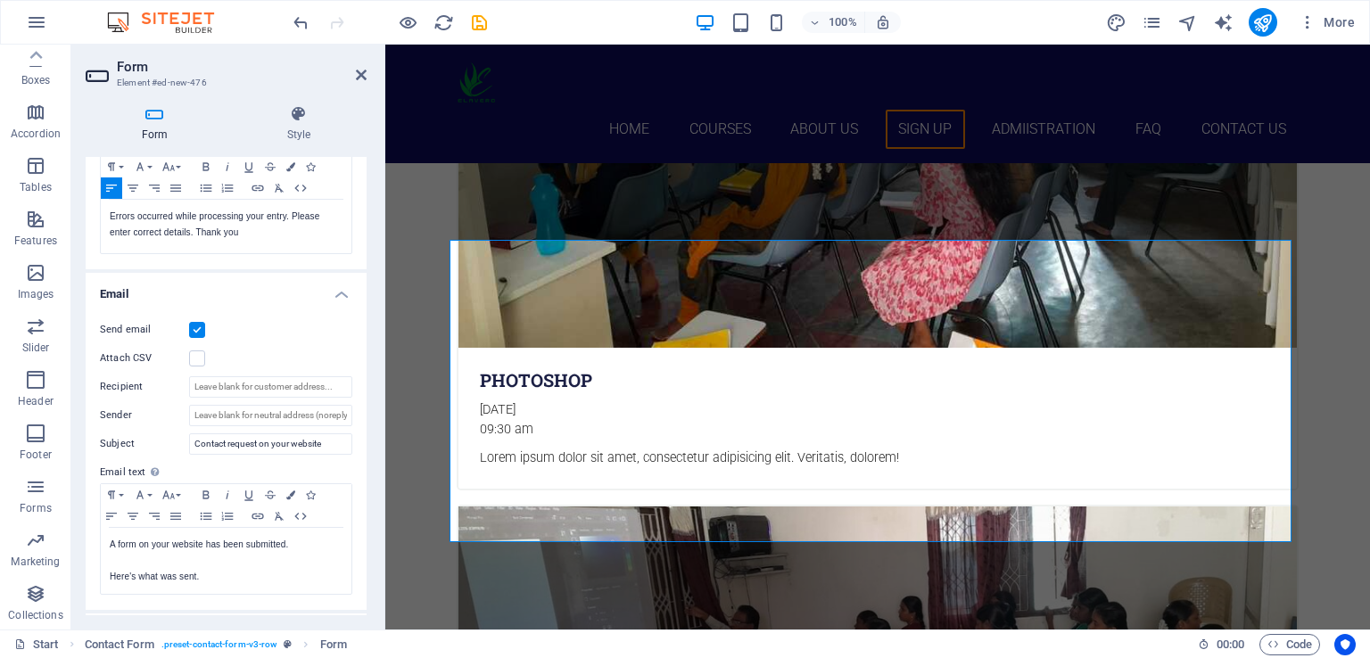
click at [200, 322] on label at bounding box center [197, 330] width 16 height 16
click at [0, 0] on input "Send email" at bounding box center [0, 0] width 0 height 0
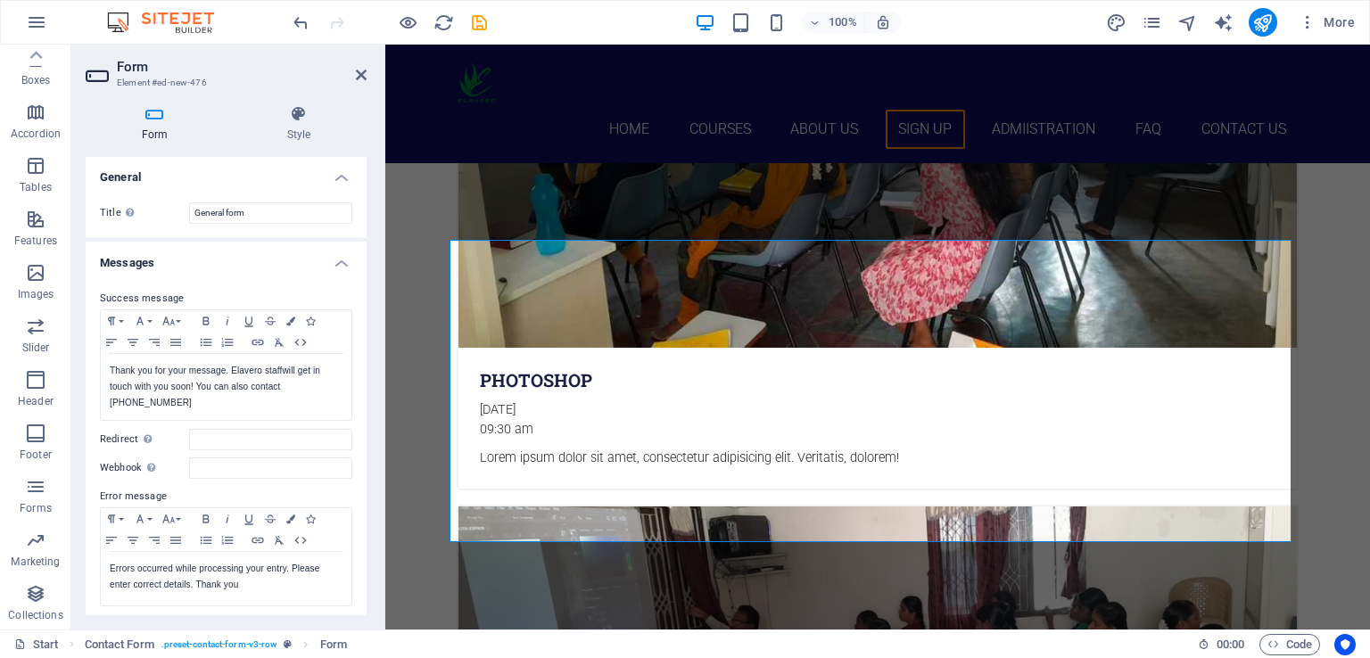
scroll to position [0, 0]
drag, startPoint x: 285, startPoint y: 218, endPoint x: 170, endPoint y: 218, distance: 115.0
click at [170, 218] on div "Title Define a name for the form. General form" at bounding box center [226, 213] width 252 height 21
type input "S"
type input "Contact Form"
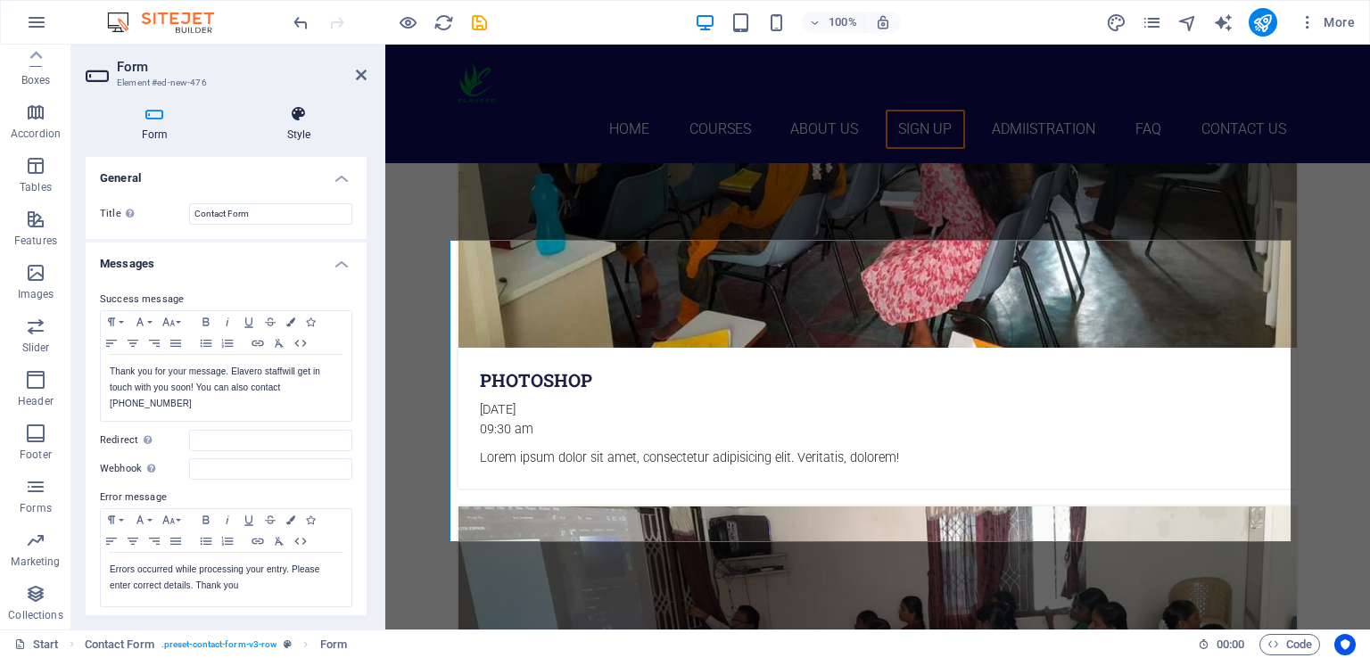
click at [301, 127] on h4 "Style" at bounding box center [299, 123] width 136 height 37
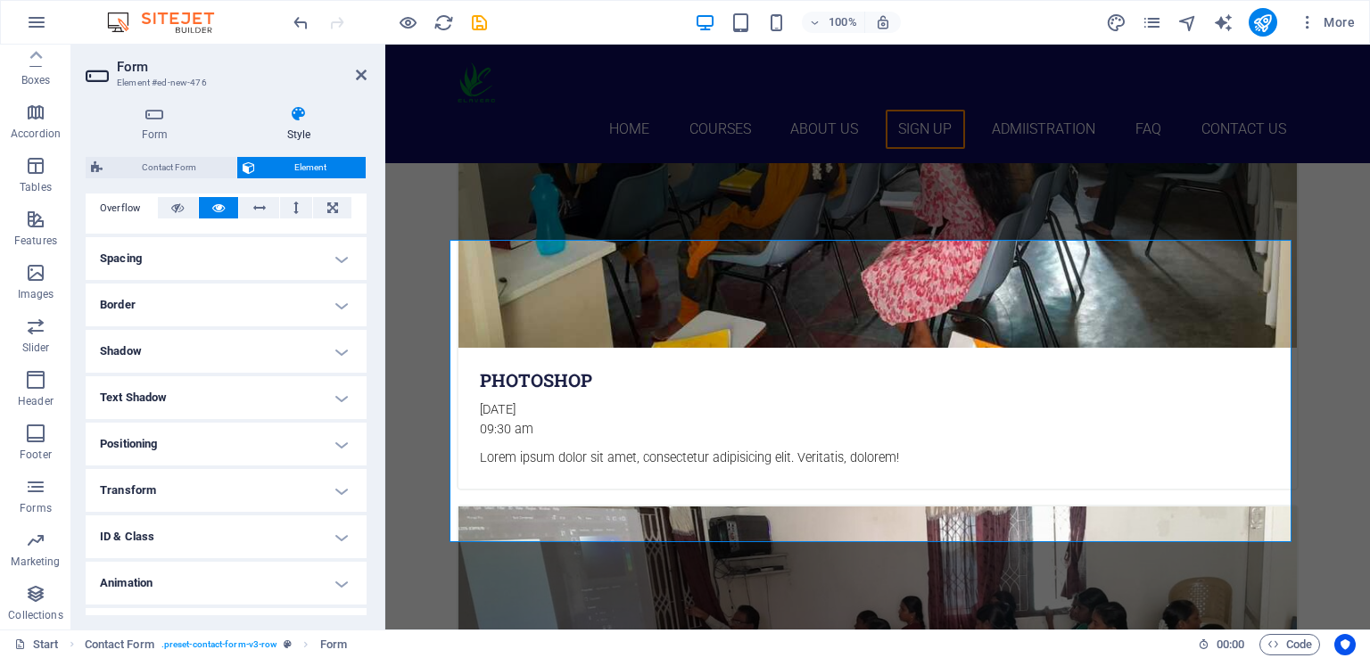
scroll to position [332, 0]
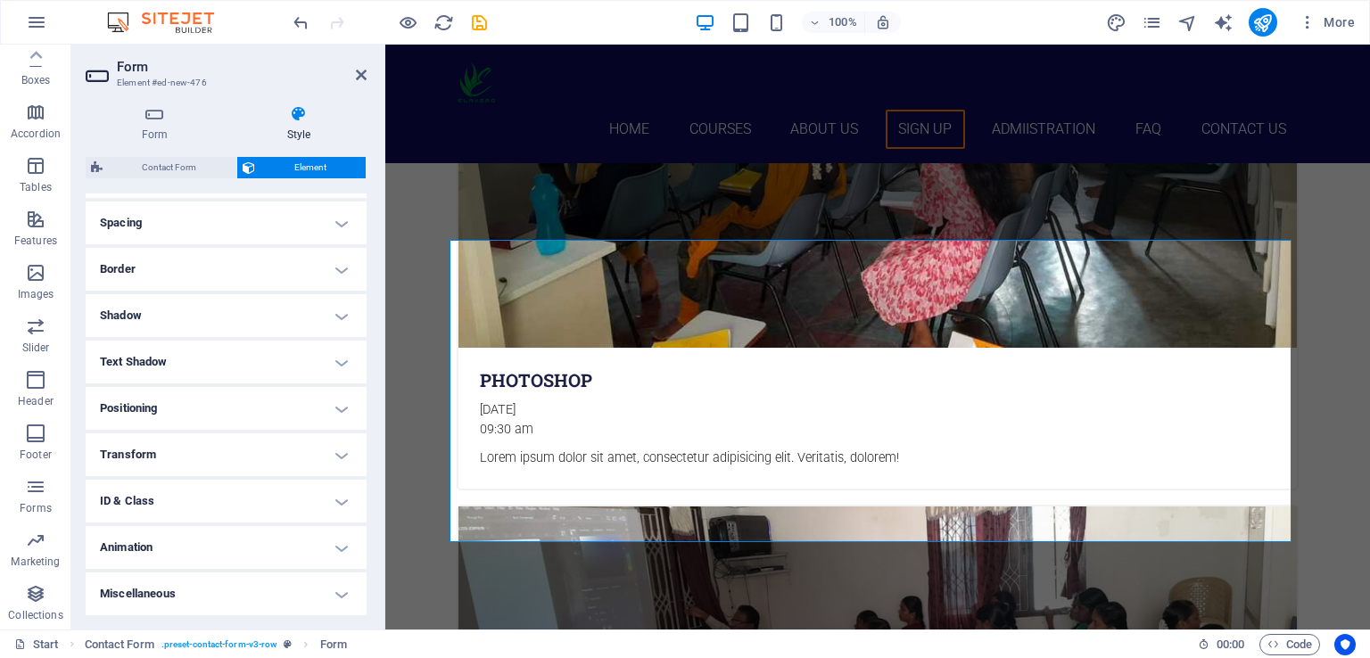
click at [336, 593] on h4 "Miscellaneous" at bounding box center [226, 593] width 281 height 43
click at [336, 593] on h4 "Miscellaneous" at bounding box center [226, 588] width 281 height 32
click at [370, 528] on div "Form Style General Title Define a name for the form. Contact Form Messages Succ…" at bounding box center [225, 360] width 309 height 539
click at [203, 550] on h4 "Animation" at bounding box center [226, 547] width 281 height 43
click at [194, 498] on h4 "ID & Class" at bounding box center [226, 501] width 281 height 43
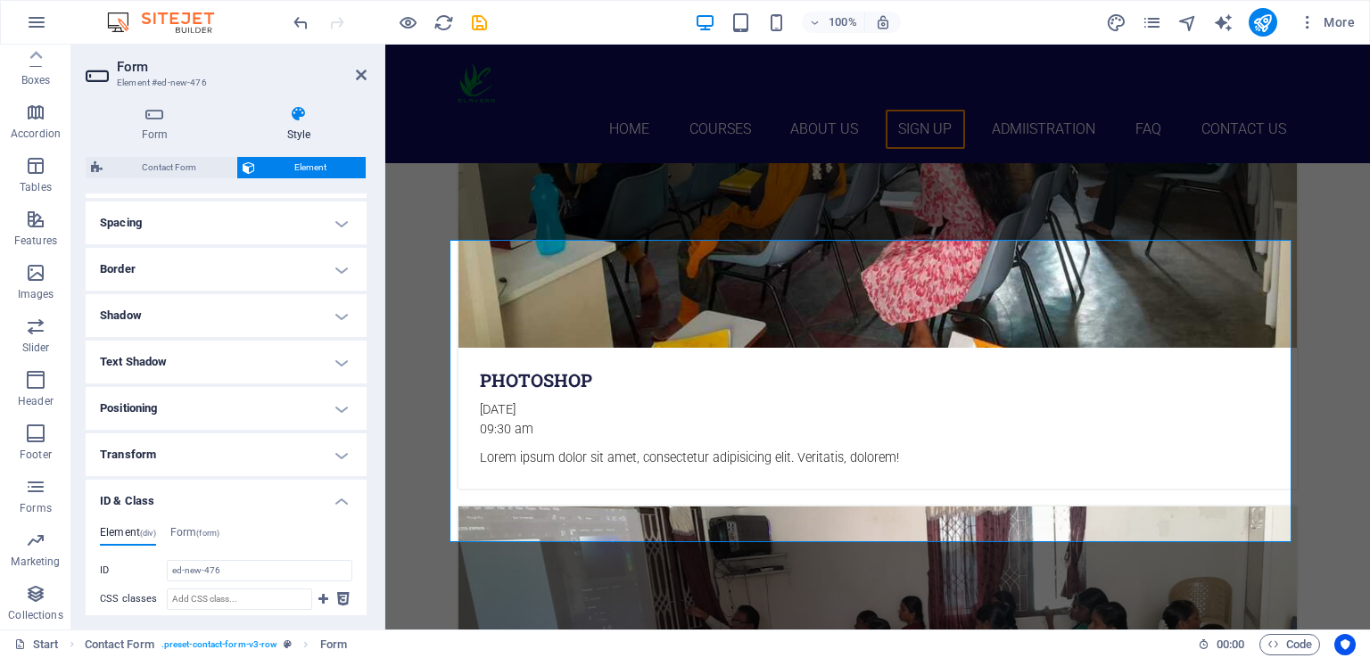
click at [195, 456] on h4 "Transform" at bounding box center [226, 454] width 281 height 43
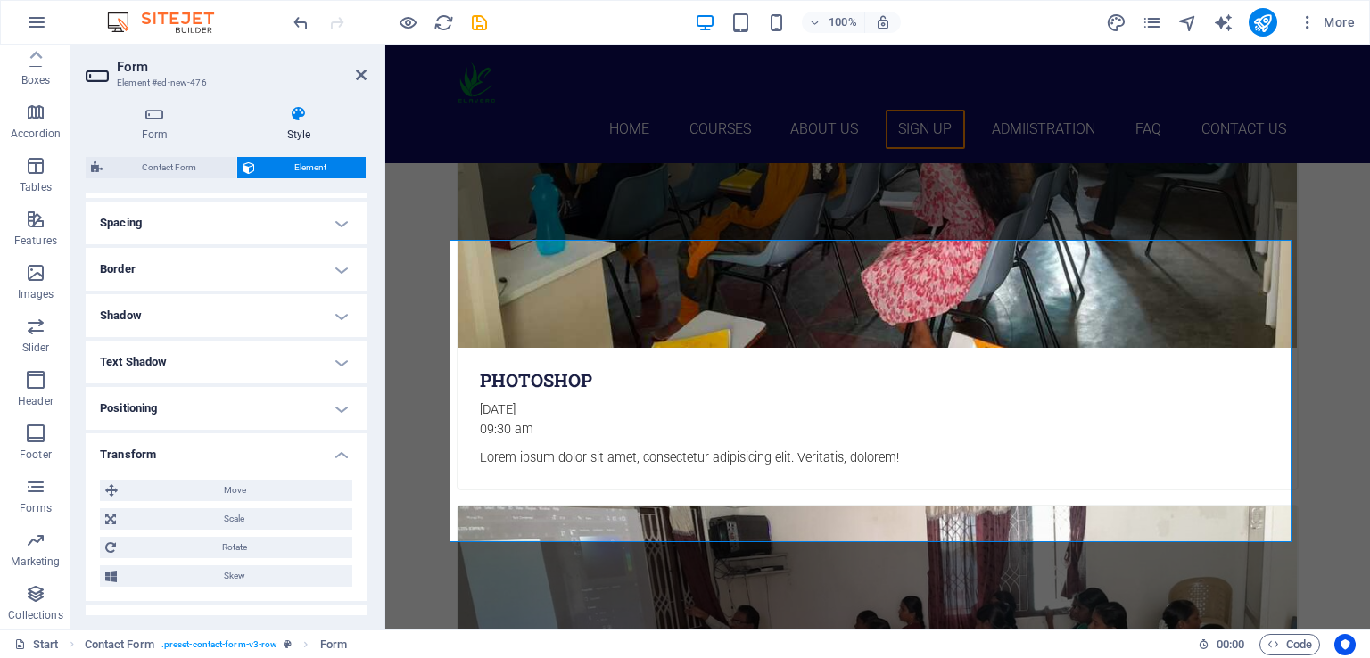
click at [214, 408] on h4 "Positioning" at bounding box center [226, 408] width 281 height 43
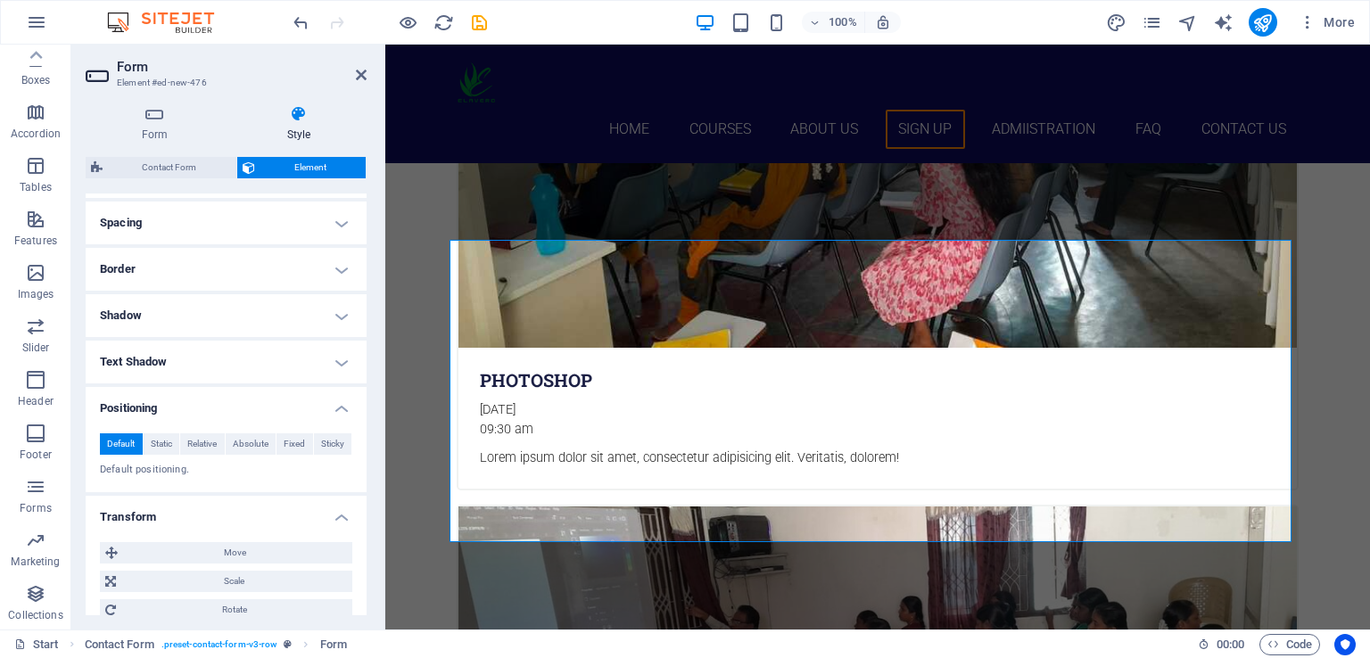
click at [196, 363] on h4 "Text Shadow" at bounding box center [226, 362] width 281 height 43
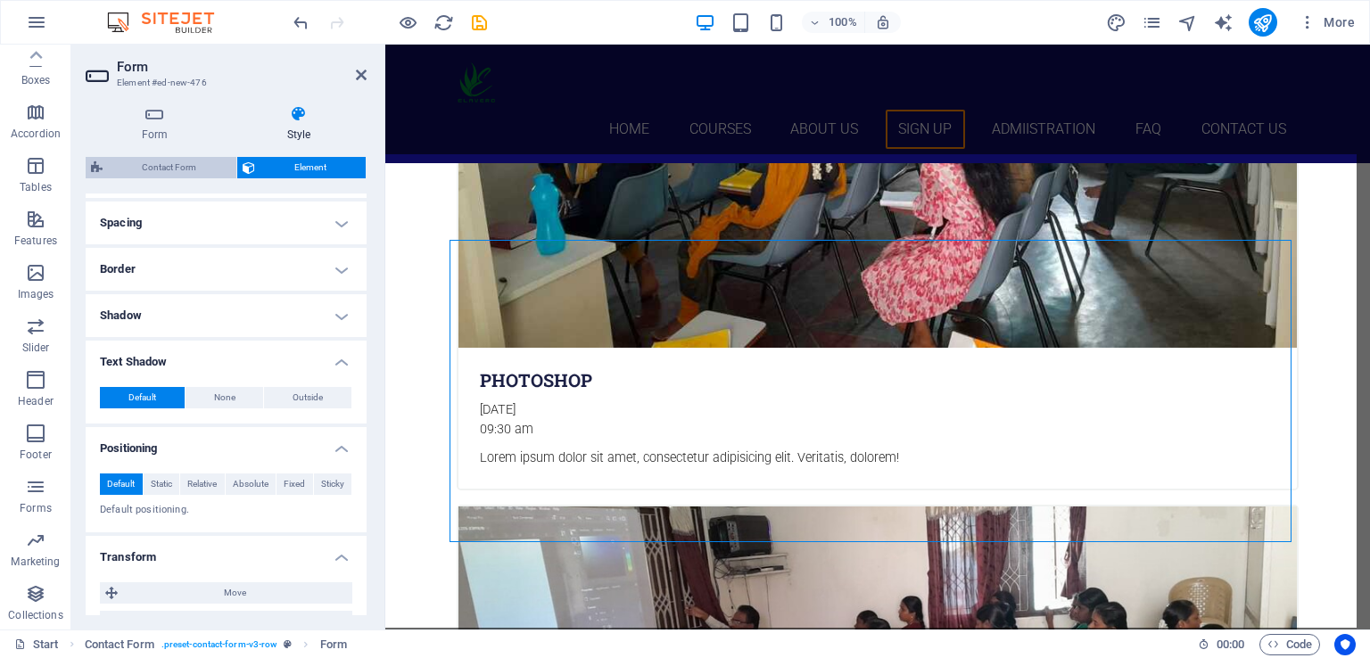
click at [177, 165] on span "Contact Form" at bounding box center [169, 167] width 123 height 21
select select "rem"
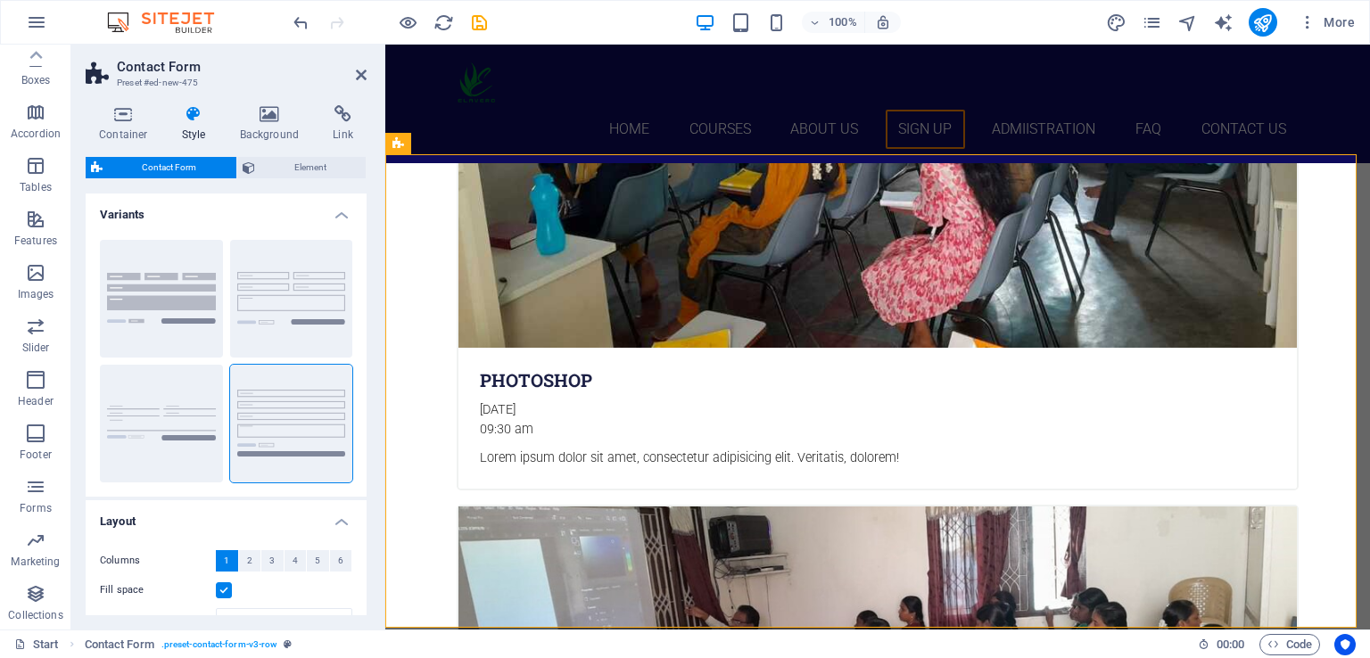
drag, startPoint x: 361, startPoint y: 259, endPoint x: 361, endPoint y: 375, distance: 116.8
click at [361, 375] on div "Background Default Plain Row" at bounding box center [226, 361] width 281 height 271
drag, startPoint x: 367, startPoint y: 391, endPoint x: 366, endPoint y: 468, distance: 77.6
click at [360, 485] on div "Container Style Background Link Size Height Default px rem % vh vw Min. height …" at bounding box center [225, 360] width 309 height 539
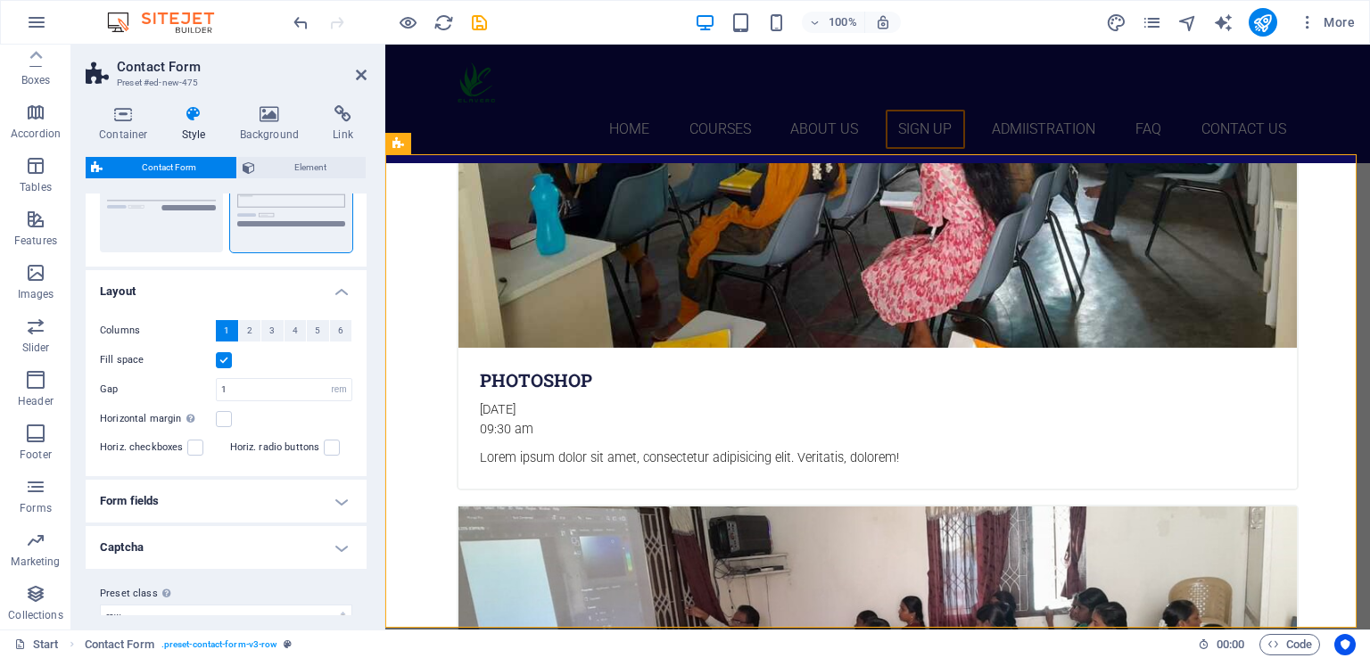
scroll to position [254, 0]
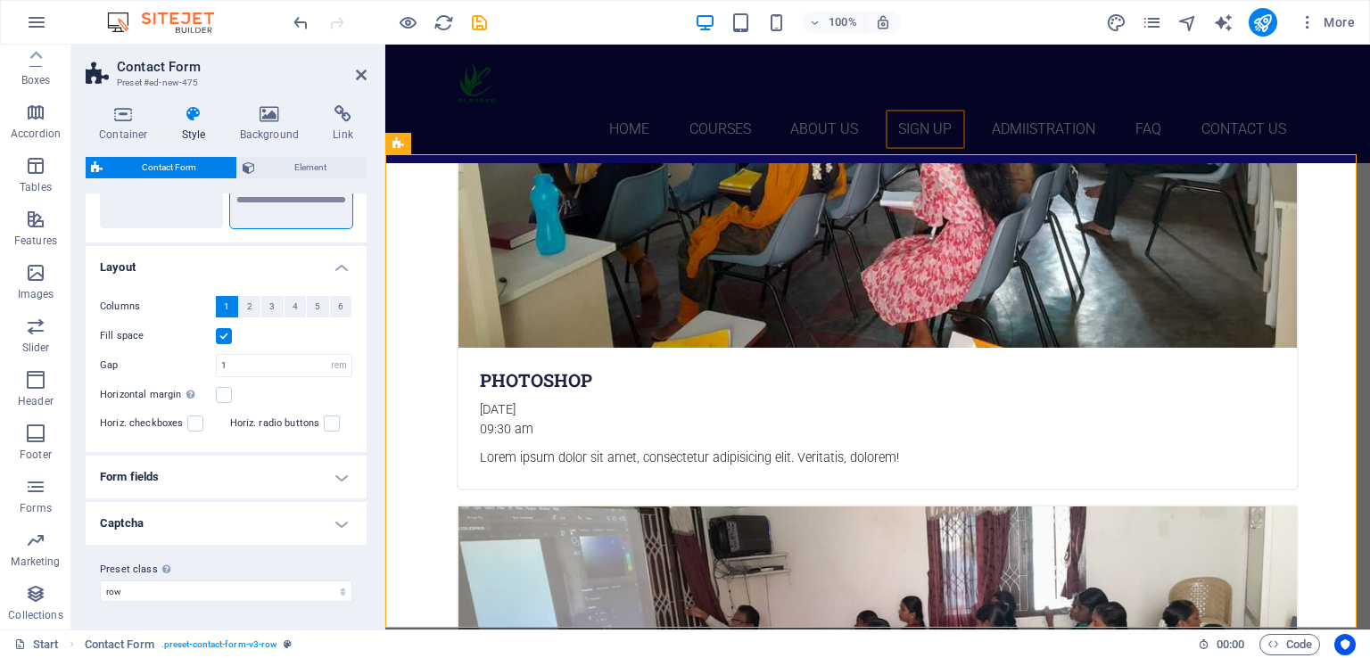
click at [337, 472] on h4 "Form fields" at bounding box center [226, 477] width 281 height 43
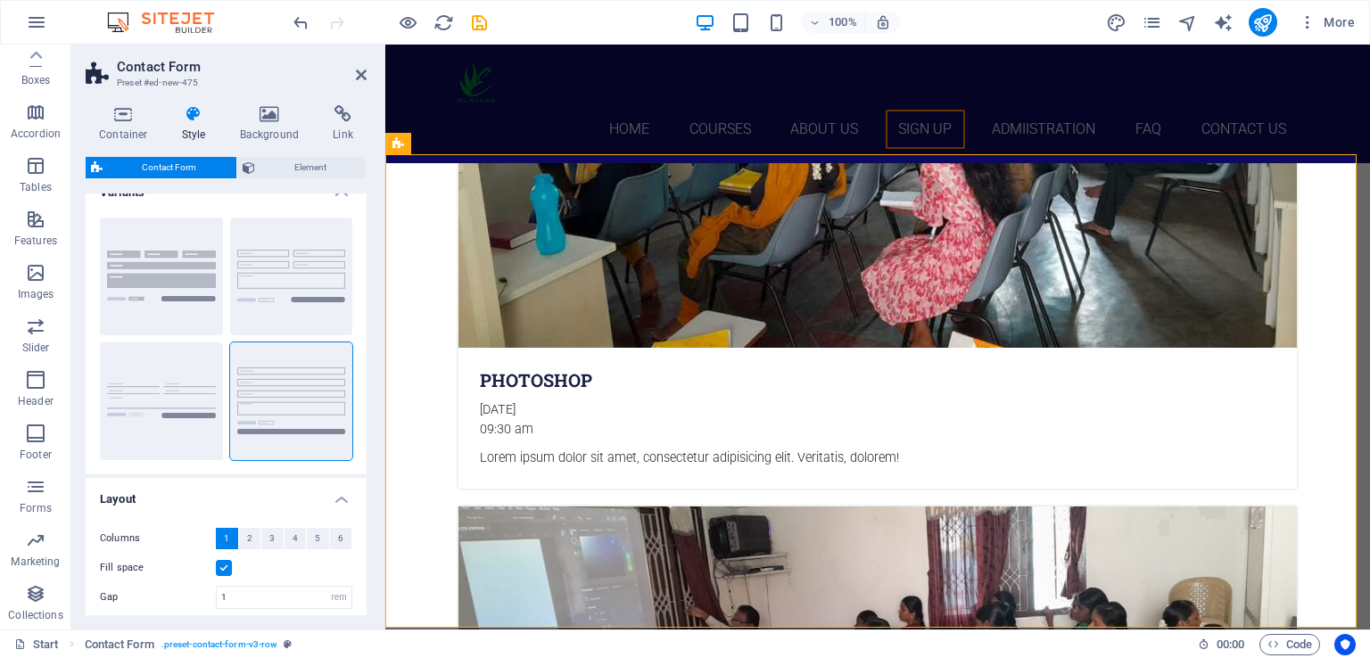
scroll to position [0, 0]
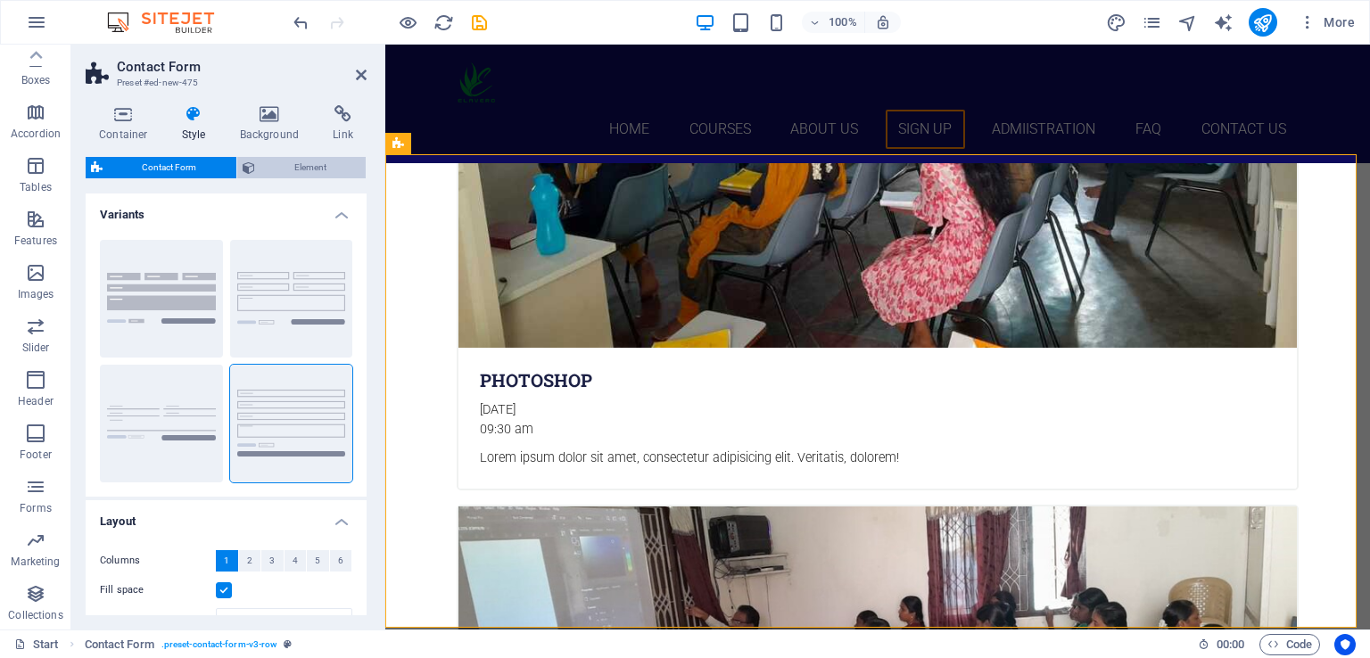
click at [321, 158] on span "Element" at bounding box center [310, 167] width 101 height 21
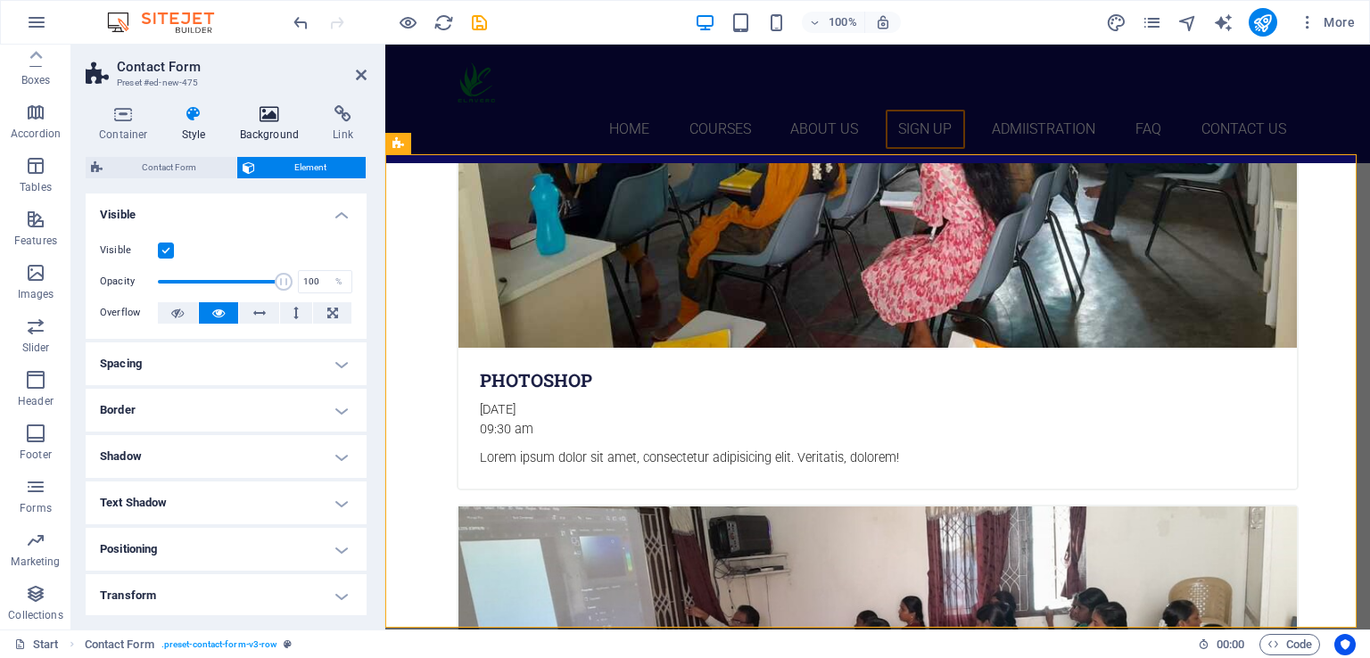
click at [291, 135] on h4 "Background" at bounding box center [274, 123] width 94 height 37
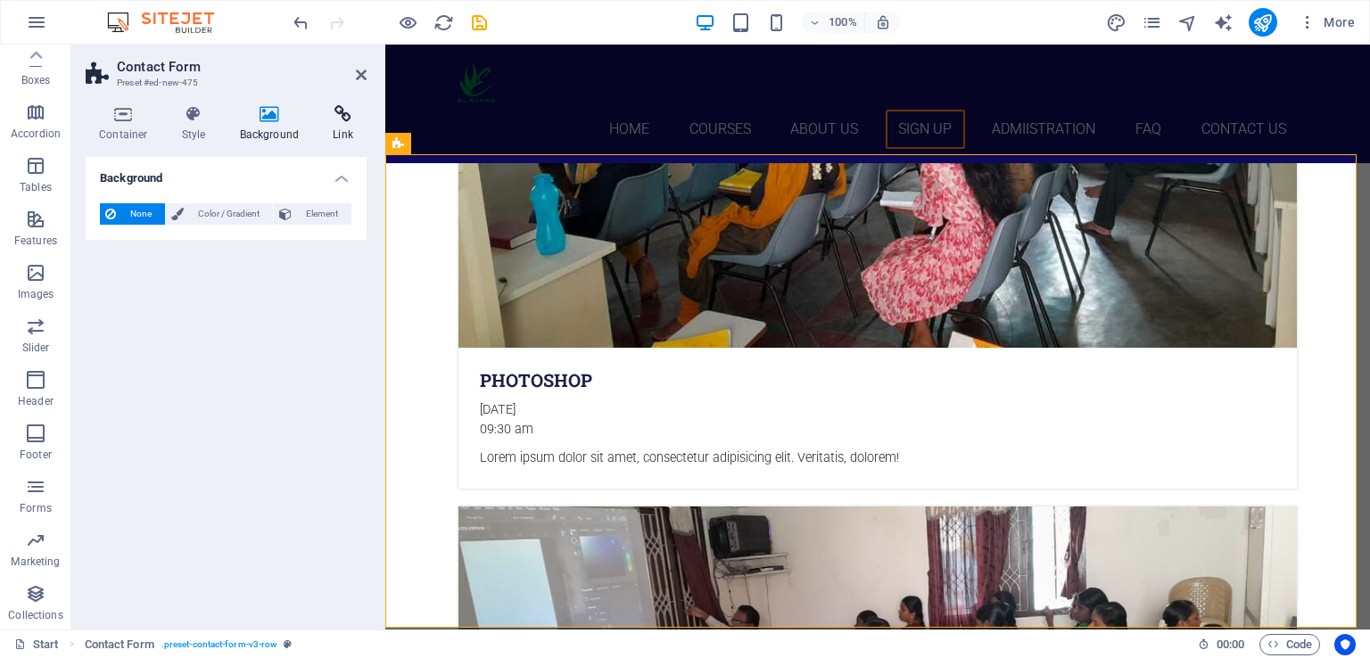
click at [341, 125] on h4 "Link" at bounding box center [342, 123] width 47 height 37
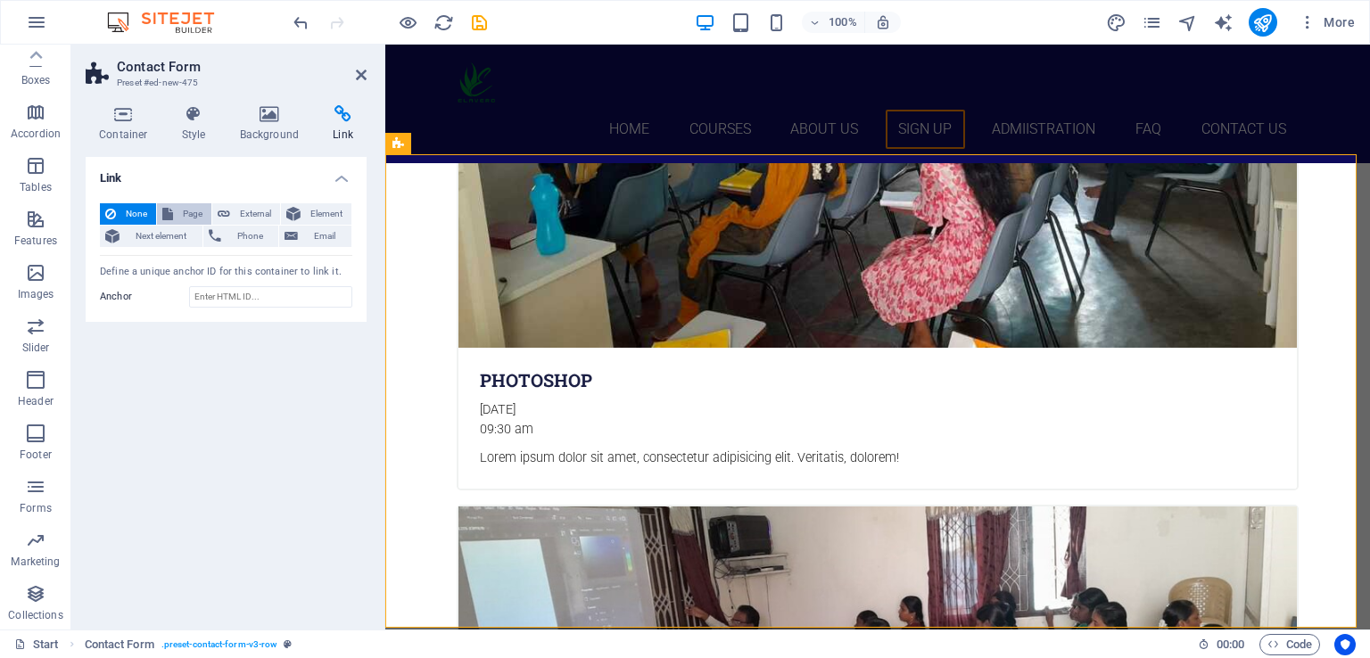
click at [198, 215] on span "Page" at bounding box center [192, 213] width 28 height 21
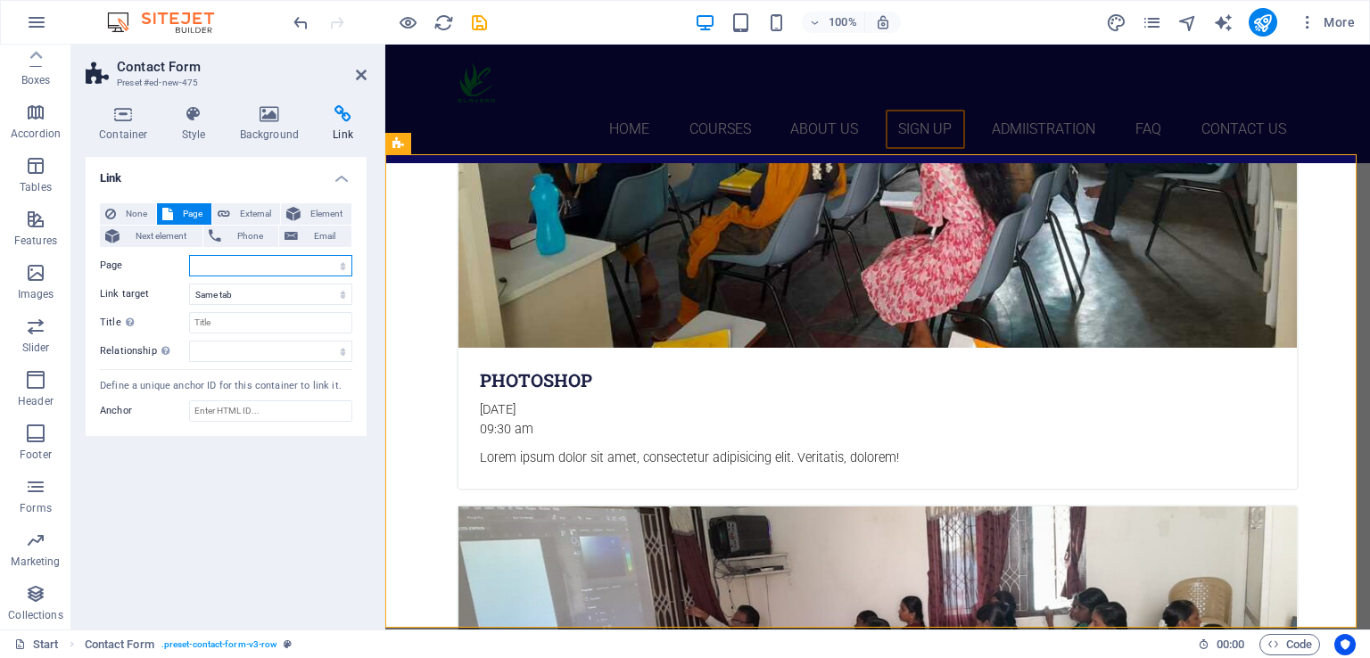
select select
click at [243, 214] on span "External" at bounding box center [254, 213] width 39 height 21
select select "blank"
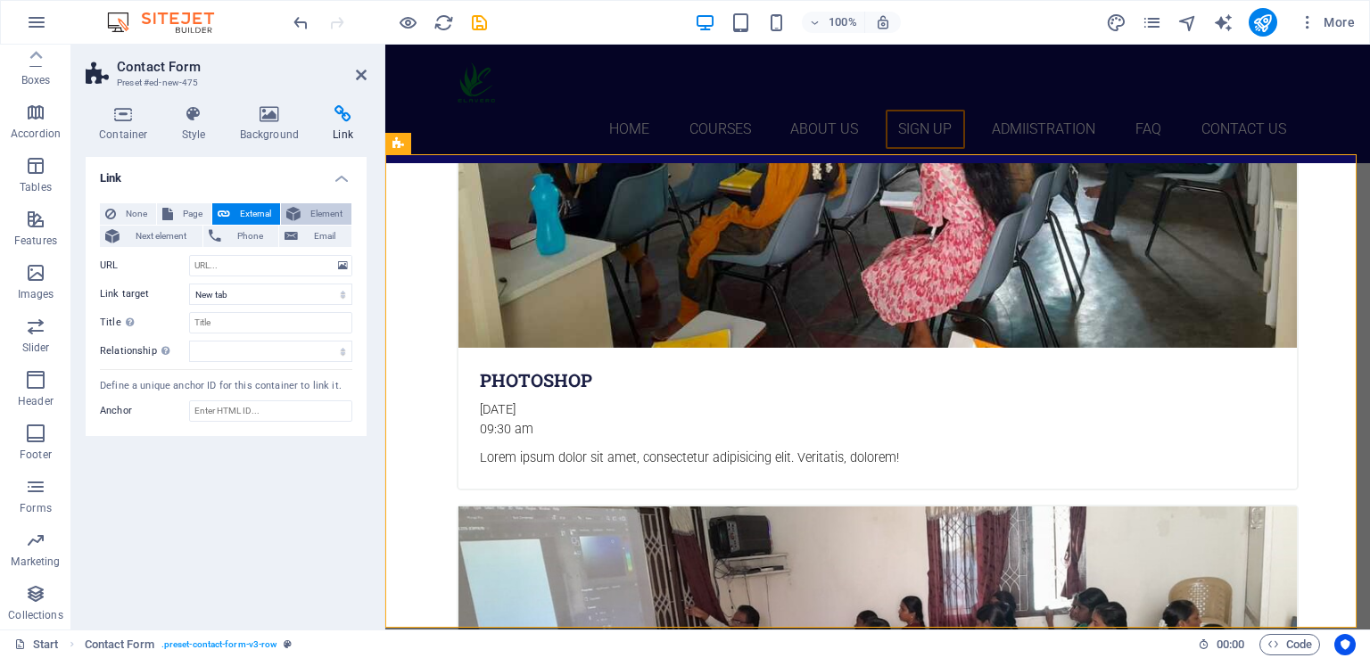
click at [314, 205] on span "Element" at bounding box center [326, 213] width 40 height 21
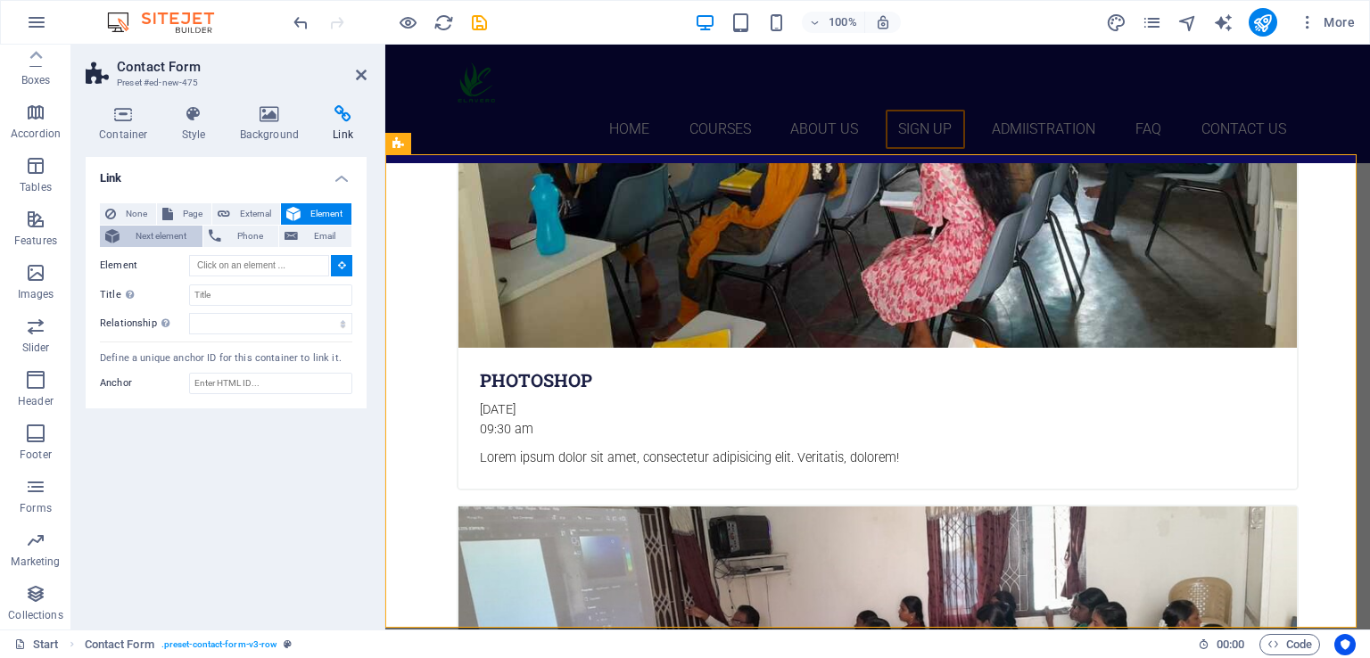
click at [156, 230] on span "Next element" at bounding box center [161, 236] width 72 height 21
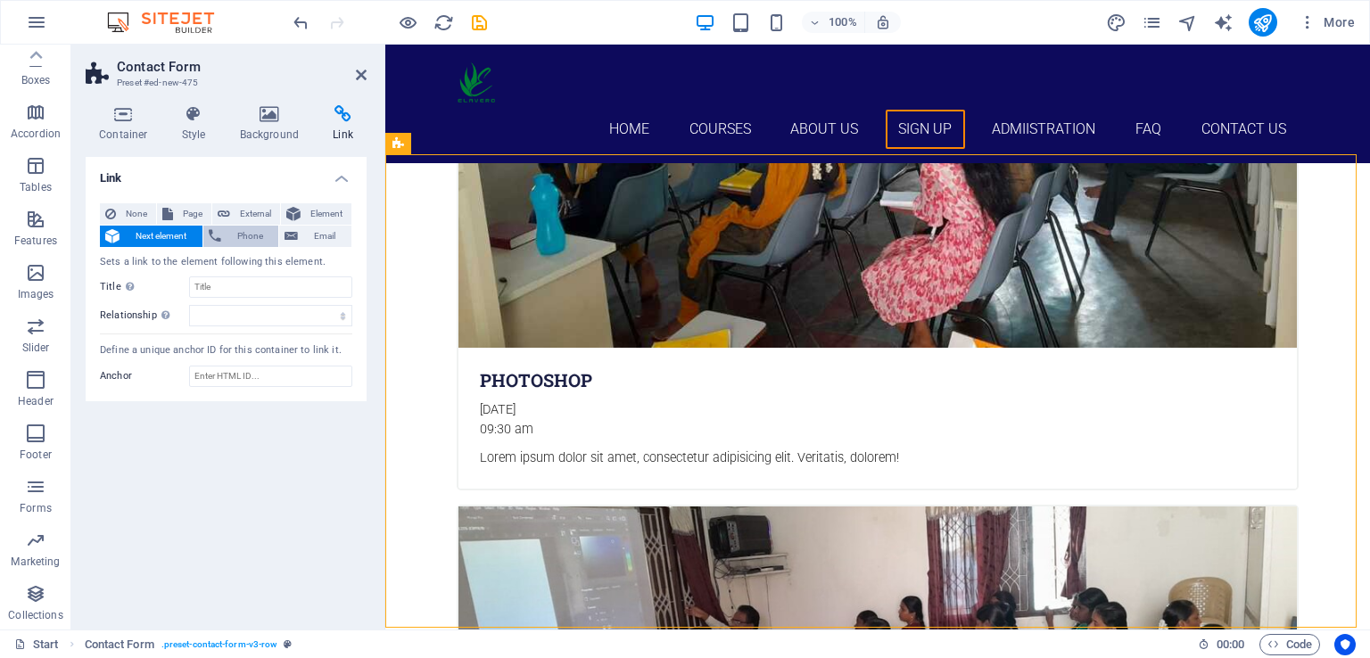
click at [229, 226] on span "Phone" at bounding box center [250, 236] width 47 height 21
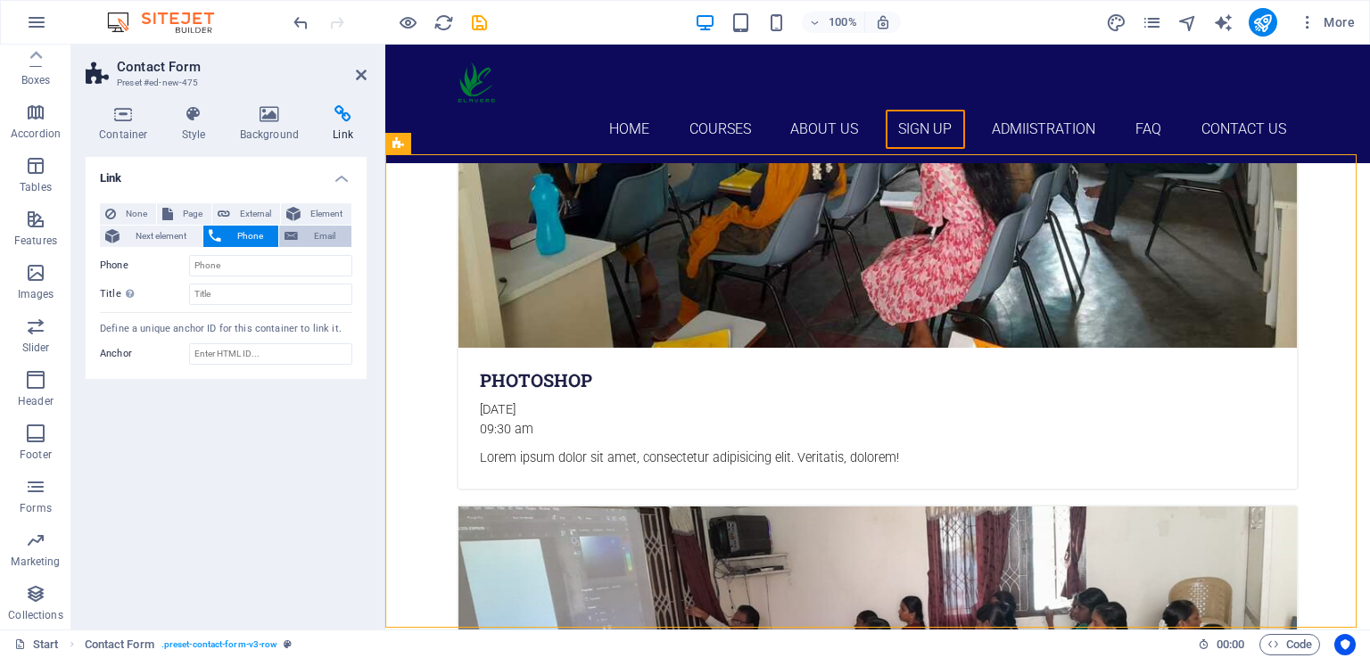
click at [328, 240] on span "Email" at bounding box center [324, 236] width 43 height 21
click at [255, 237] on span "Phone" at bounding box center [250, 236] width 47 height 21
type input "8940386000"
click at [314, 233] on span "Email" at bounding box center [324, 236] width 43 height 21
type input "[EMAIL_ADDRESS][DOMAIN_NAME]"
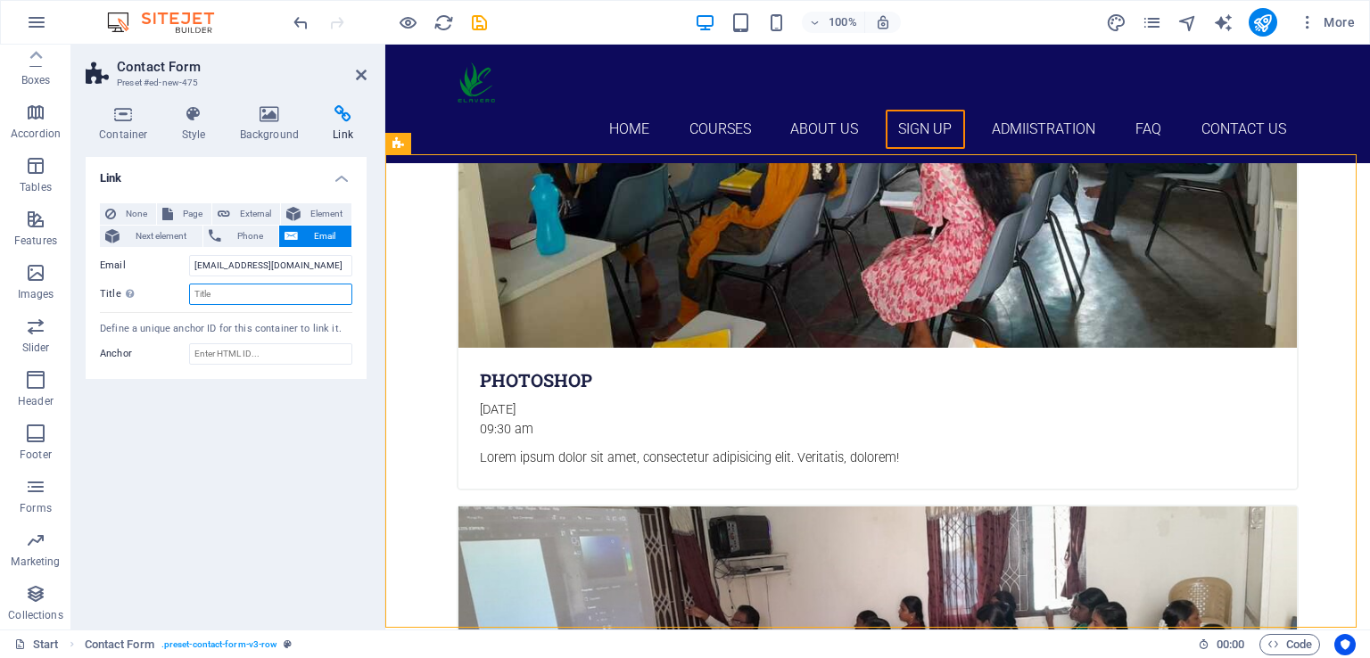
click at [286, 292] on input "Title Additional link description, should not be the same as the link text. The…" at bounding box center [270, 294] width 163 height 21
click at [252, 350] on input "Anchor" at bounding box center [270, 353] width 163 height 21
click at [237, 208] on span "External" at bounding box center [254, 213] width 39 height 21
select select "blank"
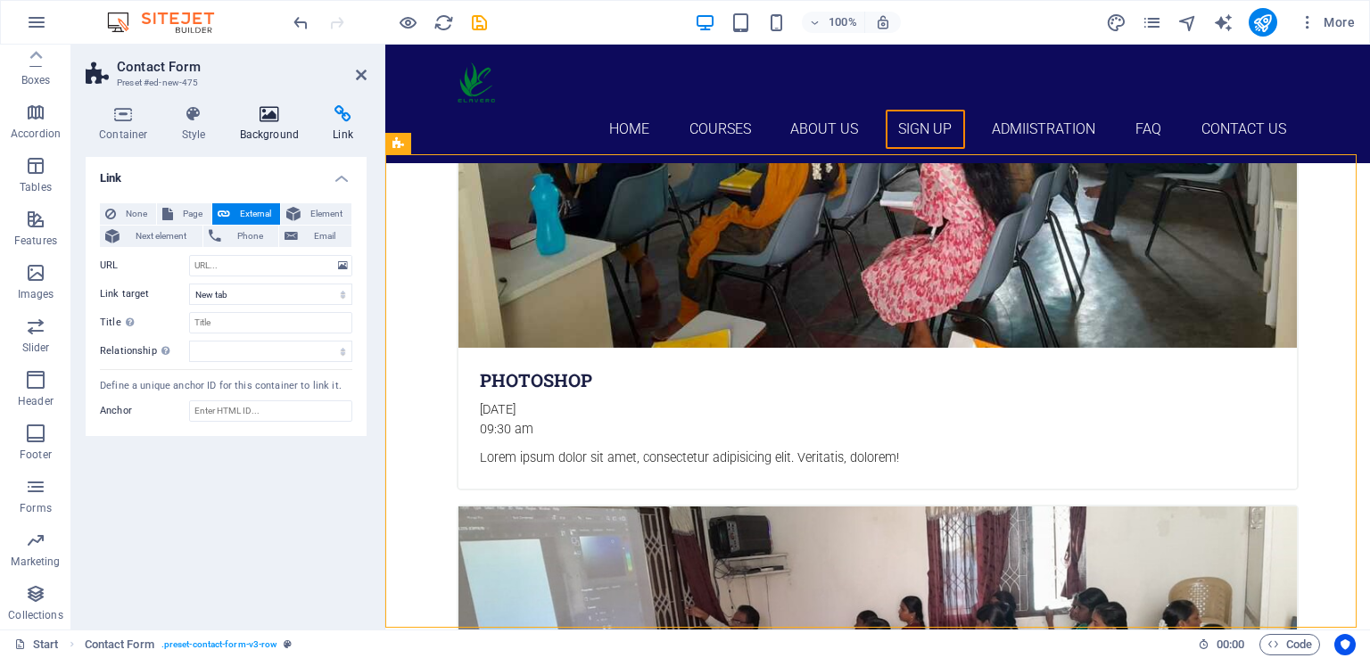
click at [271, 115] on icon at bounding box center [270, 114] width 86 height 18
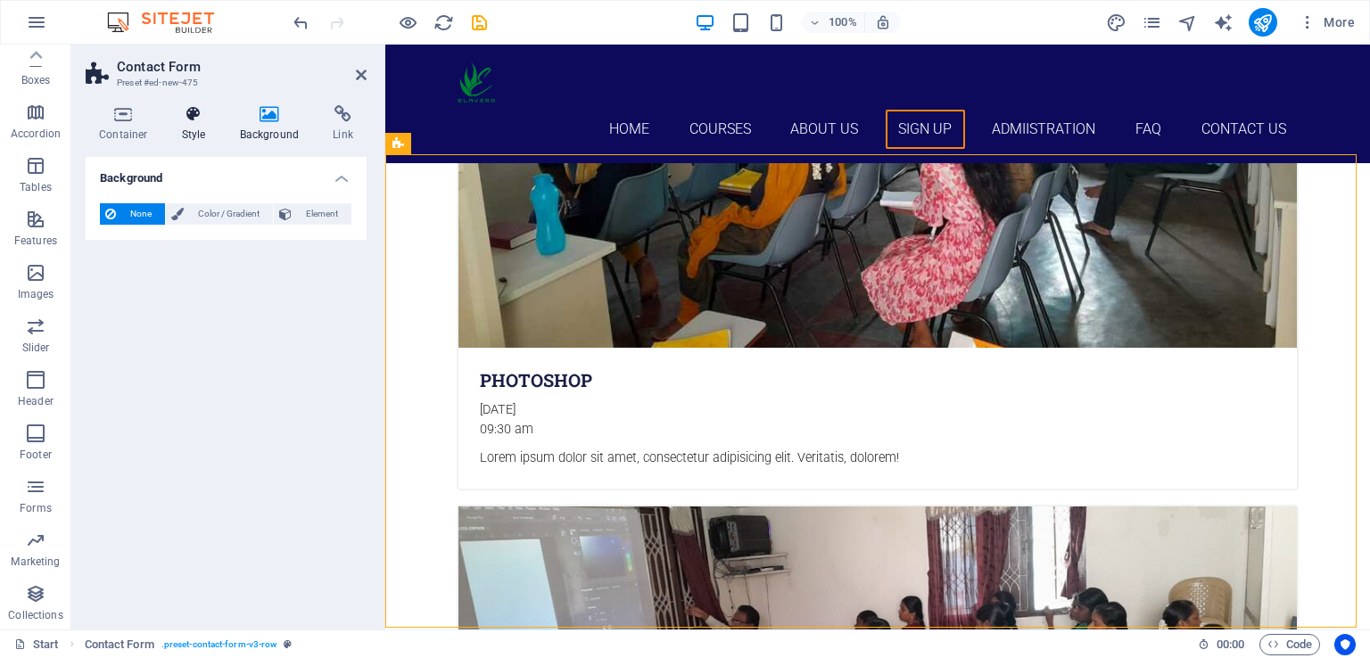
click at [197, 121] on icon at bounding box center [194, 114] width 51 height 18
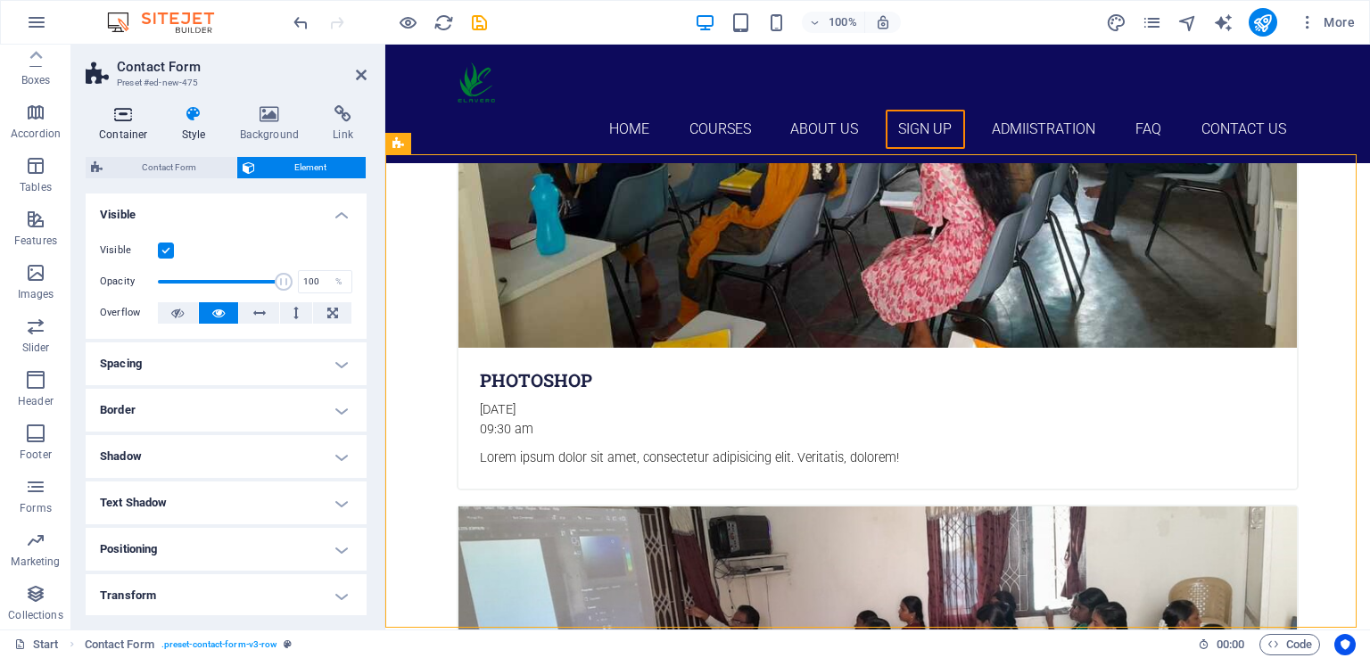
click at [133, 119] on icon at bounding box center [124, 114] width 76 height 18
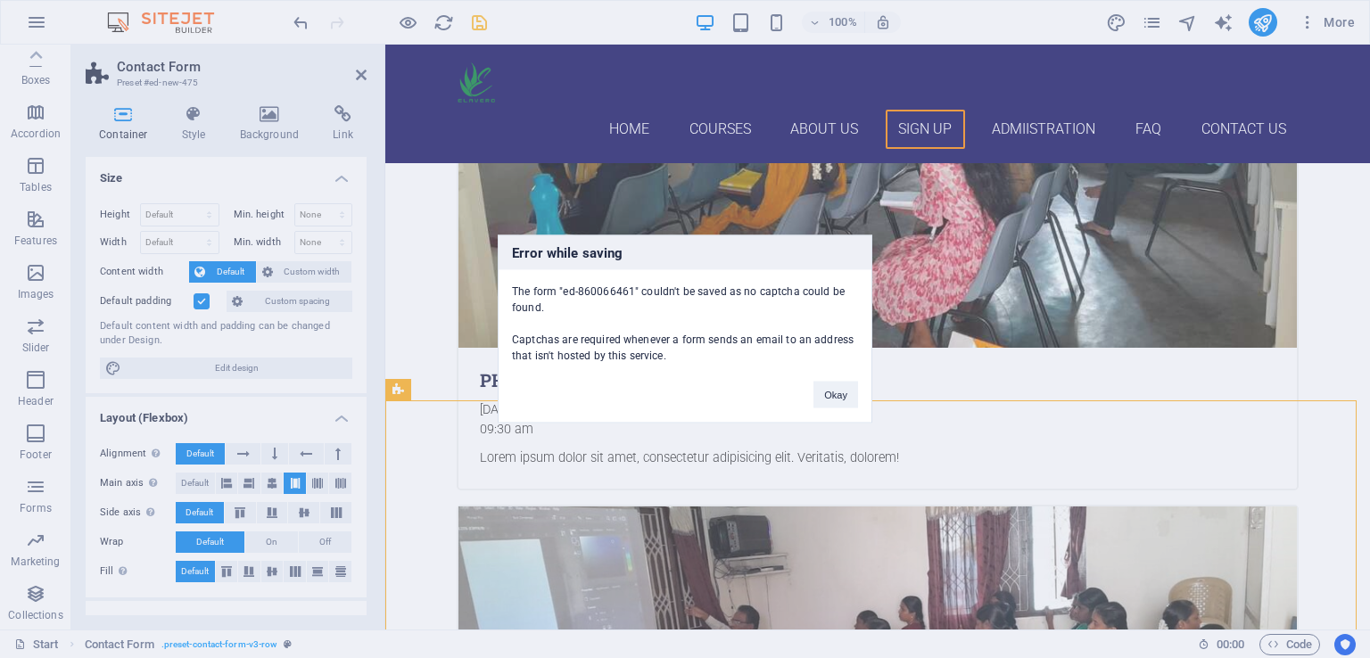
scroll to position [5614, 0]
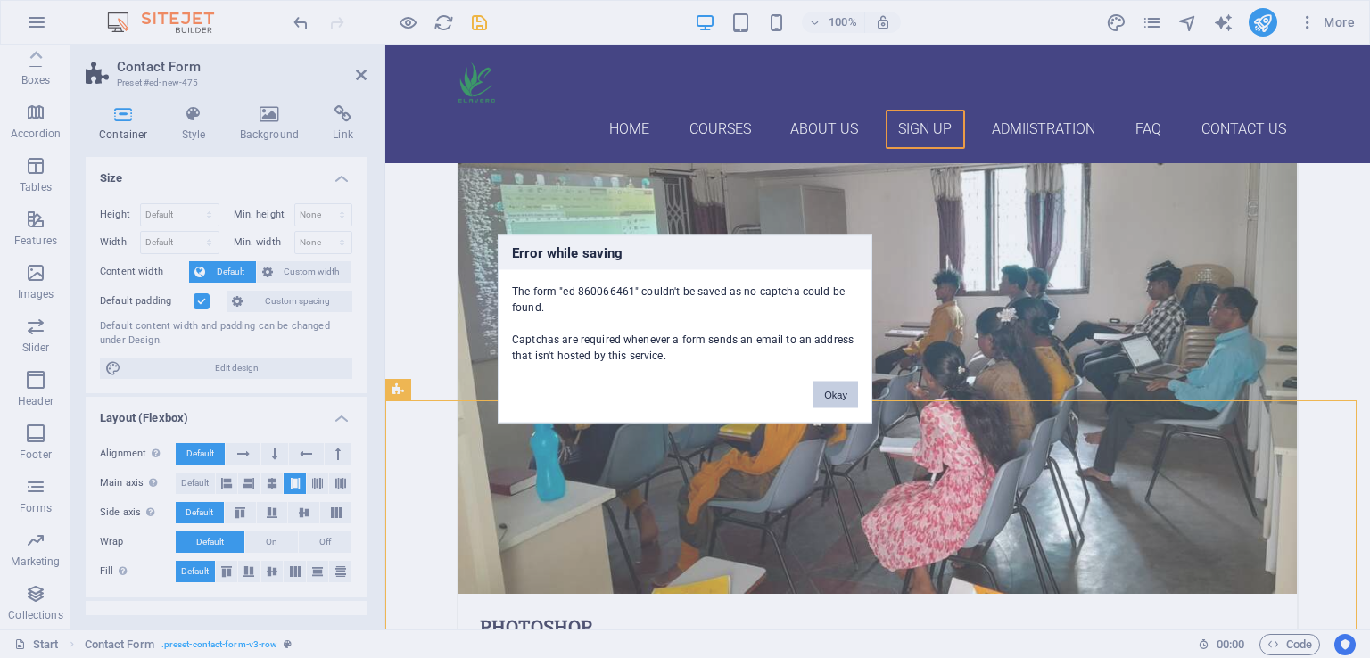
click at [836, 390] on button "Okay" at bounding box center [835, 395] width 45 height 27
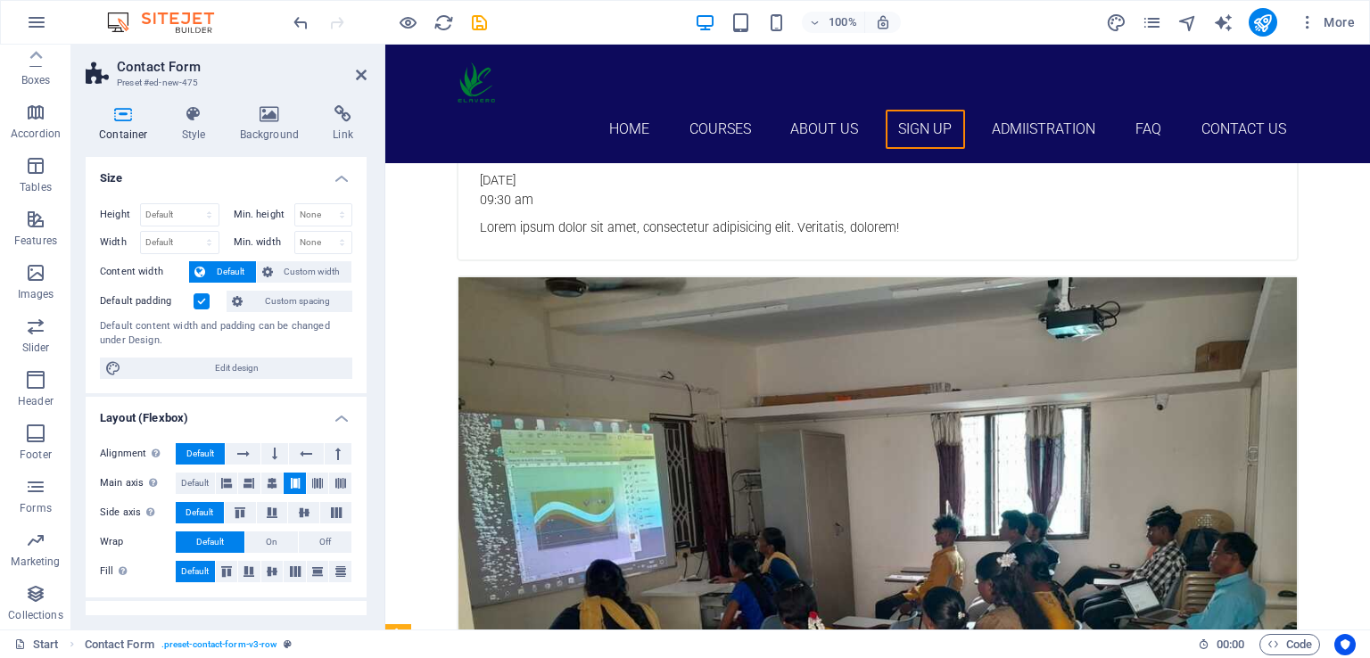
scroll to position [5453, 0]
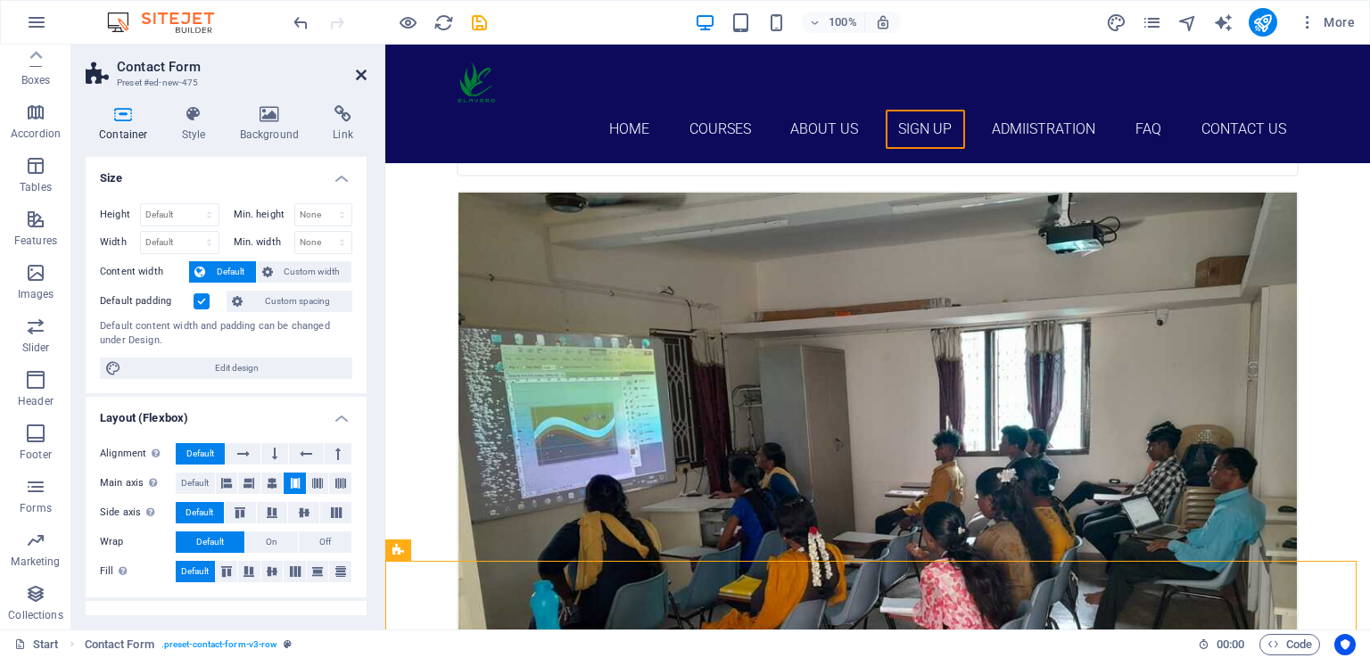
click at [361, 74] on icon at bounding box center [361, 75] width 11 height 14
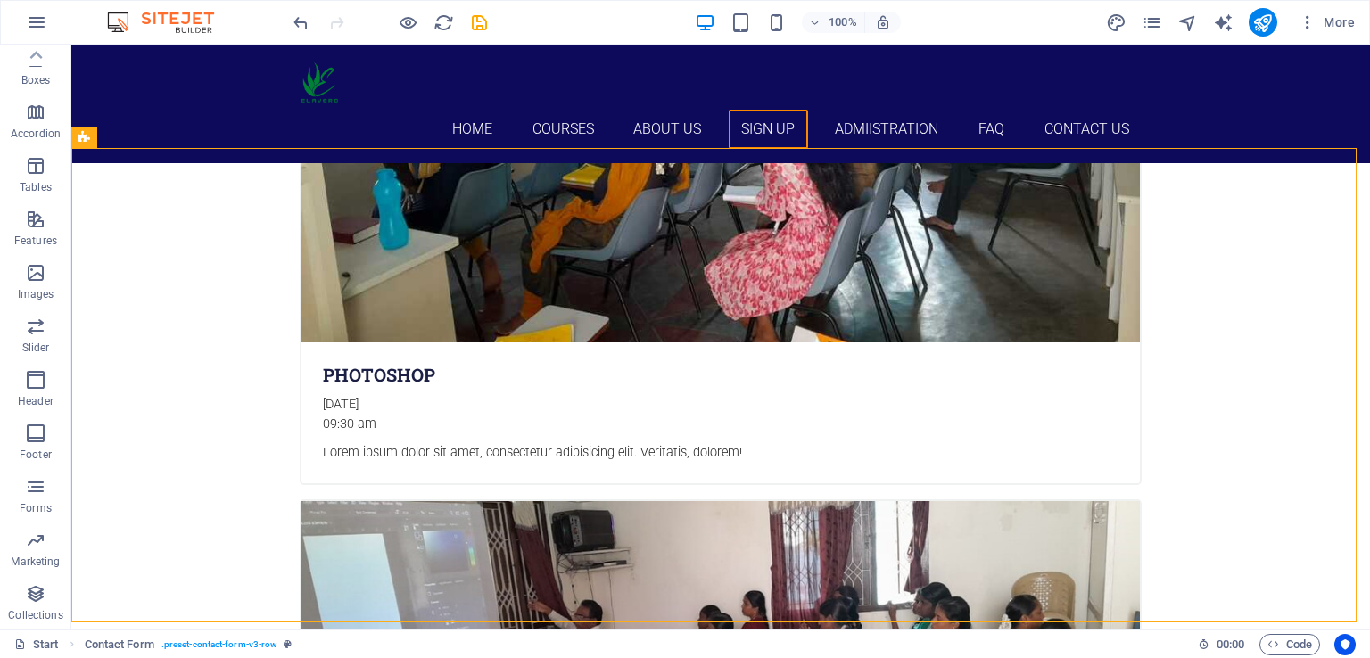
scroll to position [5756, 0]
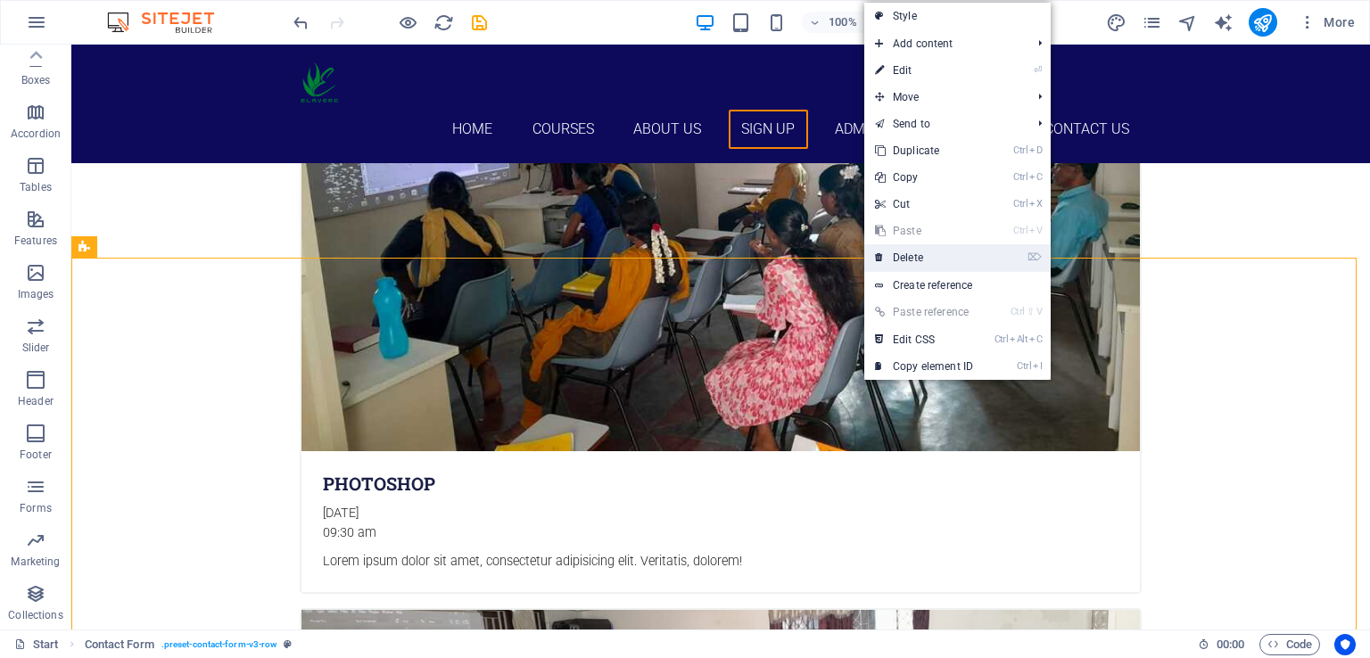
click at [937, 266] on link "⌦ Delete" at bounding box center [923, 257] width 119 height 27
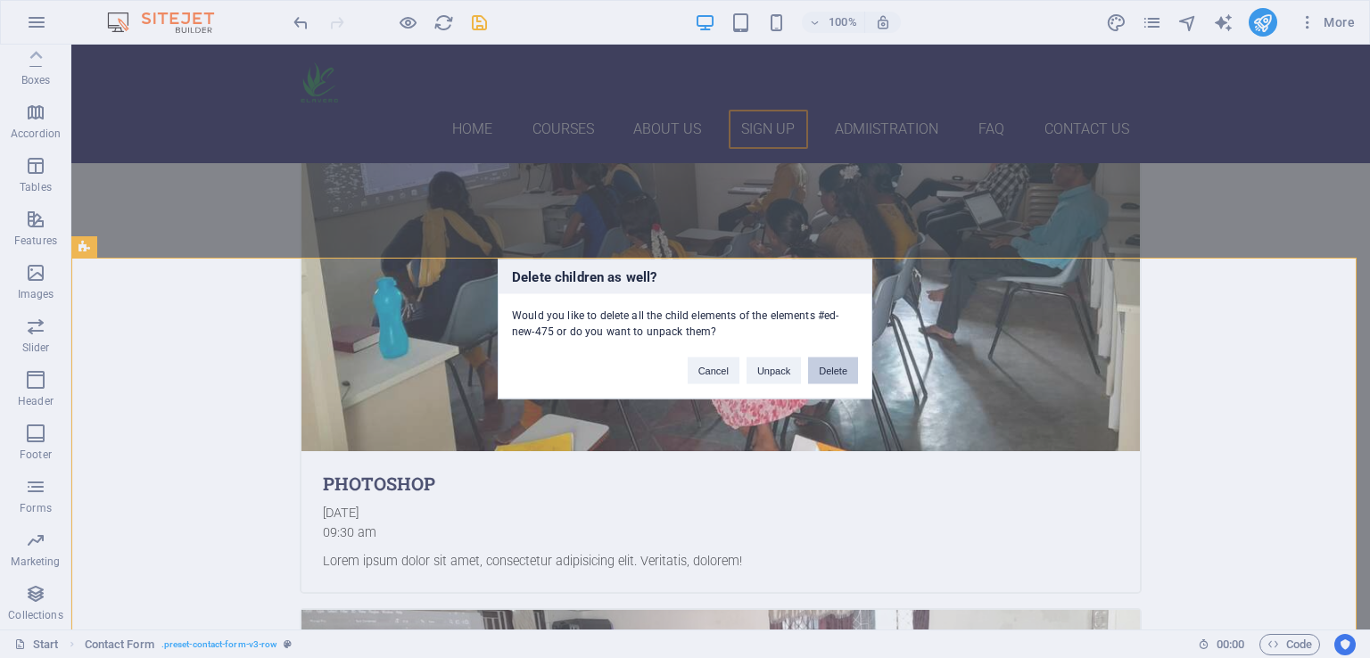
click at [829, 372] on button "Delete" at bounding box center [833, 371] width 50 height 27
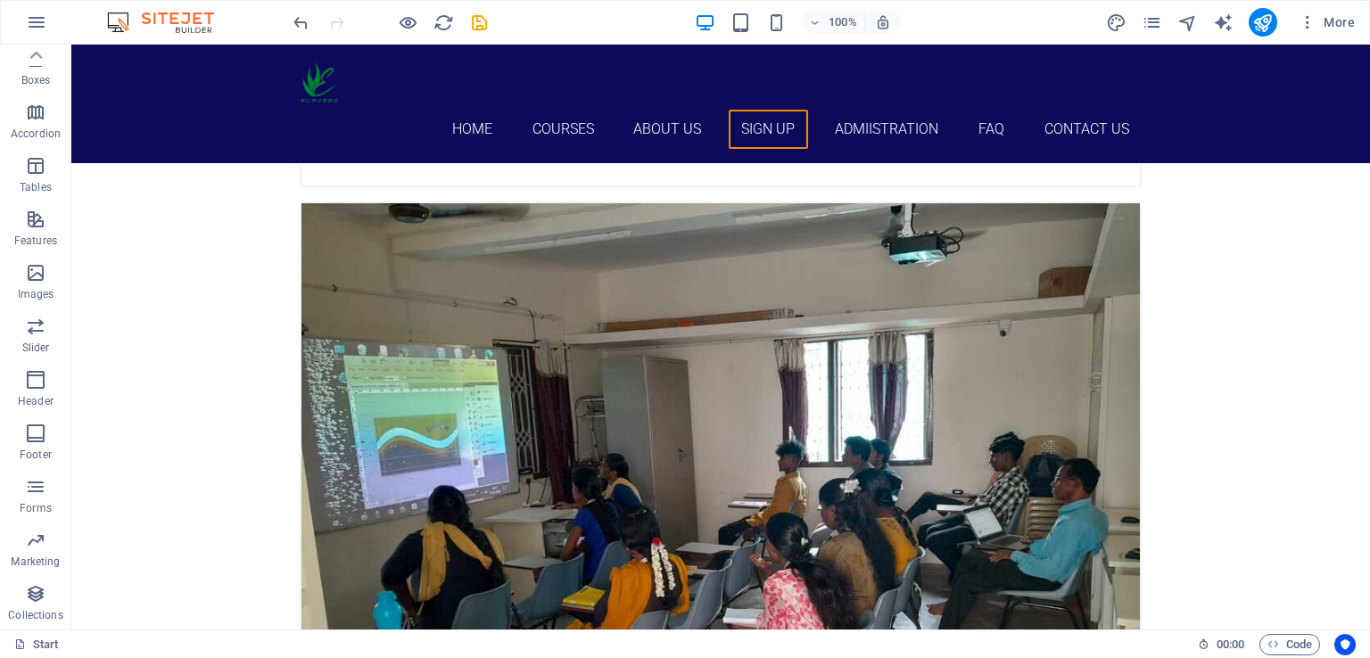
scroll to position [5454, 0]
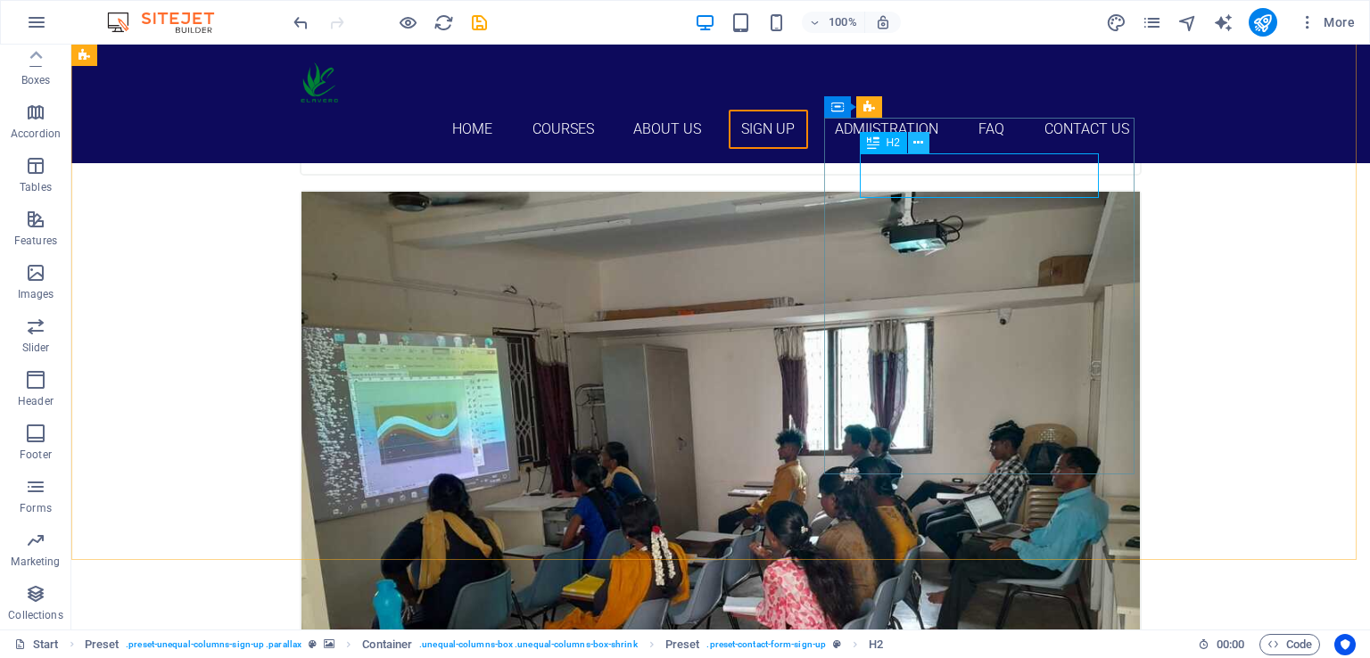
click at [917, 140] on icon at bounding box center [918, 143] width 10 height 19
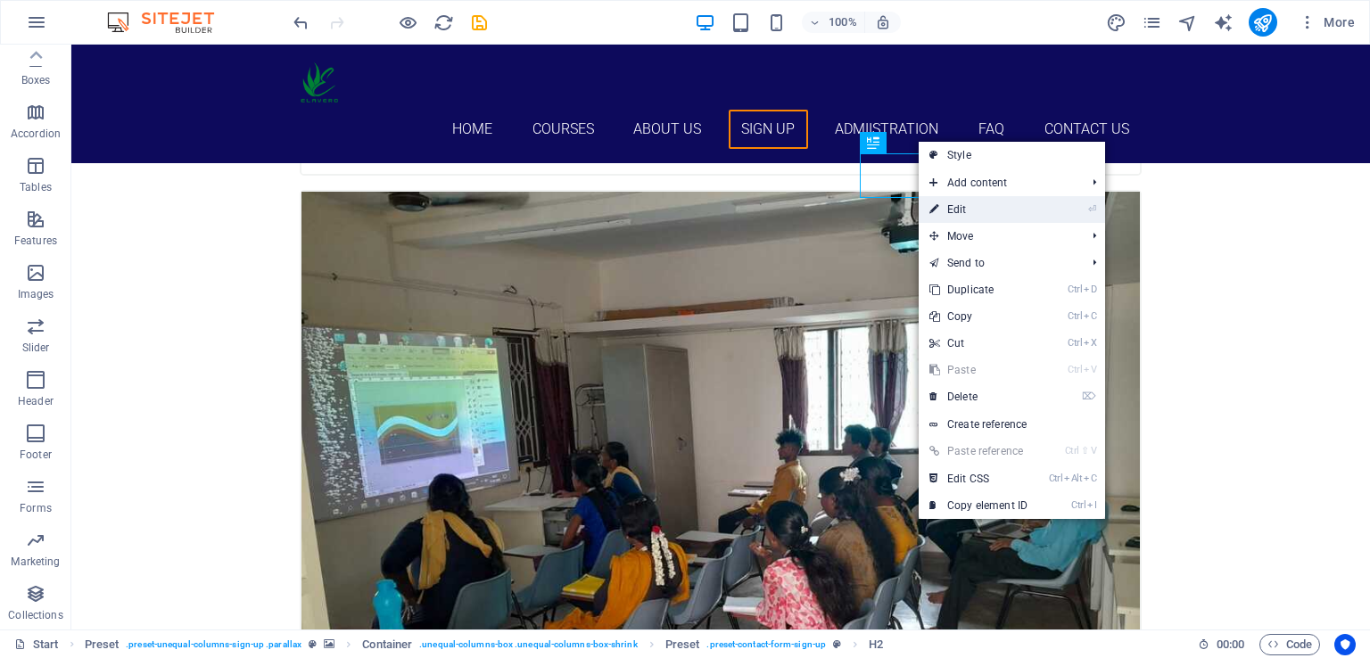
click at [962, 201] on link "⏎ Edit" at bounding box center [977, 209] width 119 height 27
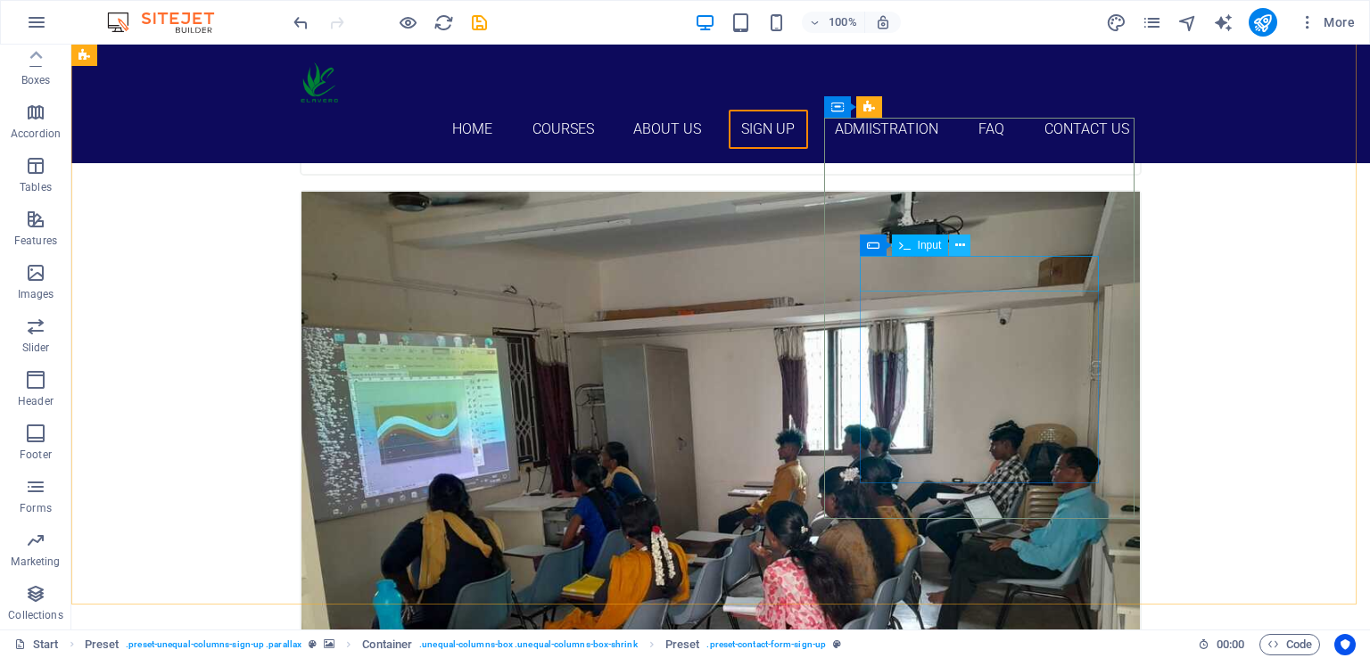
click at [963, 246] on icon at bounding box center [960, 245] width 10 height 19
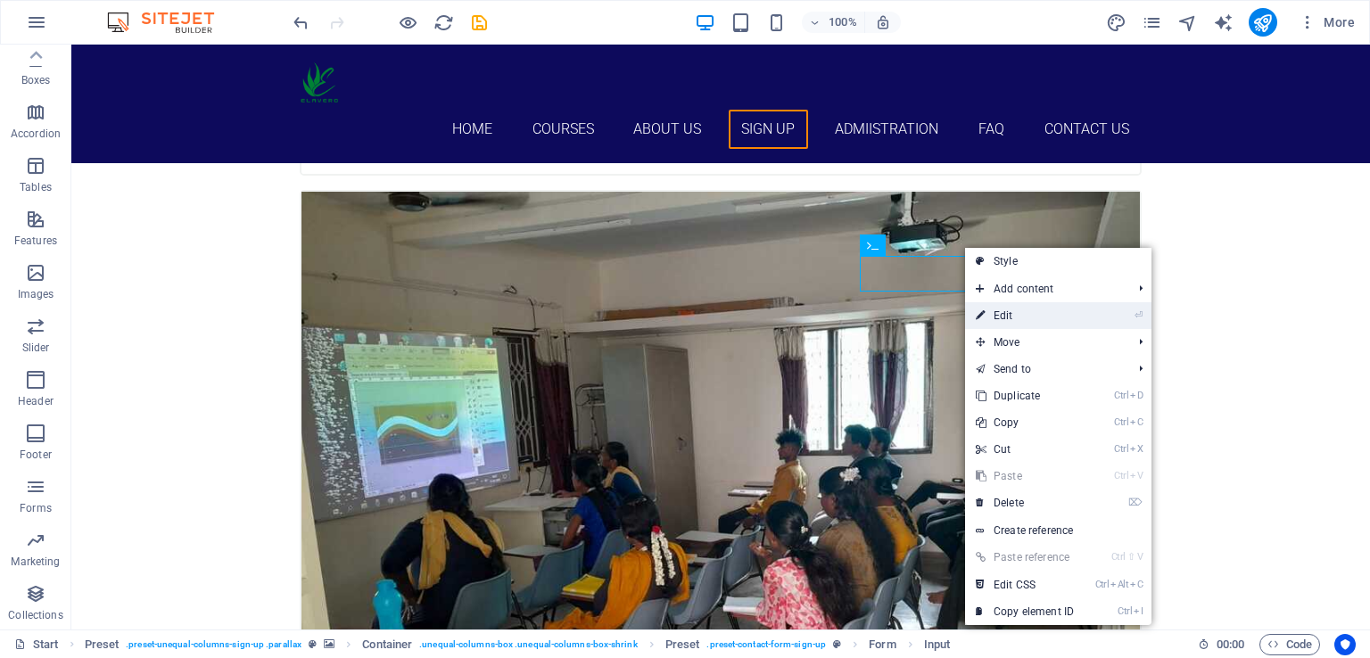
click at [1028, 315] on link "⏎ Edit" at bounding box center [1024, 315] width 119 height 27
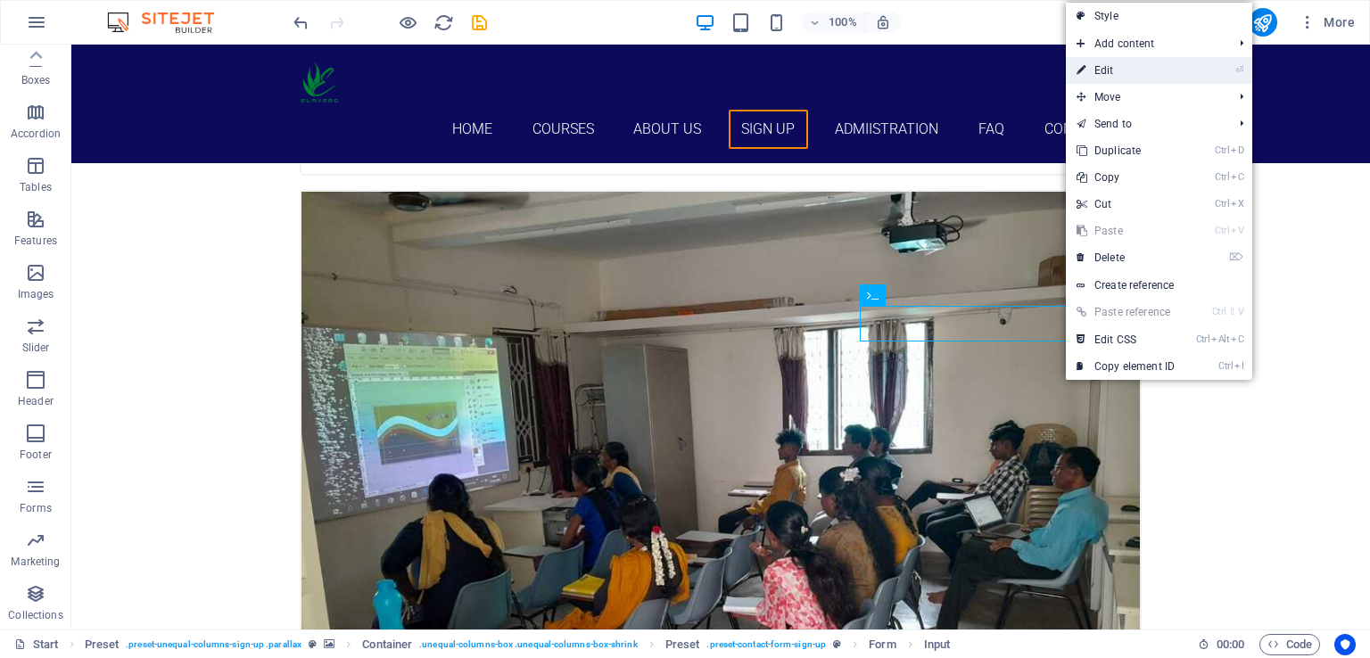
click at [1122, 69] on link "⏎ Edit" at bounding box center [1125, 70] width 119 height 27
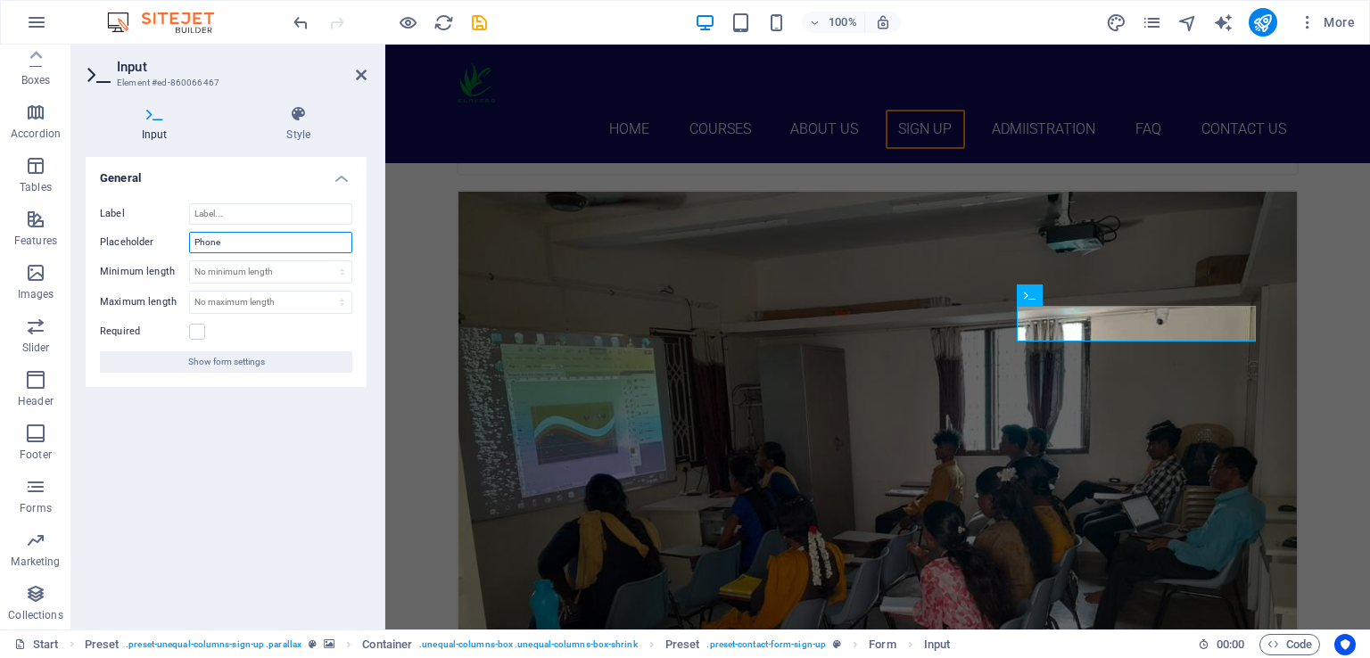
click at [236, 243] on input "Phone" at bounding box center [270, 242] width 163 height 21
type input "P"
type input "Mobile Number"
click at [196, 332] on label at bounding box center [197, 332] width 16 height 16
click at [0, 0] on input "Required" at bounding box center [0, 0] width 0 height 0
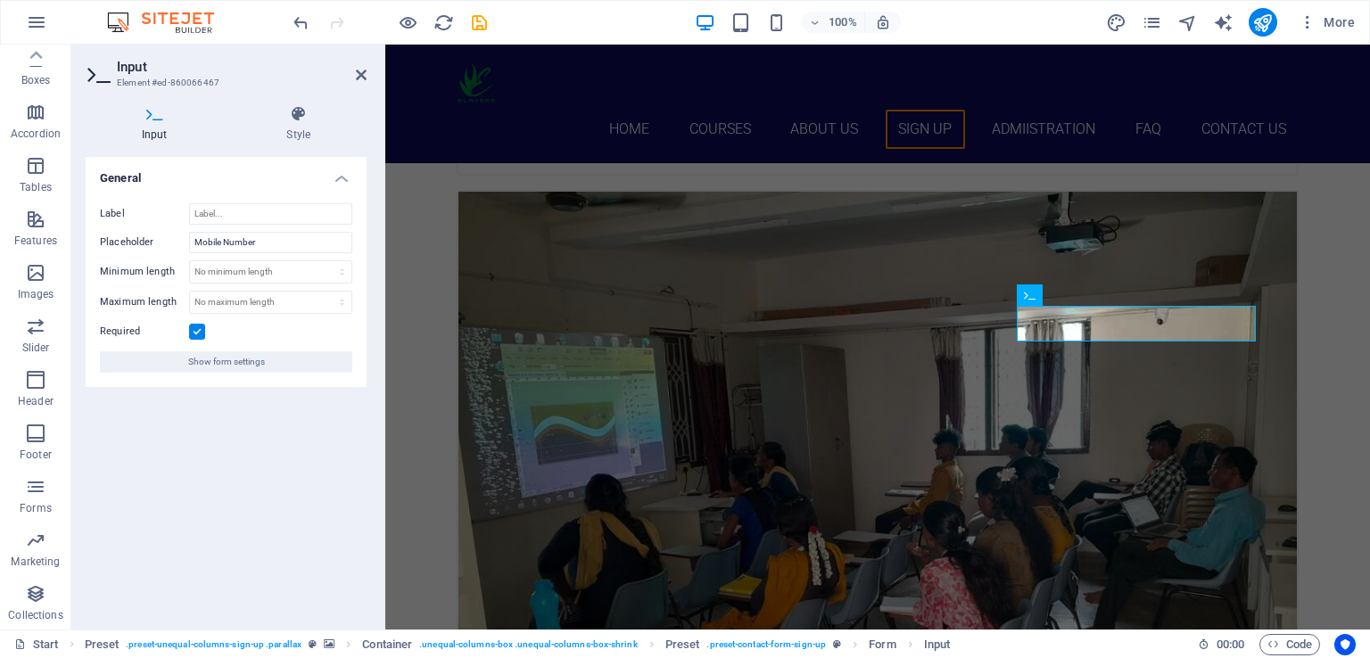
click at [339, 181] on h4 "General" at bounding box center [226, 173] width 281 height 32
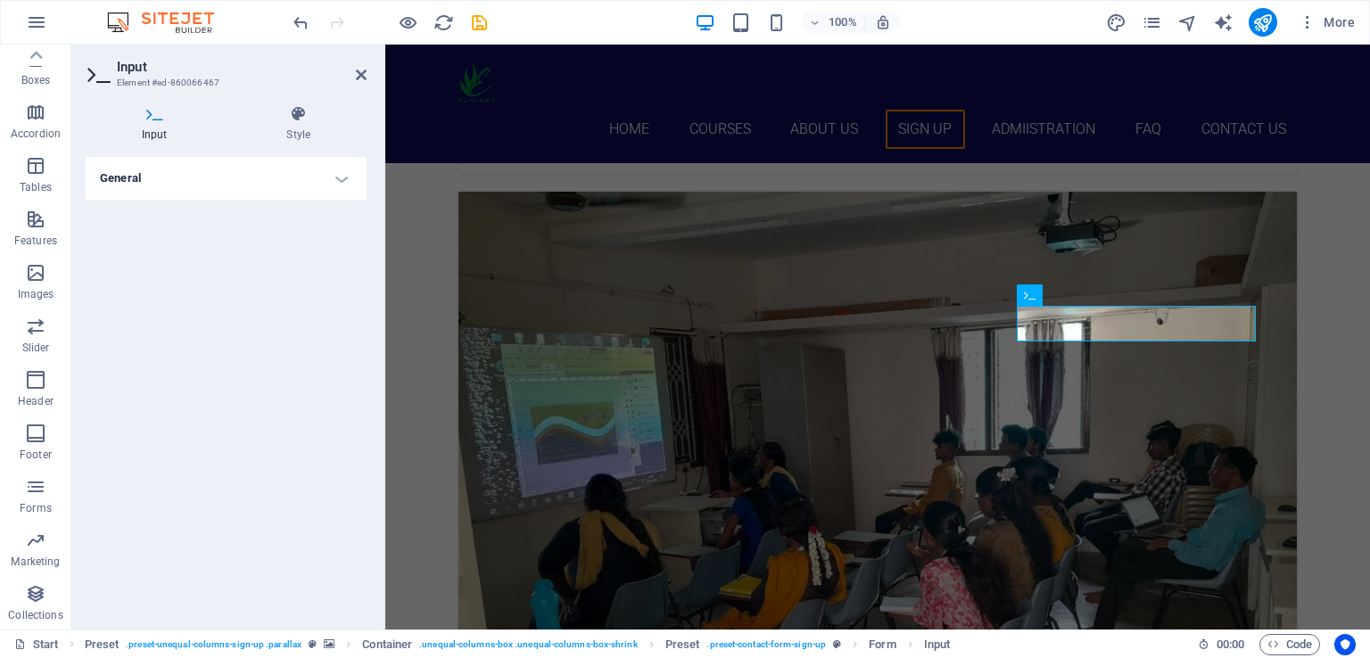
click at [342, 179] on h4 "General" at bounding box center [226, 178] width 281 height 43
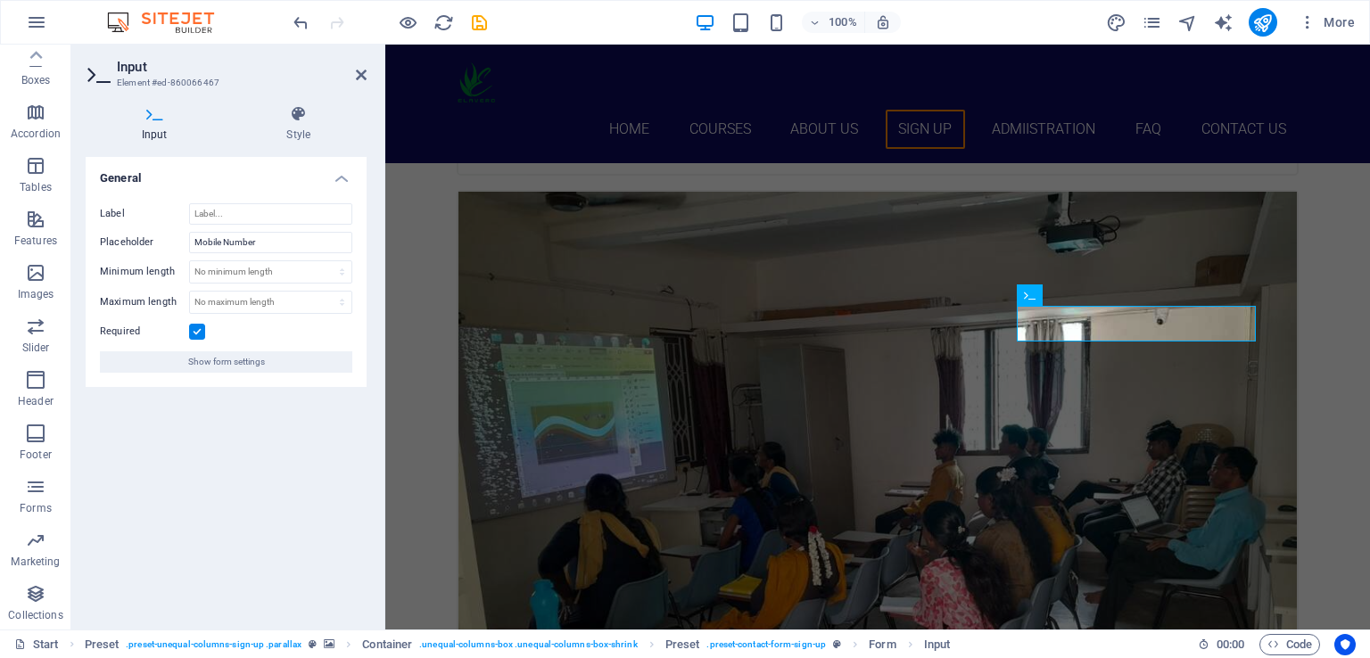
click at [153, 113] on icon at bounding box center [155, 114] width 138 height 18
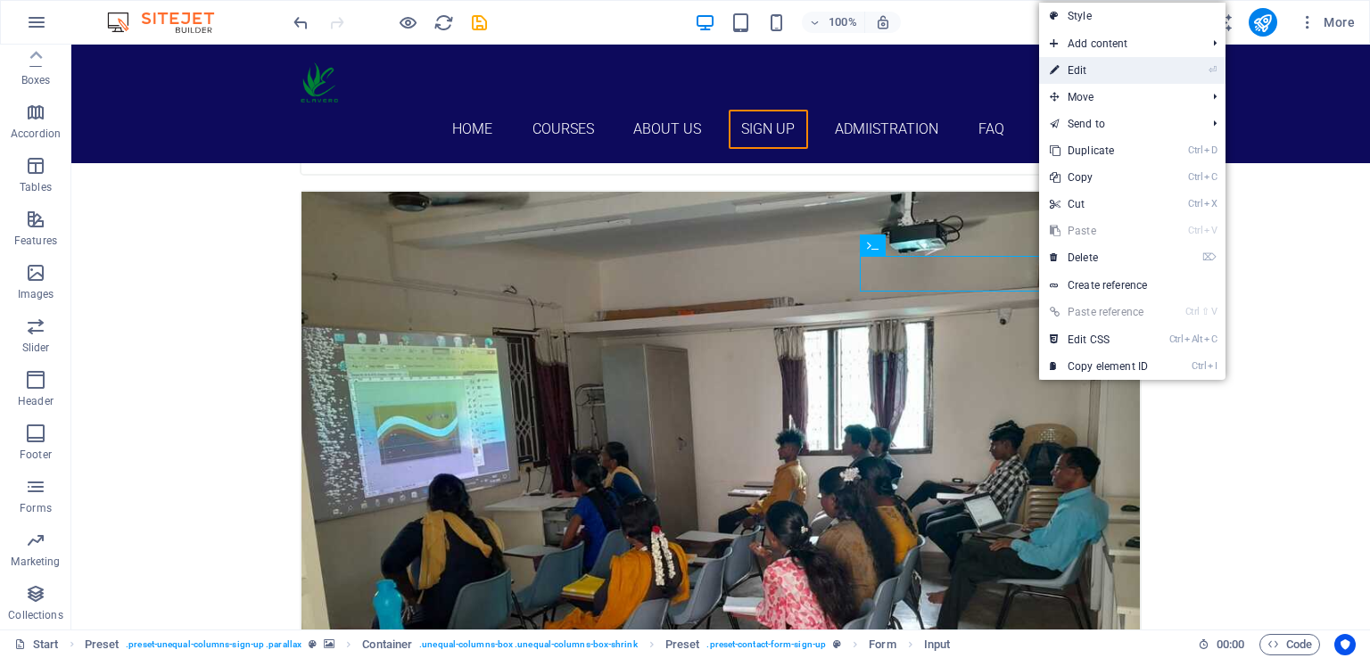
click at [1114, 81] on link "⏎ Edit" at bounding box center [1098, 70] width 119 height 27
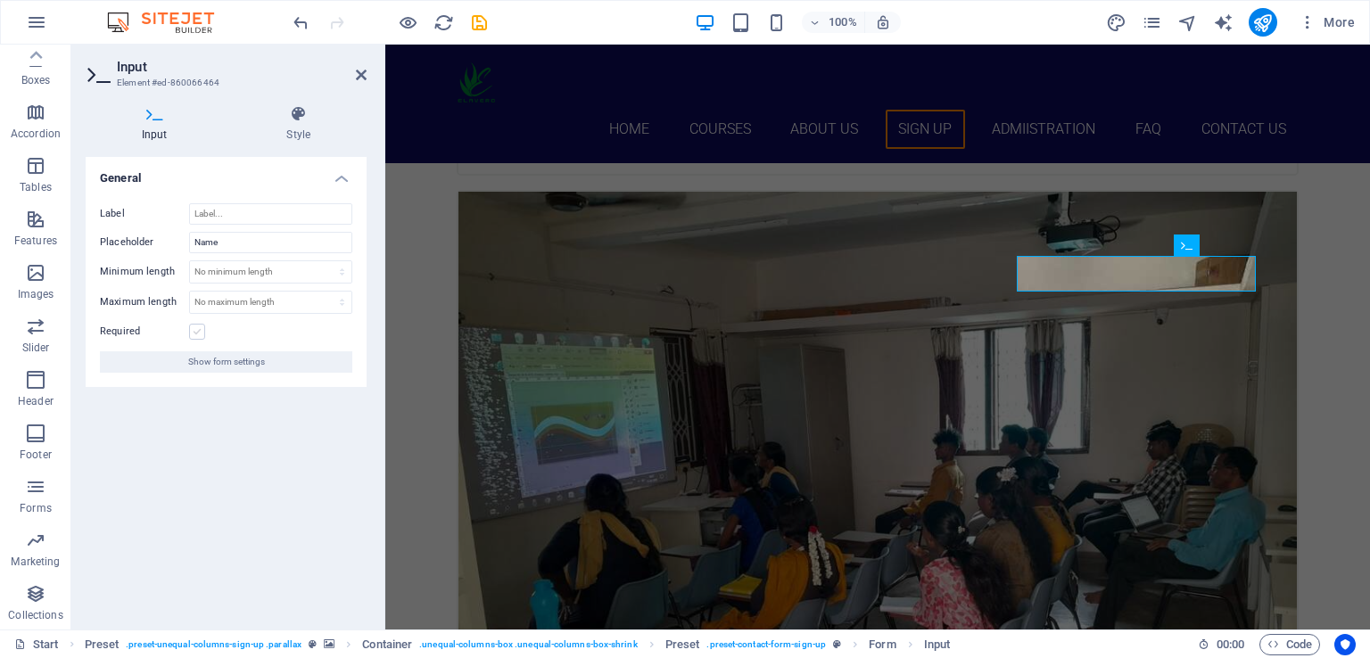
click at [202, 332] on label at bounding box center [197, 332] width 16 height 16
click at [0, 0] on input "Required" at bounding box center [0, 0] width 0 height 0
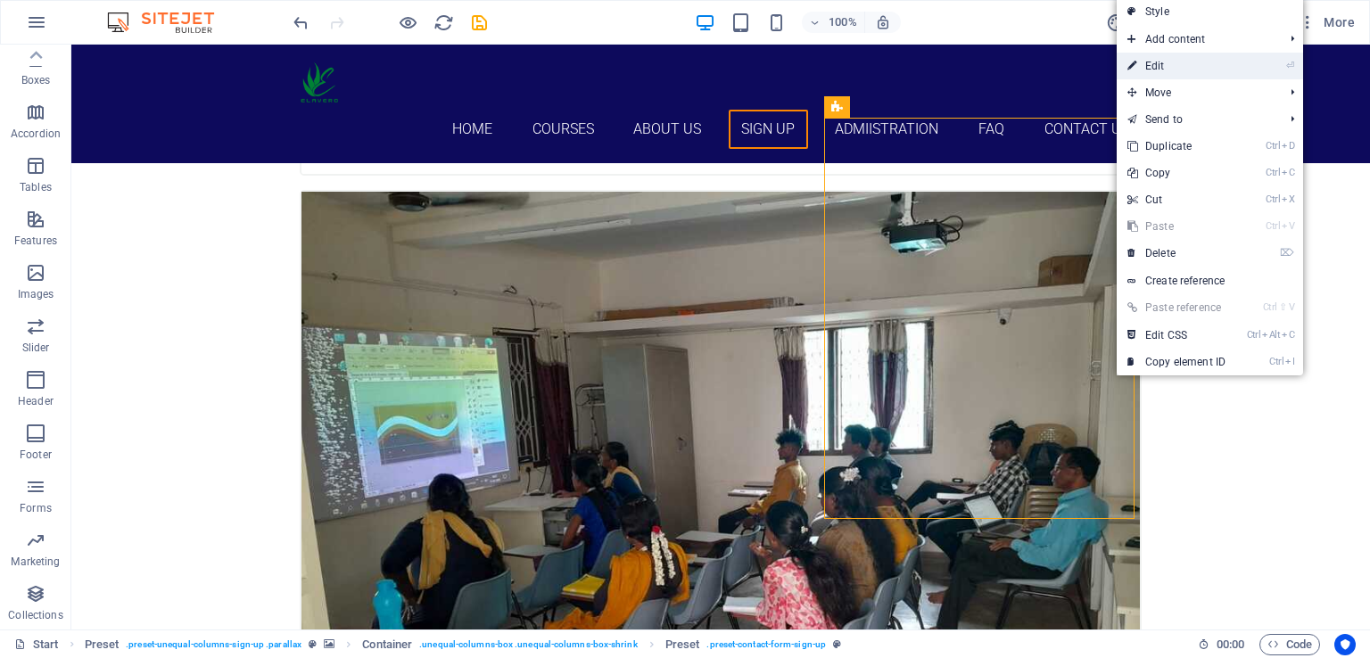
click at [1181, 65] on link "⏎ Edit" at bounding box center [1175, 66] width 119 height 27
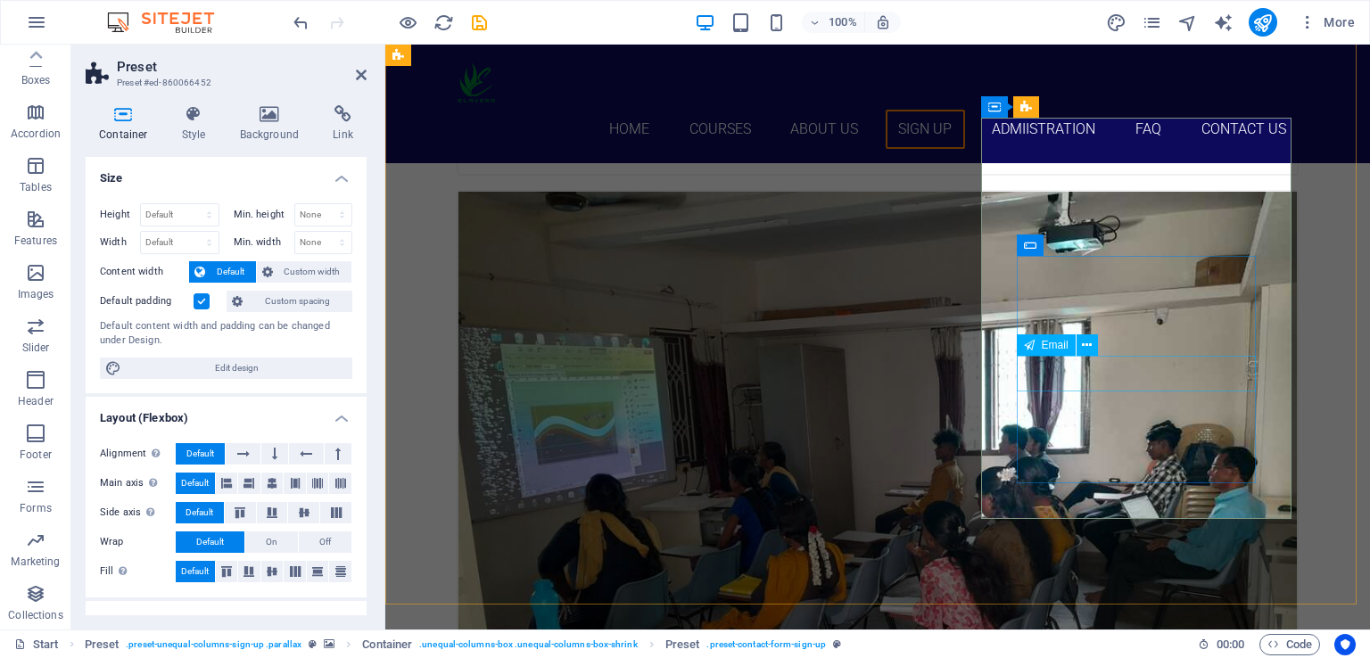
click at [1085, 342] on icon at bounding box center [1087, 345] width 10 height 19
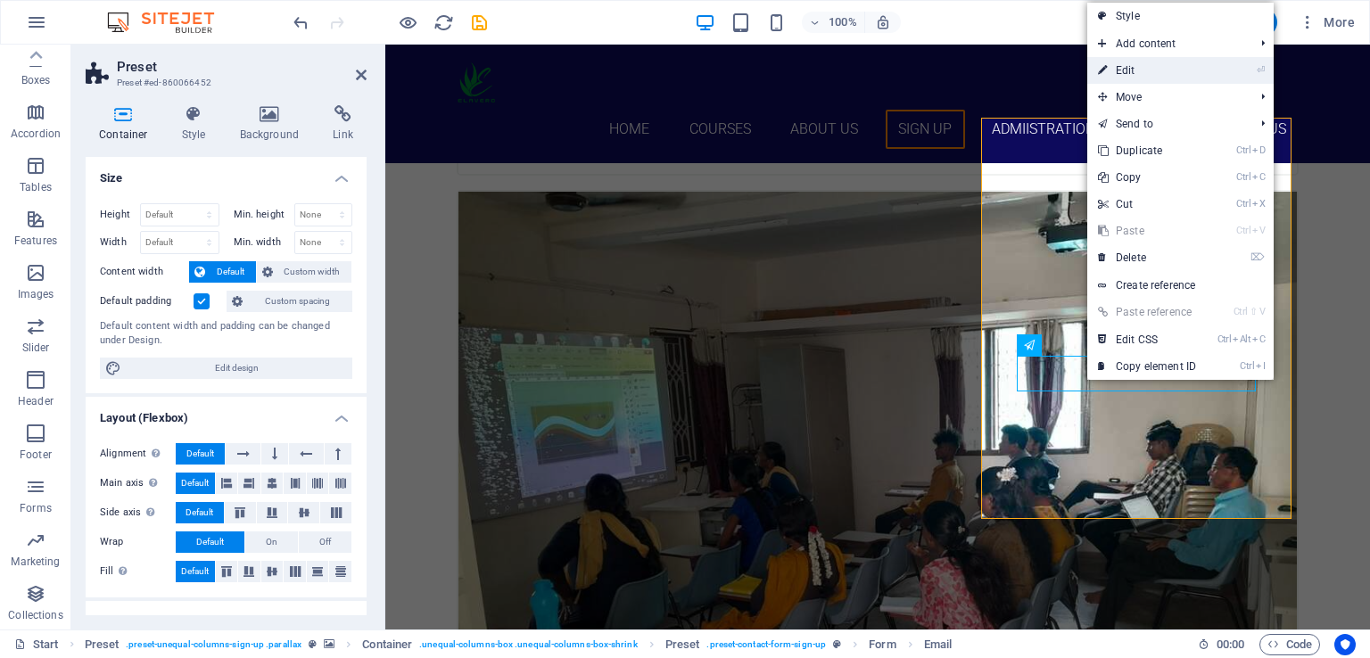
click at [1151, 73] on link "⏎ Edit" at bounding box center [1146, 70] width 119 height 27
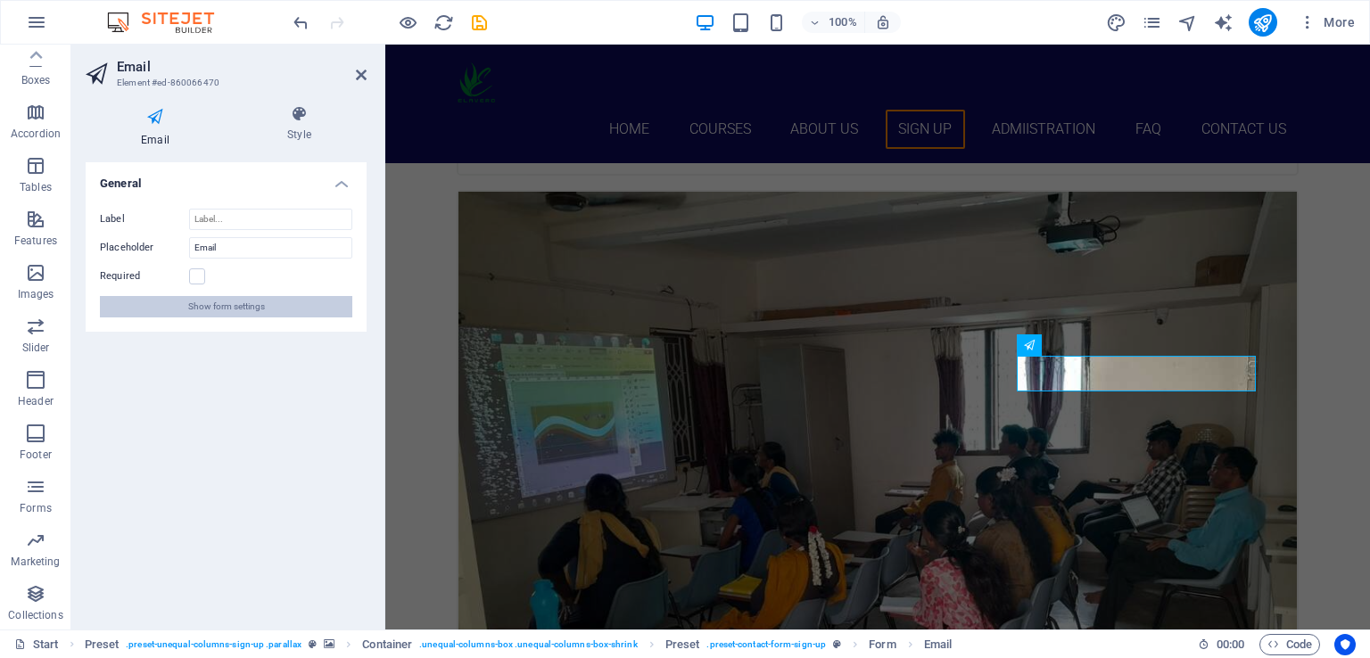
click at [235, 303] on span "Show form settings" at bounding box center [226, 306] width 77 height 21
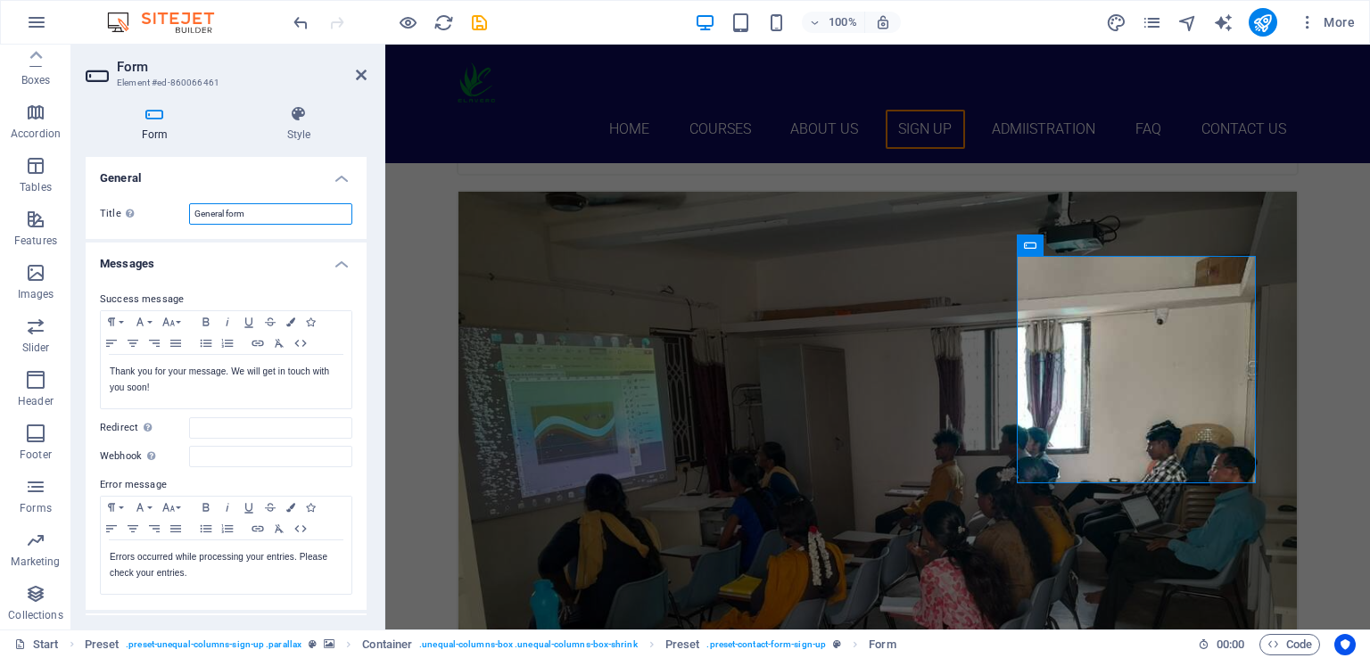
drag, startPoint x: 265, startPoint y: 211, endPoint x: 163, endPoint y: 204, distance: 101.9
click at [163, 204] on div "Title Define a name for the form. General form" at bounding box center [226, 213] width 252 height 21
type input "Contact Form"
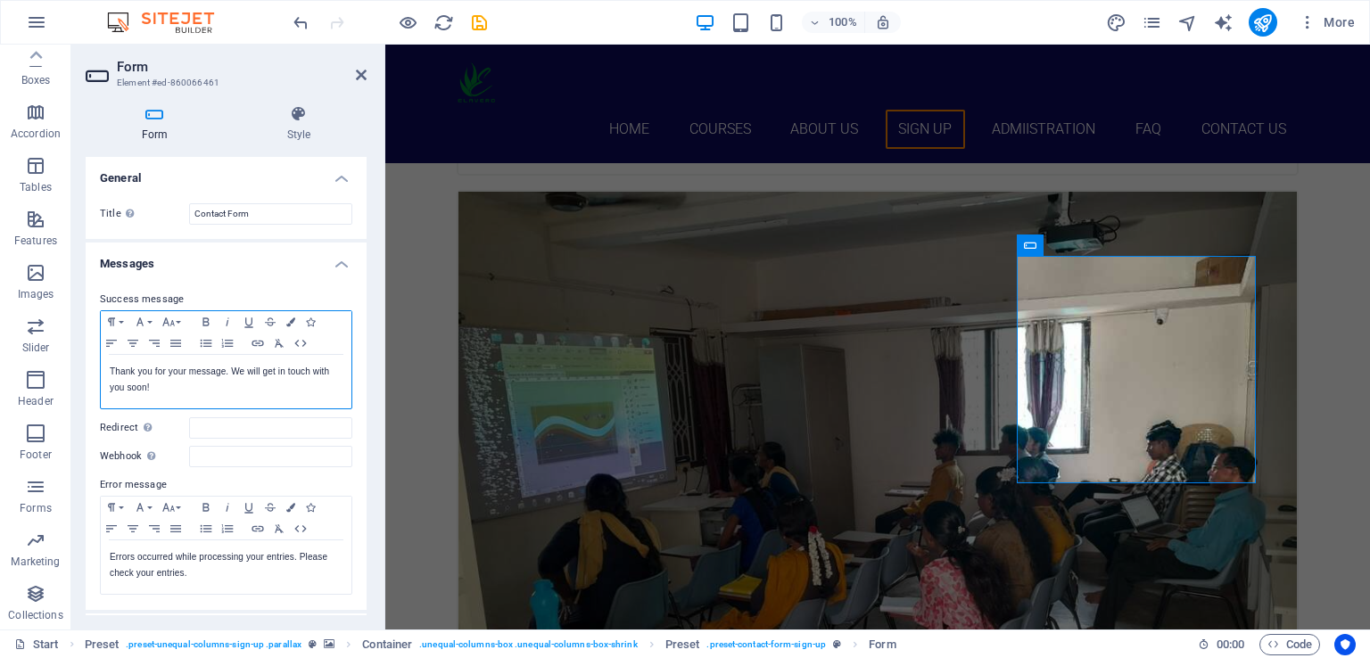
click at [244, 370] on p "Thank you for your message. We will get in touch with you soon!" at bounding box center [226, 380] width 233 height 32
drag, startPoint x: 223, startPoint y: 371, endPoint x: 169, endPoint y: 371, distance: 53.5
click at [169, 371] on p "Thank you for your message. Elavero staff will get in touch with you soon!" at bounding box center [226, 380] width 233 height 32
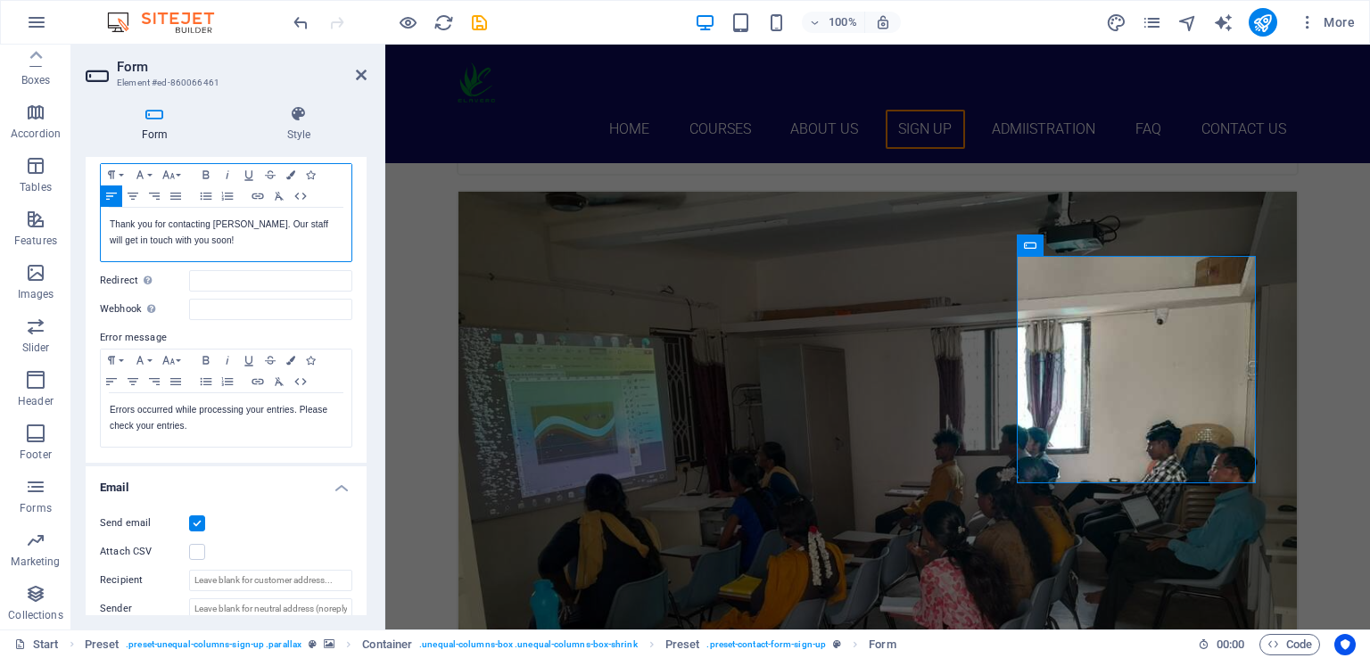
scroll to position [148, 0]
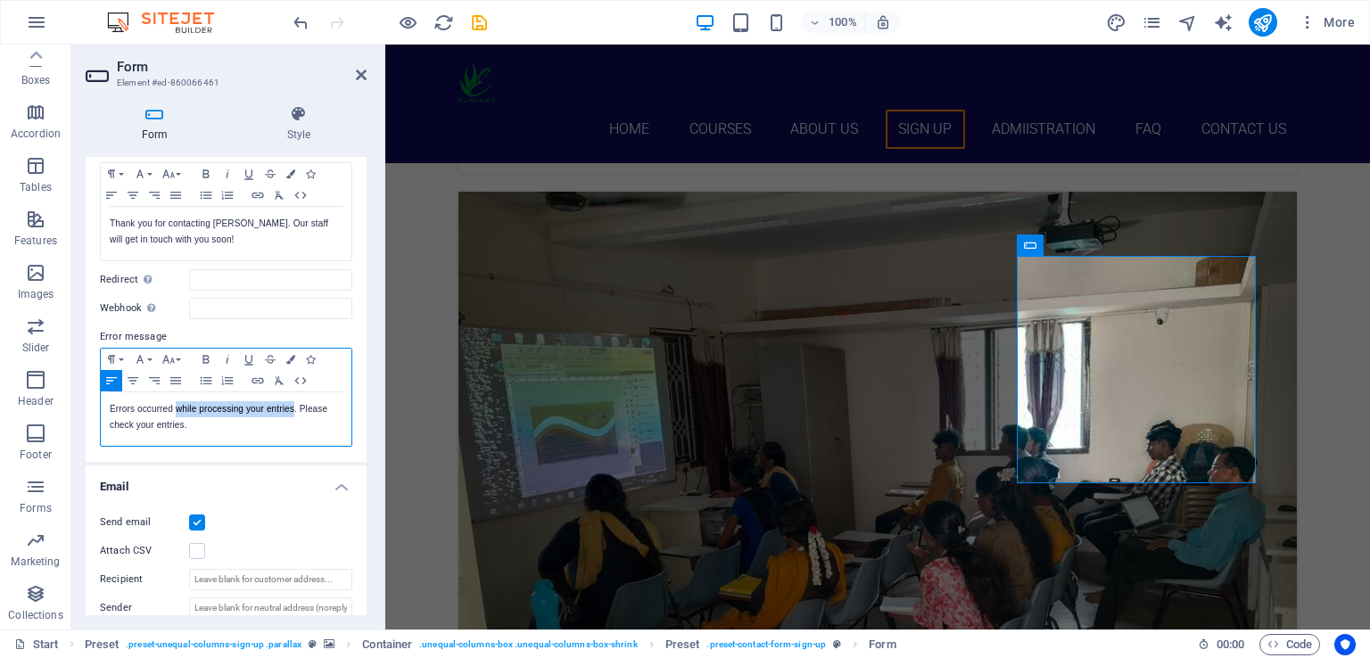
drag, startPoint x: 292, startPoint y: 408, endPoint x: 175, endPoint y: 407, distance: 117.7
click at [175, 407] on p "Errors occurred while processing your entries. Please check your entries." at bounding box center [226, 417] width 233 height 32
click at [206, 408] on p "Errors occurred. Please check your entries." at bounding box center [226, 409] width 233 height 16
drag, startPoint x: 210, startPoint y: 406, endPoint x: 283, endPoint y: 402, distance: 73.2
click at [283, 402] on p "Errors occurred. Please check your entries." at bounding box center [226, 409] width 233 height 16
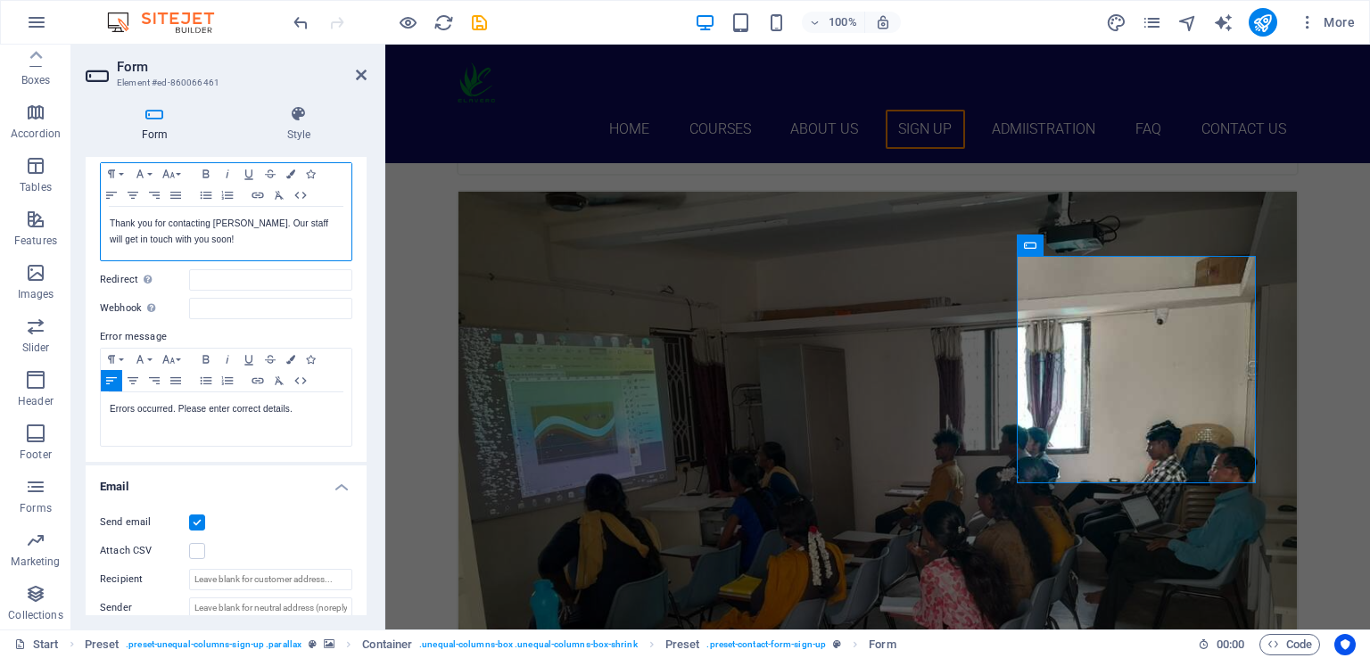
click at [235, 243] on p "Thank you for contacting Elavero. Our staff will get in touch with you soon!" at bounding box center [226, 232] width 233 height 32
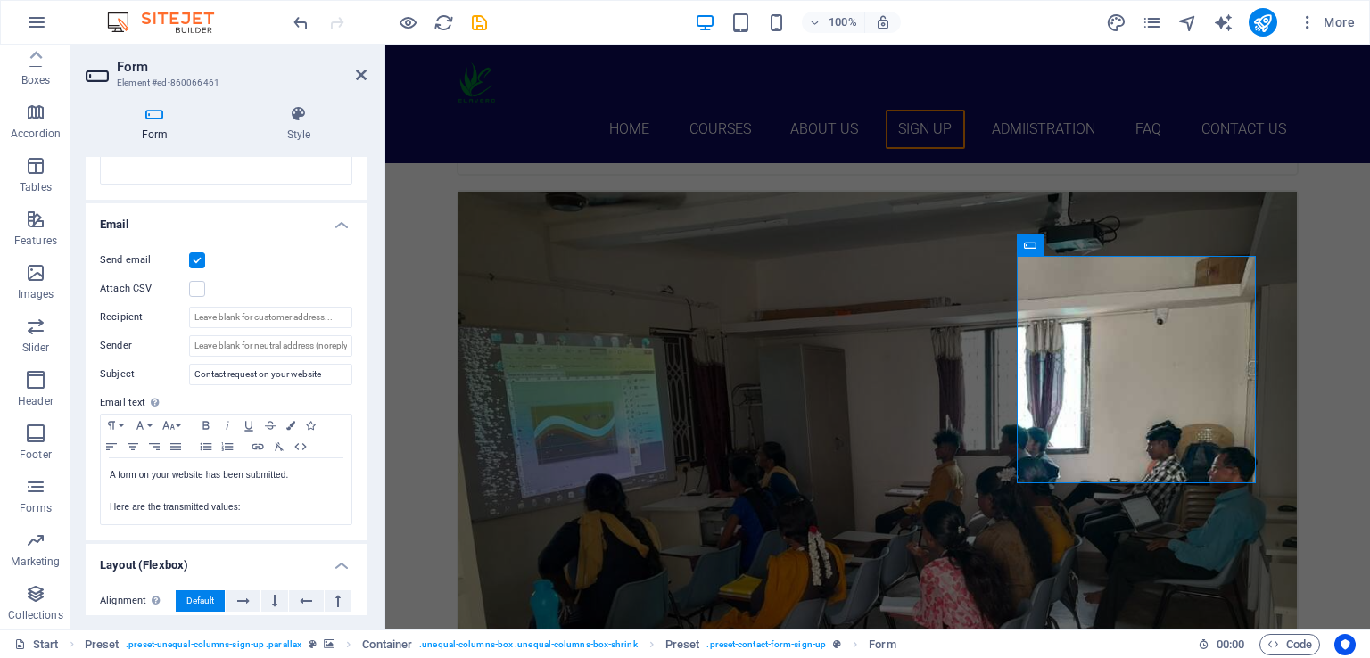
scroll to position [431, 0]
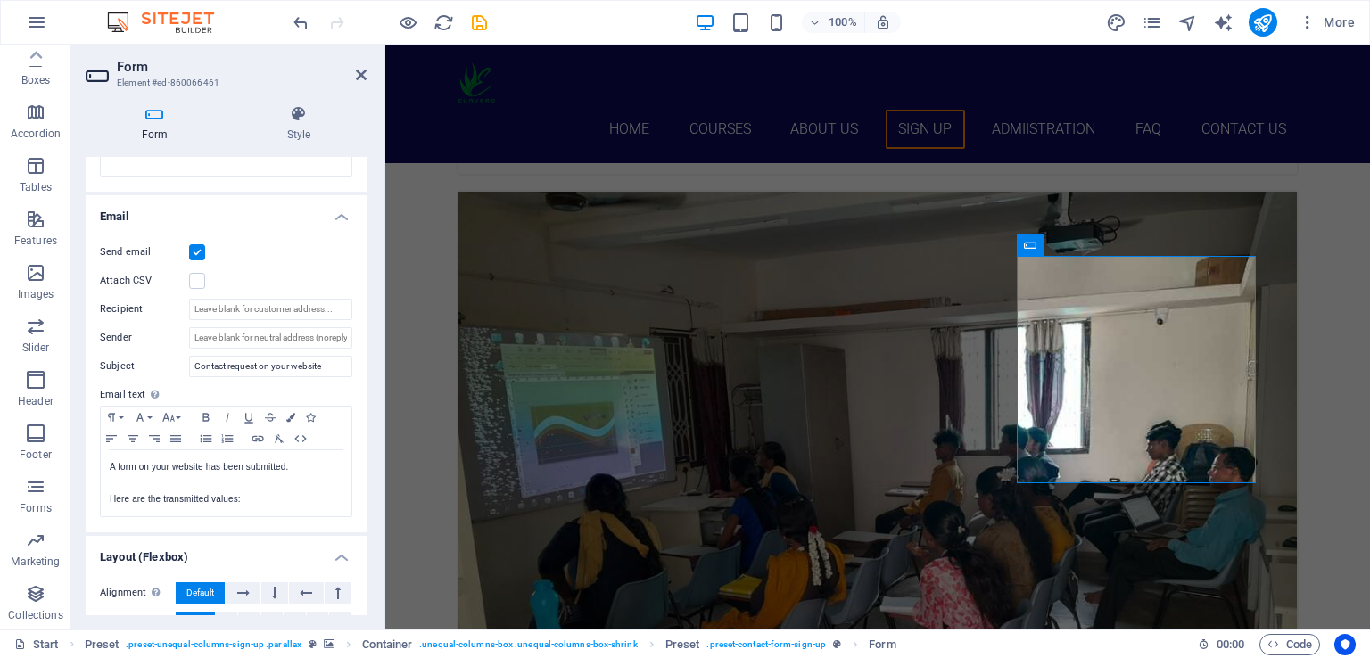
click at [201, 244] on label at bounding box center [197, 252] width 16 height 16
click at [0, 0] on input "Send email" at bounding box center [0, 0] width 0 height 0
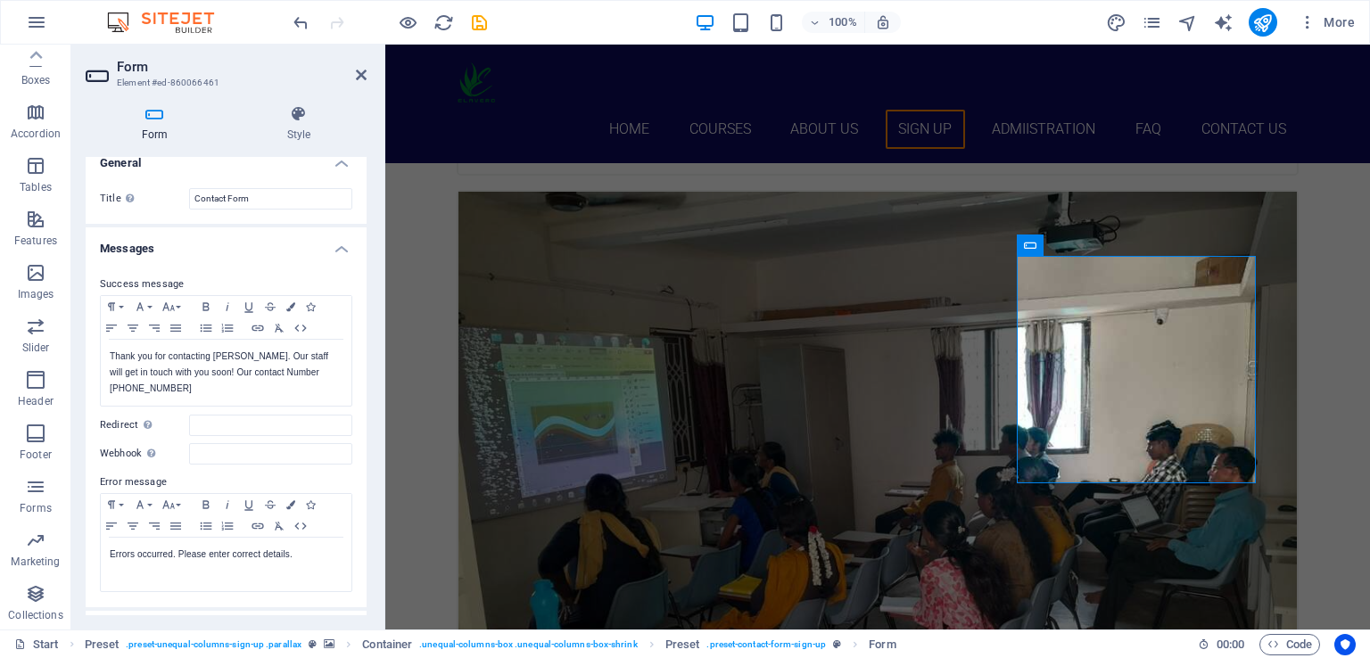
scroll to position [0, 0]
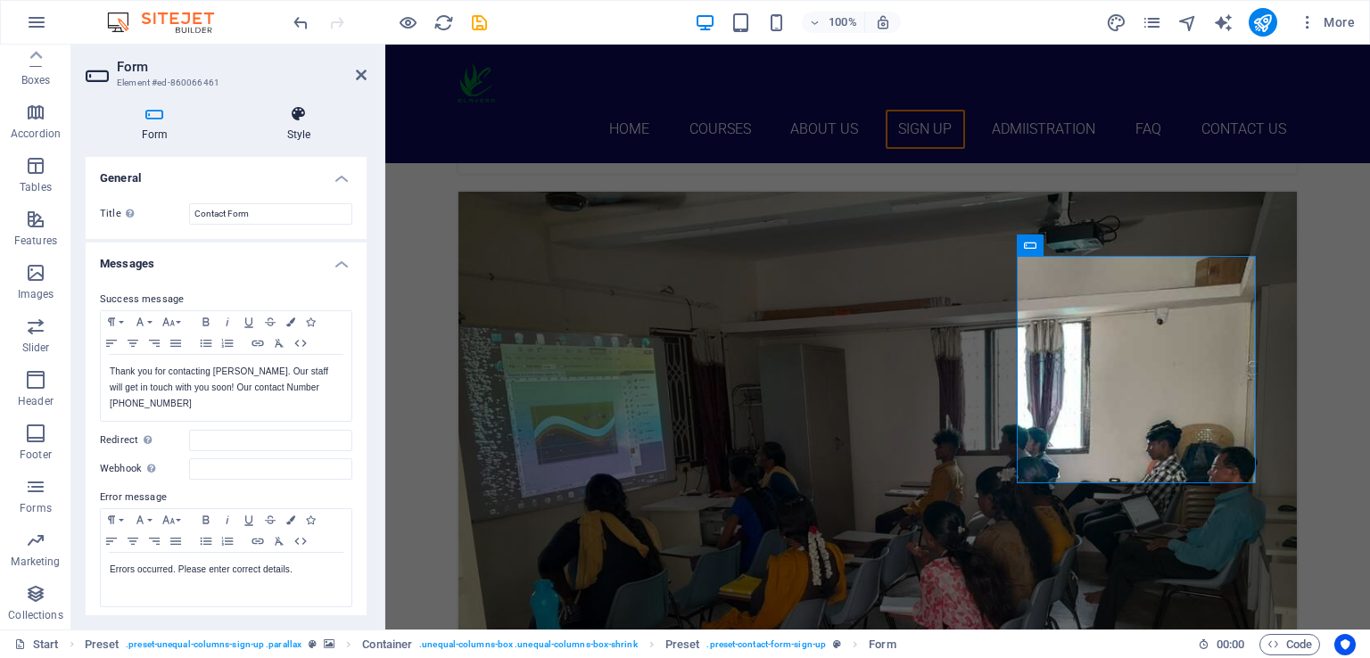
click at [298, 130] on h4 "Style" at bounding box center [299, 123] width 136 height 37
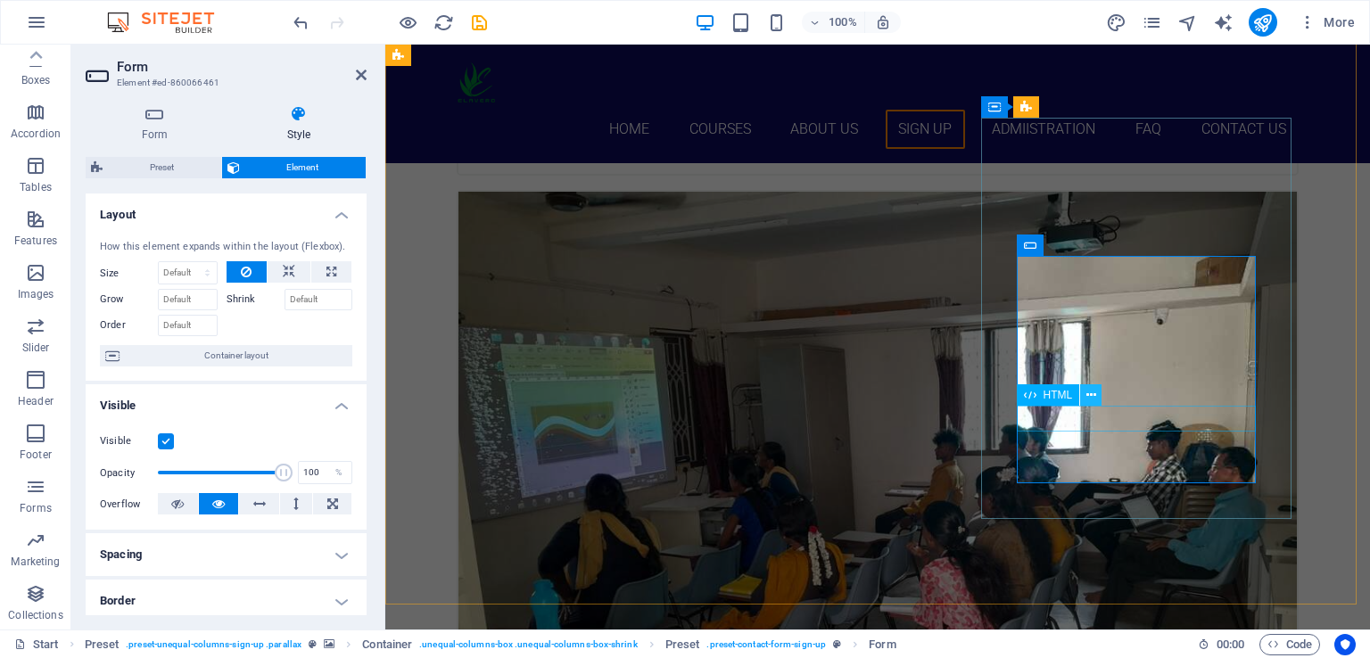
click at [1091, 393] on icon at bounding box center [1091, 395] width 10 height 19
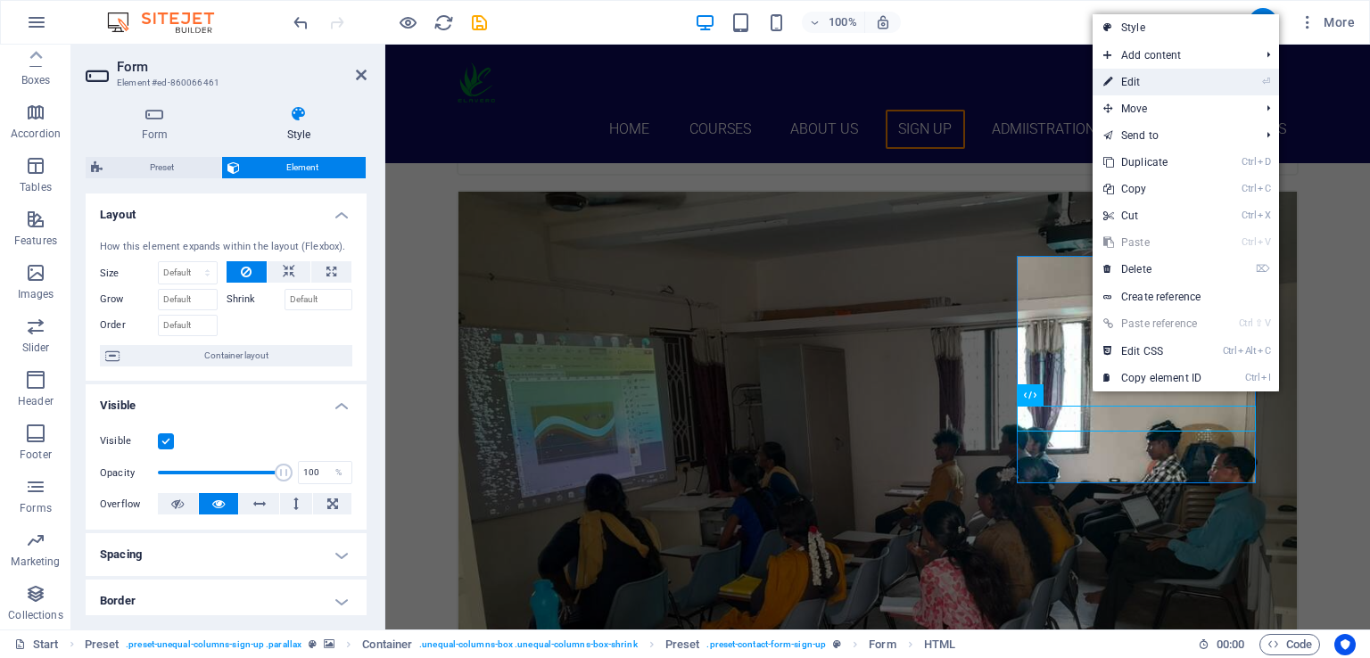
click at [1144, 88] on link "⏎ Edit" at bounding box center [1151, 82] width 119 height 27
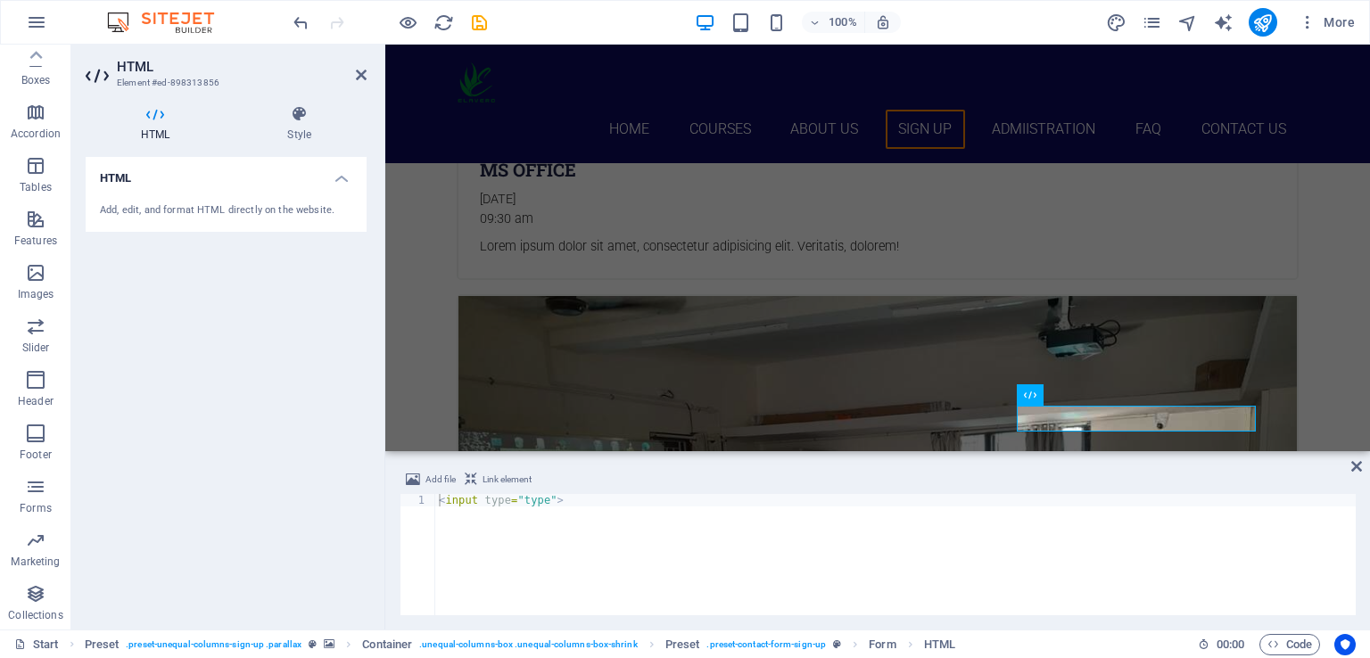
click at [246, 211] on div "Add, edit, and format HTML directly on the website." at bounding box center [226, 210] width 252 height 15
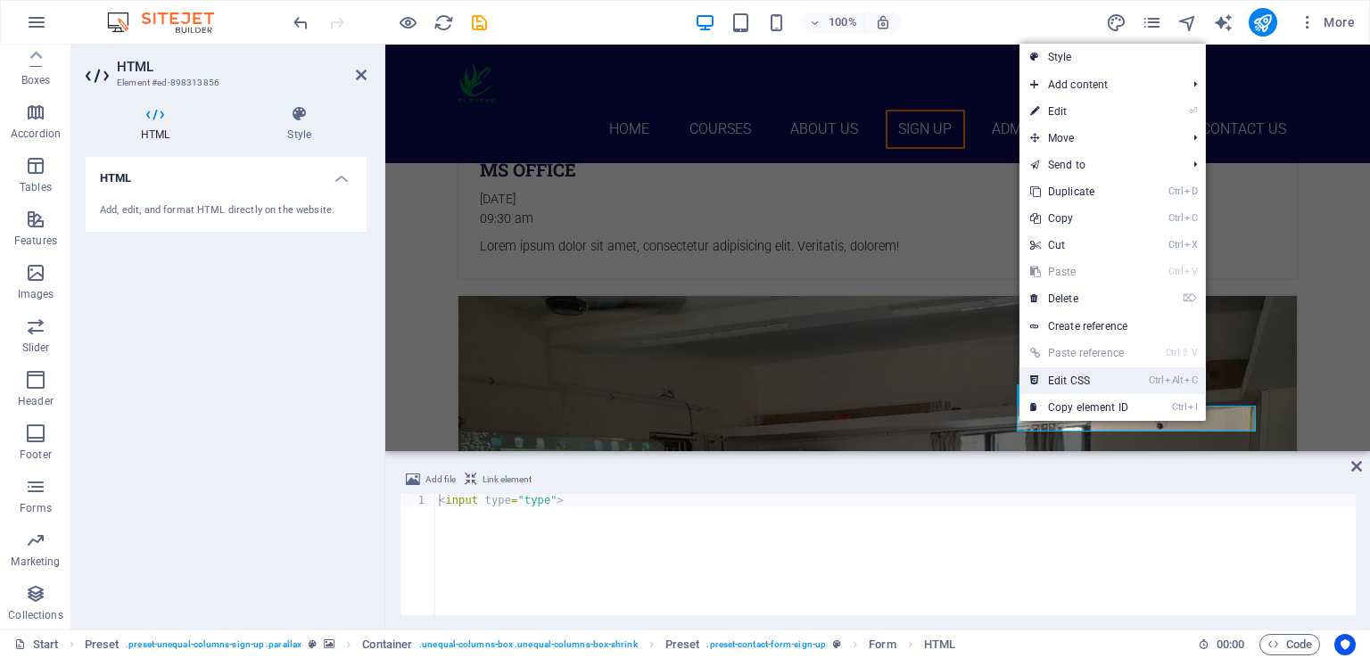
click at [1158, 375] on icon "Ctrl" at bounding box center [1156, 381] width 14 height 12
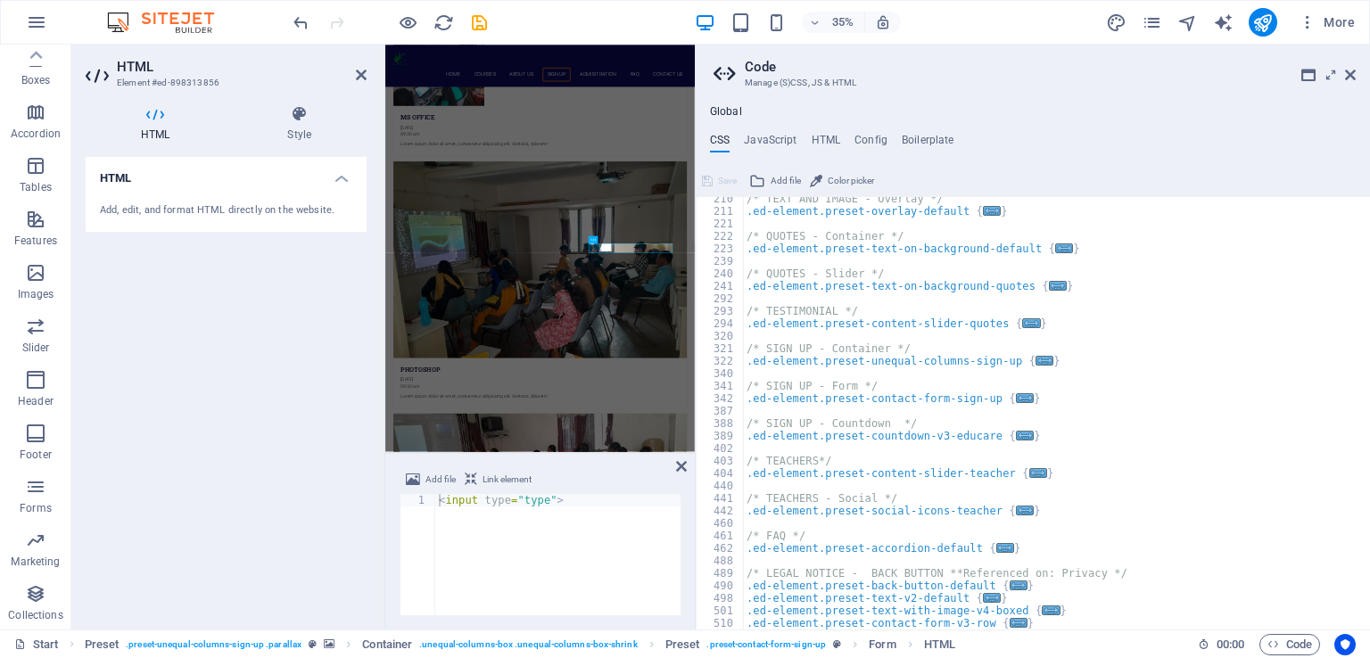
scroll to position [816, 0]
click at [1350, 75] on icon at bounding box center [1350, 75] width 11 height 14
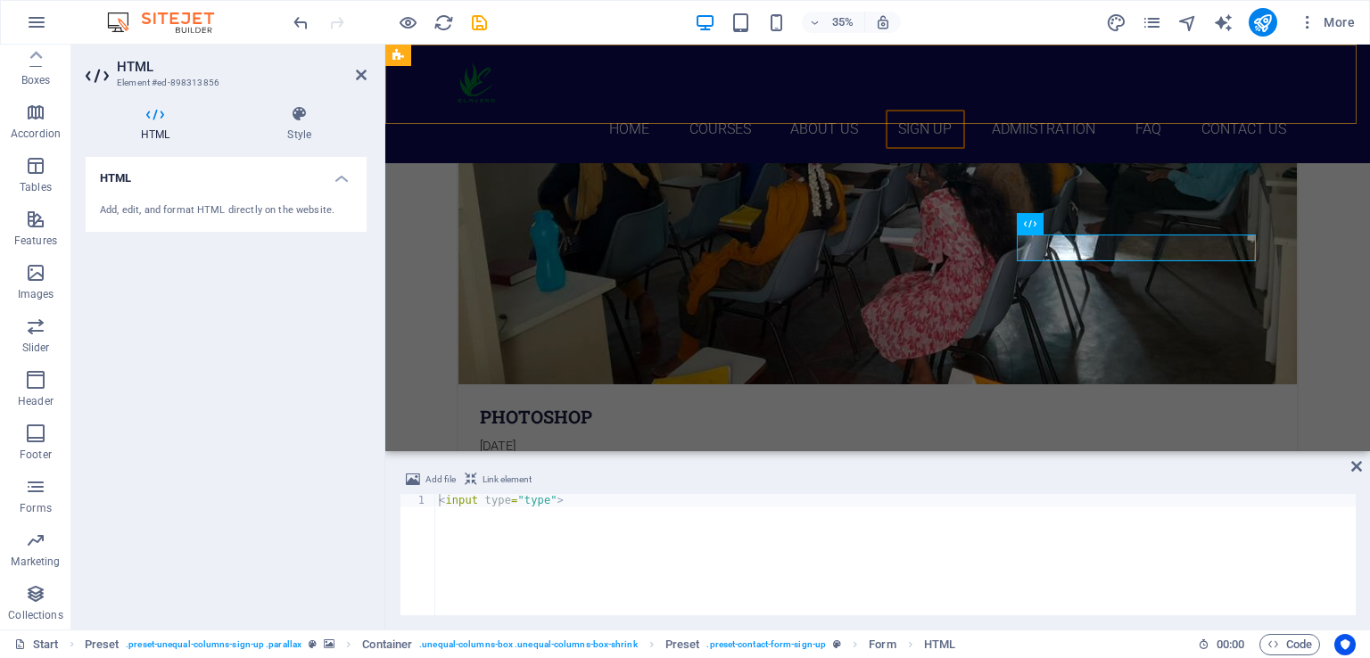
scroll to position [5520, 0]
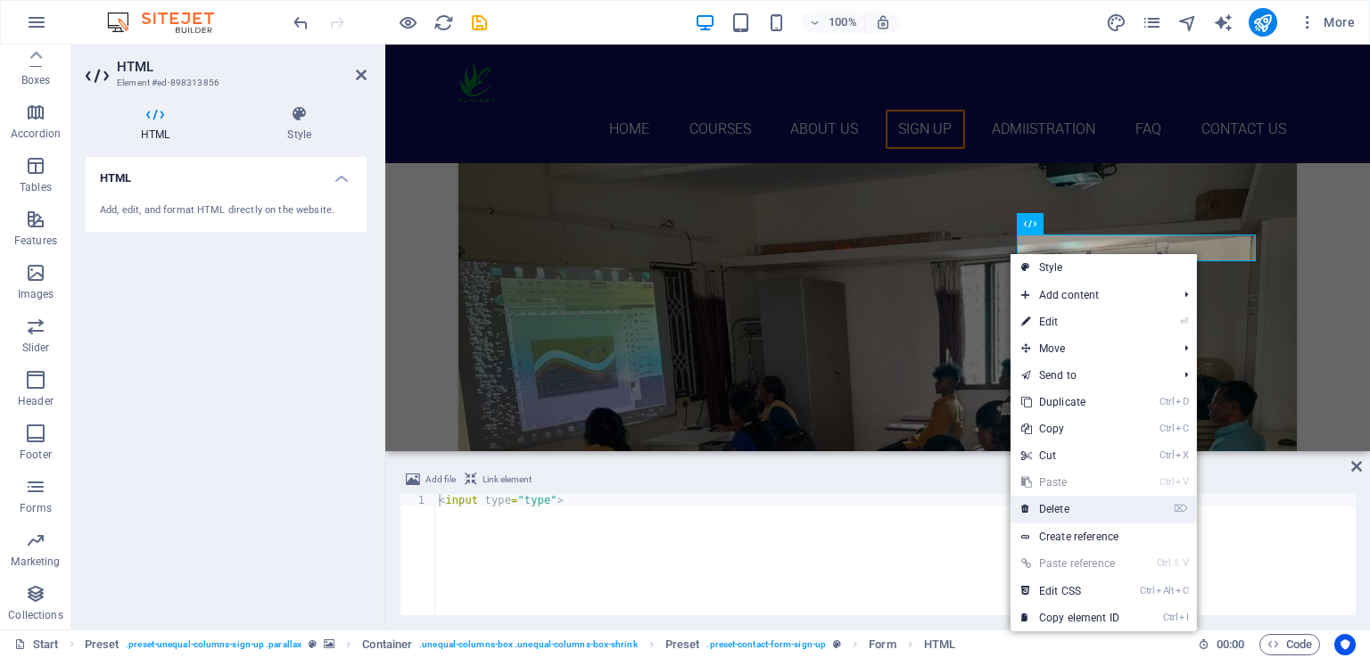
click at [1055, 514] on link "⌦ Delete" at bounding box center [1069, 509] width 119 height 27
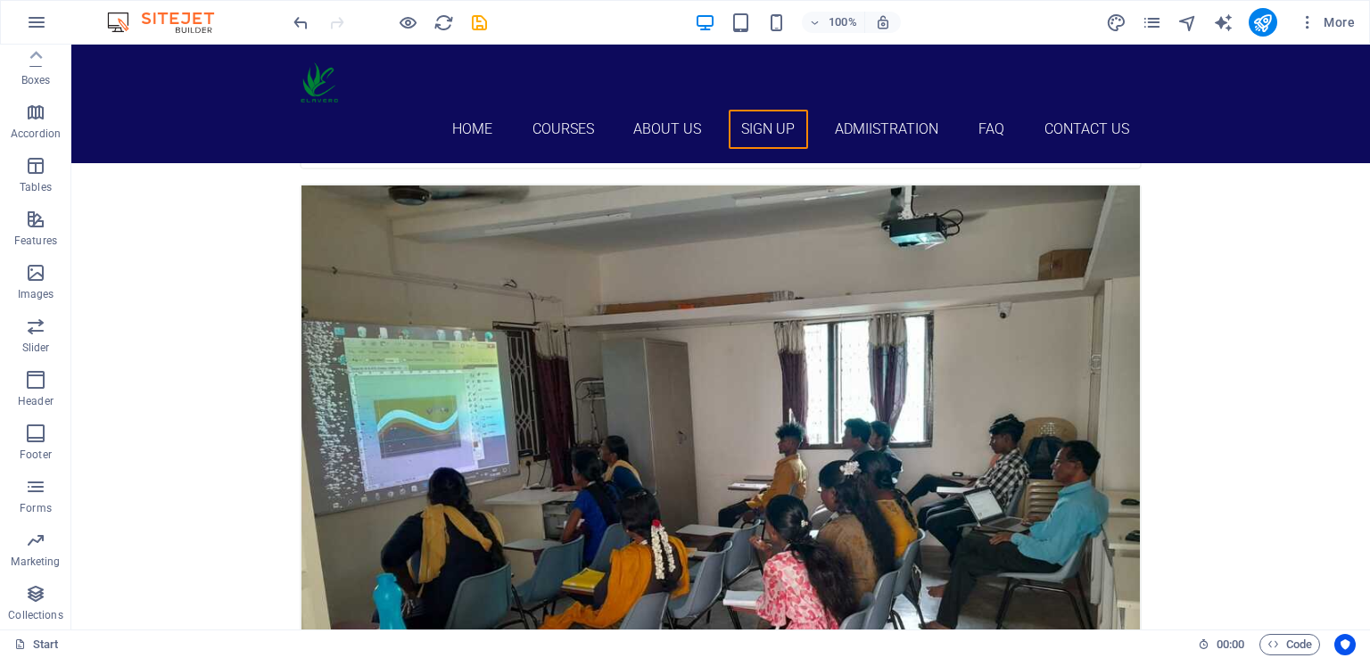
scroll to position [5391, 0]
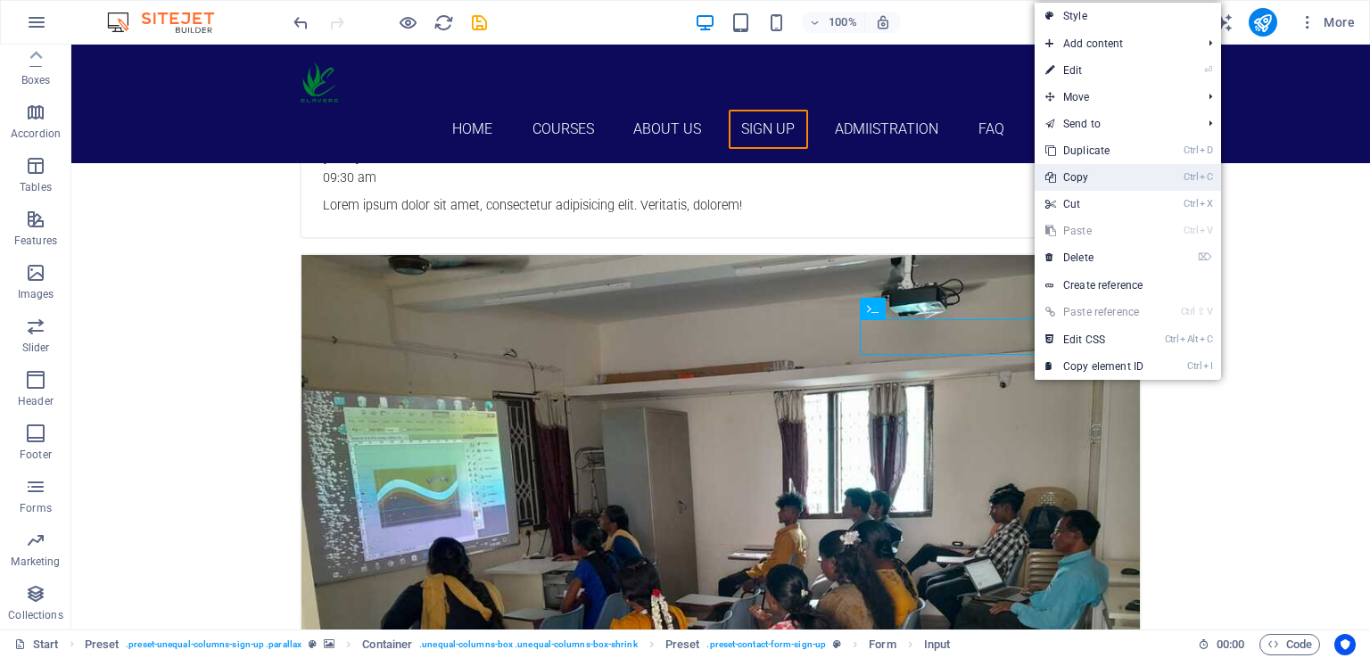
click at [1091, 179] on link "Ctrl C Copy" at bounding box center [1093, 177] width 119 height 27
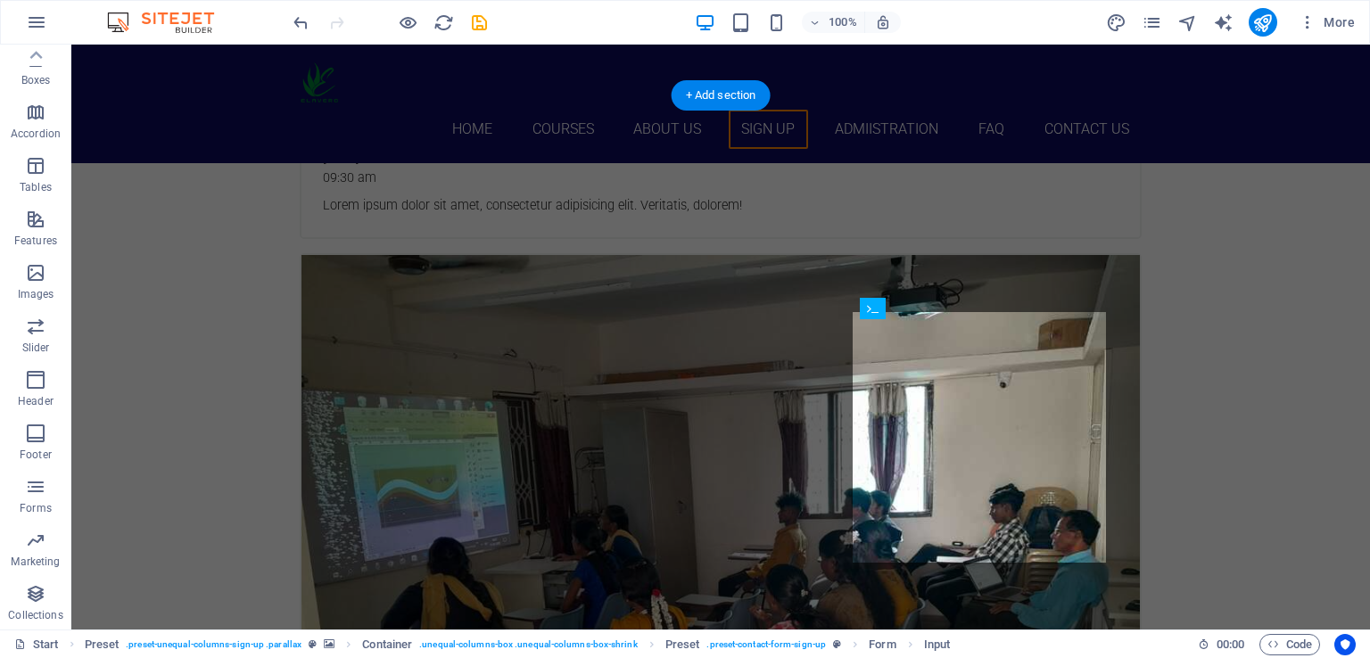
drag, startPoint x: 982, startPoint y: 393, endPoint x: 984, endPoint y: 486, distance: 92.8
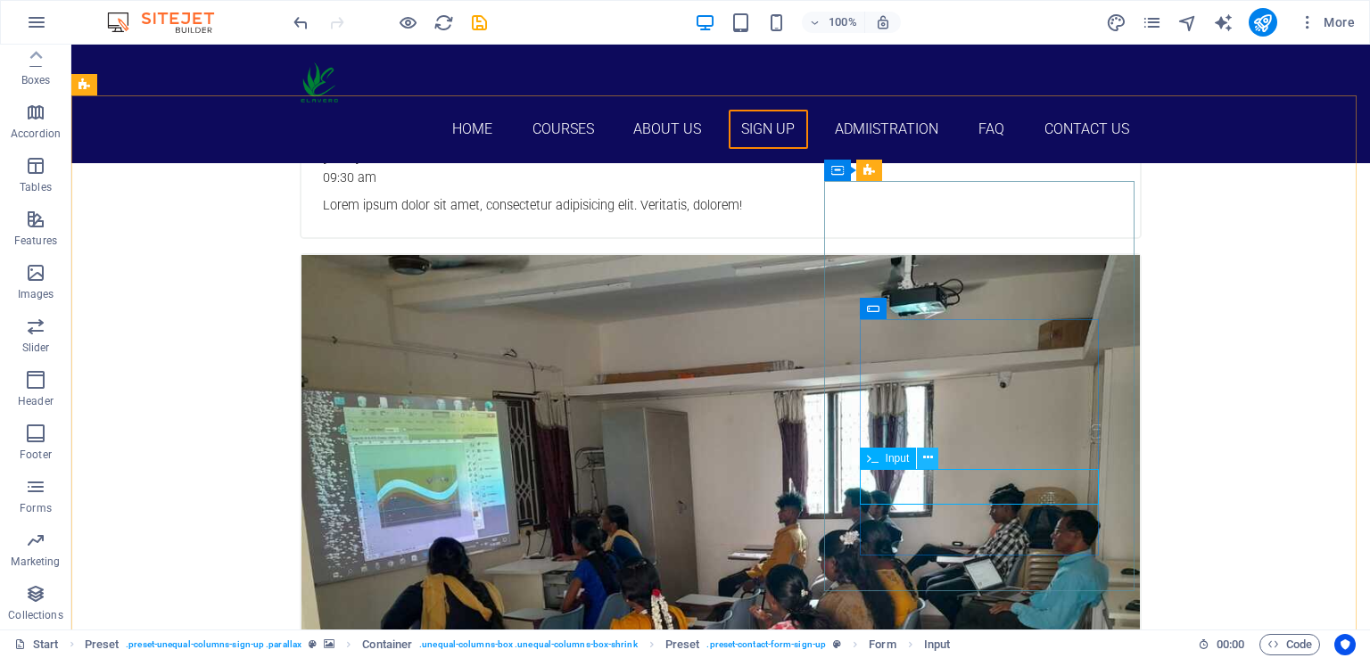
click at [928, 454] on icon at bounding box center [928, 458] width 10 height 19
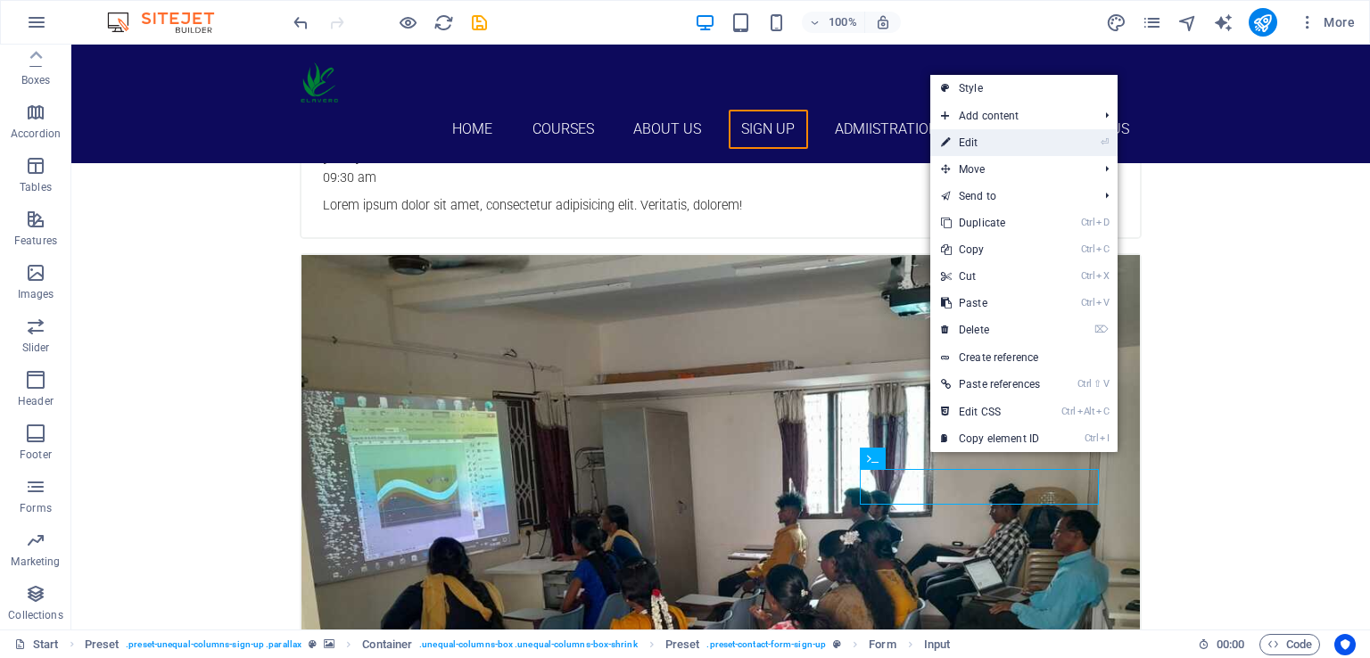
click at [984, 144] on link "⏎ Edit" at bounding box center [990, 142] width 120 height 27
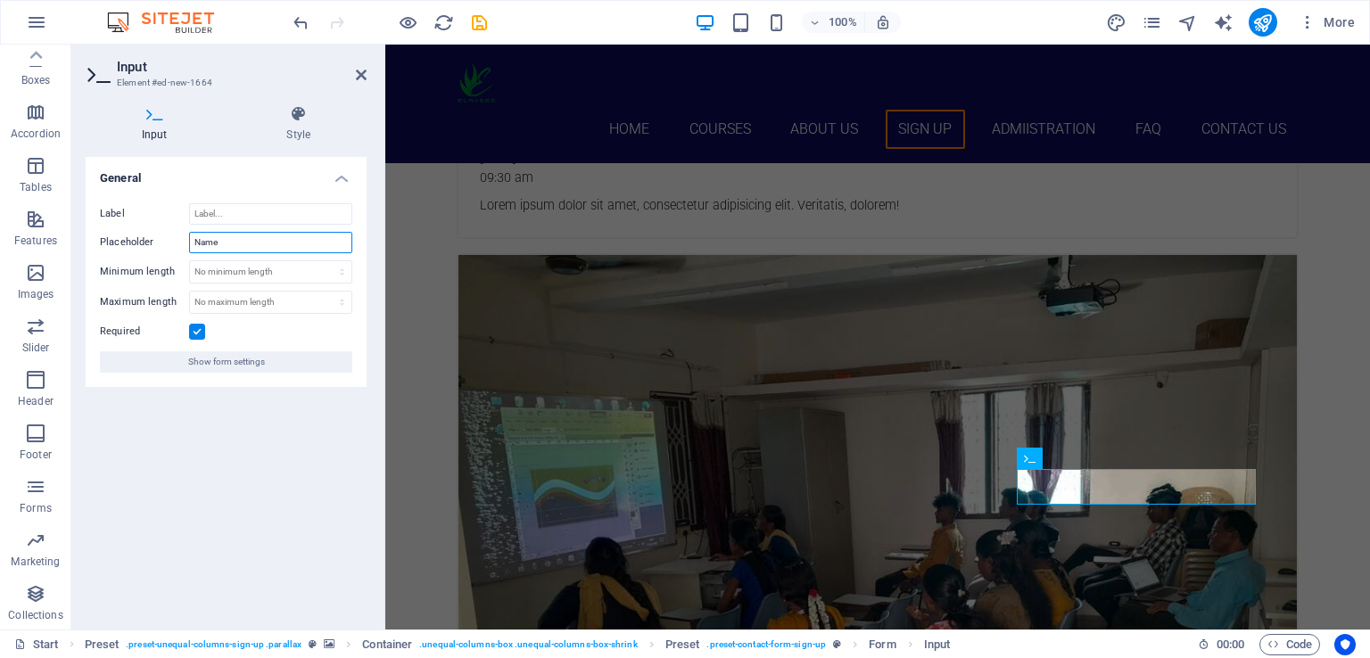
drag, startPoint x: 238, startPoint y: 247, endPoint x: 189, endPoint y: 235, distance: 50.6
click at [189, 235] on input "Name" at bounding box center [270, 242] width 163 height 21
type input "Your Message"
click at [307, 408] on div "General Label Placeholder Your Message Minimum length No minimum length chars M…" at bounding box center [226, 386] width 281 height 458
click at [255, 358] on span "Show form settings" at bounding box center [226, 361] width 77 height 21
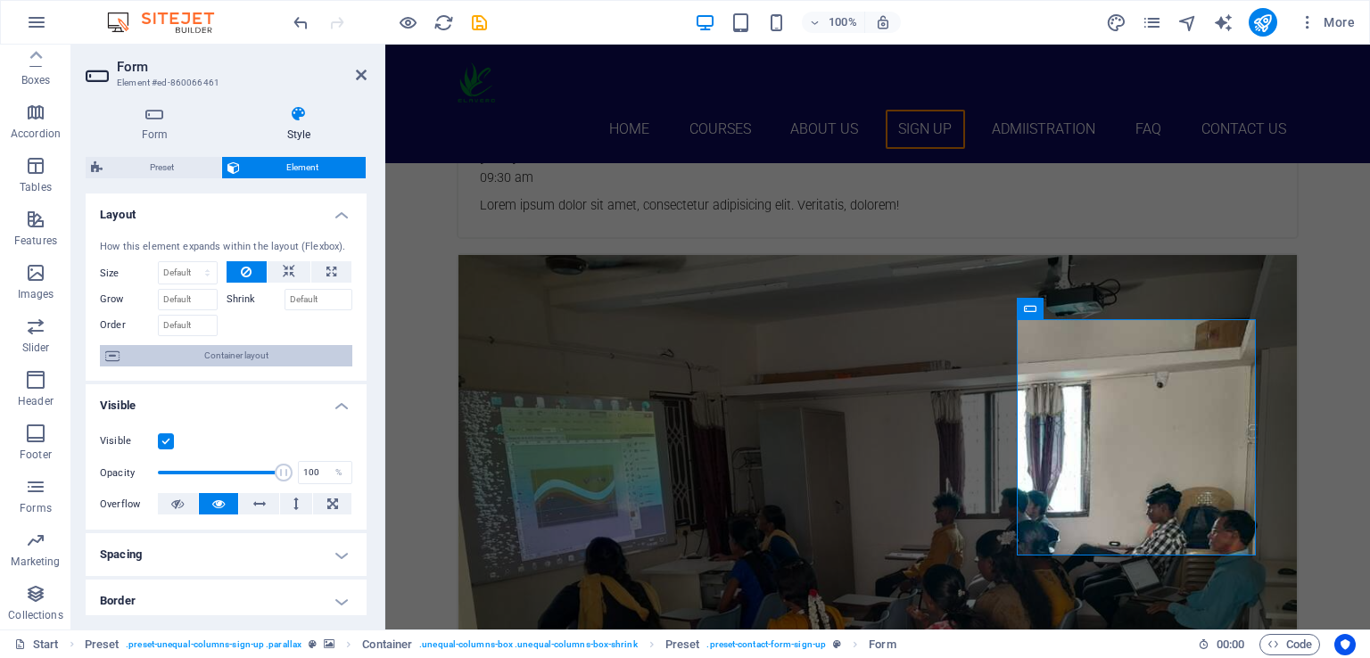
click at [261, 358] on span "Container layout" at bounding box center [236, 355] width 222 height 21
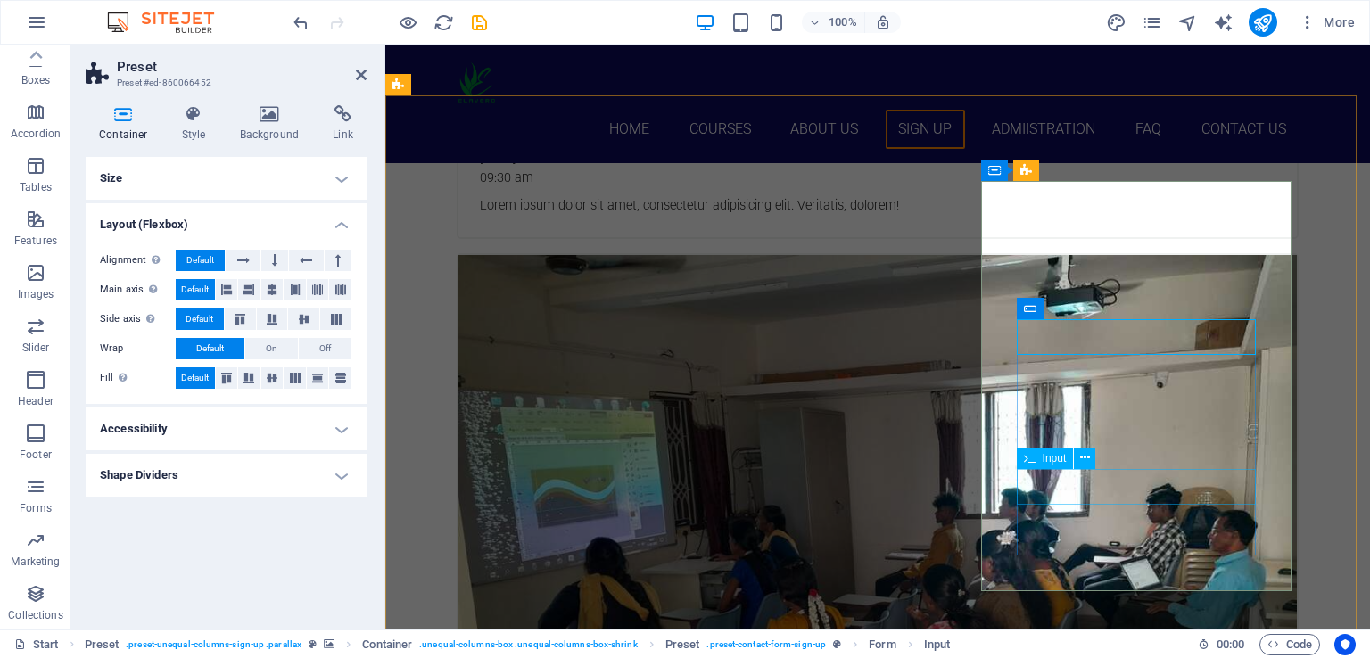
click at [479, 152] on icon "save" at bounding box center [492, 172] width 838 height 41
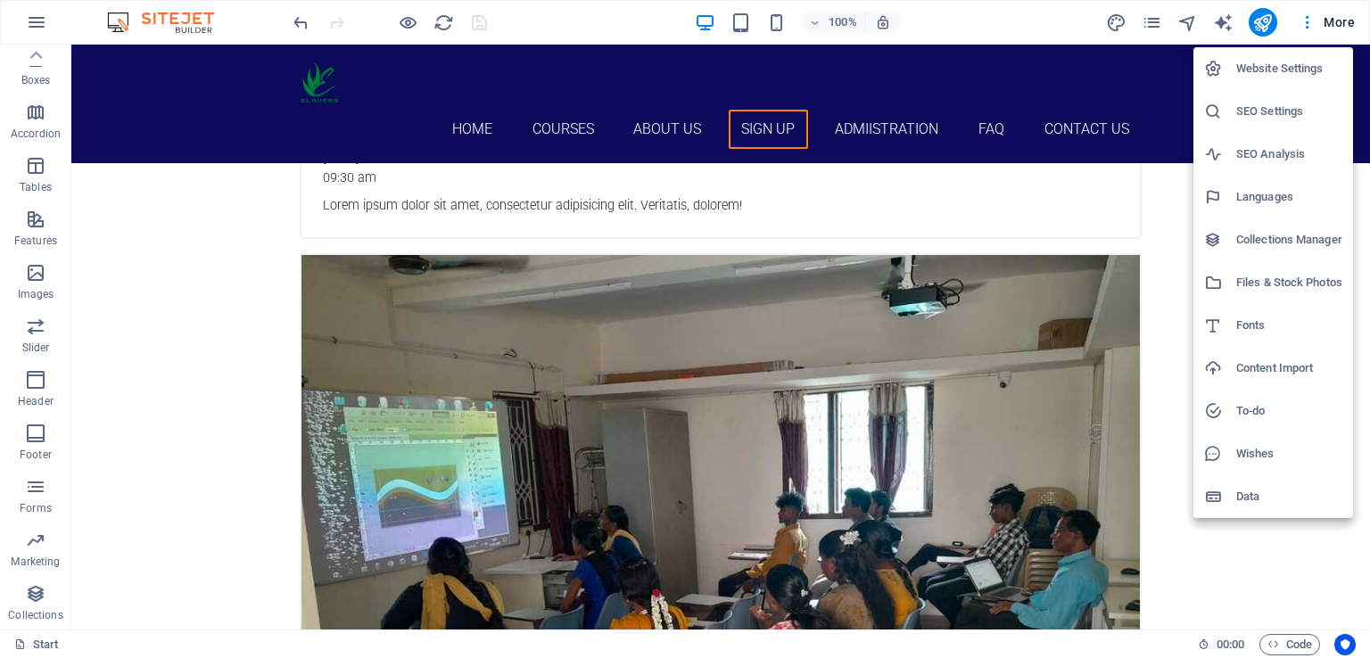
click at [1271, 113] on h6 "SEO Settings" at bounding box center [1289, 111] width 106 height 21
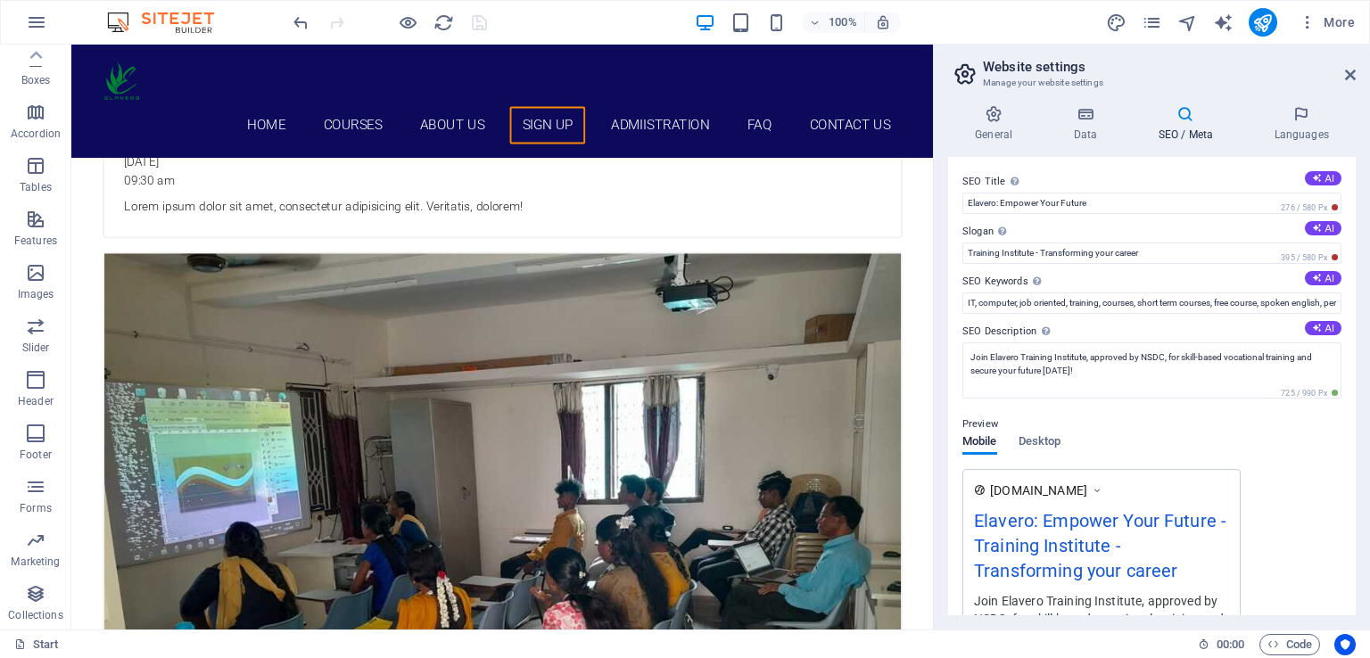
scroll to position [5422, 0]
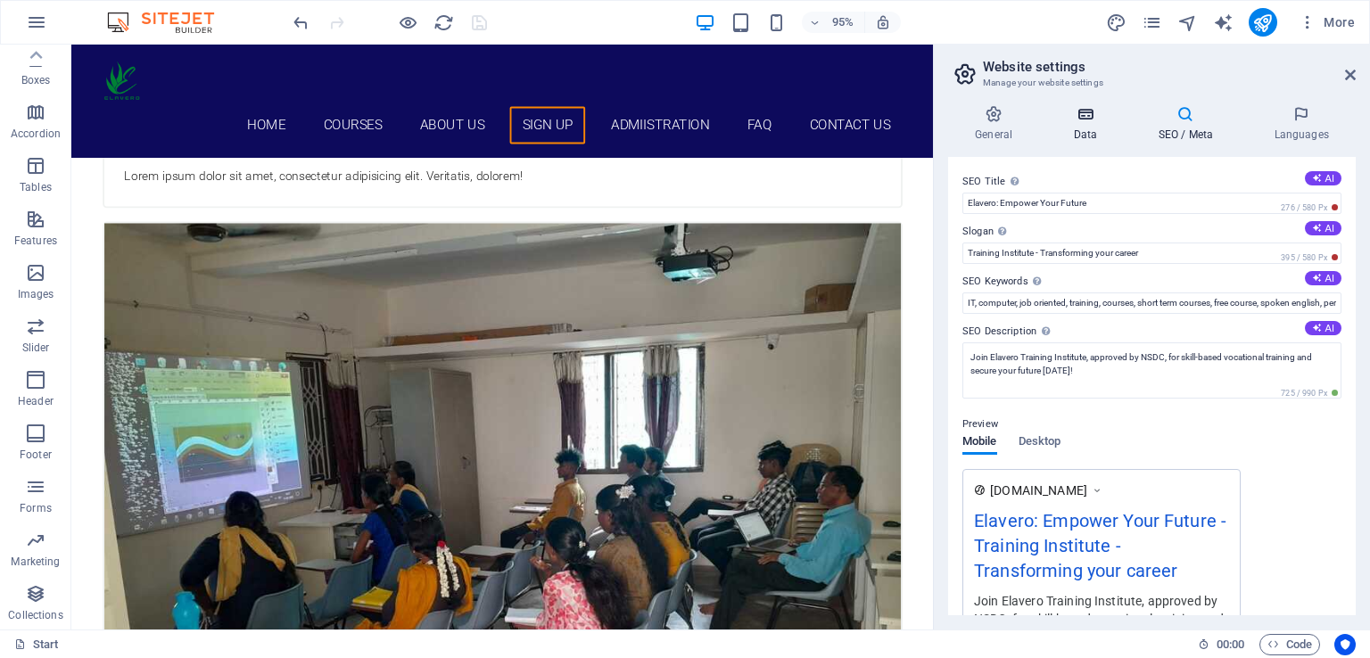
click at [1085, 131] on h4 "Data" at bounding box center [1088, 123] width 85 height 37
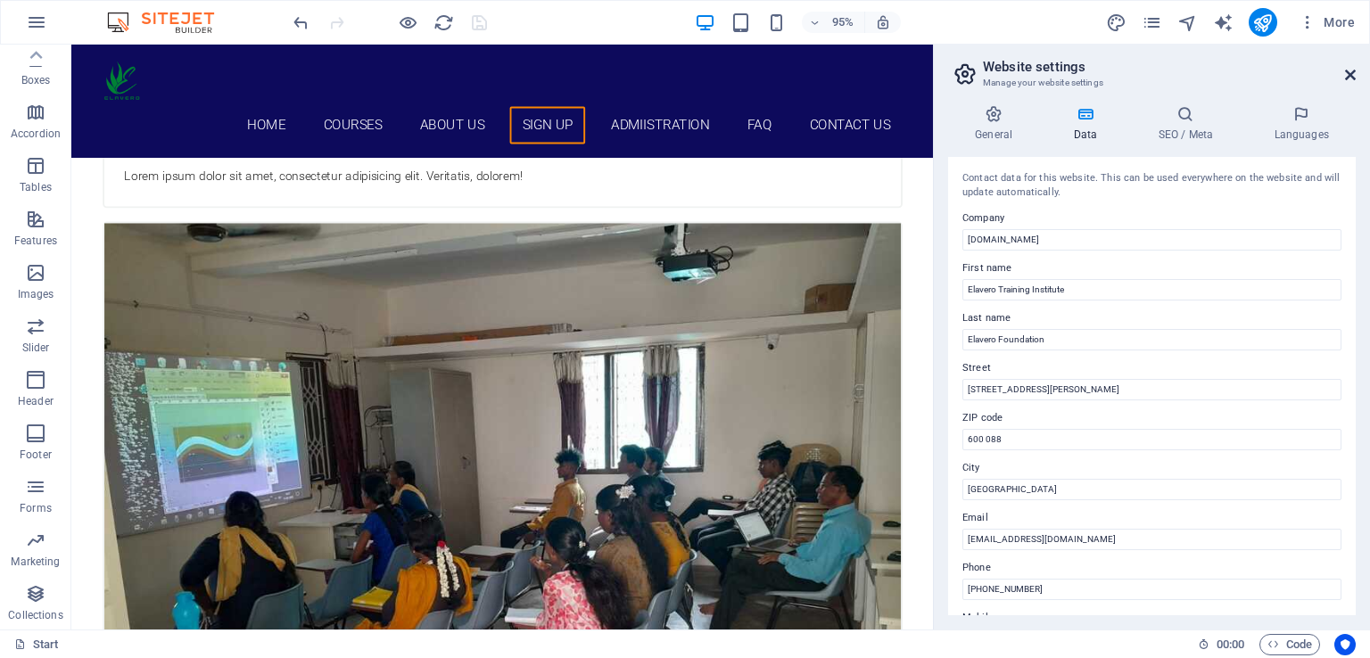
click at [1350, 71] on icon at bounding box center [1350, 75] width 11 height 14
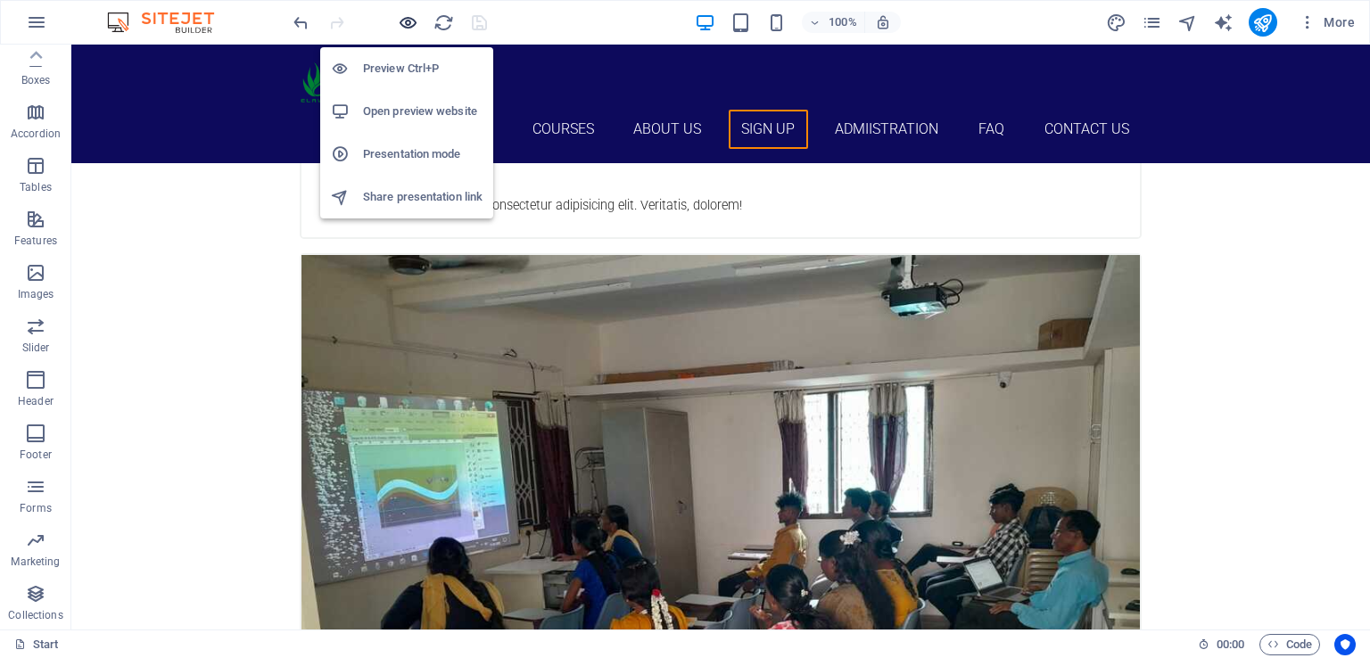
click at [409, 104] on icon "button" at bounding box center [648, 114] width 795 height 20
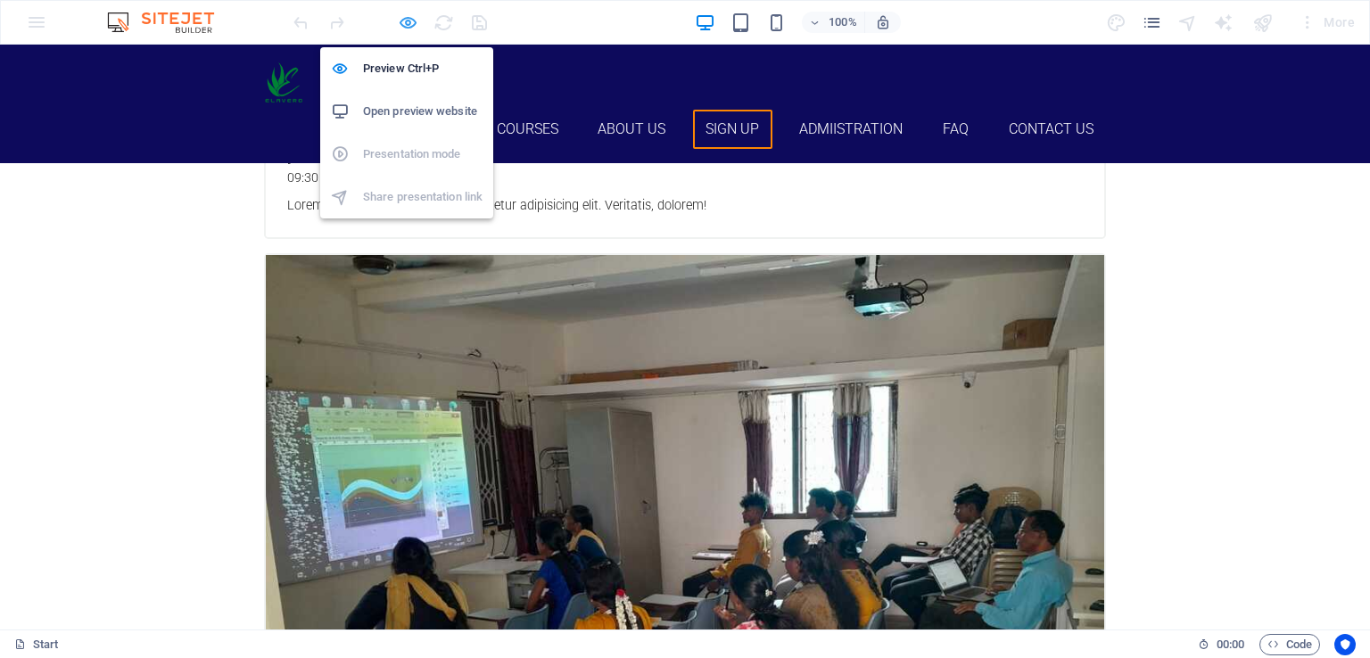
scroll to position [4876, 0]
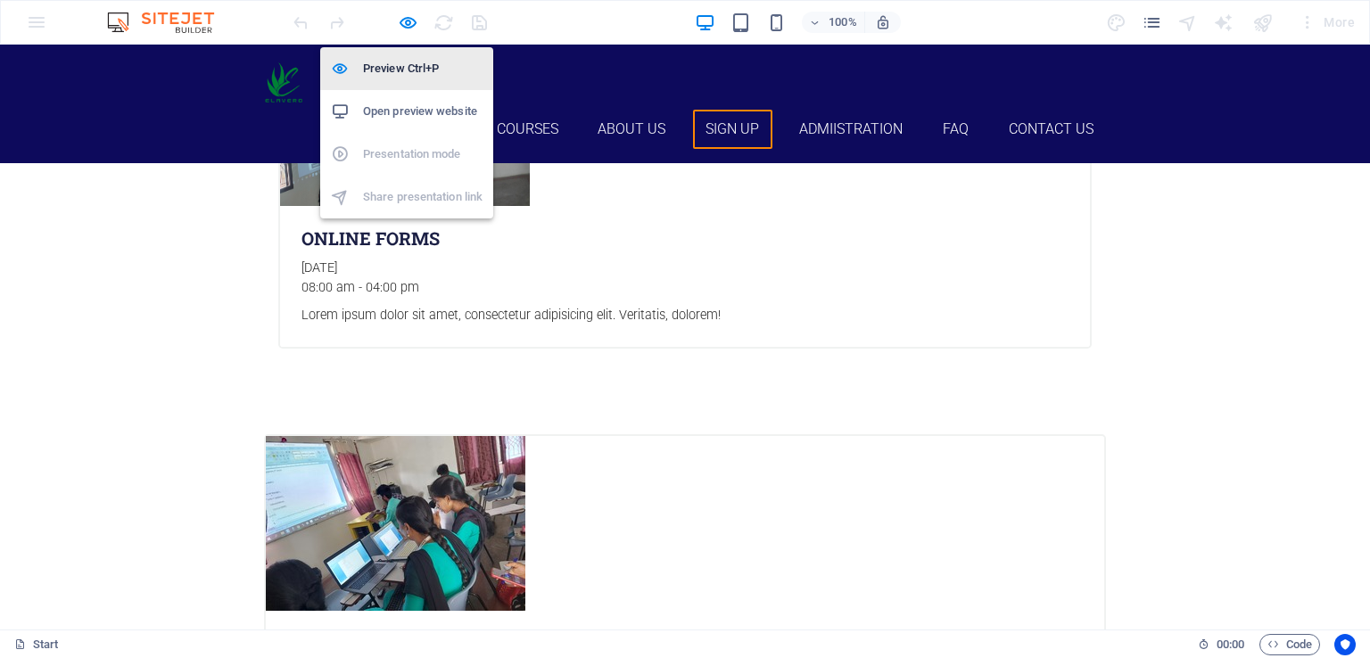
click at [407, 69] on h6 "Preview Ctrl+P" at bounding box center [422, 68] width 119 height 21
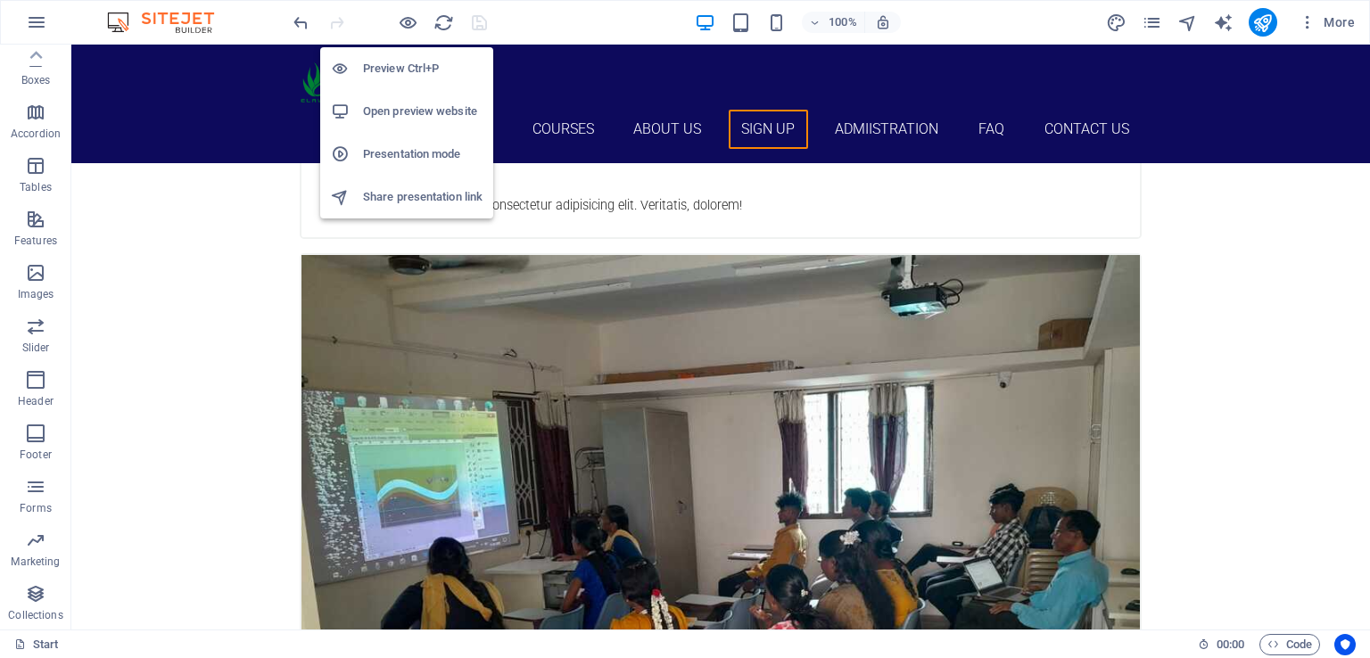
click at [408, 111] on h6 "Open preview website" at bounding box center [422, 111] width 119 height 21
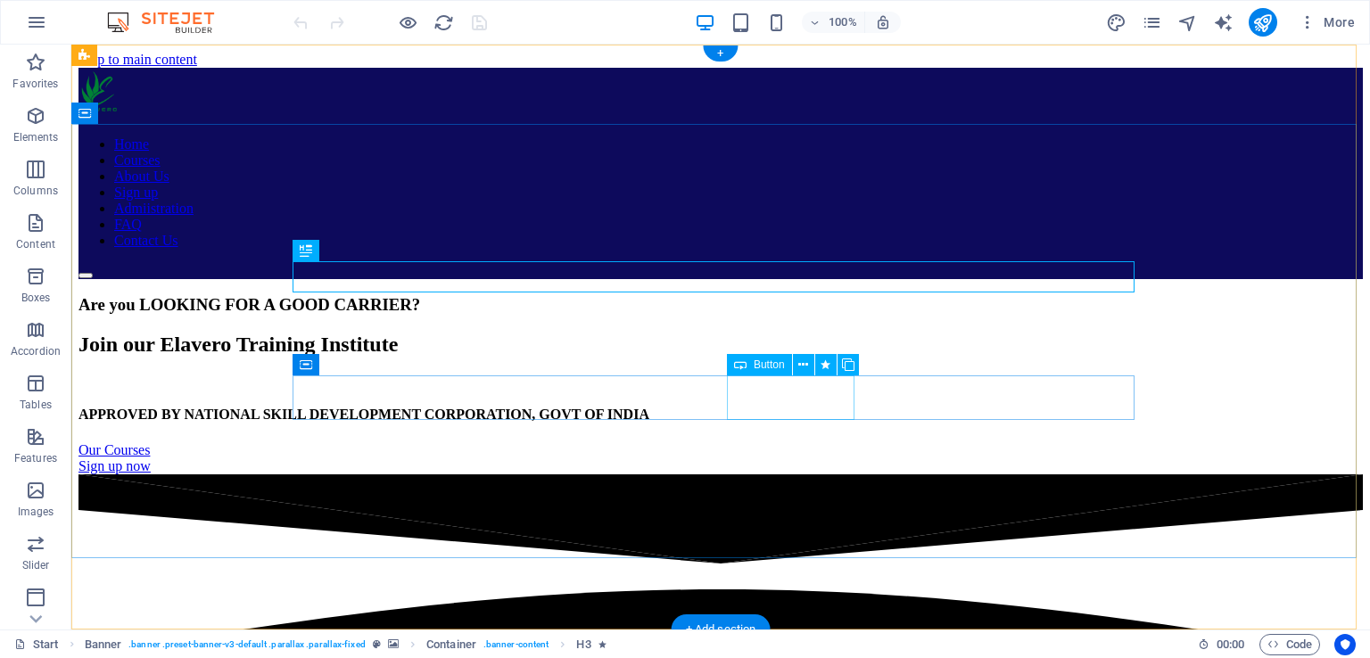
click at [813, 458] on div "Sign up now" at bounding box center [720, 466] width 1284 height 16
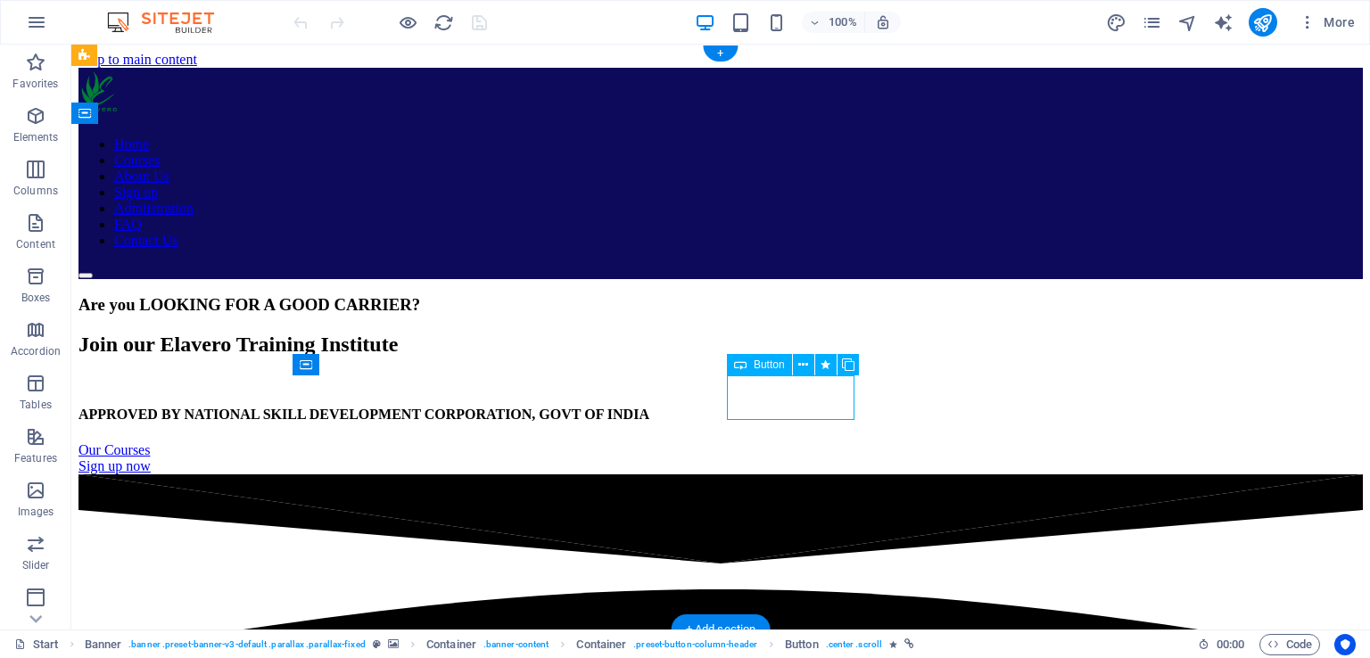
click at [778, 458] on div "Sign up now" at bounding box center [720, 466] width 1284 height 16
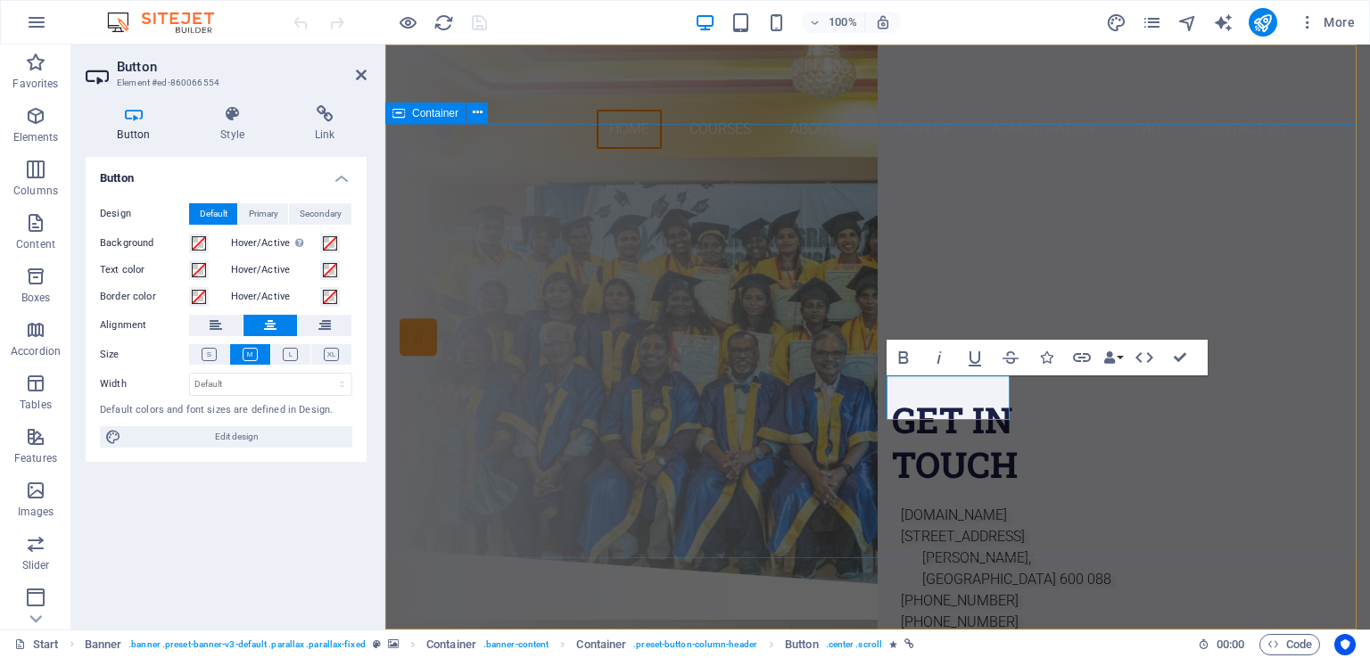
click at [1067, 436] on div "Are you LOOKING FOR A GOOD CARRIER? Join our Elavero Training Institute APPROVE…" at bounding box center [877, 355] width 984 height 385
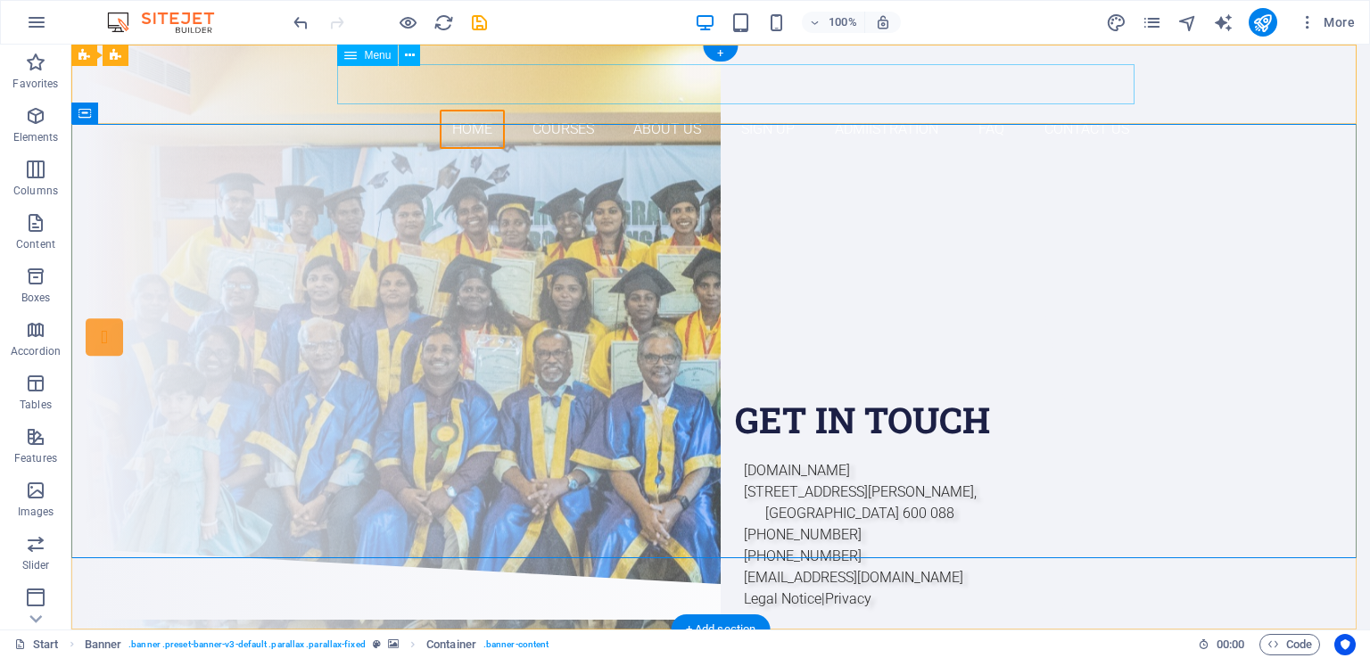
click at [765, 110] on nav "Home Courses About Us Sign up Admiistration FAQ Contact Us" at bounding box center [721, 130] width 842 height 40
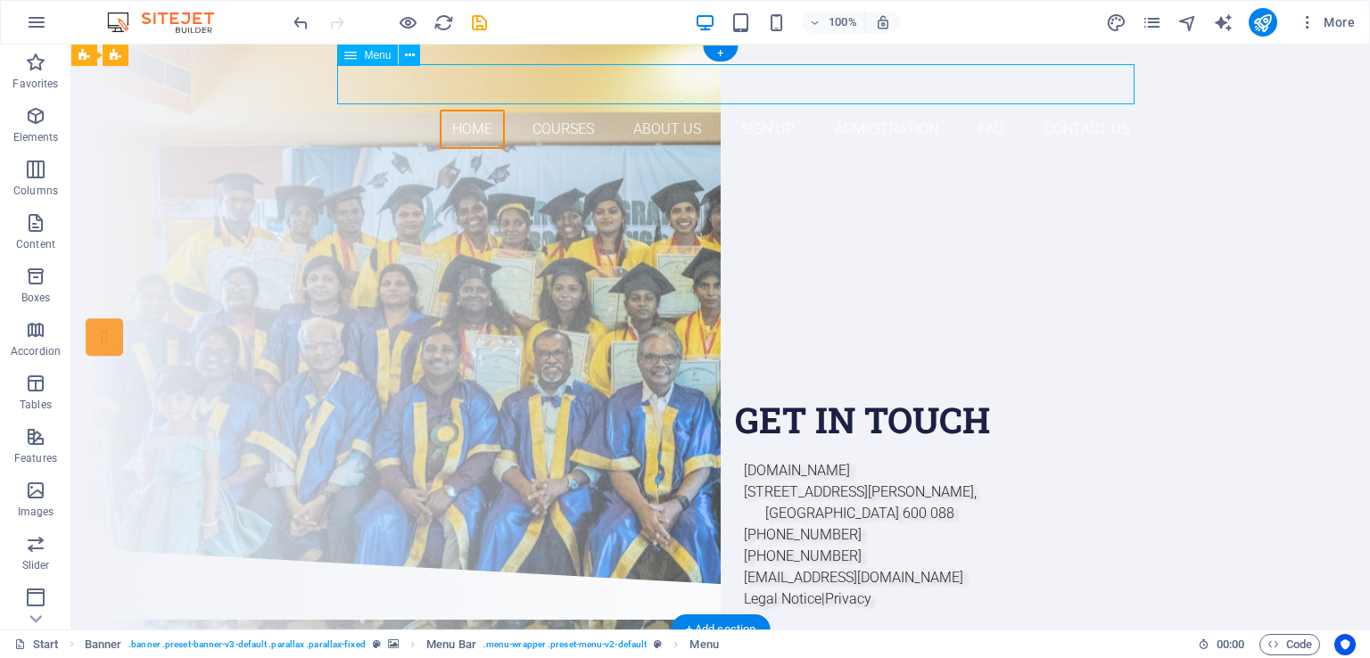
click at [765, 110] on nav "Home Courses About Us Sign up Admiistration FAQ Contact Us" at bounding box center [721, 130] width 842 height 40
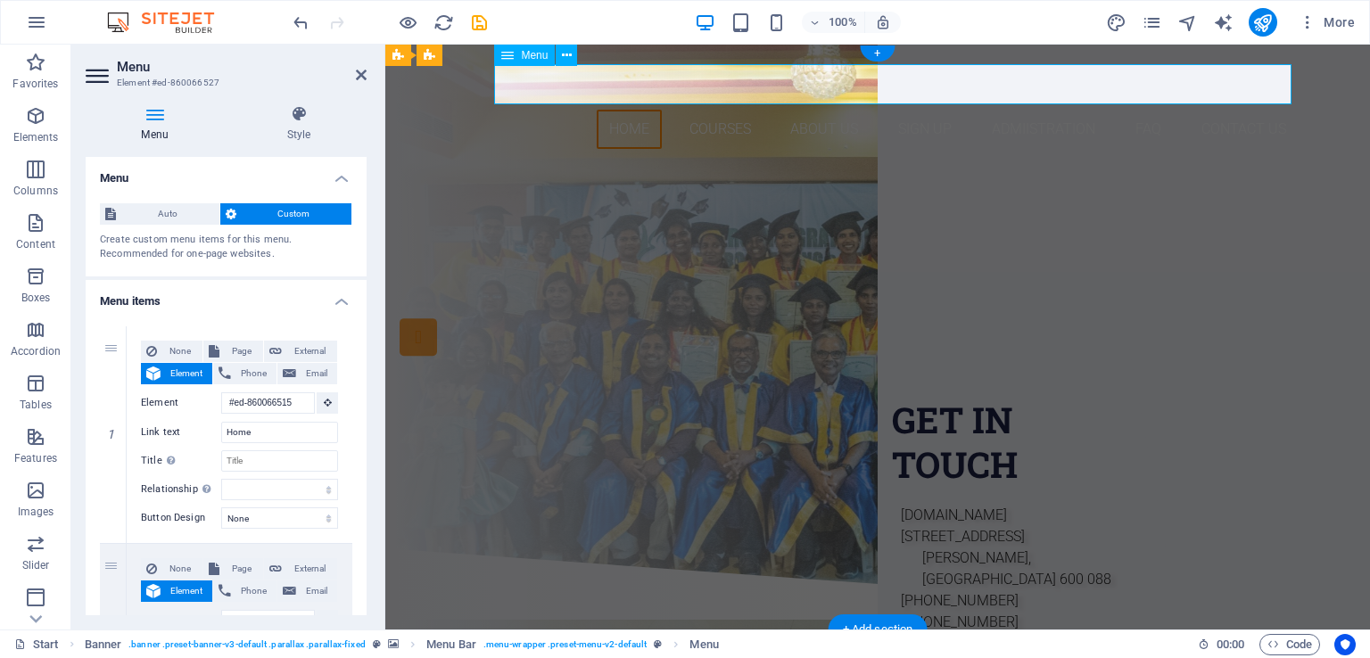
click at [913, 110] on nav "Home Courses About Us Sign up Admiistration FAQ Contact Us" at bounding box center [878, 130] width 842 height 40
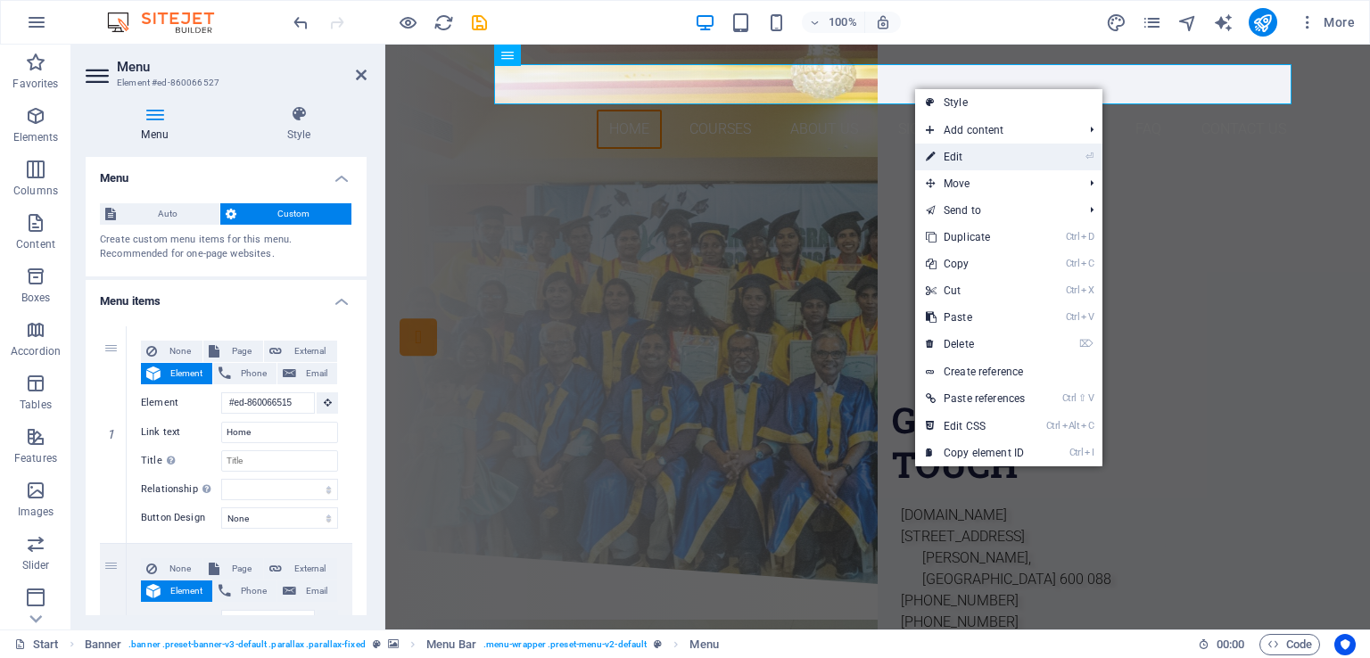
click at [945, 151] on link "⏎ Edit" at bounding box center [975, 157] width 120 height 27
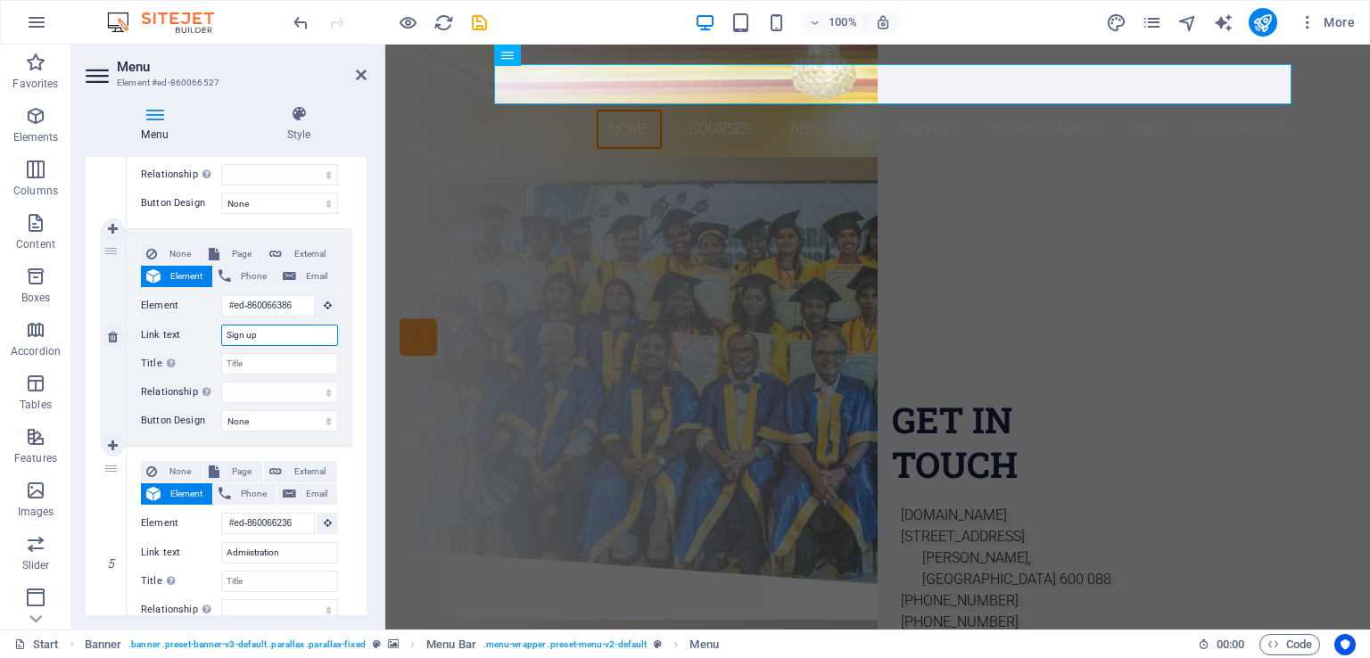
drag, startPoint x: 266, startPoint y: 340, endPoint x: 221, endPoint y: 333, distance: 45.2
click at [221, 333] on input "Sign up" at bounding box center [279, 335] width 117 height 21
type input "C"
select select
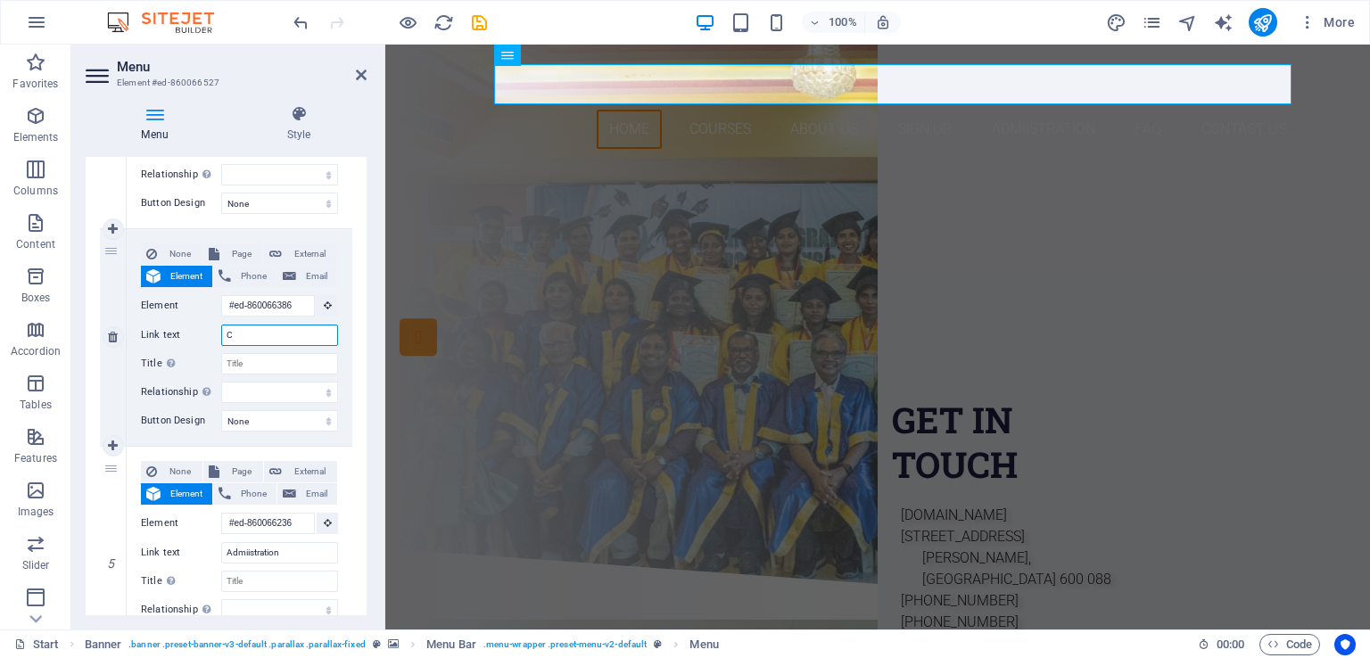
select select
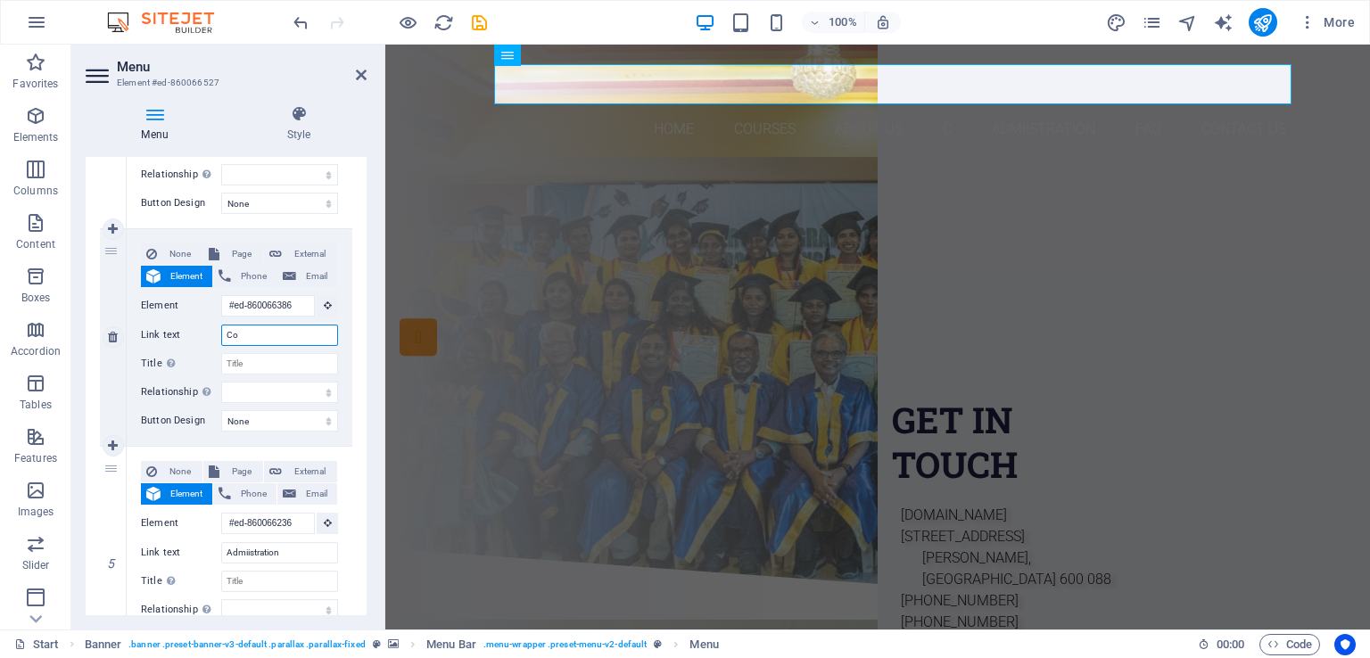
type input "Con"
select select
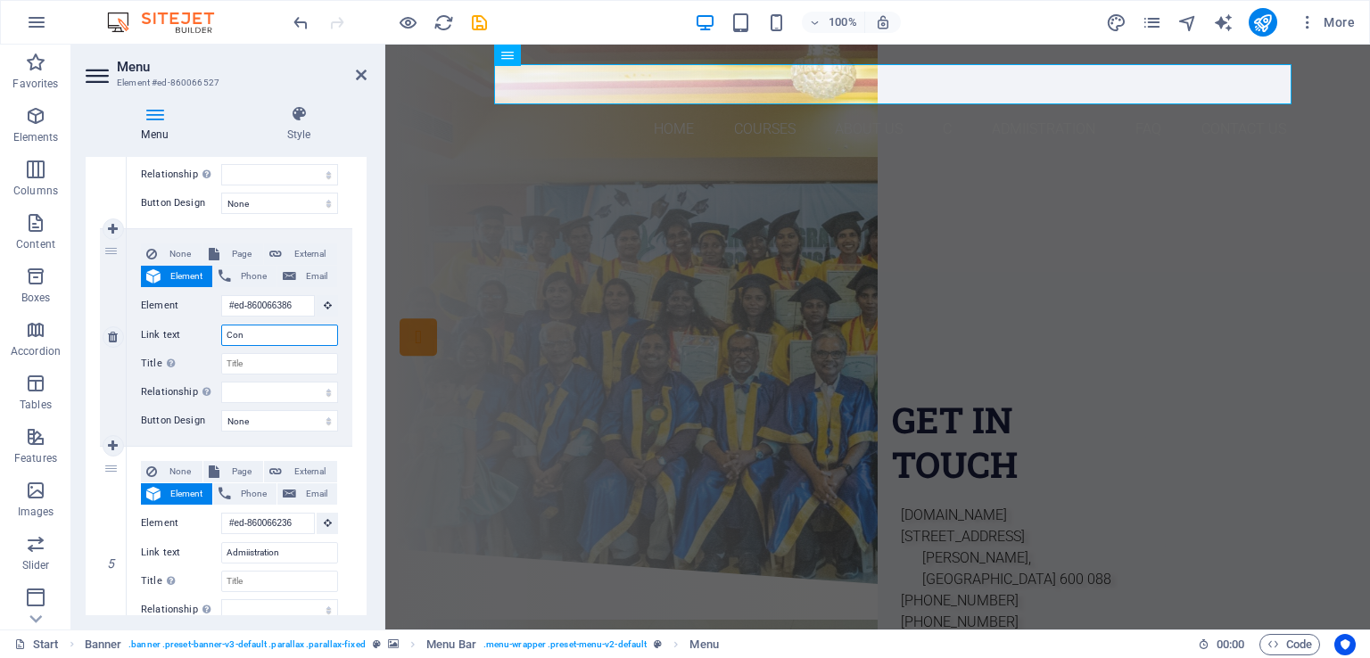
select select
type input "Conta"
select select
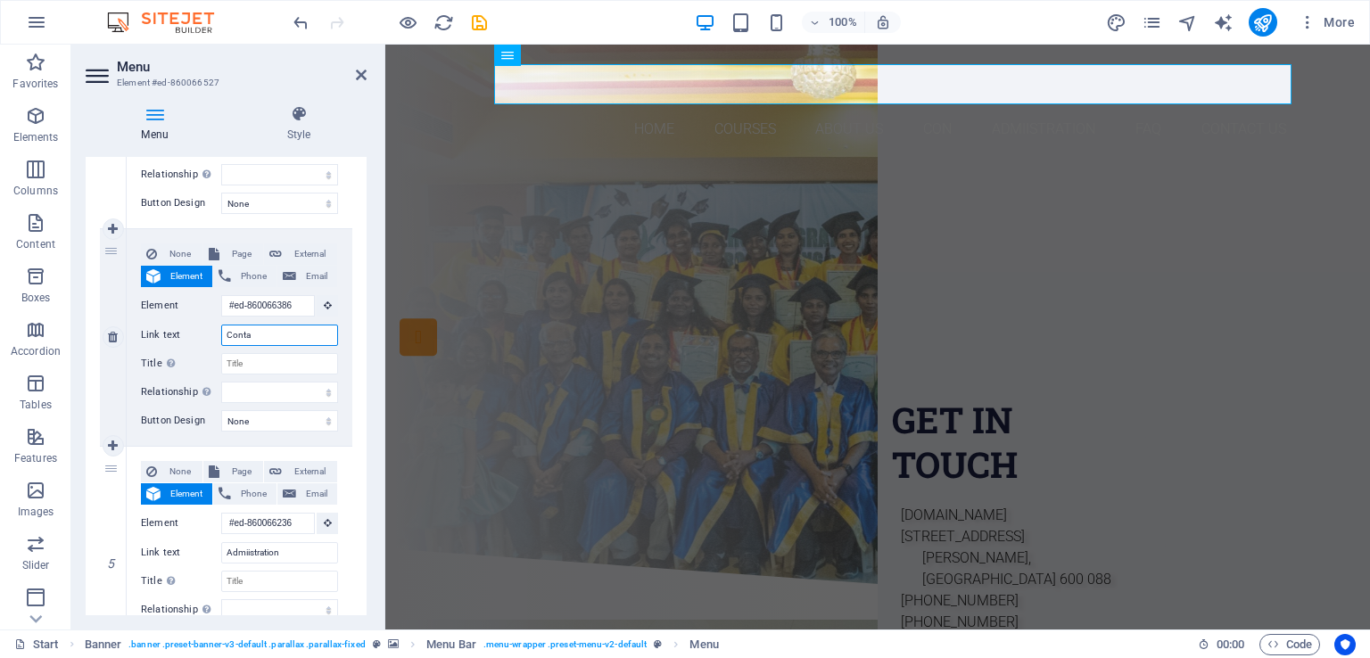
select select
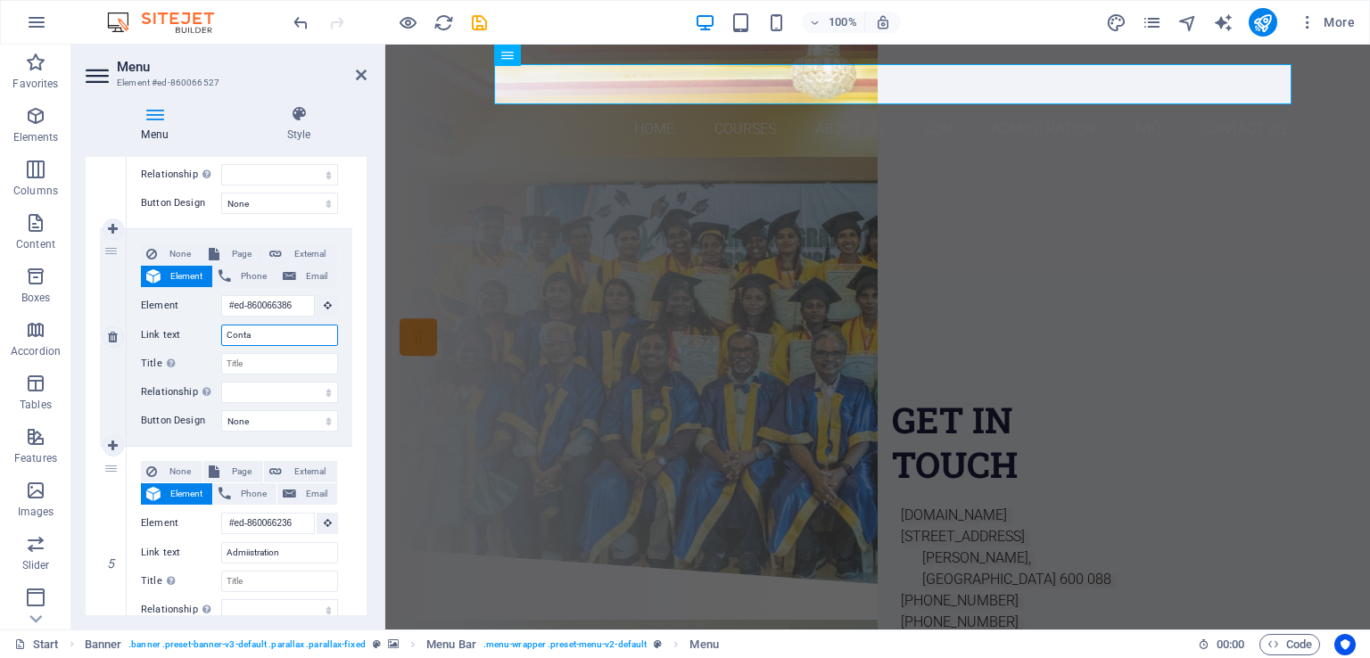
select select
type input "Contact us"
select select
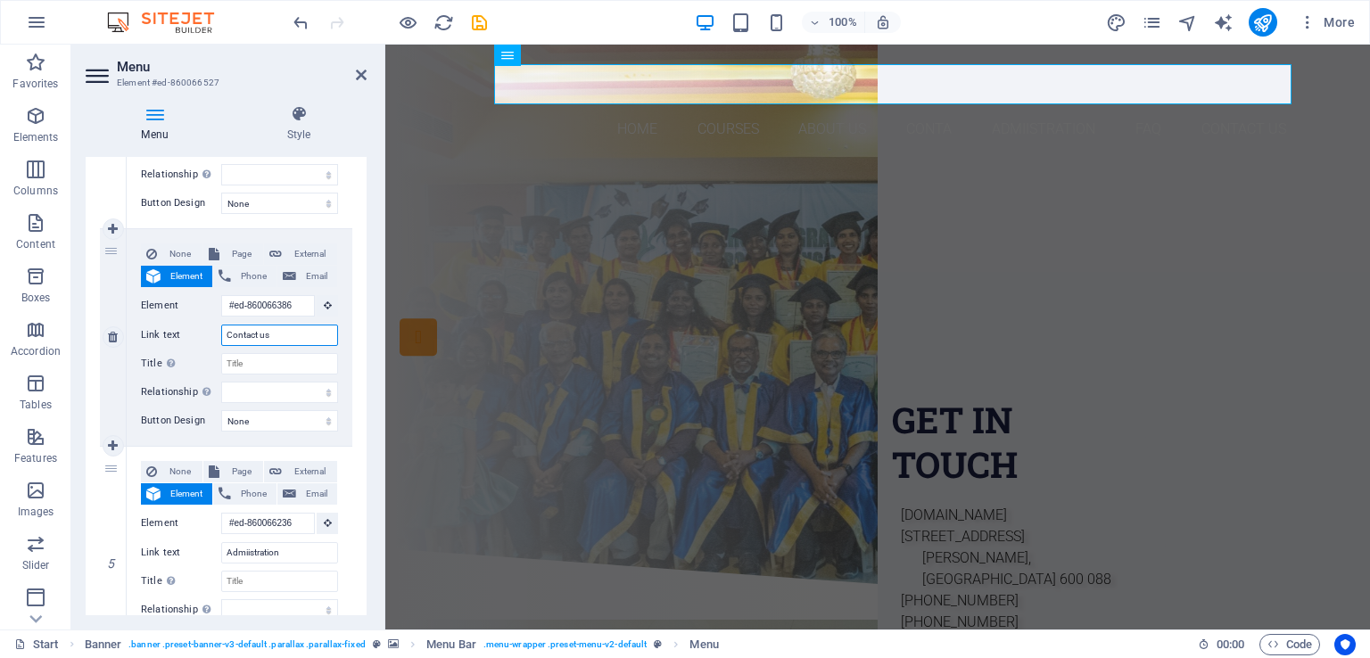
select select
type input "Contact us"
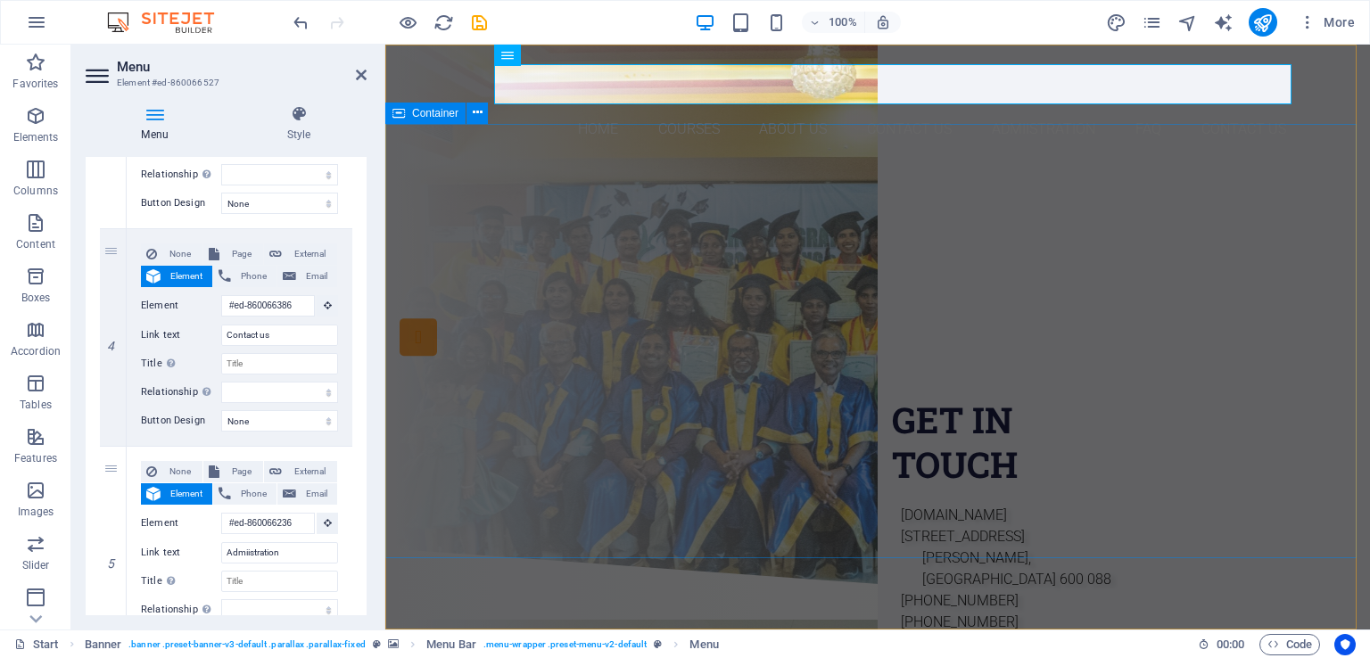
click at [686, 243] on div "Are you LOOKING FOR A GOOD CARRIER? Join our Elavero Training Institute APPROVE…" at bounding box center [877, 355] width 984 height 385
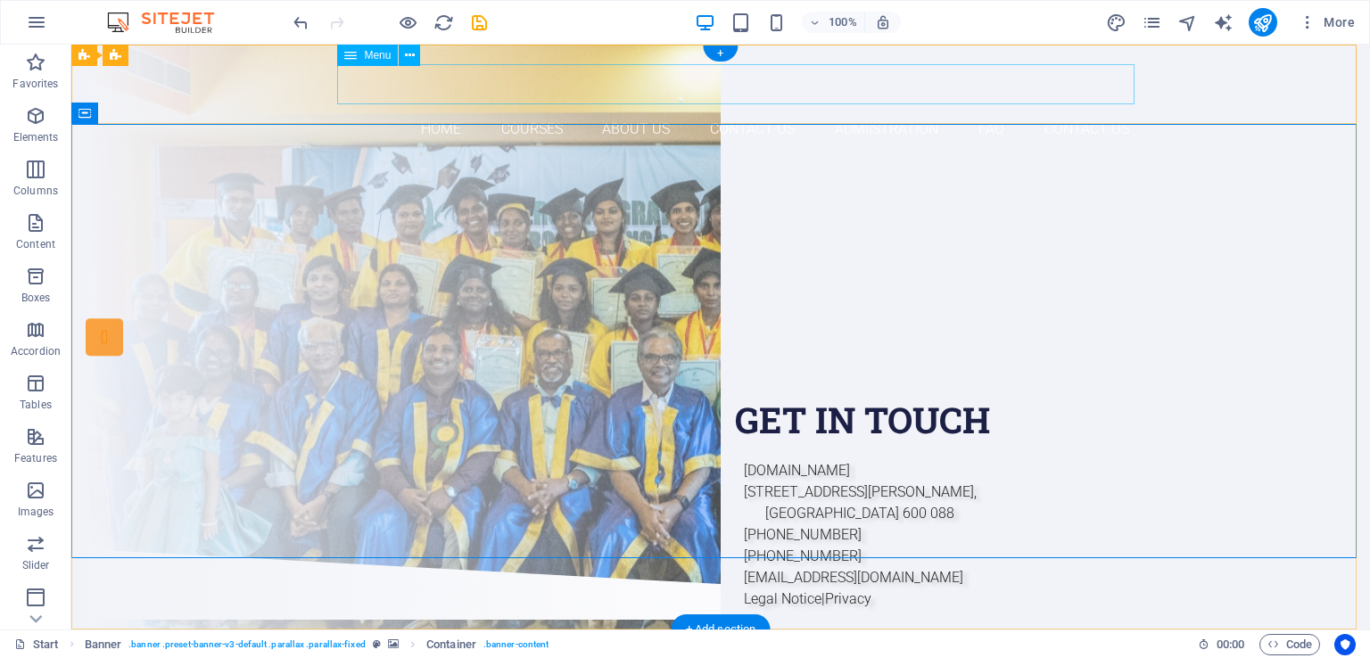
click at [1084, 110] on nav "Home Courses About Us Contact us Admiistration FAQ Contact Us" at bounding box center [721, 130] width 842 height 40
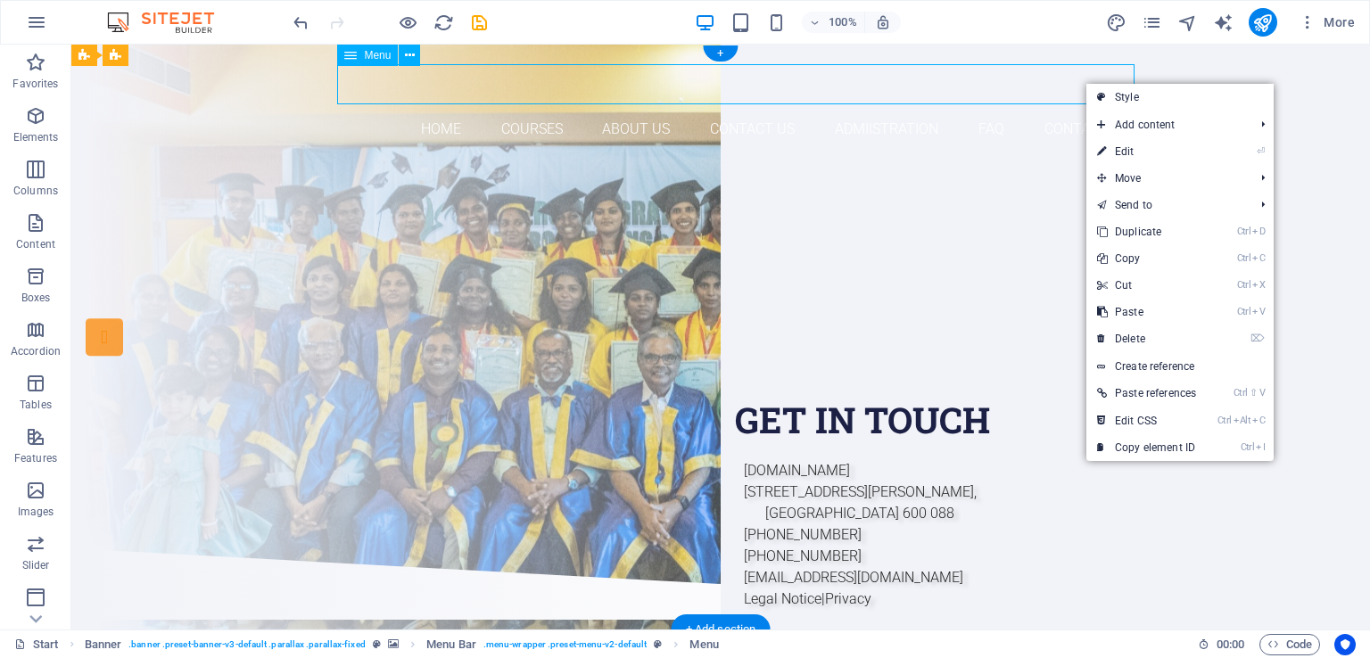
click at [1083, 110] on nav "Home Courses About Us Contact us Admiistration FAQ Contact Us" at bounding box center [721, 130] width 842 height 40
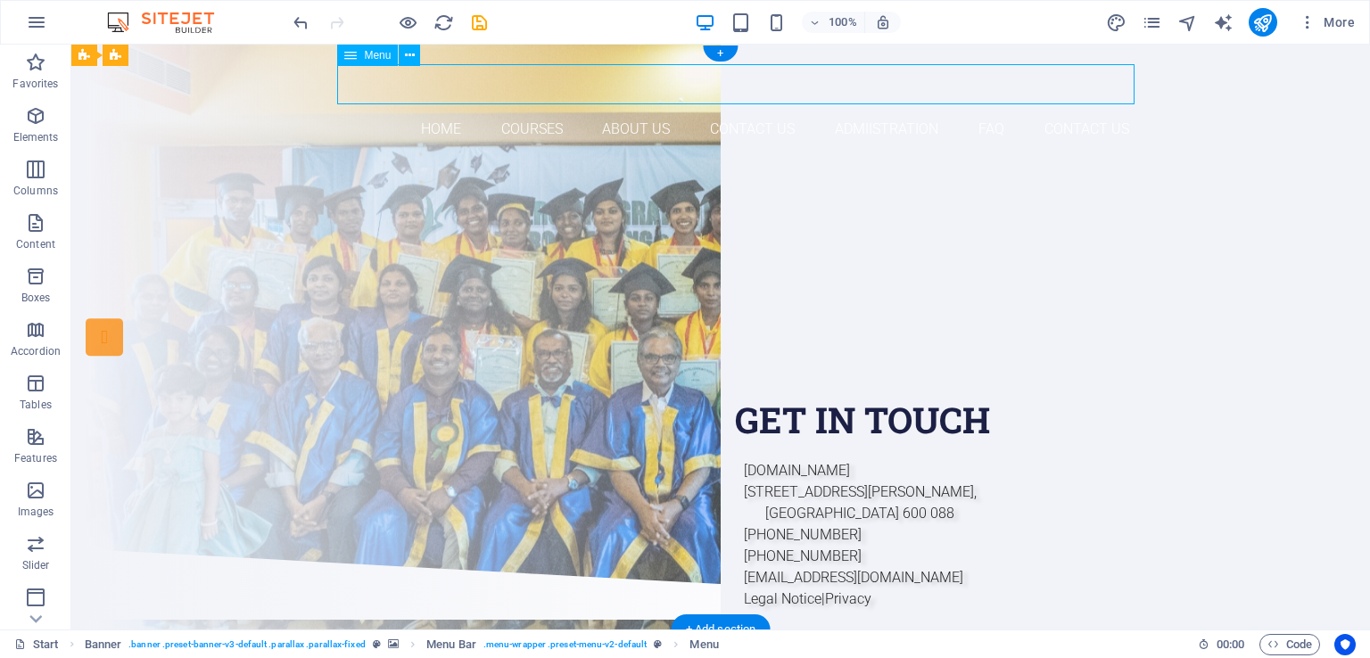
click at [1063, 110] on nav "Home Courses About Us Contact us Admiistration FAQ Contact Us" at bounding box center [721, 130] width 842 height 40
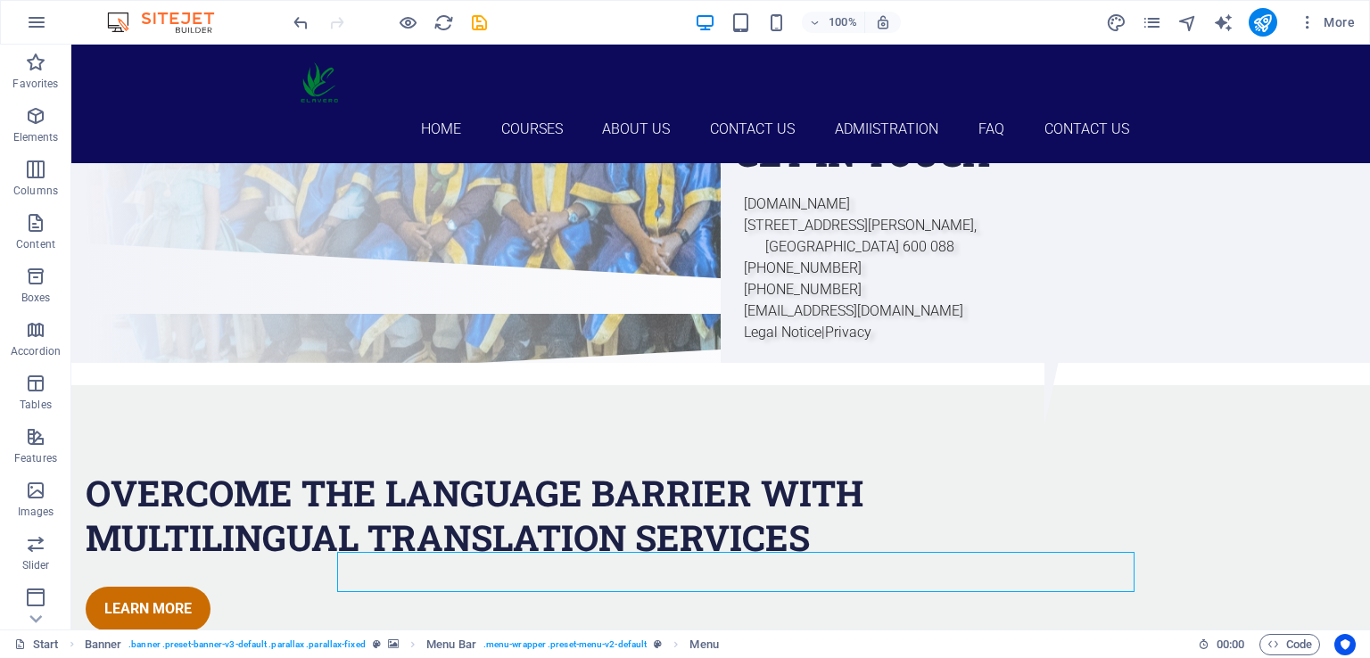
scroll to position [23, 0]
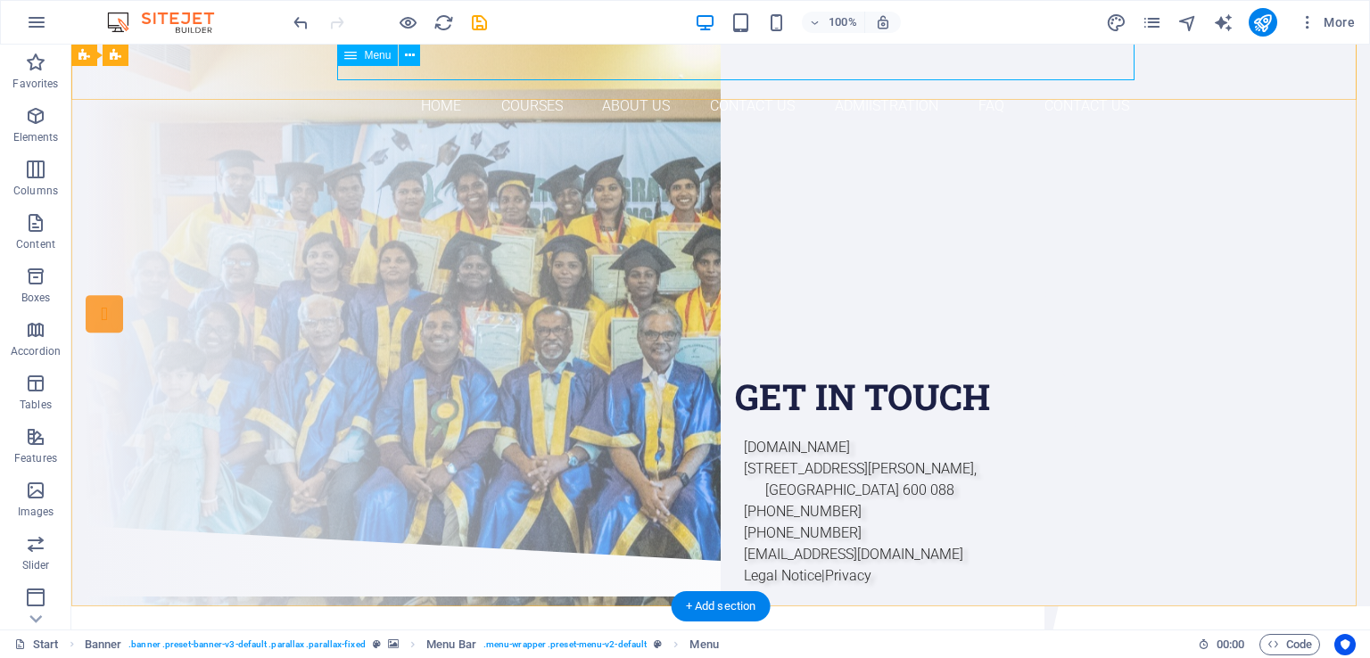
click at [745, 86] on nav "Home Courses About Us Contact us Admiistration FAQ Contact Us" at bounding box center [721, 106] width 842 height 40
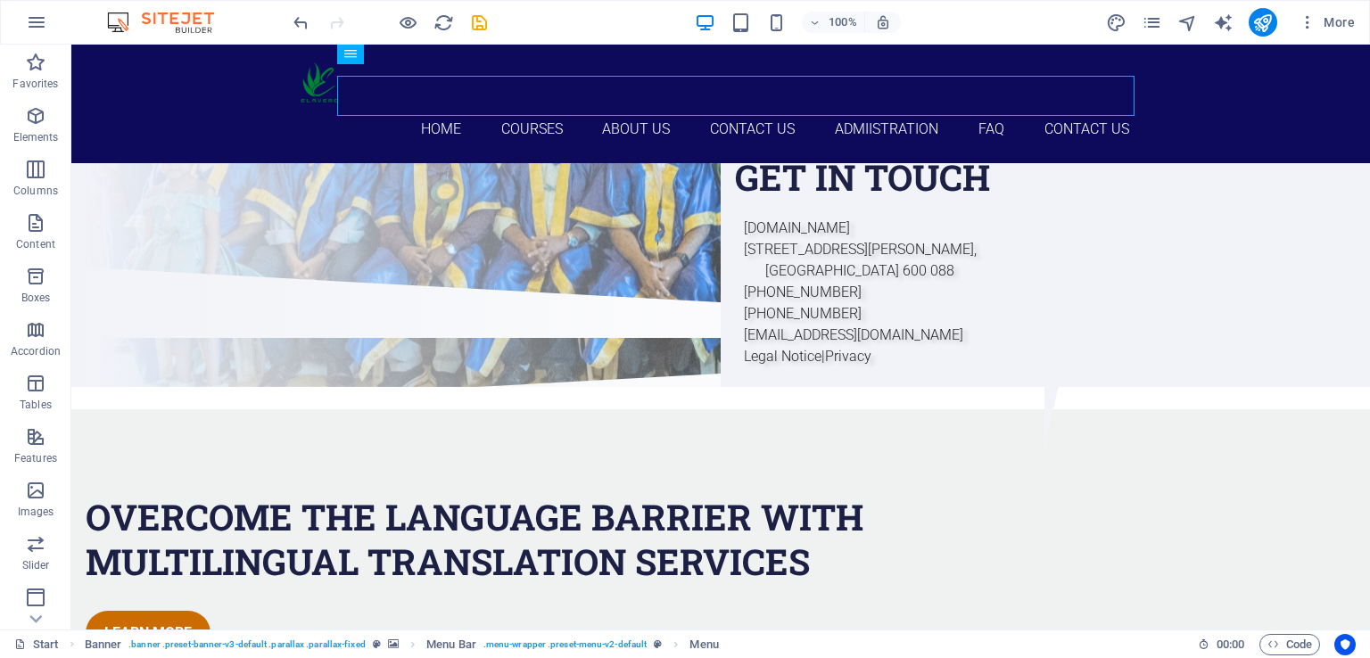
scroll to position [0, 0]
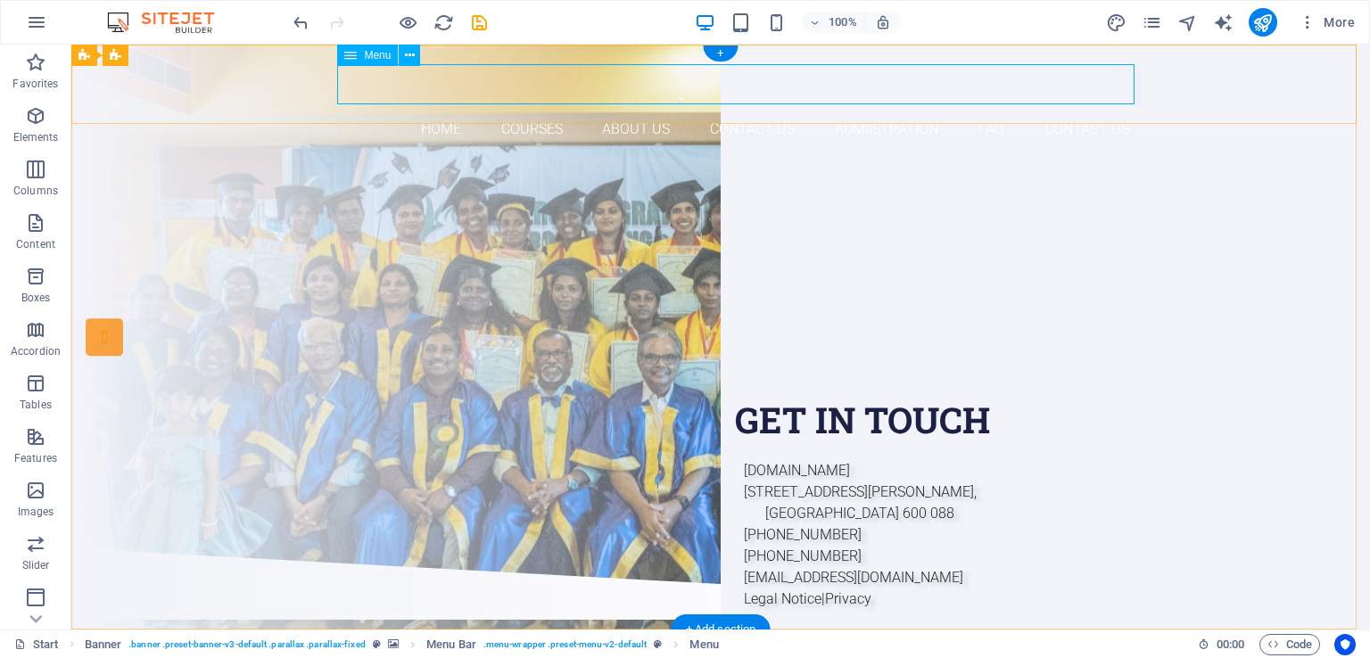
click at [1085, 110] on nav "Home Courses About Us Contact us Admiistration FAQ Contact Us" at bounding box center [721, 130] width 842 height 40
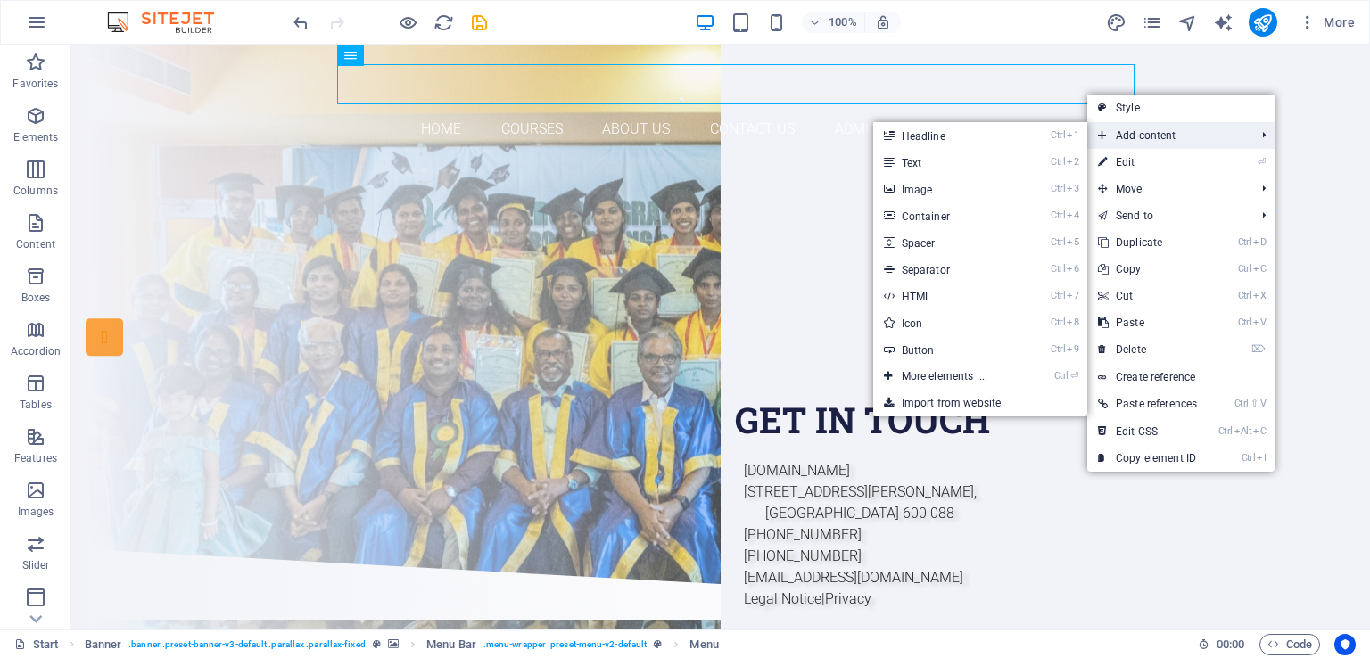
click at [1133, 136] on span "Add content" at bounding box center [1167, 135] width 161 height 27
click at [999, 136] on link "Ctrl 1 Headline" at bounding box center [946, 135] width 147 height 27
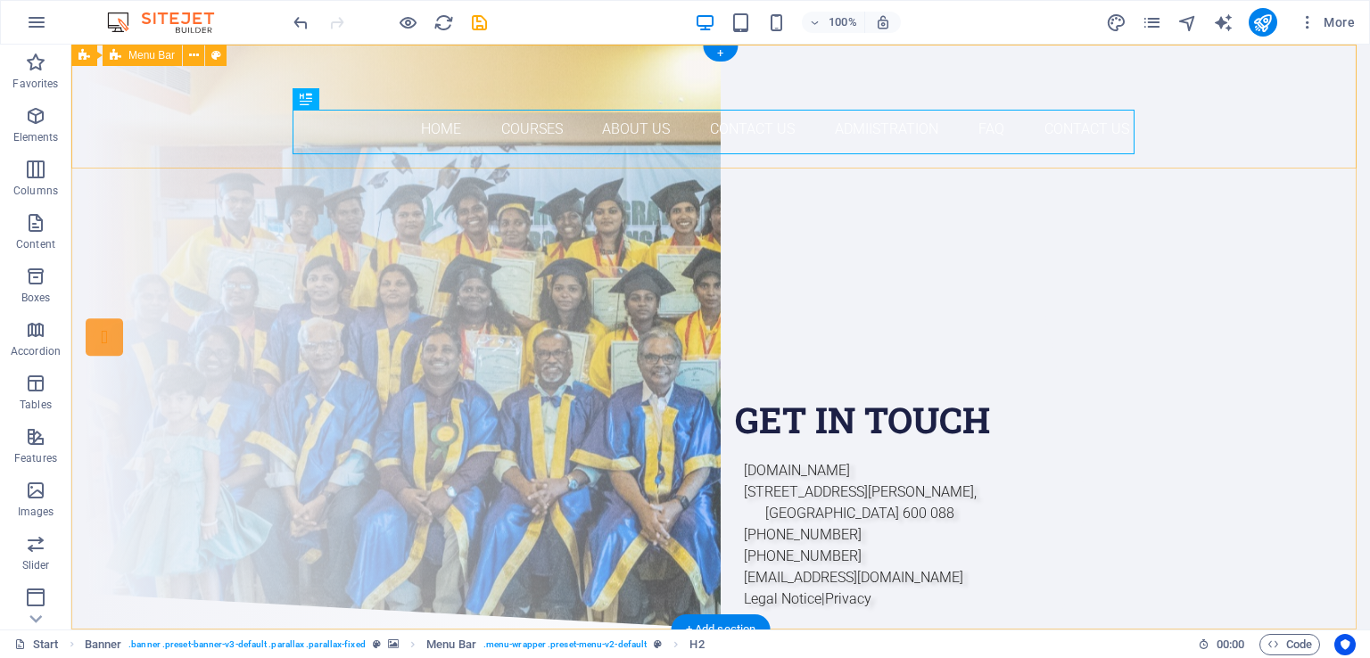
click at [1167, 148] on div "Home Courses About Us Contact us Admiistration FAQ Contact Us New headline" at bounding box center [720, 126] width 1298 height 163
click at [753, 149] on div "New headline" at bounding box center [721, 171] width 842 height 45
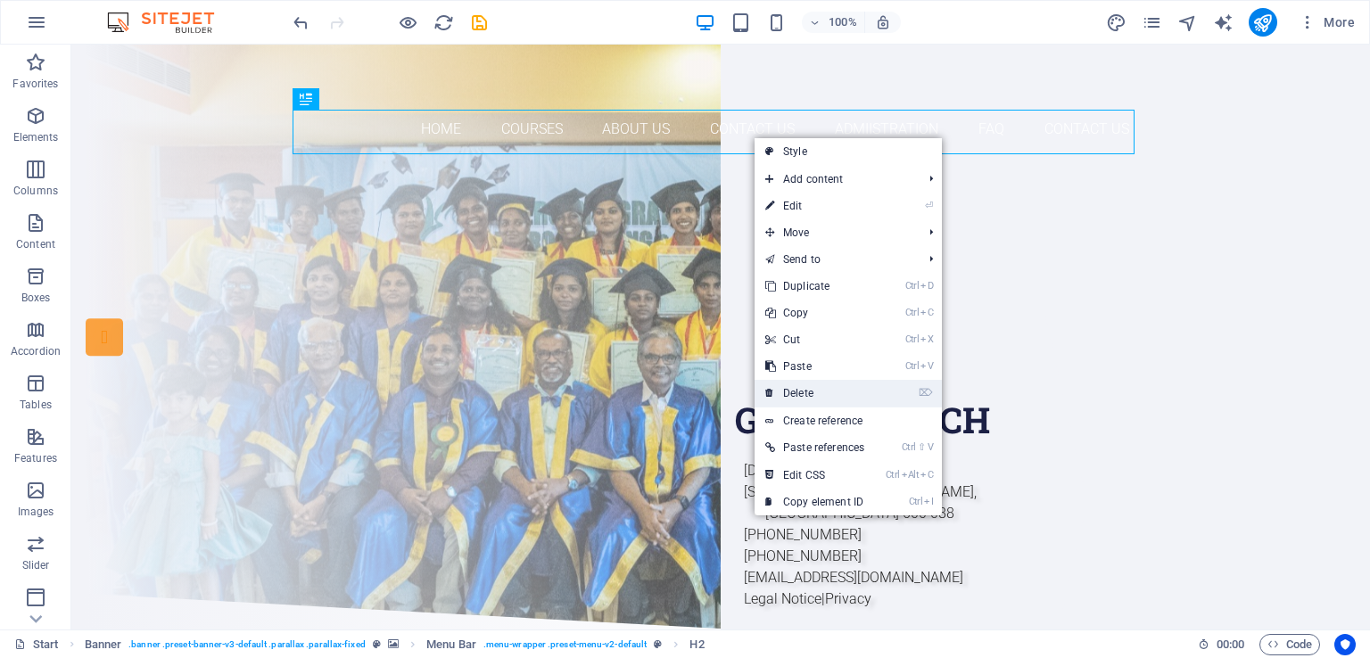
click at [813, 386] on link "⌦ Delete" at bounding box center [814, 393] width 120 height 27
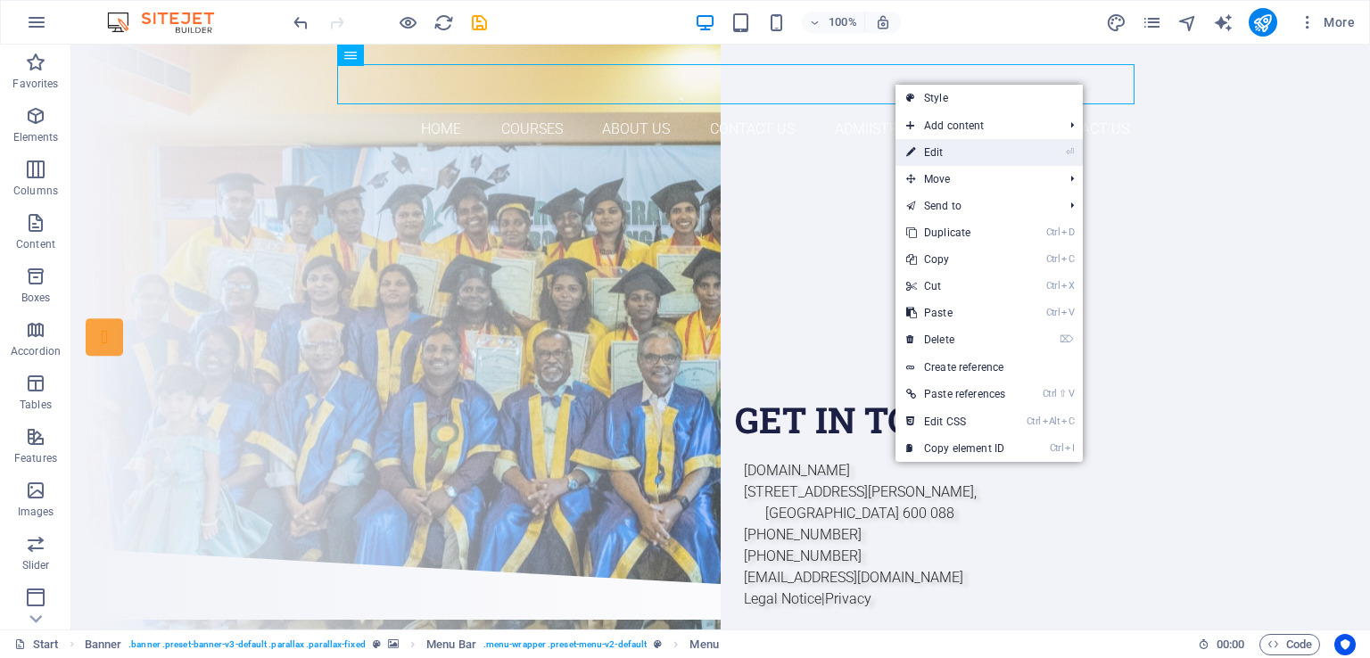
click at [924, 144] on link "⏎ Edit" at bounding box center [955, 152] width 120 height 27
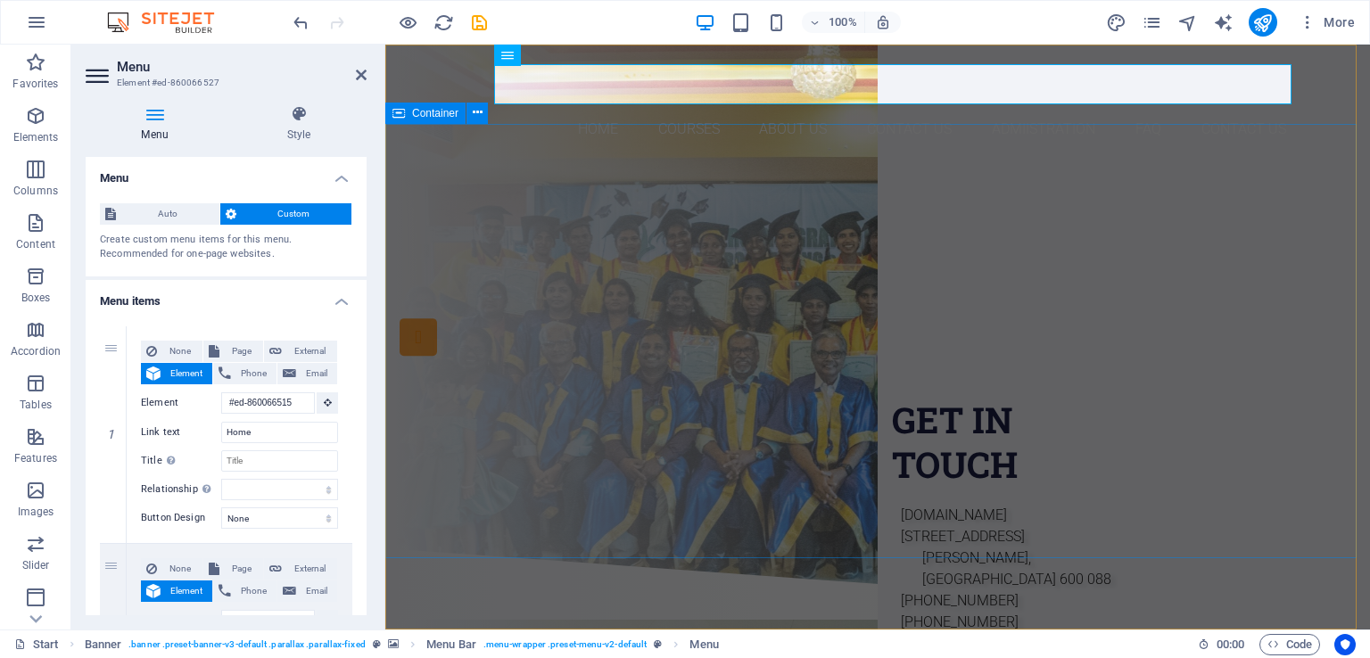
click at [865, 163] on div "Are you LOOKING FOR A GOOD CARRIER? Join our Elavero Training Institute APPROVE…" at bounding box center [877, 355] width 984 height 385
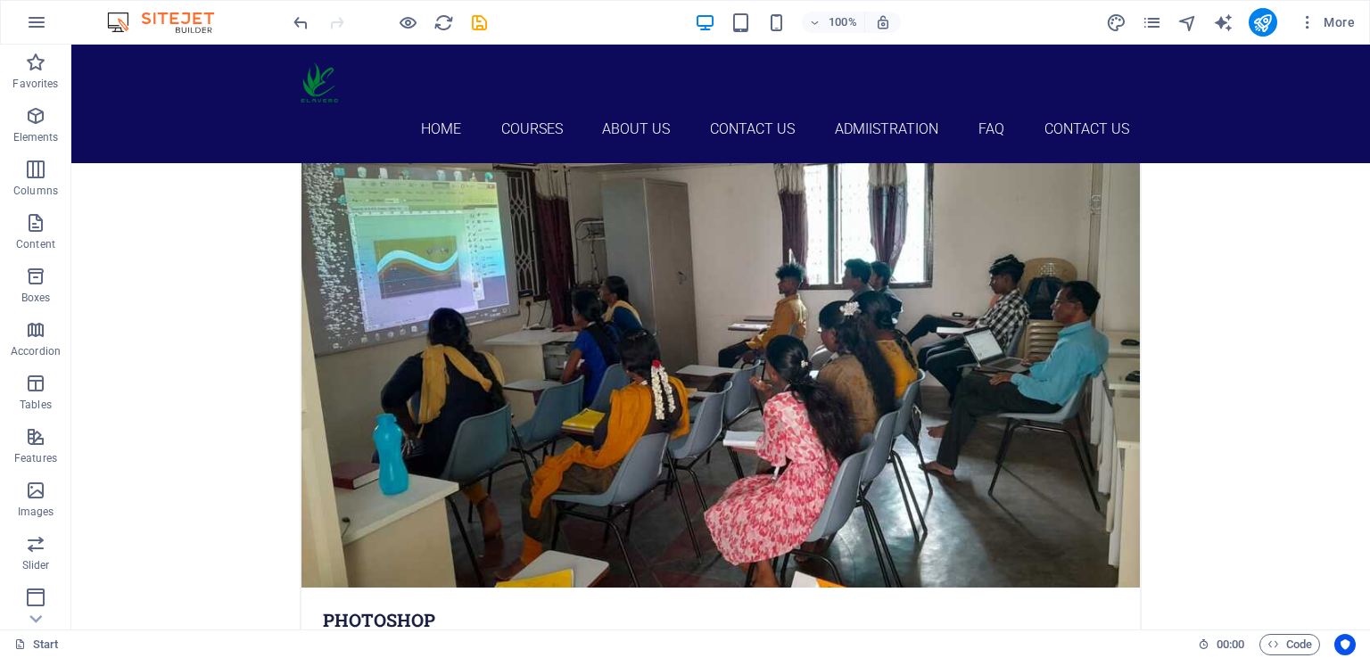
scroll to position [5515, 0]
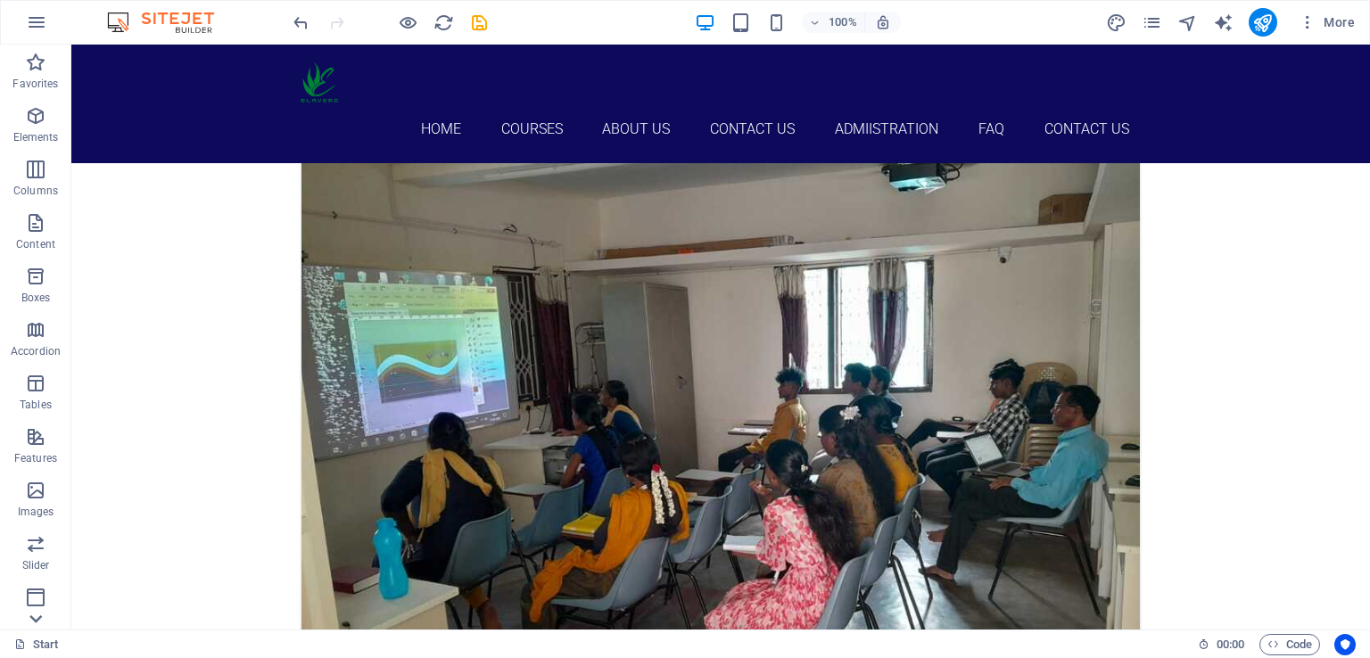
click at [40, 615] on icon at bounding box center [35, 619] width 12 height 8
click at [46, 497] on span "Forms" at bounding box center [35, 497] width 71 height 43
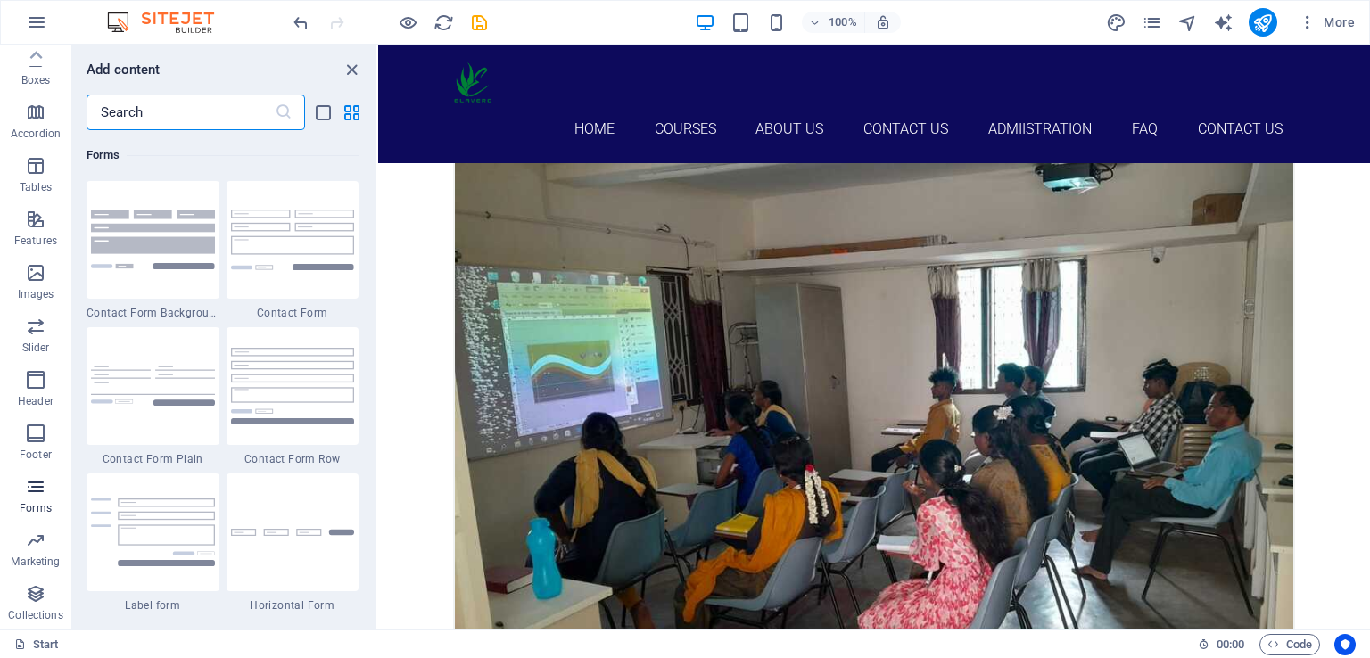
scroll to position [13019, 0]
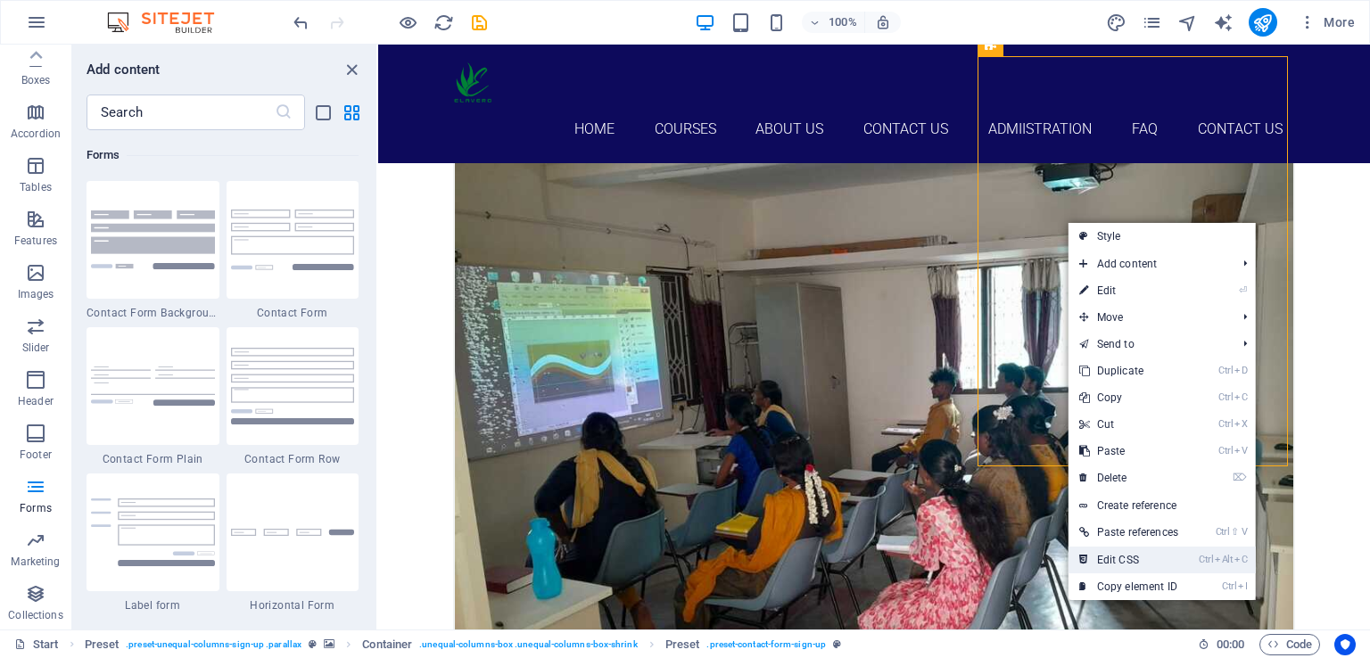
click at [1149, 559] on link "Ctrl Alt C Edit CSS" at bounding box center [1128, 560] width 120 height 27
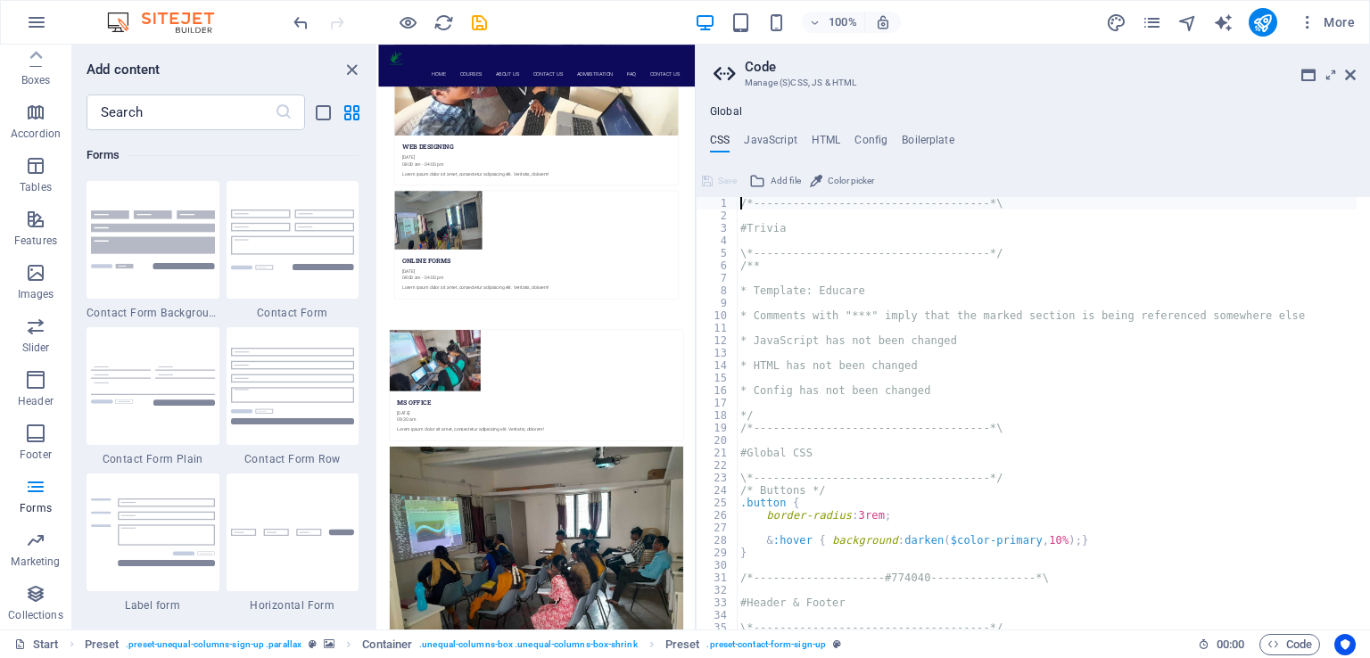
type textarea "@include contact-form("
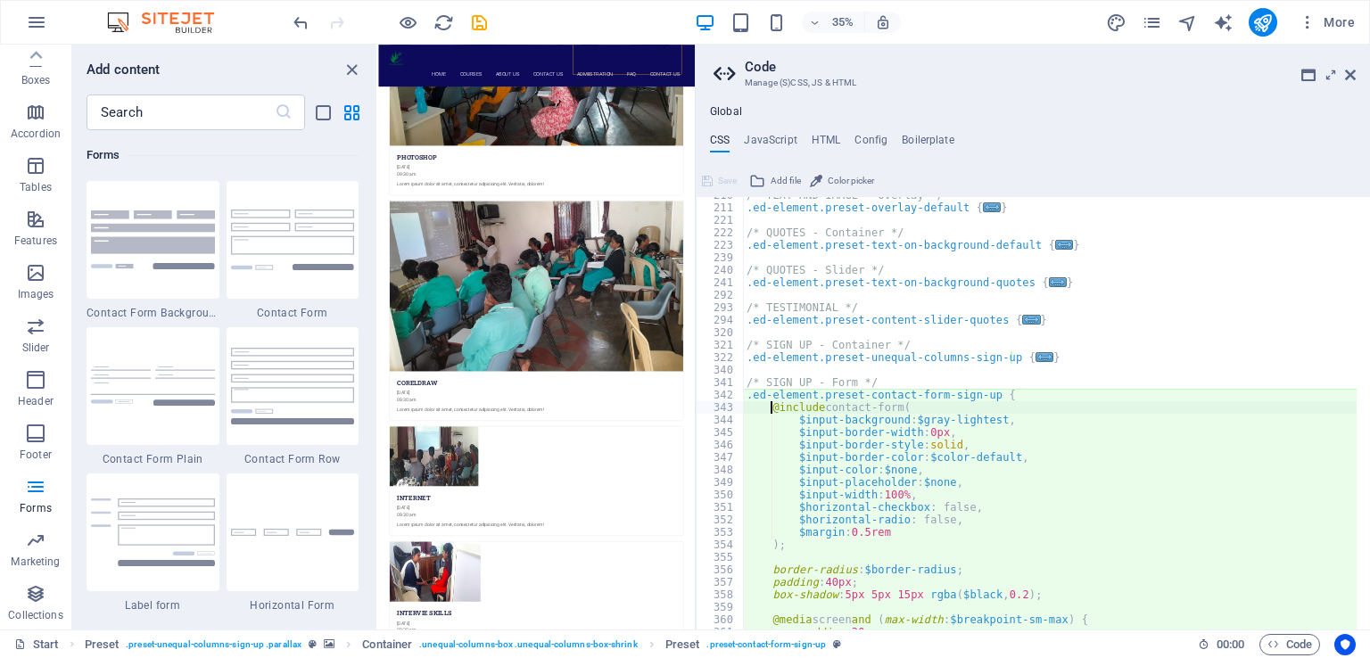
scroll to position [820, 0]
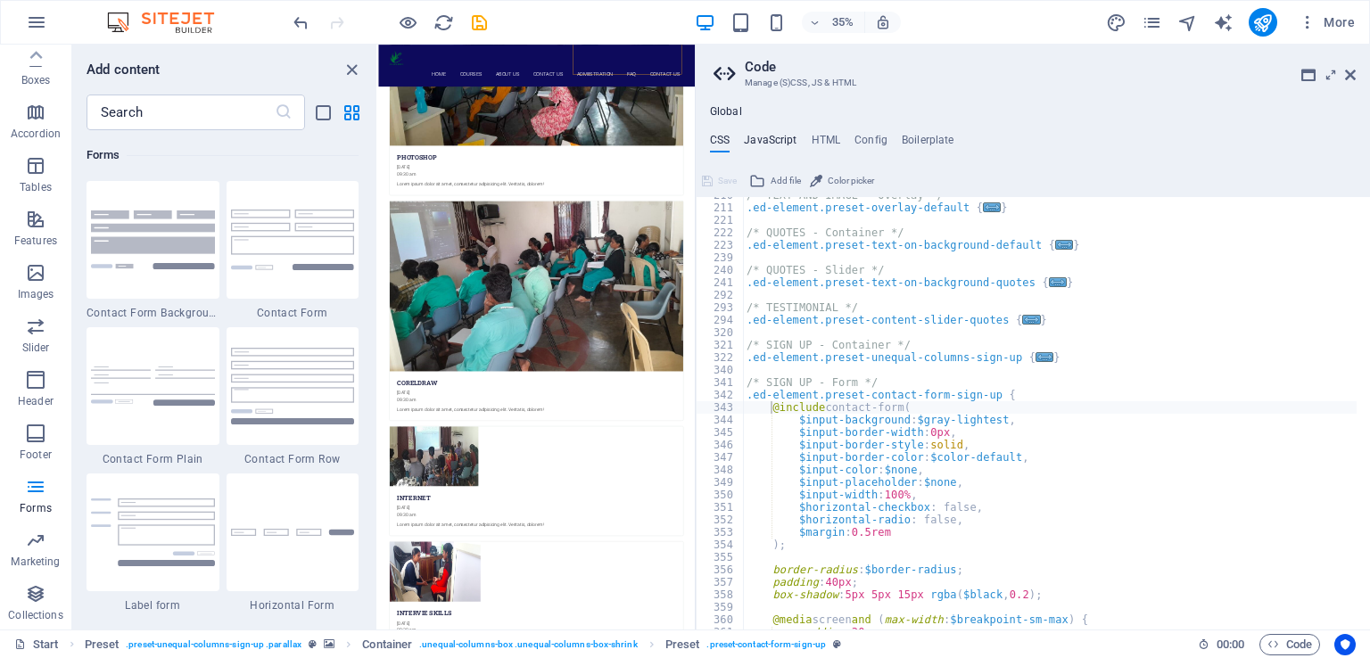
click at [765, 142] on h4 "JavaScript" at bounding box center [770, 144] width 53 height 20
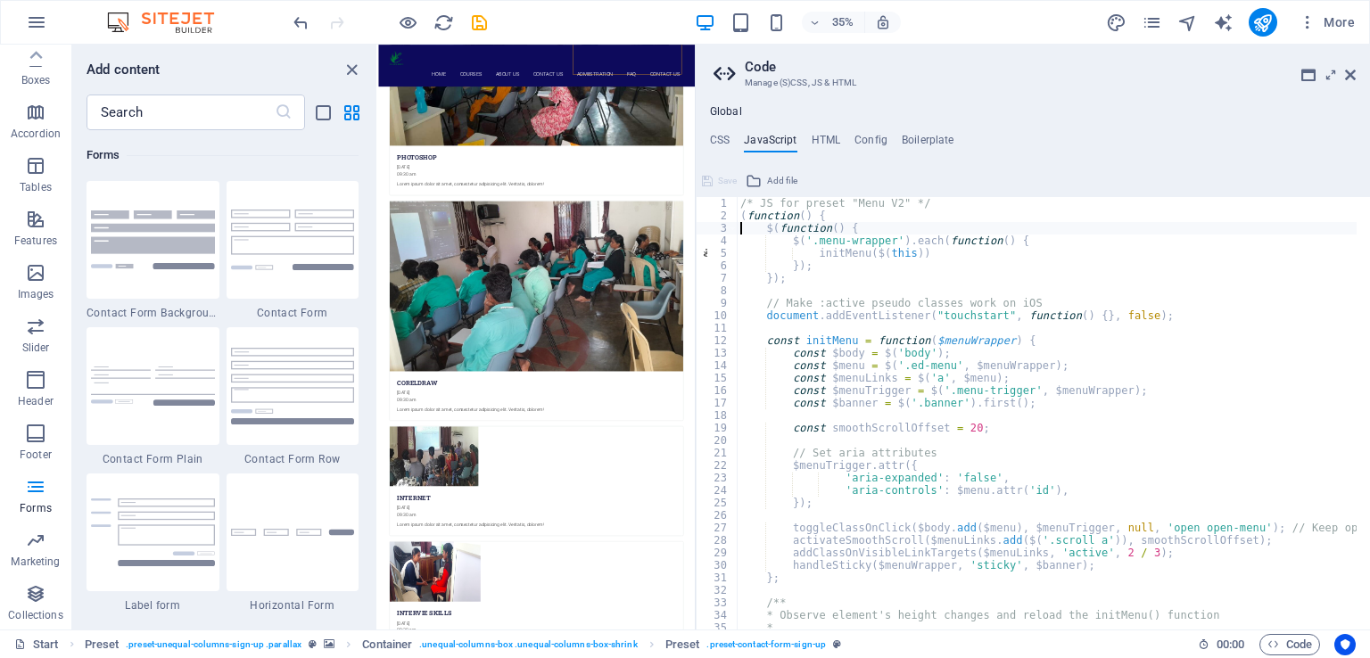
type textarea "});"
type textarea "document.addEventListener("touchstart", function() {}, false);"
type textarea "const $banner = $('.banner').first();"
type textarea "const smoothScrollOffset = 20;"
type textarea "});"
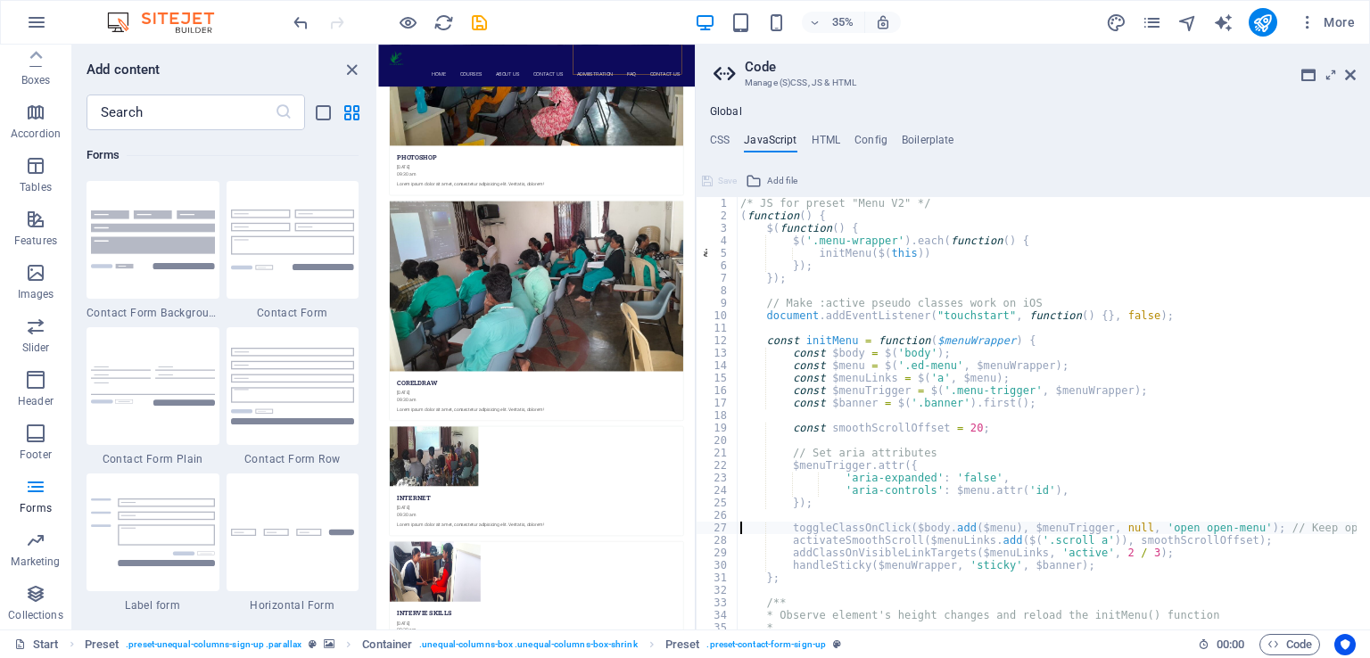
type textarea "};"
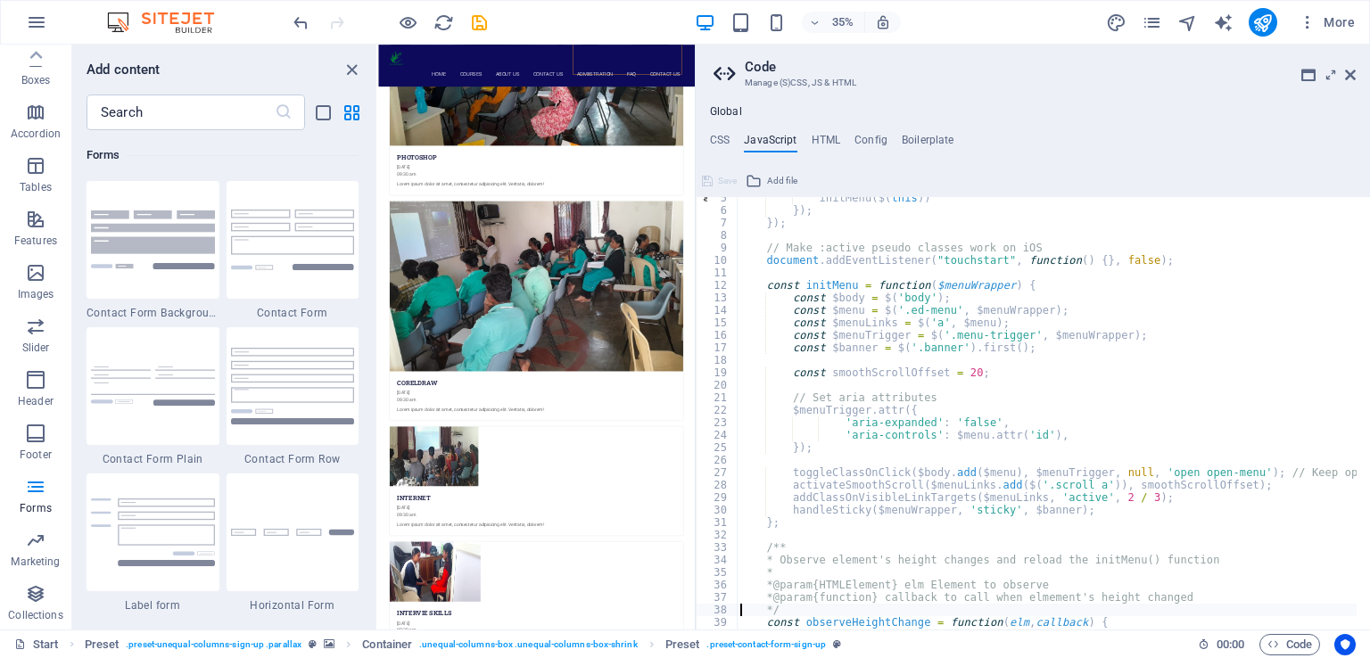
type textarea "if (!('ResizeObserver' in window) || elm == null) return;"
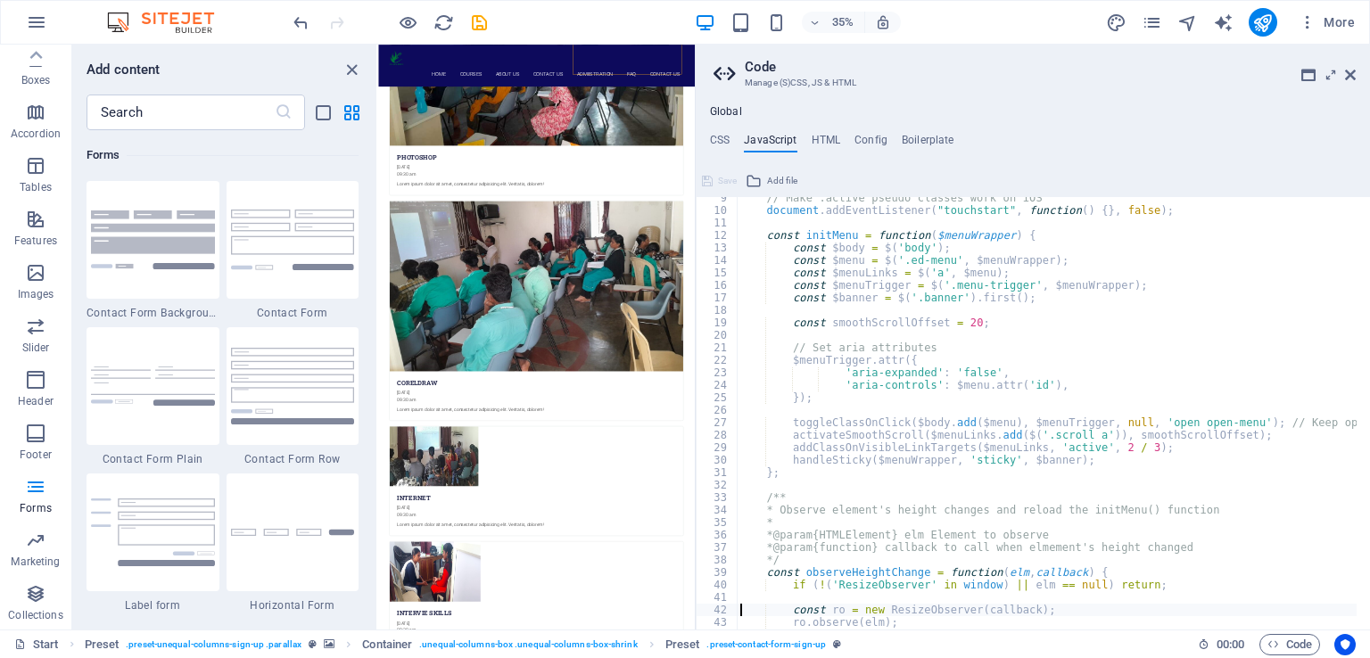
type textarea "}"
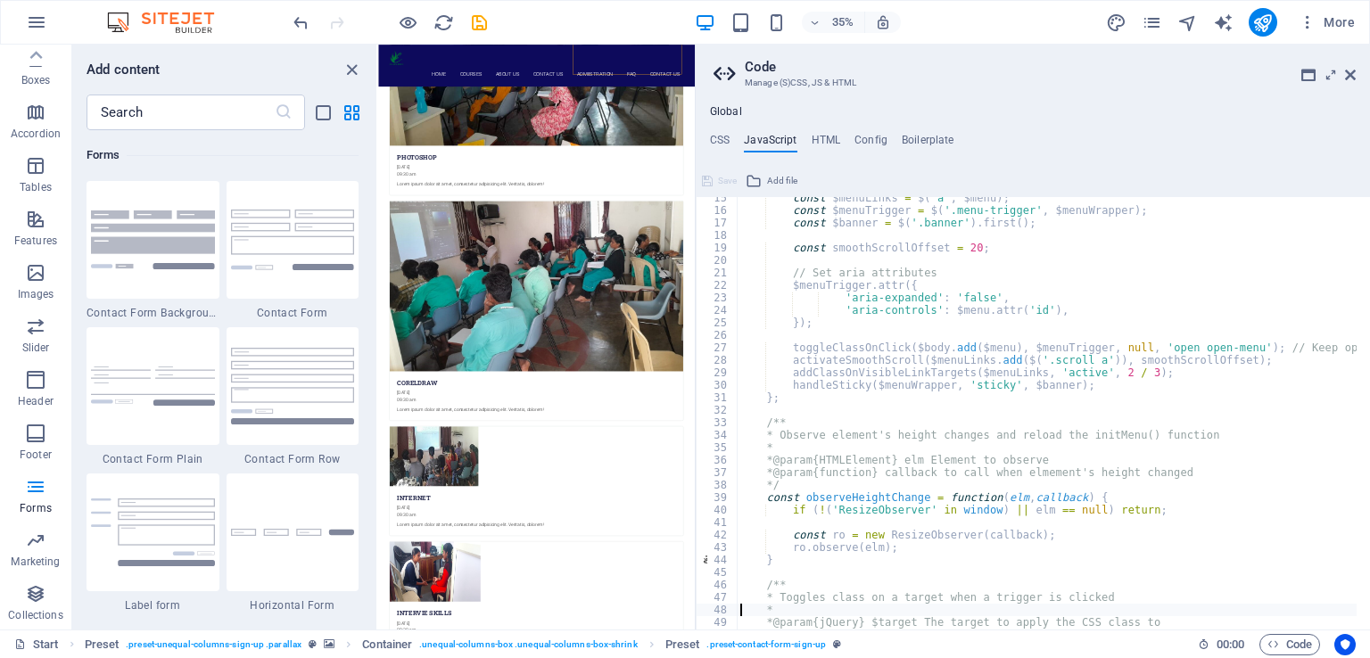
type textarea "const toggleClassOnClick = function($target, $trigger, $closeTrigger, cssClass)…"
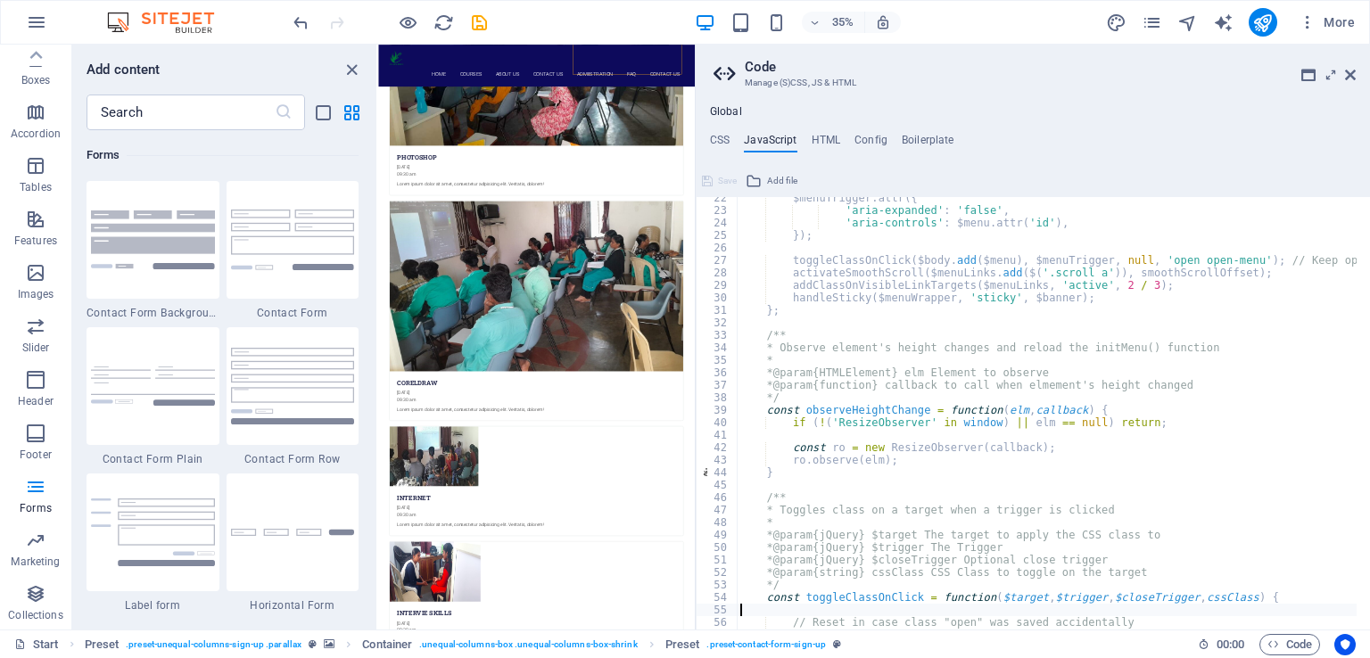
type textarea "$trigger.removeClass(cssClass).attr('aria-expanded', 'false');"
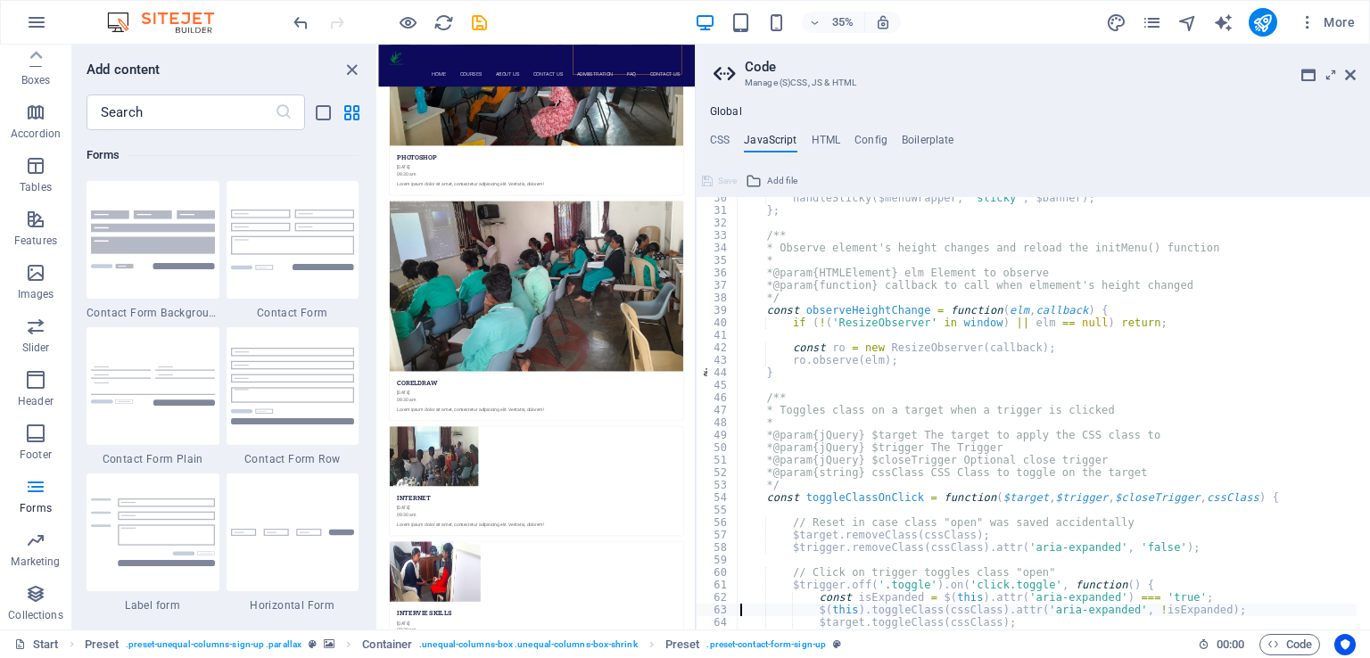
scroll to position [367, 0]
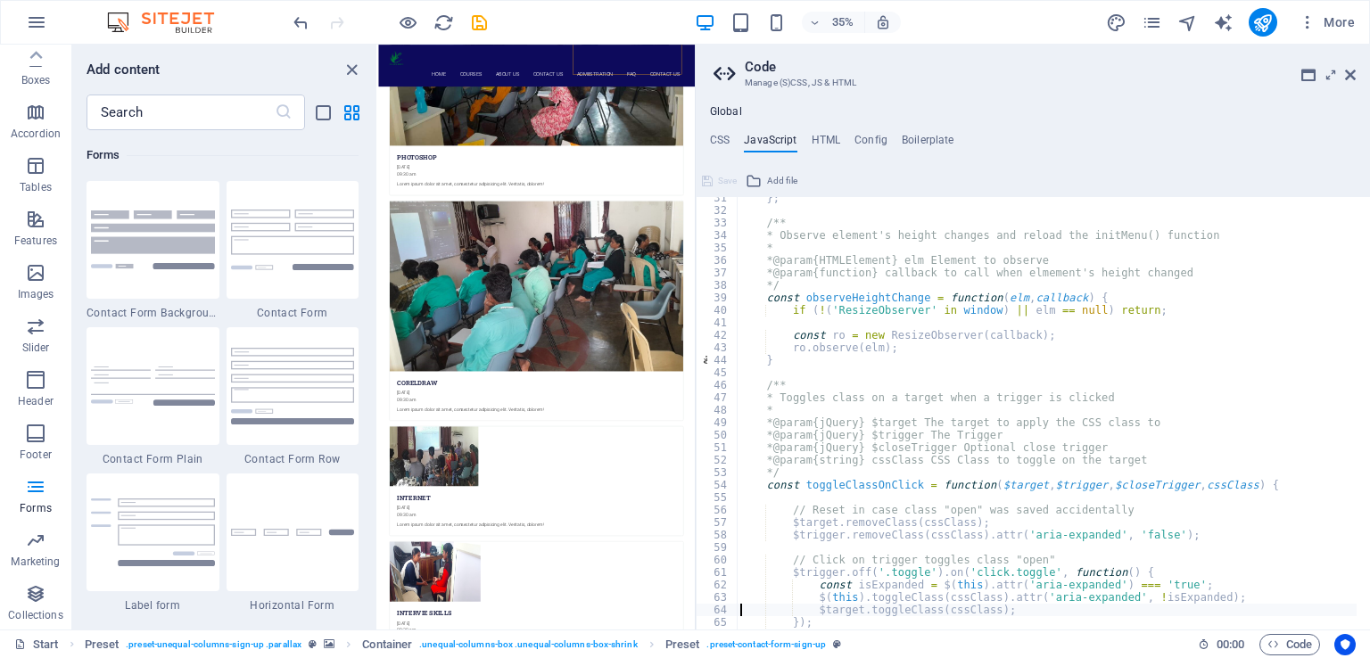
type textarea "});"
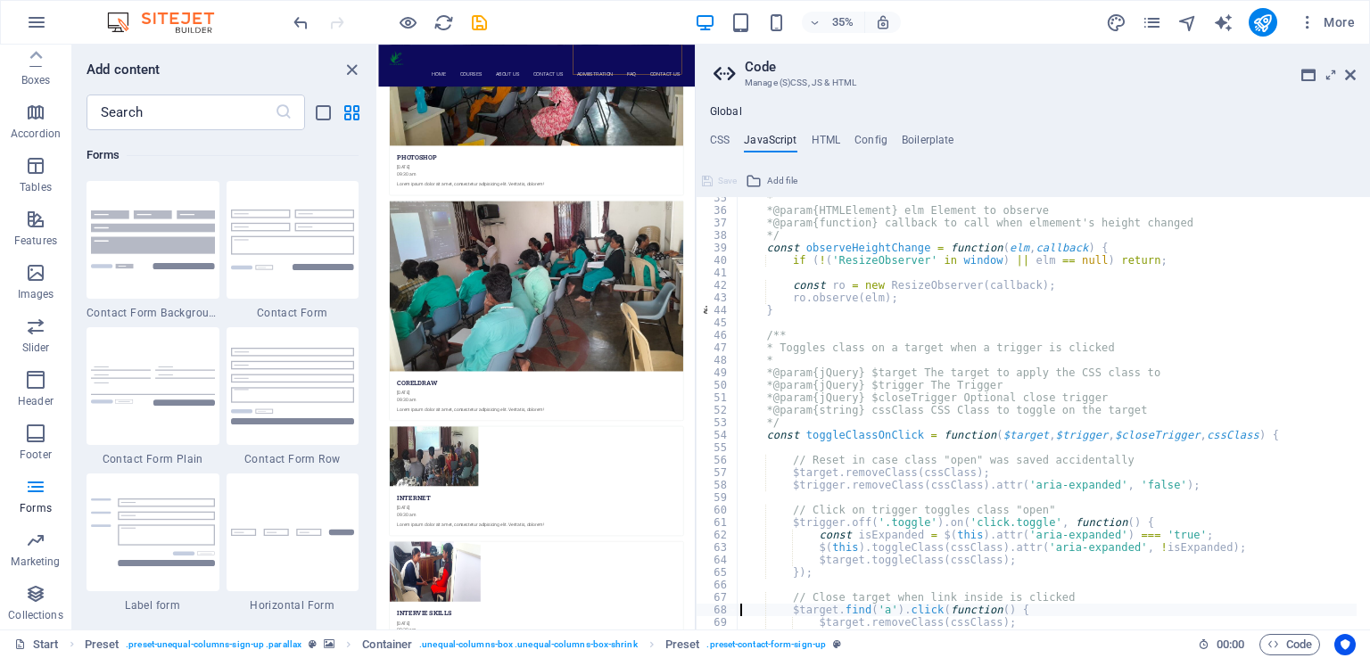
type textarea "});"
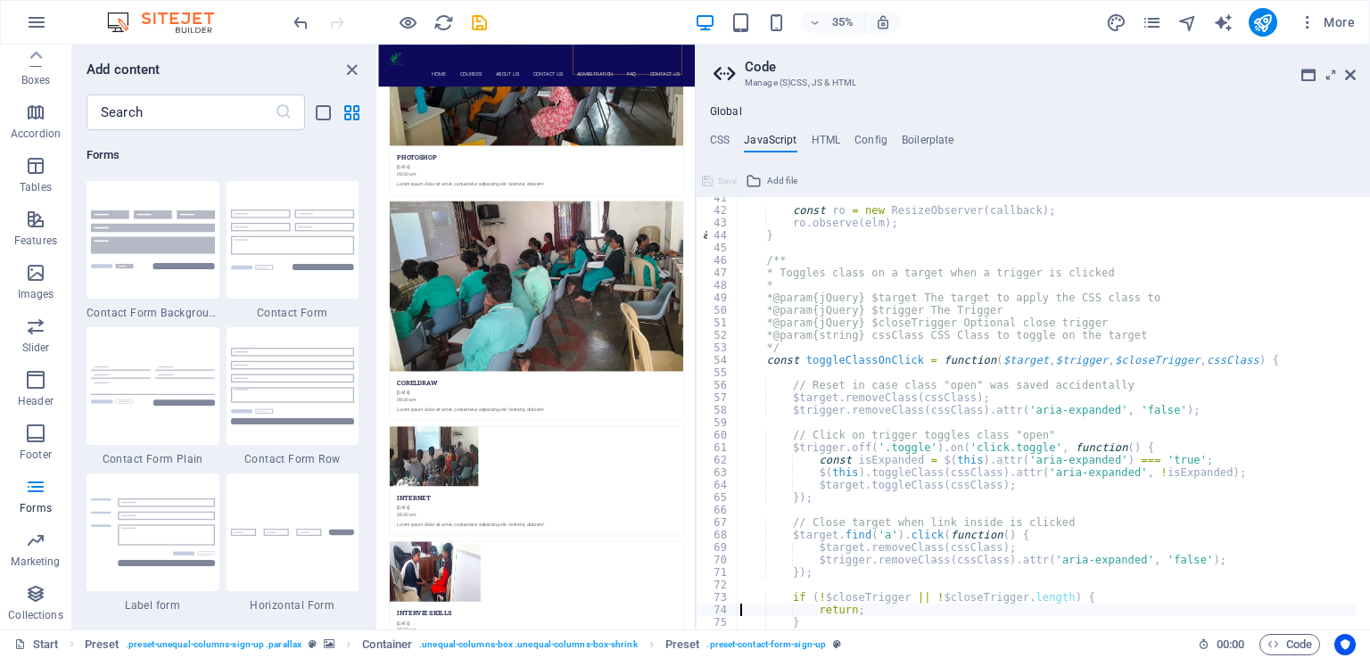
type textarea "}"
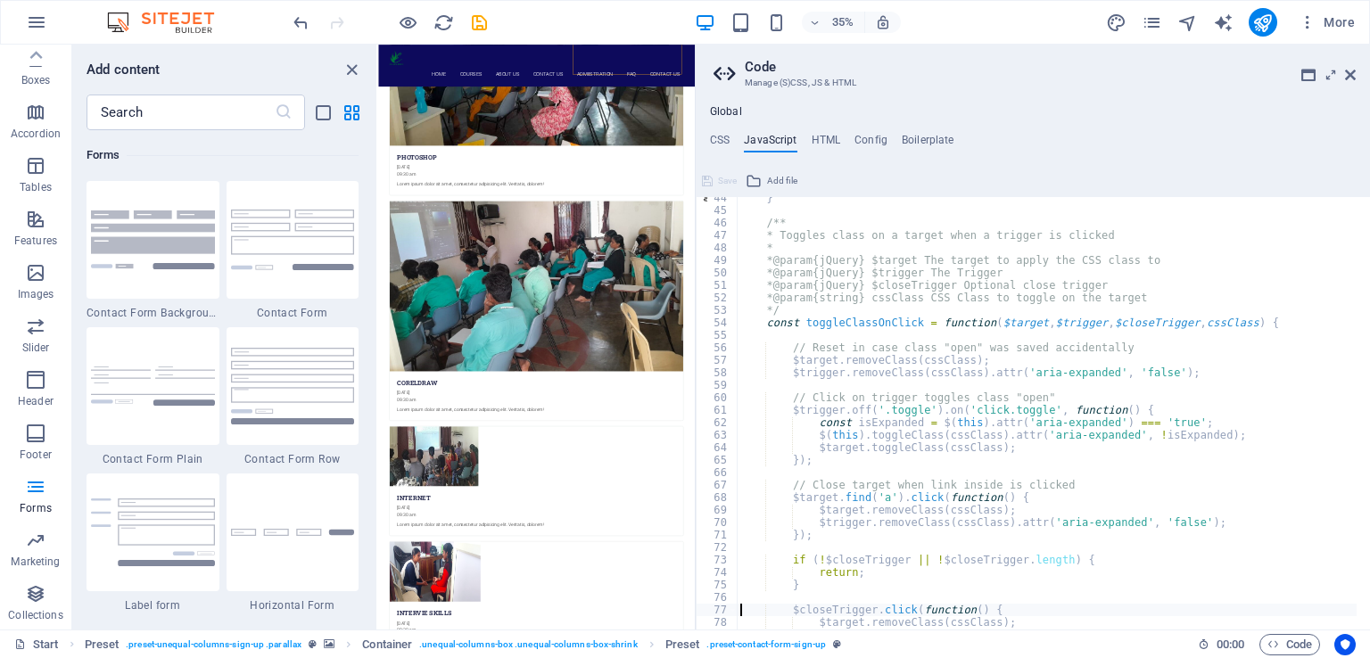
type textarea "};"
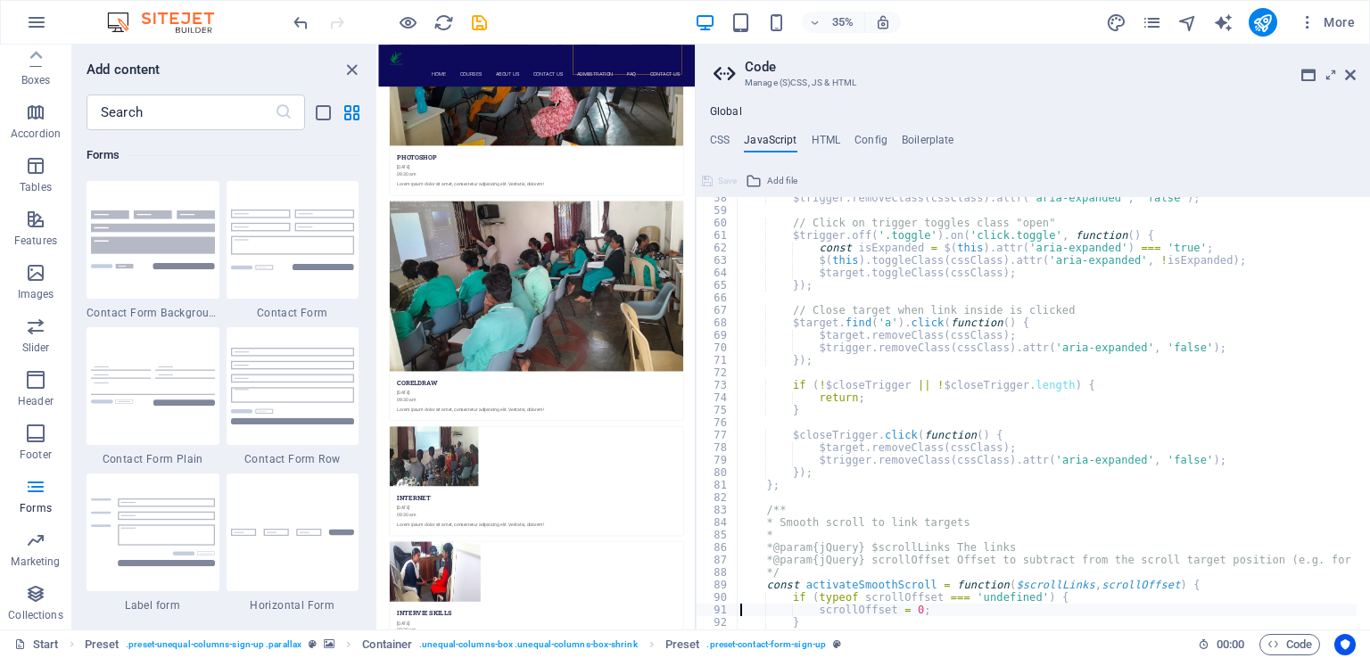
type textarea "}"
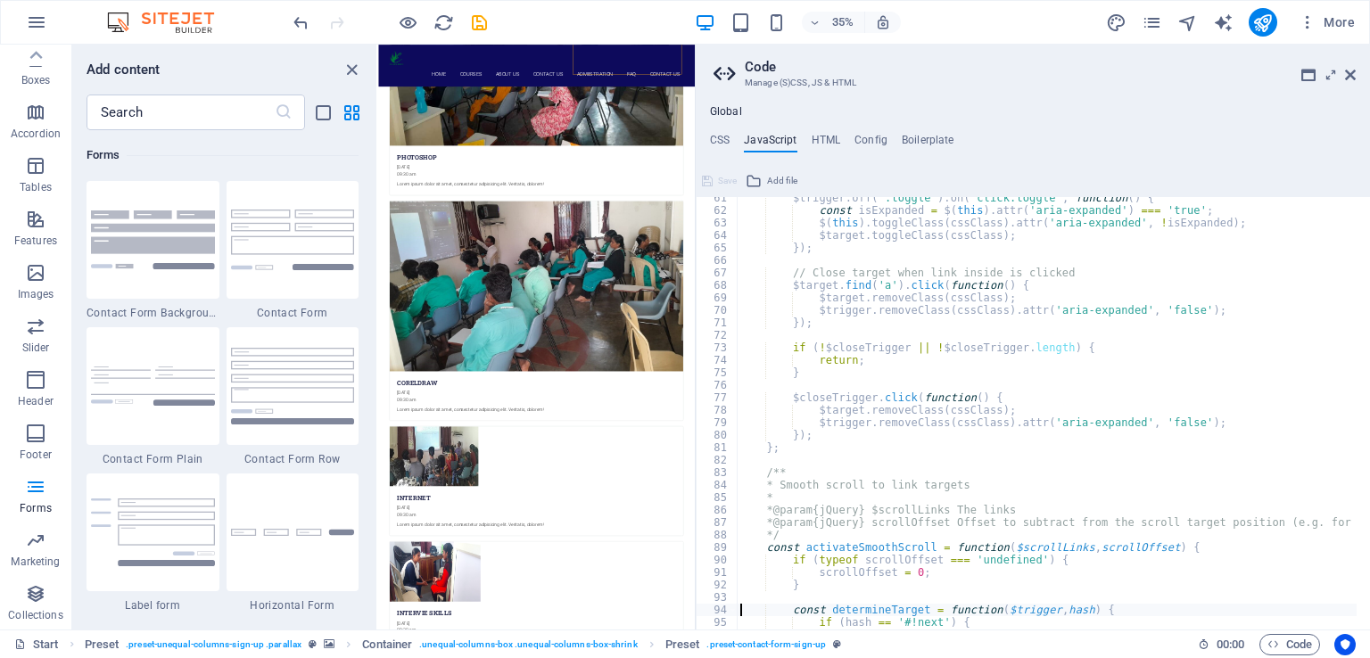
type textarea "}"
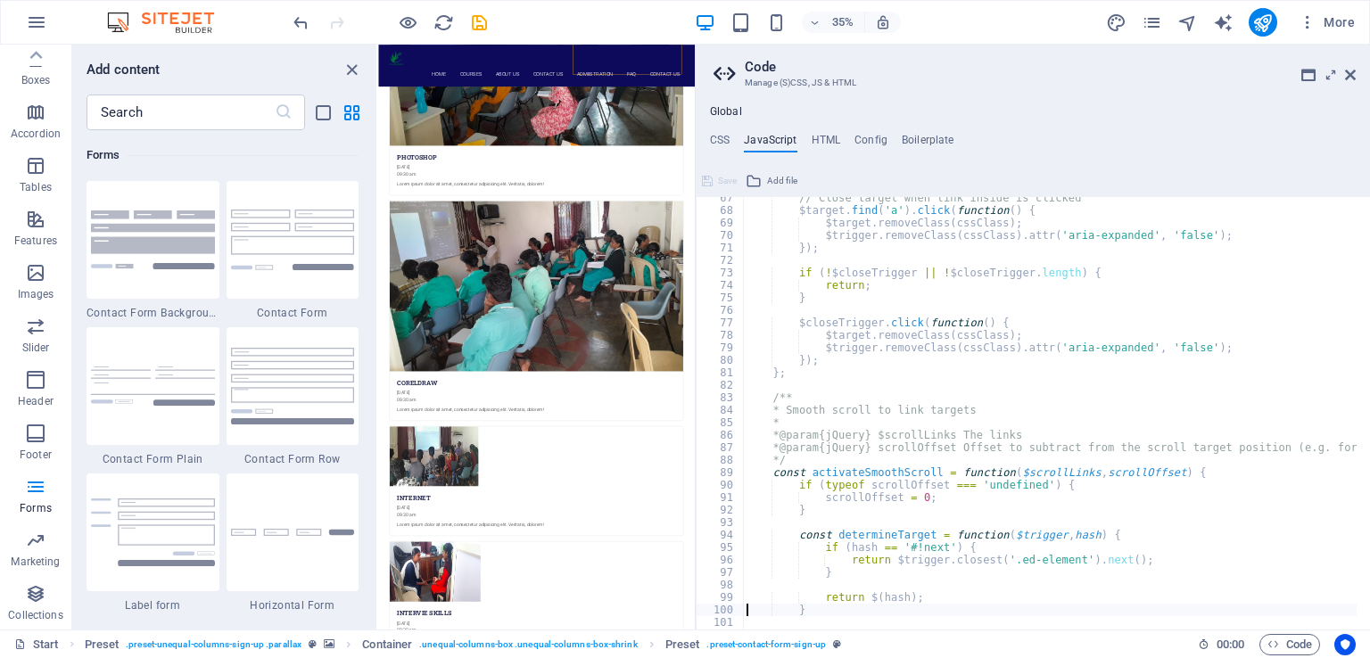
type textarea "e.preventDefault();"
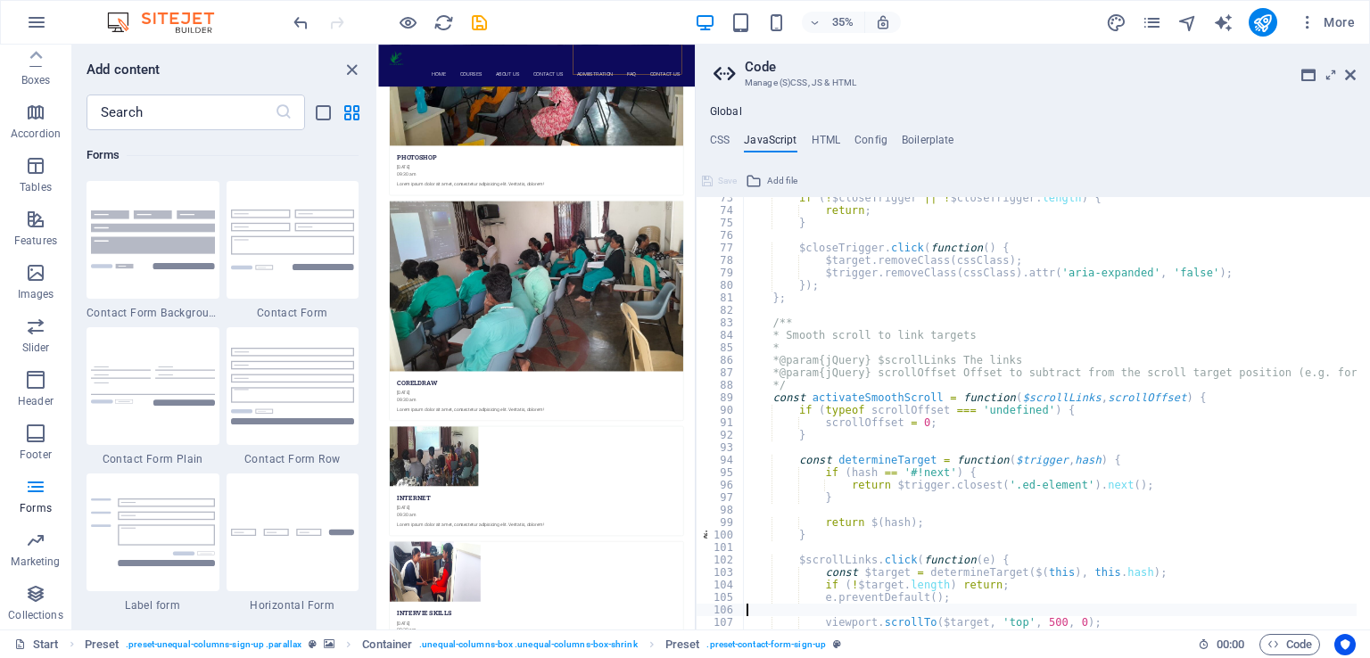
type textarea "viewport.scrollTo($target, 'top', 500, 0);"
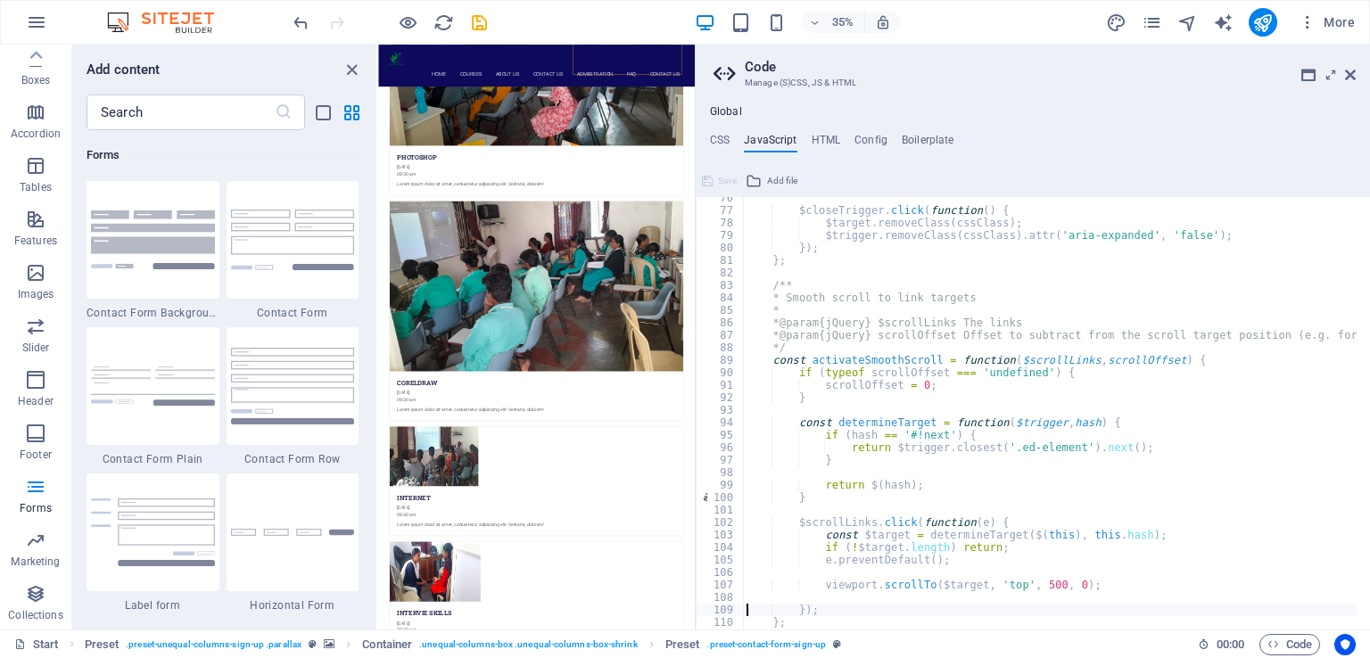
type textarea "};"
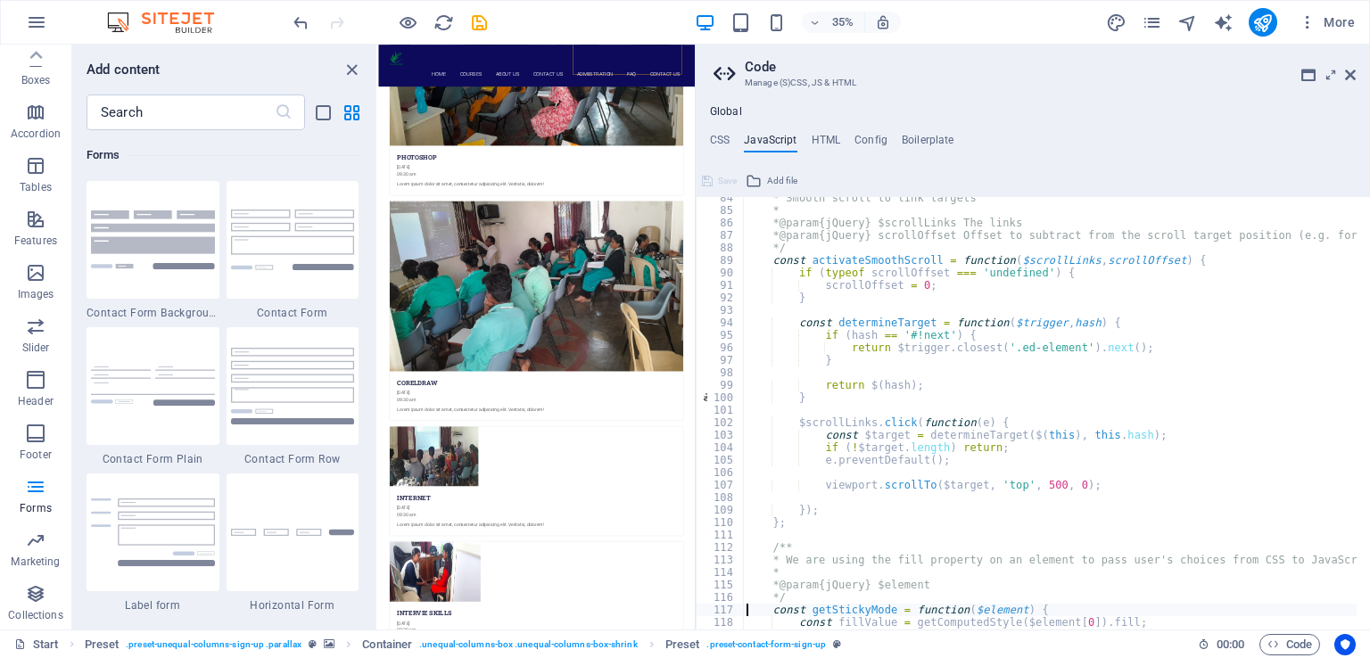
type textarea "const fillValue = getComputedStyle($element[0]).fill;"
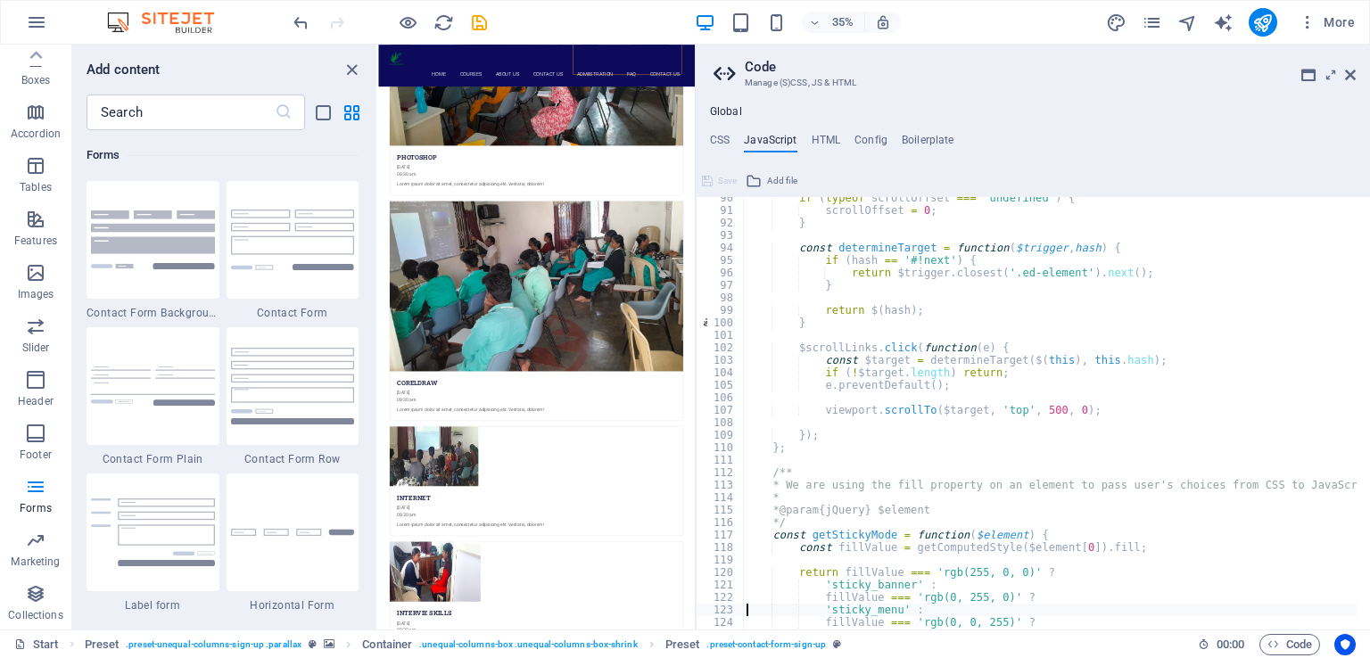
type textarea "};"
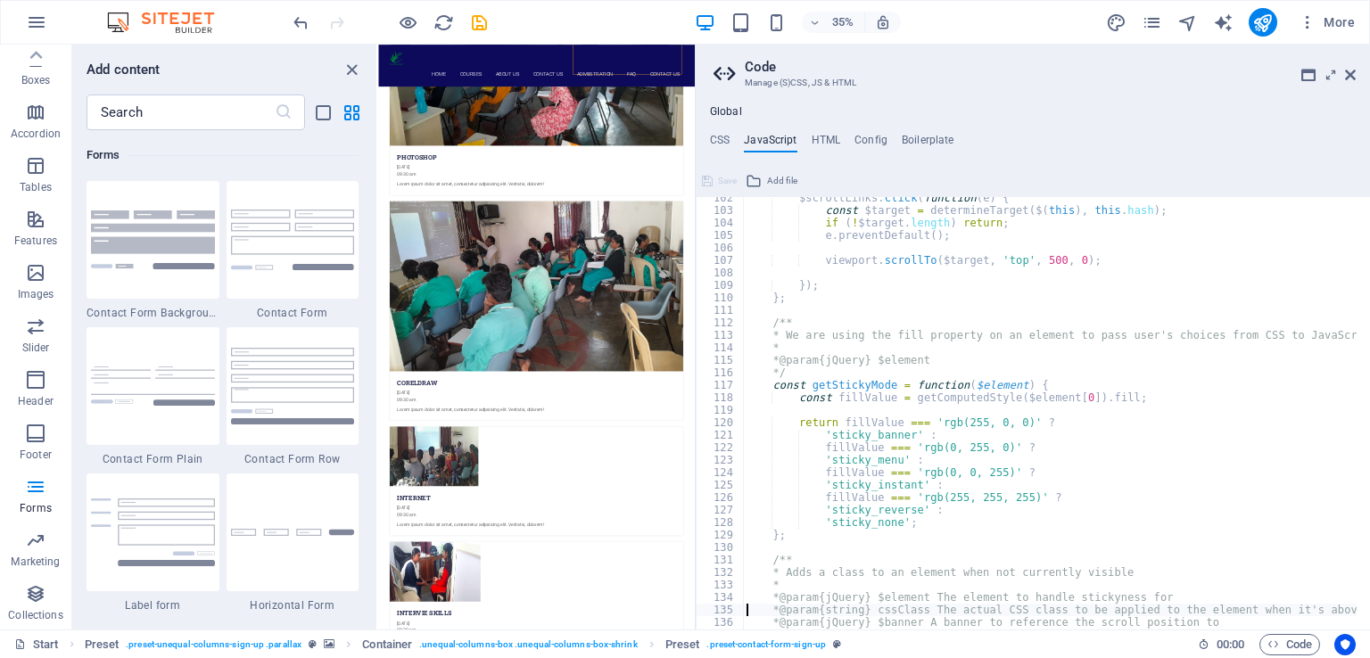
scroll to position [1304, 0]
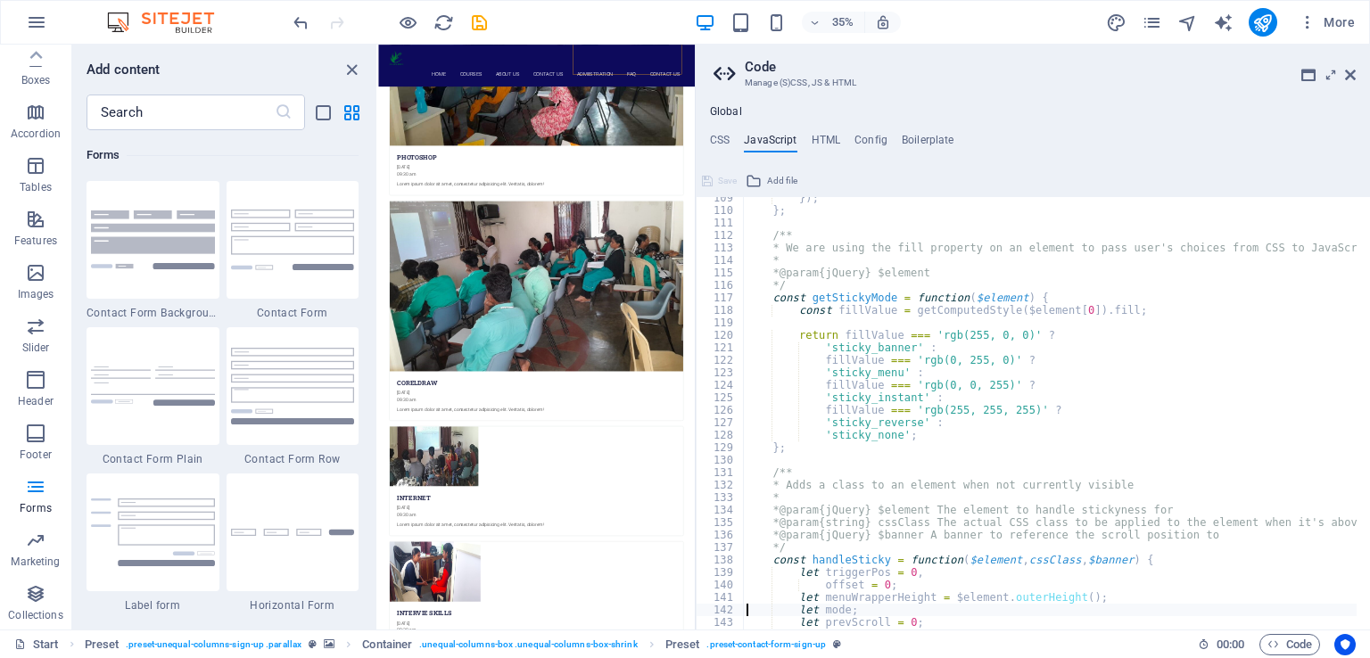
type textarea "$element.removeClass(cssClass);"
type textarea "};"
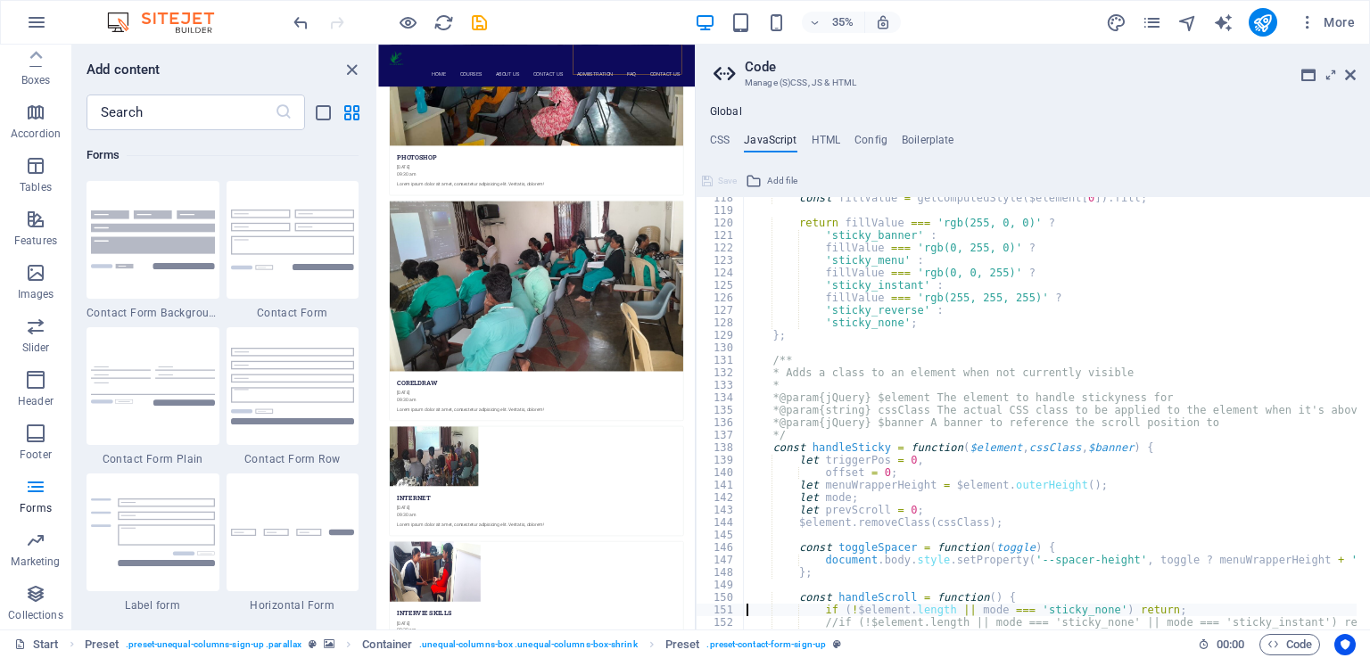
type textarea "//if (!$element.length || mode === 'sticky_none' || mode === 'sticky_instant') …"
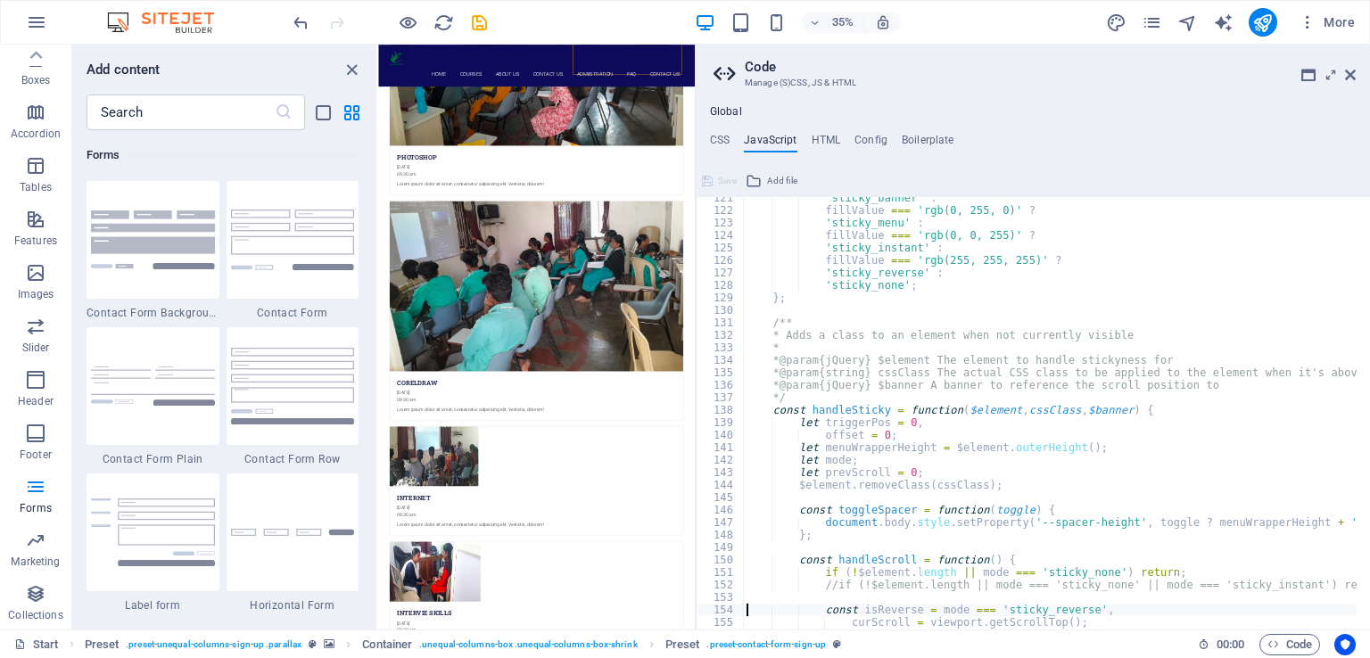
type textarea "curScroll = viewport.getScrollTop();"
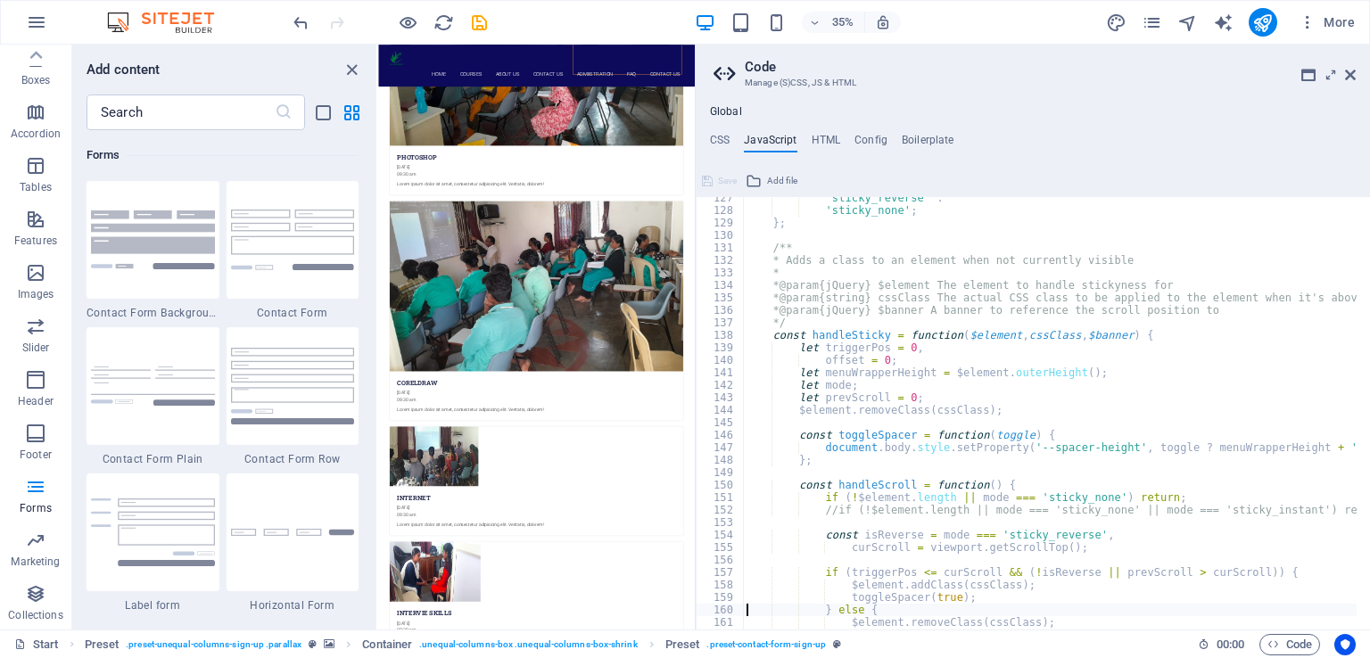
type textarea "}"
type textarea "};"
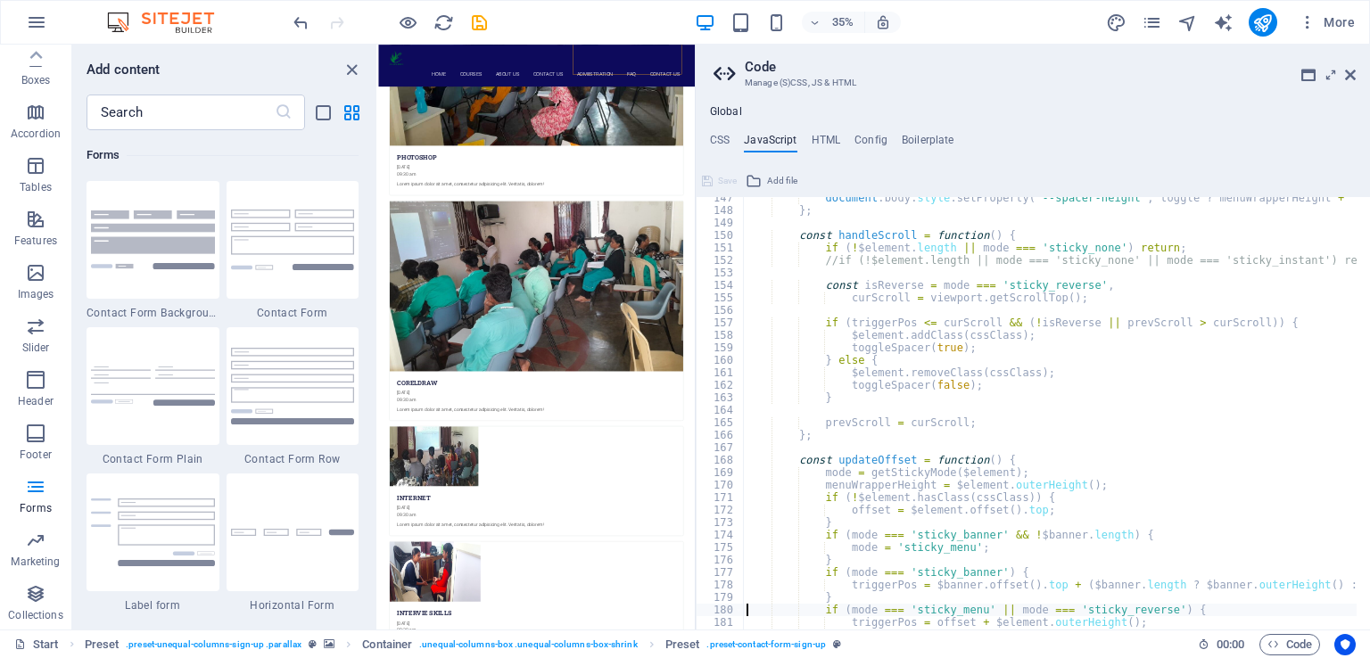
scroll to position [1866, 0]
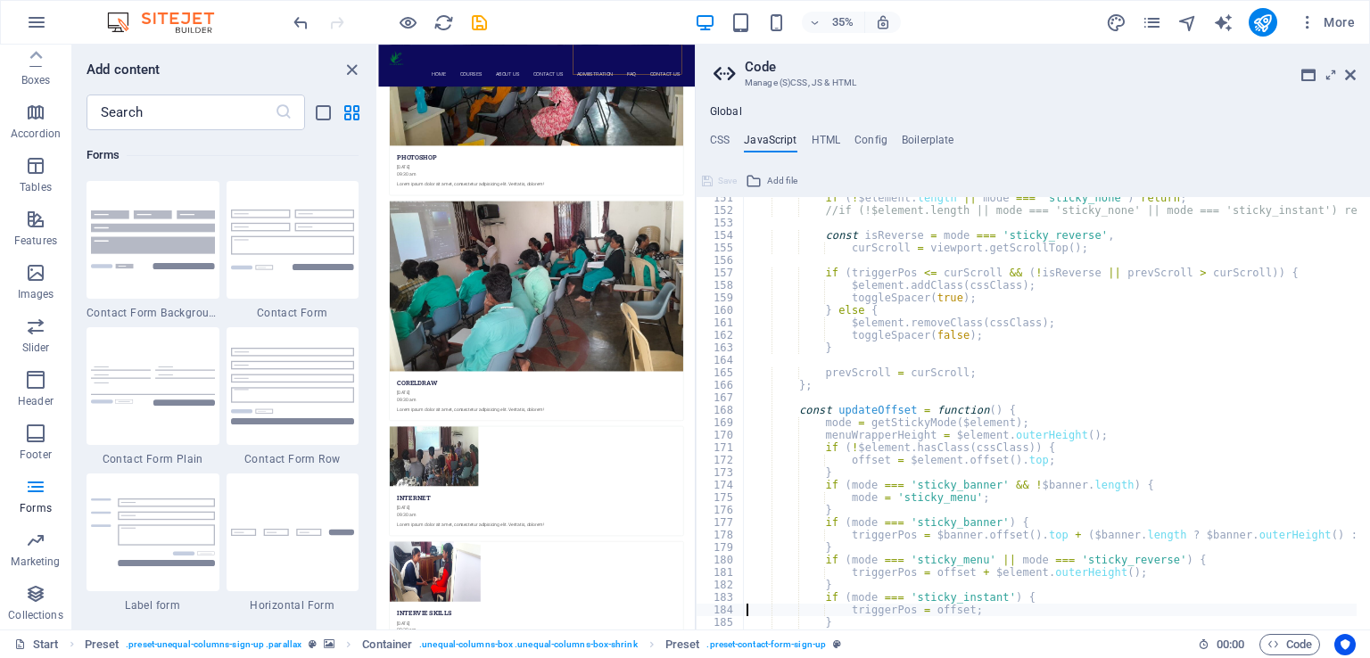
type textarea "}"
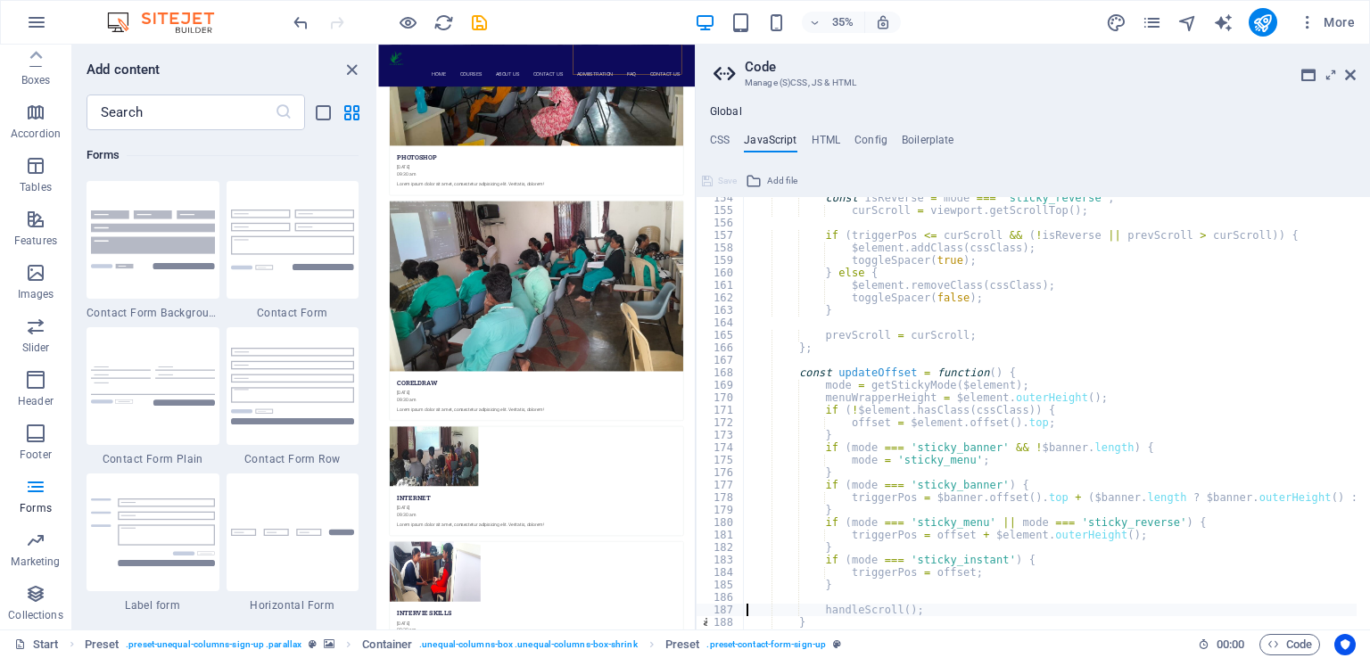
type textarea "}"
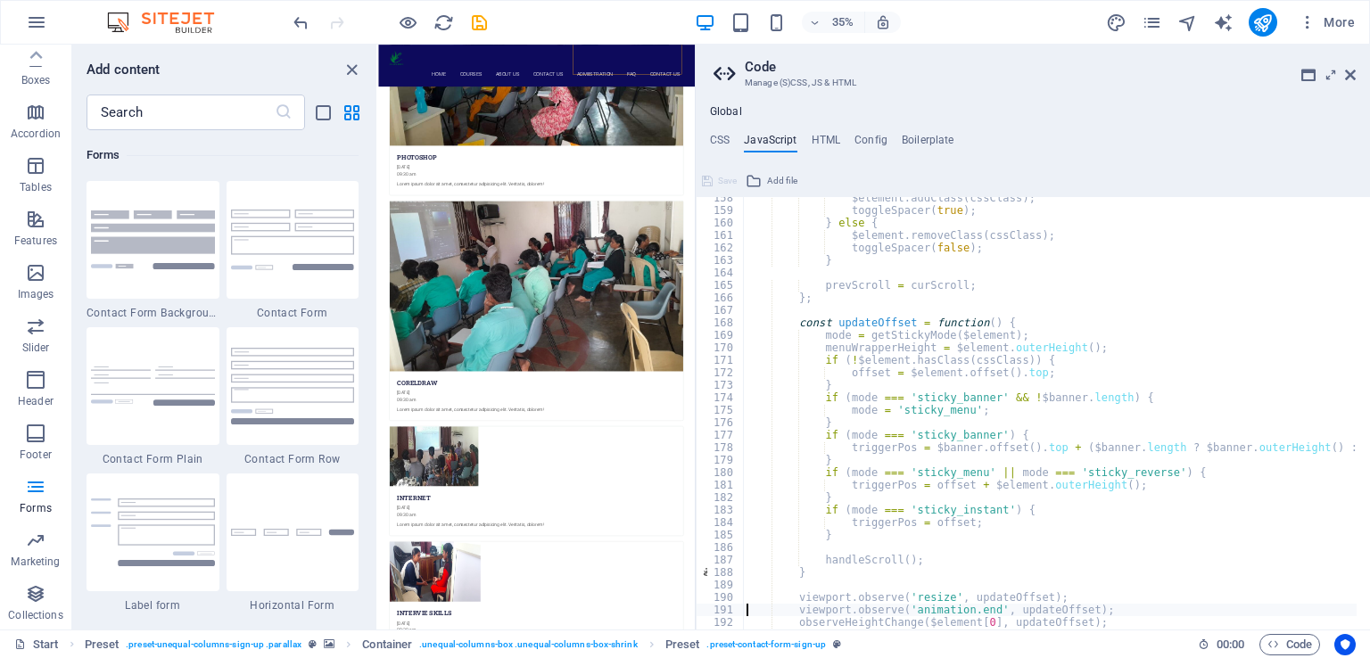
type textarea "updateOffset();"
type textarea "};"
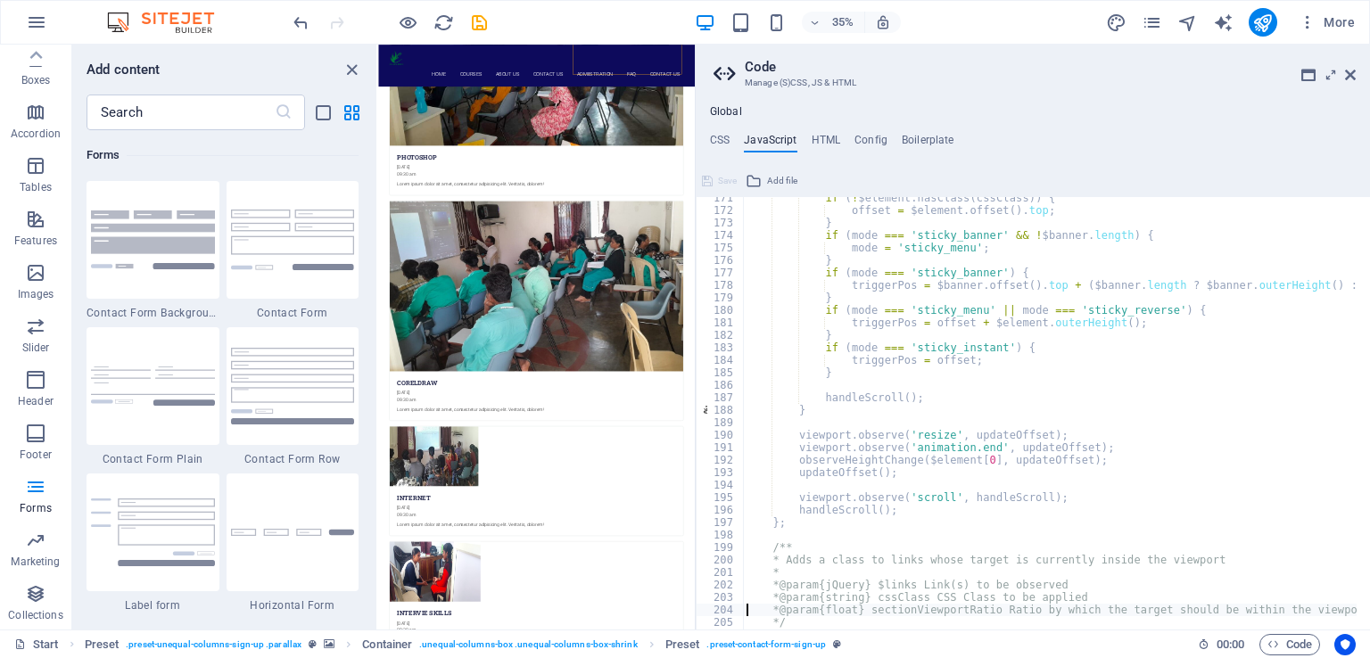
type textarea "}"
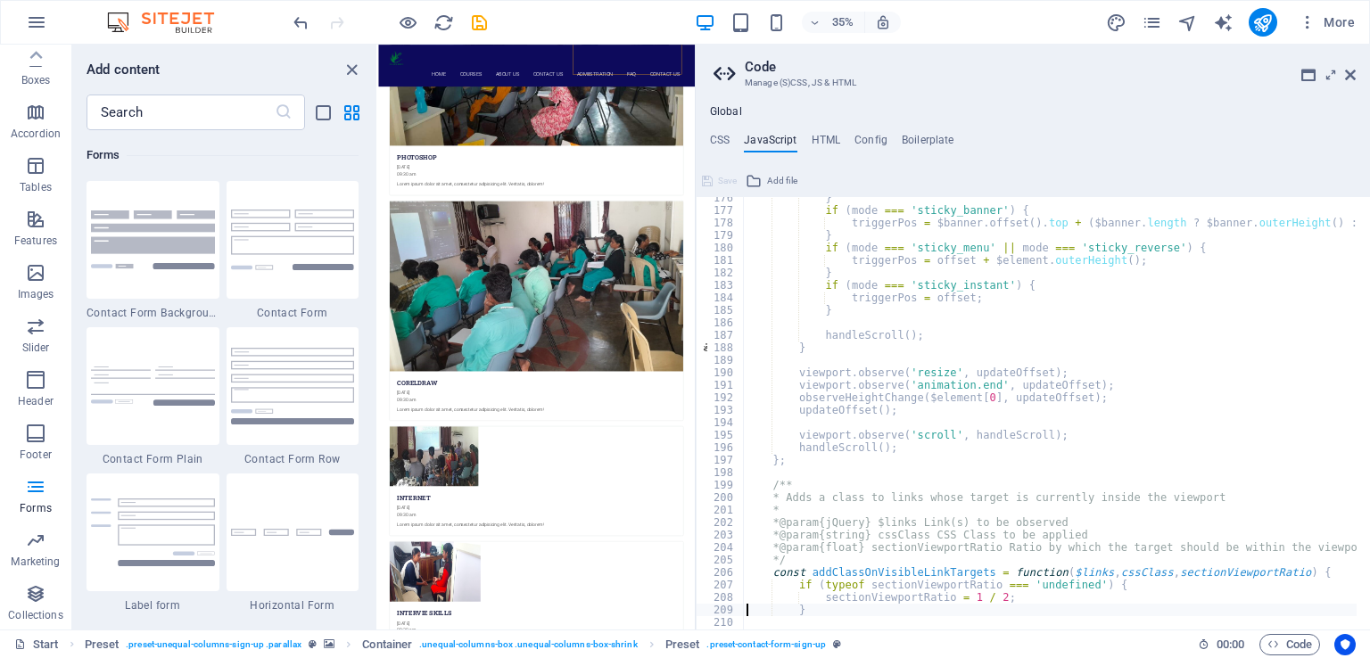
type textarea "const activeLink = $links.filter('.active');"
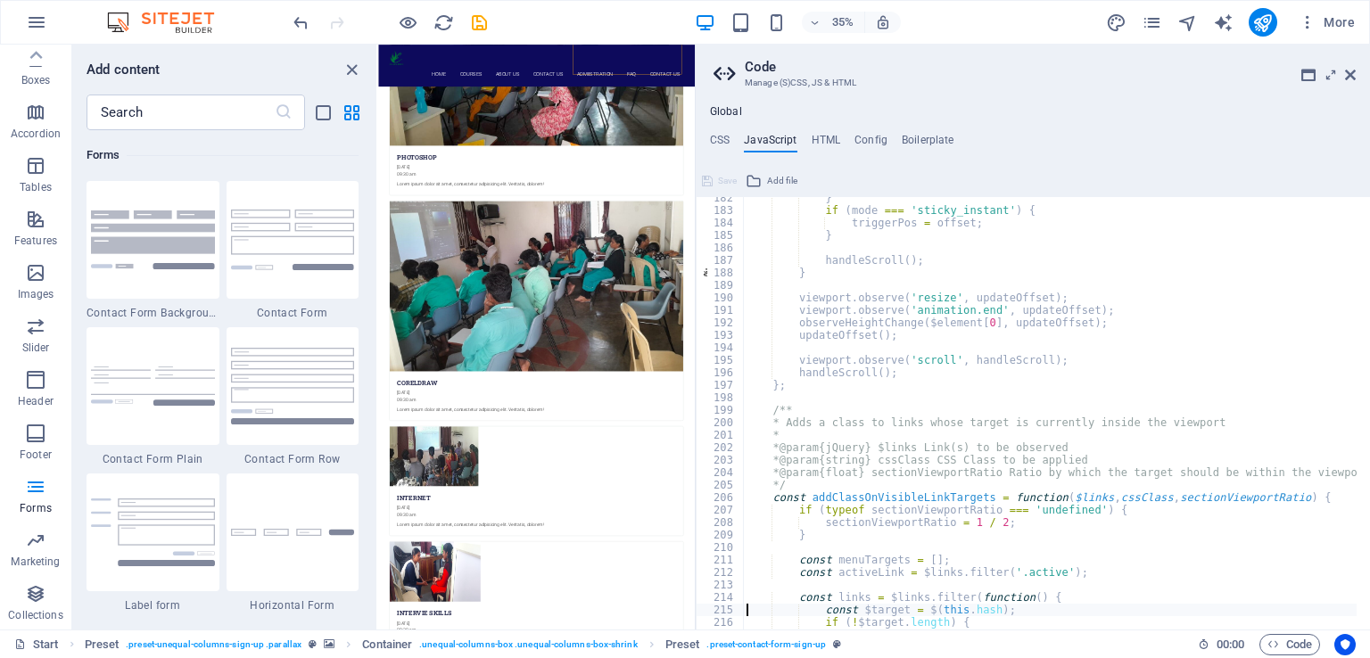
type textarea "}"
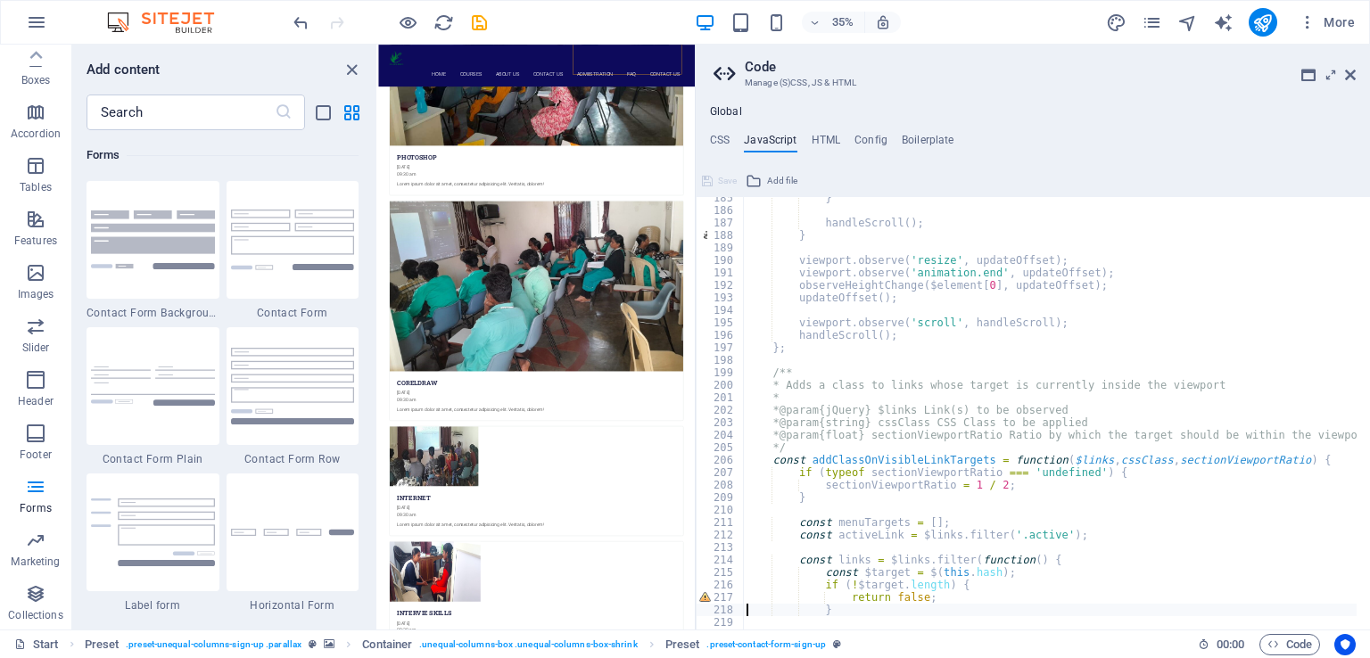
type textarea "};"
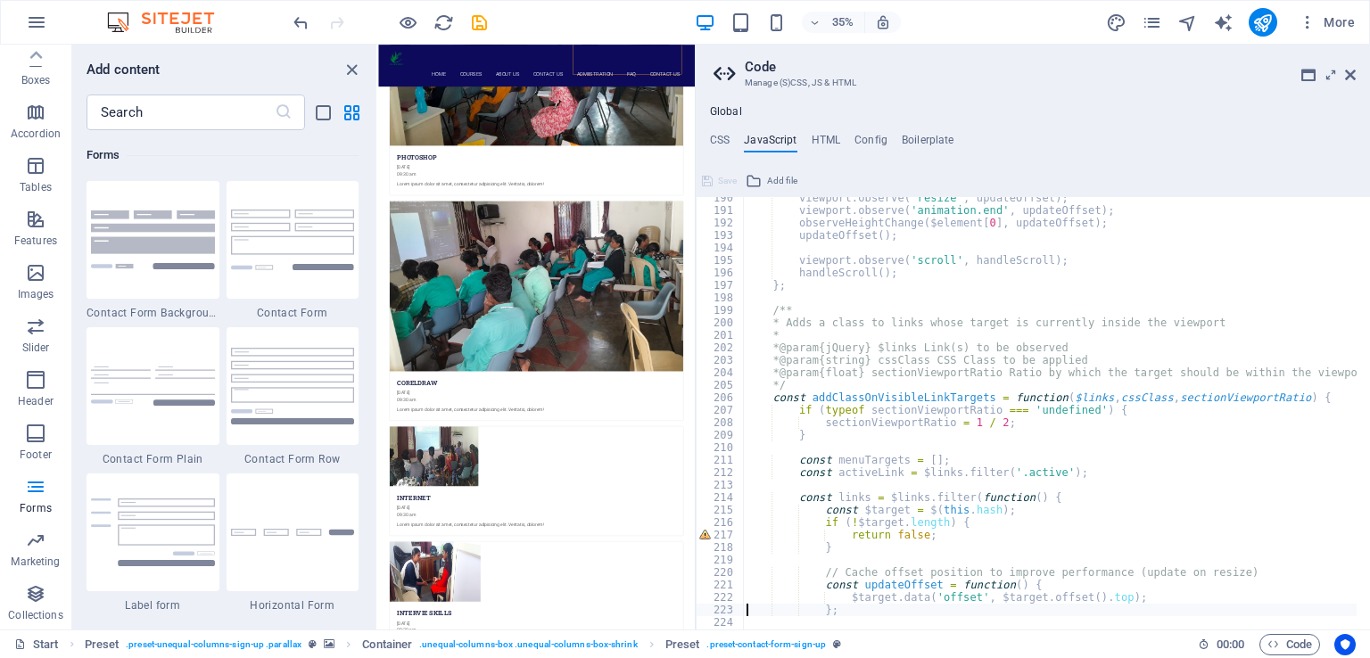
scroll to position [2377, 0]
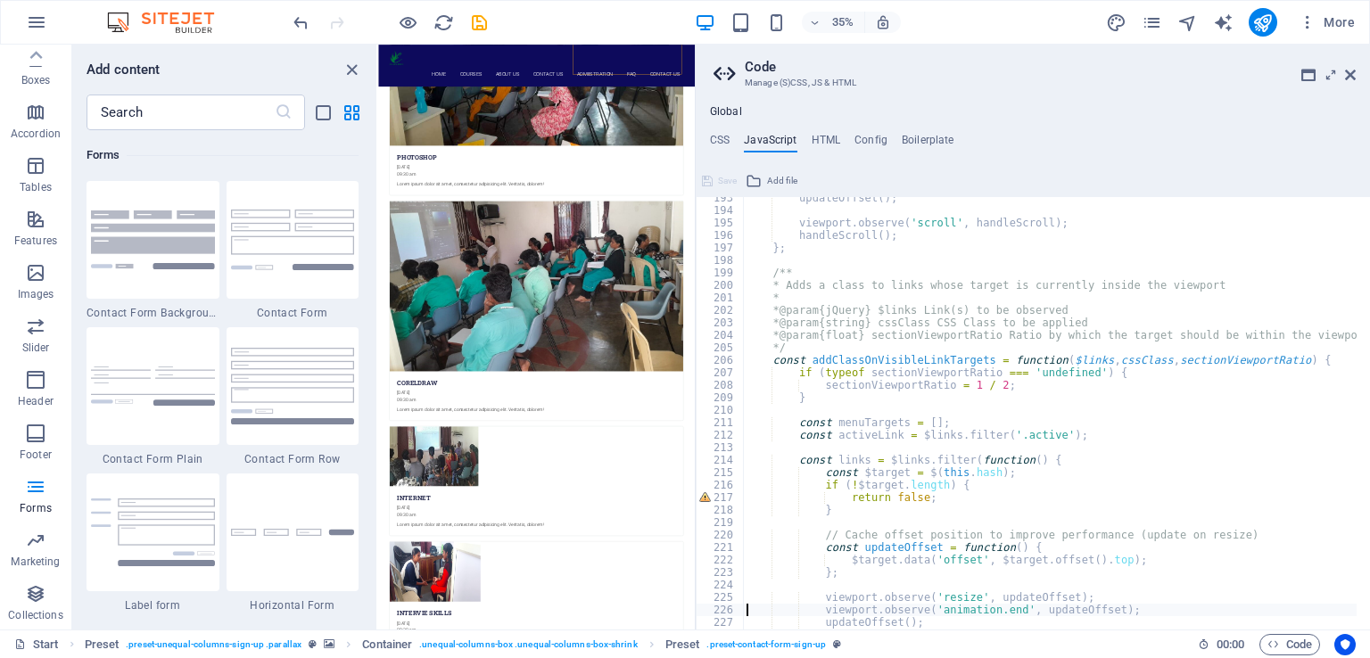
type textarea "updateOffset();"
type textarea "});"
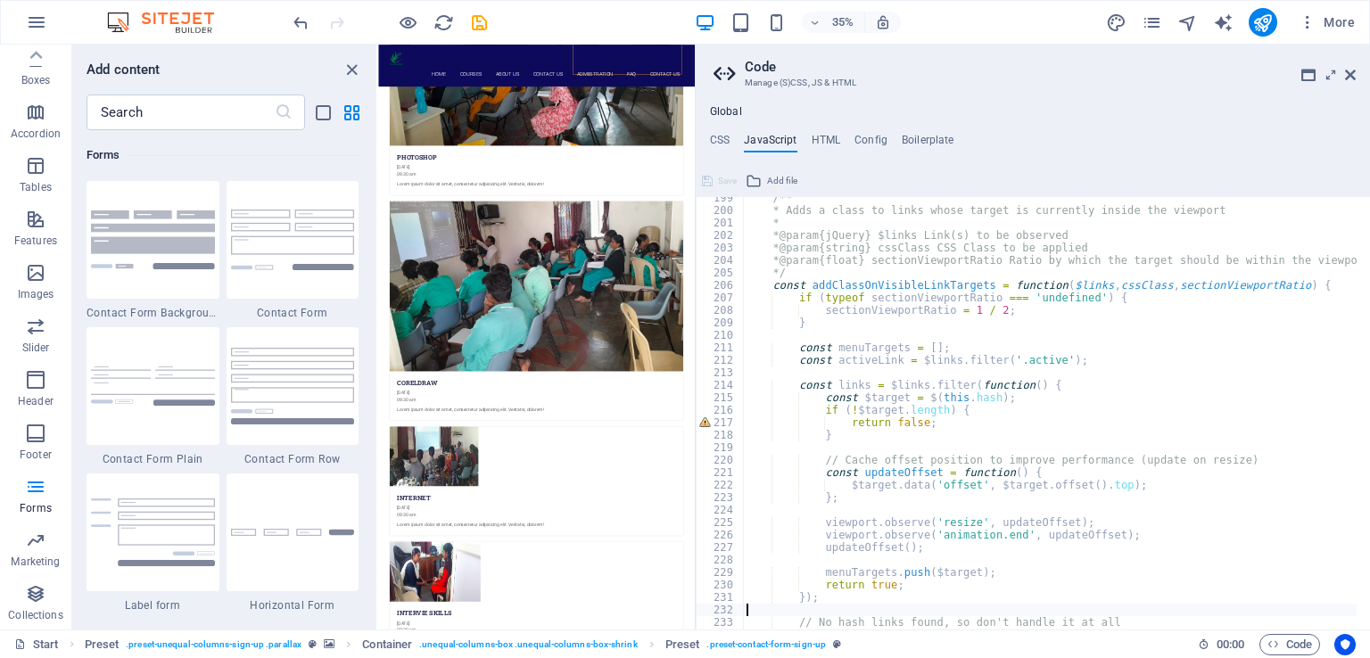
type textarea "}"
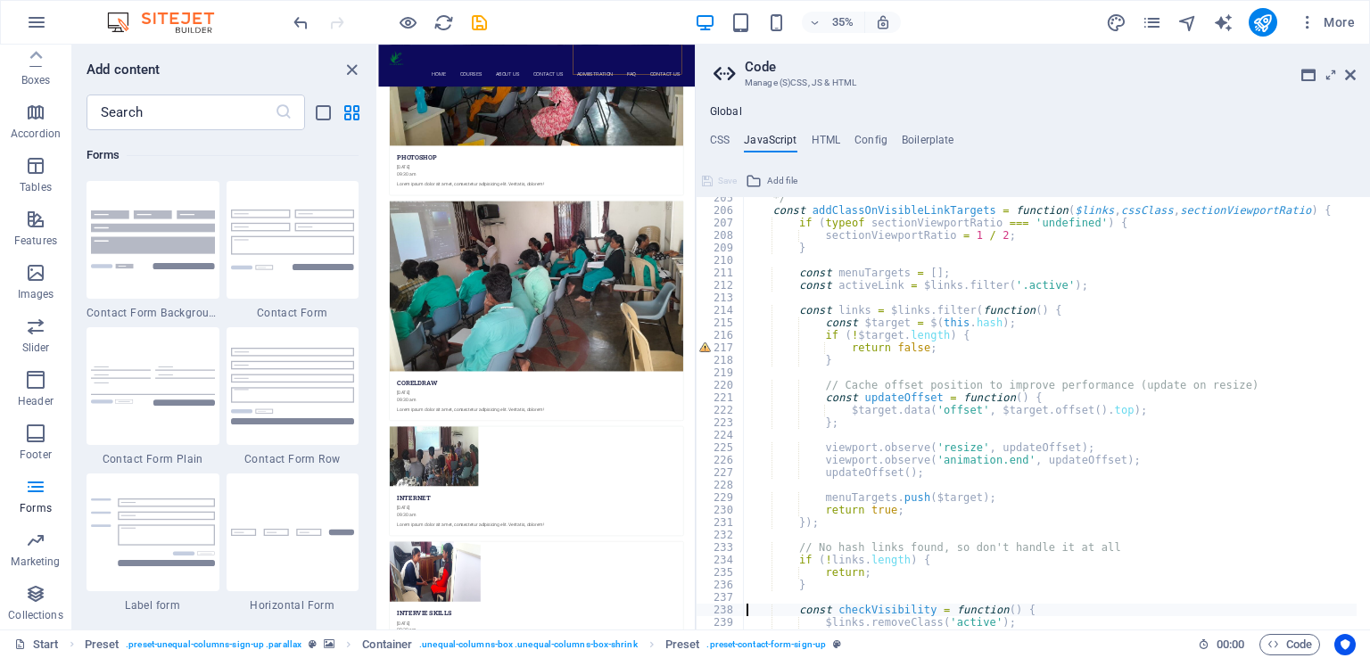
type textarea "$links.removeClass('active');"
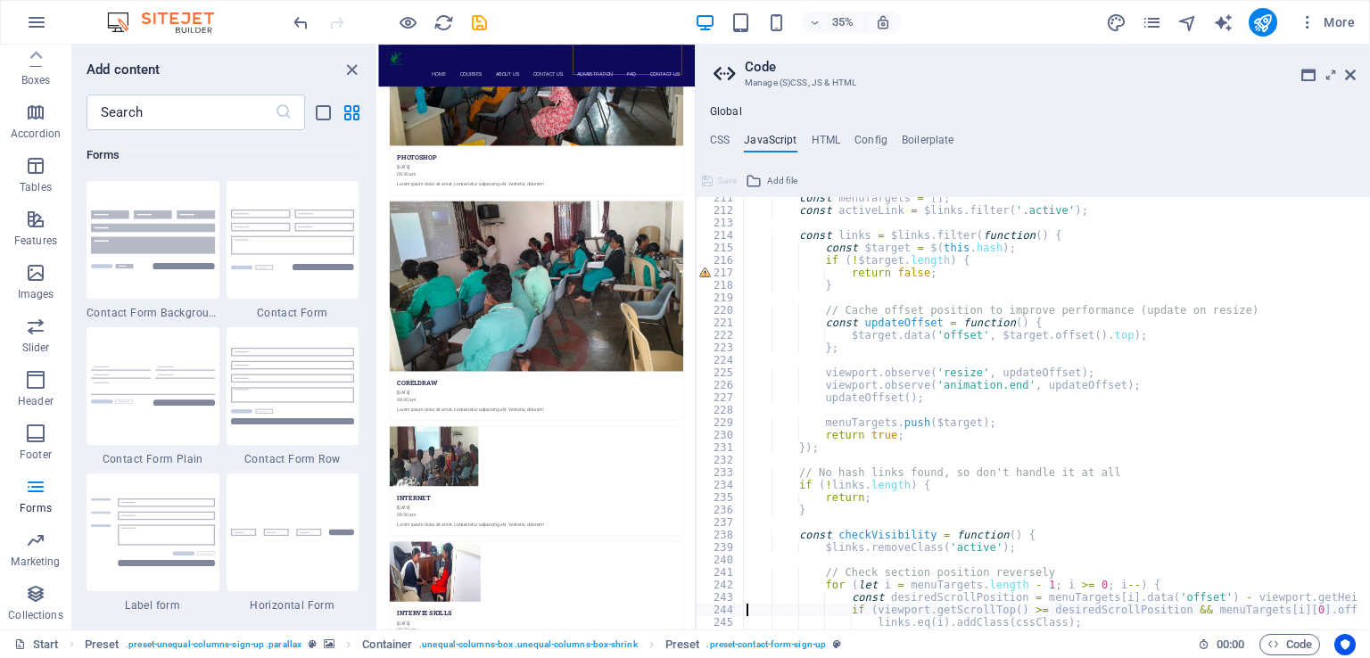
type textarea "}"
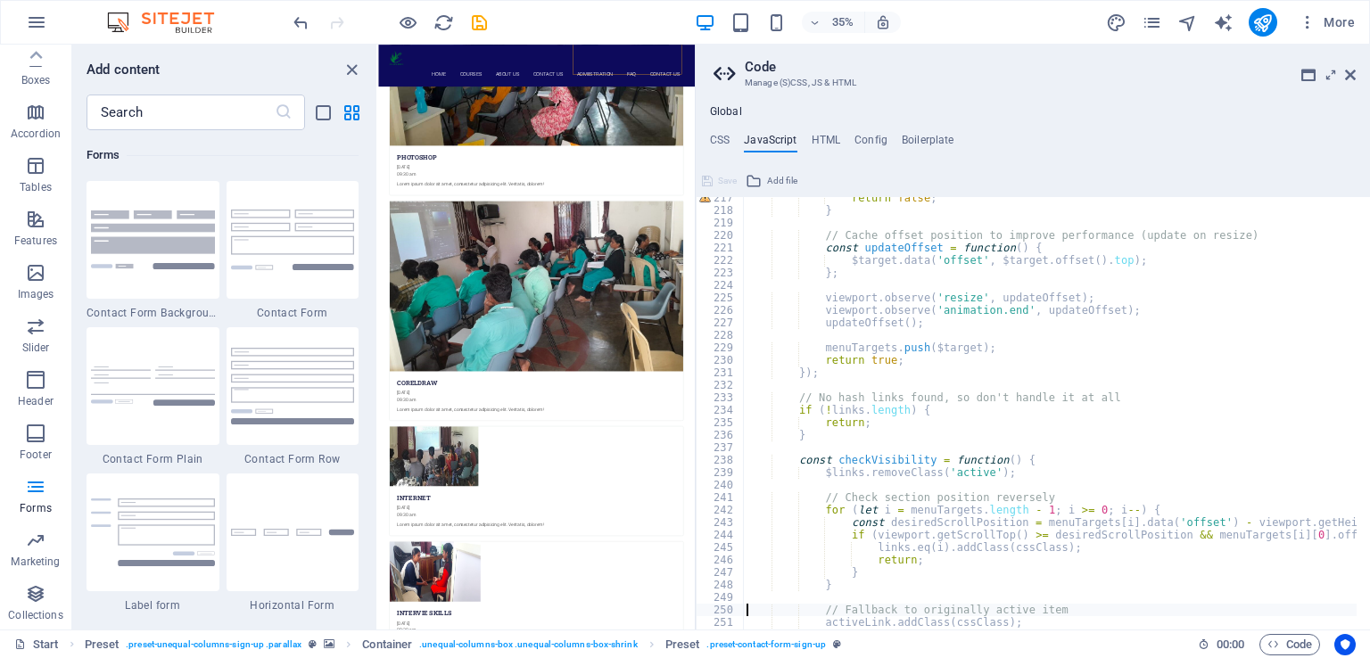
type textarea "};"
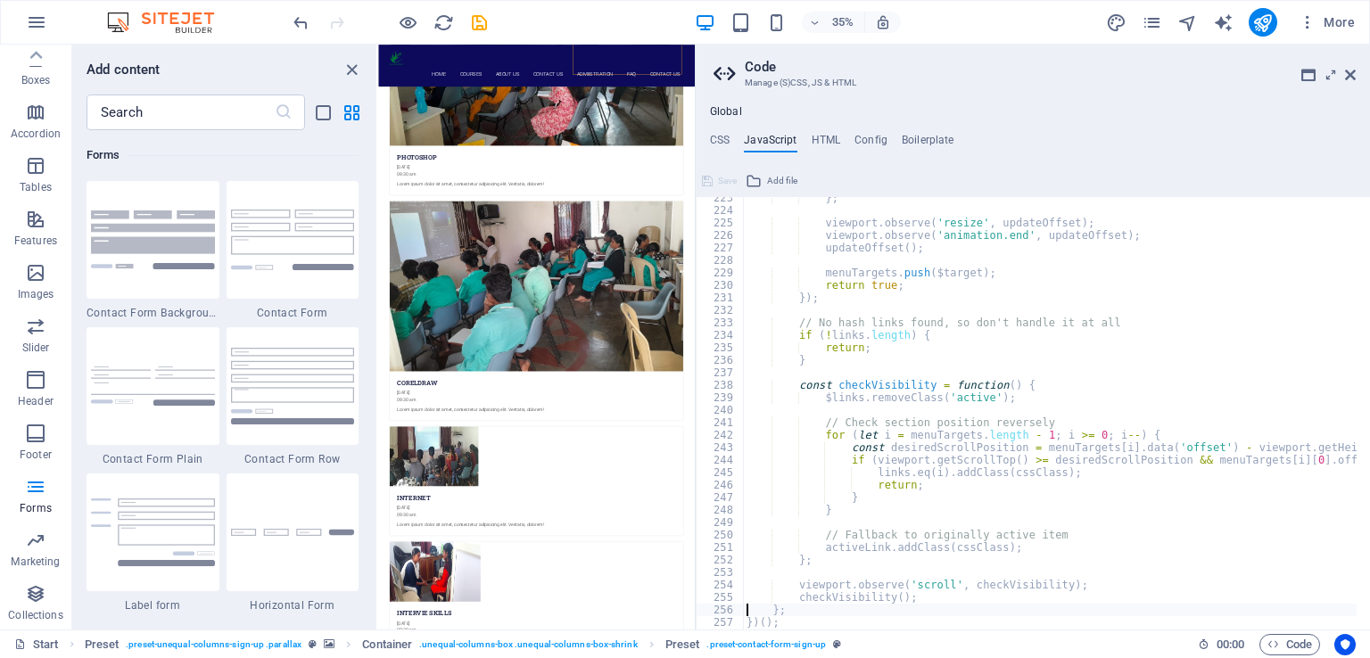
type textarea "/* End JS for preset "Menu V2" */"
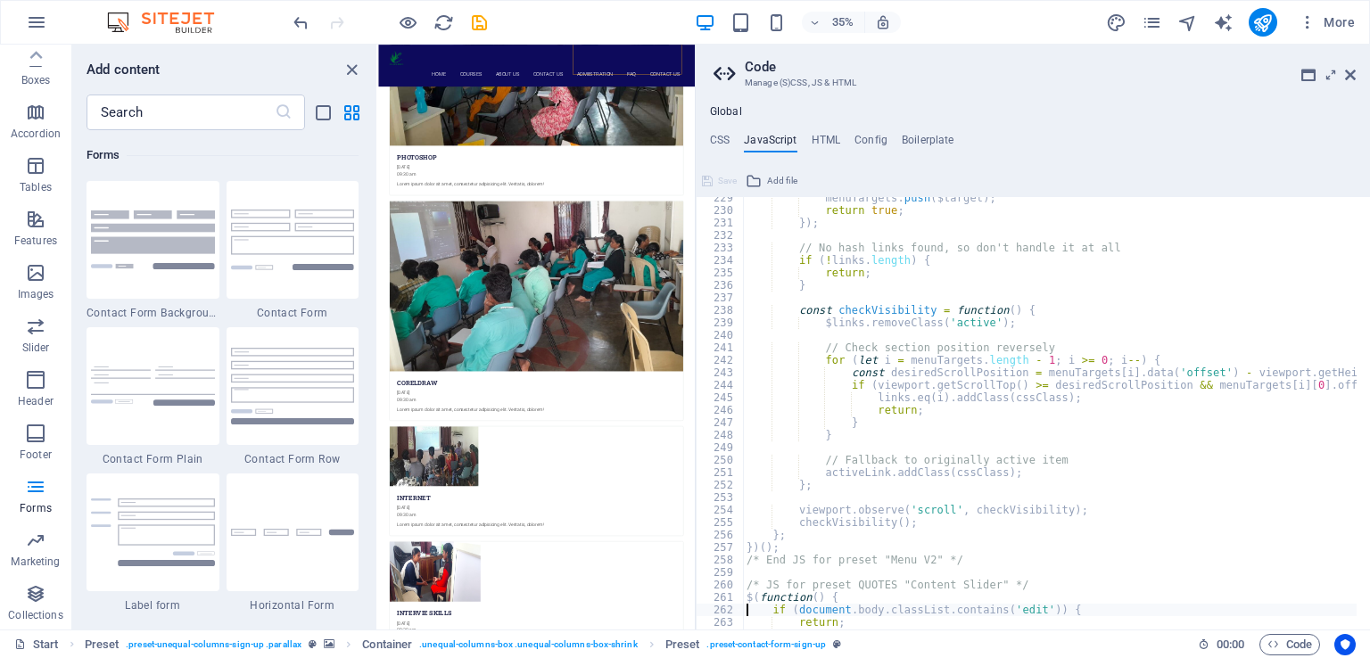
type textarea "}"
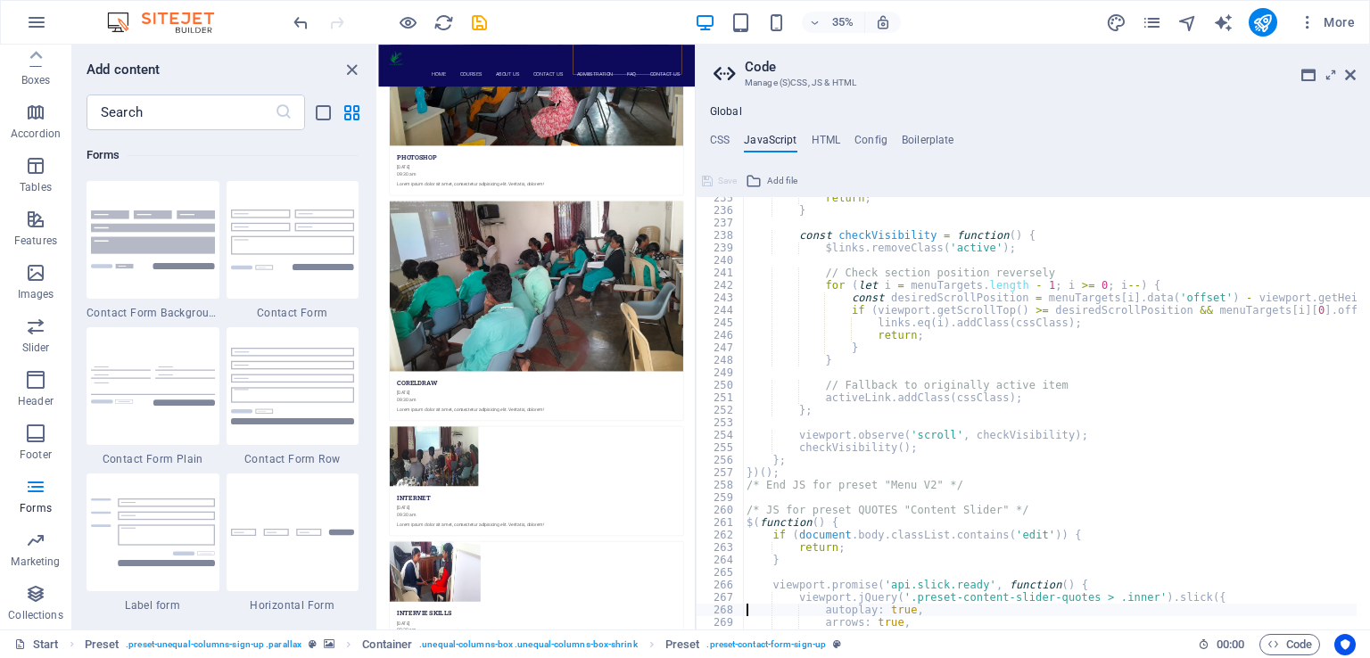
scroll to position [2927, 0]
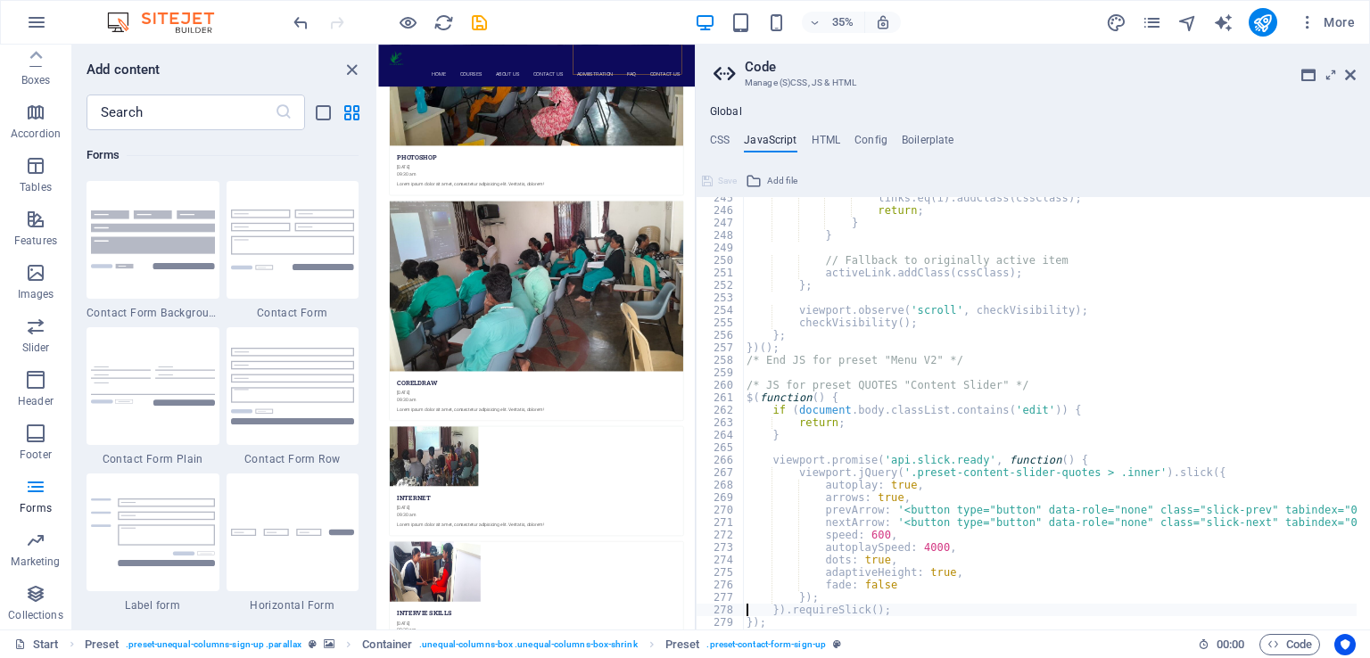
type textarea "});"
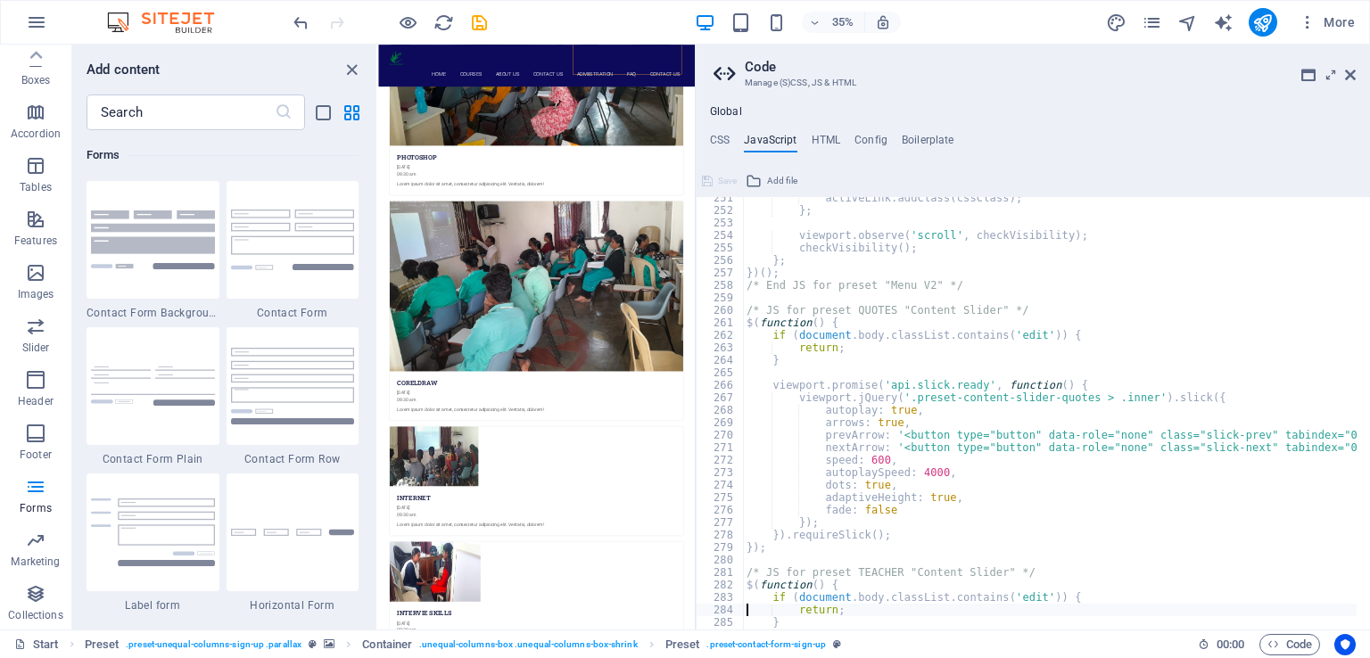
type textarea "}"
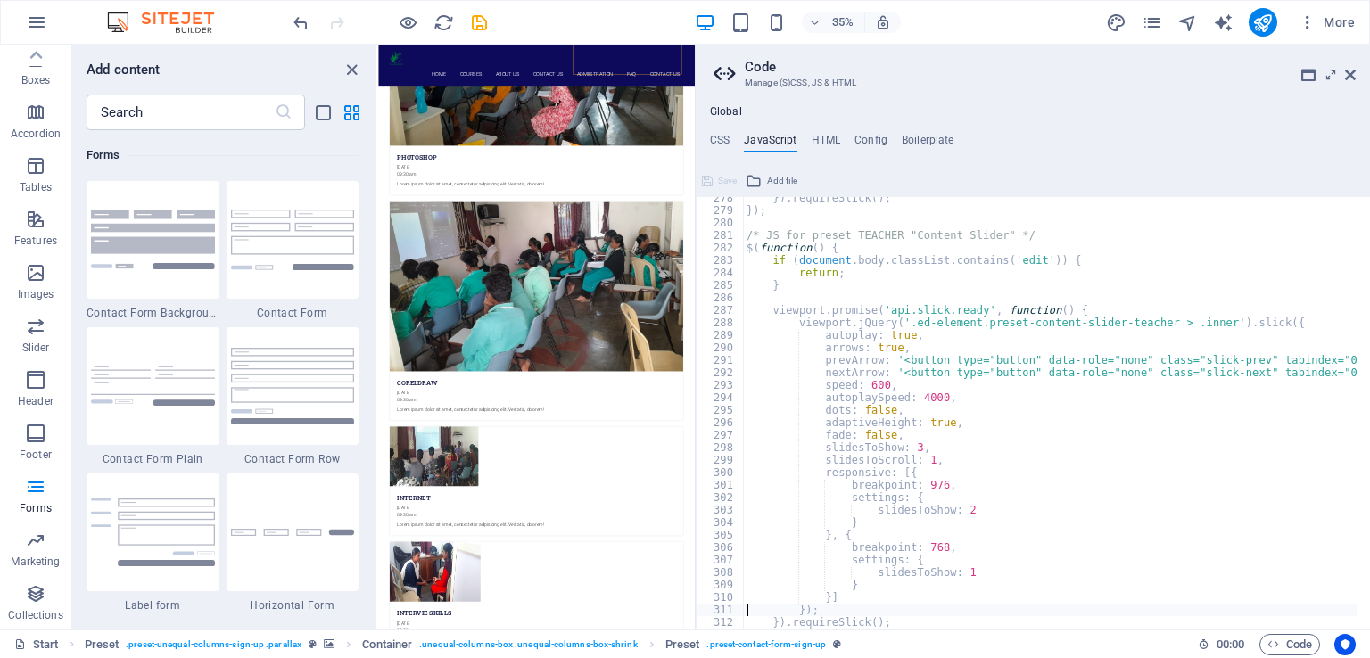
type textarea "});"
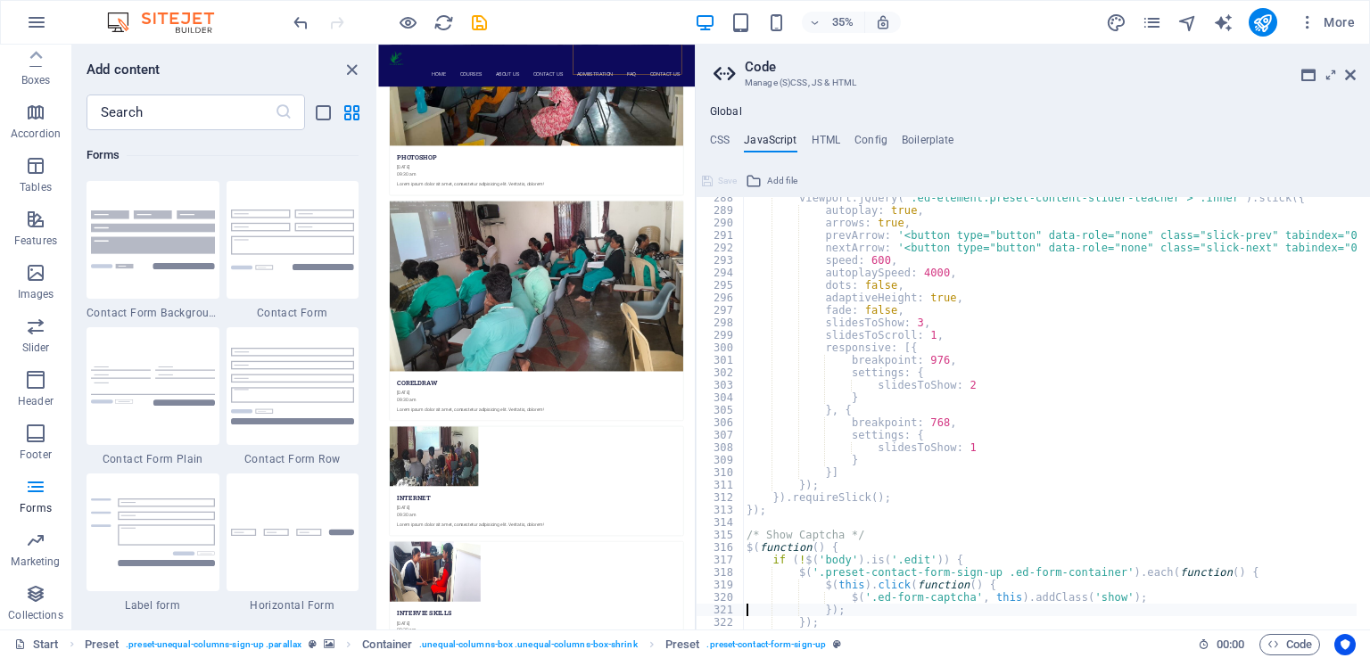
type textarea "});"
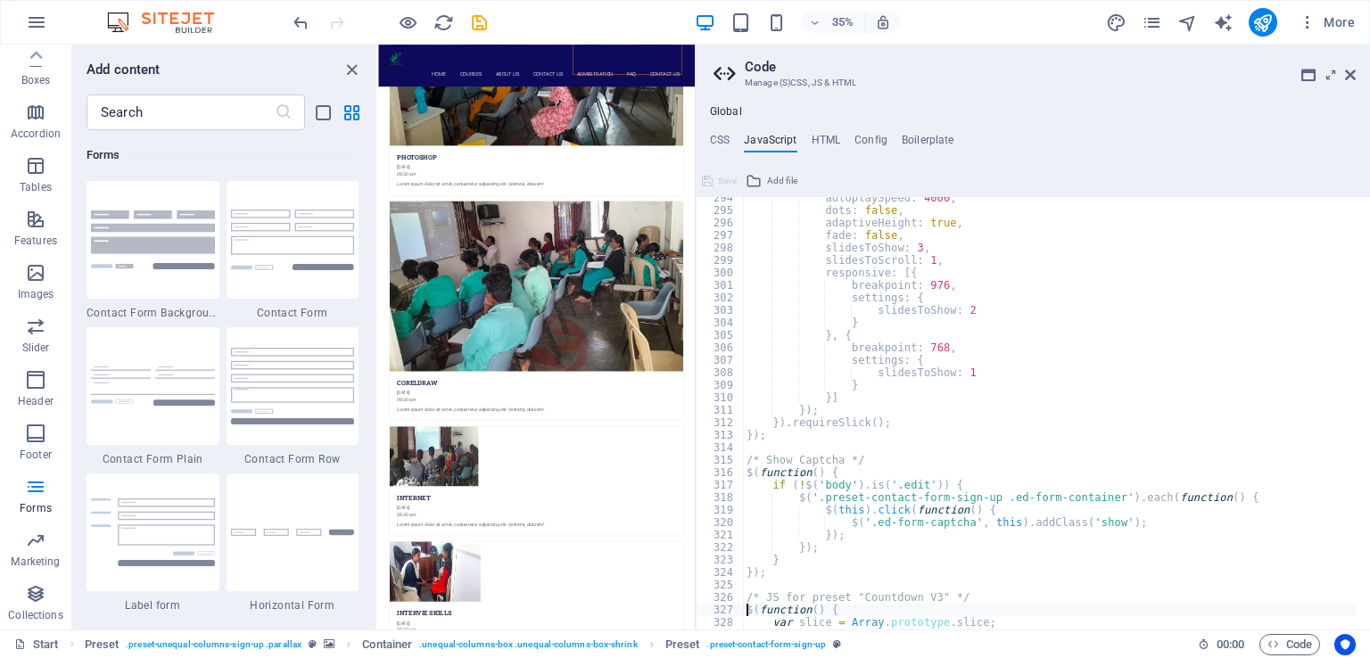
type textarea "var valid = true;"
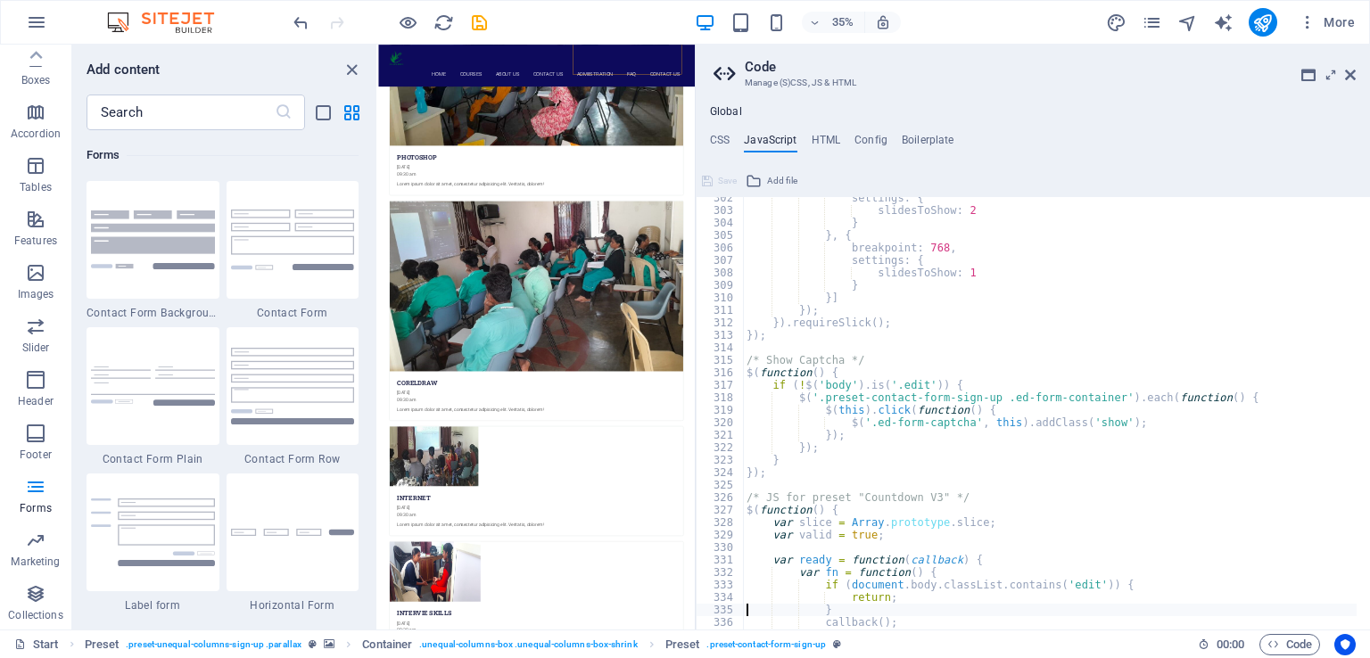
type textarea "};"
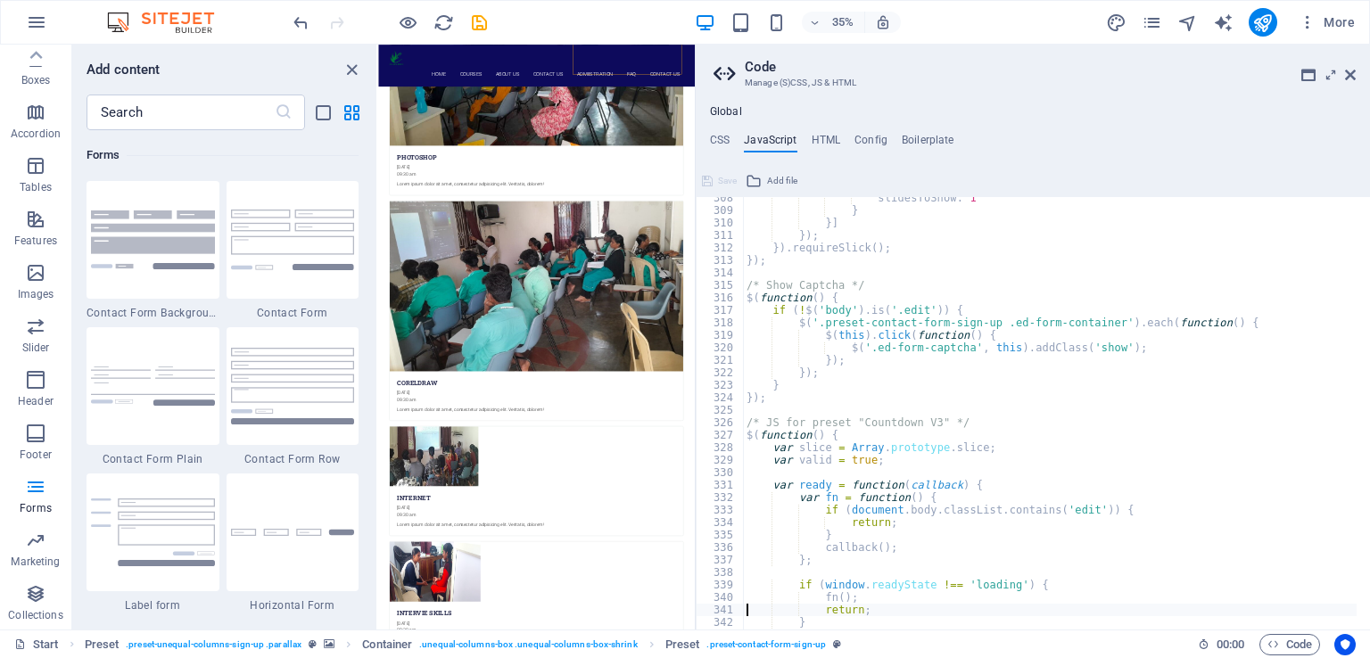
scroll to position [3876, 0]
type textarea "}"
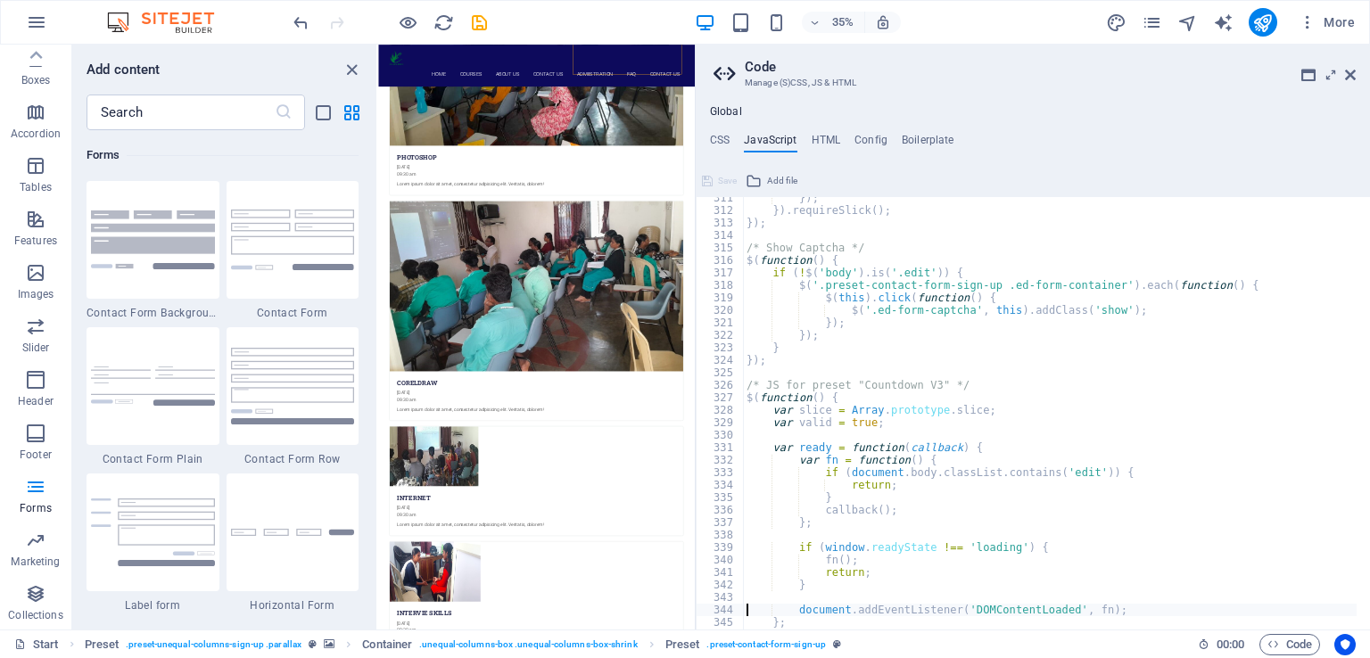
type textarea "};"
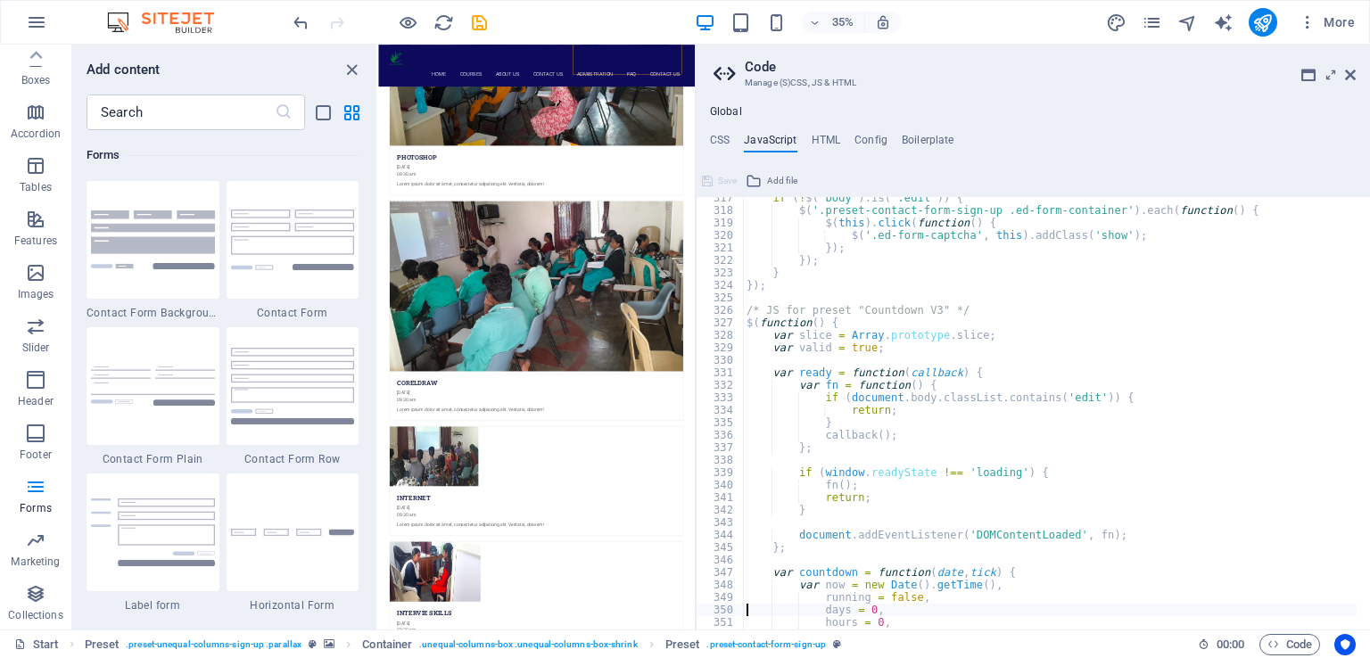
type textarea "interval;"
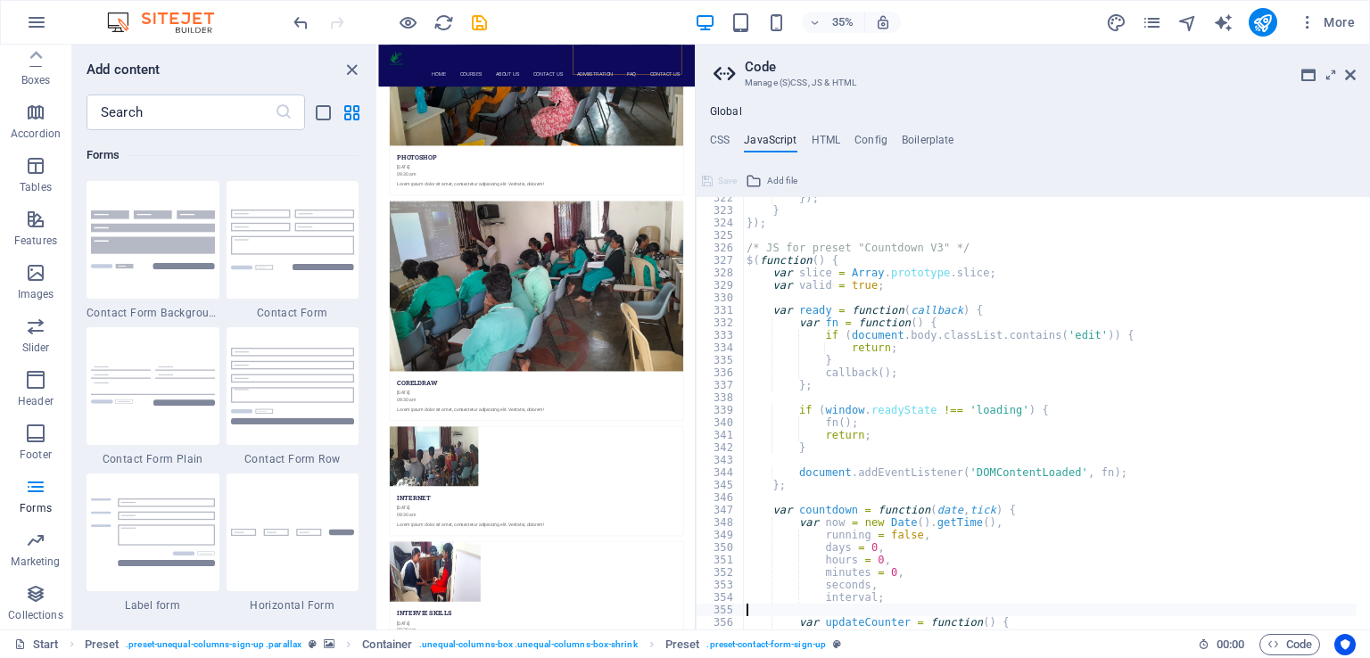
type textarea "if (!running) return;"
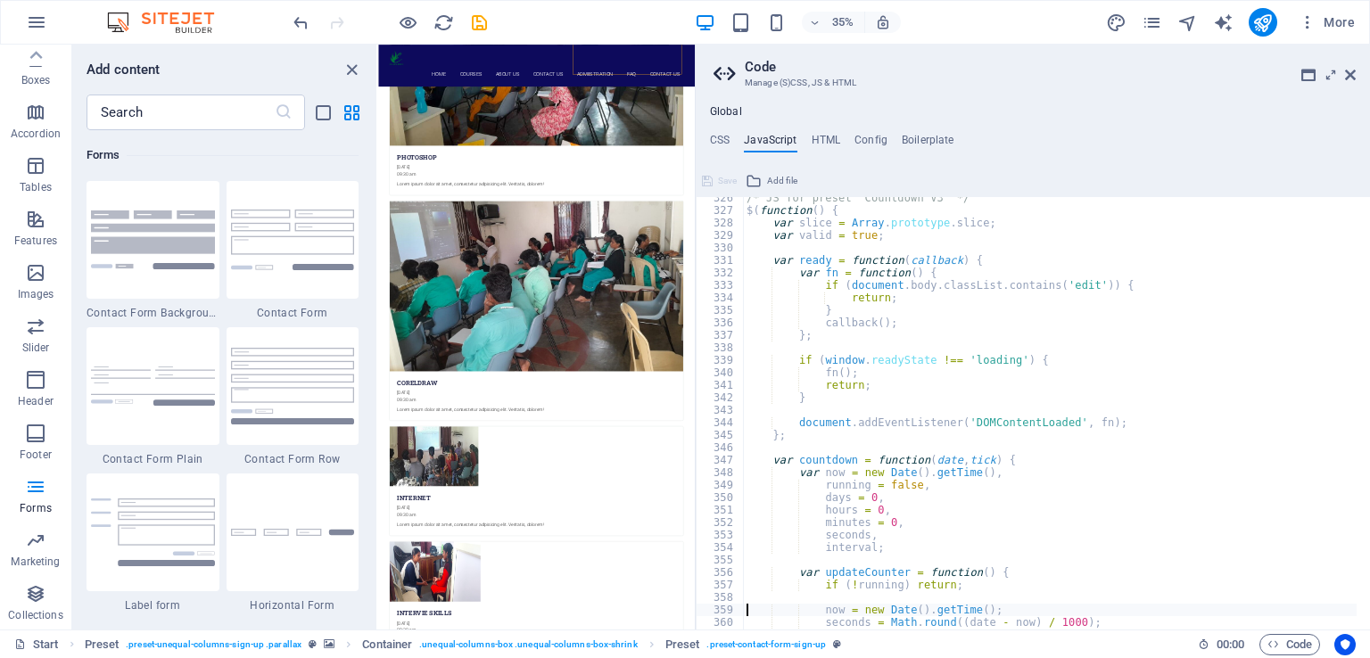
type textarea "seconds = Math.round((date - now) / 1000);"
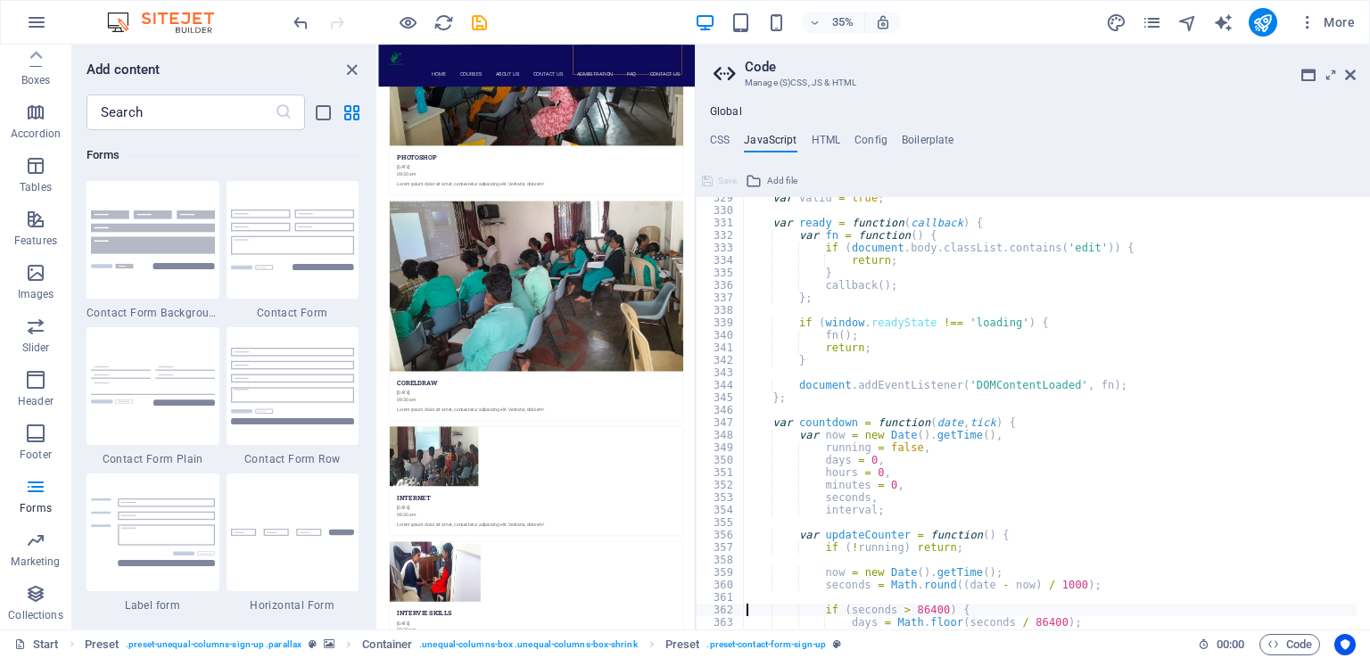
type textarea "}"
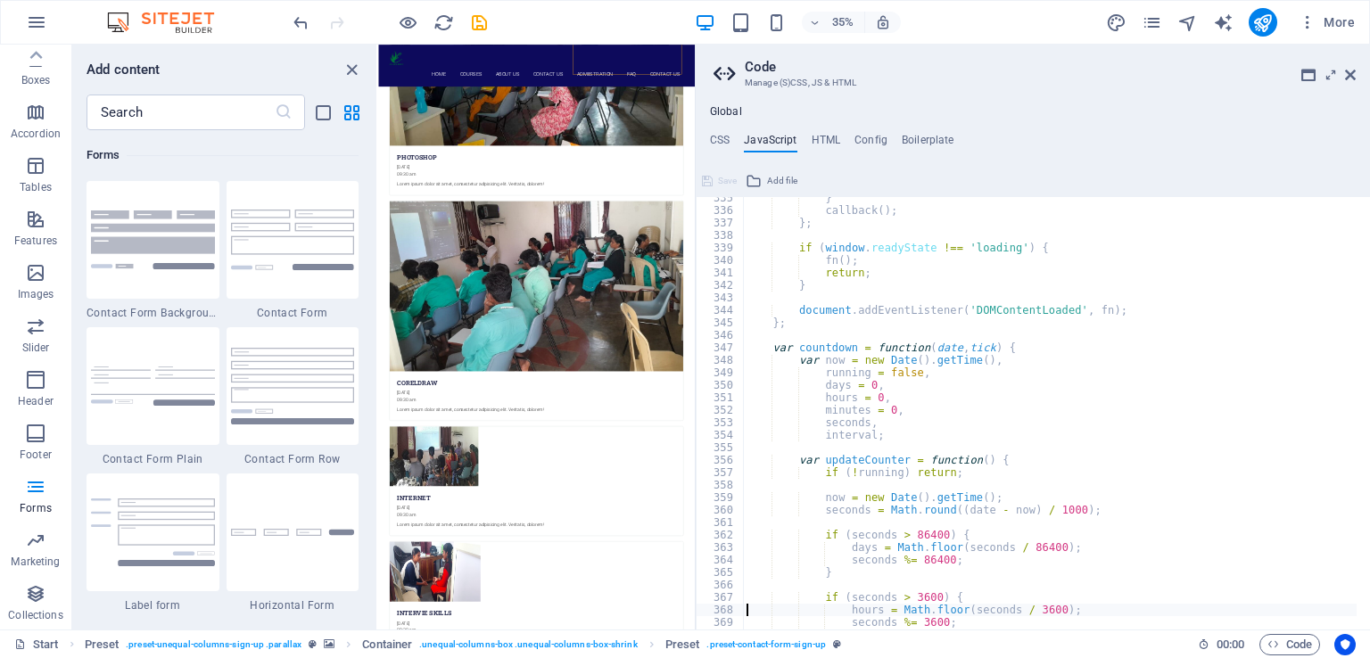
type textarea "}"
type textarea "seconds %= 60;"
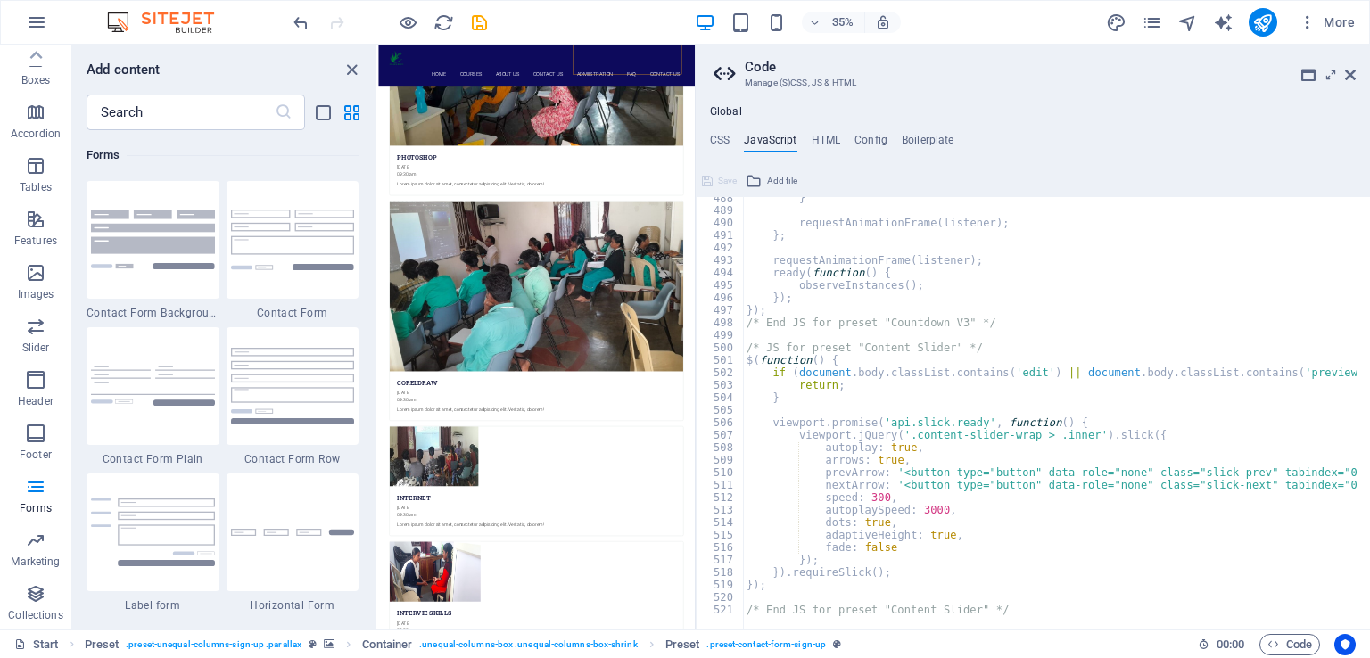
scroll to position [6085, 0]
click at [1028, 599] on div "} requestAnimationFrame ( listener ) ; } ; requestAnimationFrame ( listener ) ;…" at bounding box center [1152, 414] width 819 height 444
type textarea "viewport.promise('api.slick.ready', function() {"
type textarea "/* JS for preset "Content Slider" */"
type textarea "requestAnimationFrame(listener);"
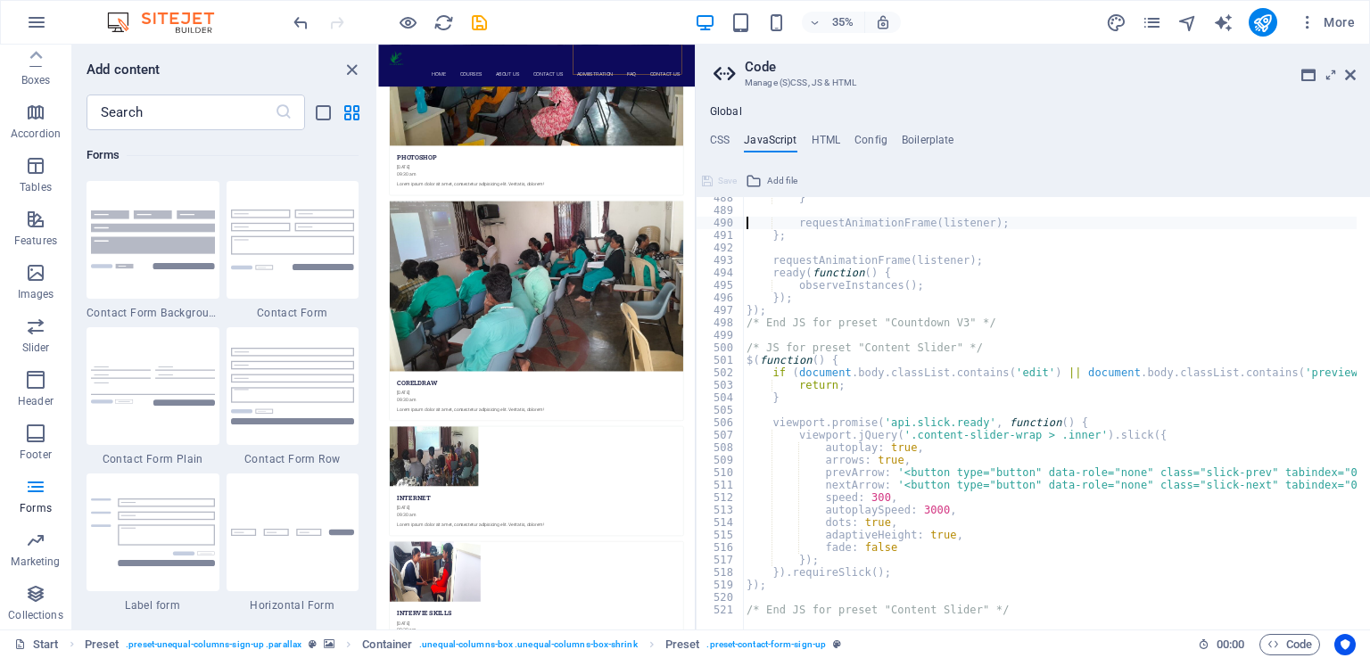
type textarea "requestAnimationFrame(listener);"
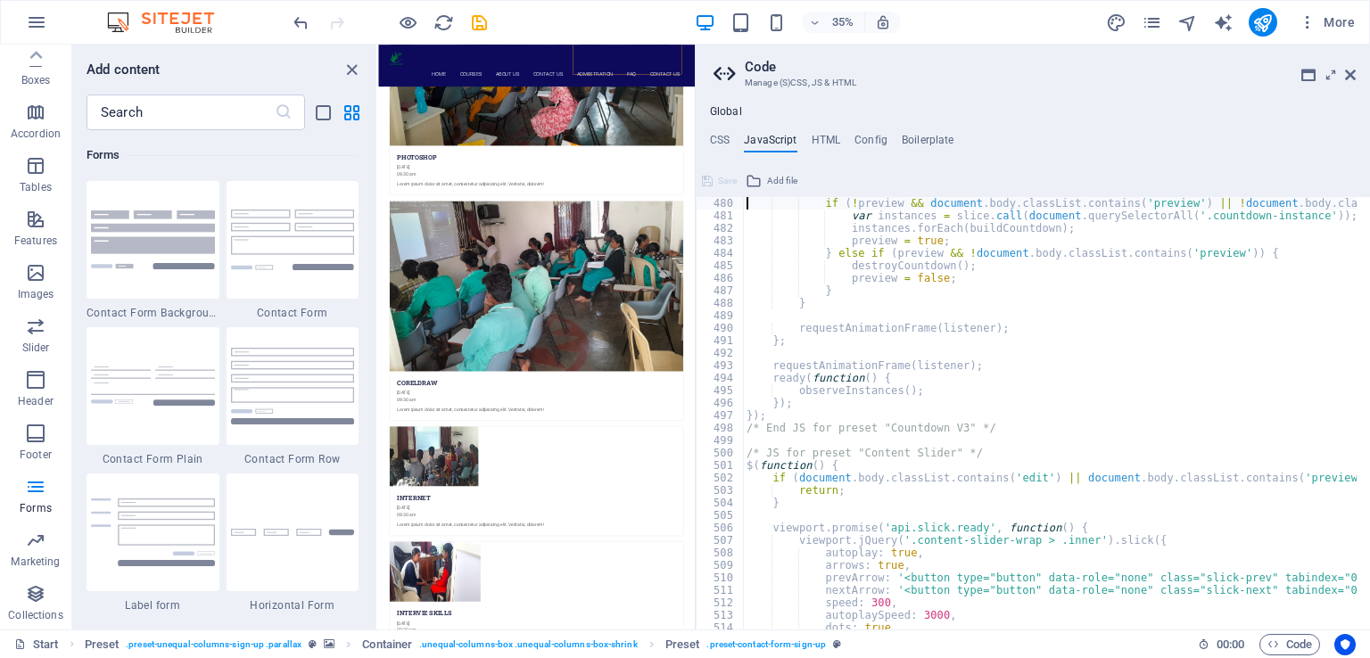
scroll to position [5968, 0]
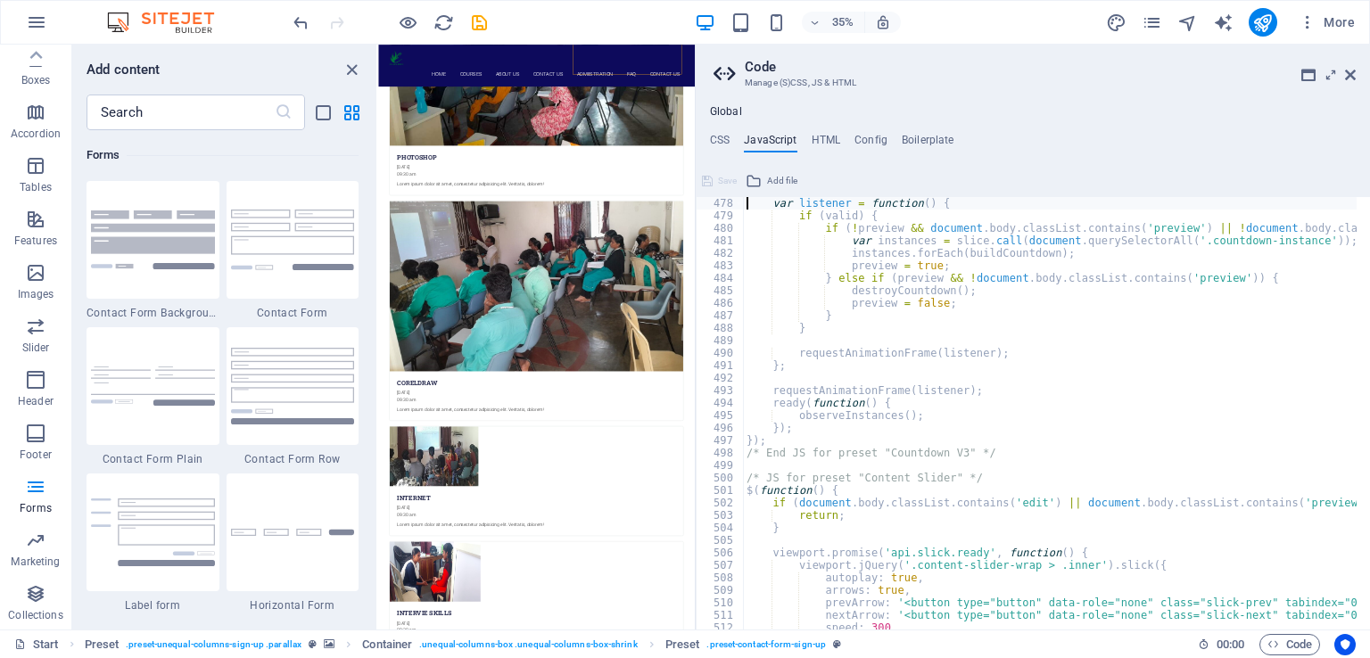
type textarea "var preview = false;"
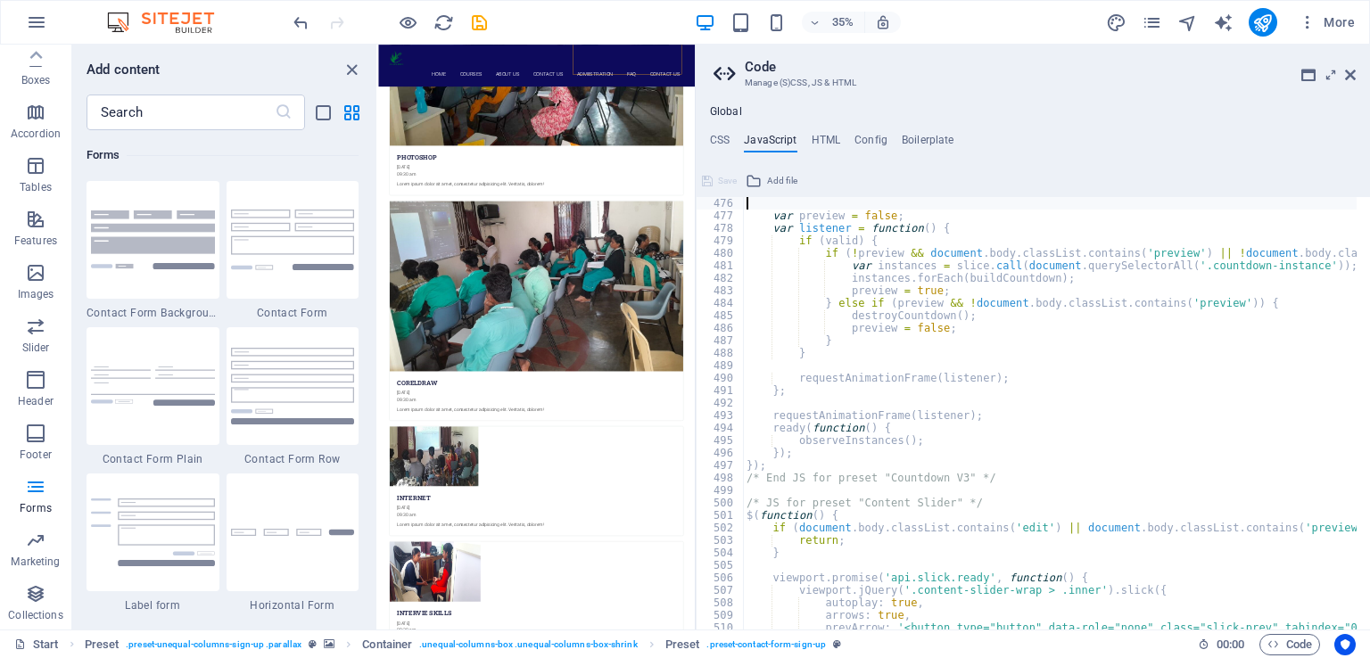
scroll to position [5918, 0]
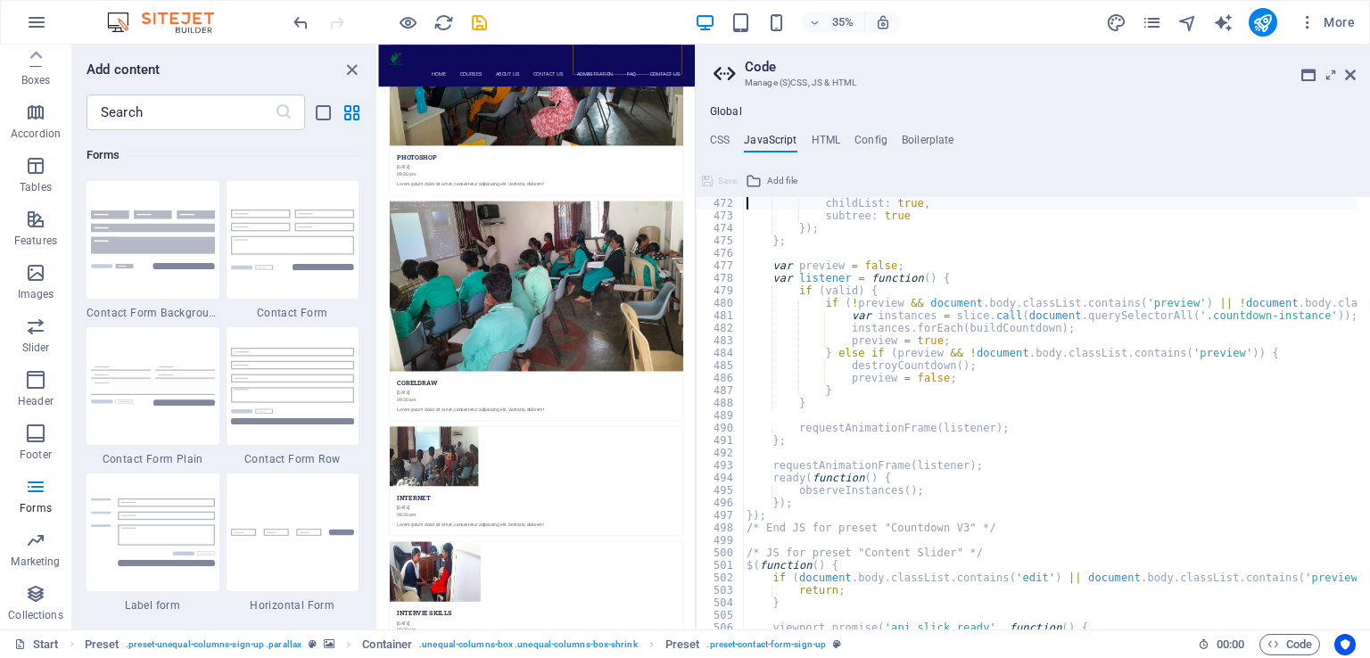
type textarea "observer.observe(document.body, {"
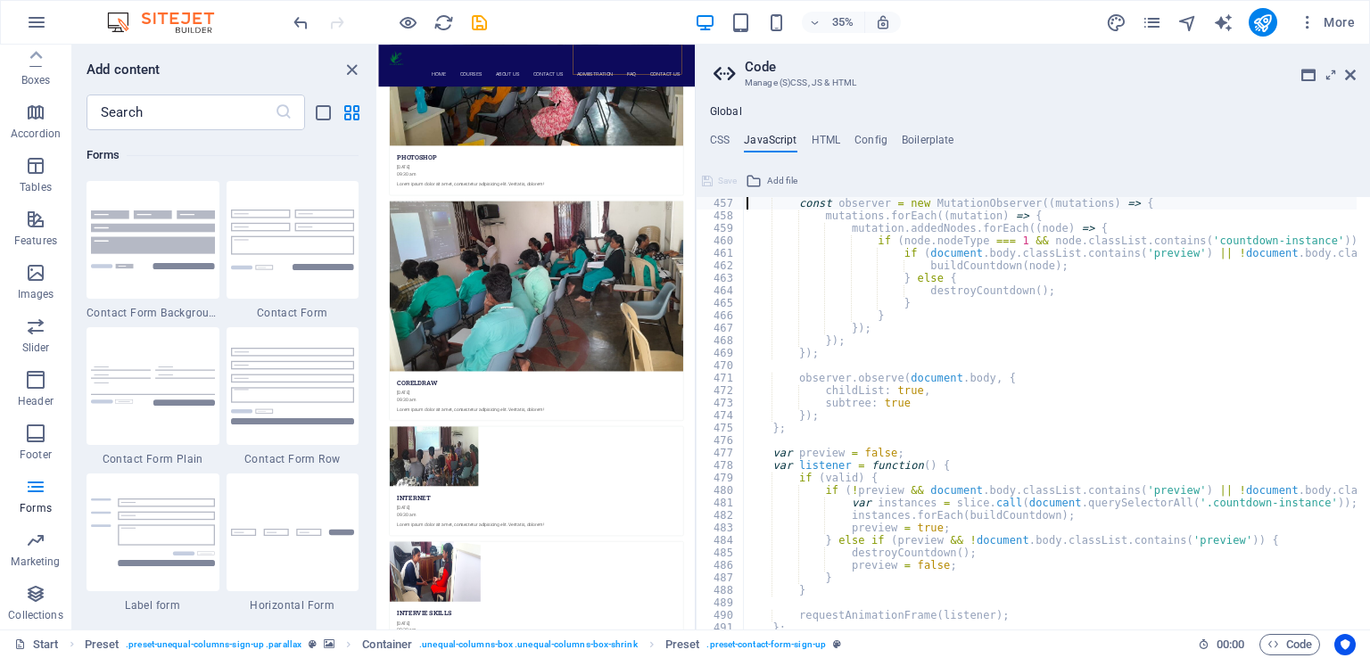
type textarea "var observeInstances = function() {"
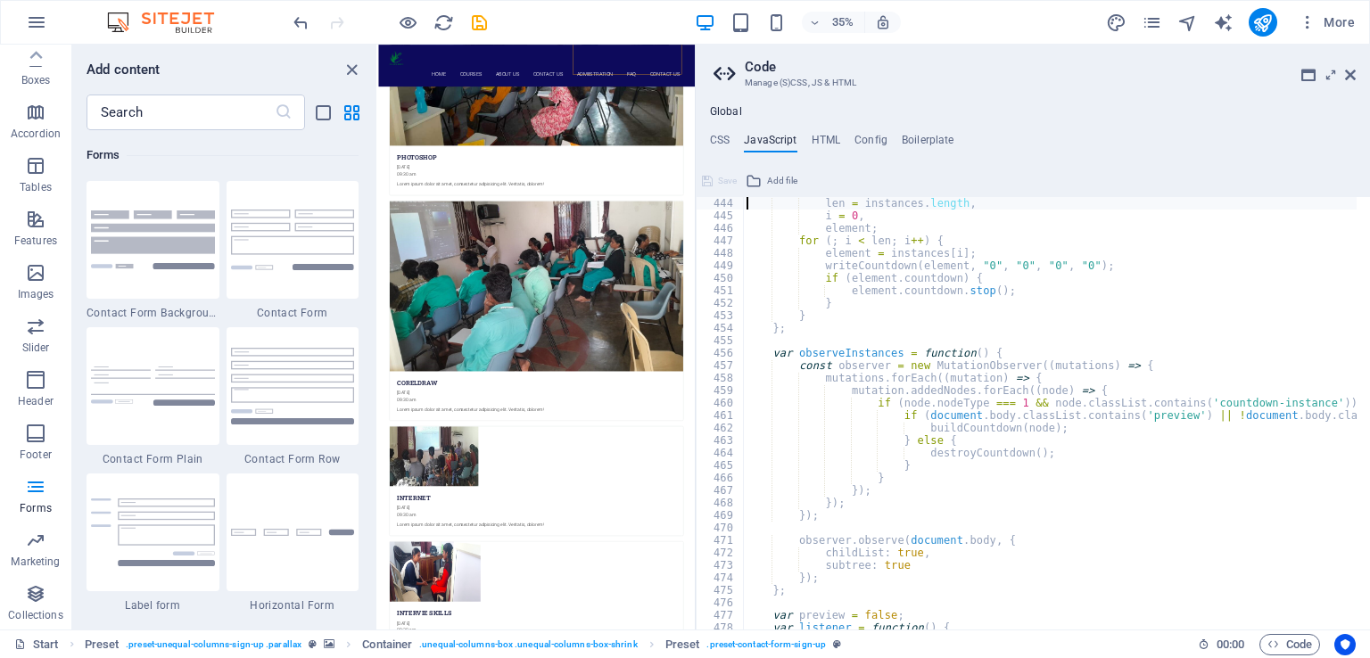
scroll to position [5506, 0]
type textarea "var destroyCountdown = function() {"
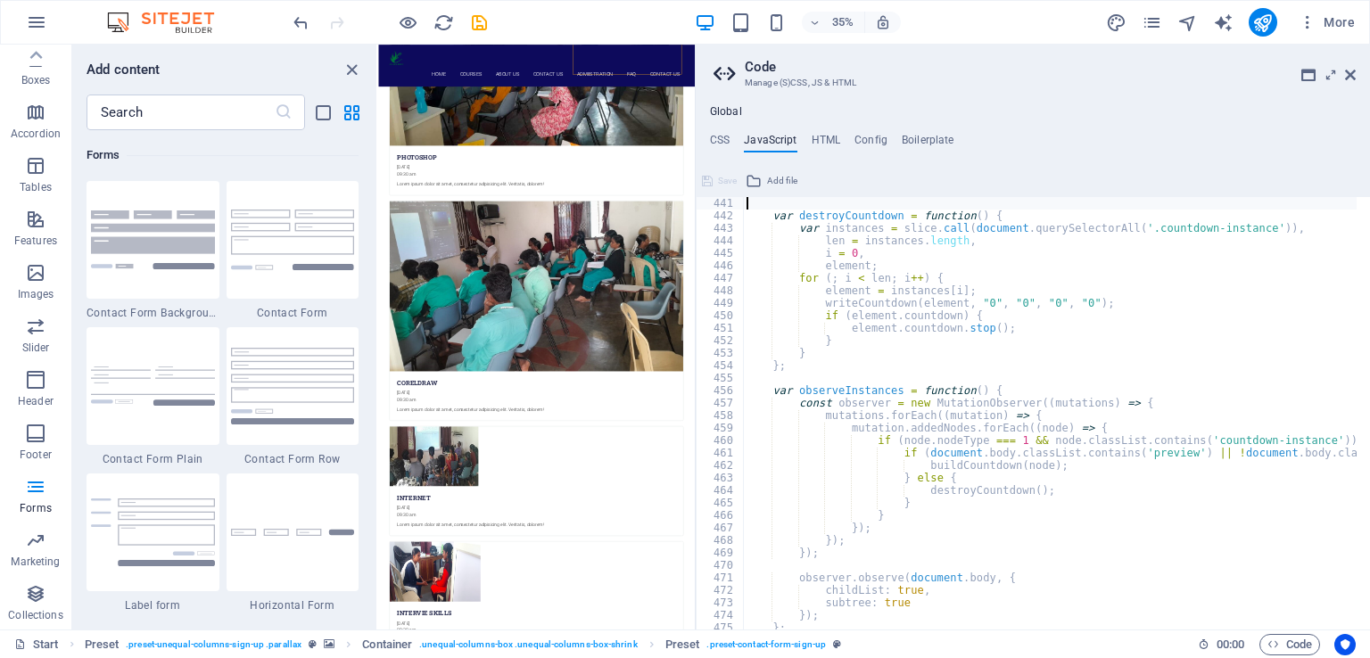
scroll to position [5481, 0]
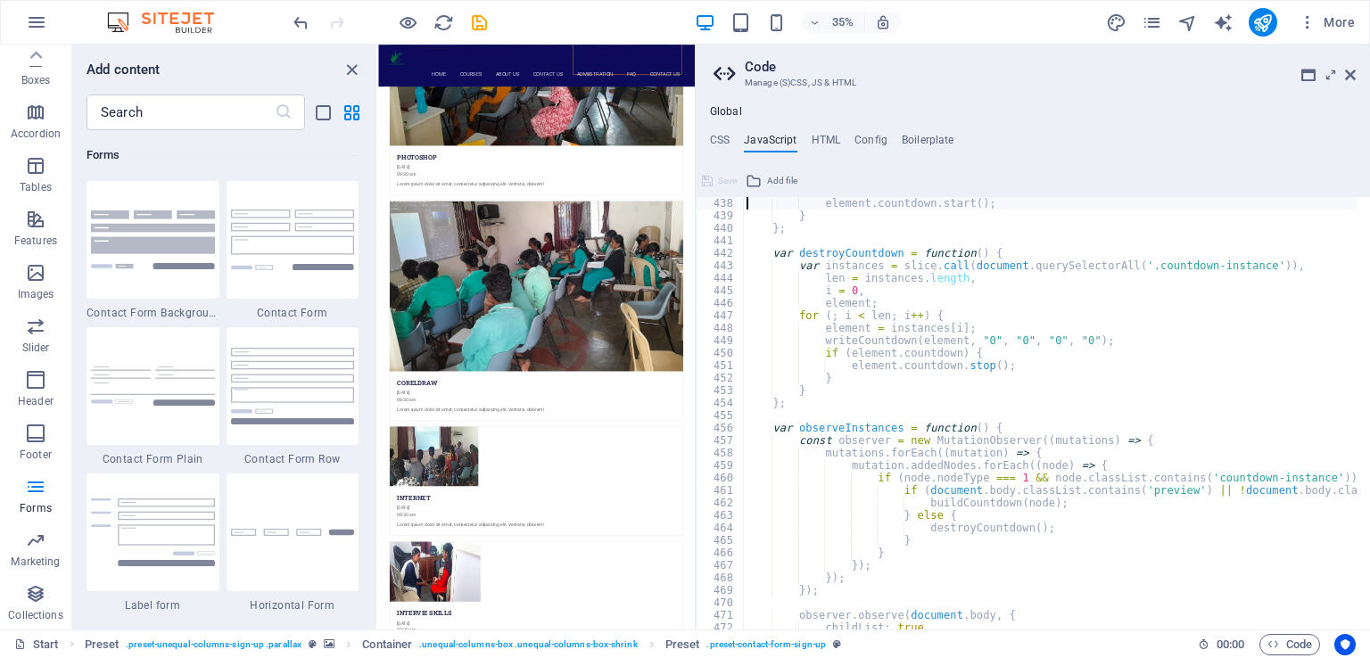
type textarea "if (valid) {"
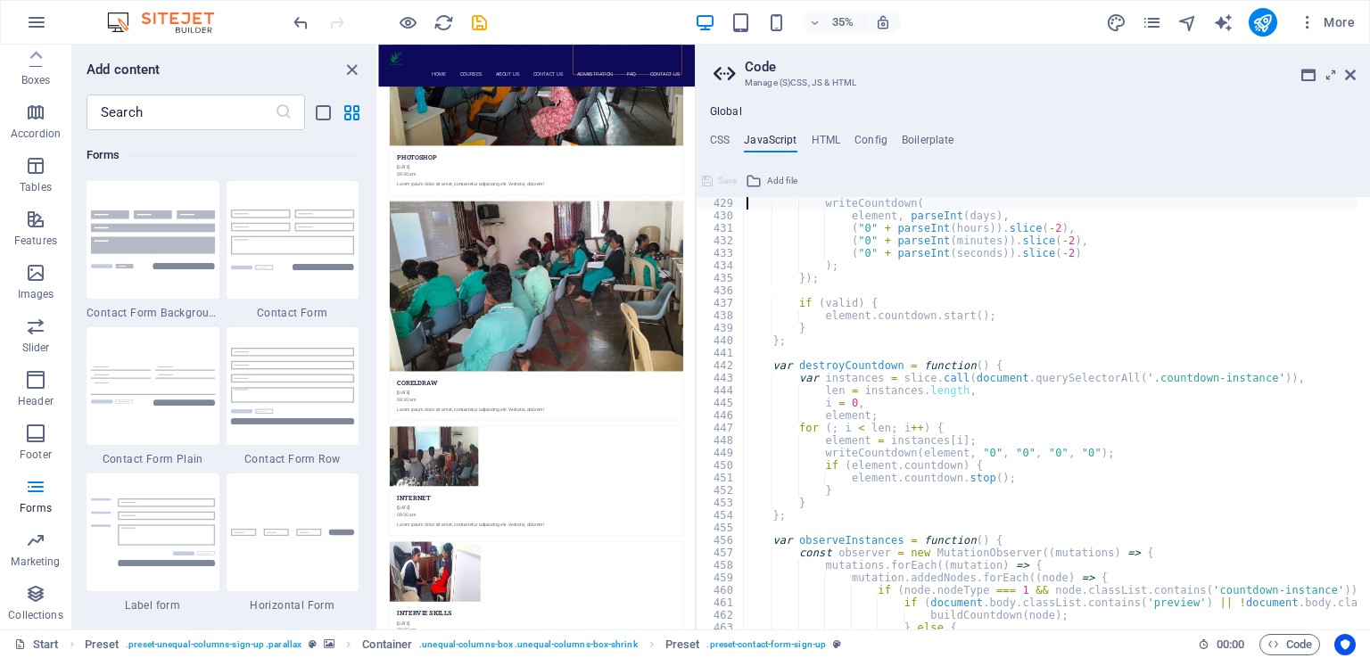
type textarea "element.countdown = countdown(date, function(days, hours, minutes, seconds) {"
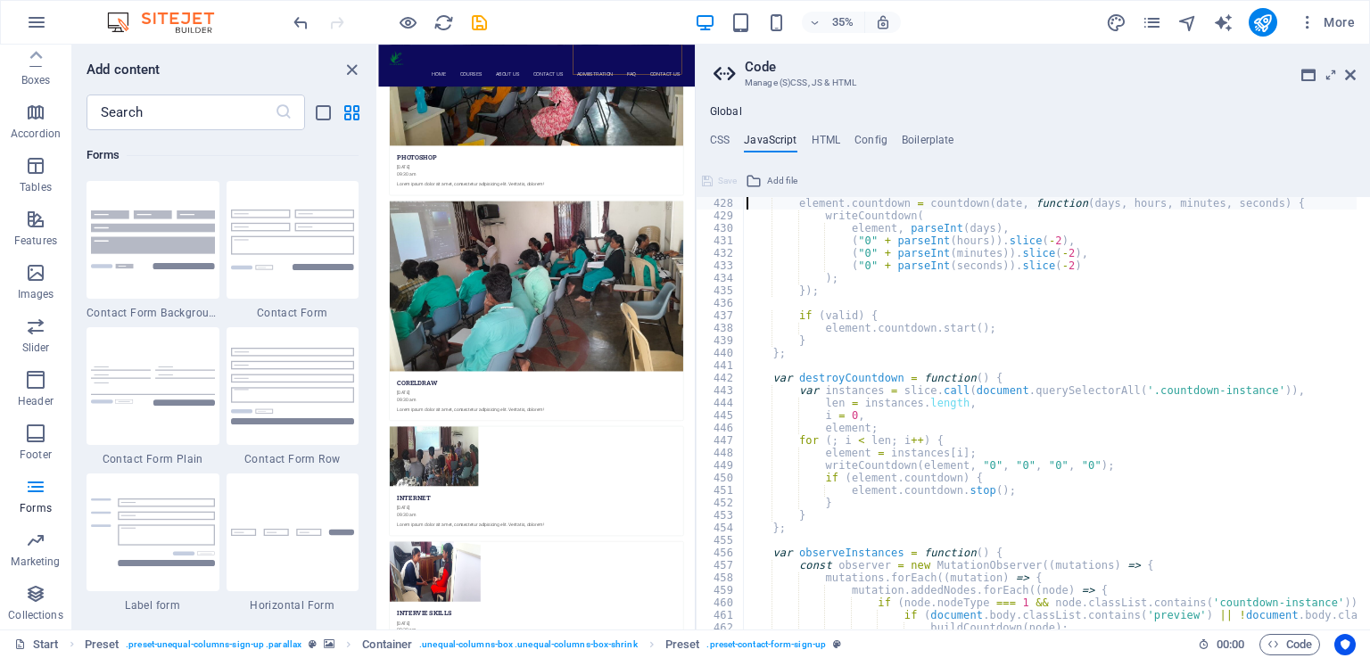
scroll to position [5306, 0]
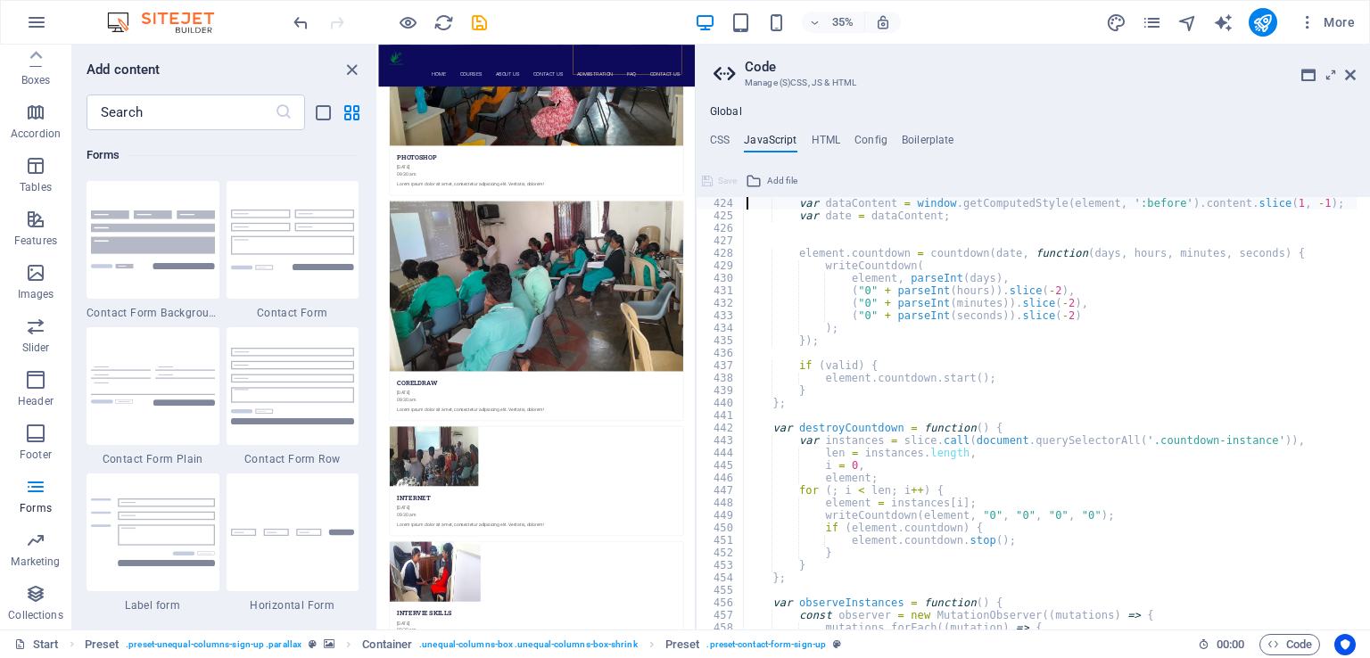
type textarea "var buildCountdown = function(element) {"
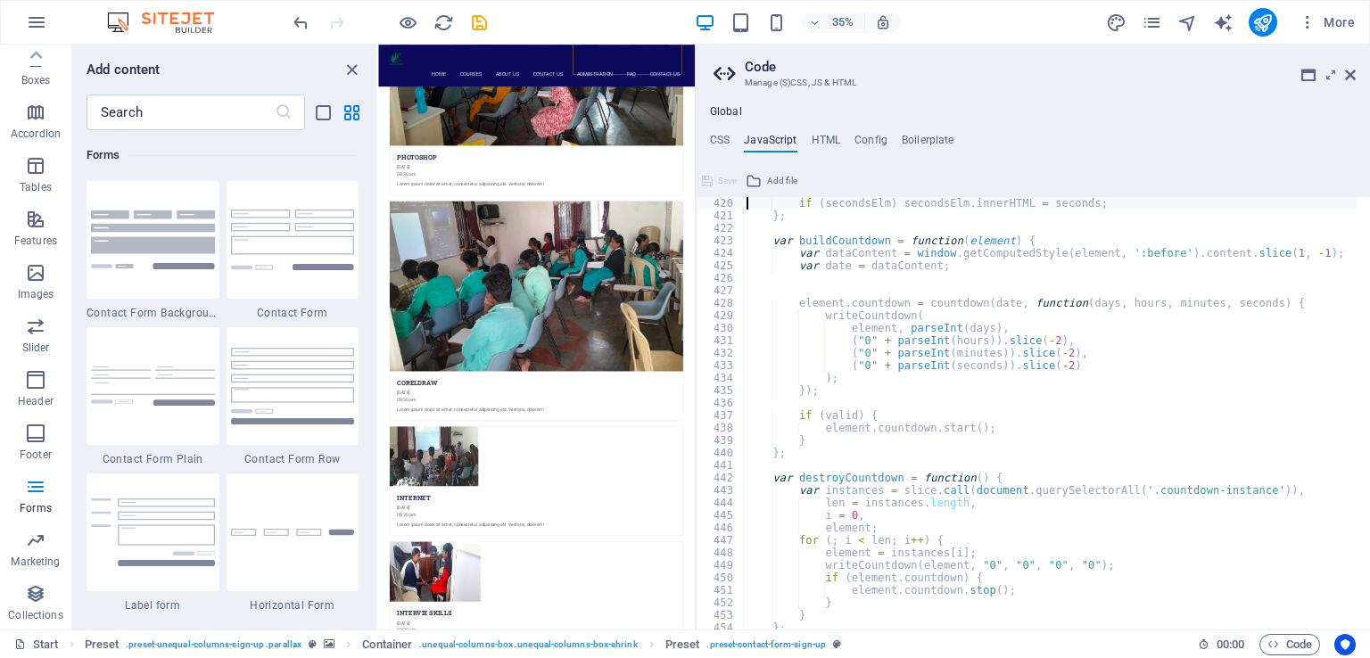
type textarea "if (daysElm) daysElm.innerHTML = days;"
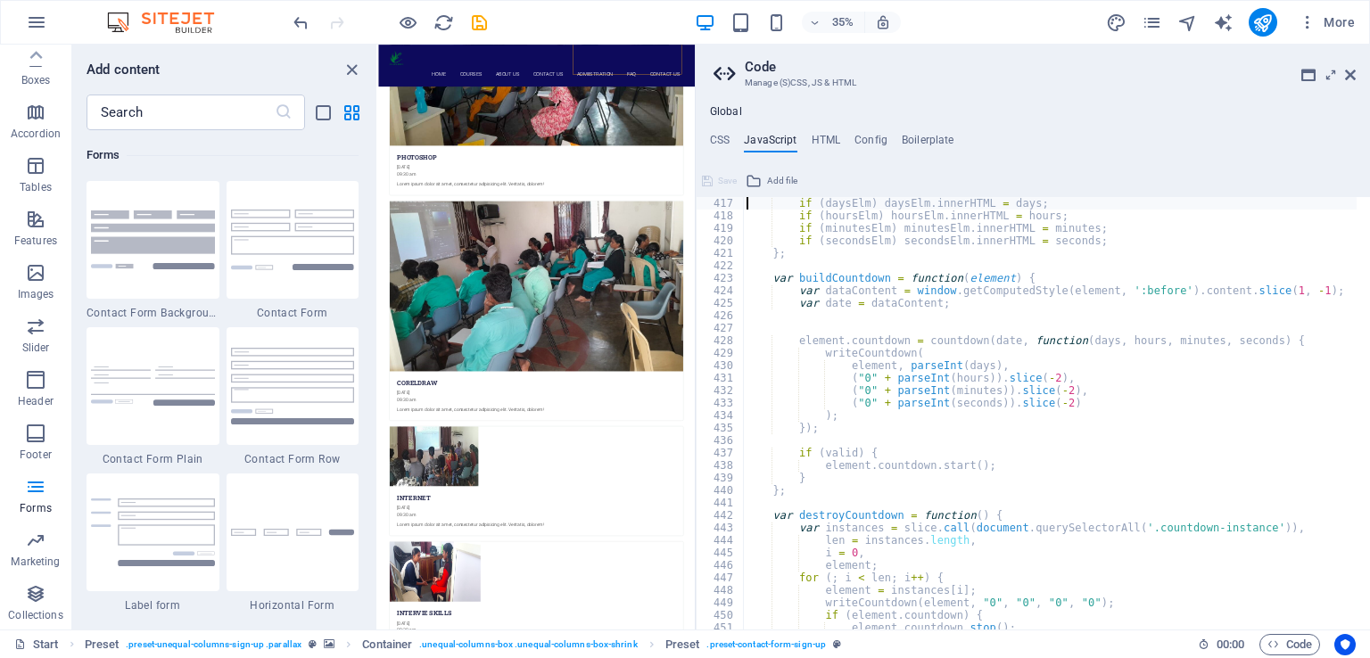
type textarea "var writeCountdown = function(element, days, hours, minutes, seconds) {"
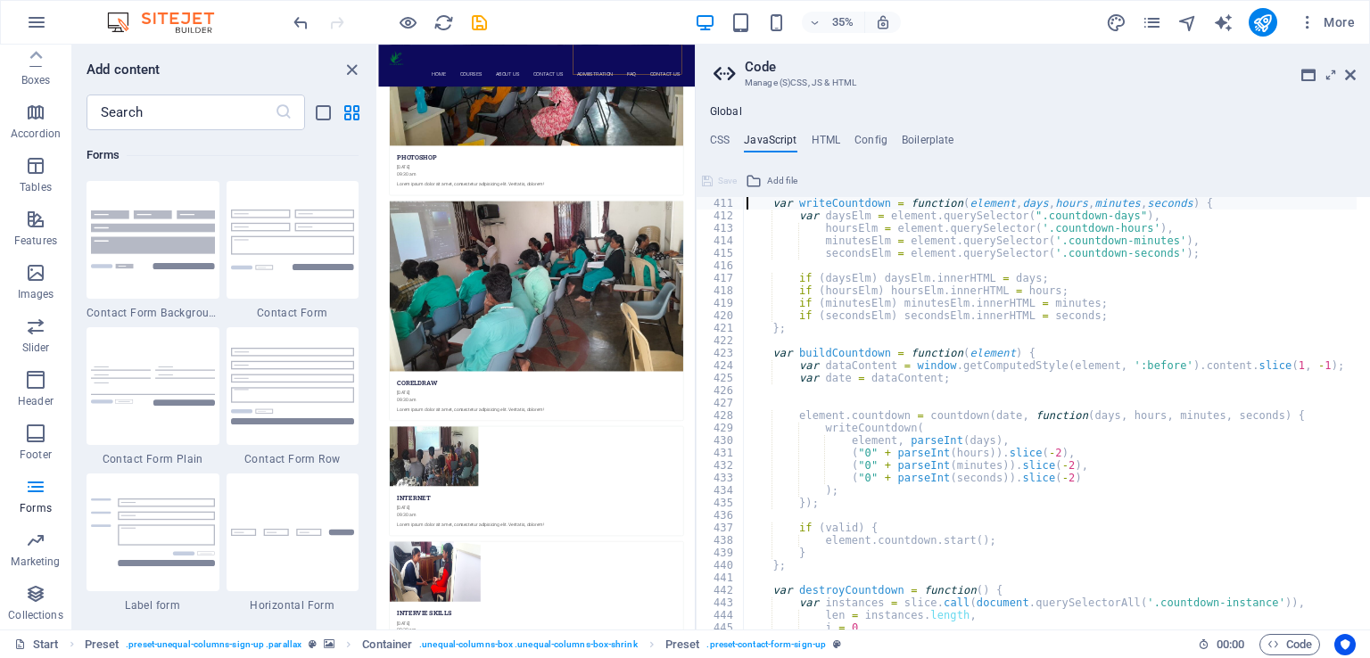
scroll to position [5094, 0]
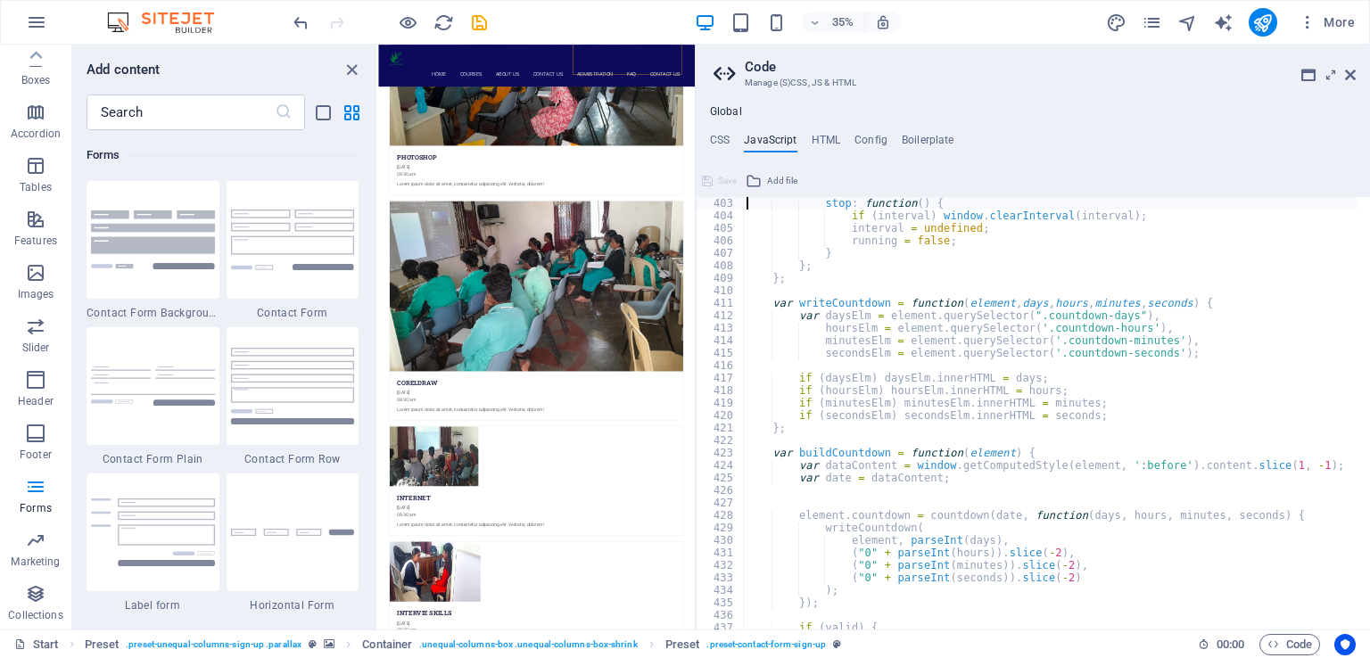
type textarea "return {"
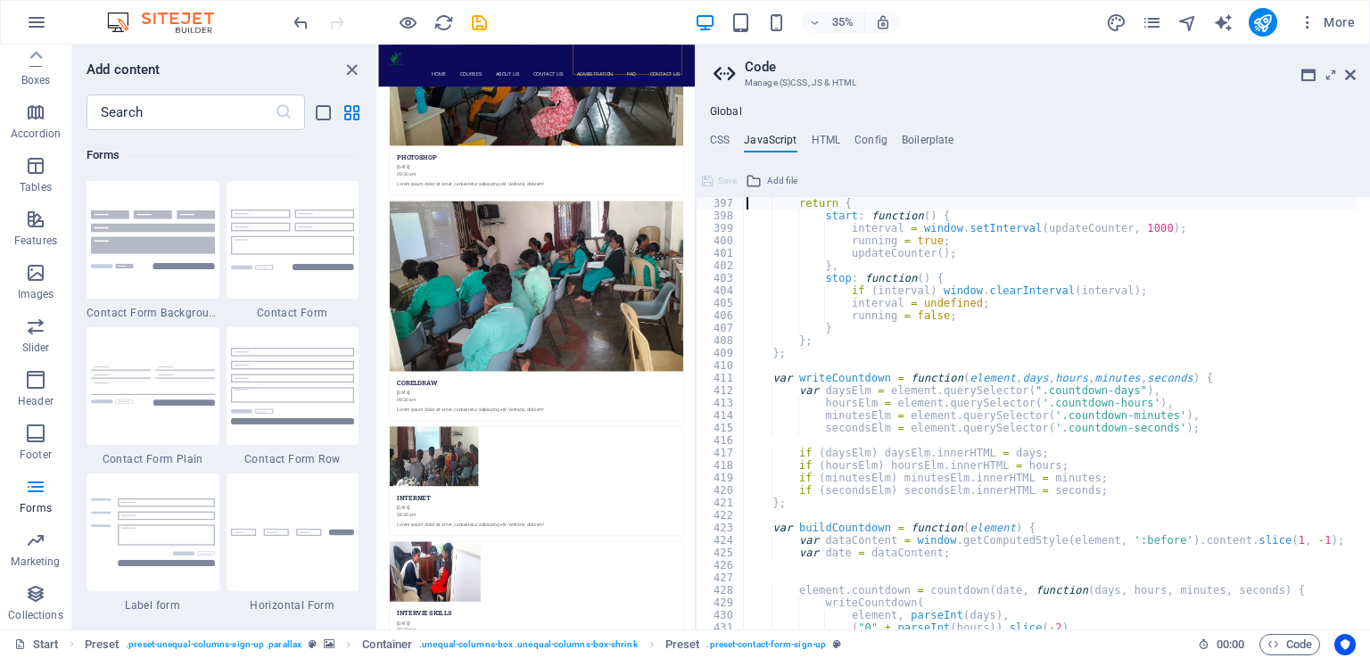
type textarea "tick = tick || (function() {});"
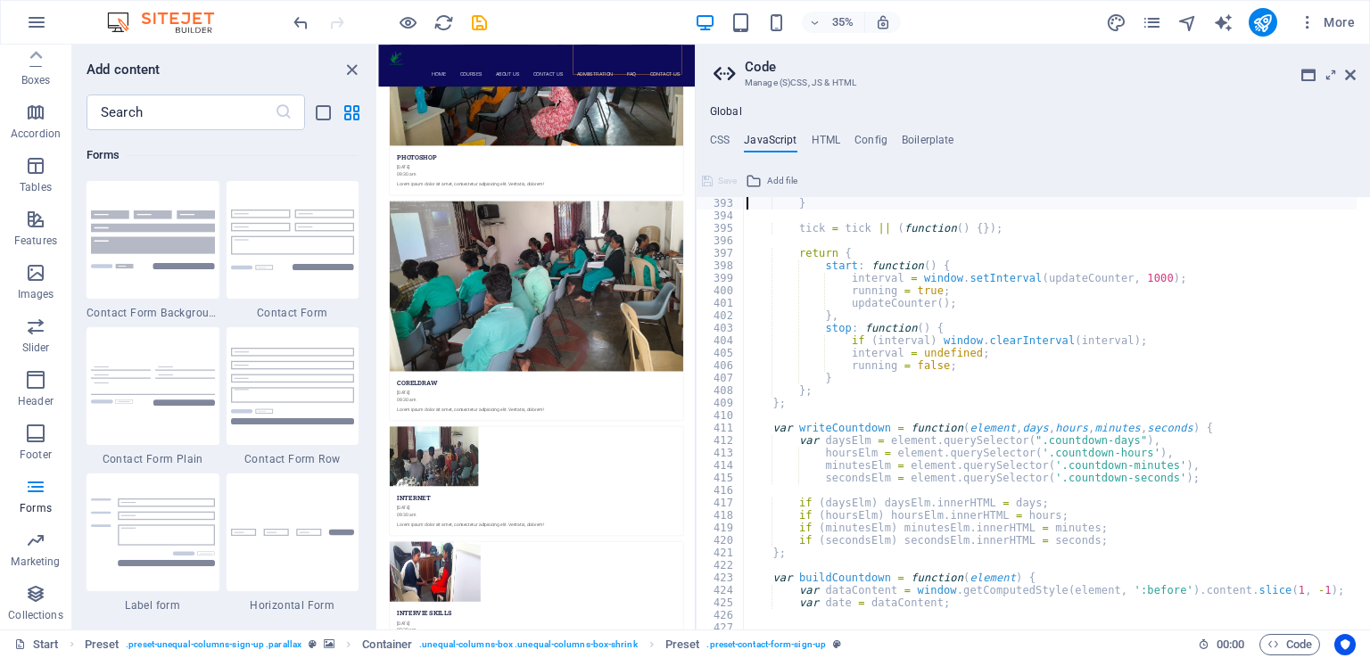
scroll to position [4894, 0]
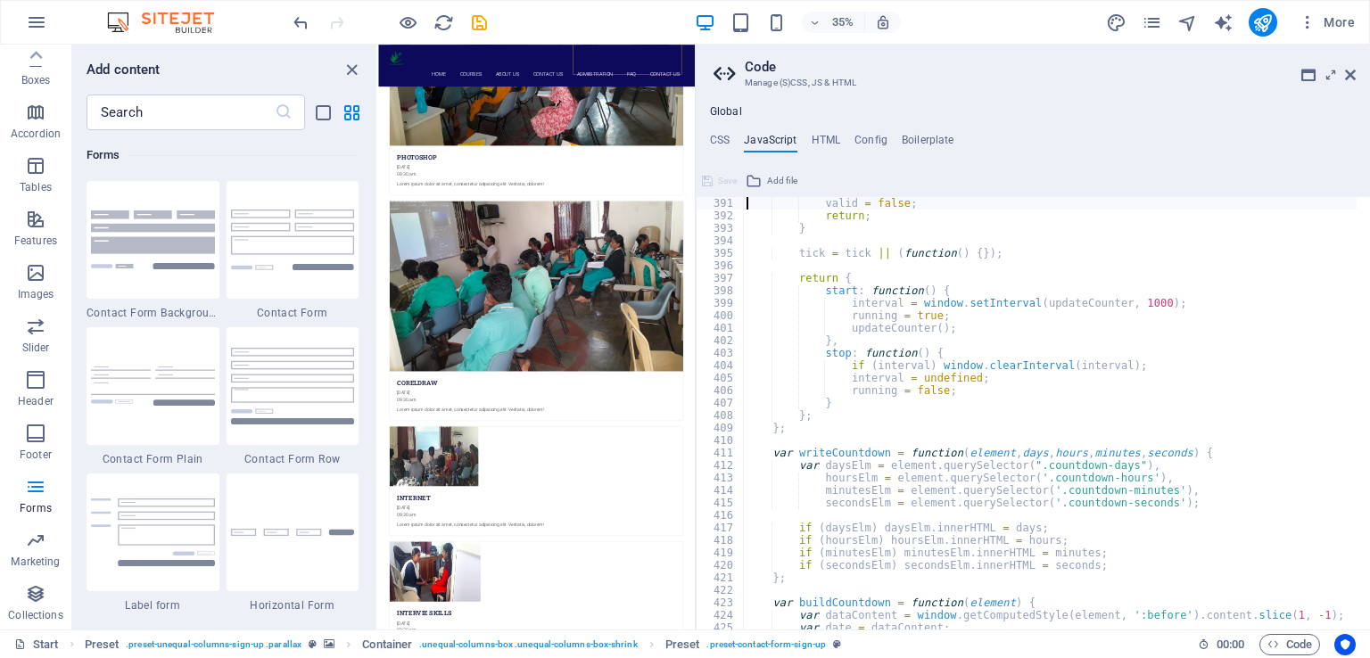
type textarea "if (now >= date) {"
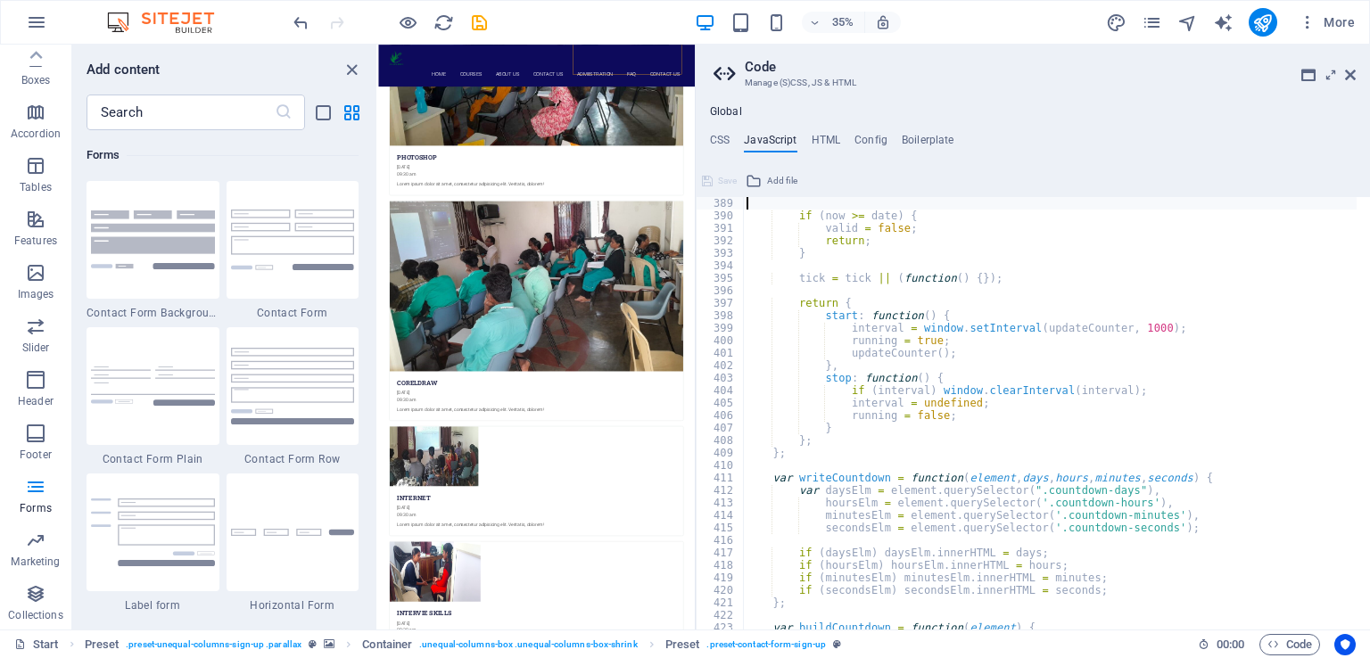
type textarea "date = new Date(date).getTime();"
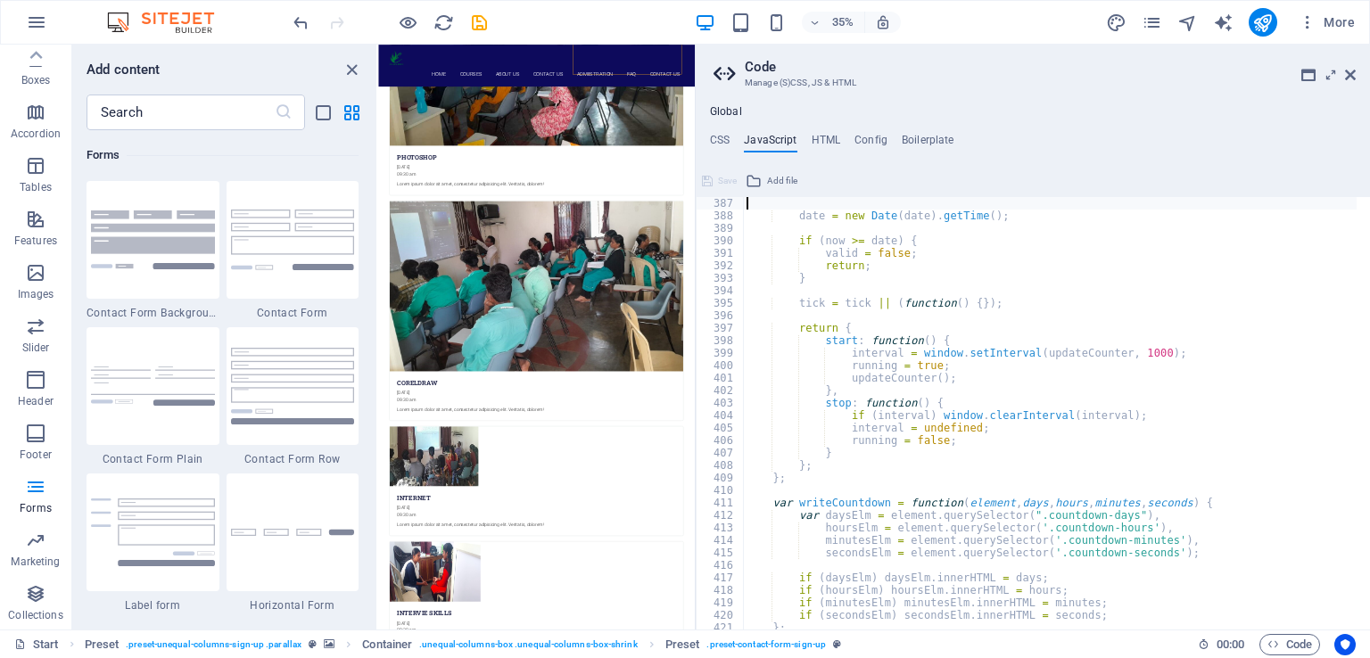
type textarea "if (isNaN(Date.parse(date))) {"
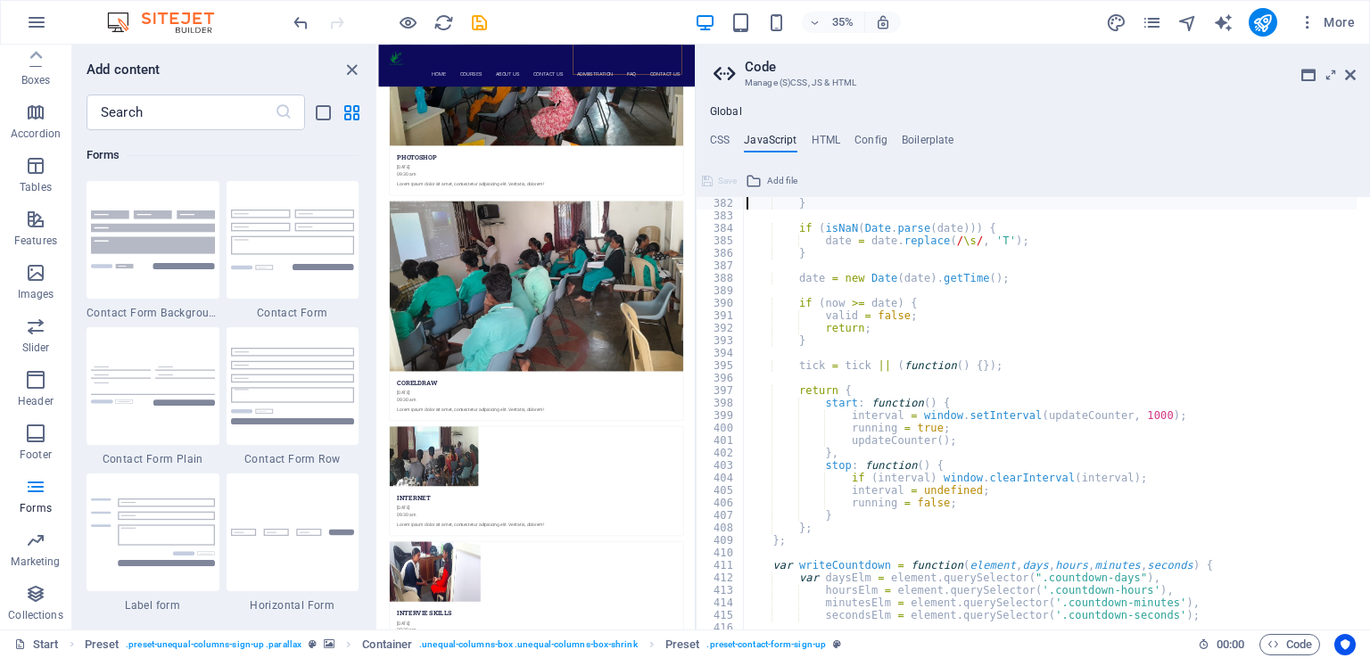
type textarea "if (isNaN(Date.parse(date))) {"
type textarea "tick(days, hours, minutes, seconds);"
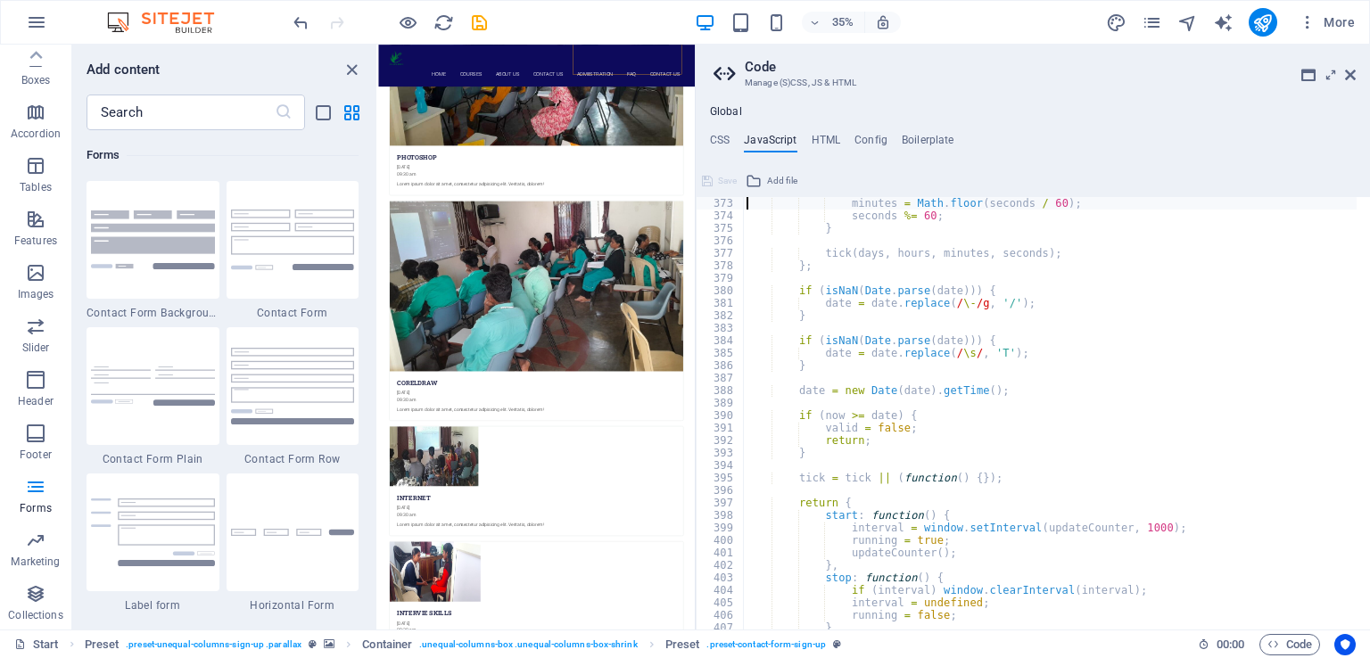
type textarea "if (seconds > 60) {"
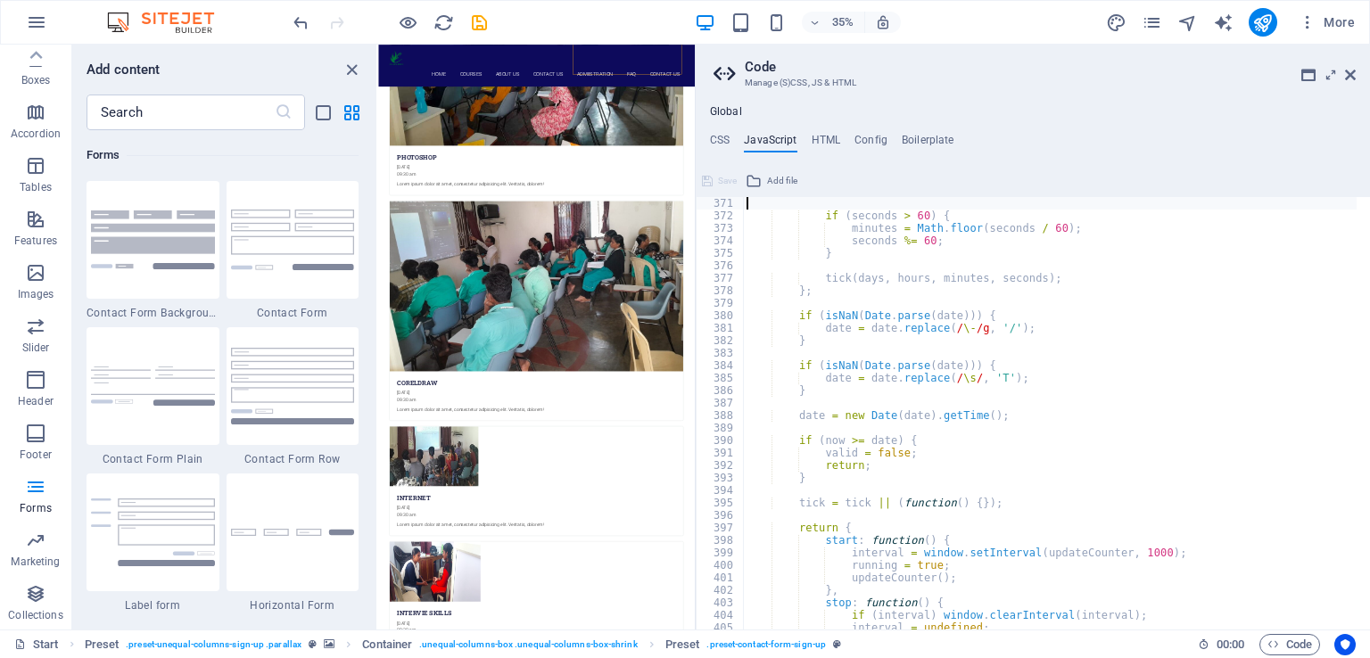
type textarea "if (seconds > 3600) {"
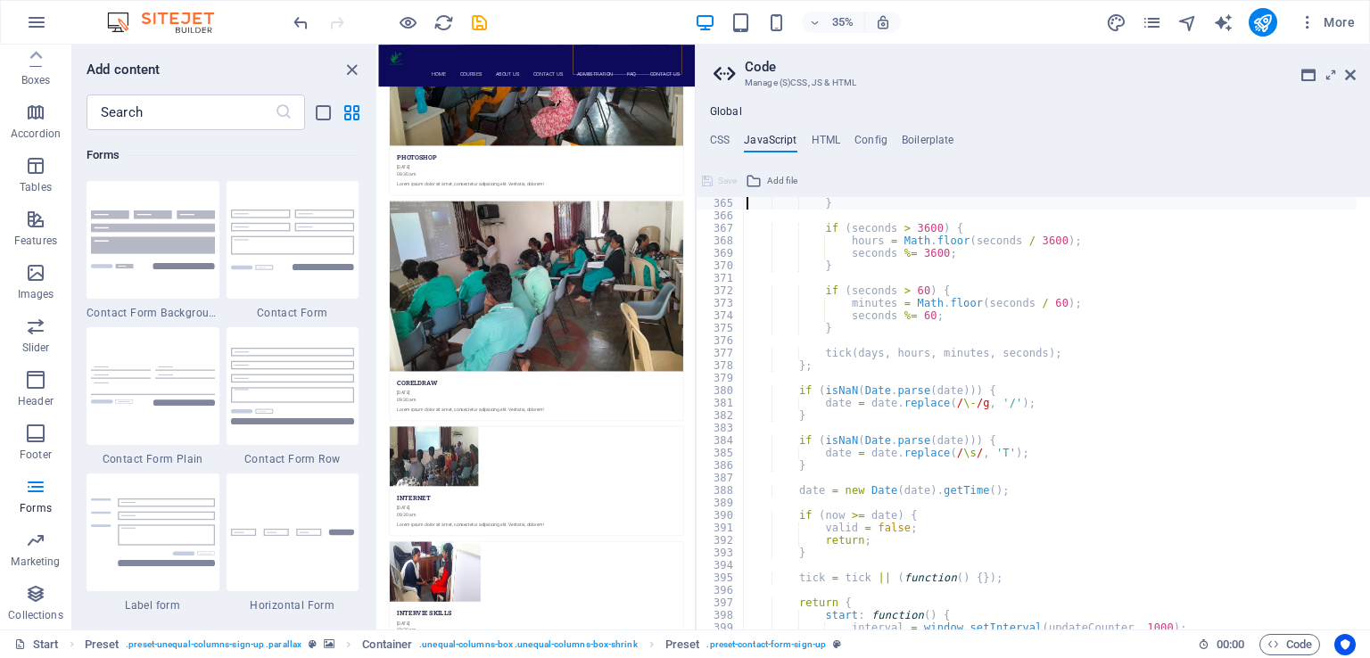
type textarea "if (seconds > 86400) {"
type textarea "now = new Date().getTime();"
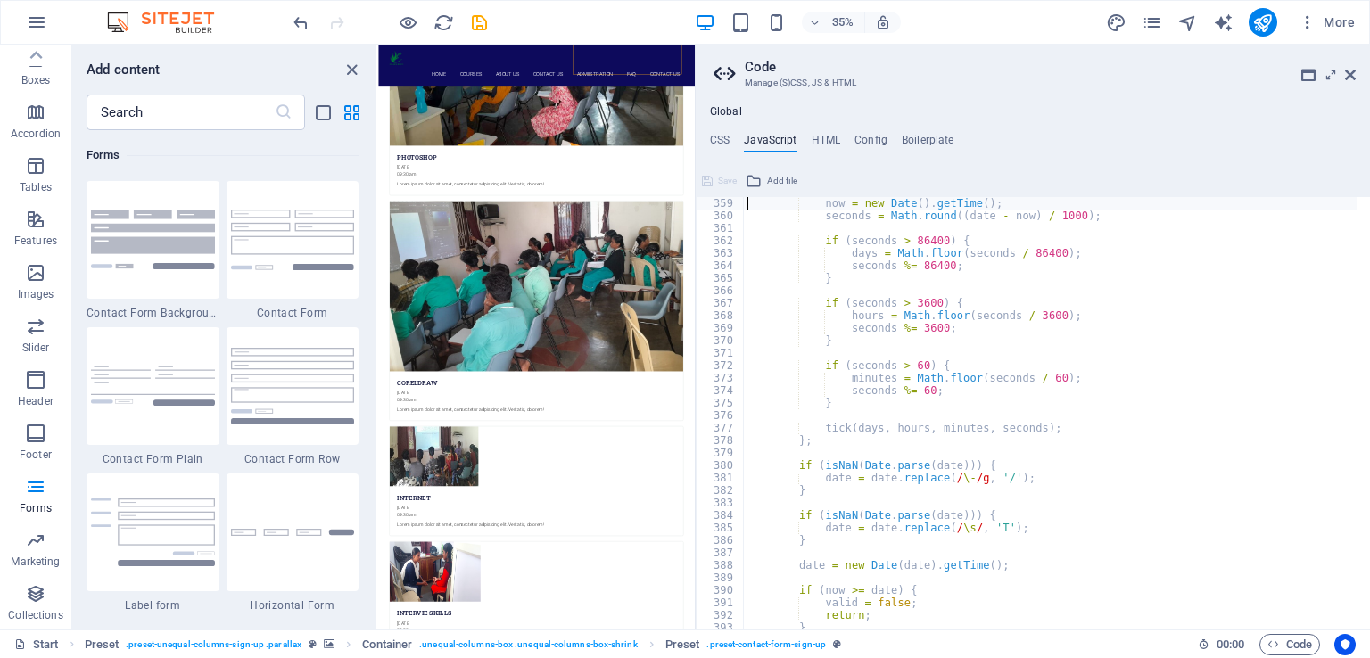
type textarea "var updateCounter = function() {"
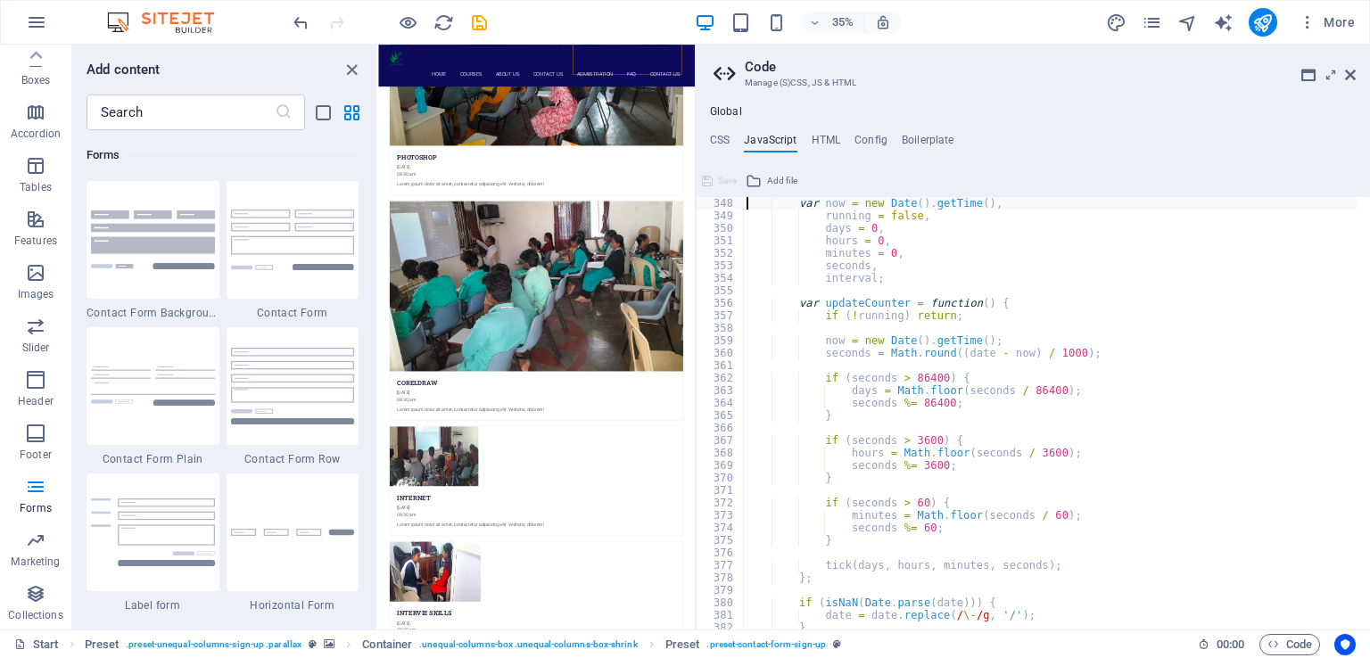
type textarea "var countdown = function(date, tick) {"
type textarea "document.addEventListener('DOMContentLoaded', fn);"
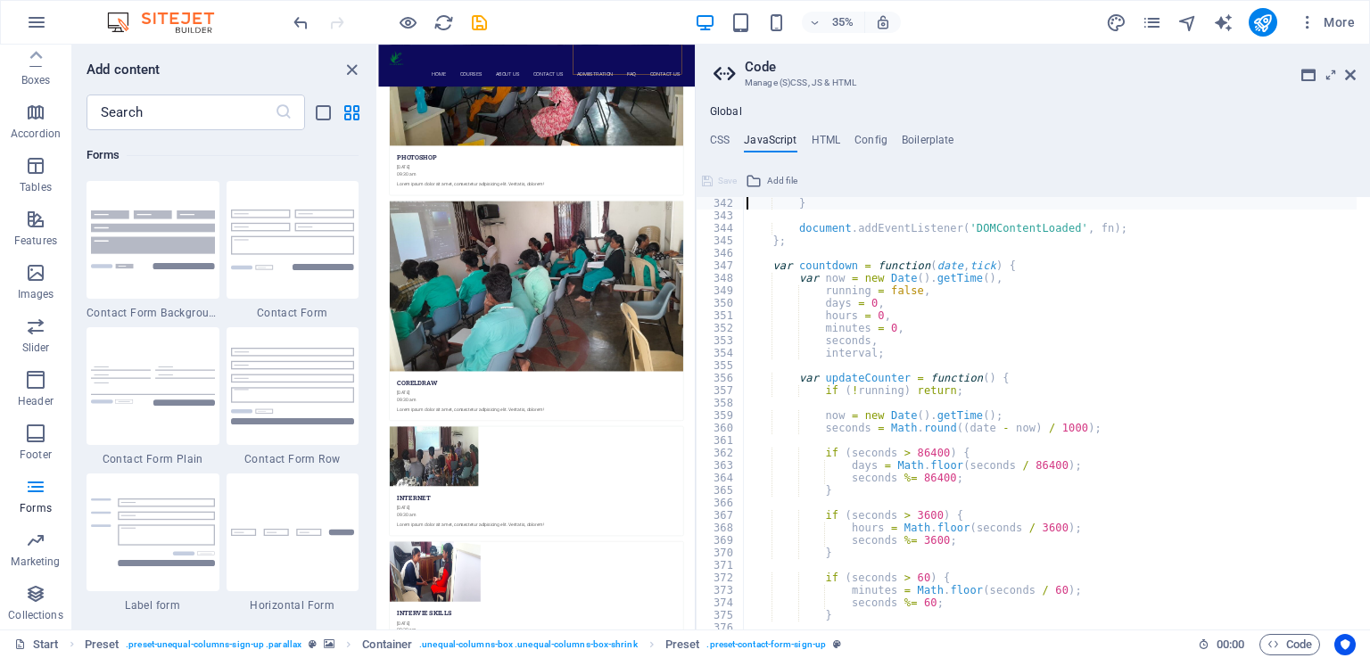
type textarea "if (window.readyState !== 'loading') {"
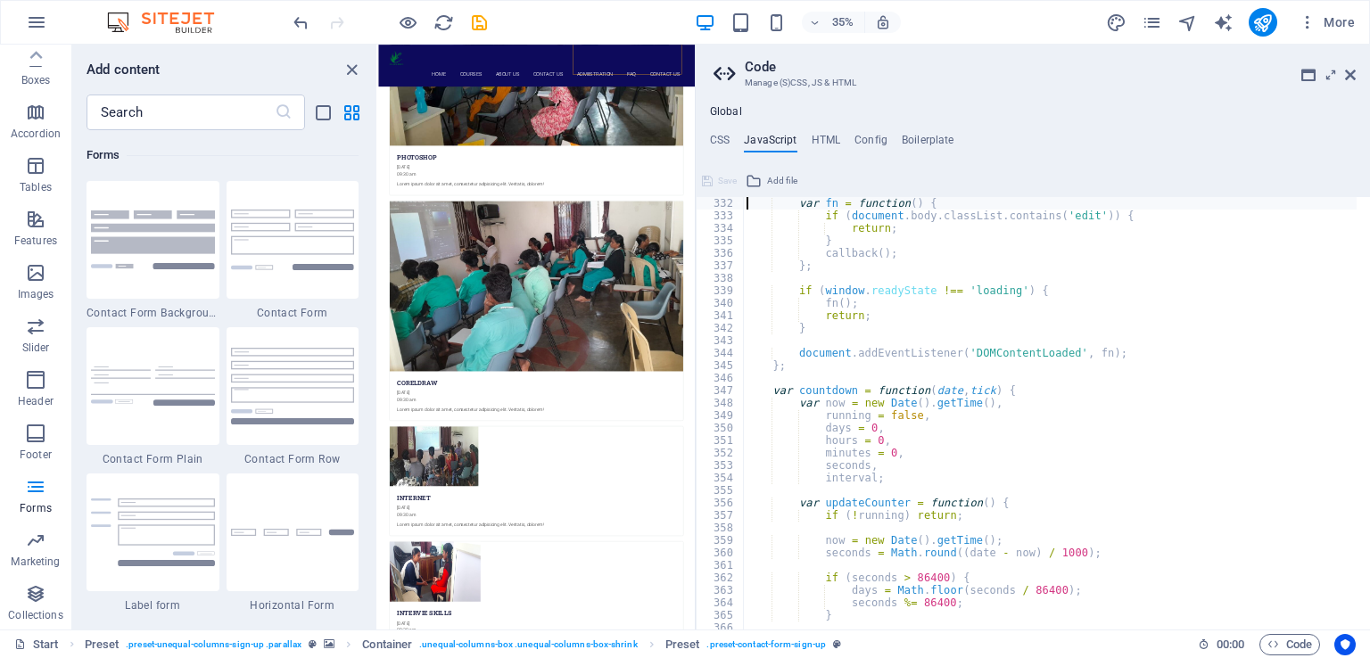
type textarea "var ready = function(callback) {"
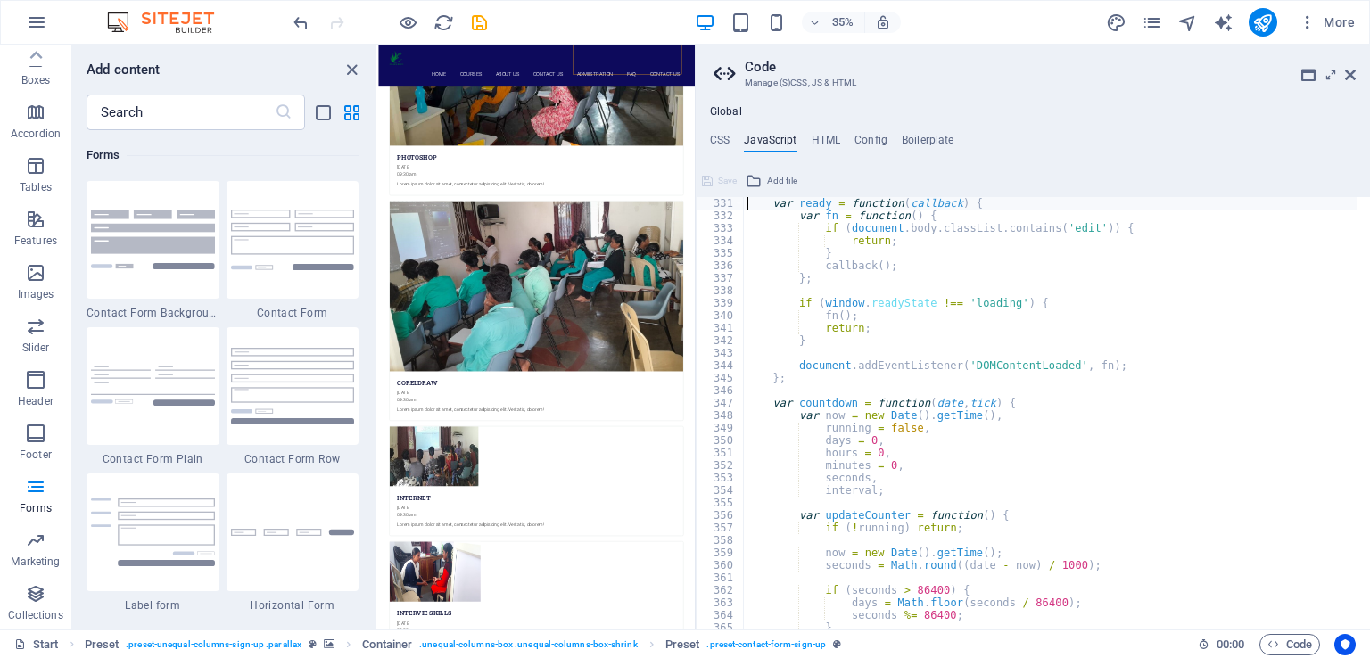
type textarea "/* JS for preset "Countdown V3" */"
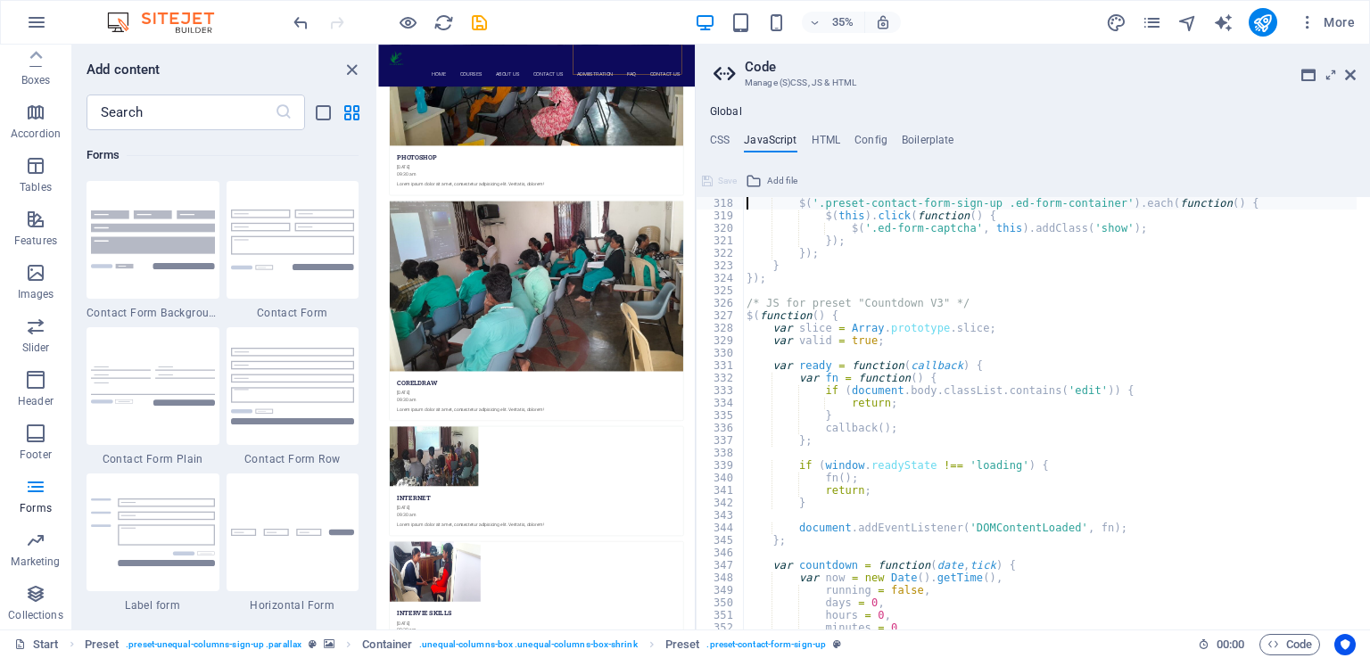
type textarea "/* Show Captcha */"
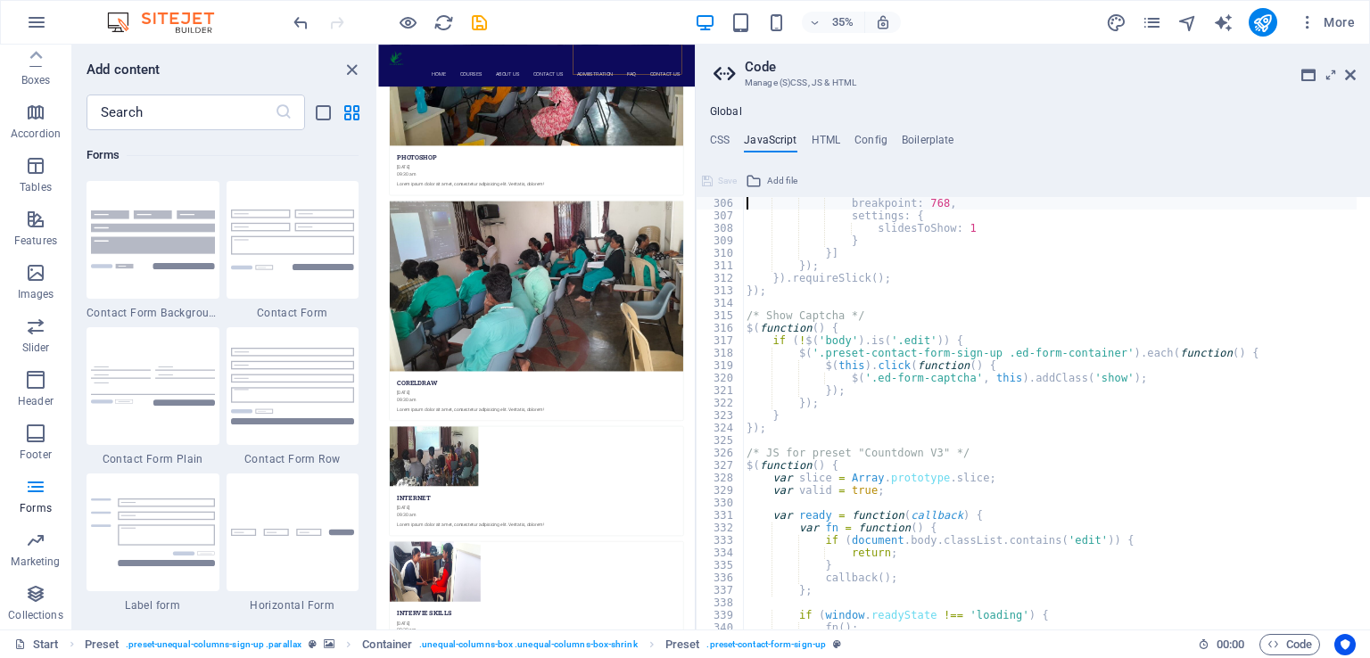
scroll to position [3783, 0]
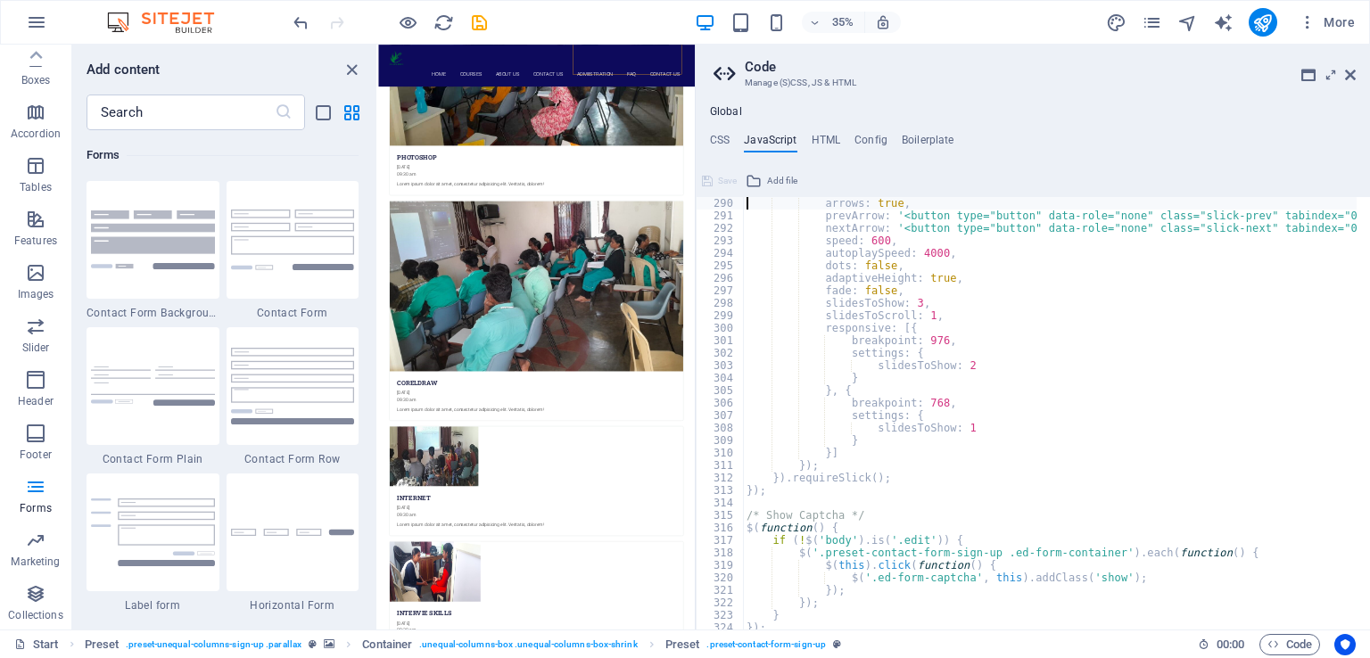
type textarea "viewport.promise('api.slick.ready', function() {"
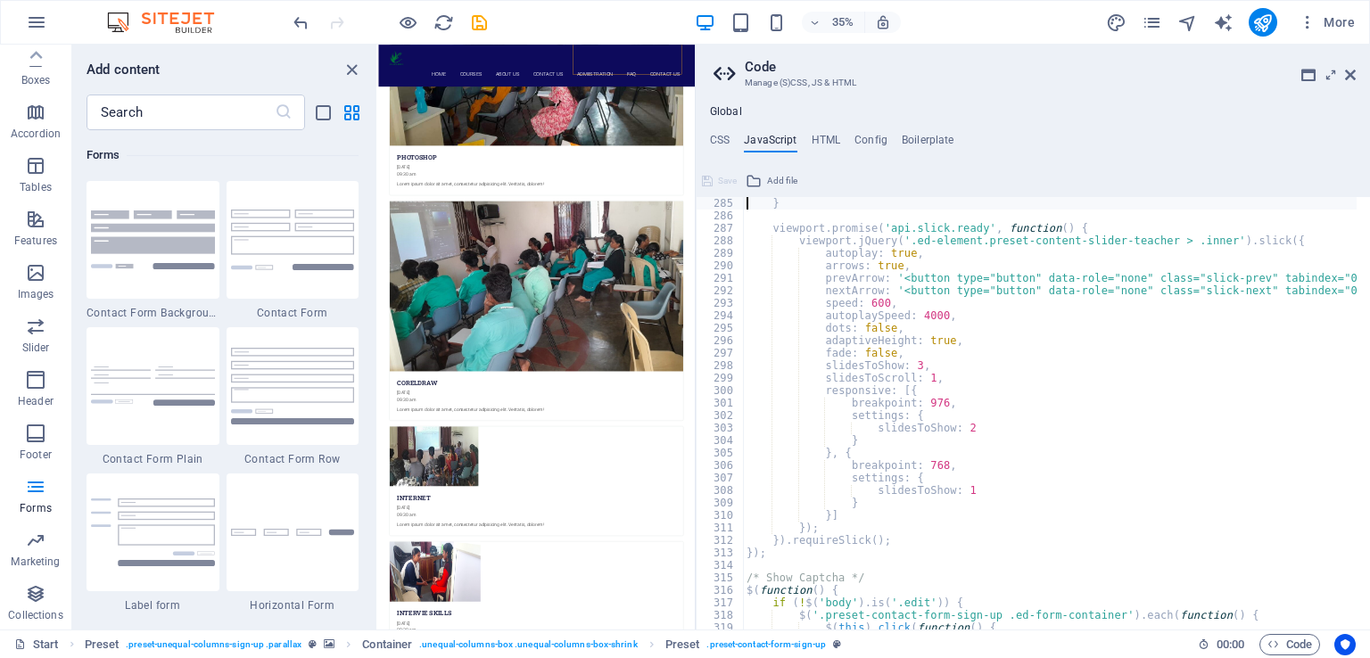
scroll to position [3508, 0]
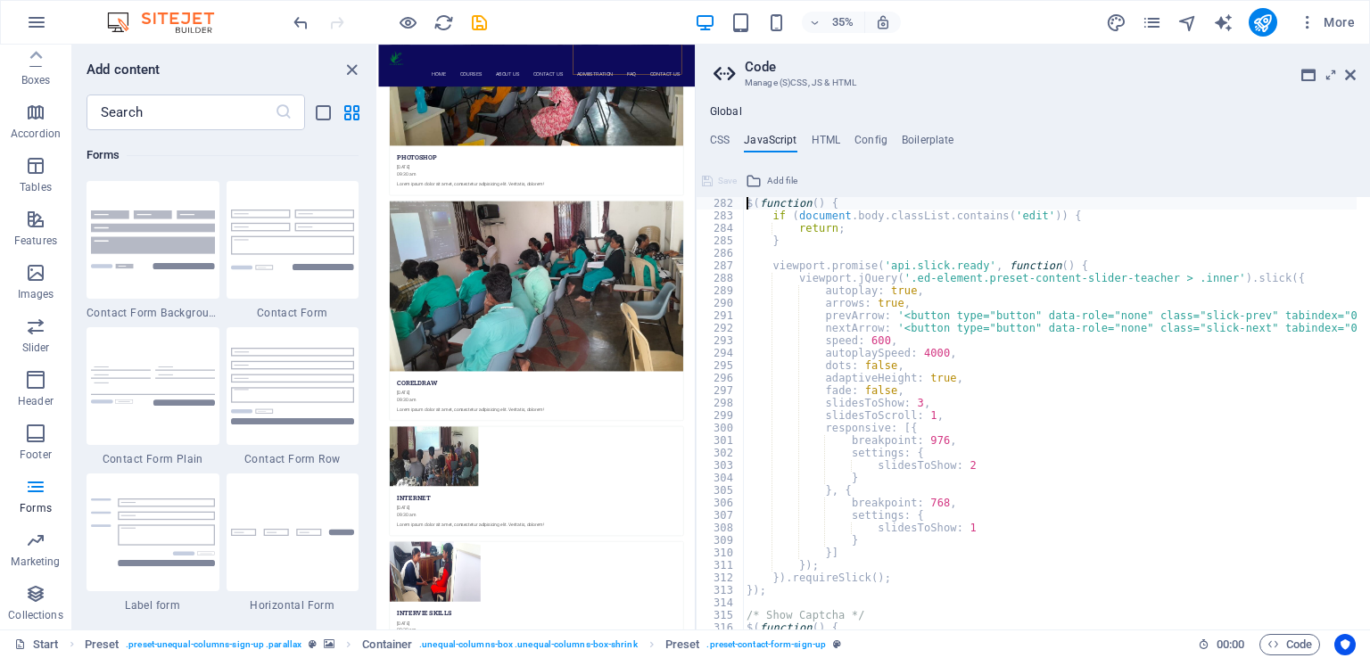
type textarea "/* JS for preset TEACHER "Content Slider" */"
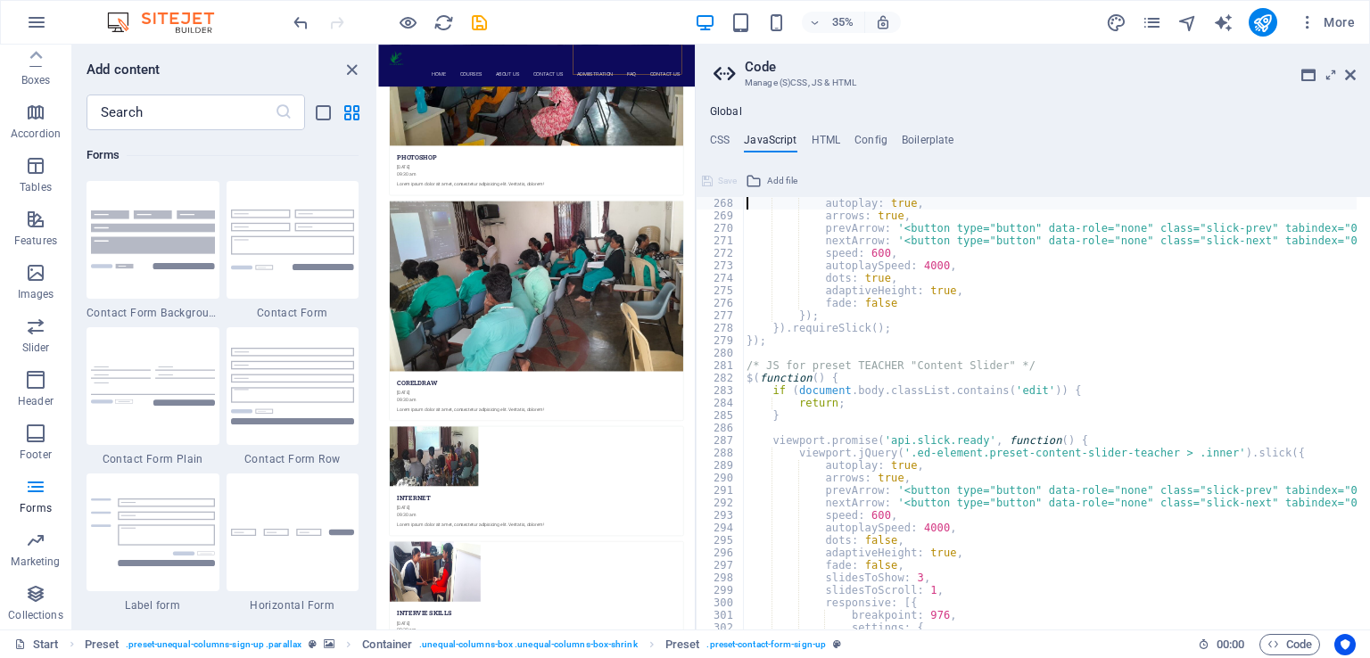
type textarea "viewport.promise('api.slick.ready', function() {"
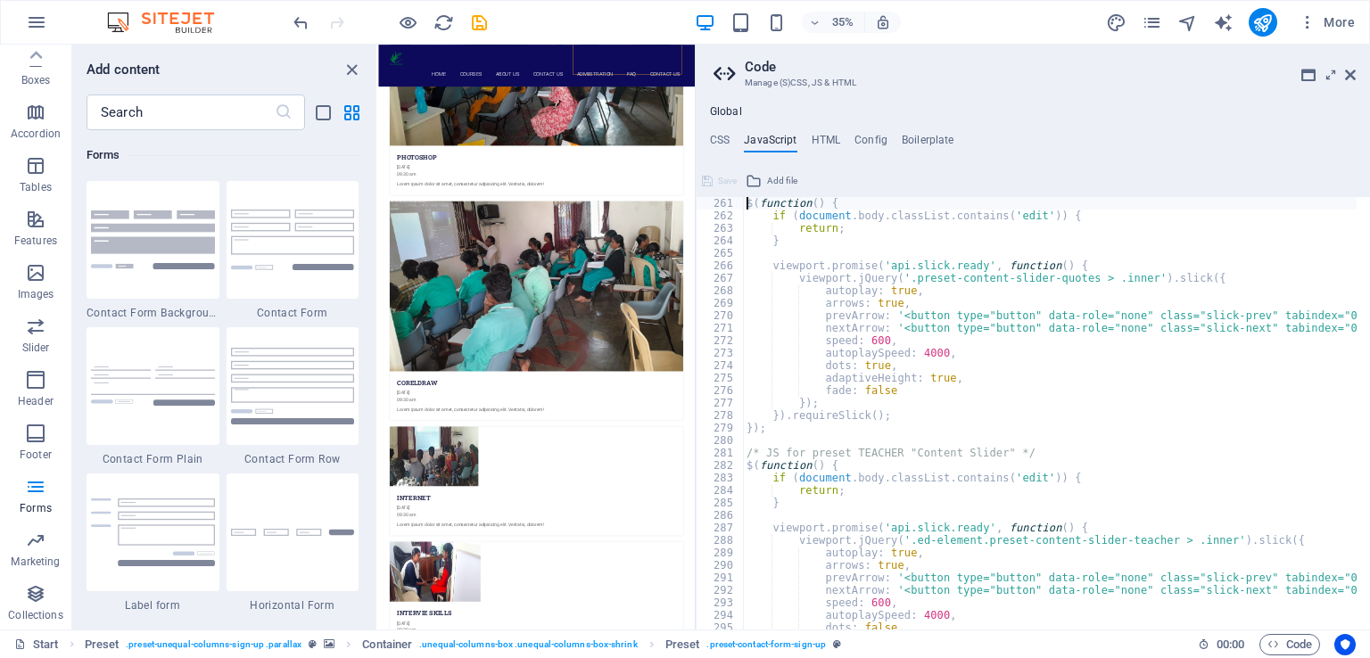
type textarea "/* JS for preset QUOTES "Content Slider" */"
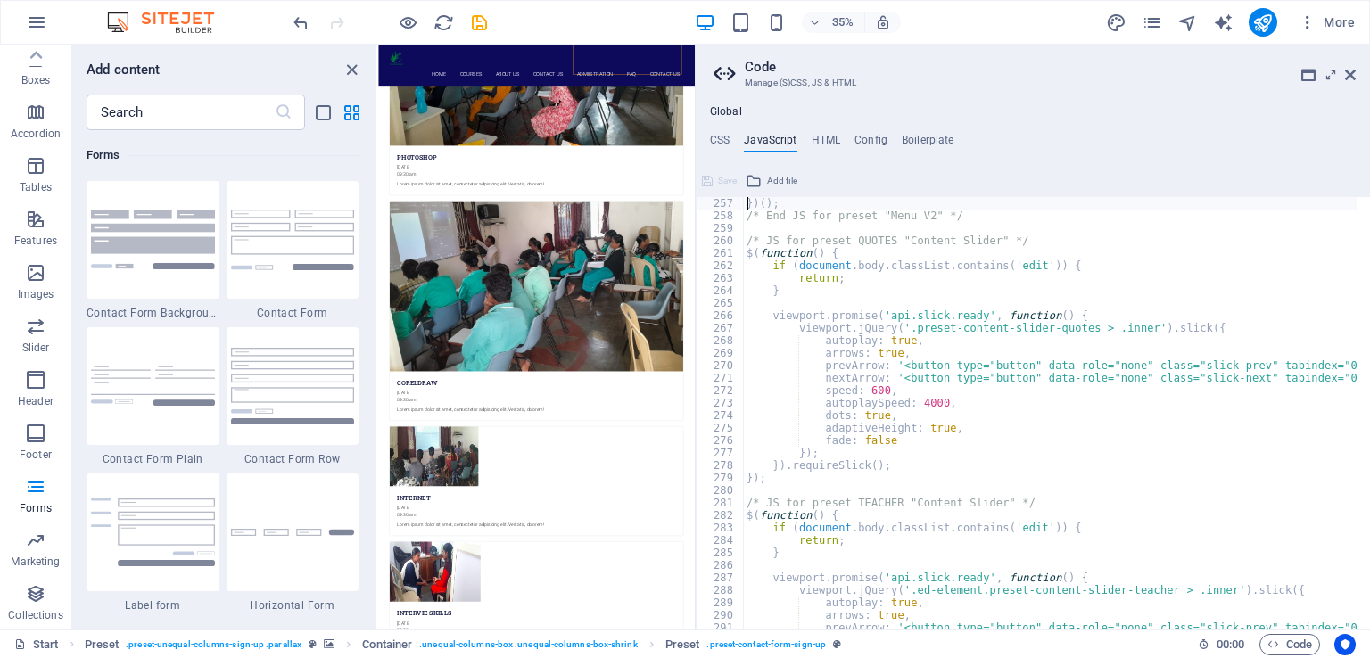
type textarea "viewport.observe('scroll', checkVisibility);"
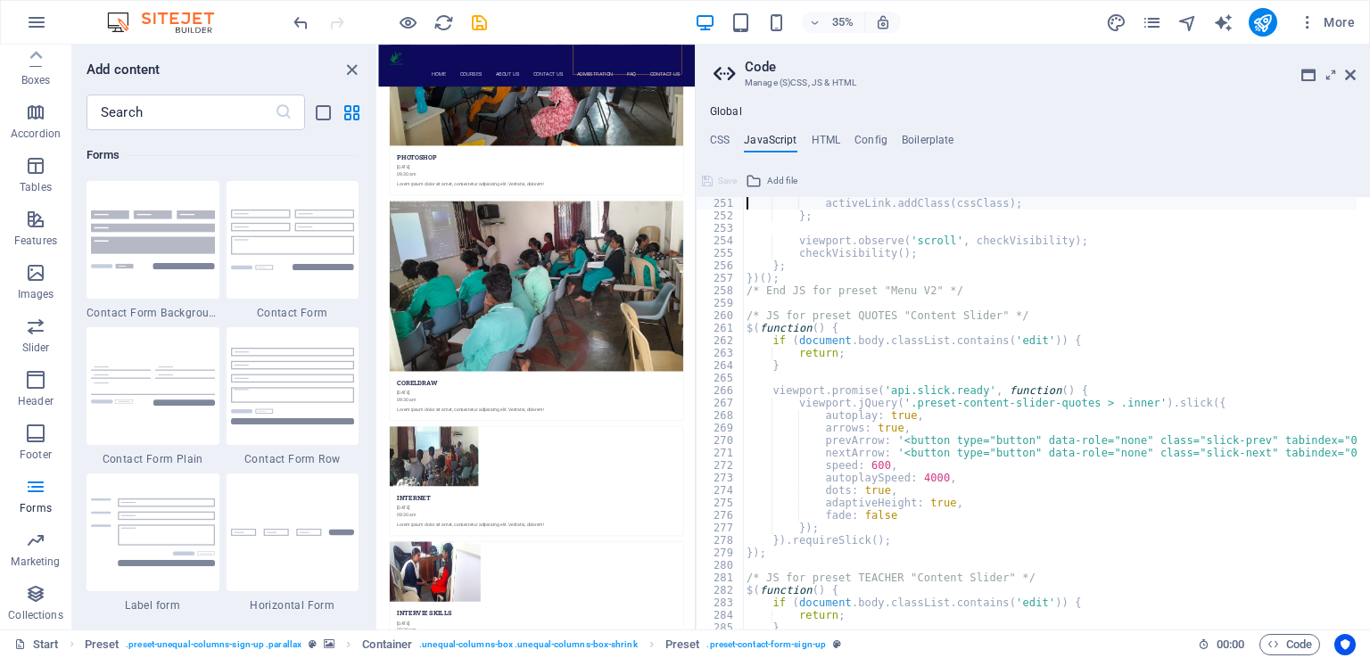
type textarea "// Fallback to originally active item"
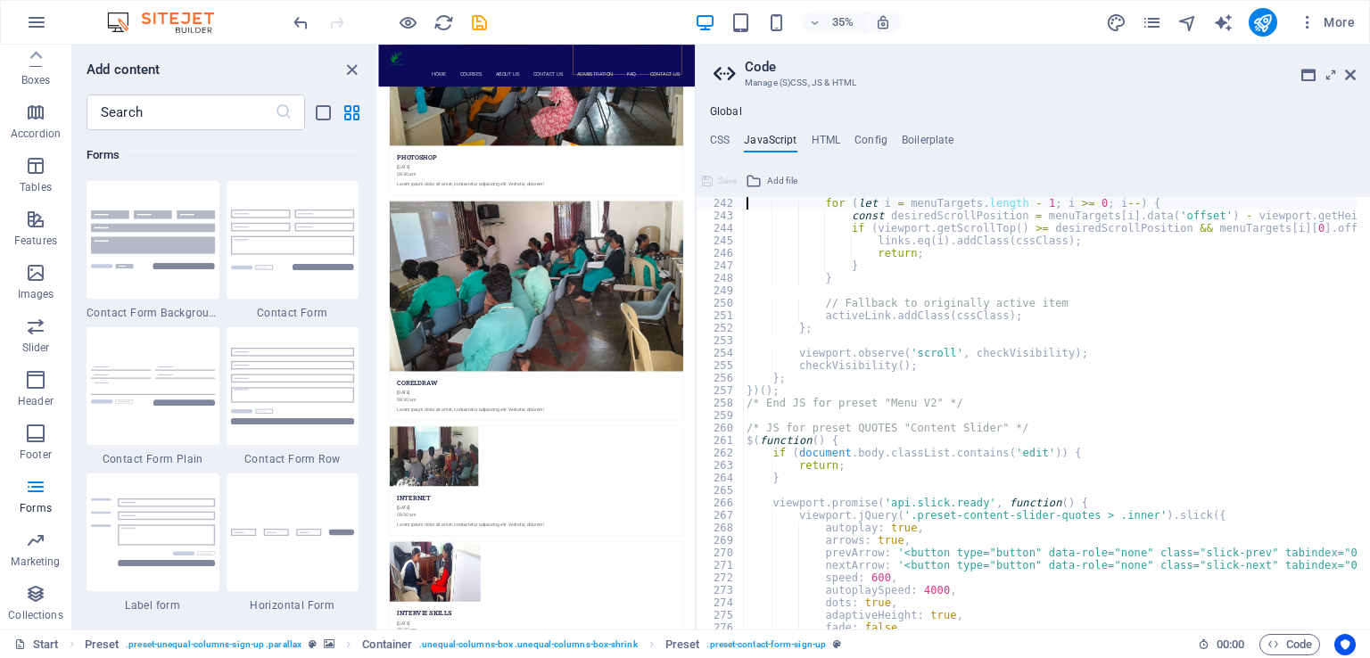
type textarea "// Check section position reversely"
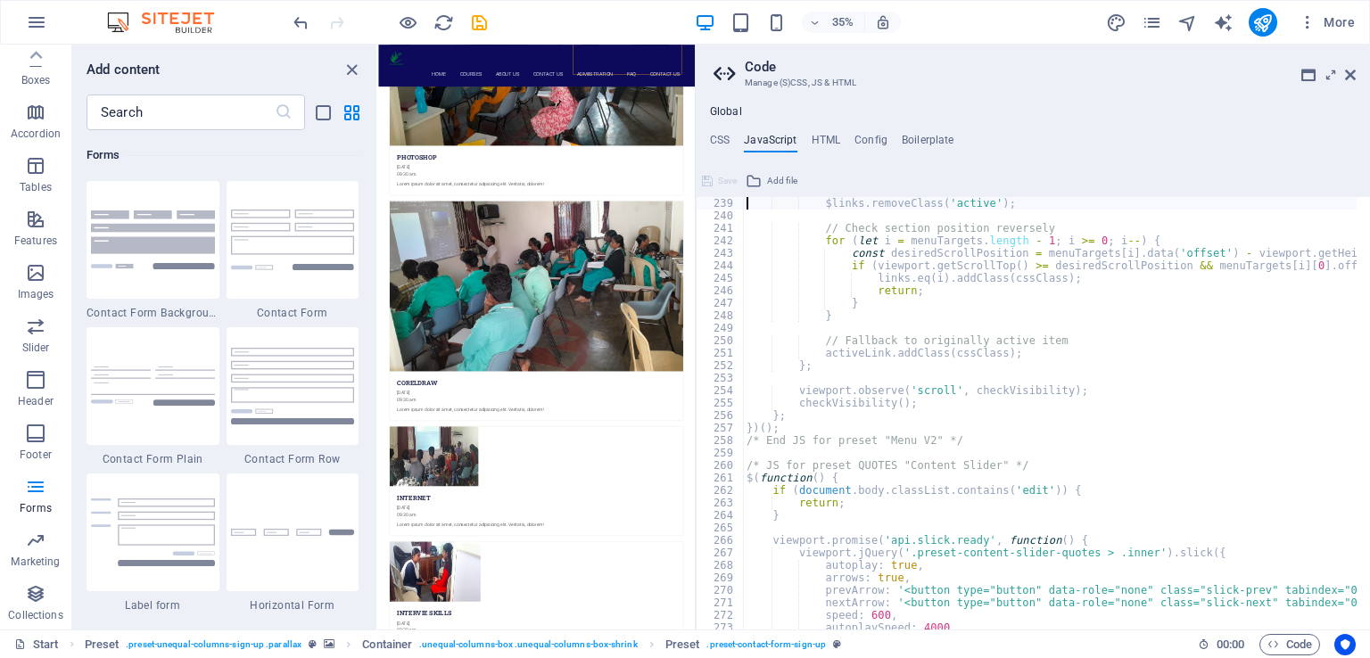
type textarea "const checkVisibility = function() {"
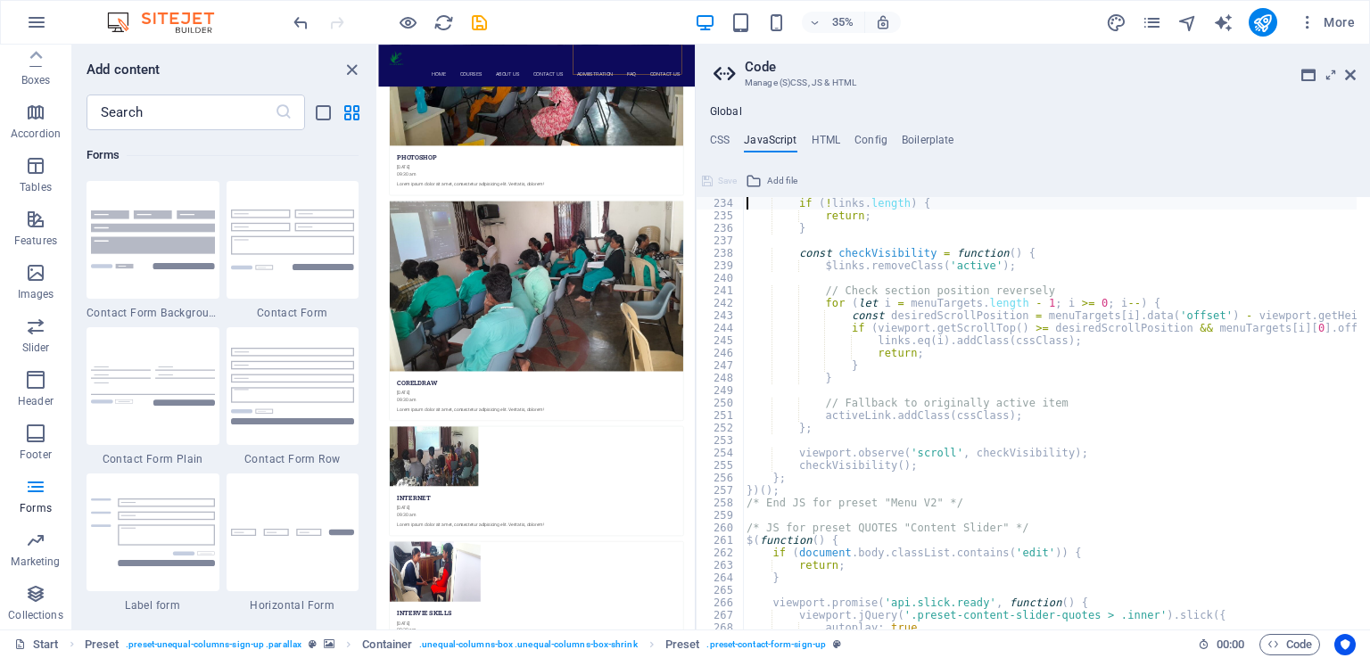
type textarea "// No hash links found, so don't handle it at all"
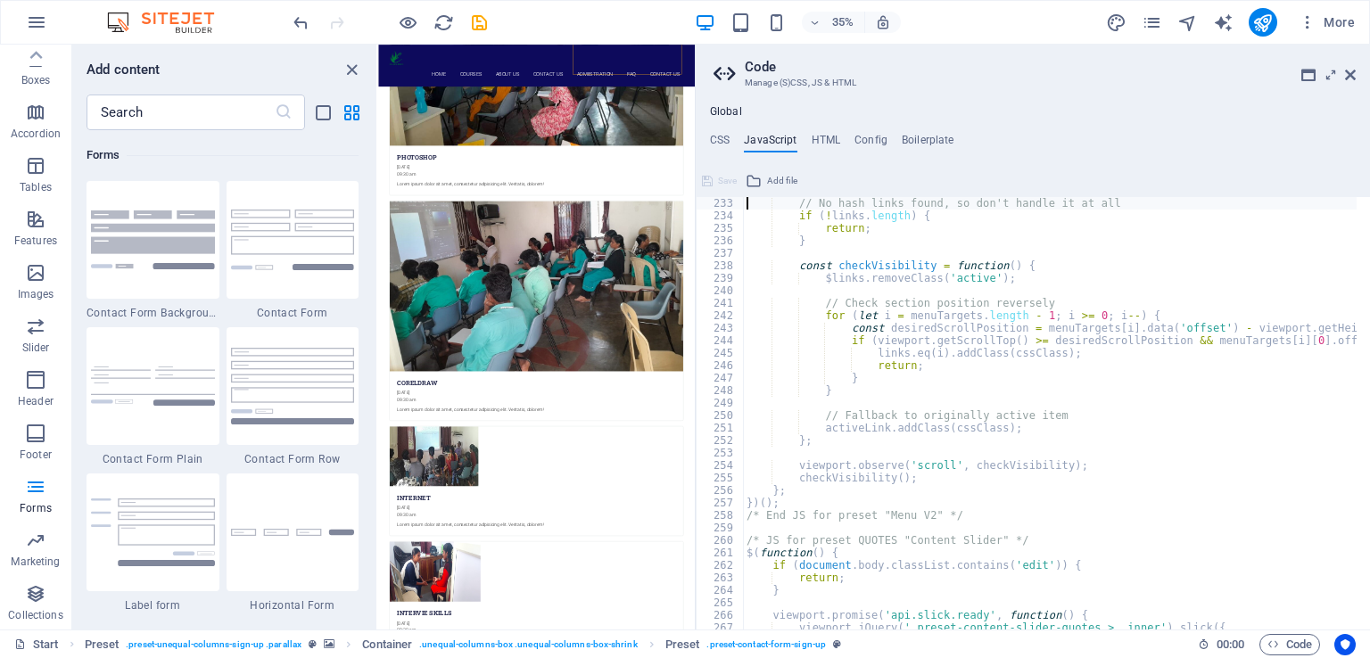
scroll to position [2896, 0]
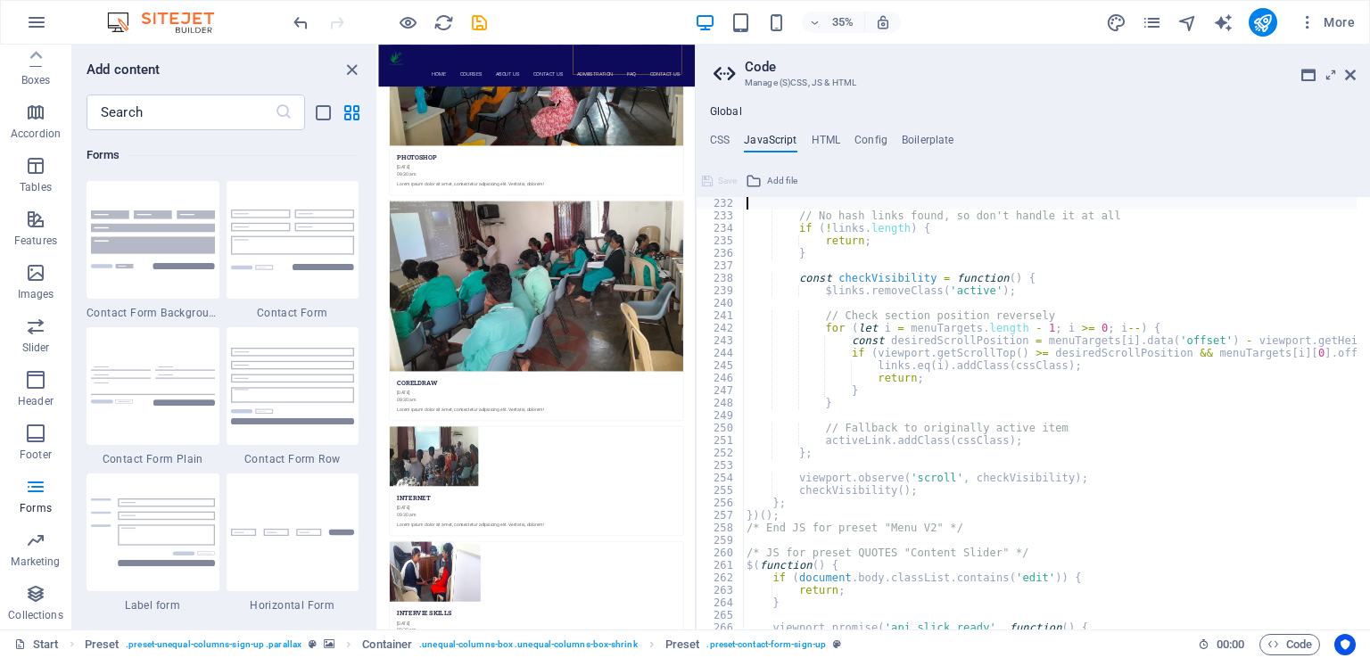
type textarea "menuTargets.push($target);"
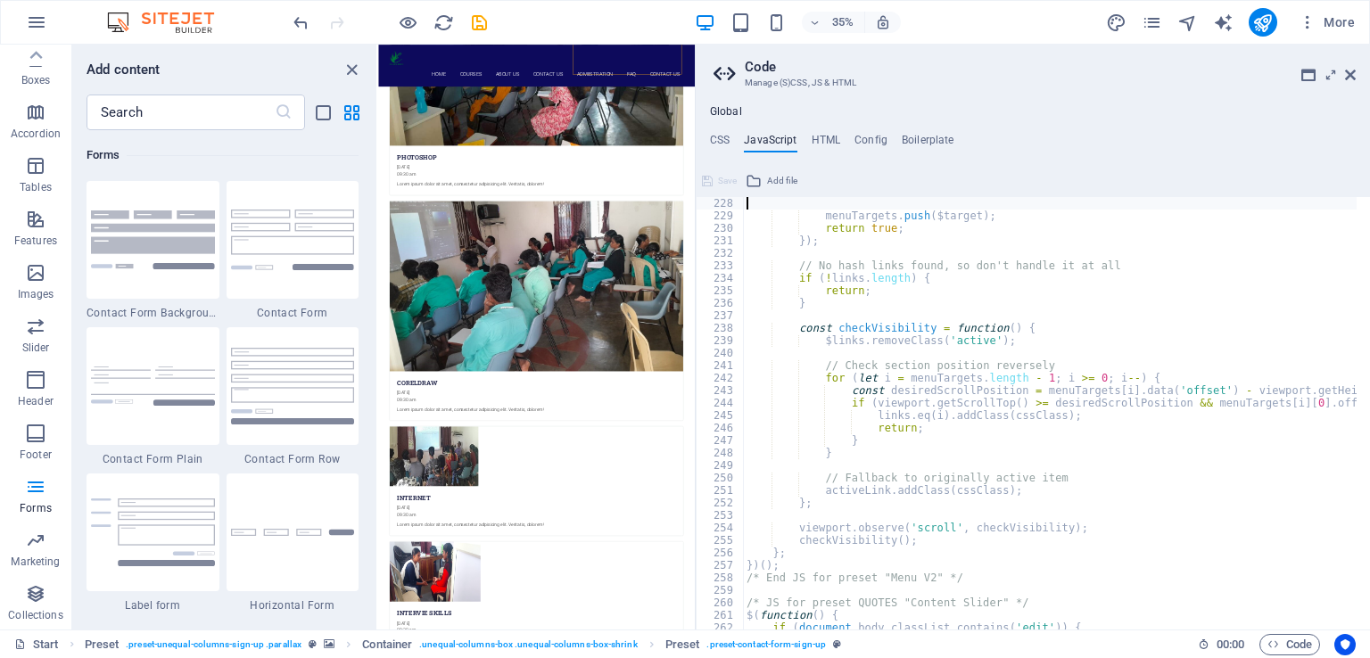
type textarea "viewport.observe('resize', updateOffset);"
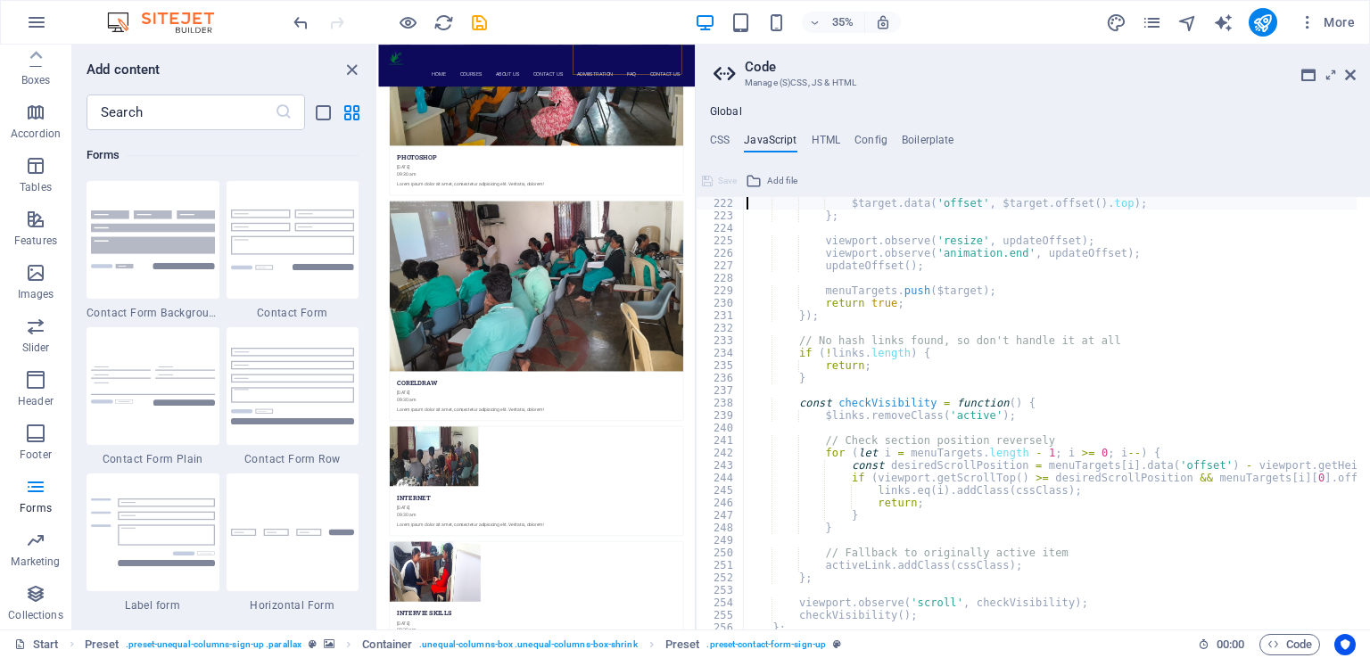
type textarea "// Cache offset position to improve performance (update on resize)"
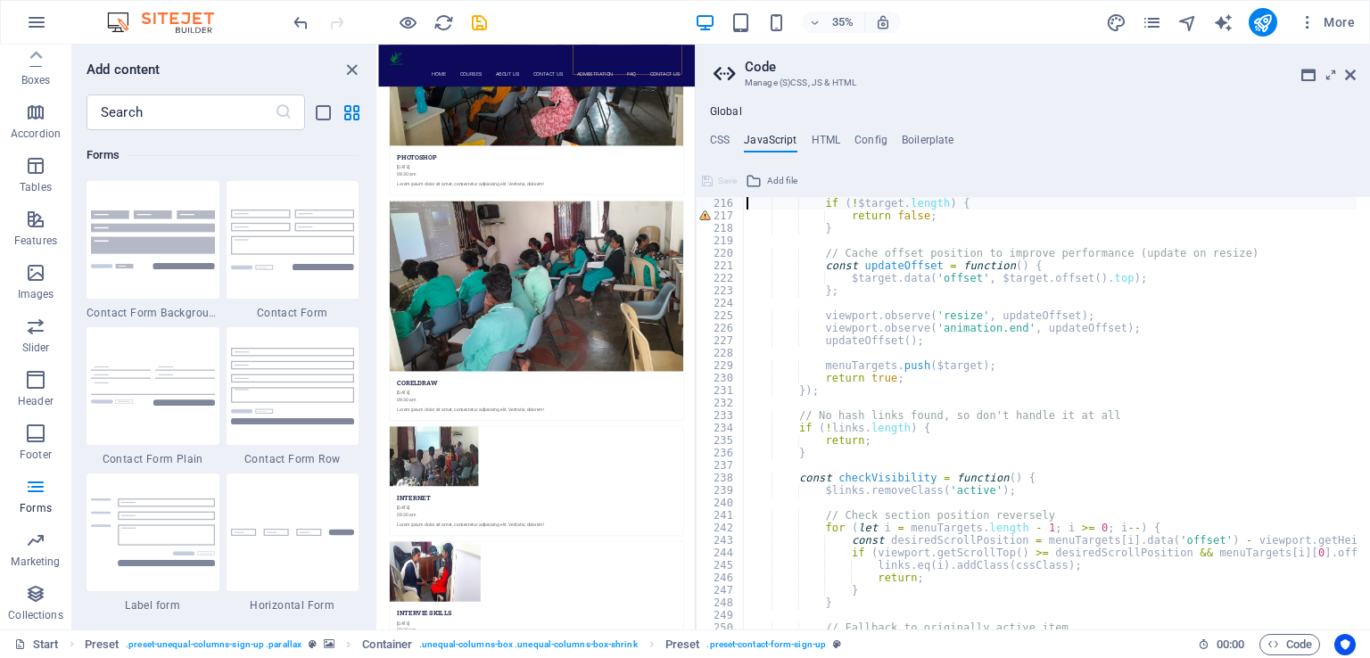
type textarea "const links = $links.filter(function() {"
type textarea "const menuTargets = [];"
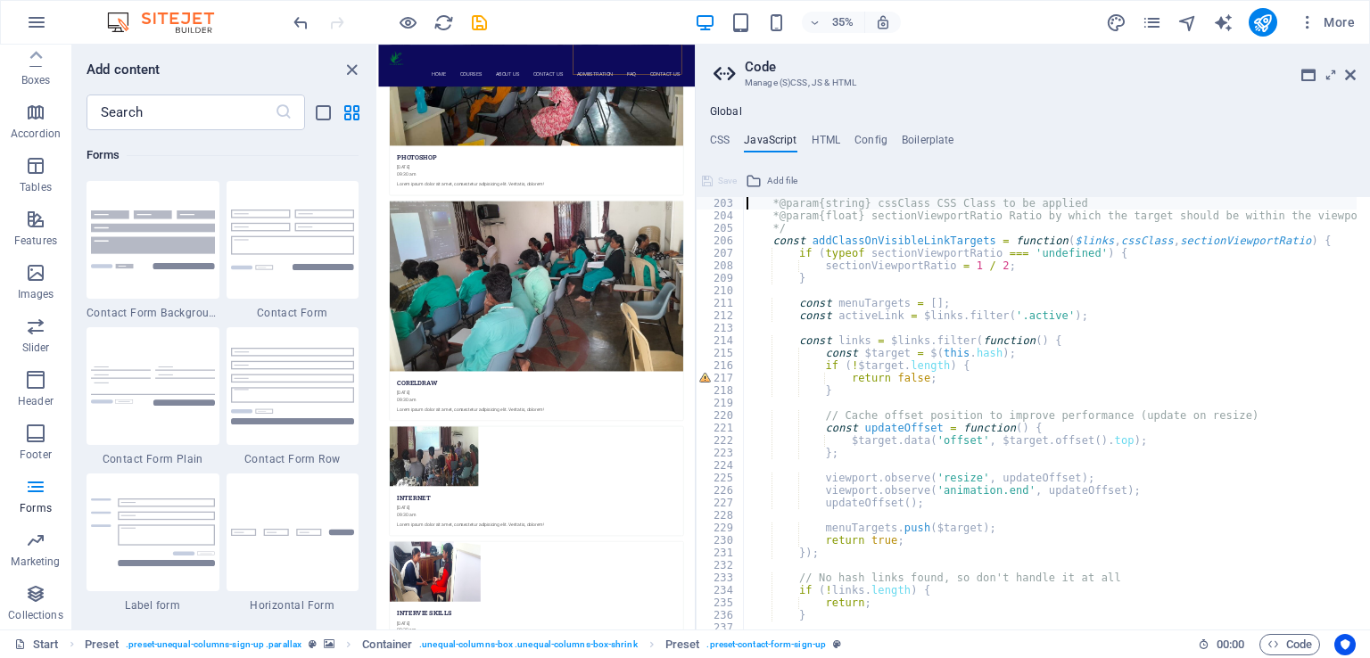
scroll to position [2522, 0]
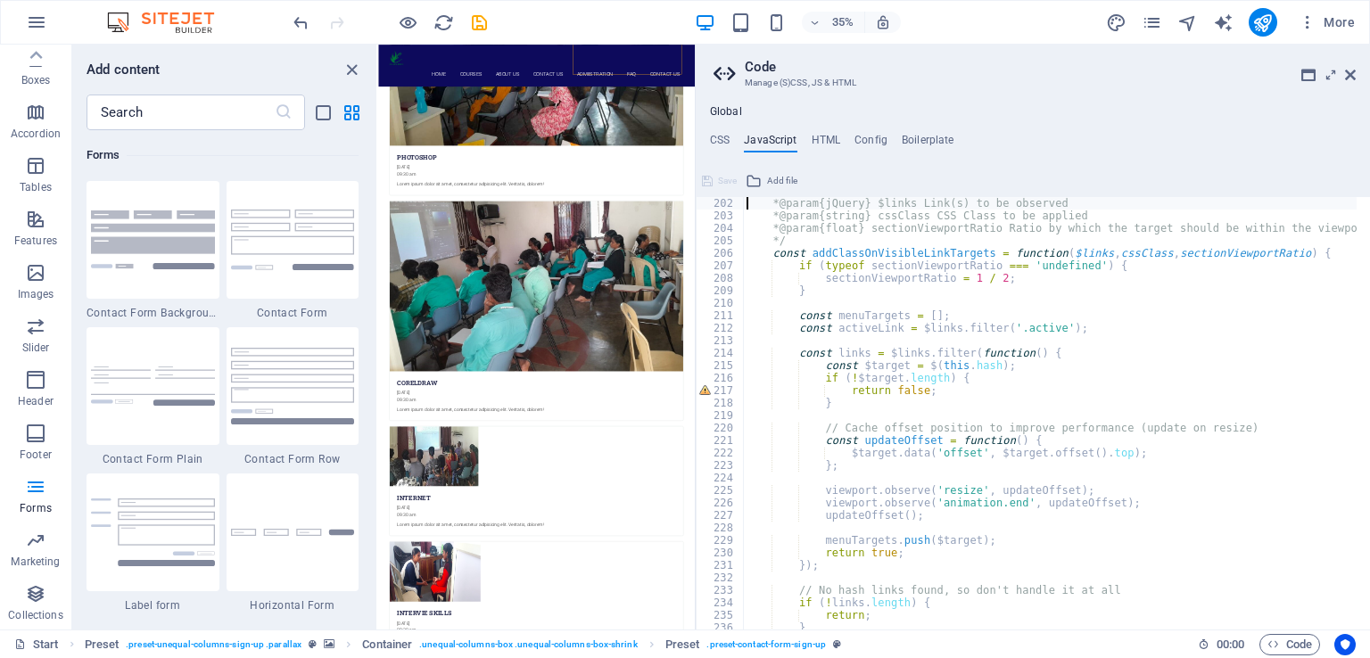
type textarea "/**"
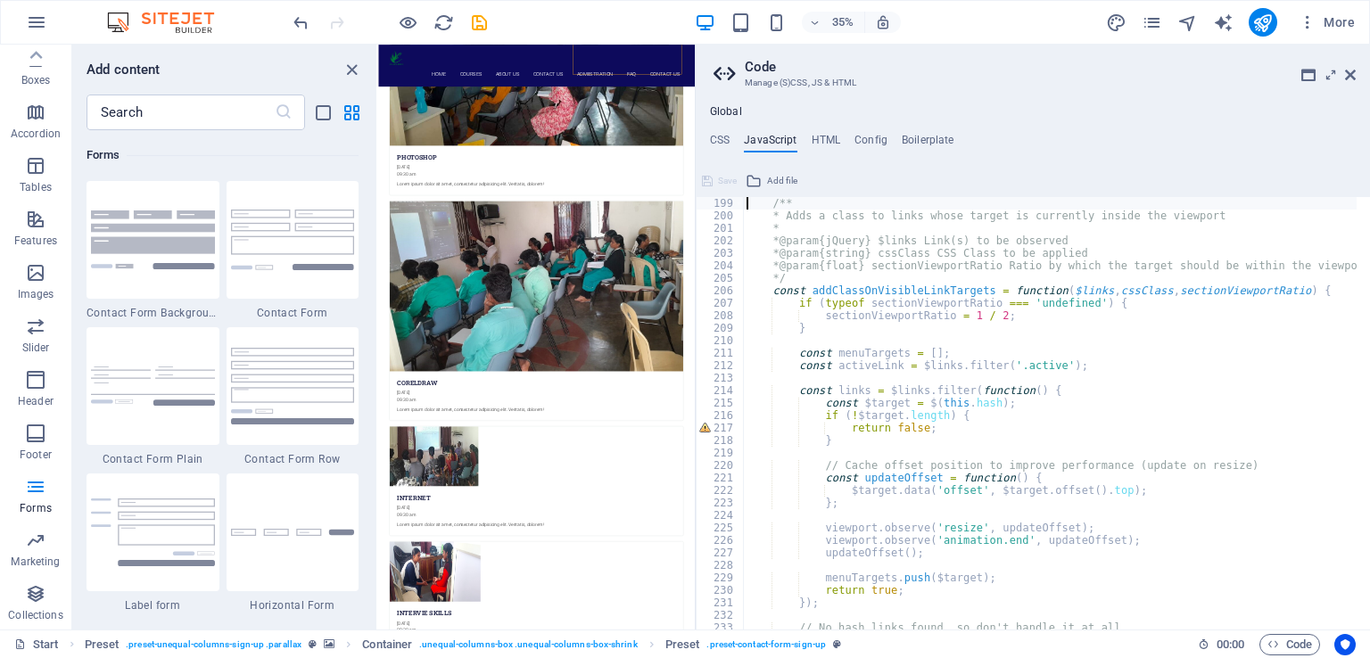
type textarea "viewport.observe('scroll', handleScroll);"
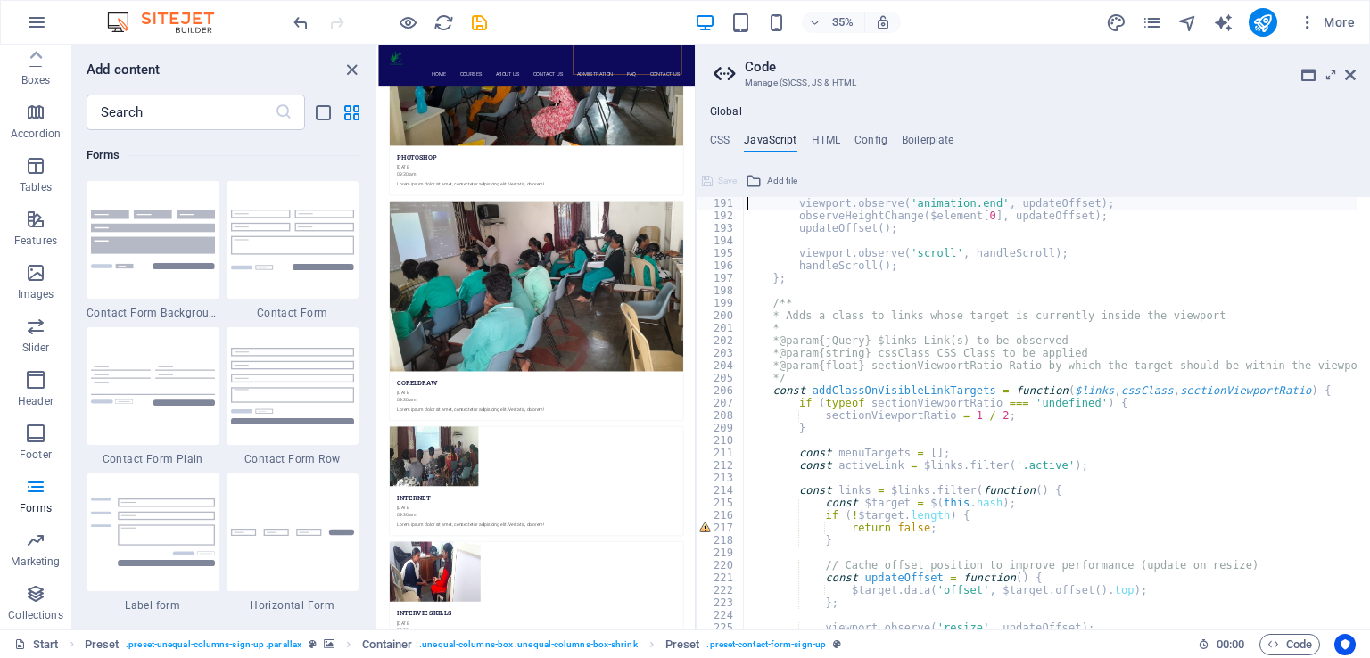
type textarea "viewport.observe('resize', updateOffset);"
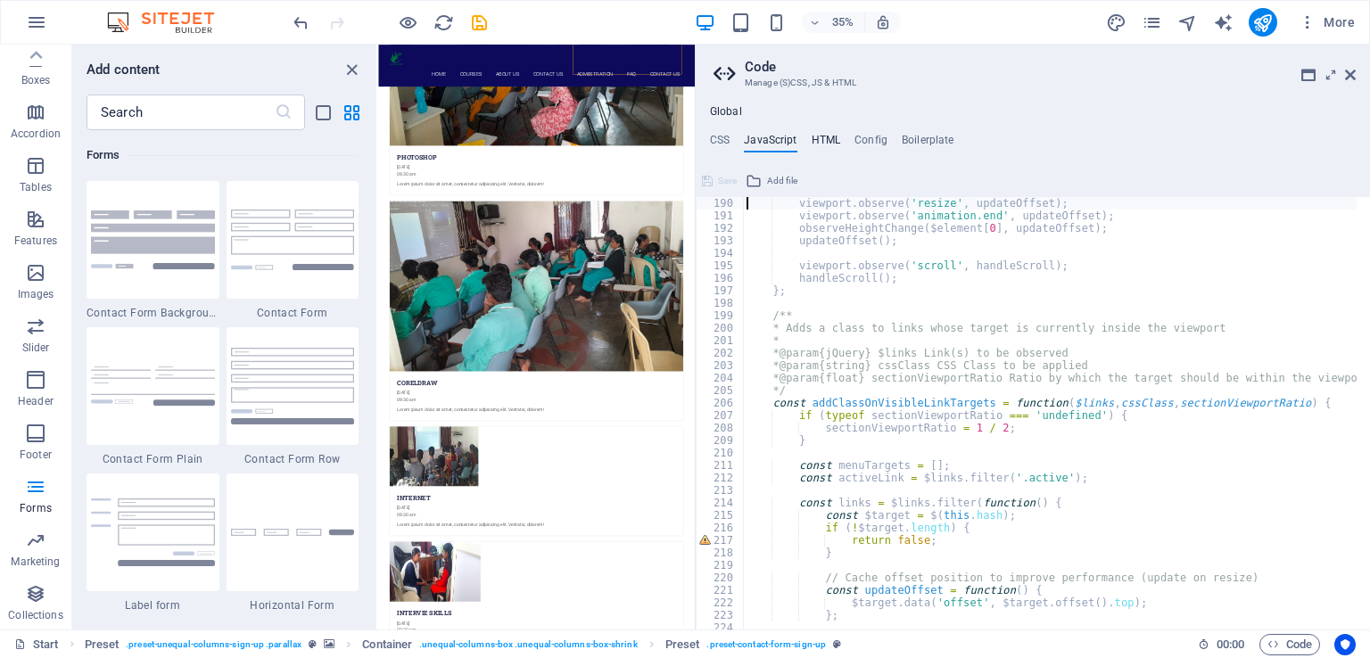
click at [821, 135] on h4 "HTML" at bounding box center [825, 144] width 29 height 20
type textarea "<a href="#main-content" class="wv-link-content button">Skip to main content</a>"
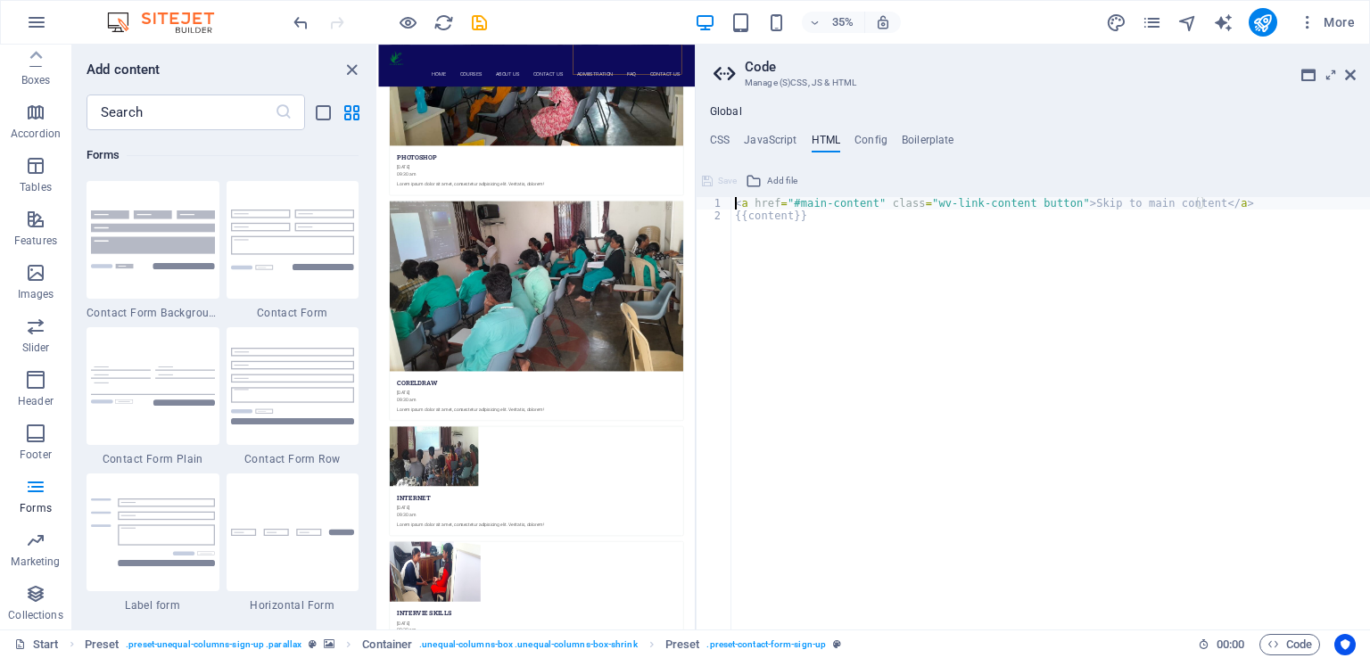
click at [783, 207] on div "< a href = "#main-content" class = "wv-link-content button" > Skip to main cont…" at bounding box center [1050, 425] width 638 height 457
drag, startPoint x: 783, startPoint y: 207, endPoint x: 758, endPoint y: 183, distance: 34.7
click at [758, 183] on icon at bounding box center [753, 180] width 16 height 21
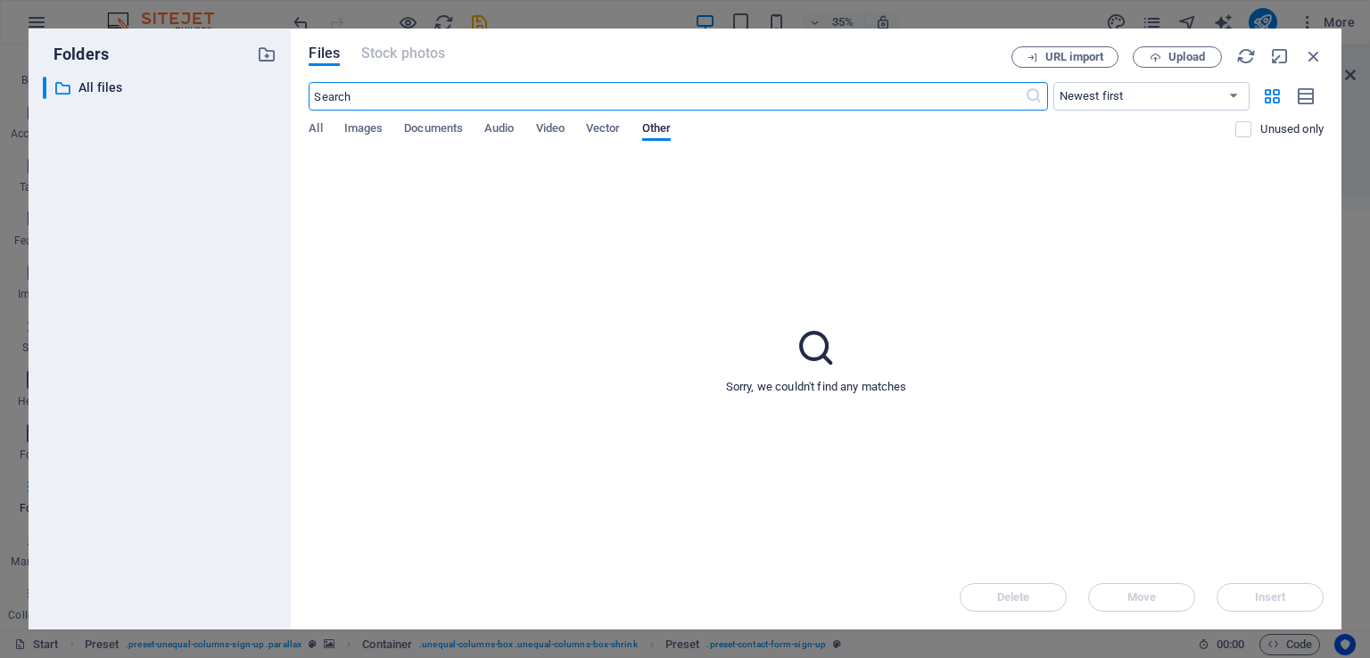
scroll to position [16178, 0]
click at [1311, 58] on icon "button" at bounding box center [1314, 56] width 20 height 20
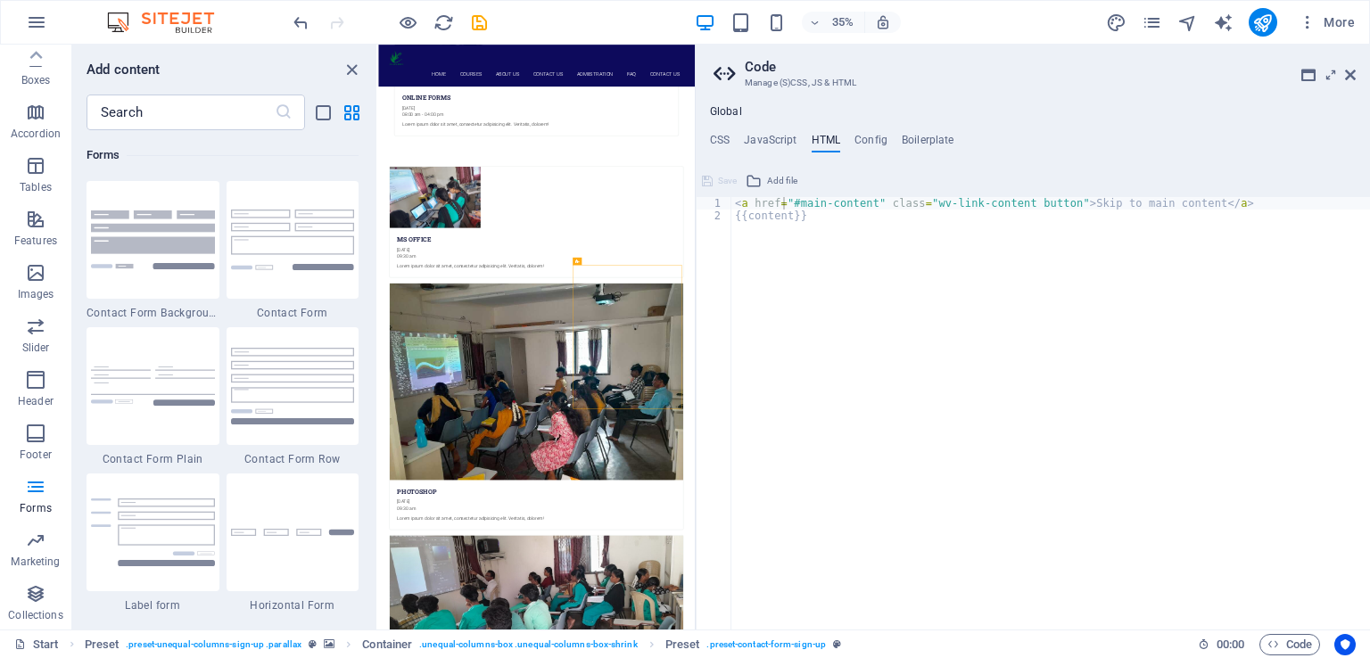
click at [717, 182] on div "Save" at bounding box center [719, 180] width 40 height 21
click at [924, 137] on h4 "Boilerplate" at bounding box center [928, 144] width 53 height 20
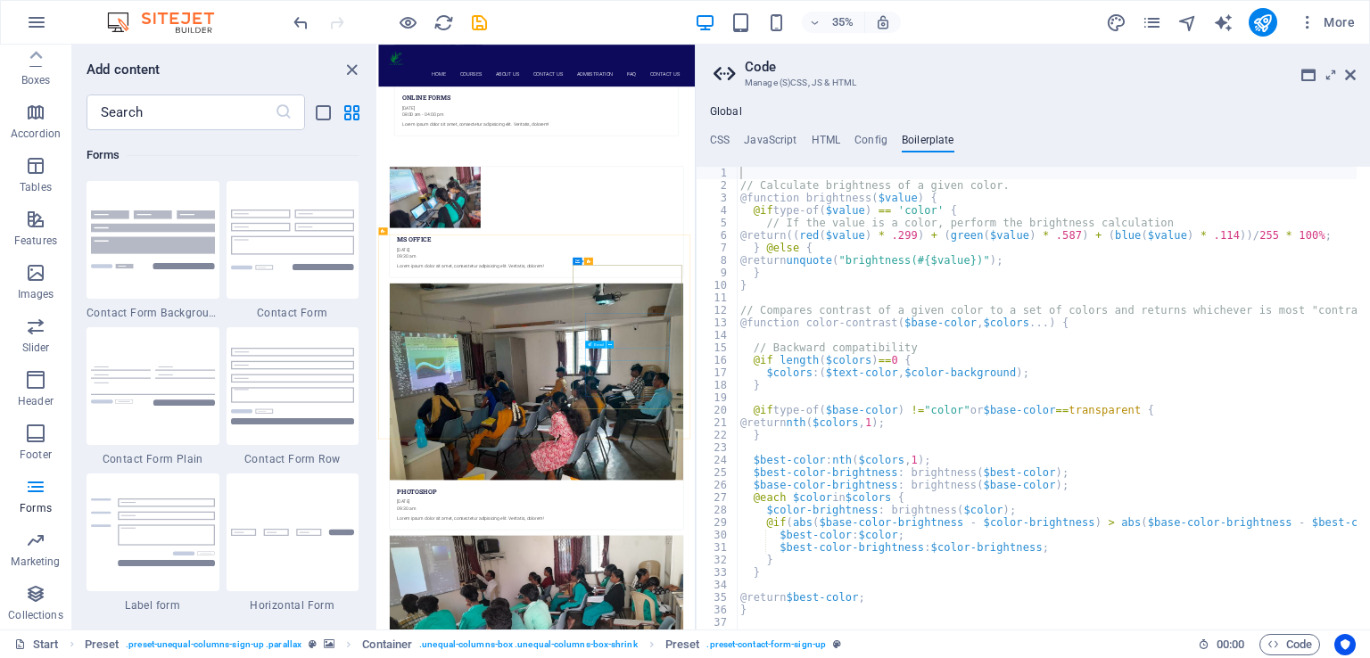
click at [615, 344] on div "Email" at bounding box center [601, 345] width 32 height 8
click at [1347, 74] on icon at bounding box center [1350, 75] width 11 height 14
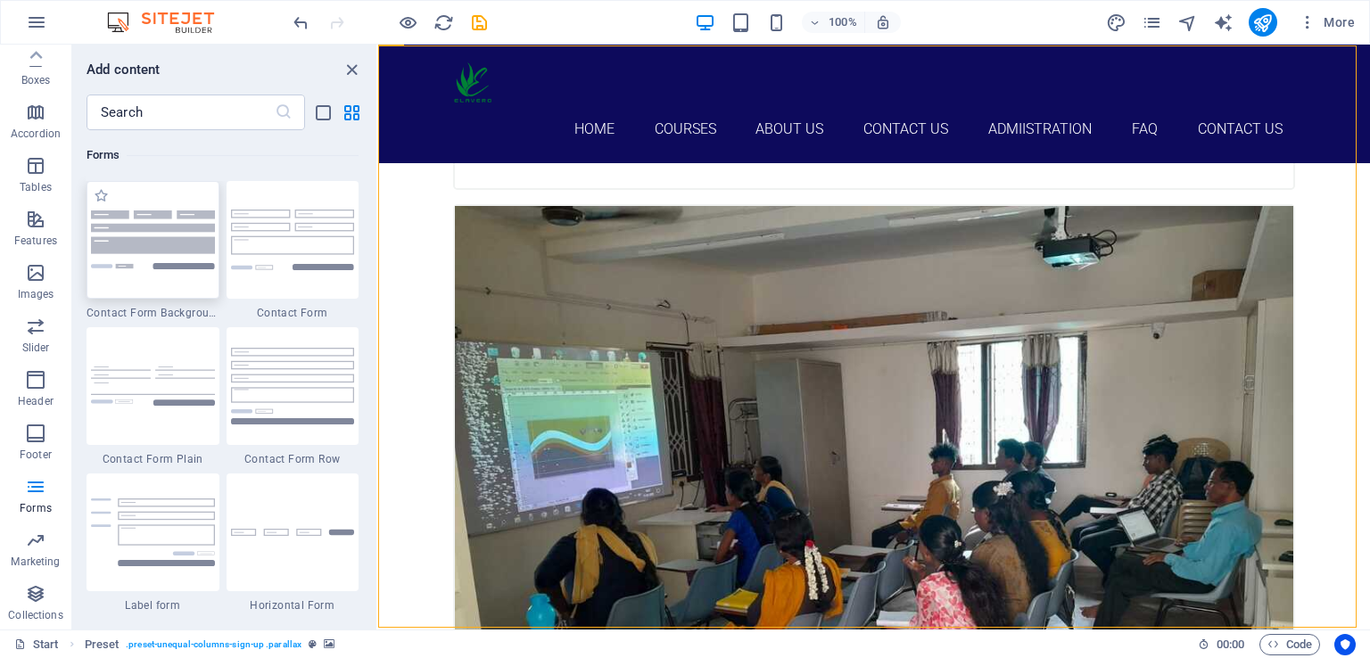
drag, startPoint x: 317, startPoint y: 397, endPoint x: 125, endPoint y: 271, distance: 230.0
click at [125, 271] on div at bounding box center [152, 240] width 133 height 118
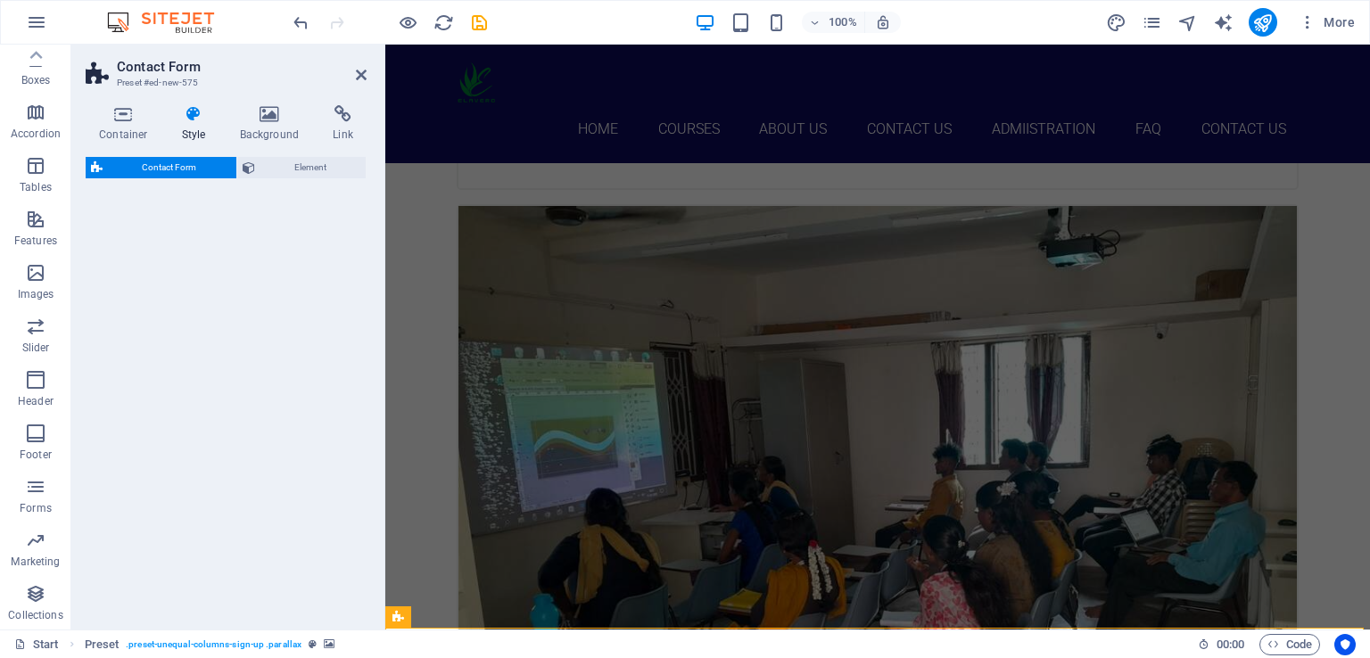
click at [108, 263] on div "Contact Form Element" at bounding box center [226, 386] width 281 height 458
select select "rem"
select select "preset-contact-form-v3-background"
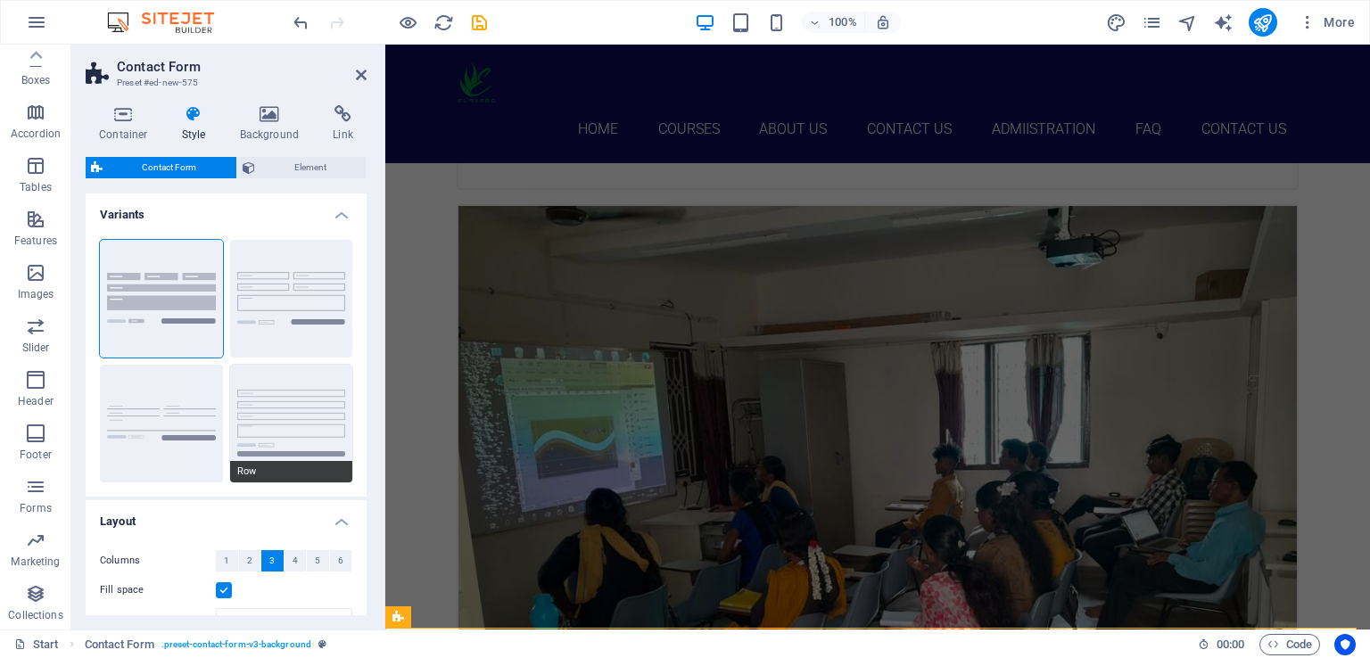
click at [271, 462] on button "Row" at bounding box center [291, 424] width 123 height 118
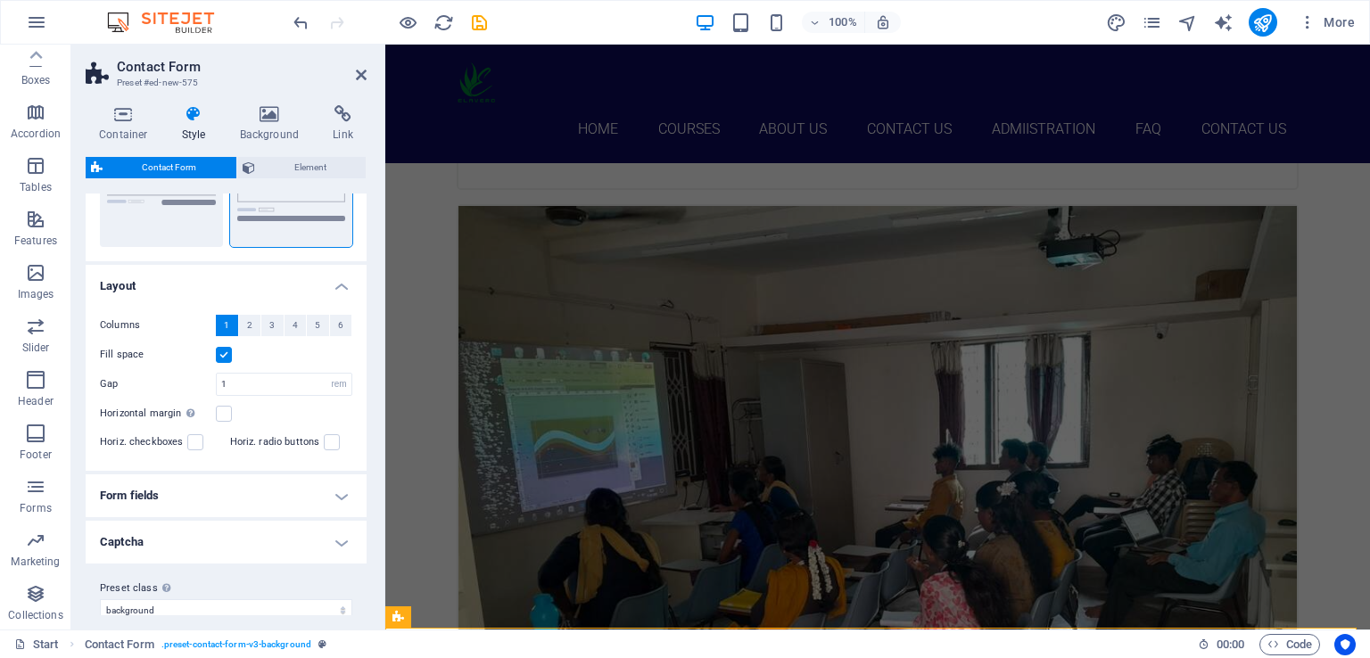
scroll to position [254, 0]
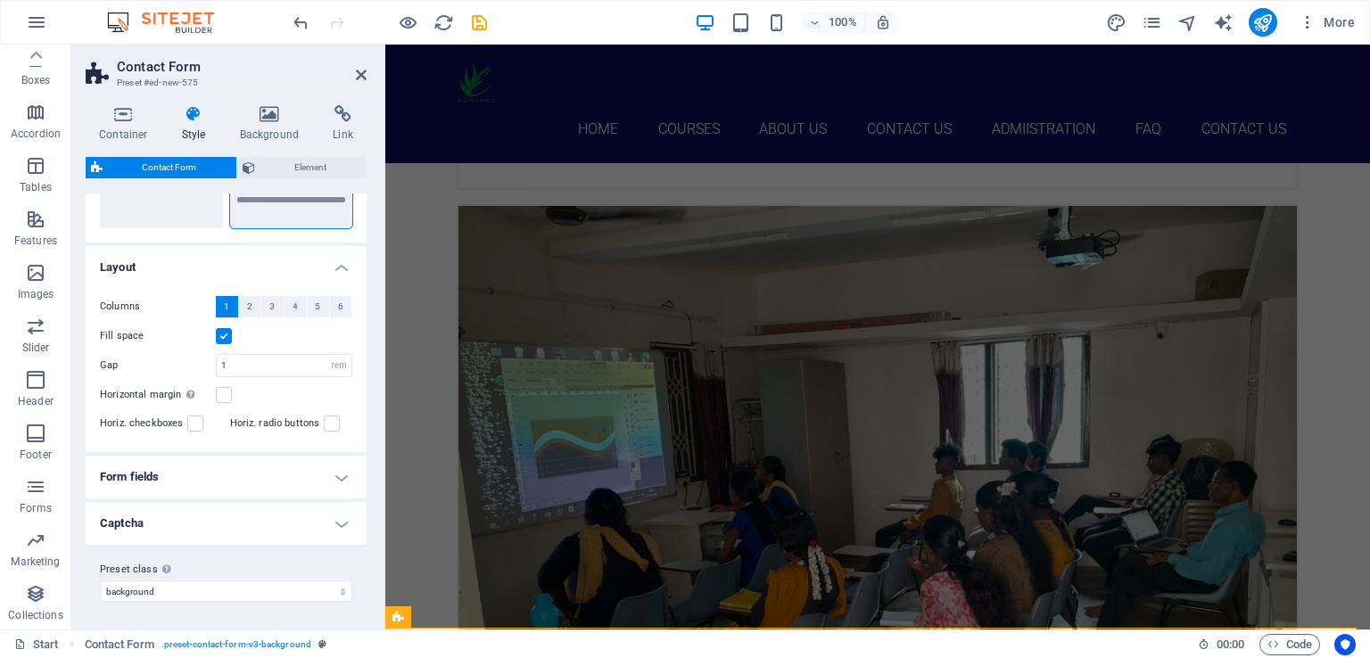
click at [337, 522] on h4 "Captcha" at bounding box center [226, 523] width 281 height 43
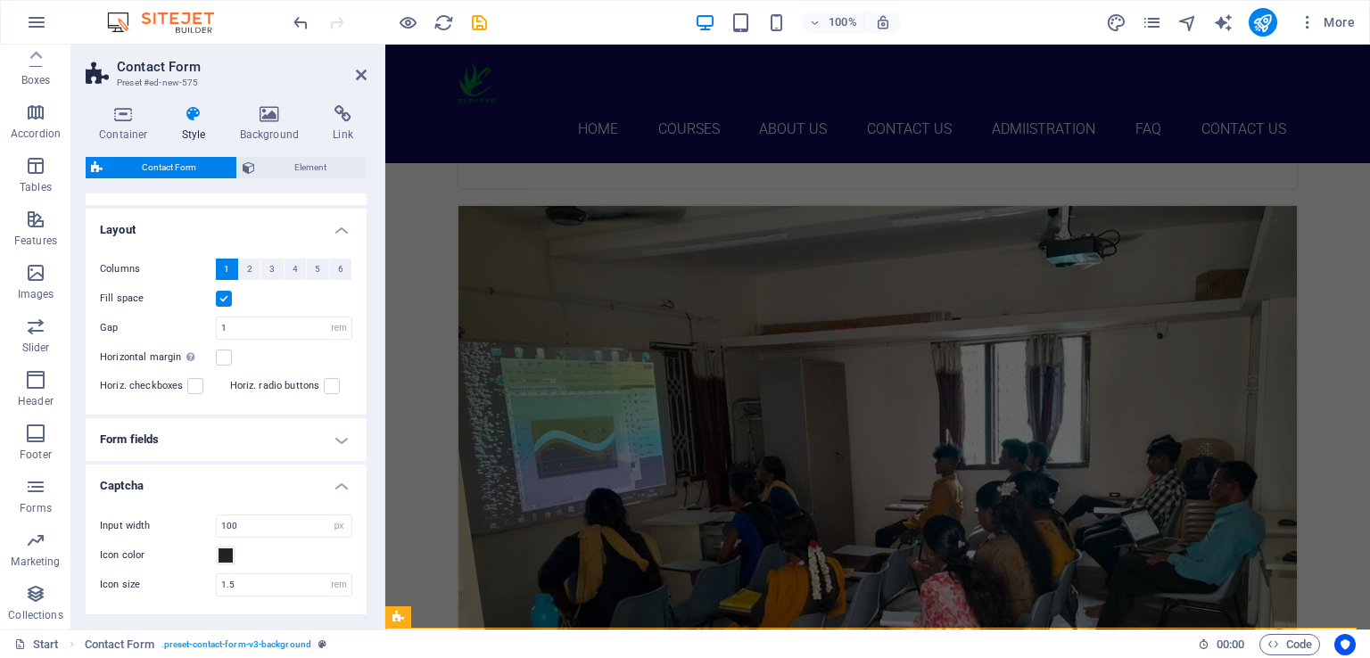
scroll to position [285, 0]
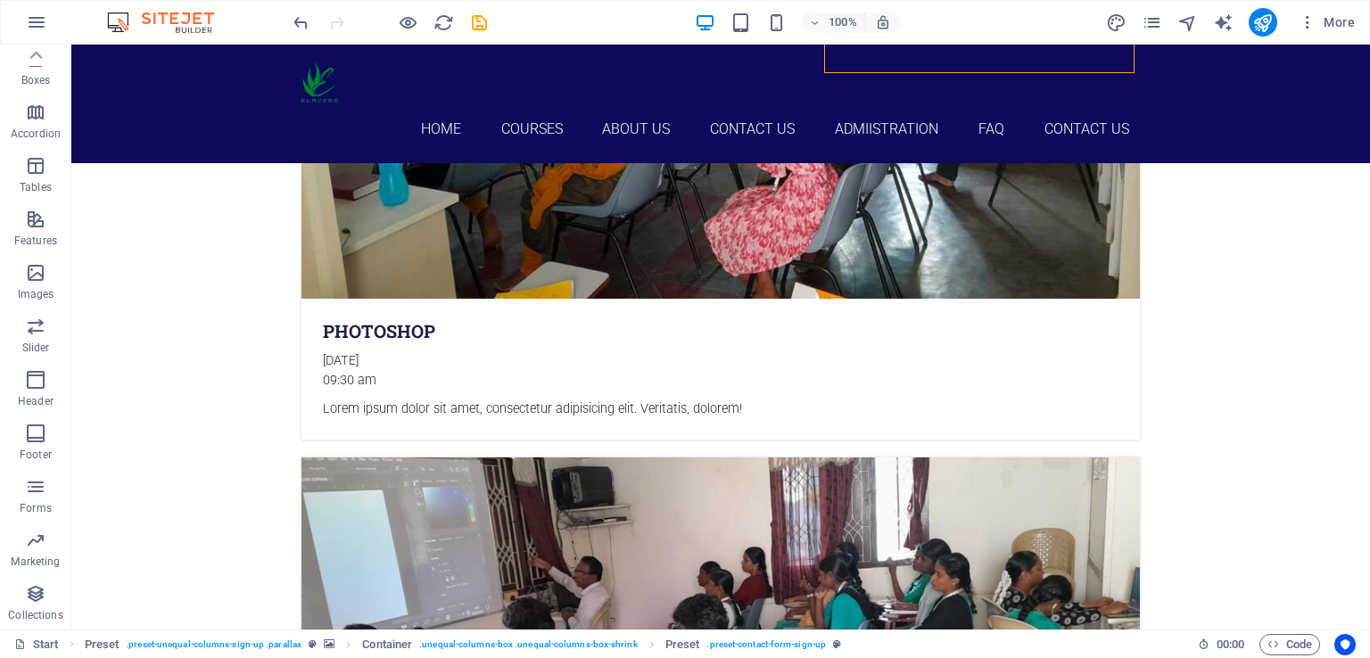
scroll to position [5921, 0]
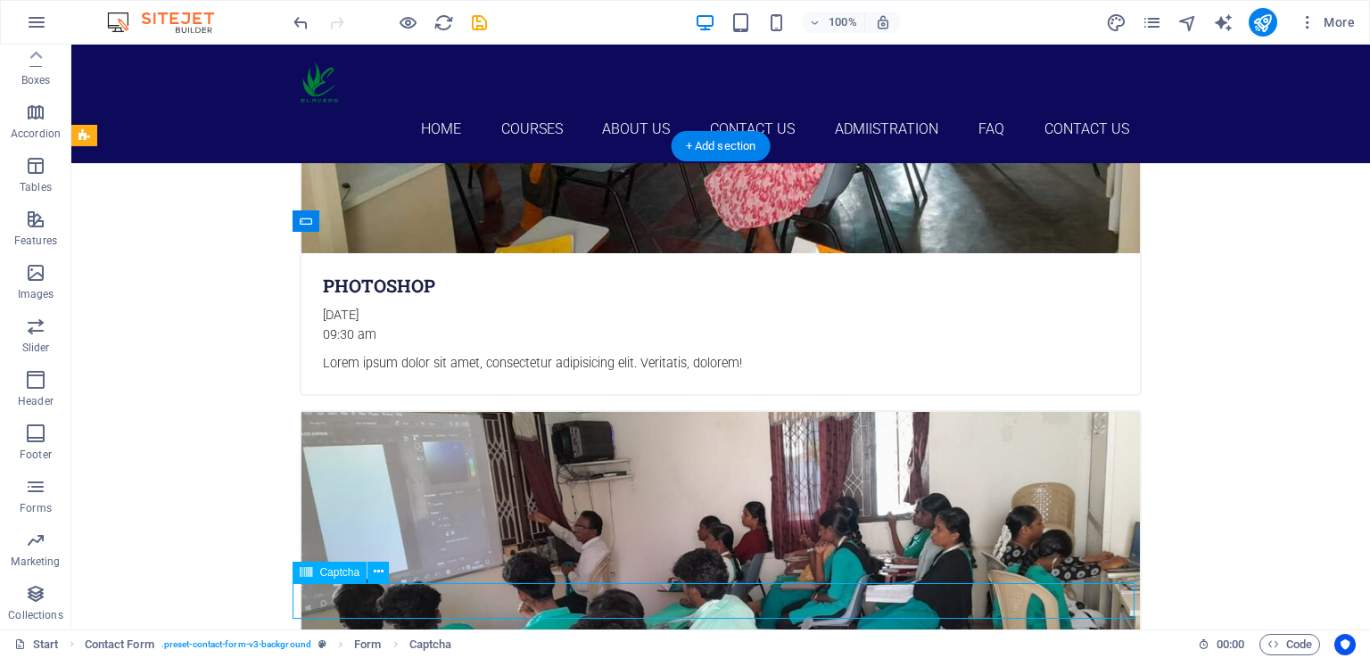
scroll to position [5968, 0]
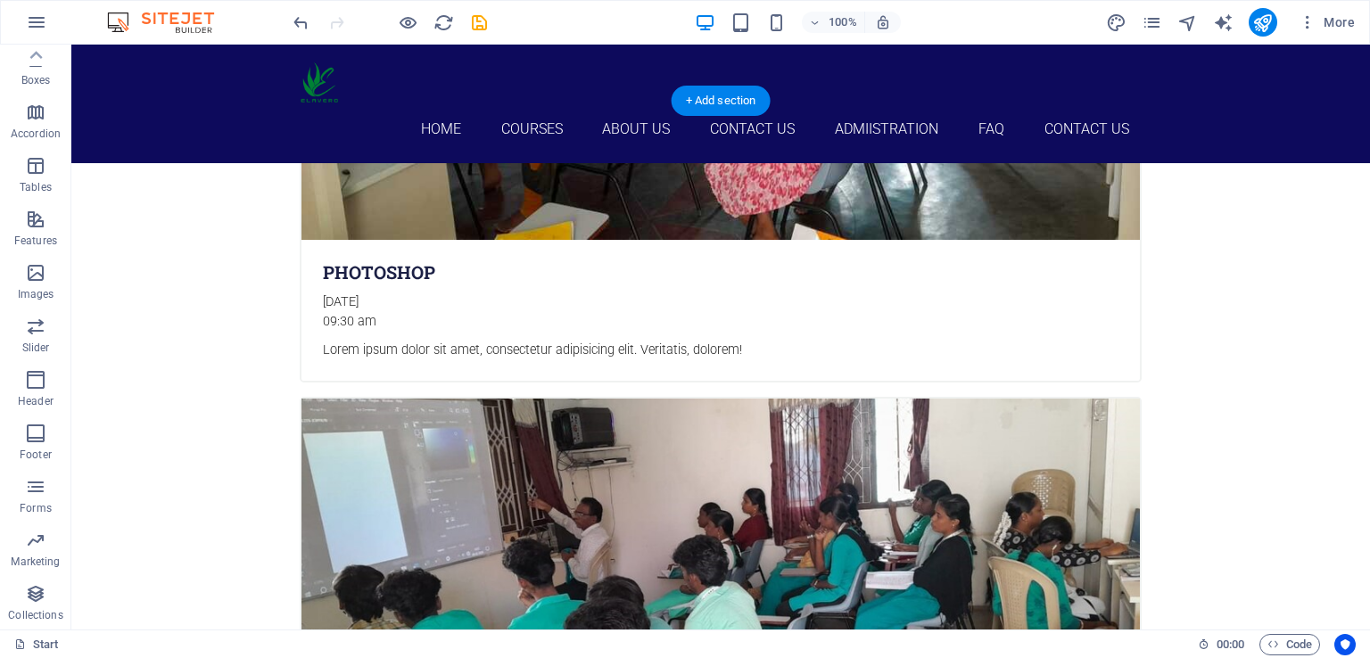
drag, startPoint x: 606, startPoint y: 599, endPoint x: 812, endPoint y: 140, distance: 503.3
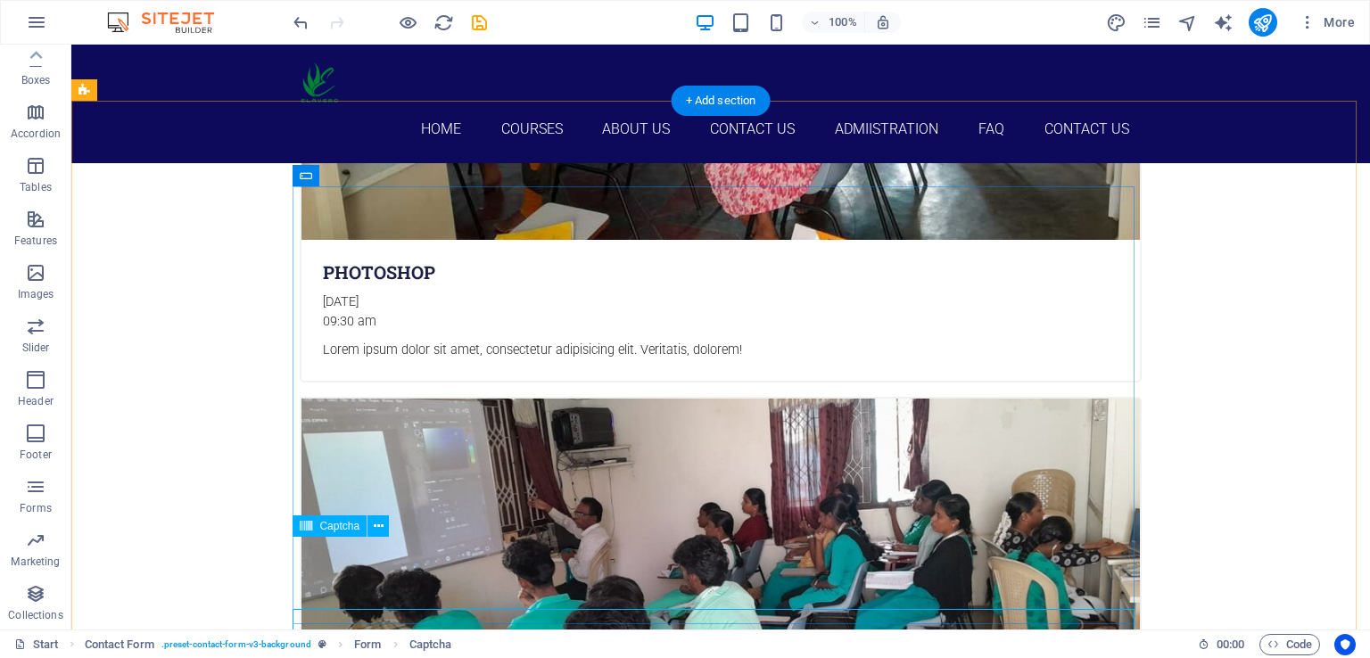
click at [340, 531] on span "Captcha" at bounding box center [339, 526] width 40 height 11
click at [380, 524] on icon at bounding box center [379, 526] width 10 height 19
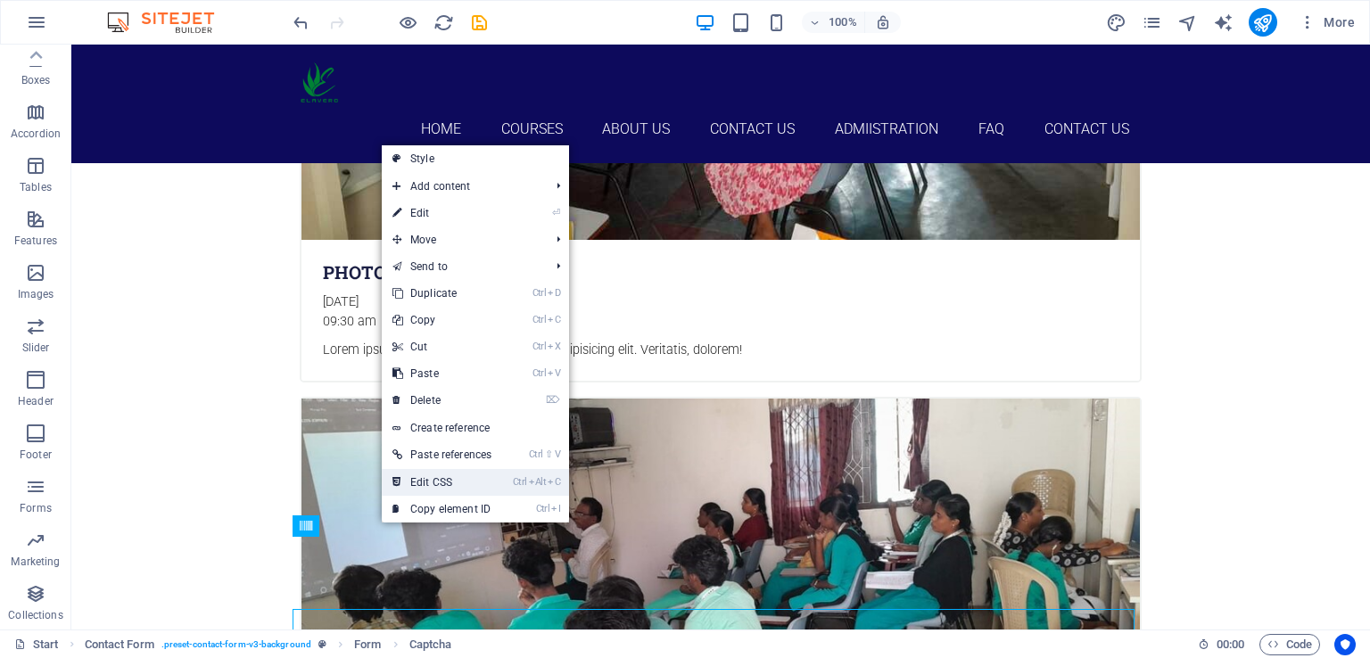
click at [449, 482] on link "Ctrl Alt C Edit CSS" at bounding box center [442, 482] width 120 height 27
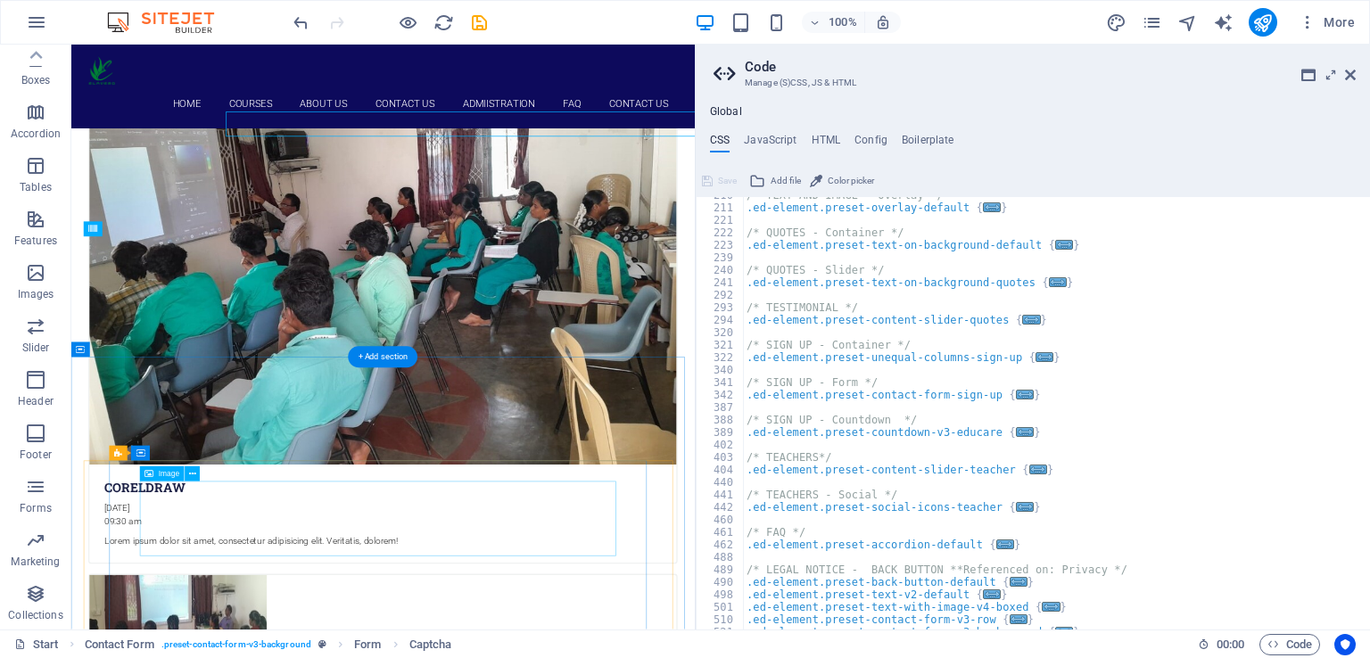
scroll to position [820, 0]
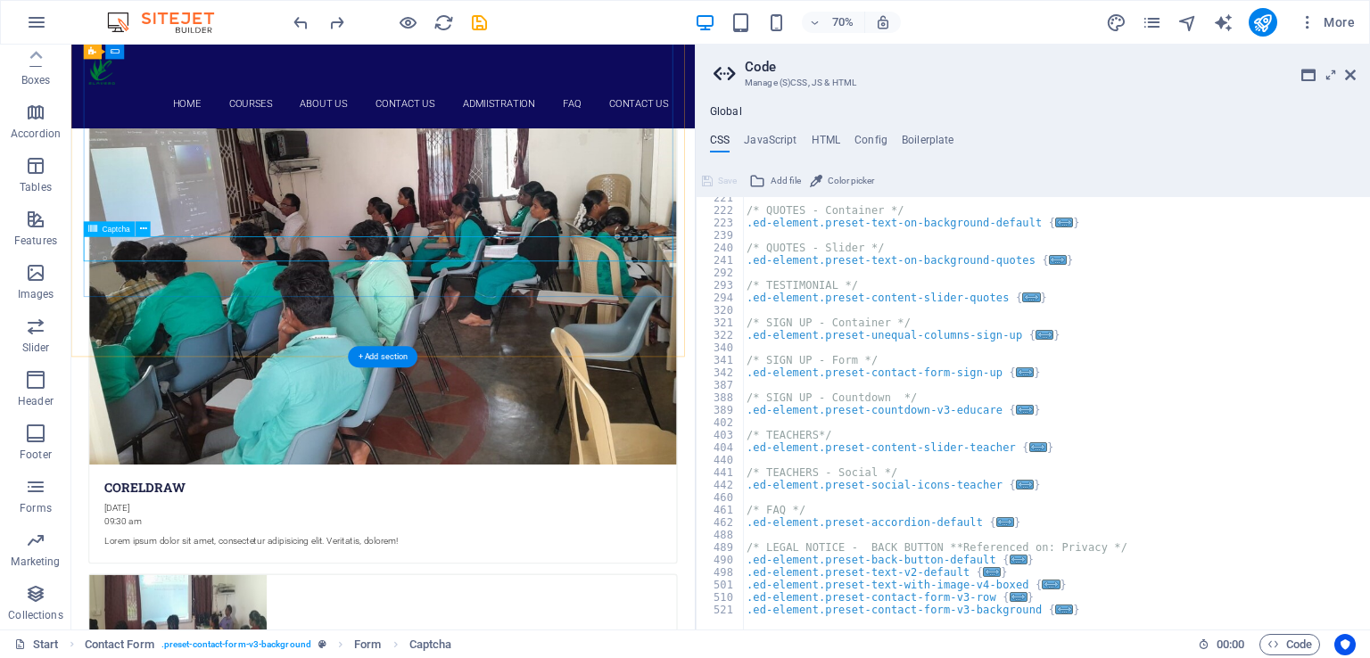
scroll to position [5827, 0]
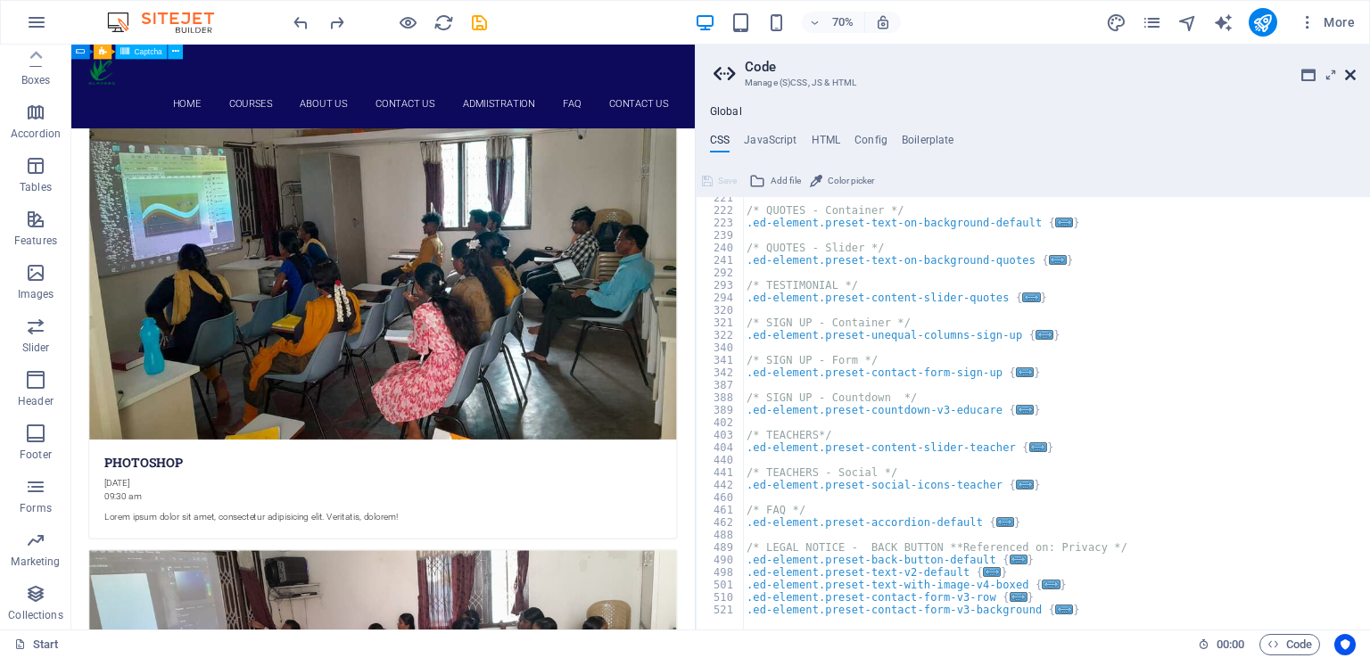
click at [1350, 74] on icon at bounding box center [1350, 75] width 11 height 14
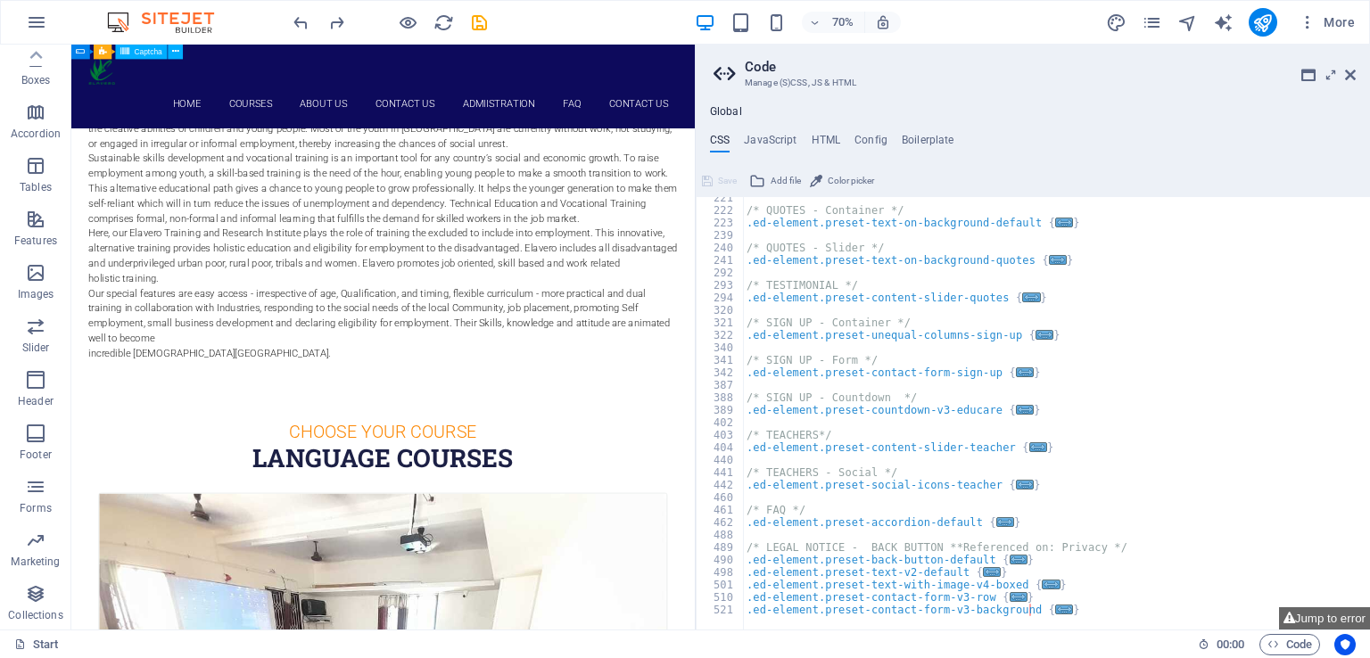
scroll to position [0, 0]
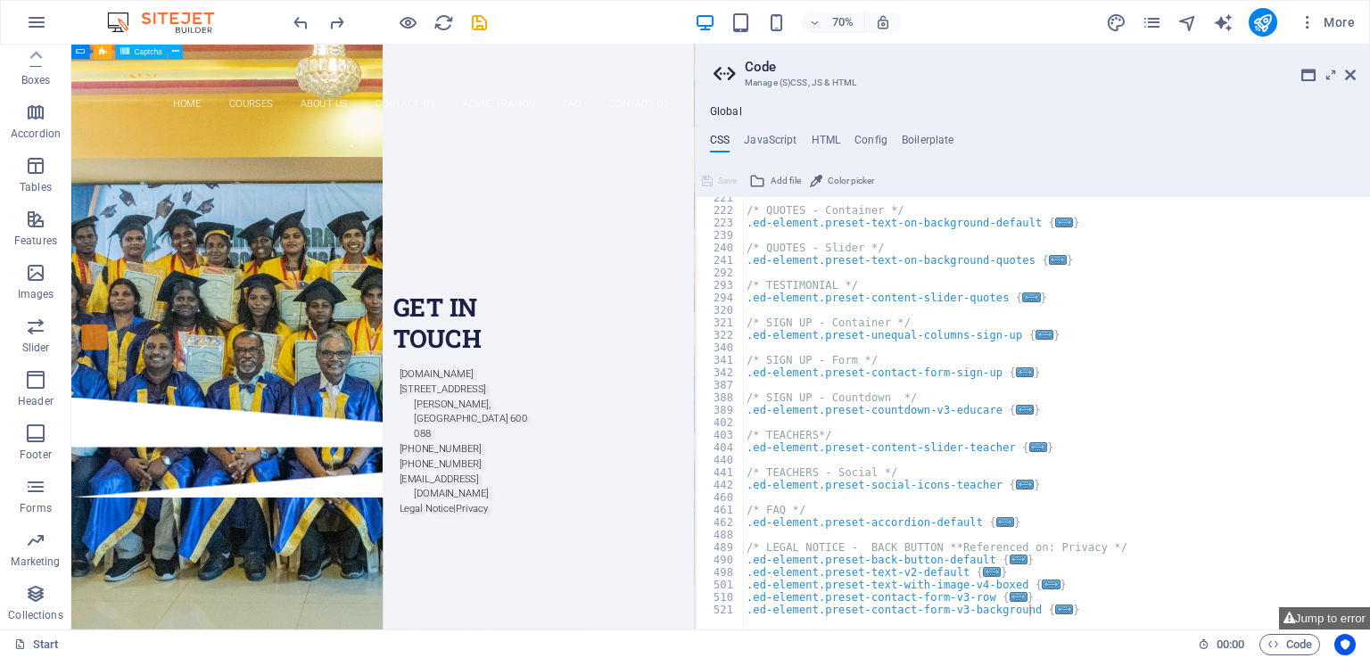
click at [778, 83] on h3 "Manage (S)CSS, JS & HTML" at bounding box center [1032, 83] width 575 height 16
click at [838, 183] on span "Color picker" at bounding box center [851, 180] width 46 height 21
click at [1138, 313] on div "/* QUOTES - Container */ .ed-element.preset-text-on-background-default { ... } …" at bounding box center [1050, 414] width 614 height 444
click at [1349, 73] on icon at bounding box center [1350, 75] width 11 height 14
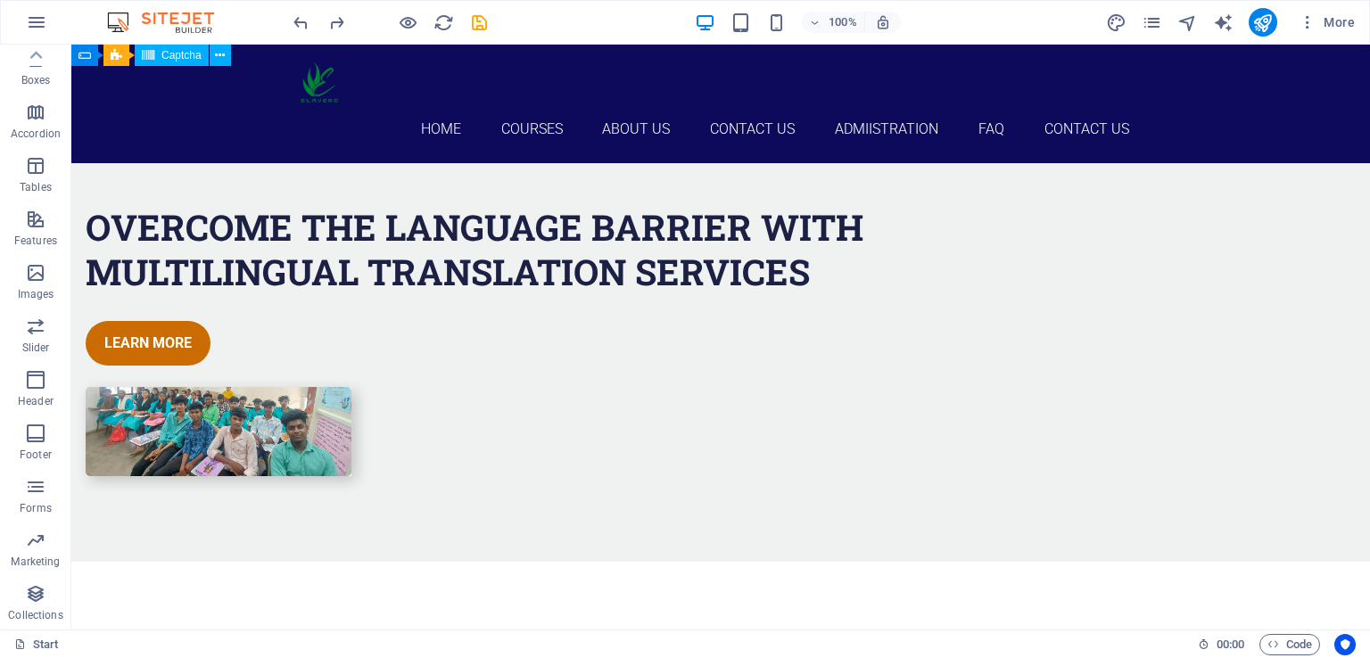
scroll to position [545, 0]
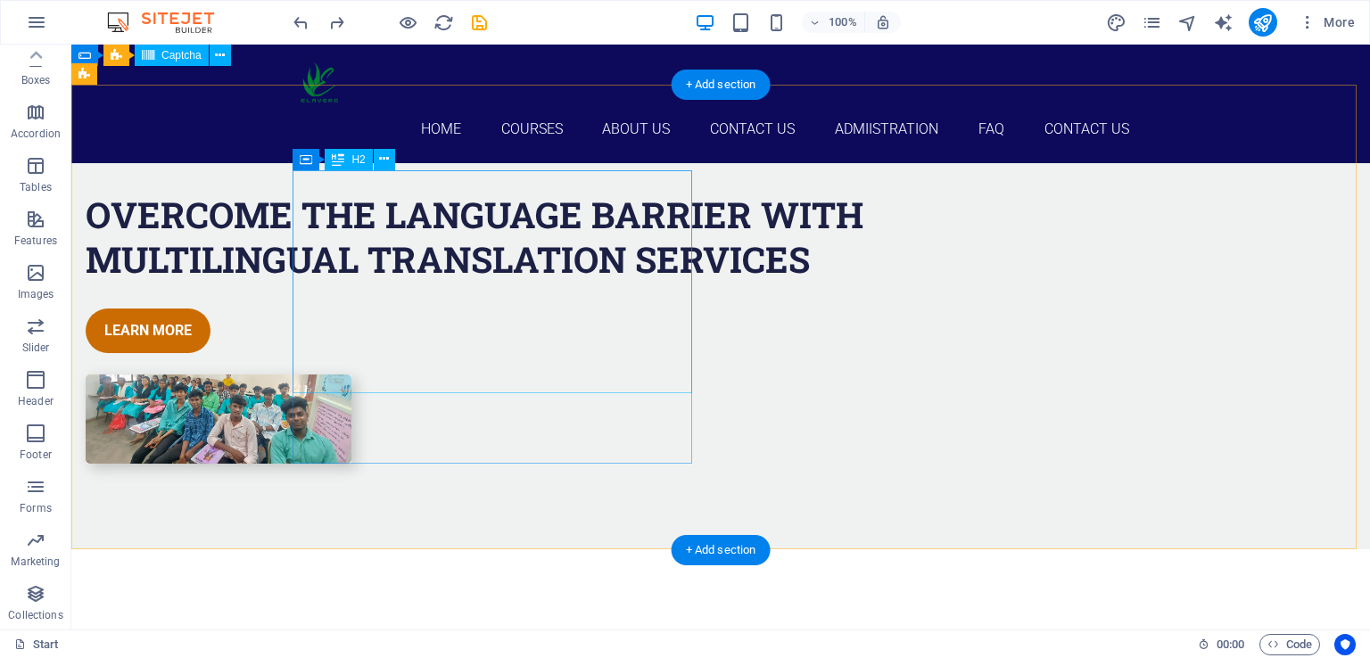
click at [494, 280] on div "Overcome the Language Barrier with Multilingual Translation Services" at bounding box center [507, 237] width 842 height 89
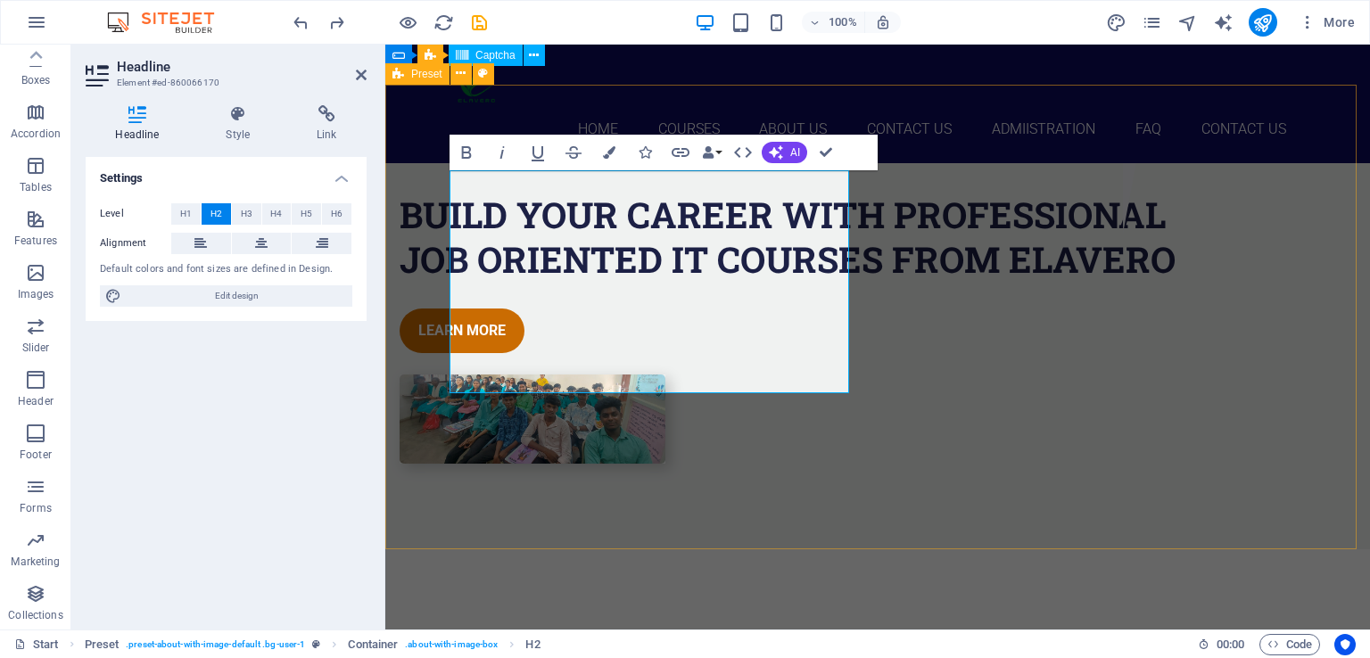
click at [911, 534] on div "build your career with professional job oriented it courses from elavero Learn …" at bounding box center [877, 328] width 984 height 442
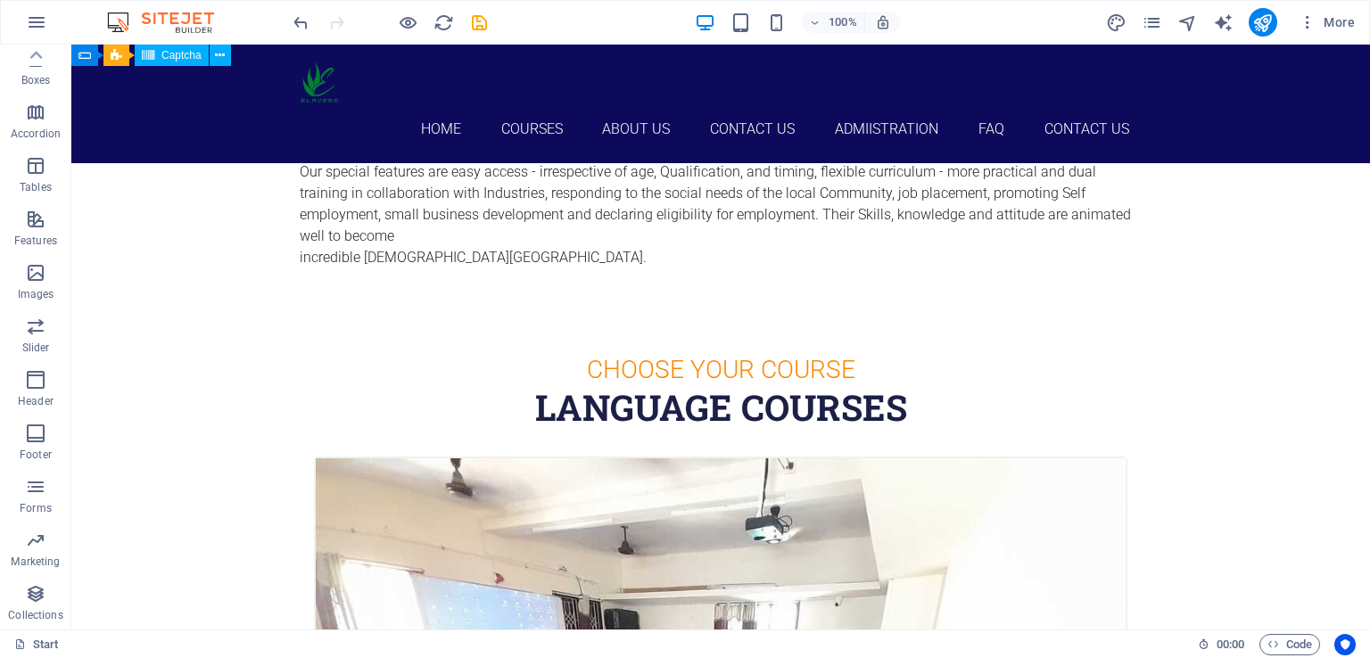
scroll to position [1472, 0]
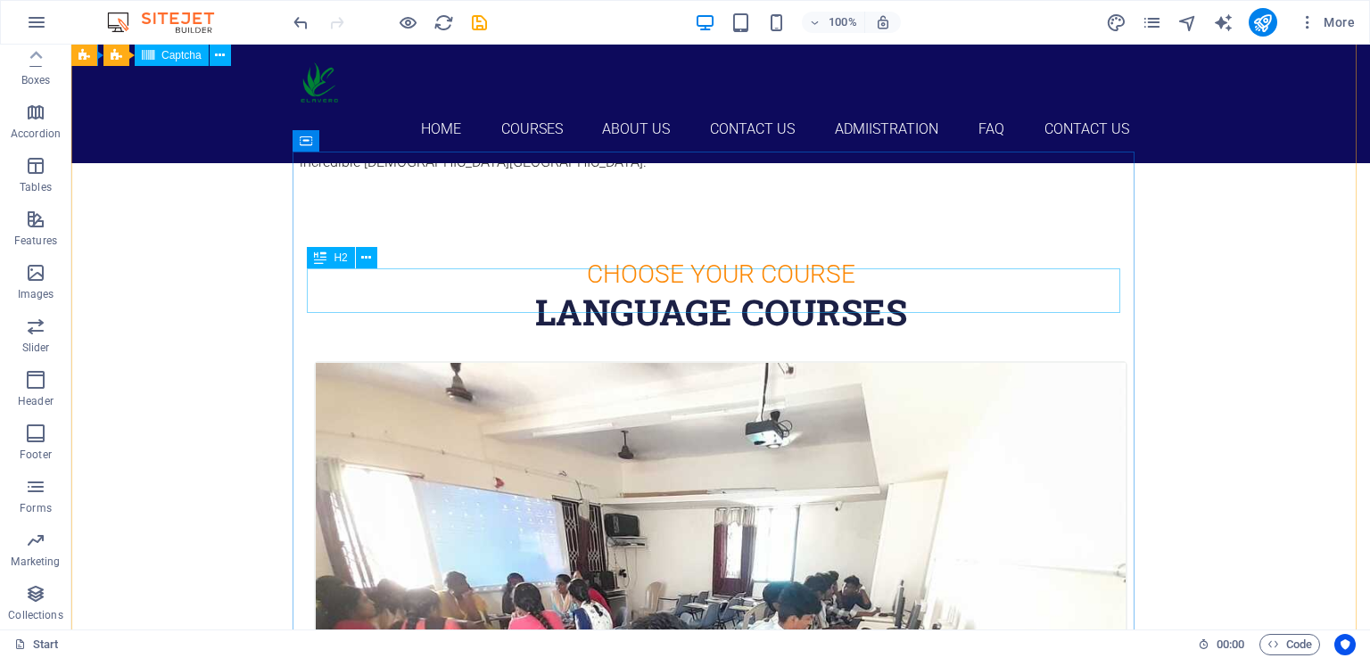
click at [783, 290] on div "Language Courses" at bounding box center [720, 312] width 813 height 45
click at [725, 293] on div "Language Courses" at bounding box center [720, 312] width 813 height 45
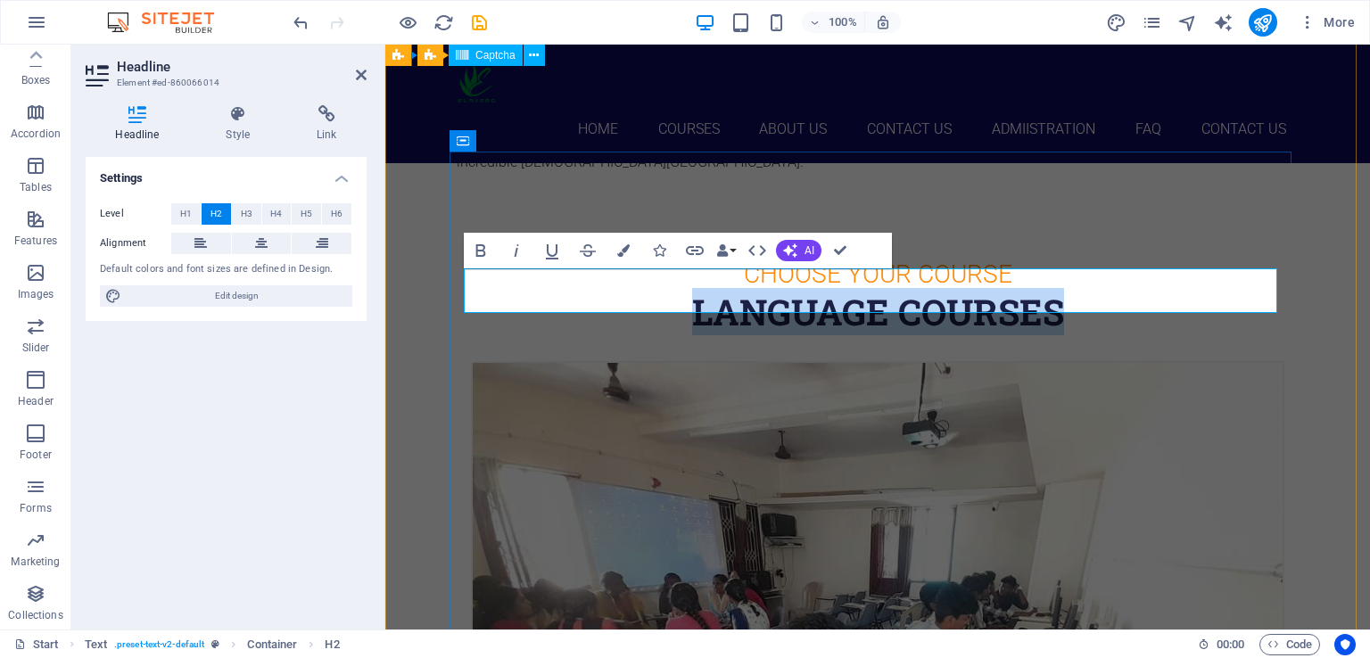
click at [875, 300] on h2 "Language Courses" at bounding box center [877, 312] width 813 height 45
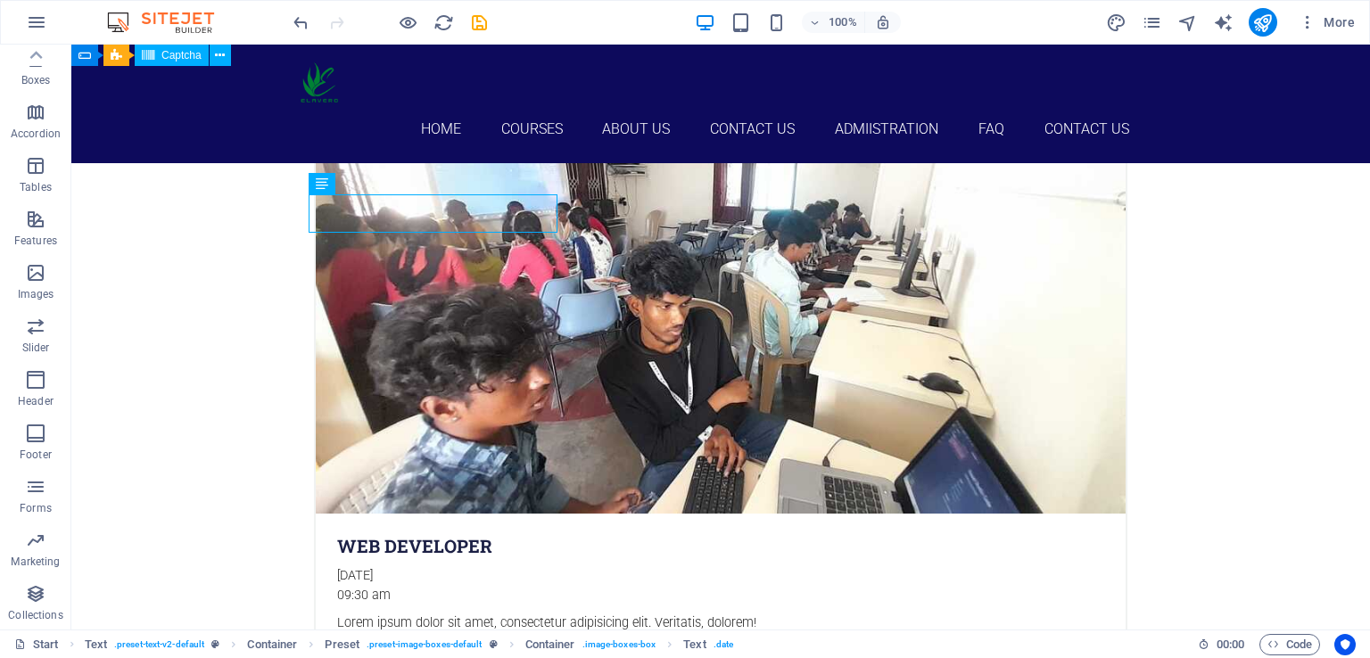
scroll to position [1844, 0]
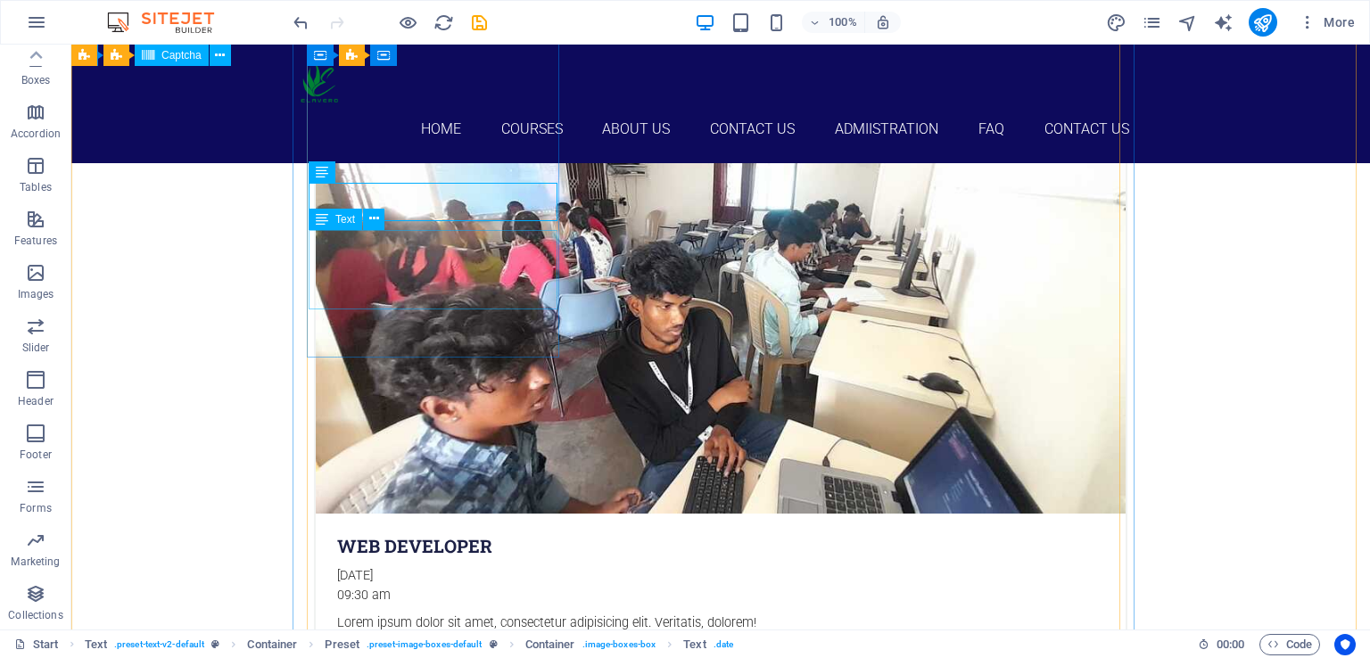
click at [492, 614] on div "Lorem ipsum dolor sit amet, consectetur adipisicing elit. Veritatis, dolorem!" at bounding box center [721, 634] width 810 height 41
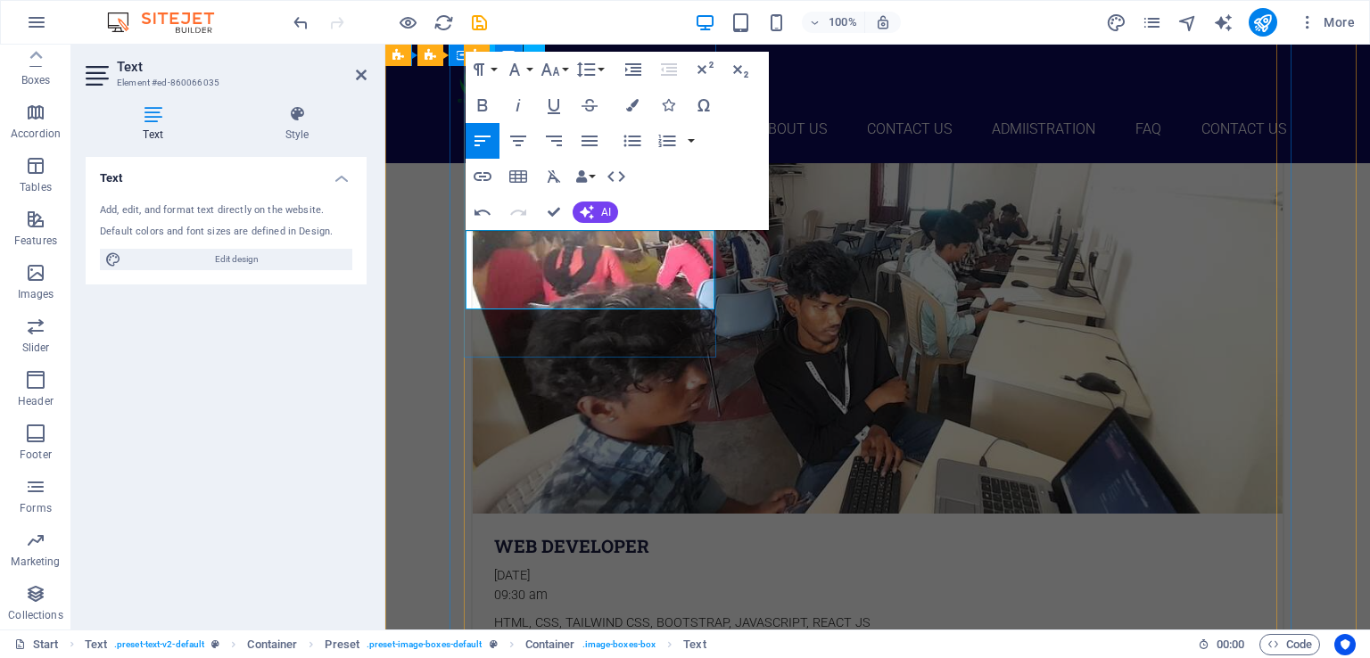
click at [494, 614] on p "HTML, CSS, TAILWIND CSS, BOOTSTRAP, JAVASCRIPT, REACT JS" at bounding box center [877, 624] width 767 height 20
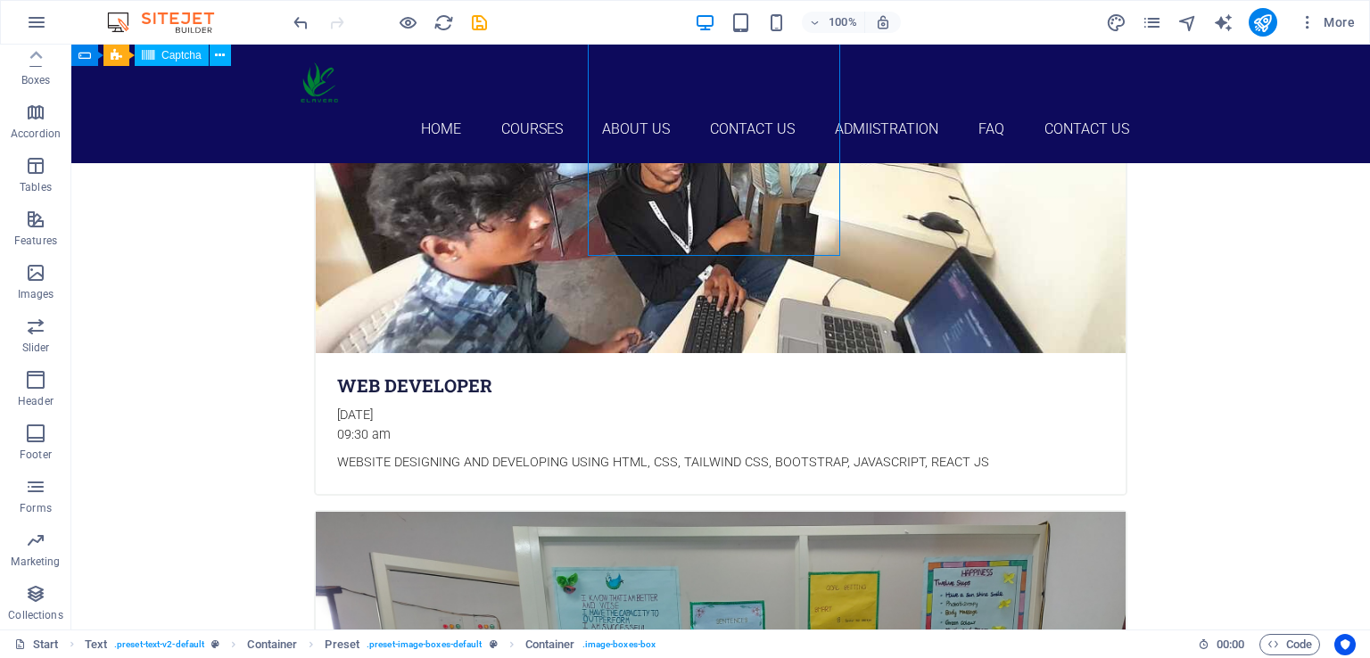
scroll to position [2108, 0]
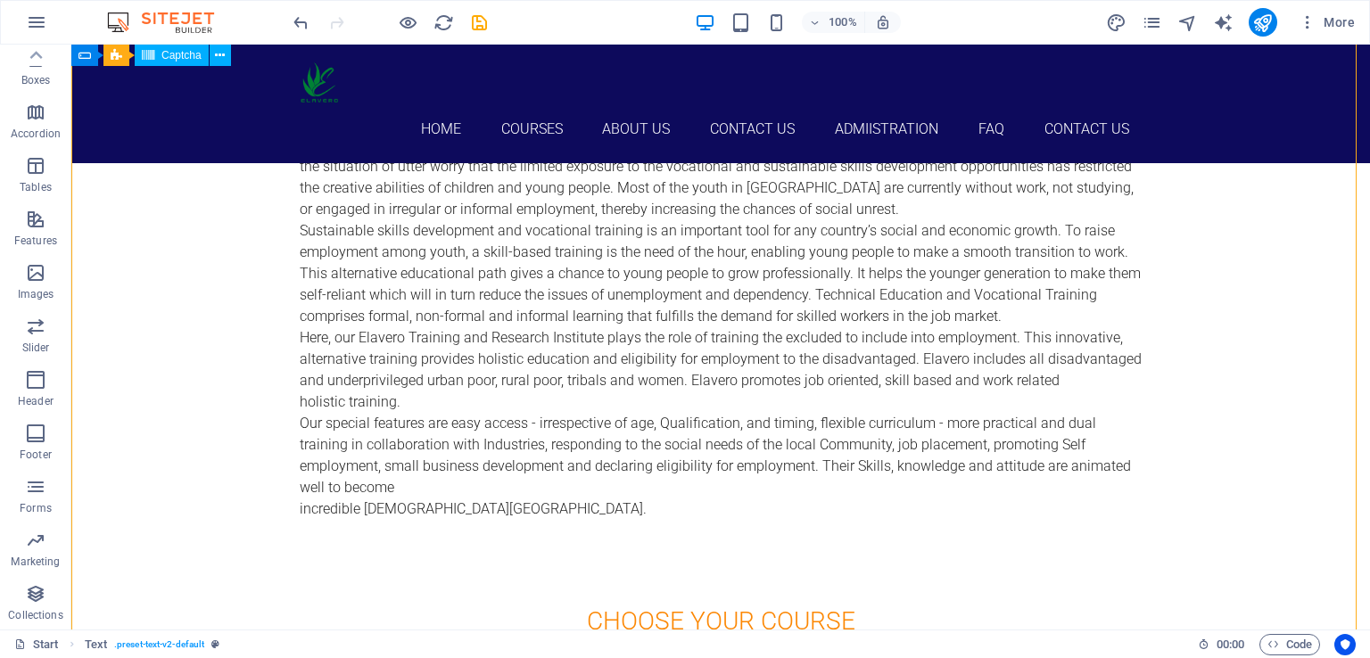
scroll to position [1056, 0]
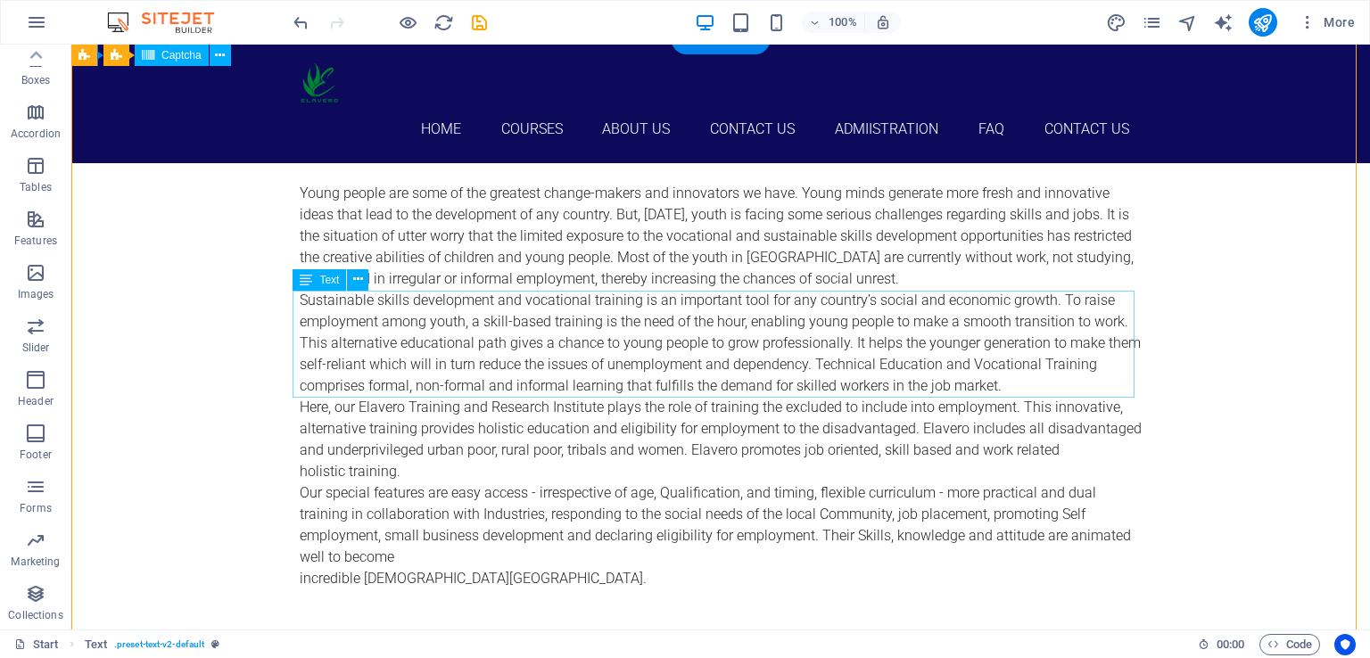
click at [814, 380] on div "Sustainable skills development and vocational training is an important tool for…" at bounding box center [721, 343] width 842 height 107
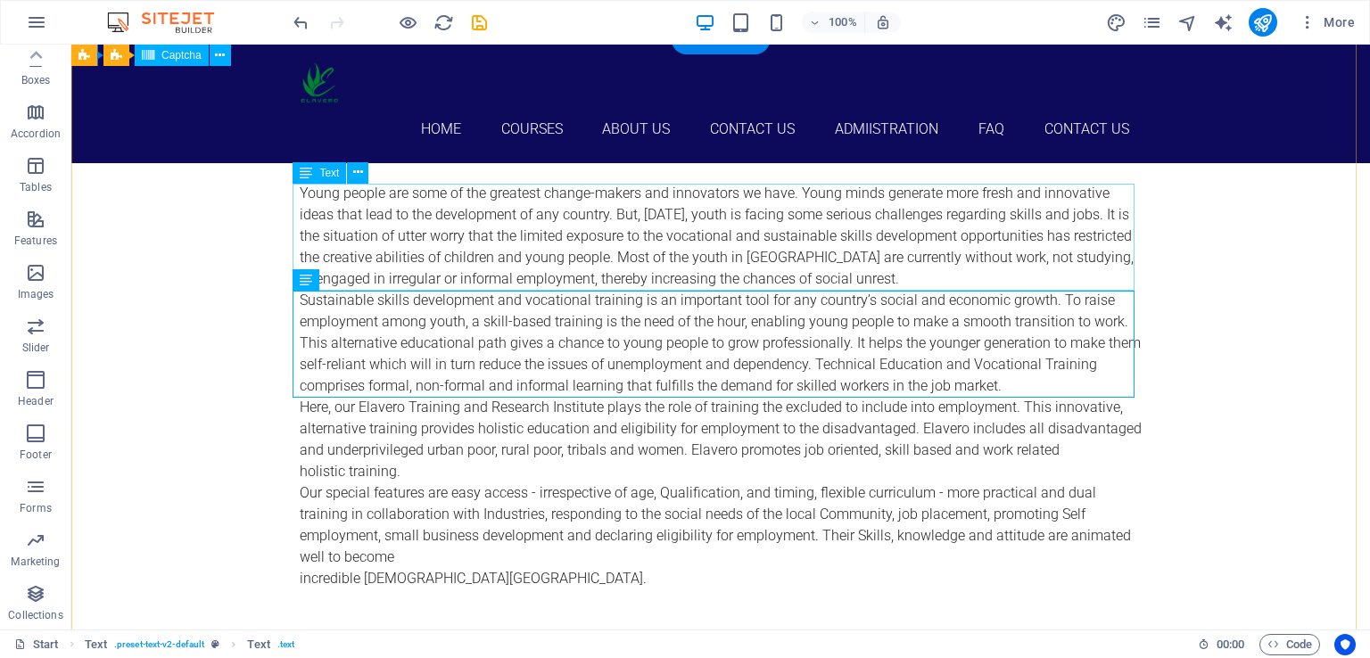
click at [825, 258] on div "Young people are some of the greatest change-makers and innovators we have. You…" at bounding box center [721, 236] width 842 height 107
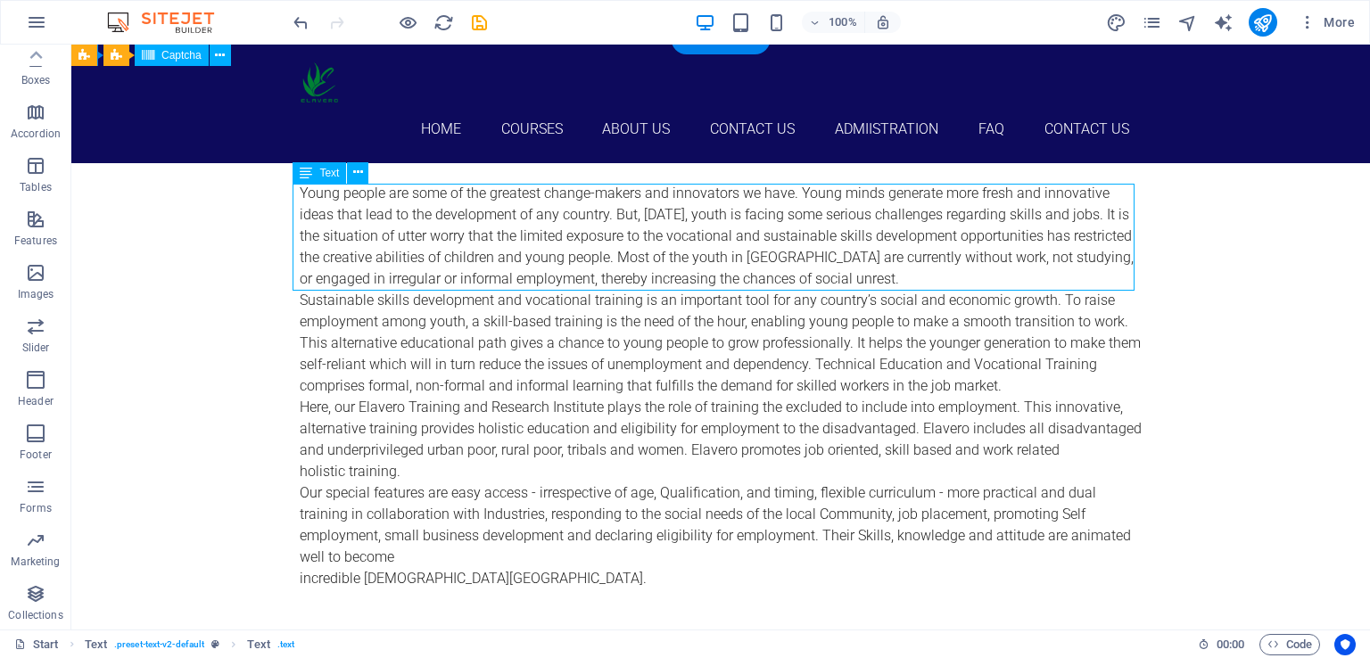
click at [825, 258] on div "Young people are some of the greatest change-makers and innovators we have. You…" at bounding box center [721, 236] width 842 height 107
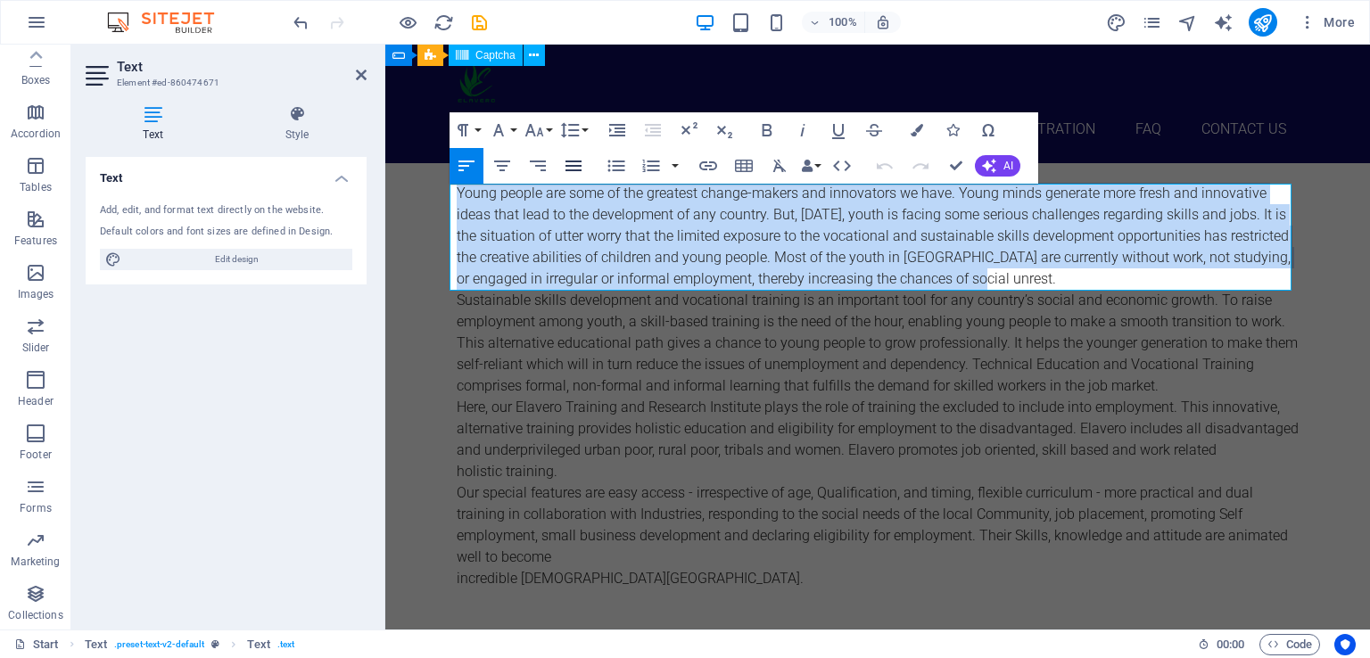
click at [572, 167] on icon "button" at bounding box center [573, 165] width 21 height 21
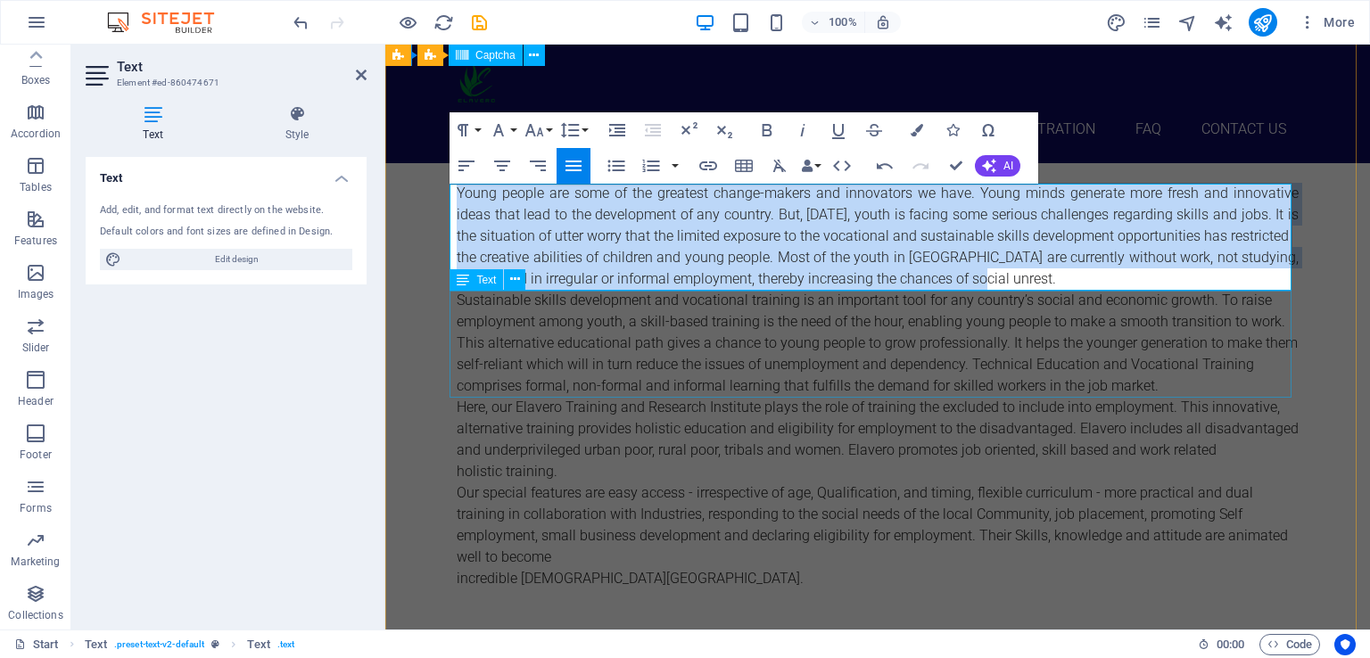
click at [841, 332] on div "Sustainable skills development and vocational training is an important tool for…" at bounding box center [878, 343] width 842 height 107
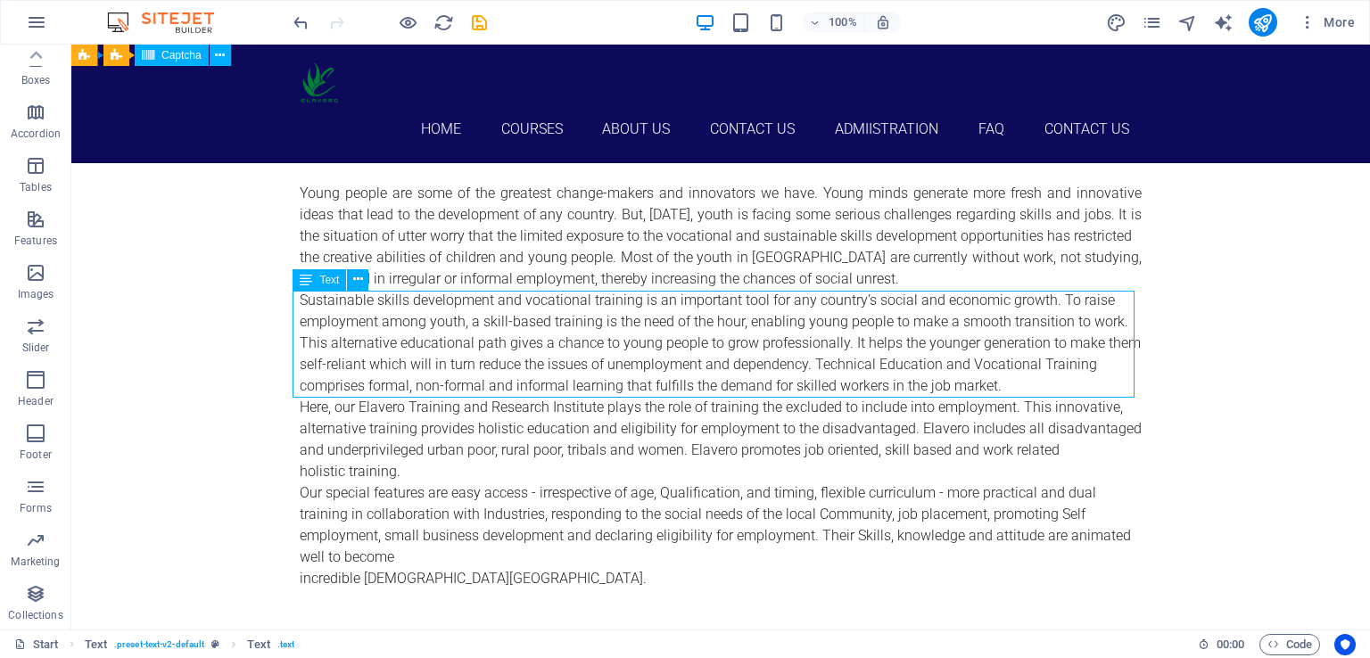
click at [841, 332] on div "Sustainable skills development and vocational training is an important tool for…" at bounding box center [721, 343] width 842 height 107
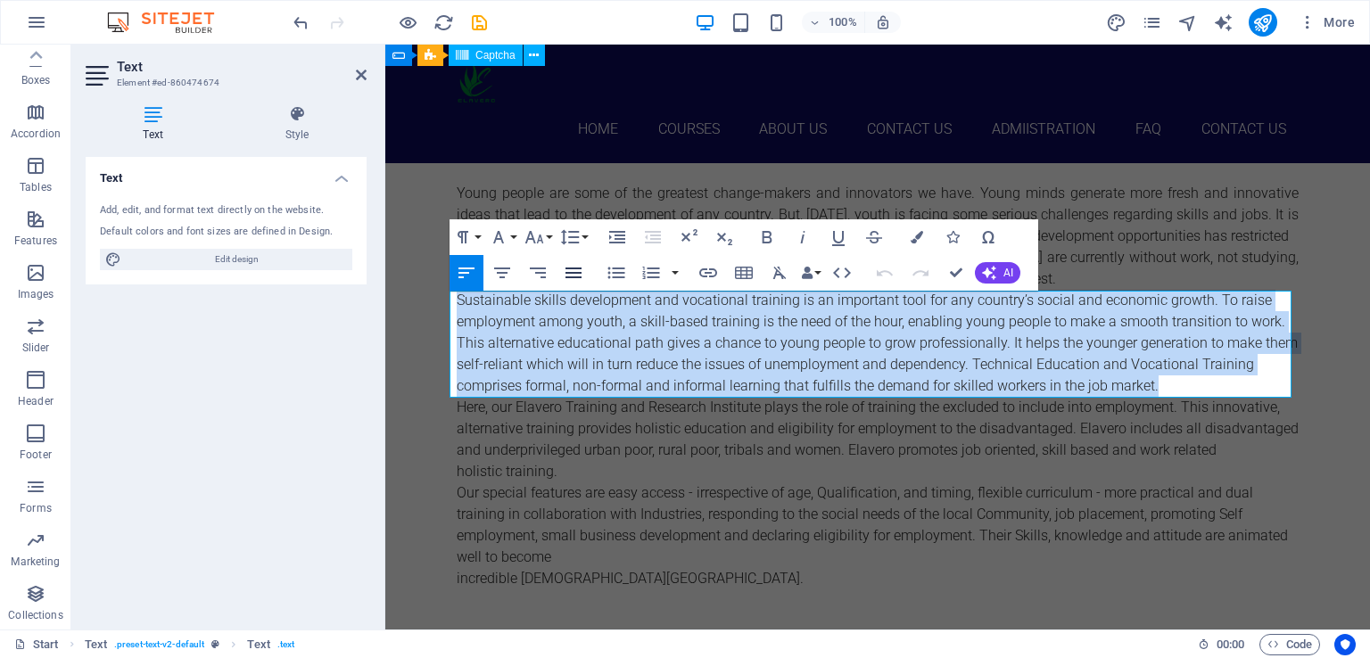
click at [577, 268] on icon "button" at bounding box center [573, 272] width 21 height 21
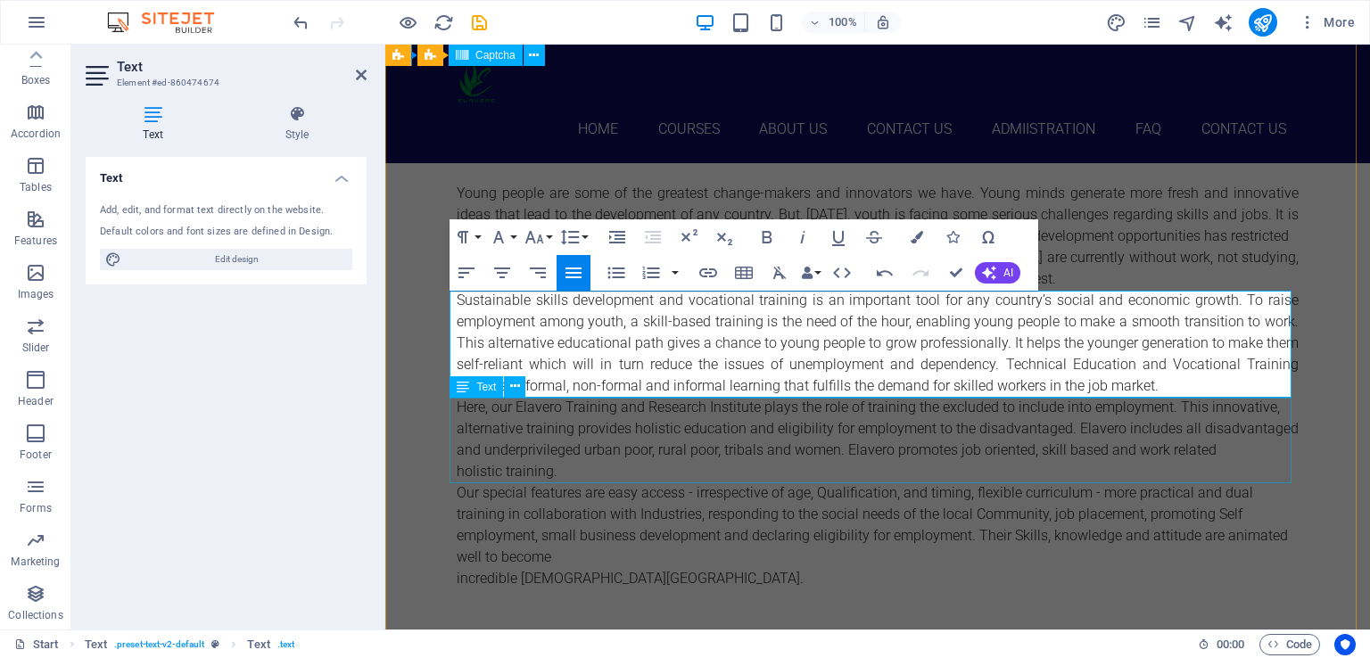
click at [885, 459] on div "Here, our Elavero Training and Research Institute plays the role of training th…" at bounding box center [878, 440] width 842 height 86
click at [1199, 459] on div "Here, our Elavero Training and Research Institute plays the role of training th…" at bounding box center [878, 440] width 842 height 86
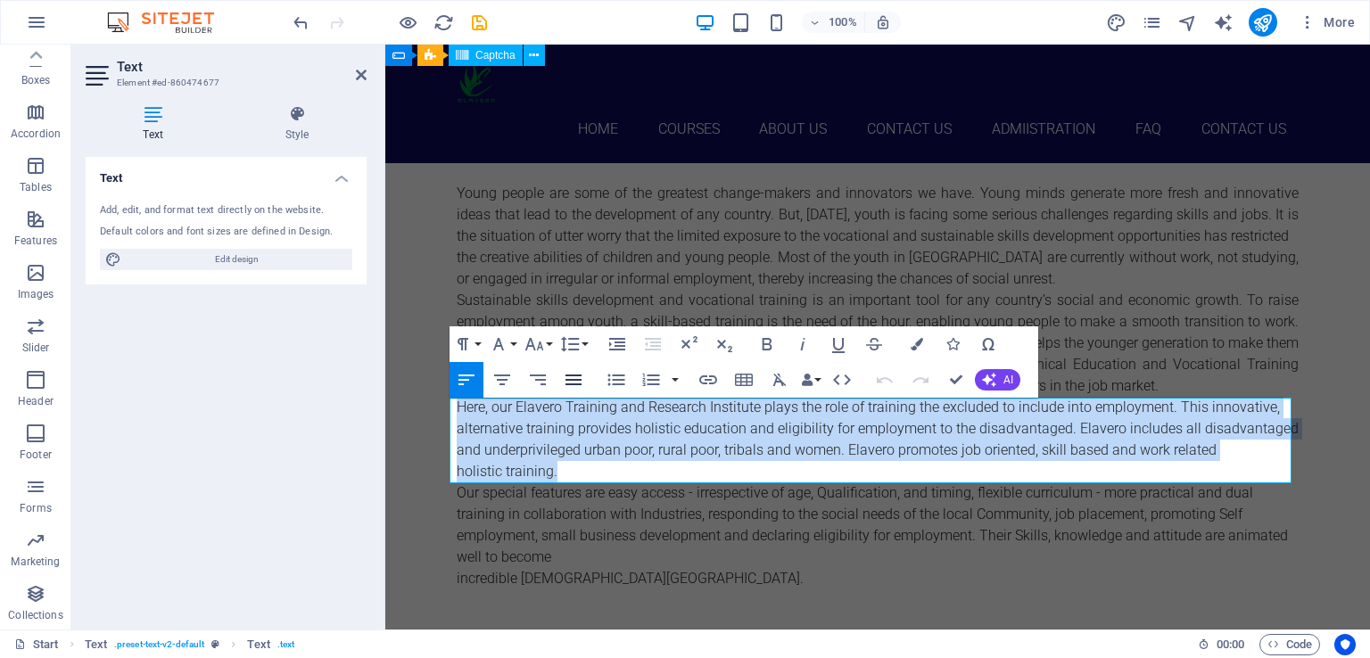
click at [570, 376] on icon "button" at bounding box center [573, 379] width 21 height 21
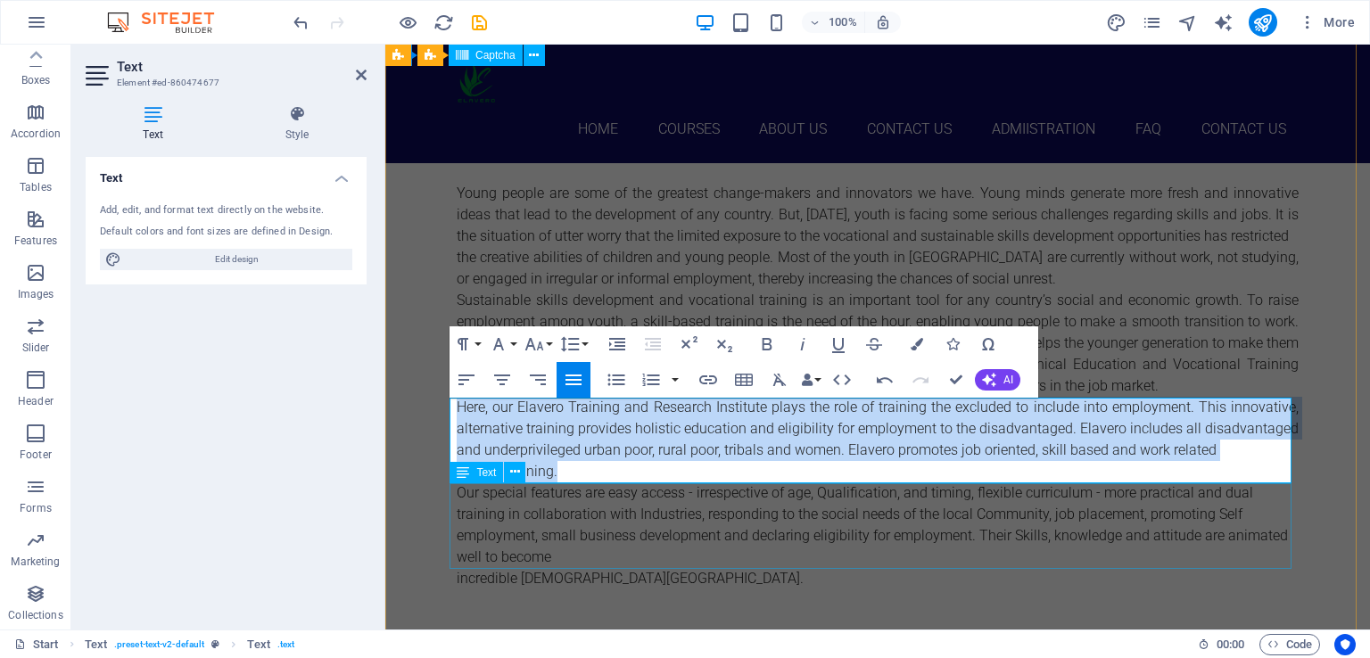
click at [863, 522] on div "Our special features are easy access - irrespective of age, Qualification, and …" at bounding box center [878, 535] width 842 height 107
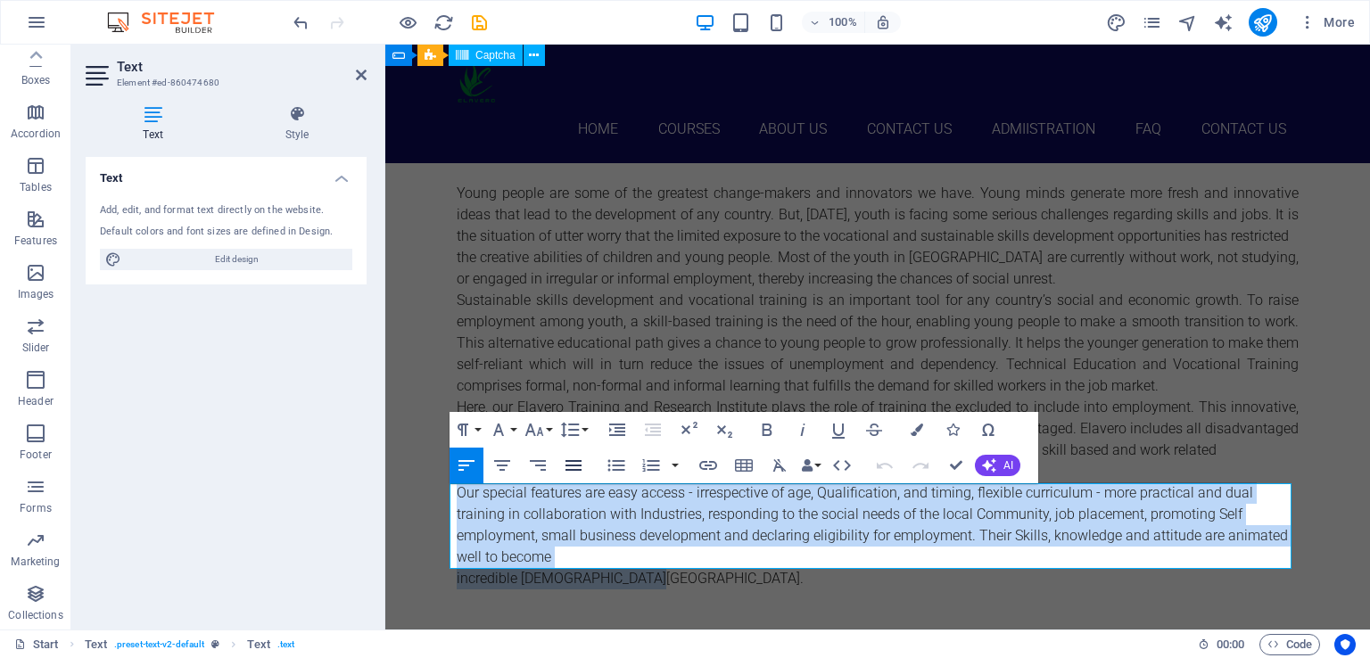
click at [580, 461] on icon "button" at bounding box center [573, 465] width 21 height 21
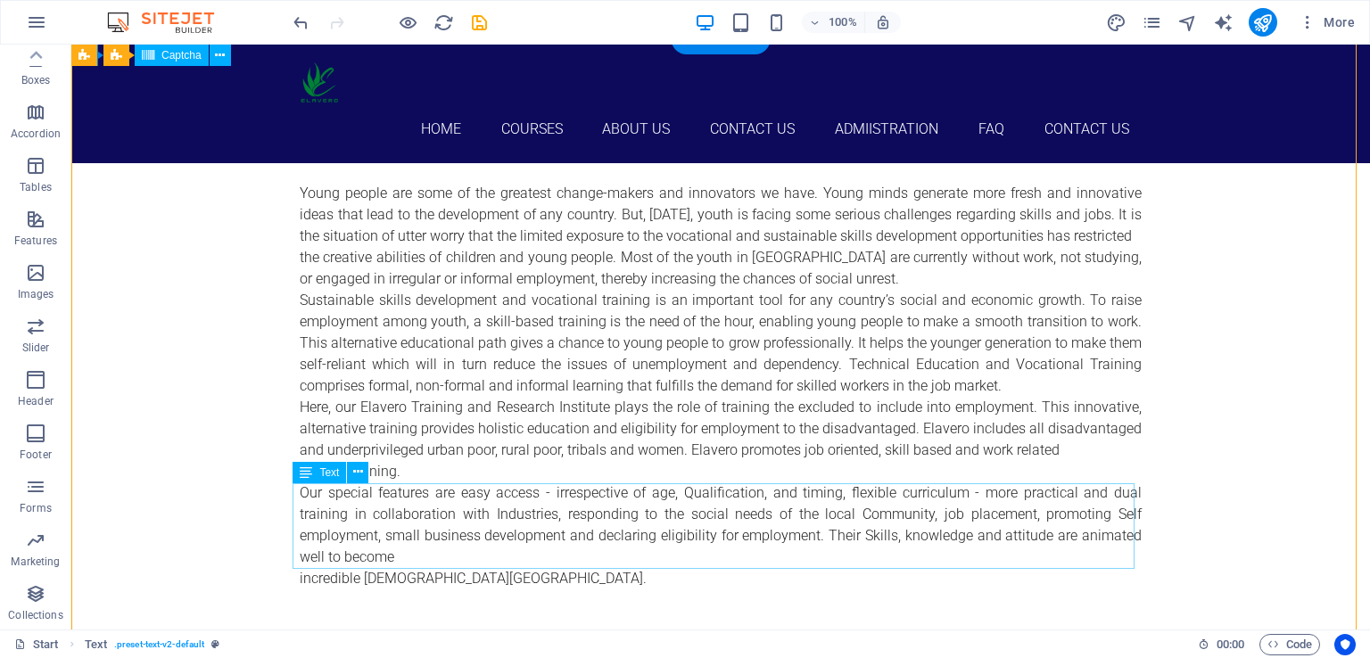
click at [1028, 524] on div "Our special features are easy access - irrespective of age, Qualification, and …" at bounding box center [721, 535] width 842 height 107
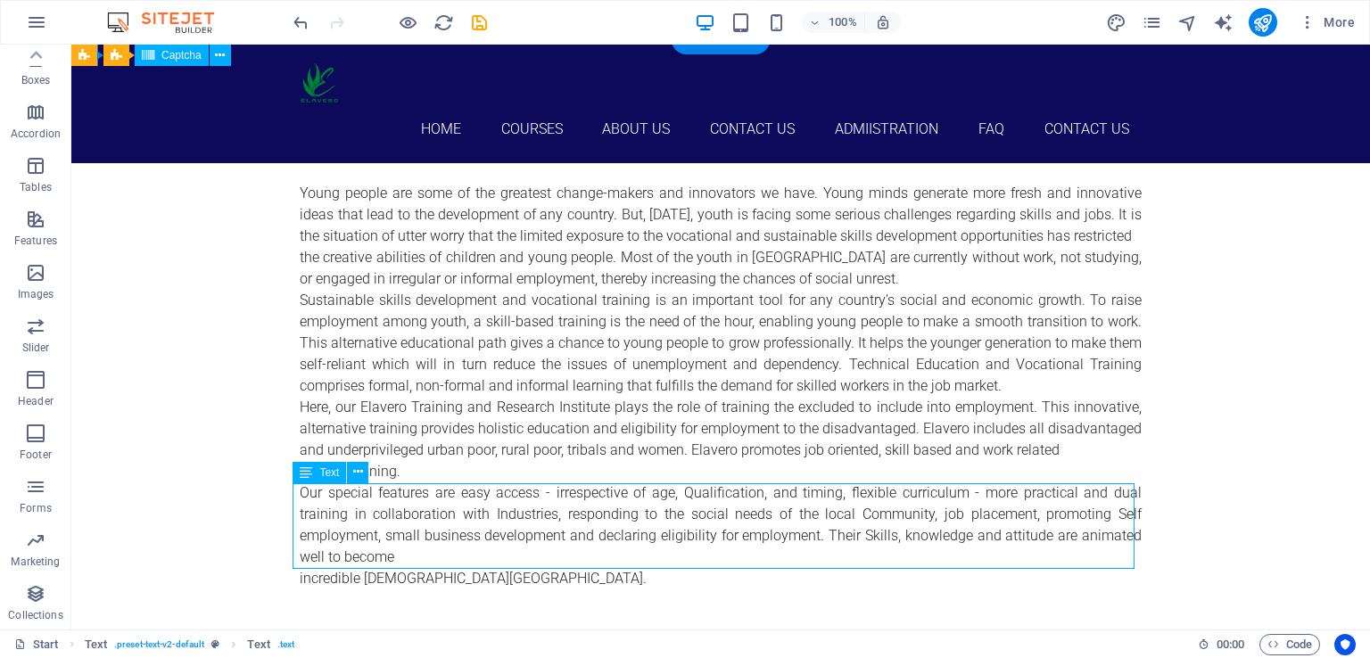
click at [1028, 524] on div "Our special features are easy access - irrespective of age, Qualification, and …" at bounding box center [721, 535] width 842 height 107
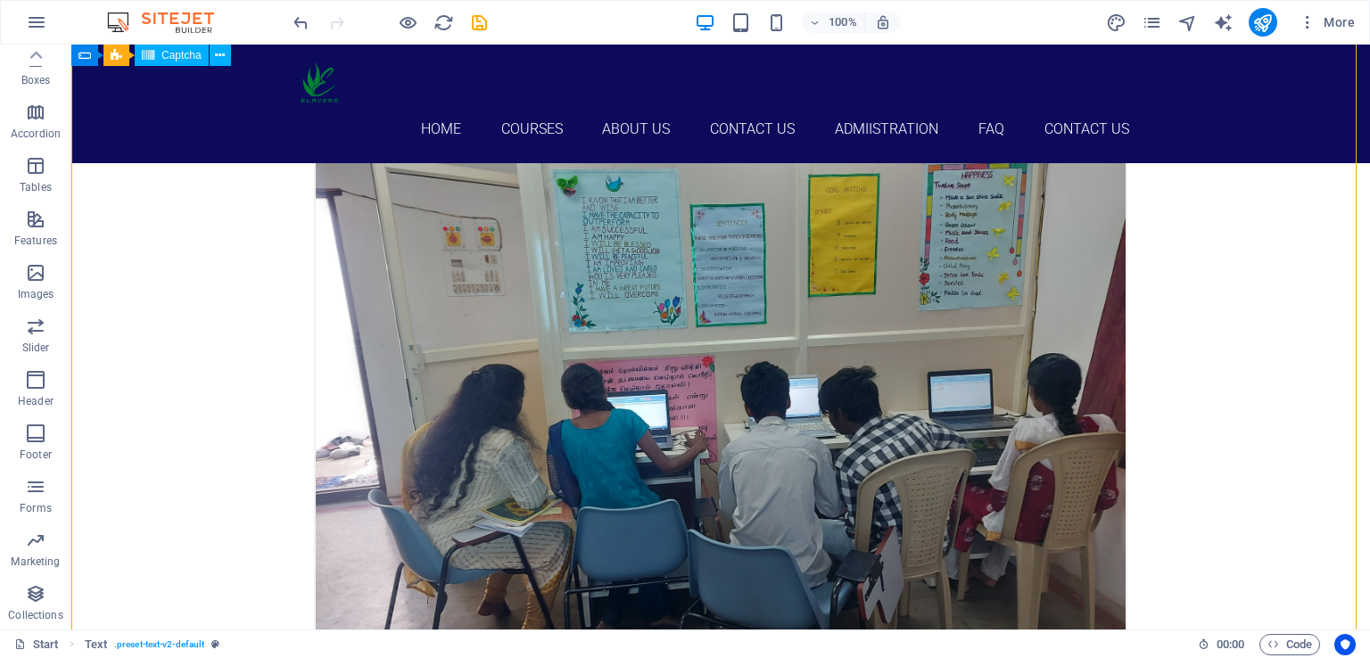
scroll to position [1983, 0]
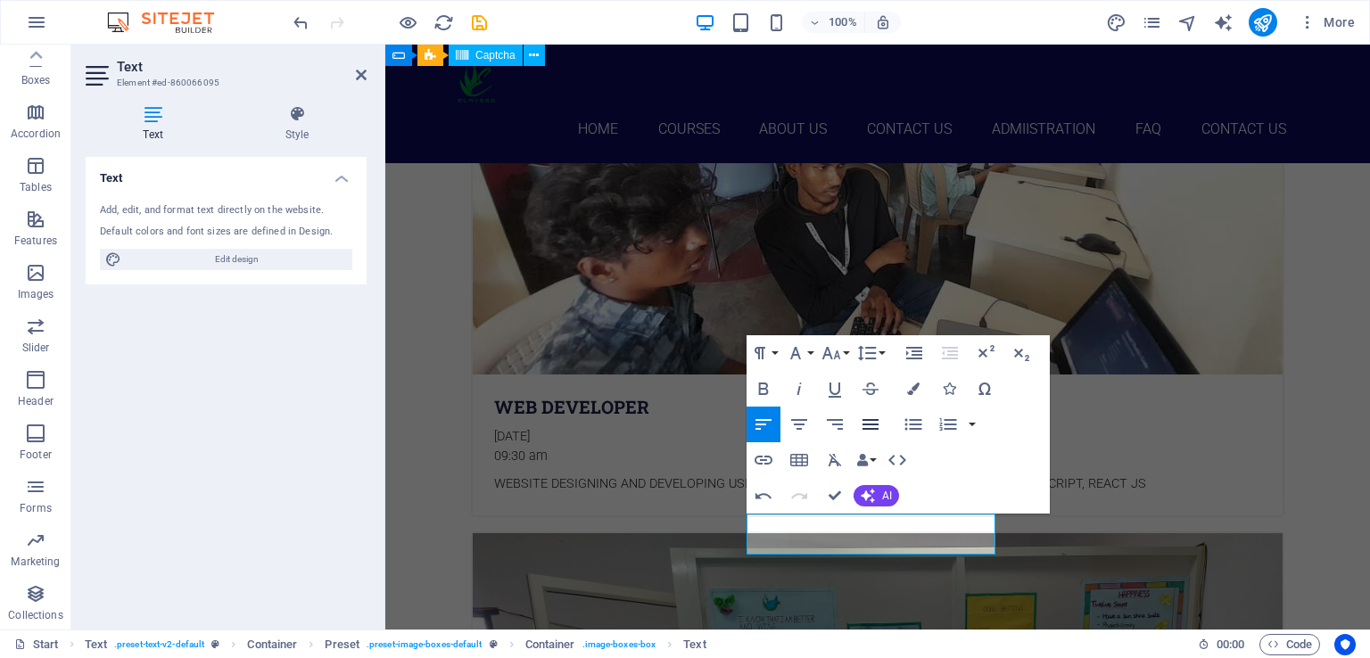
click at [874, 428] on icon "button" at bounding box center [870, 424] width 16 height 11
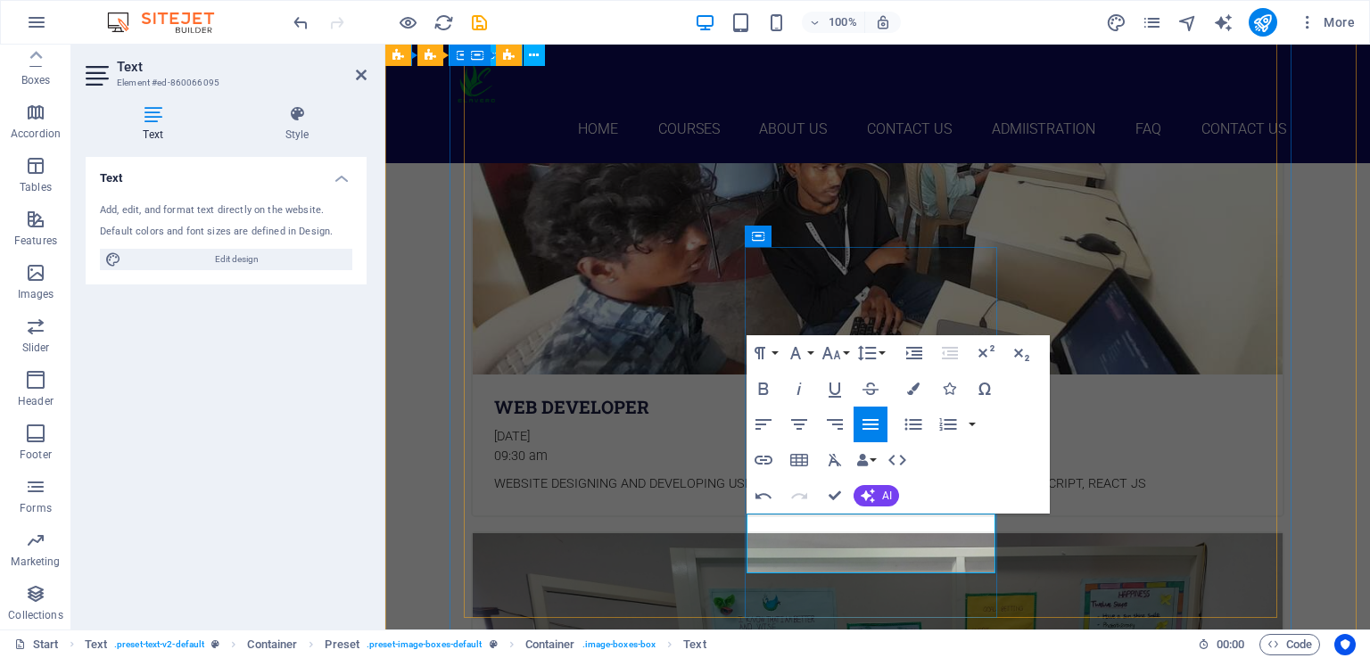
drag, startPoint x: 1056, startPoint y: 549, endPoint x: 1367, endPoint y: 559, distance: 311.4
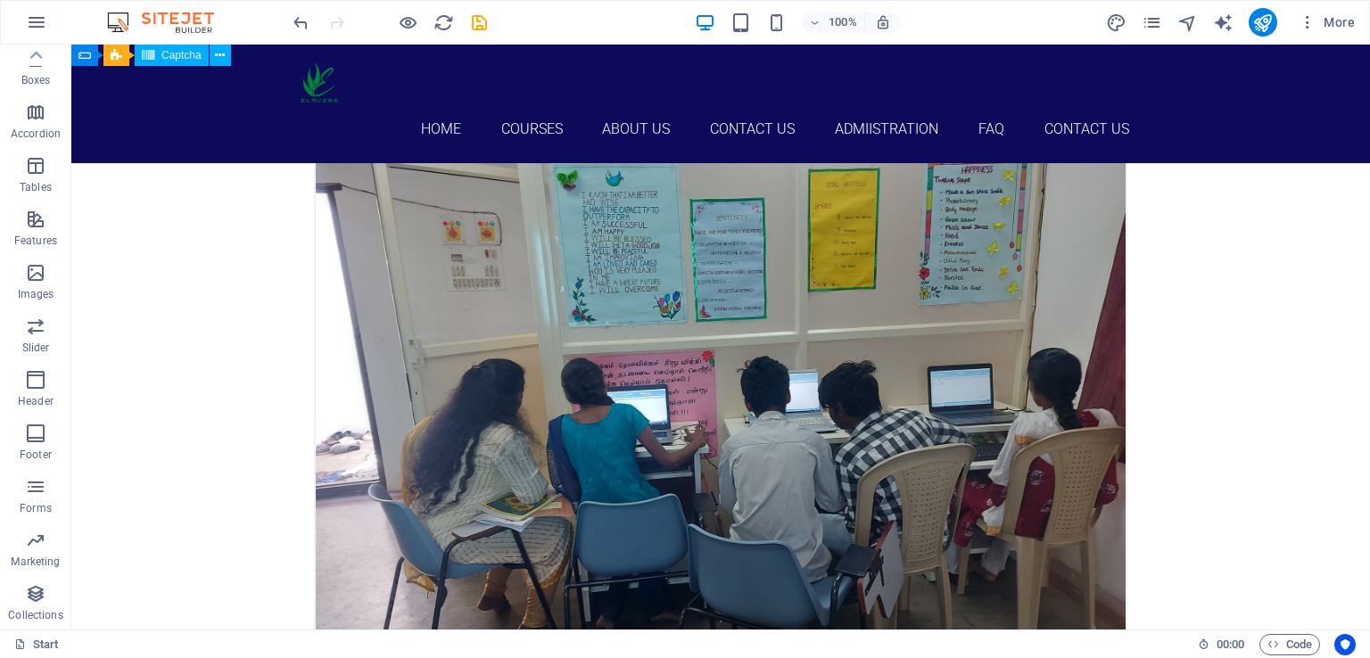
scroll to position [2454, 0]
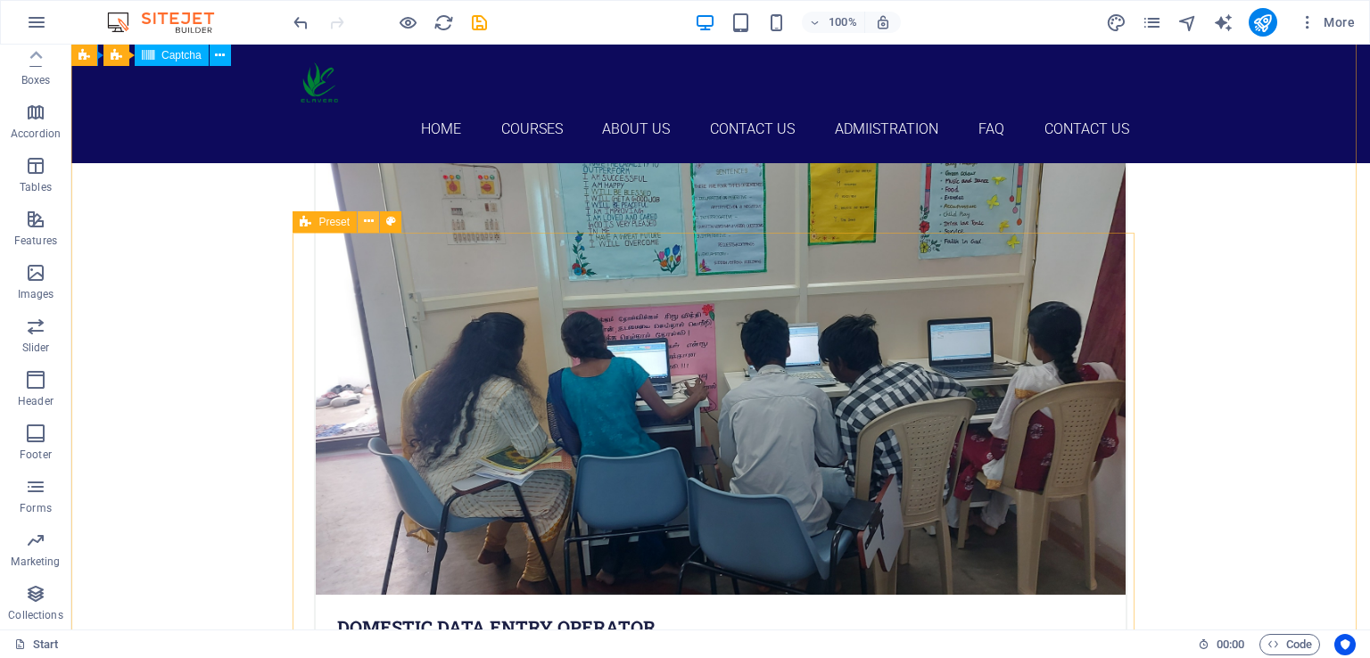
click at [369, 216] on icon at bounding box center [369, 221] width 10 height 19
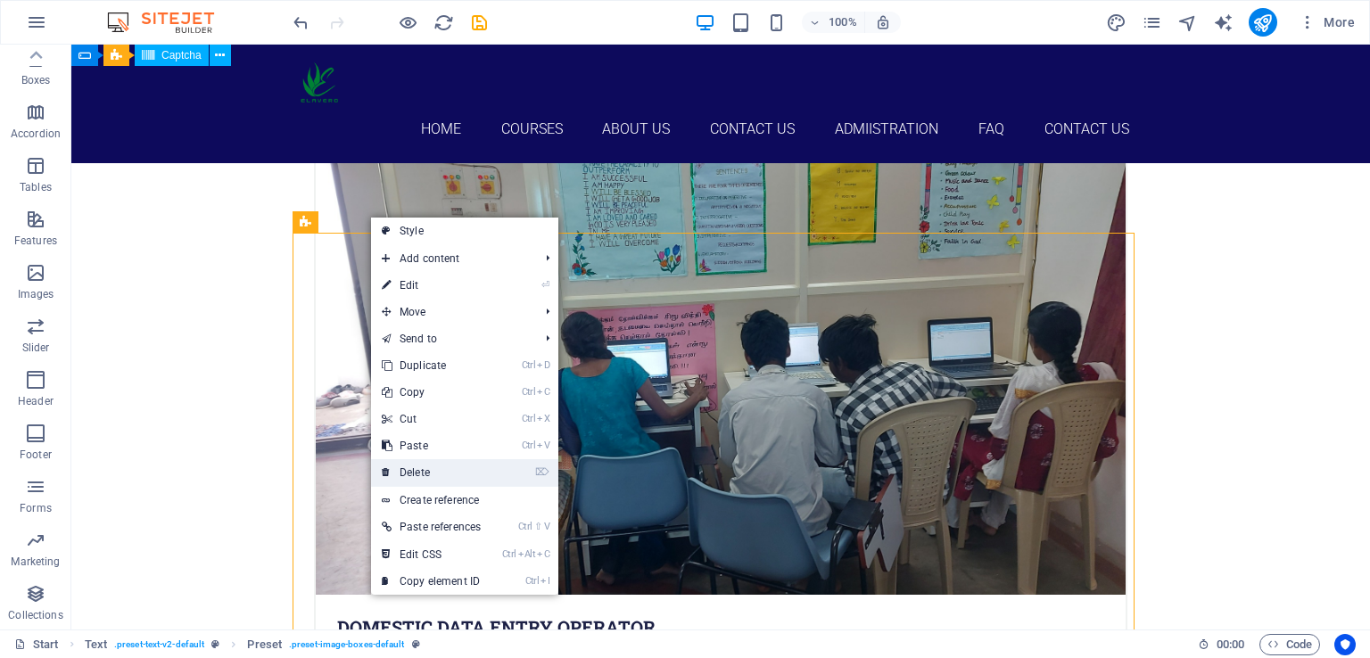
click at [404, 469] on link "⌦ Delete" at bounding box center [431, 472] width 120 height 27
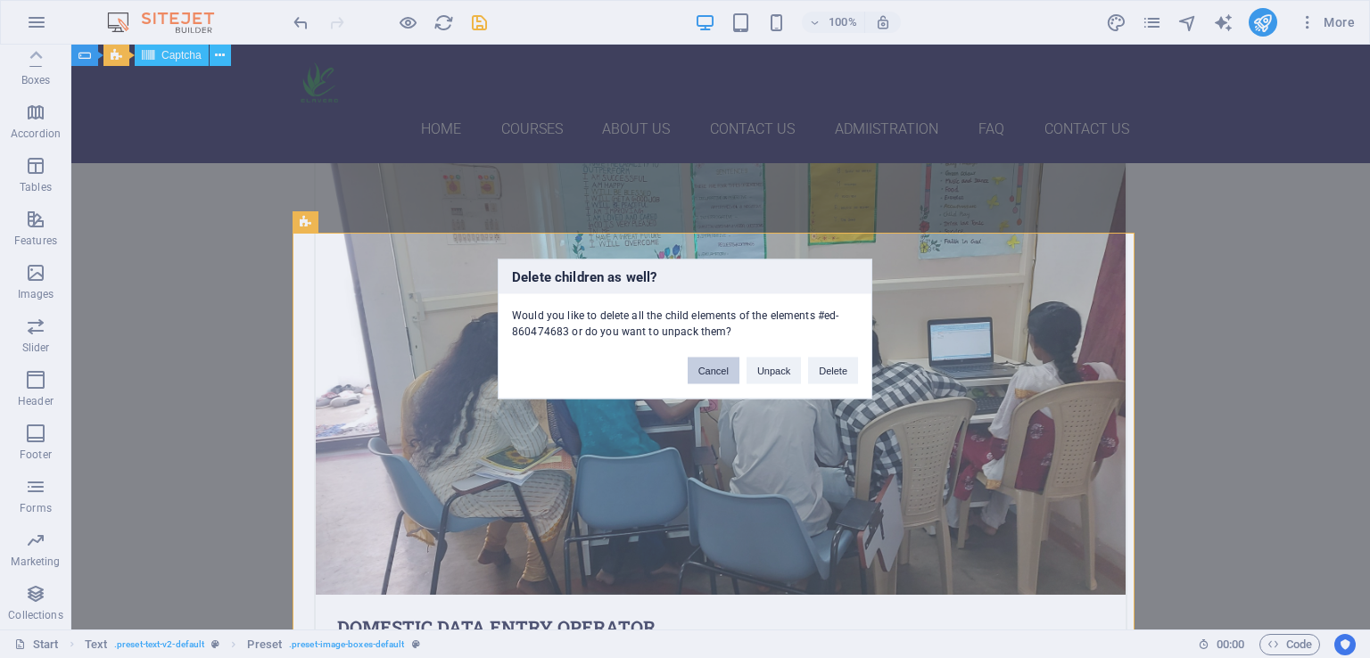
click at [727, 374] on button "Cancel" at bounding box center [714, 371] width 52 height 27
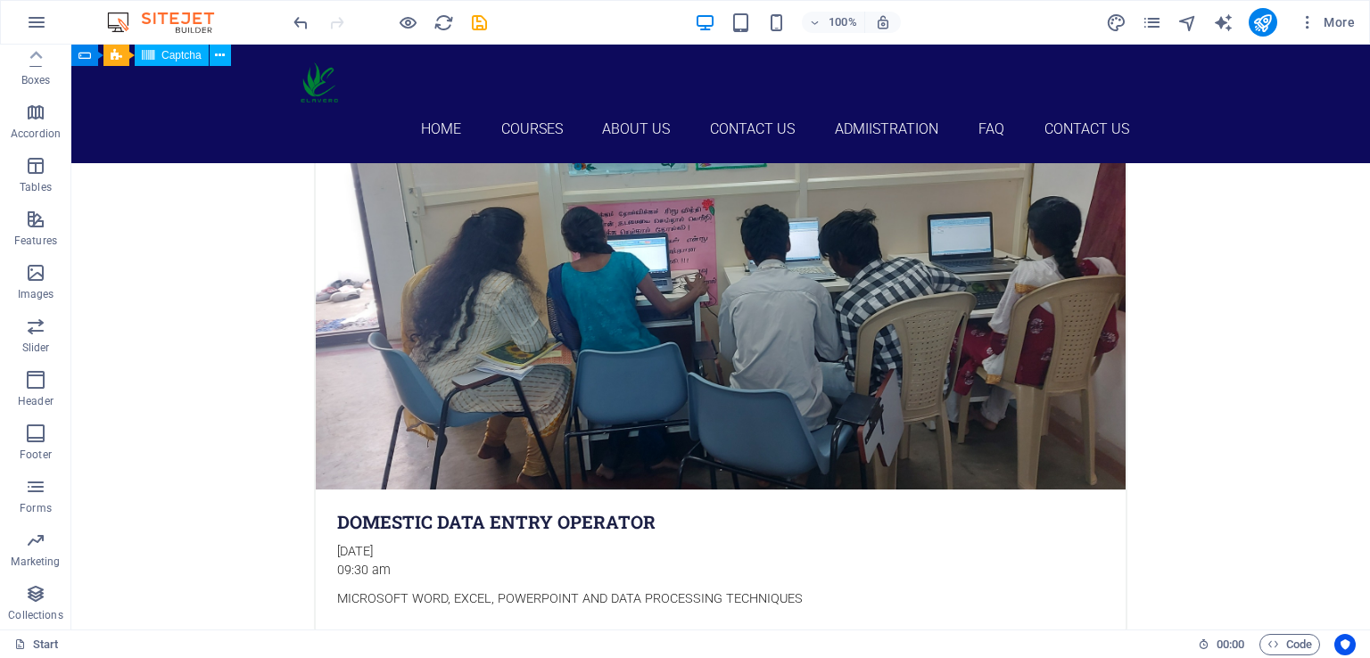
scroll to position [2593, 0]
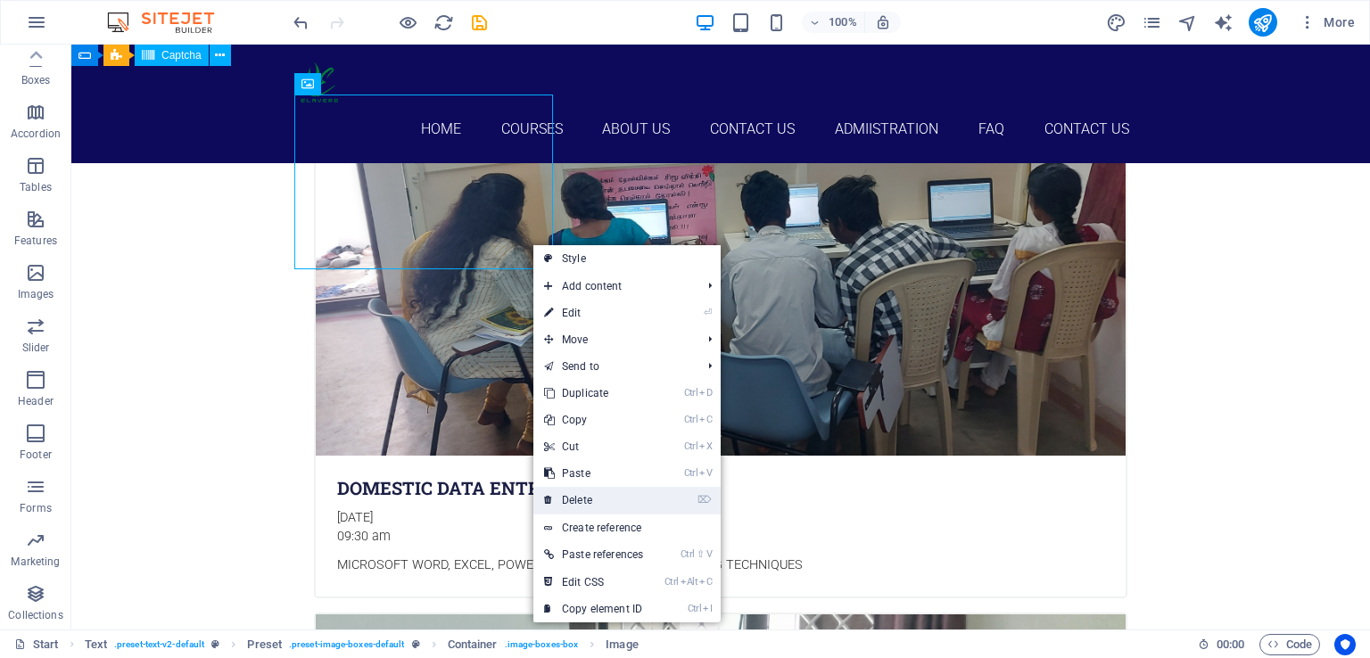
click at [578, 498] on link "⌦ Delete" at bounding box center [593, 500] width 120 height 27
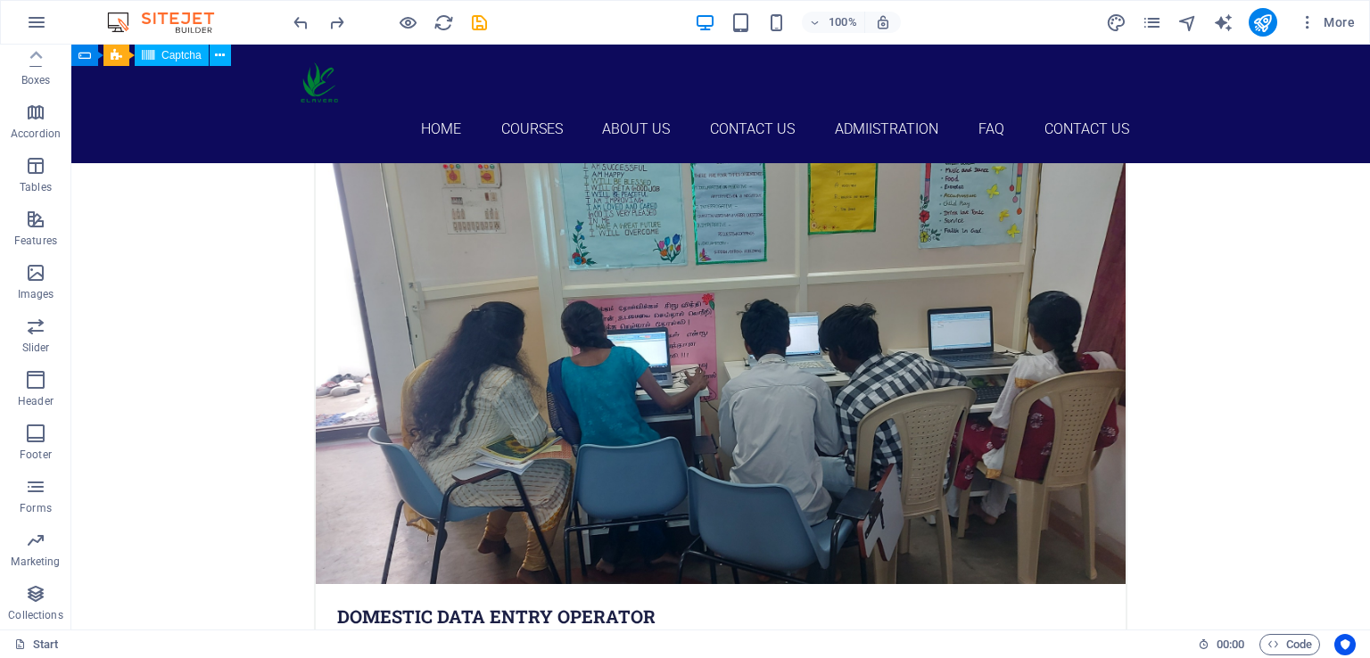
scroll to position [2443, 0]
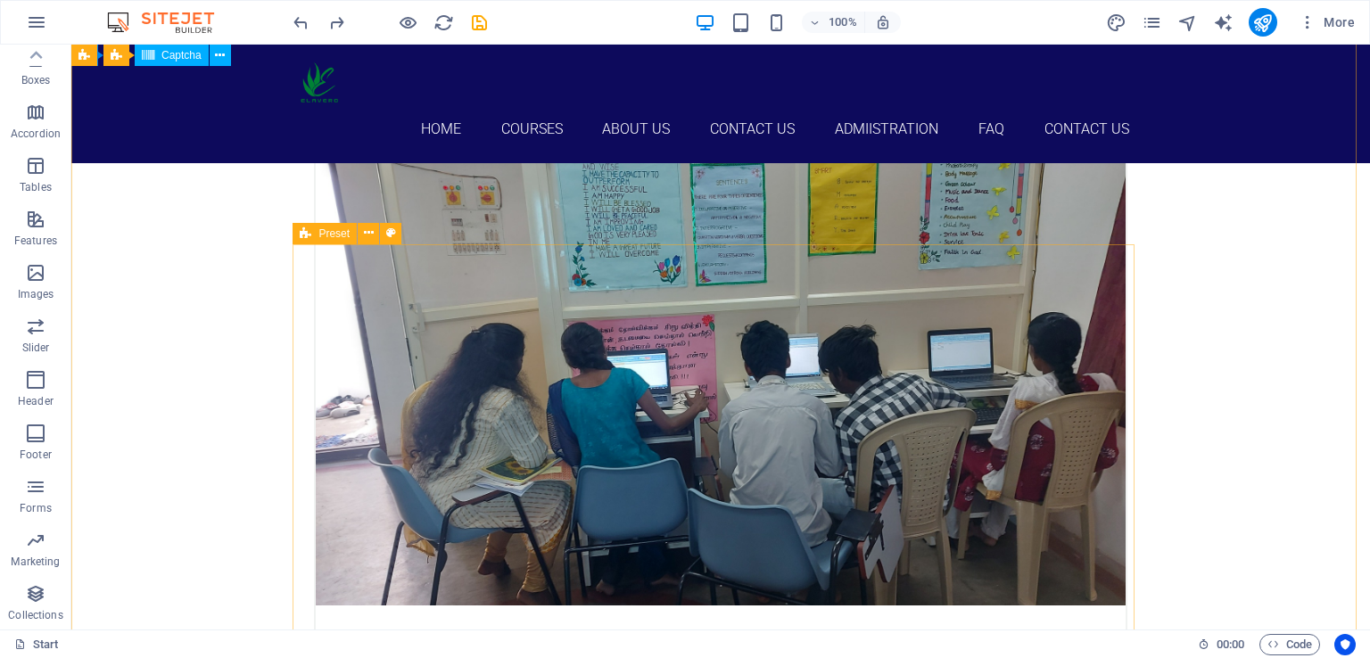
click at [312, 230] on div "Preset" at bounding box center [324, 233] width 64 height 21
click at [375, 230] on button at bounding box center [368, 233] width 21 height 21
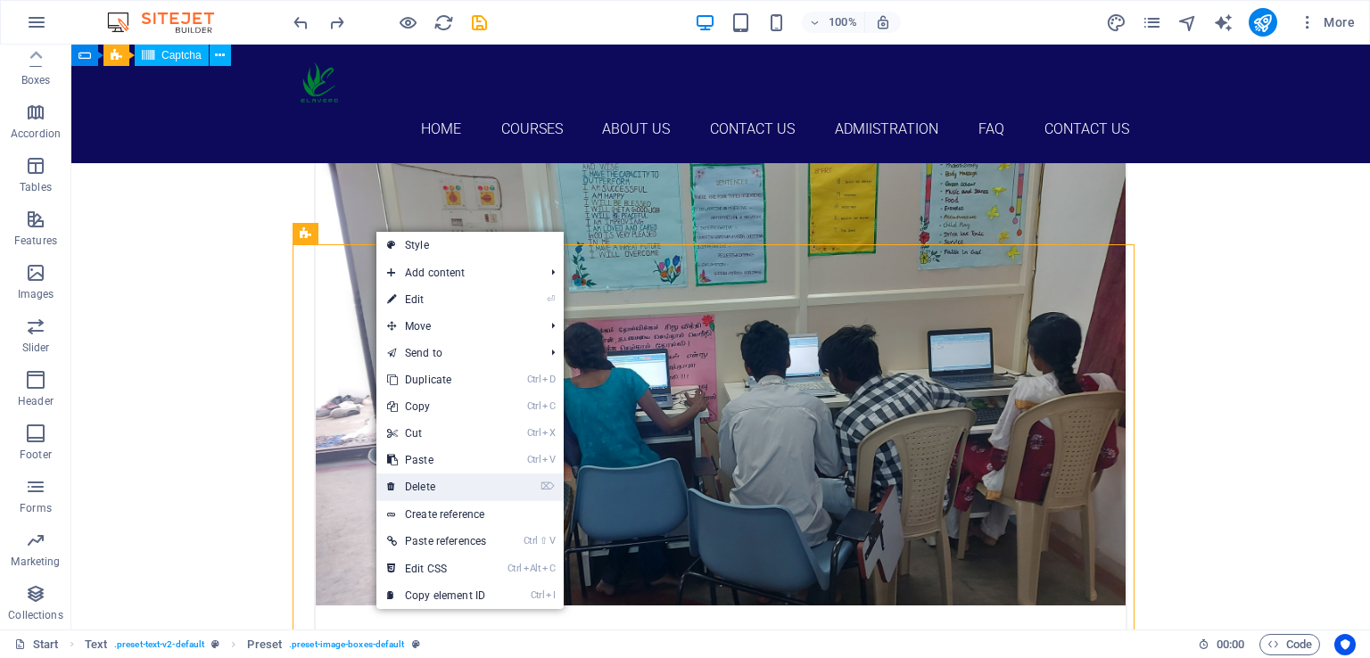
click at [443, 478] on link "⌦ Delete" at bounding box center [436, 487] width 120 height 27
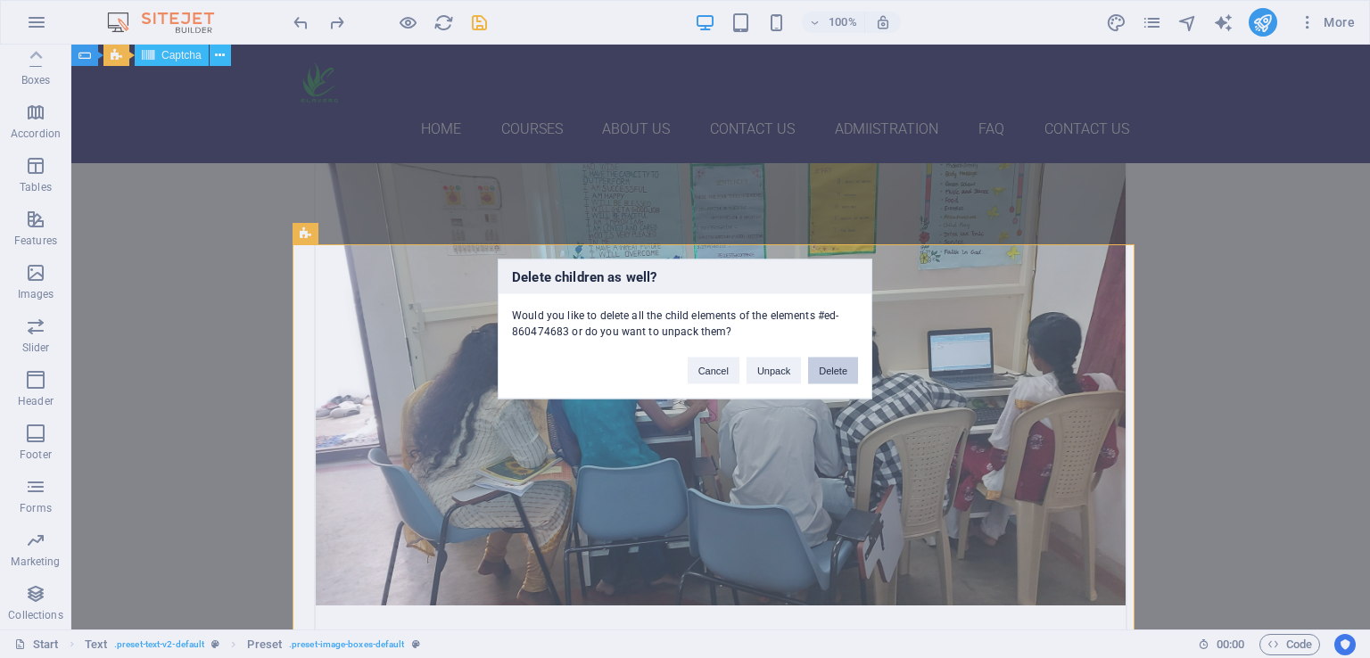
click at [834, 372] on button "Delete" at bounding box center [833, 371] width 50 height 27
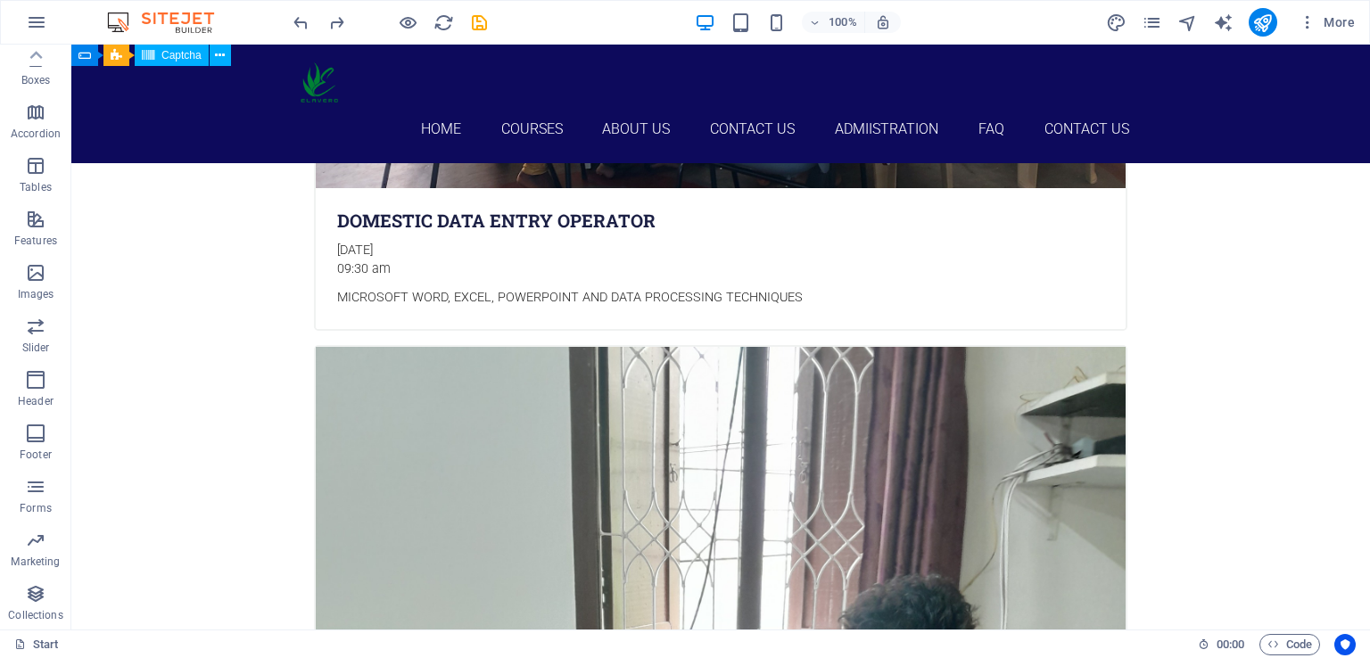
scroll to position [2885, 0]
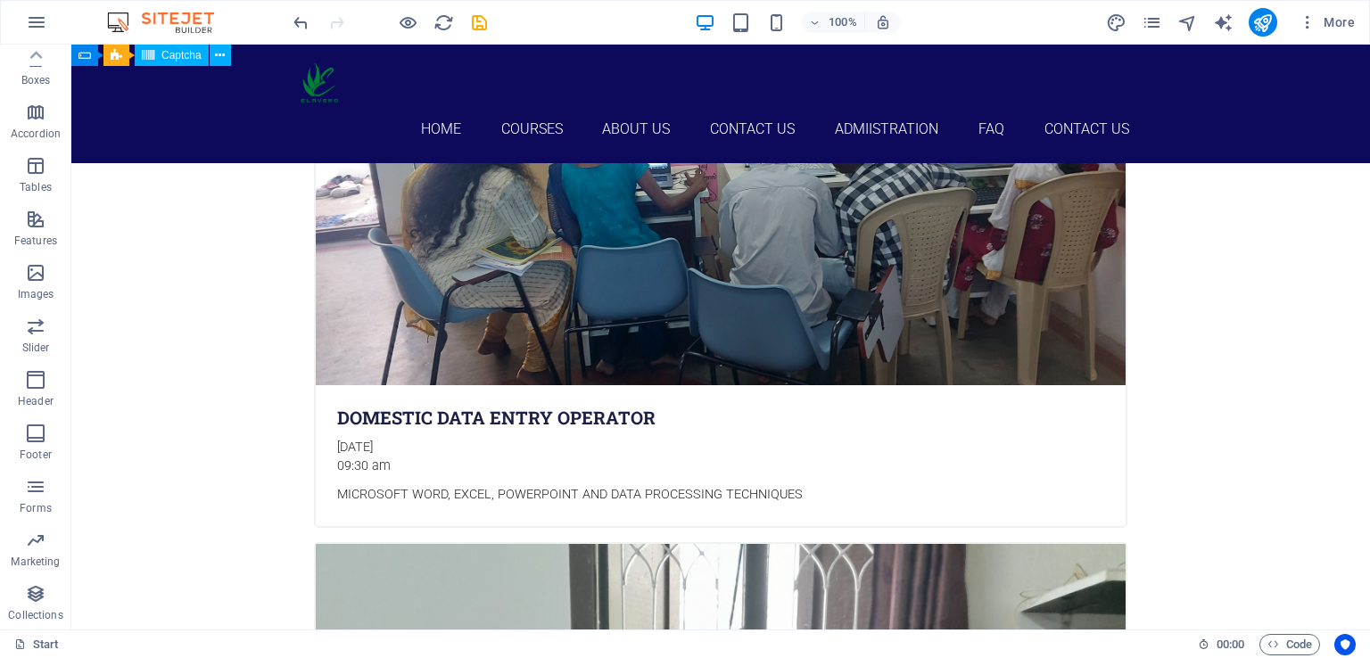
scroll to position [2558, 0]
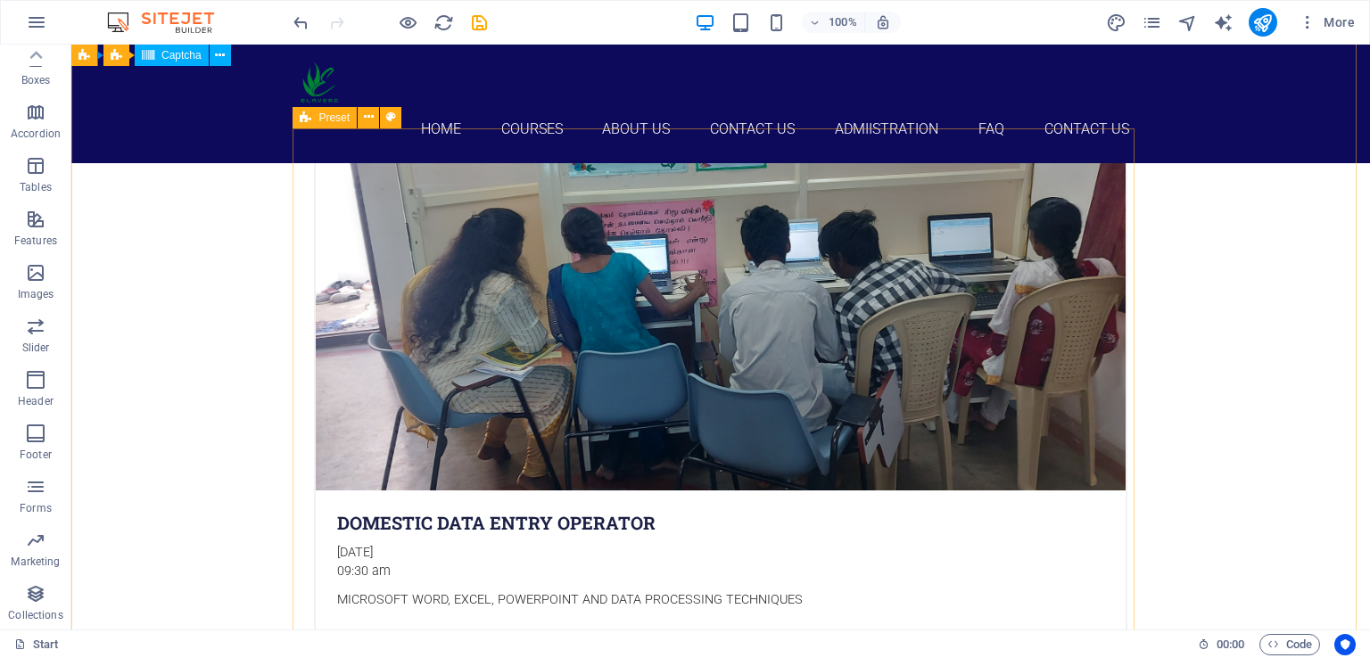
click at [302, 117] on icon at bounding box center [306, 117] width 12 height 21
click at [369, 118] on icon at bounding box center [369, 117] width 10 height 19
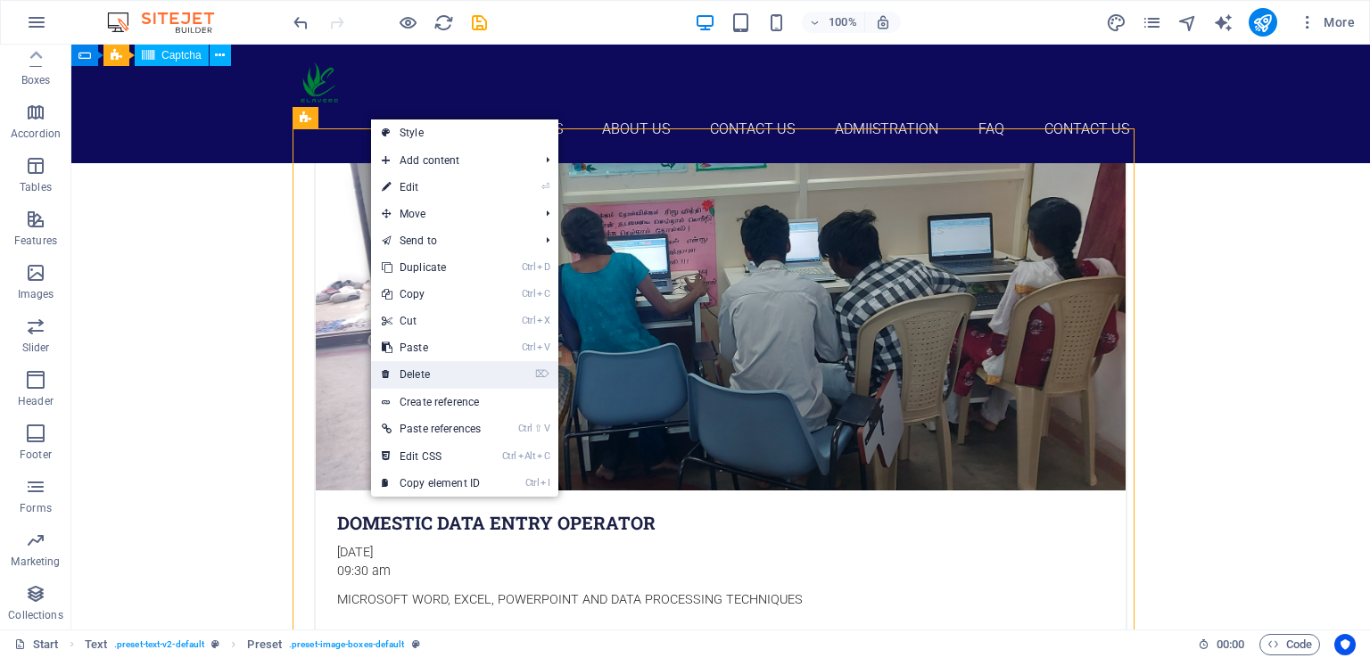
click at [414, 367] on link "⌦ Delete" at bounding box center [431, 374] width 120 height 27
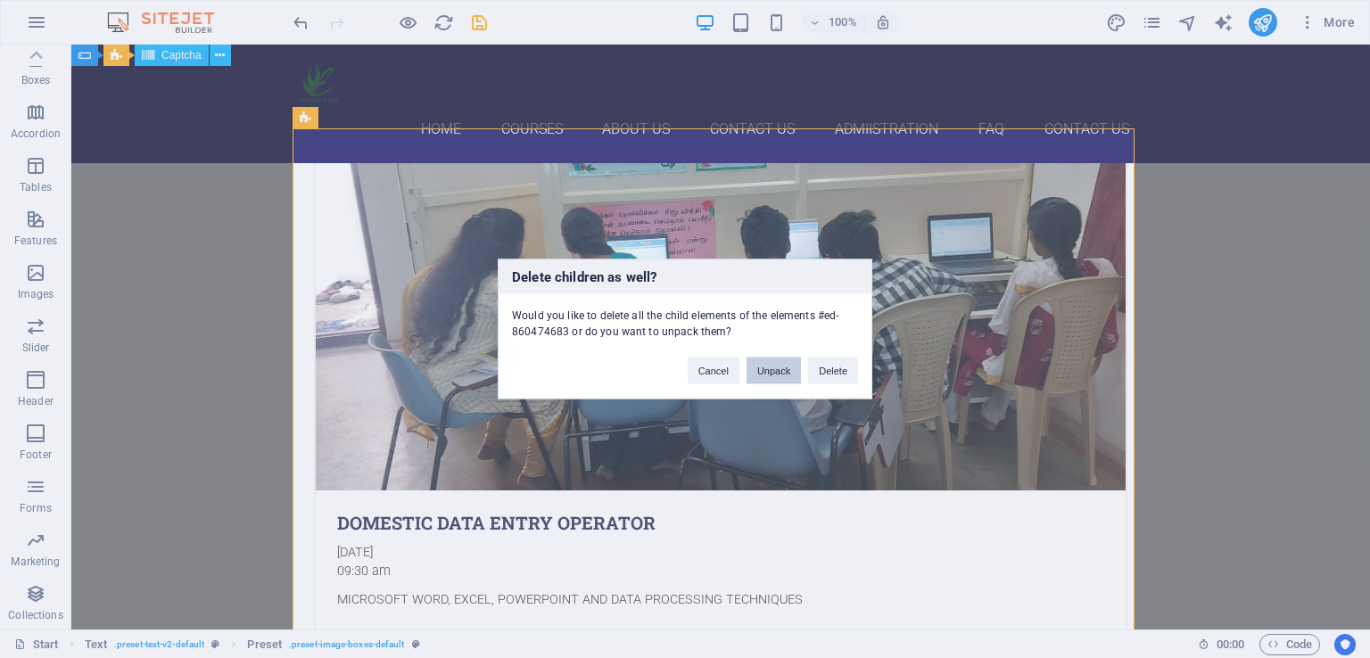
click at [770, 369] on button "Unpack" at bounding box center [773, 371] width 54 height 27
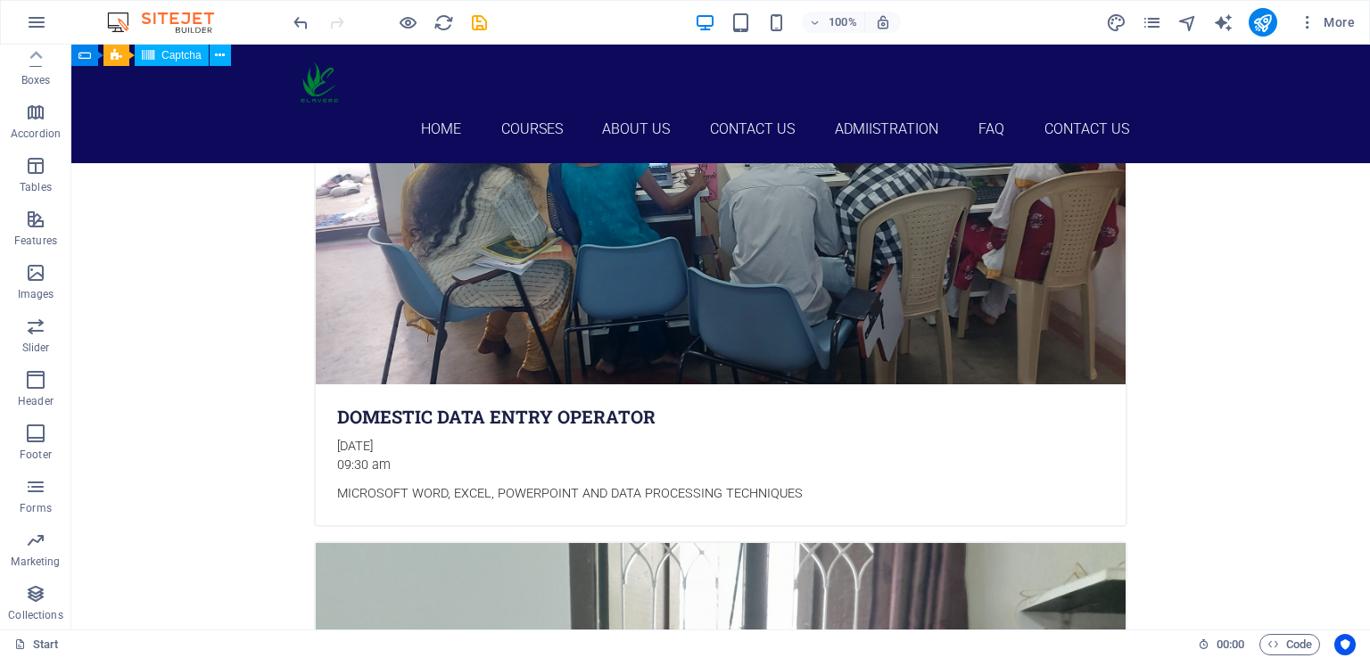
scroll to position [2566, 0]
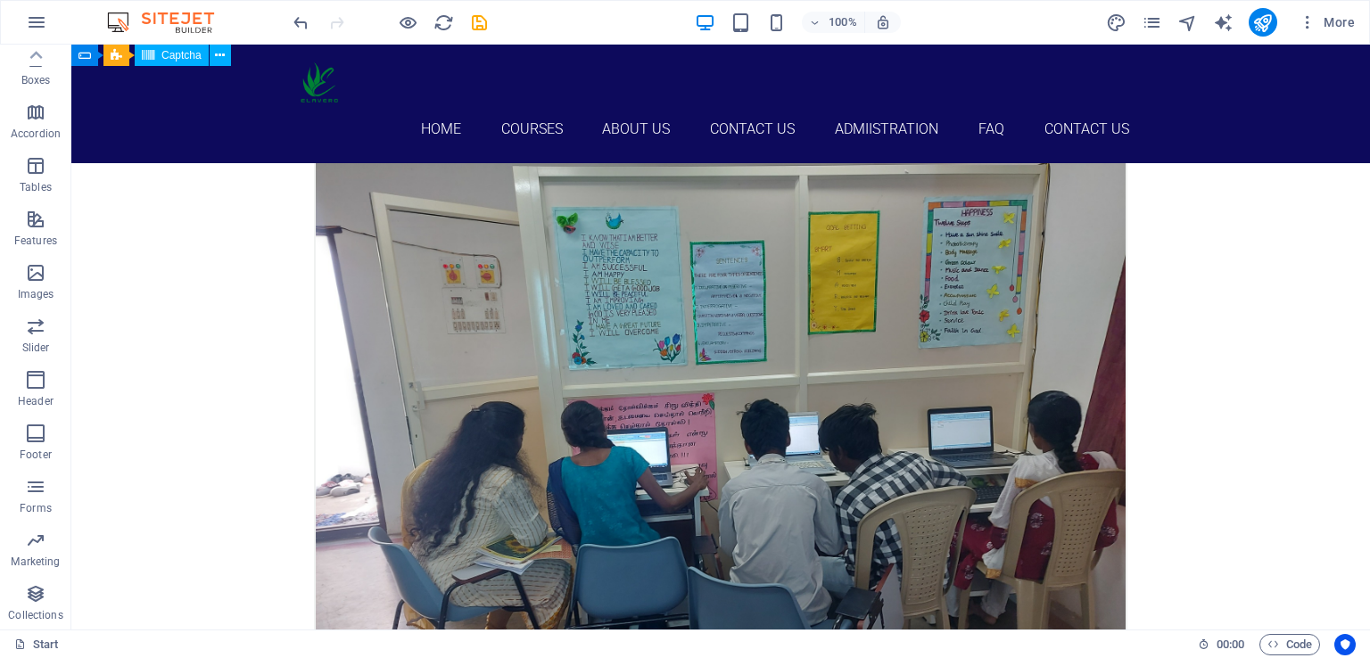
scroll to position [2366, 0]
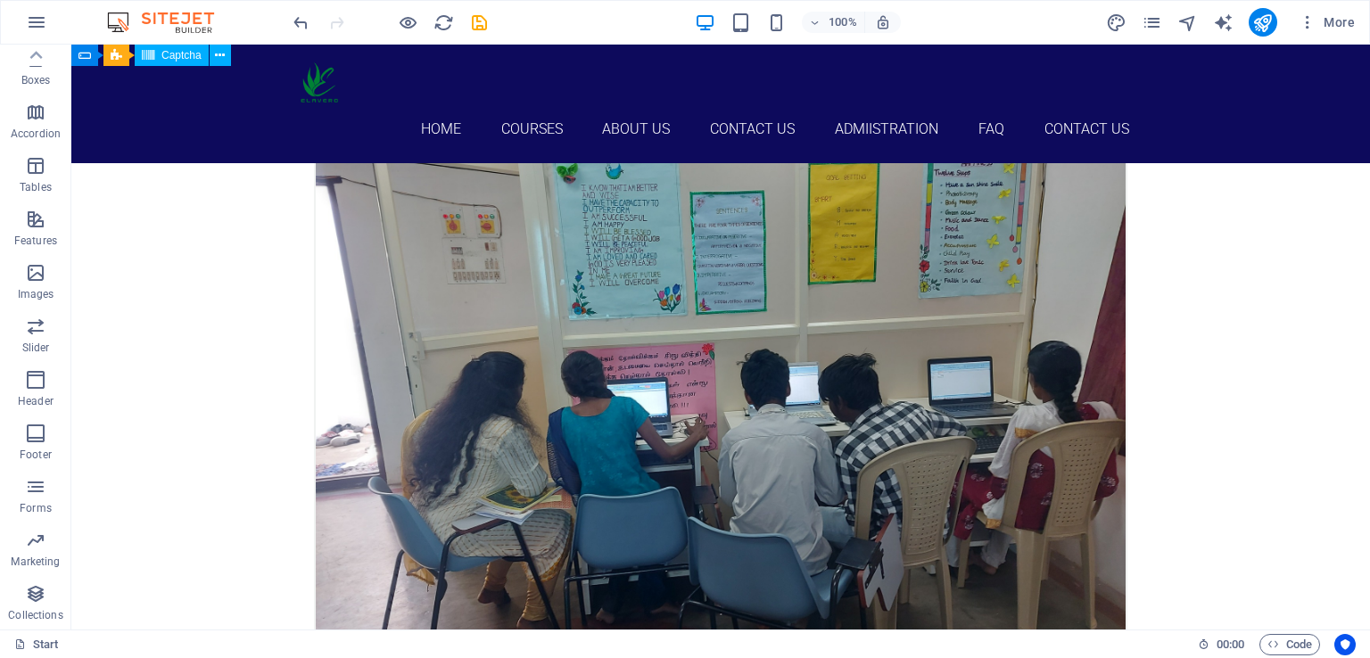
scroll to position [2402, 0]
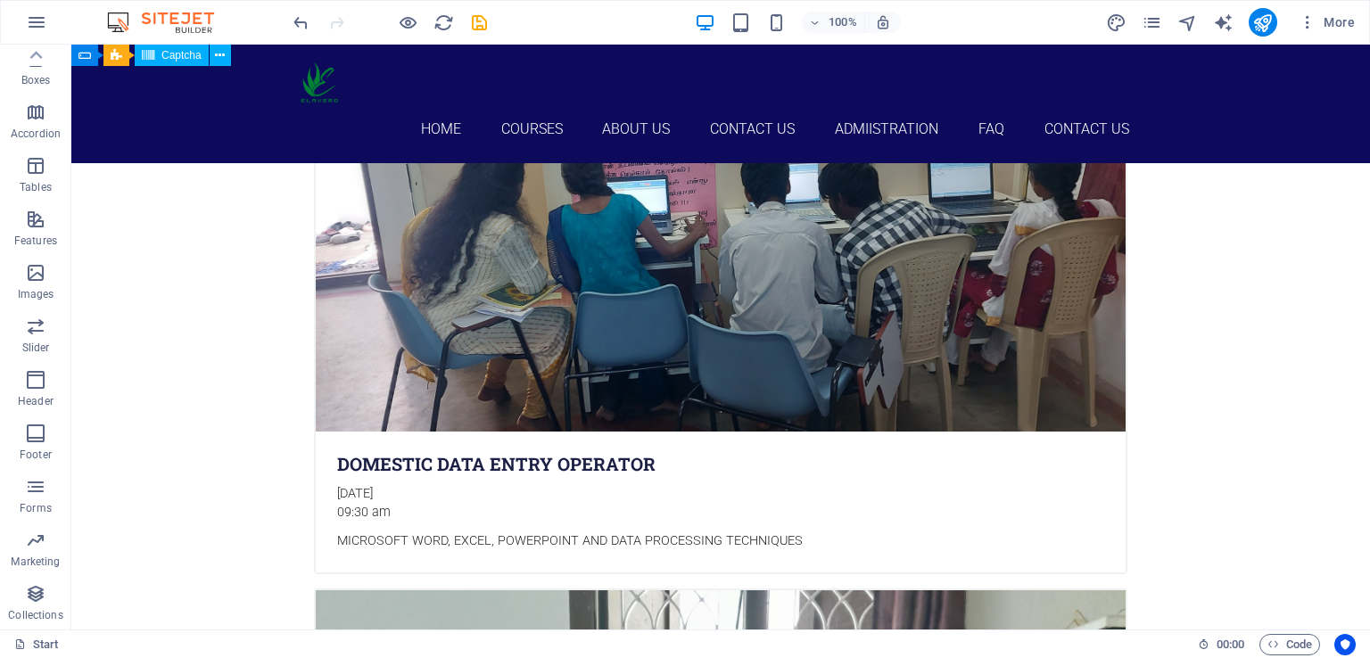
scroll to position [2702, 0]
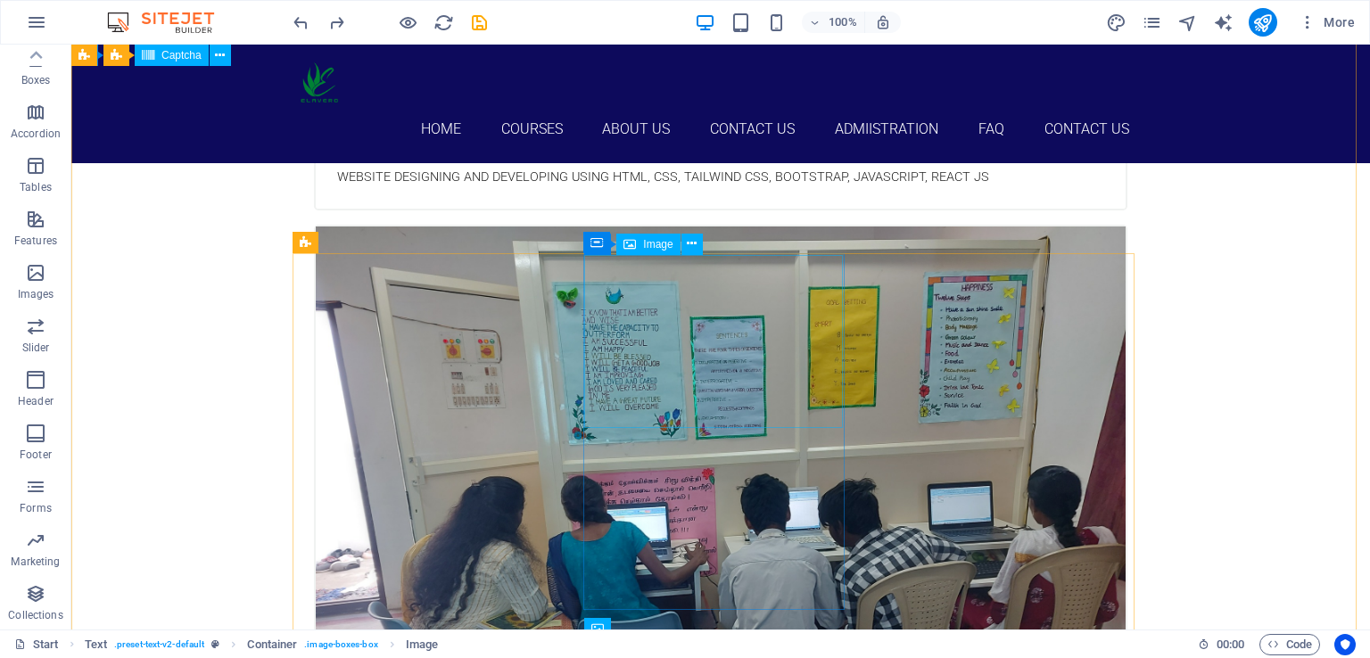
scroll to position [2200, 0]
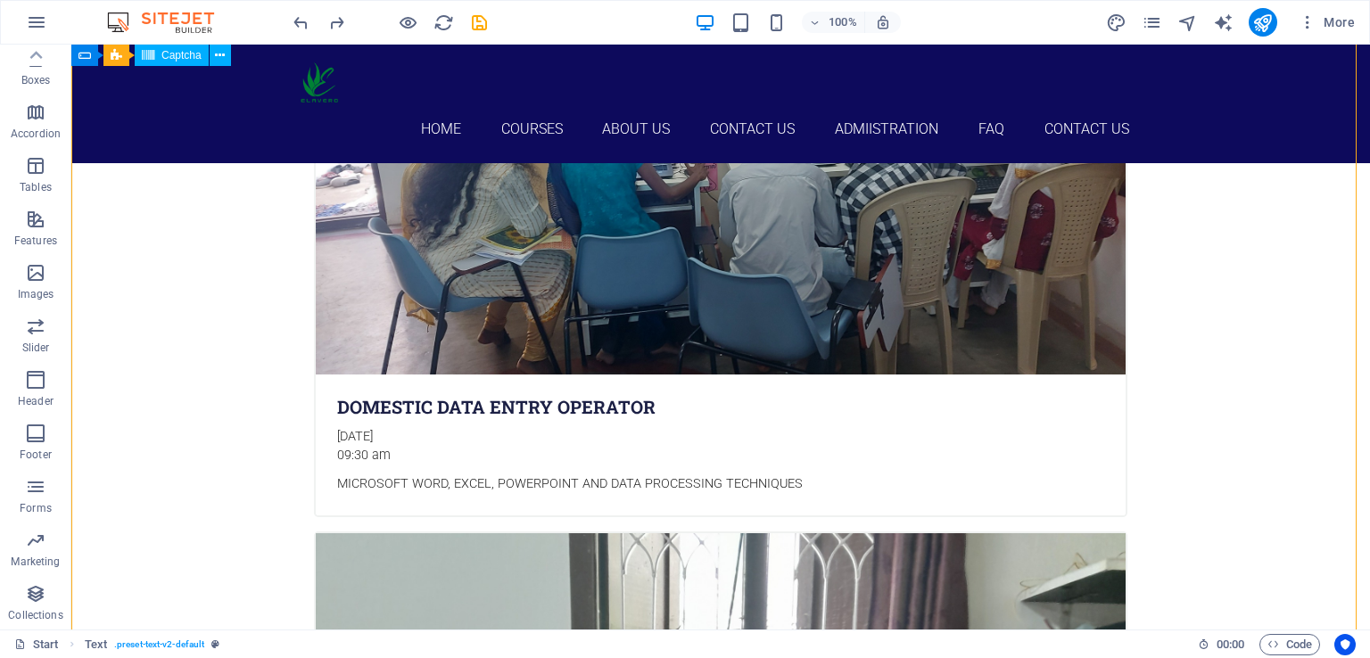
scroll to position [2686, 0]
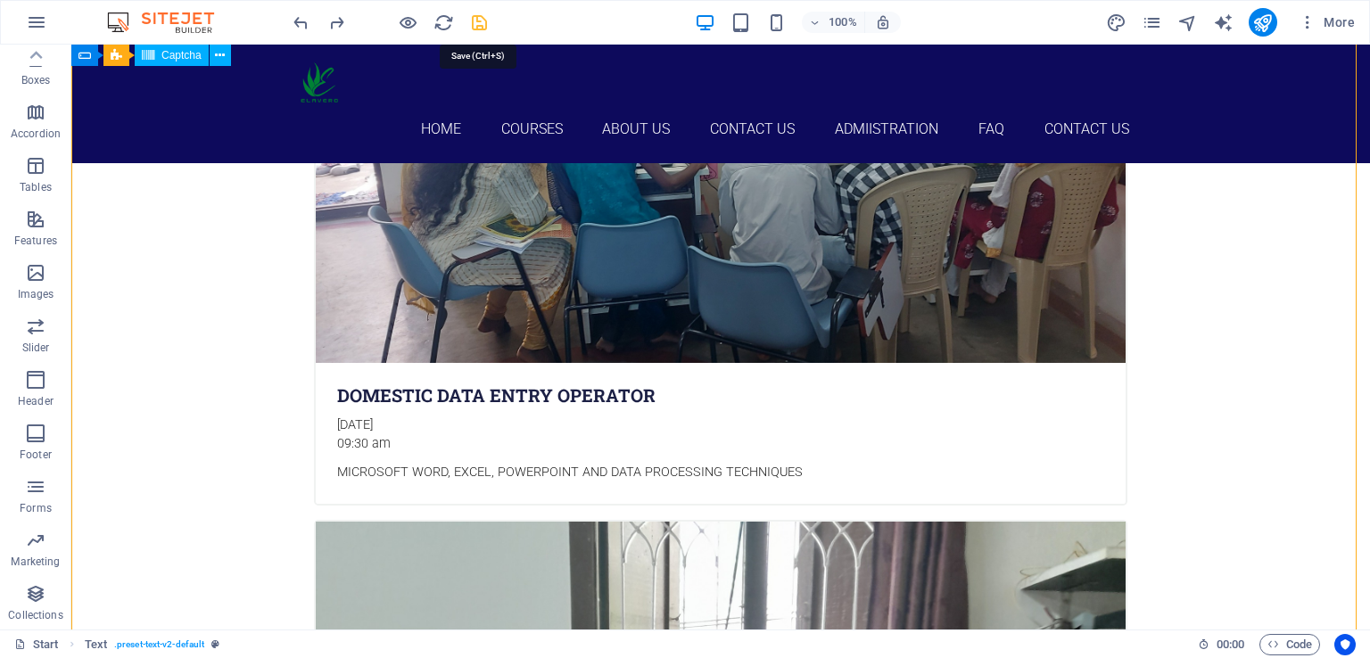
click at [481, 21] on icon "save" at bounding box center [479, 22] width 21 height 21
